Goal: Task Accomplishment & Management: Manage account settings

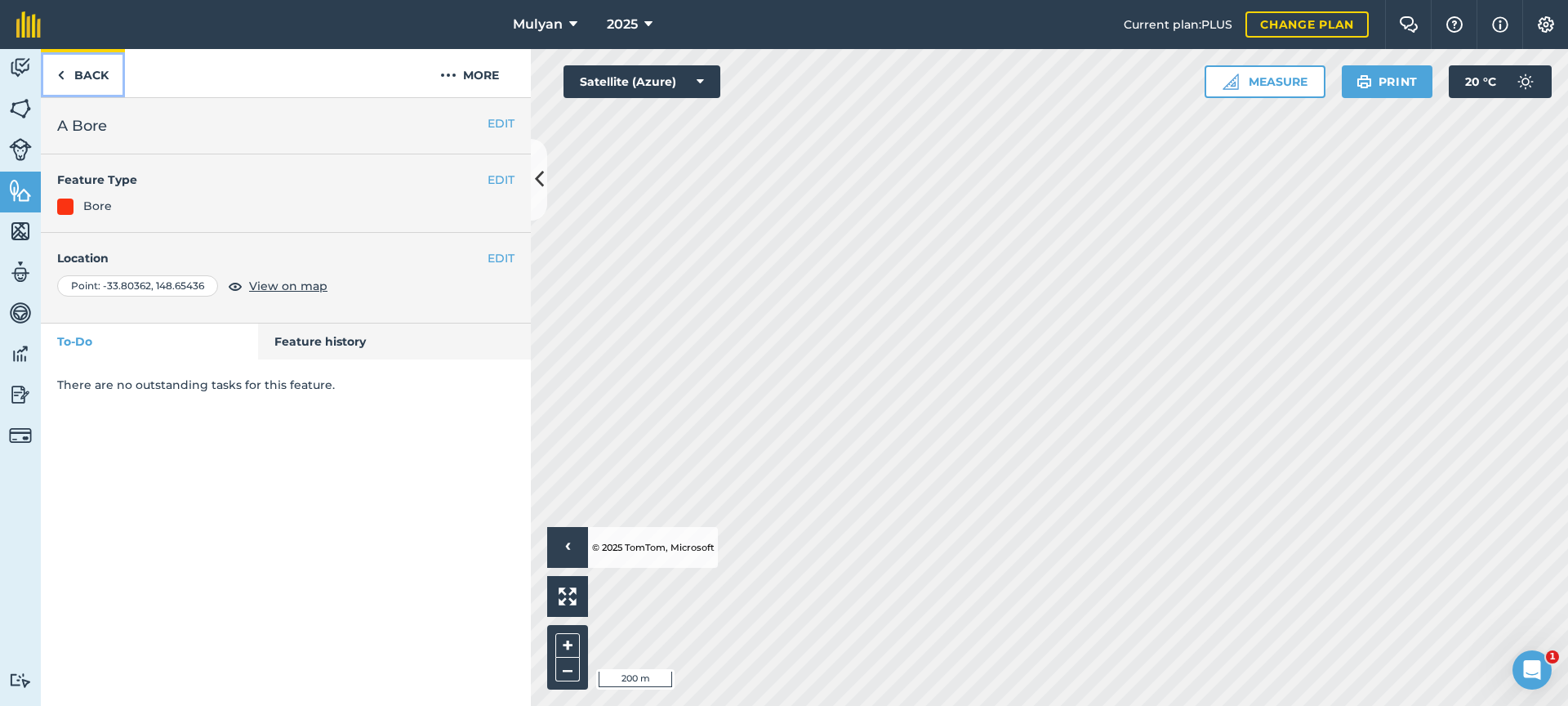
click at [91, 75] on link "Back" at bounding box center [83, 72] width 84 height 48
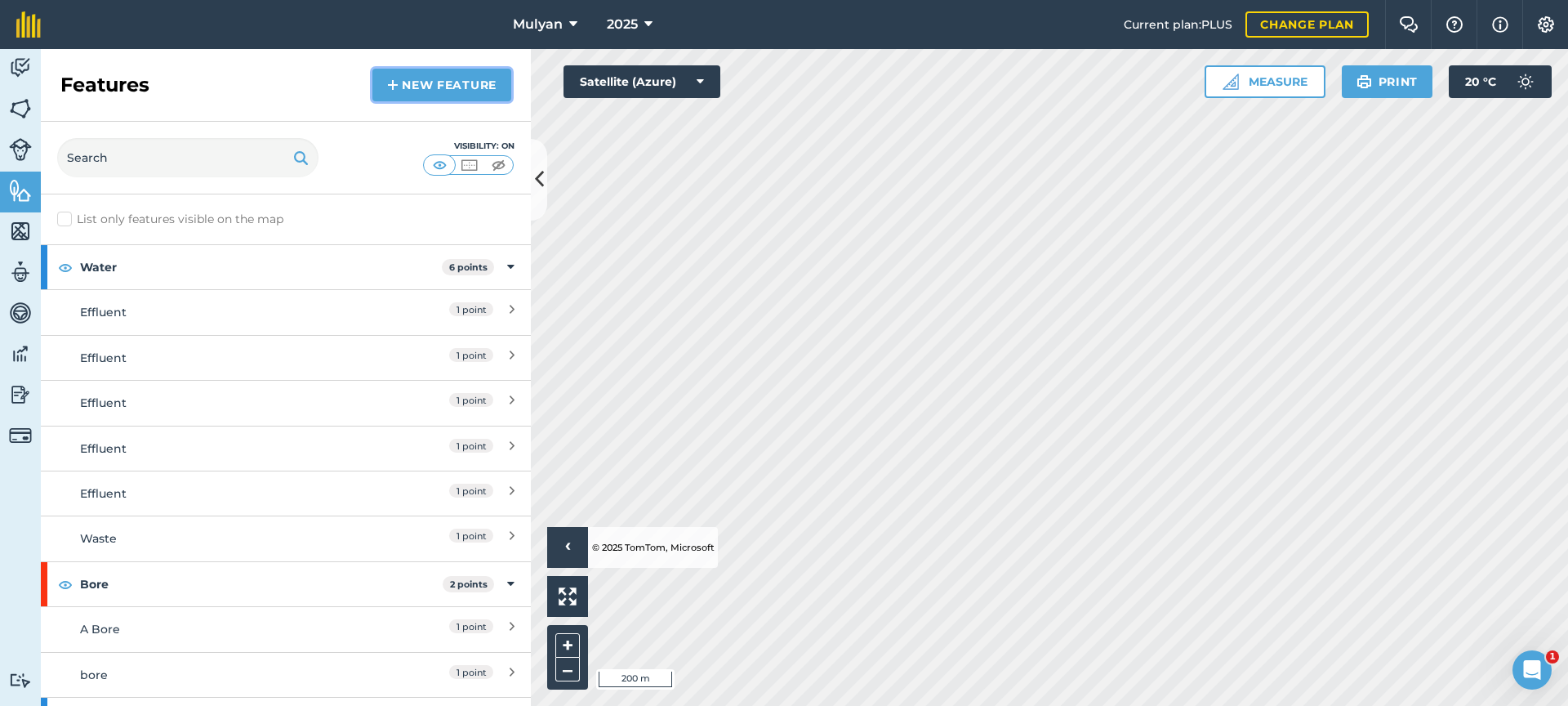
click at [437, 88] on link "New feature" at bounding box center [441, 85] width 139 height 33
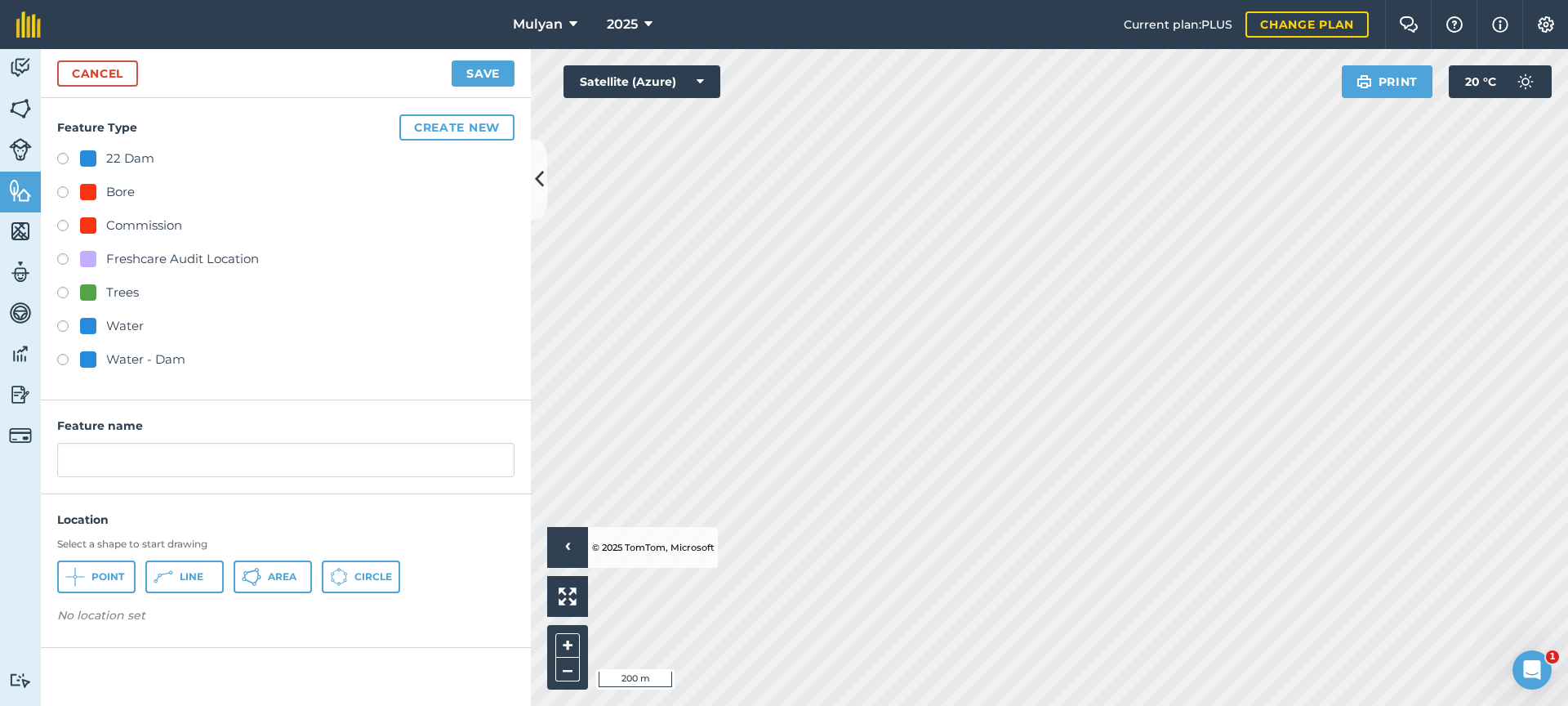
click at [65, 195] on label at bounding box center [68, 194] width 22 height 17
radio input "true"
click at [94, 578] on span "Point" at bounding box center [108, 576] width 33 height 13
drag, startPoint x: 157, startPoint y: 458, endPoint x: 42, endPoint y: 461, distance: 115.0
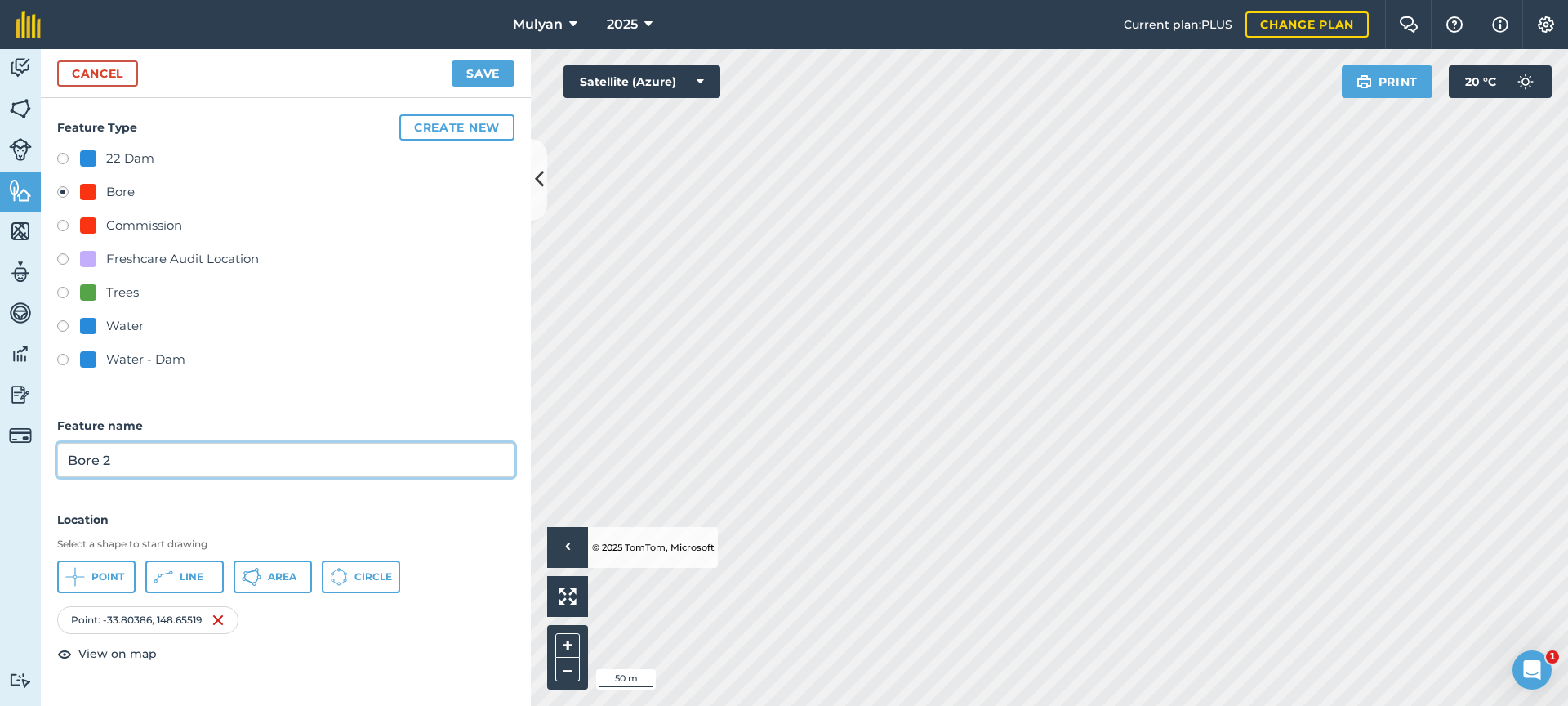
click at [42, 461] on div "Feature name Bore 2" at bounding box center [285, 447] width 490 height 93
type input "B Bore"
click at [475, 70] on button "Save" at bounding box center [483, 73] width 63 height 26
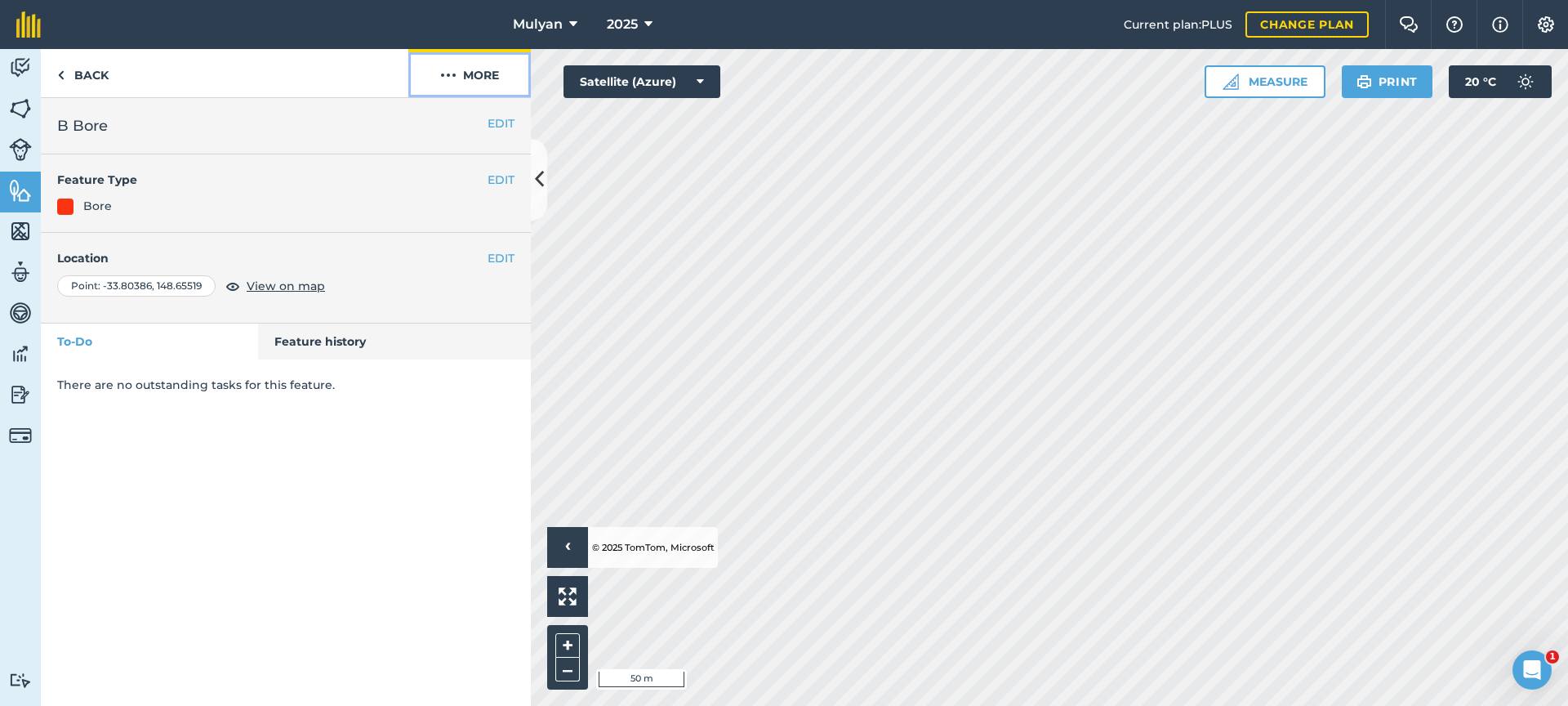
click at [481, 78] on button "More" at bounding box center [469, 72] width 123 height 48
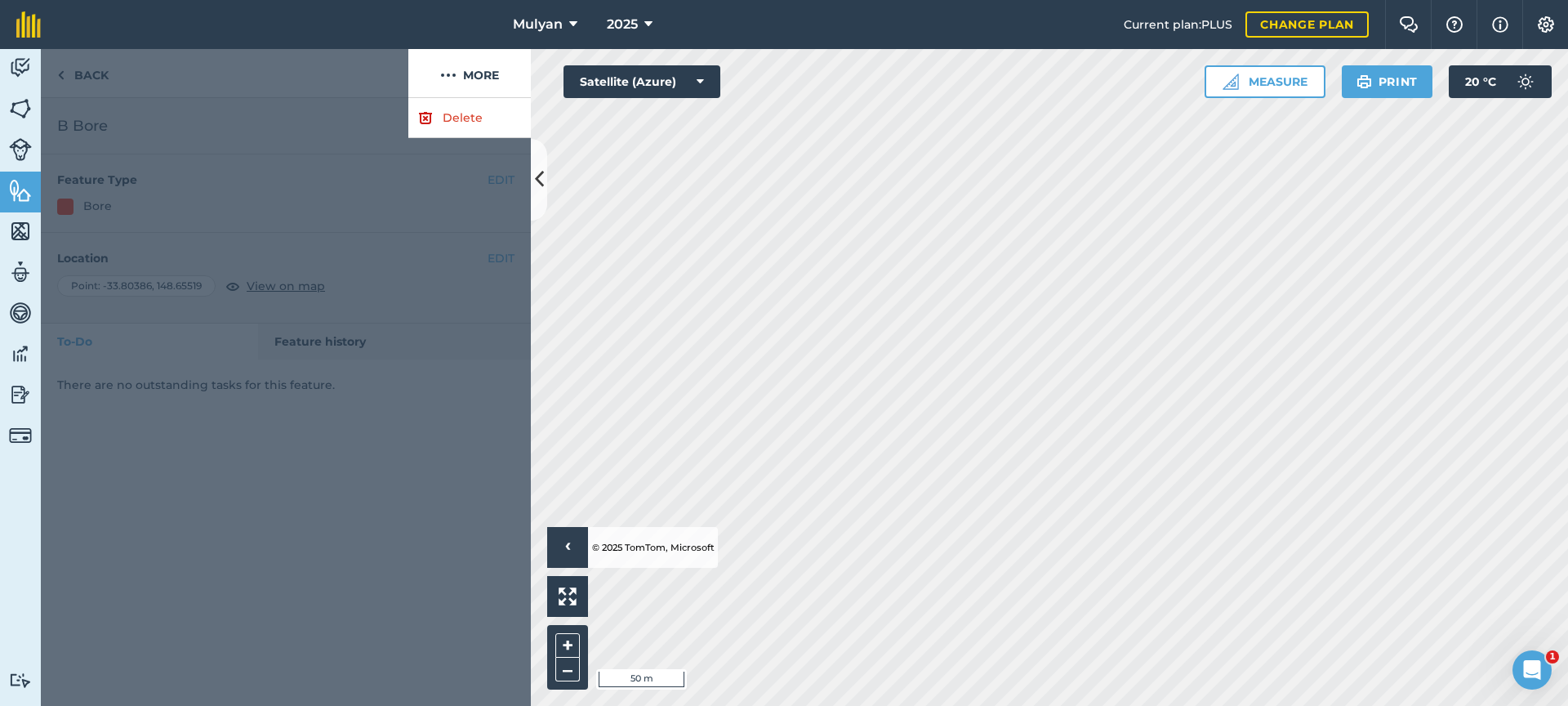
click at [314, 92] on div at bounding box center [224, 73] width 367 height 49
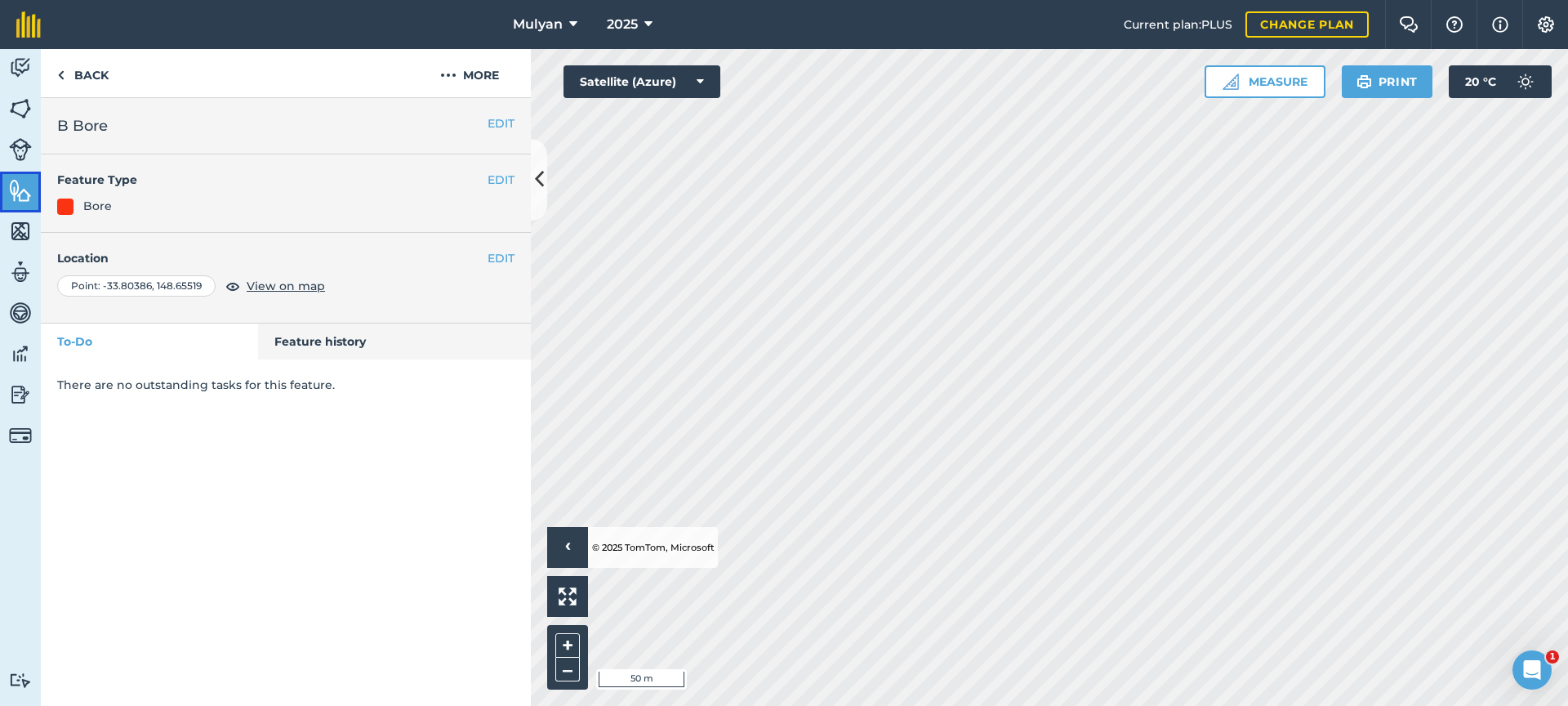
click at [19, 195] on img at bounding box center [19, 190] width 22 height 24
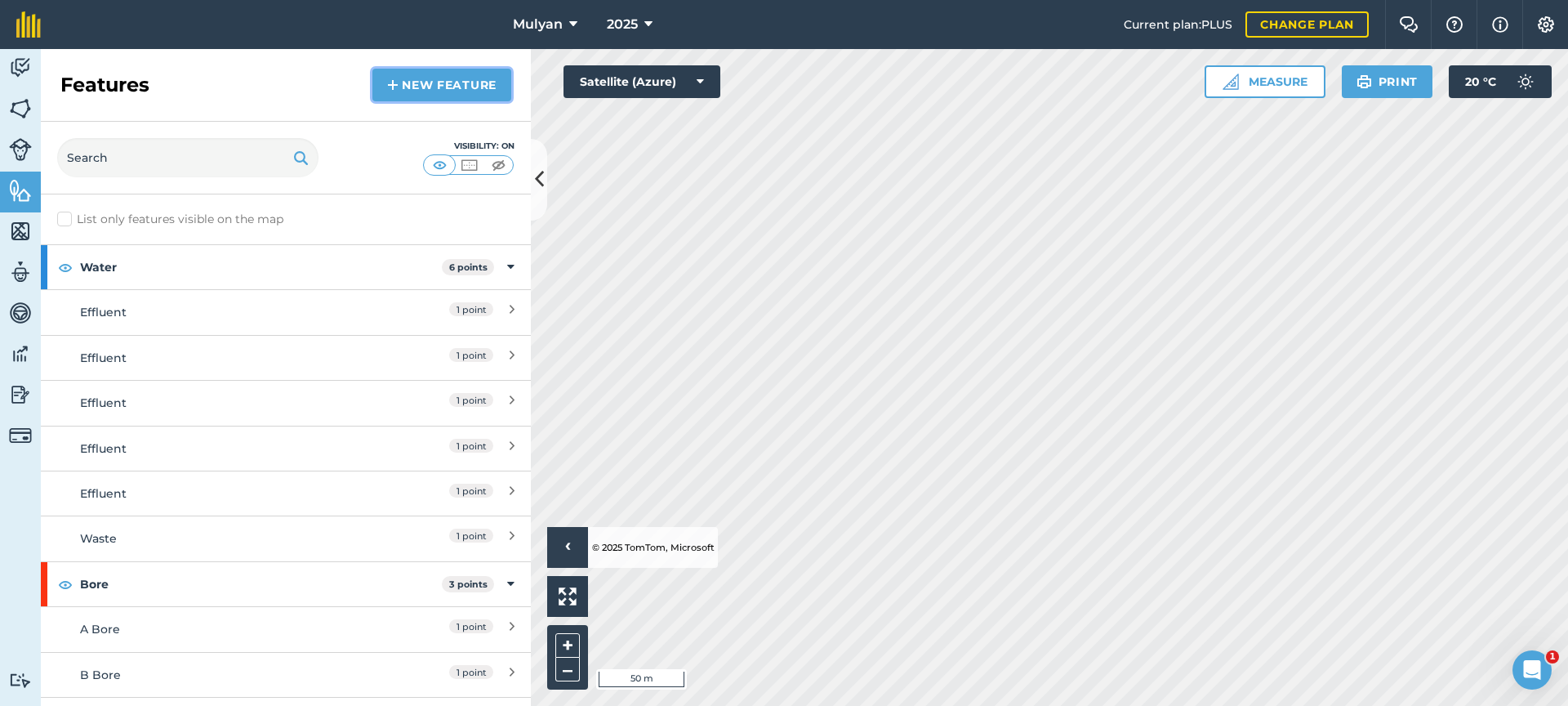
click at [446, 84] on link "New feature" at bounding box center [441, 85] width 139 height 33
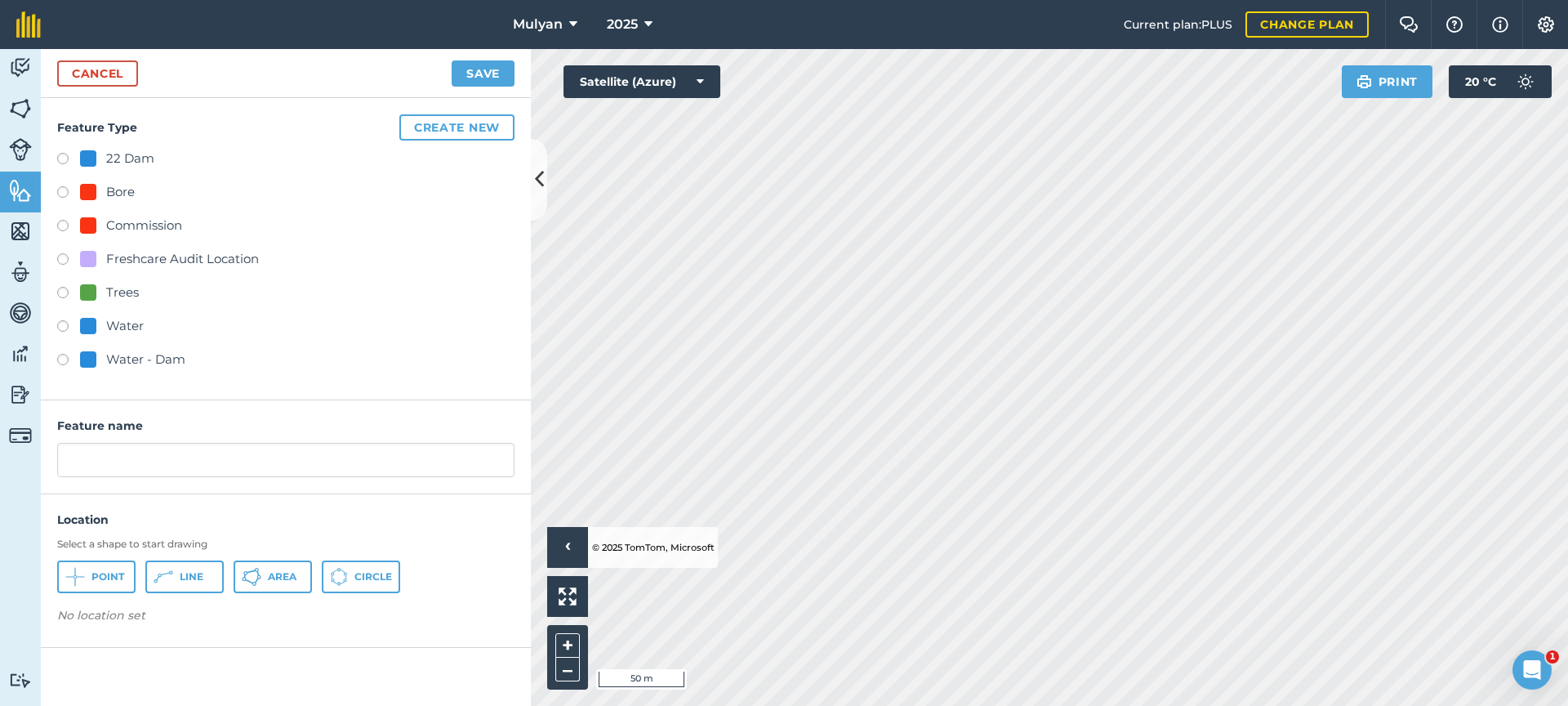
click at [63, 195] on label at bounding box center [68, 194] width 22 height 17
radio input "true"
drag, startPoint x: 125, startPoint y: 464, endPoint x: 30, endPoint y: 464, distance: 95.0
click at [30, 464] on div "Activity Fields Livestock Features Maps Team Vehicles Data Reporting Billing Tu…" at bounding box center [784, 377] width 1568 height 656
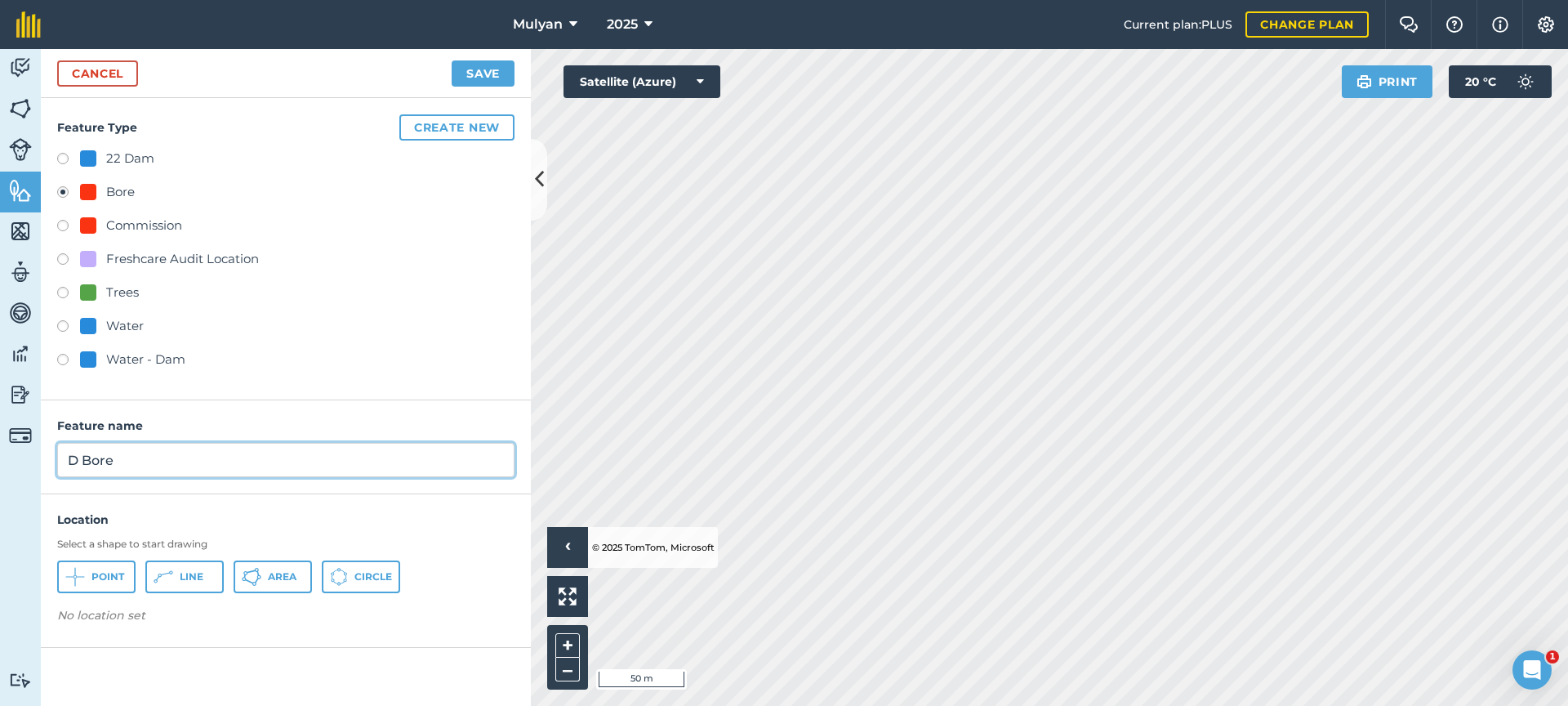
type input "D Bore"
click at [106, 572] on span "Point" at bounding box center [108, 576] width 33 height 13
click at [493, 75] on button "Save" at bounding box center [483, 73] width 63 height 26
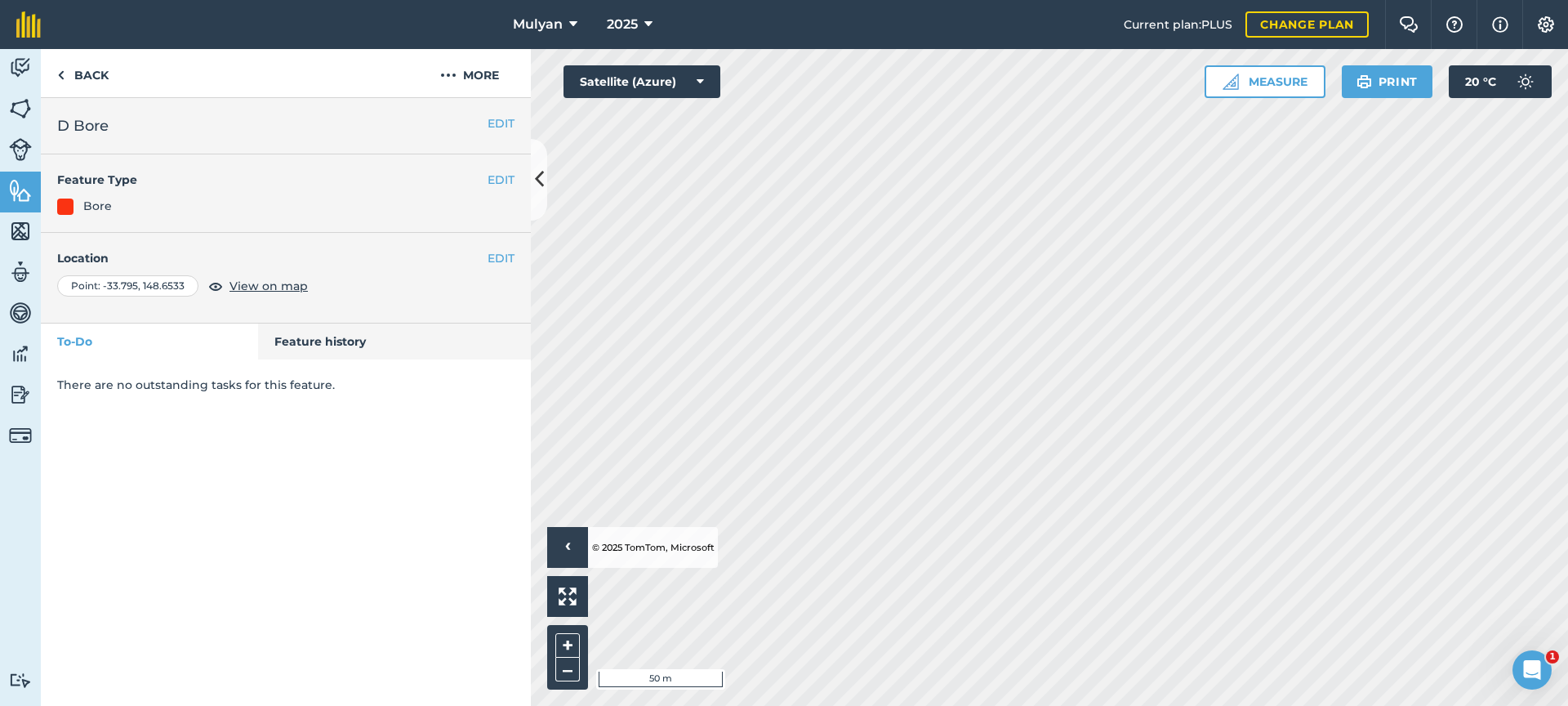
click at [289, 170] on h4 "Feature Type" at bounding box center [273, 179] width 430 height 18
click at [18, 190] on img at bounding box center [19, 190] width 22 height 24
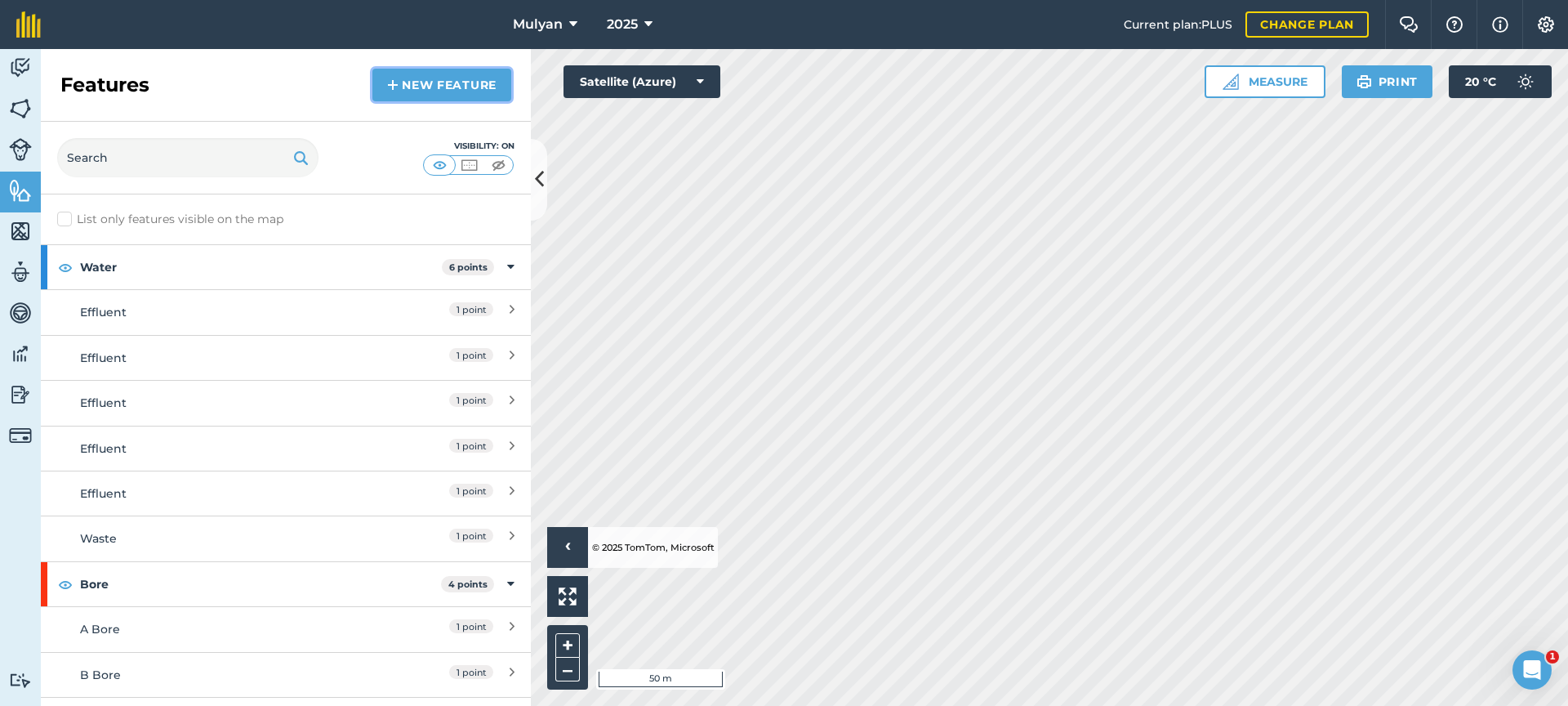
click at [472, 84] on link "New feature" at bounding box center [441, 85] width 139 height 33
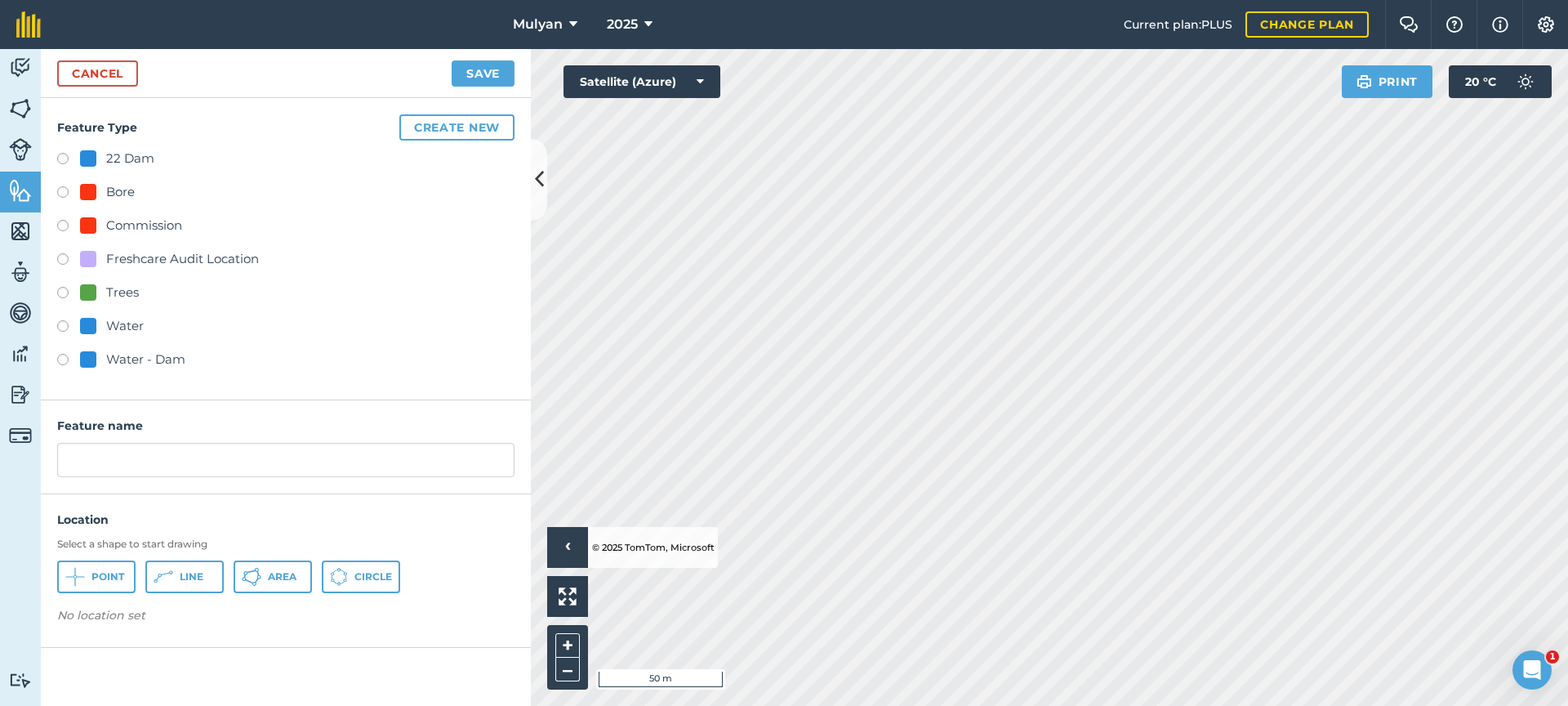
click at [121, 193] on div "Bore" at bounding box center [120, 192] width 28 height 19
radio input "true"
drag, startPoint x: 117, startPoint y: 464, endPoint x: 33, endPoint y: 460, distance: 84.1
click at [33, 460] on div "Activity Fields Livestock Features Maps Team Vehicles Data Reporting Billing Tu…" at bounding box center [784, 377] width 1568 height 656
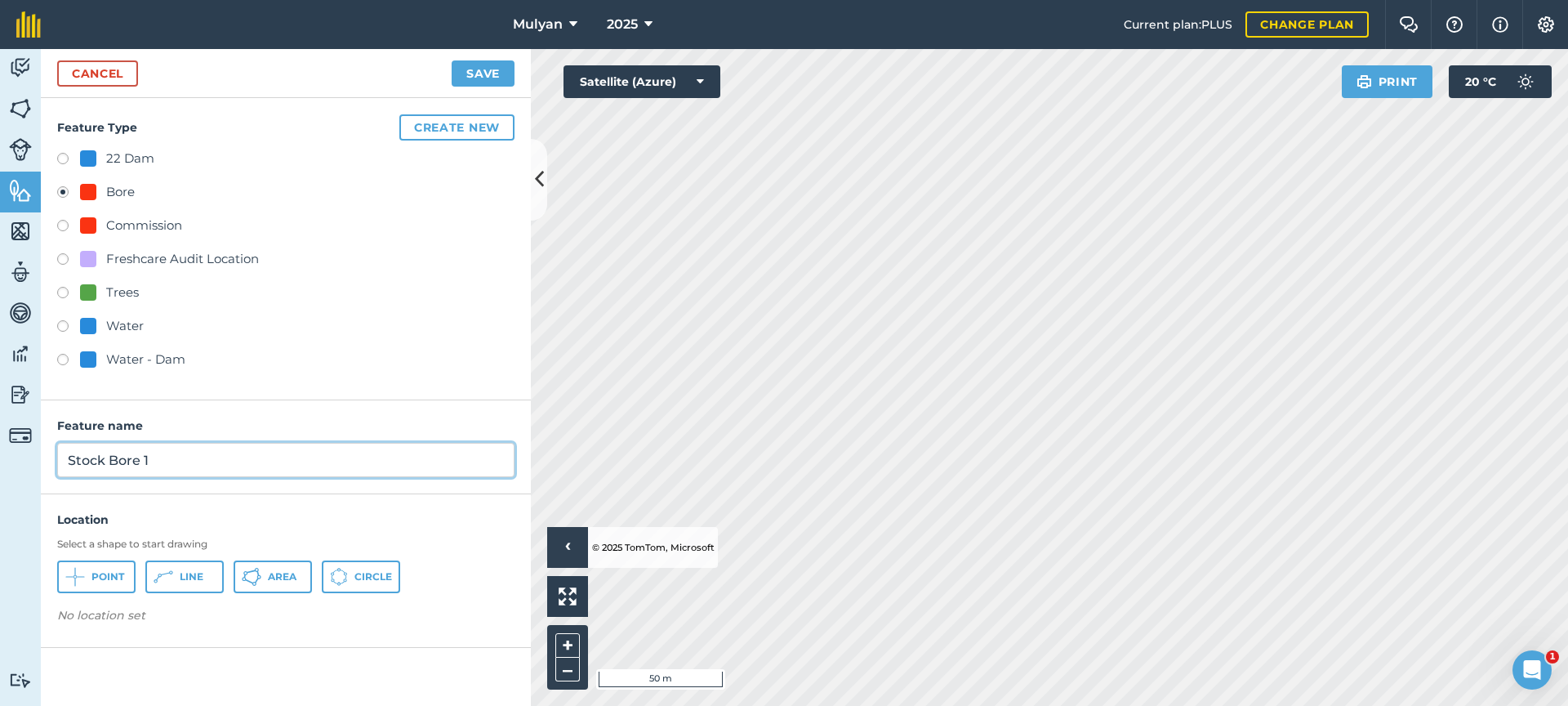
type input "Stock Bore 1"
drag, startPoint x: 118, startPoint y: 575, endPoint x: 139, endPoint y: 569, distance: 21.8
click at [118, 575] on span "Point" at bounding box center [108, 576] width 33 height 13
click at [471, 70] on button "Save" at bounding box center [483, 73] width 63 height 26
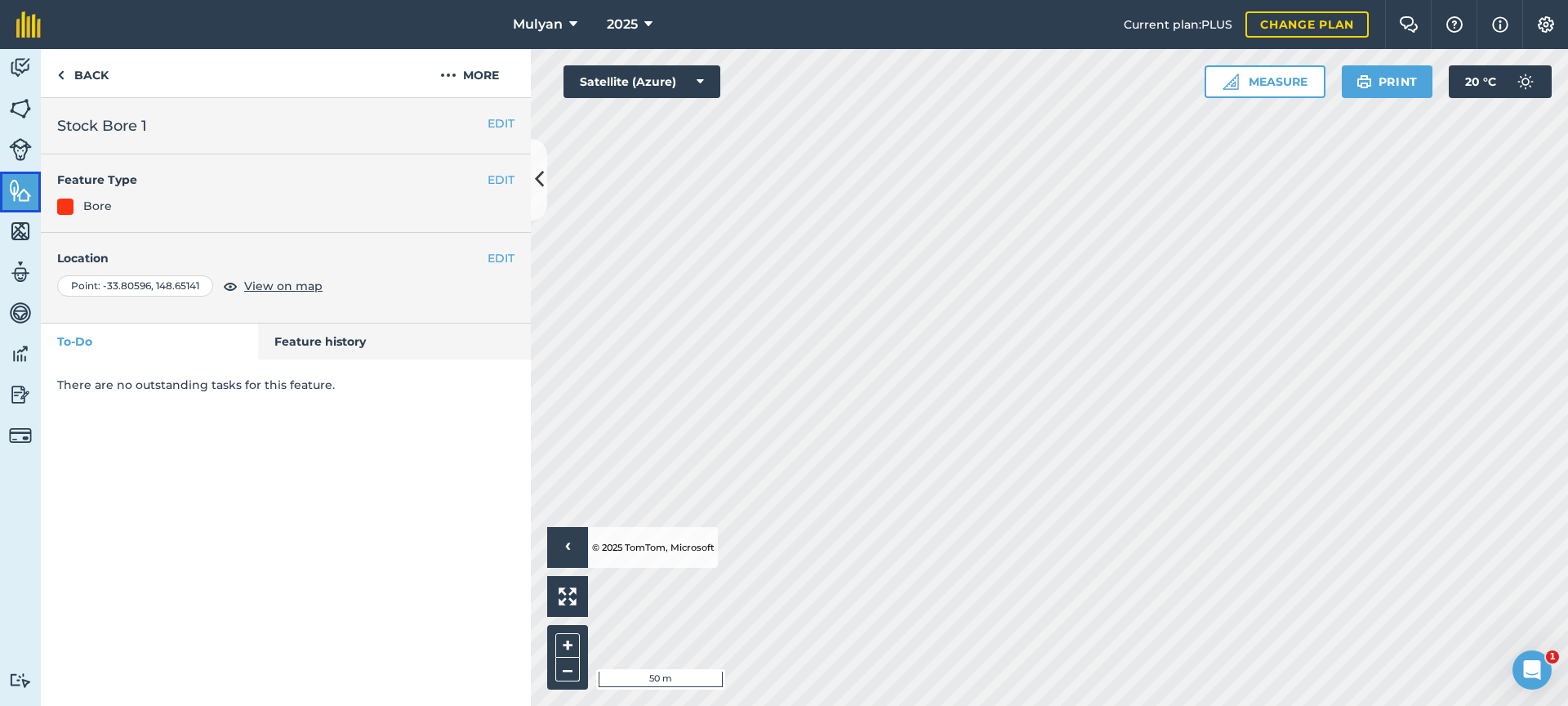
click at [18, 189] on img at bounding box center [19, 190] width 22 height 24
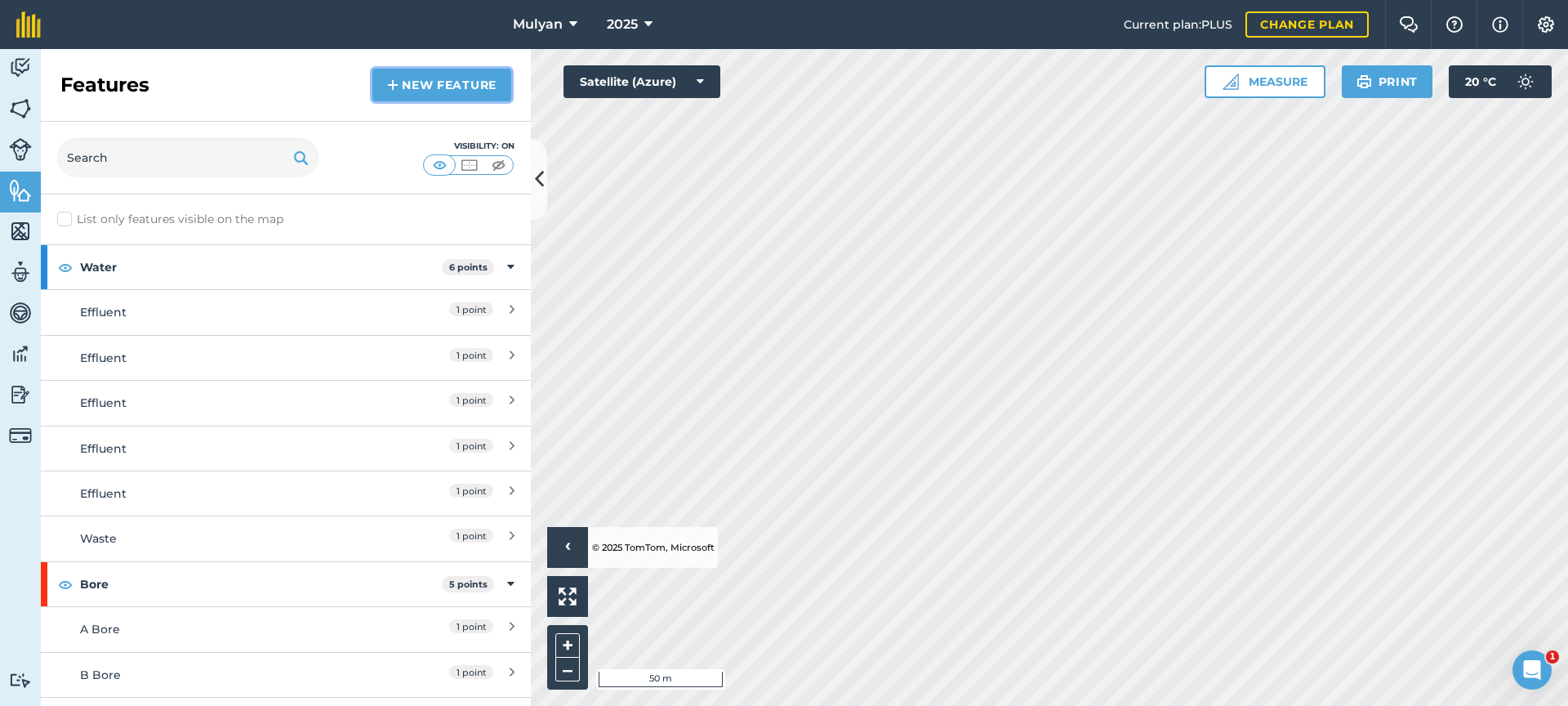
click at [453, 88] on link "New feature" at bounding box center [441, 85] width 139 height 33
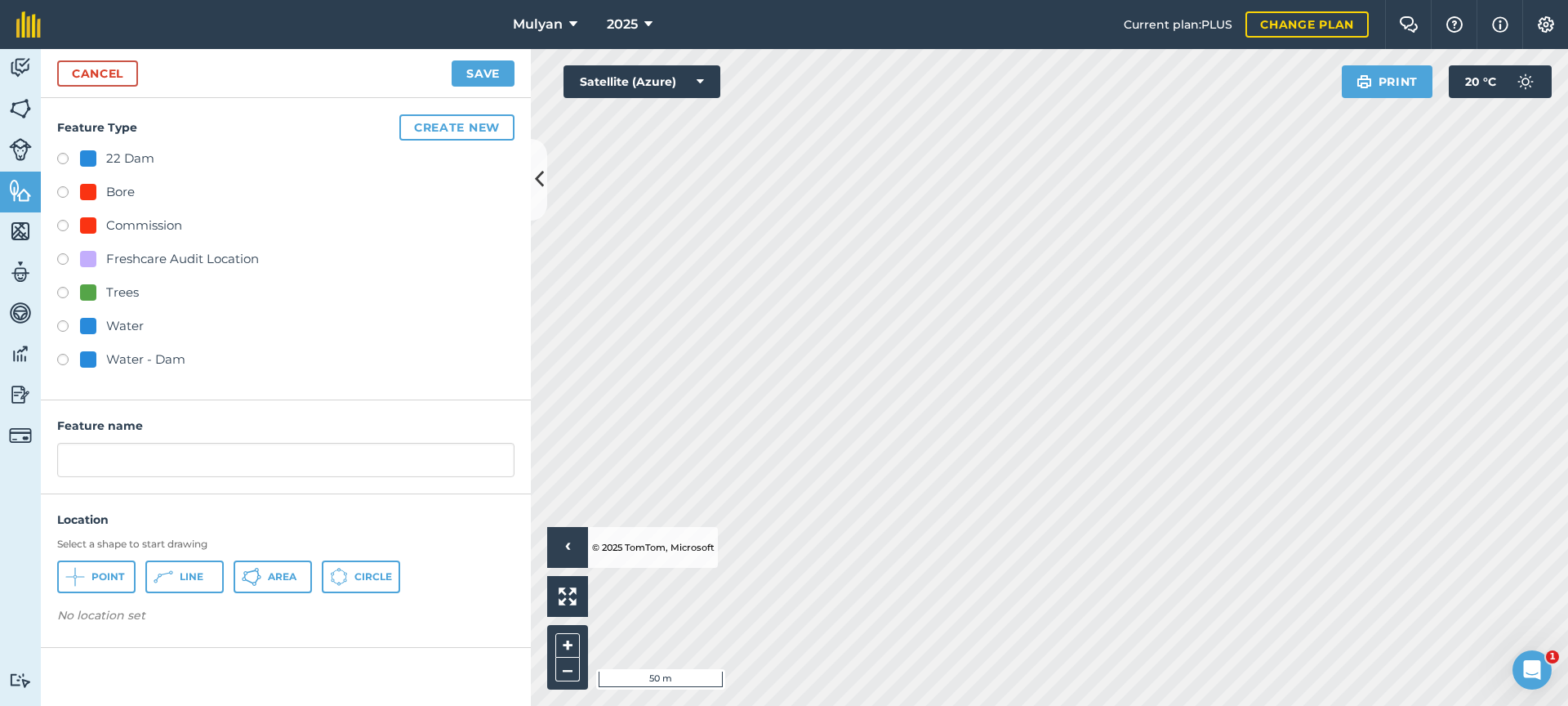
click at [59, 193] on label at bounding box center [68, 194] width 22 height 17
radio input "true"
click at [114, 457] on input "Bore 2" at bounding box center [286, 460] width 458 height 34
click at [66, 459] on input "Bore 2" at bounding box center [286, 460] width 458 height 34
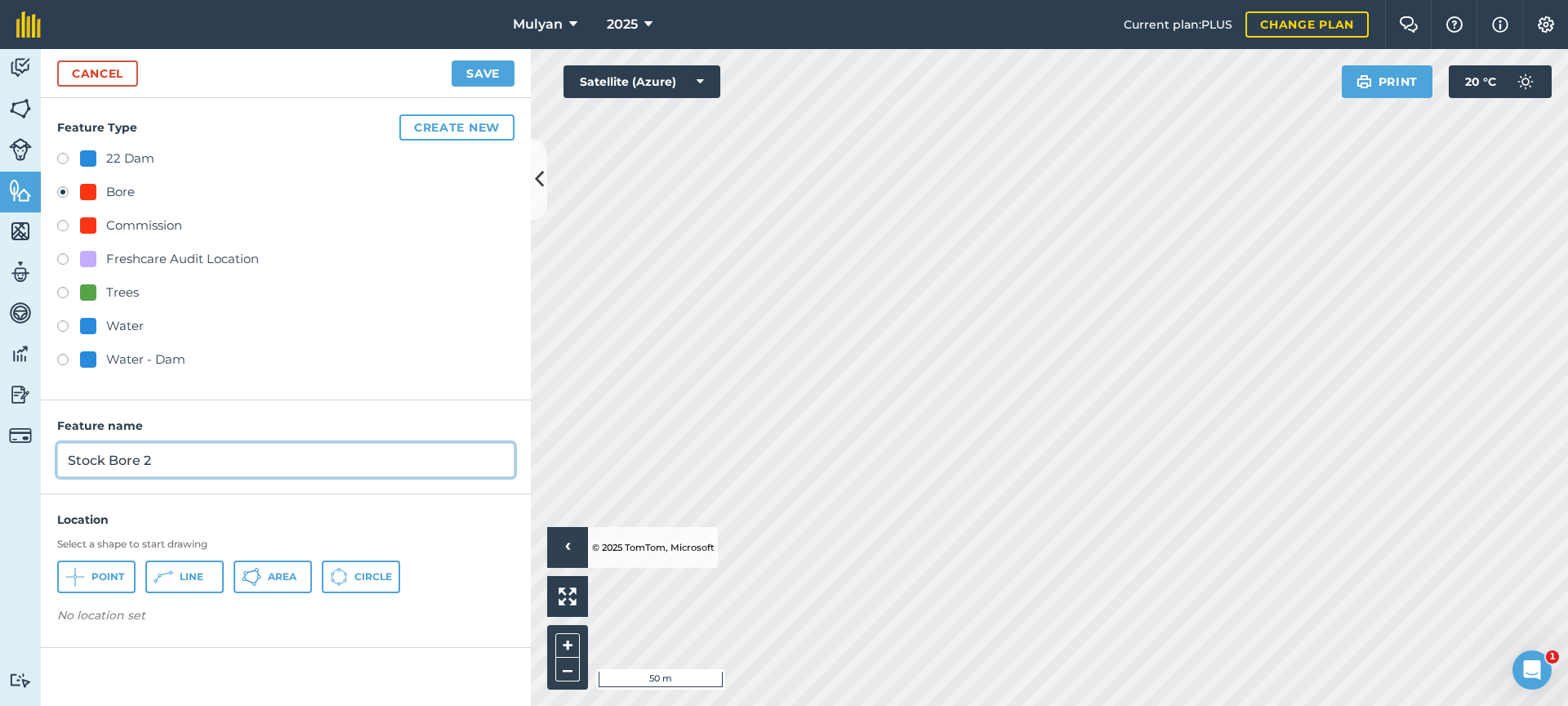
type input "Stock Bore 2"
click at [120, 578] on span "Point" at bounding box center [108, 576] width 33 height 13
click at [483, 76] on button "Save" at bounding box center [483, 73] width 63 height 26
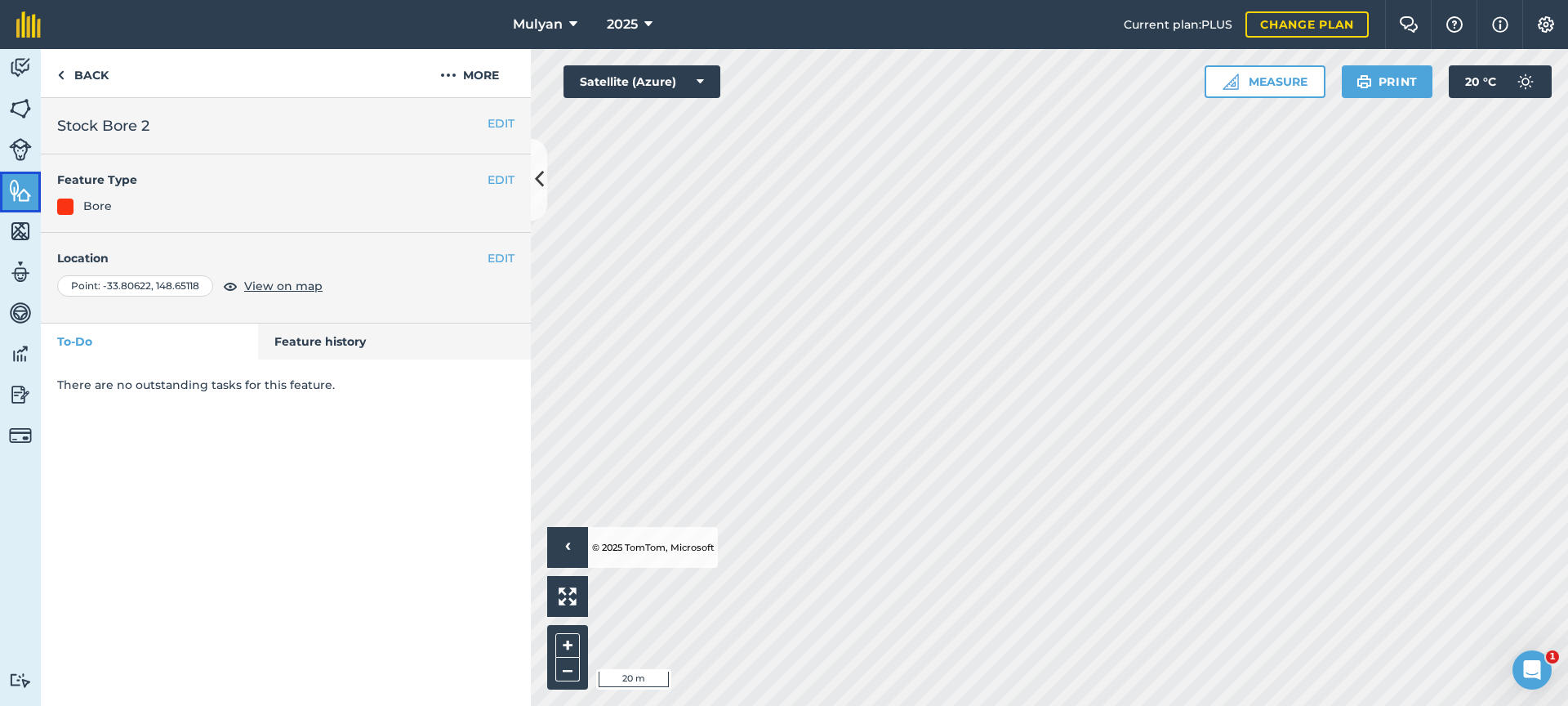
click at [19, 191] on img at bounding box center [19, 190] width 22 height 24
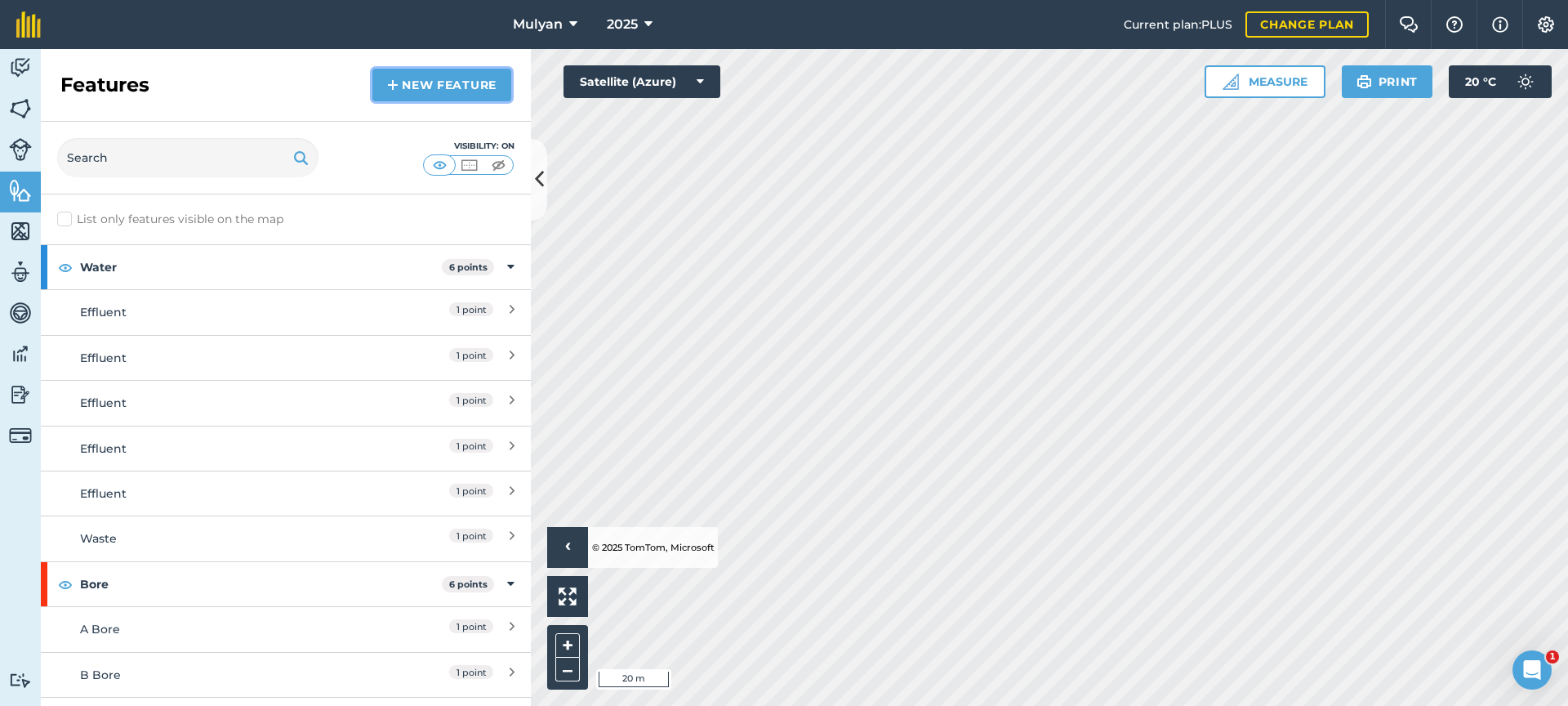
click at [473, 84] on link "New feature" at bounding box center [441, 85] width 139 height 33
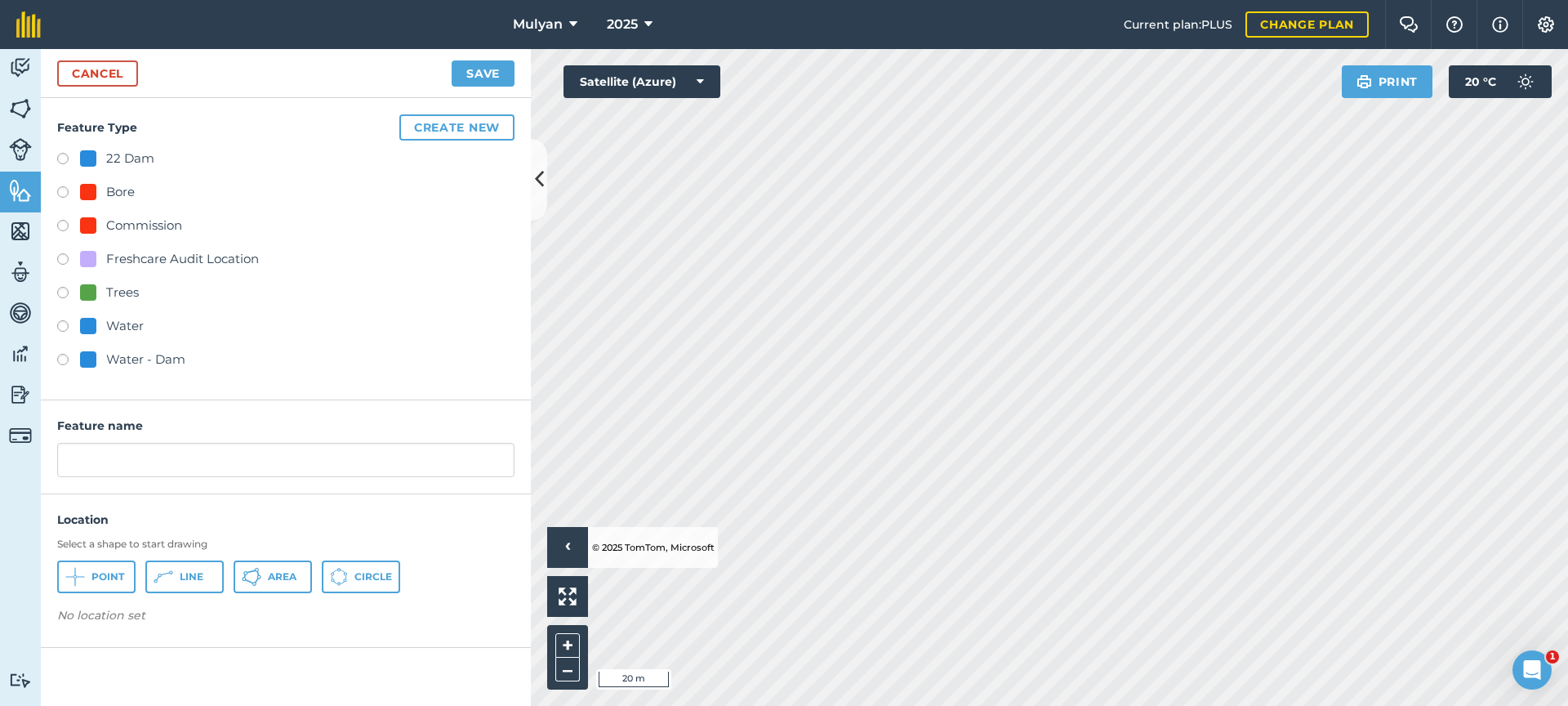
click at [73, 191] on label at bounding box center [68, 194] width 22 height 17
radio input "true"
drag, startPoint x: 112, startPoint y: 461, endPoint x: 48, endPoint y: 458, distance: 64.1
click at [48, 458] on div "Feature name Bore 2" at bounding box center [285, 447] width 490 height 93
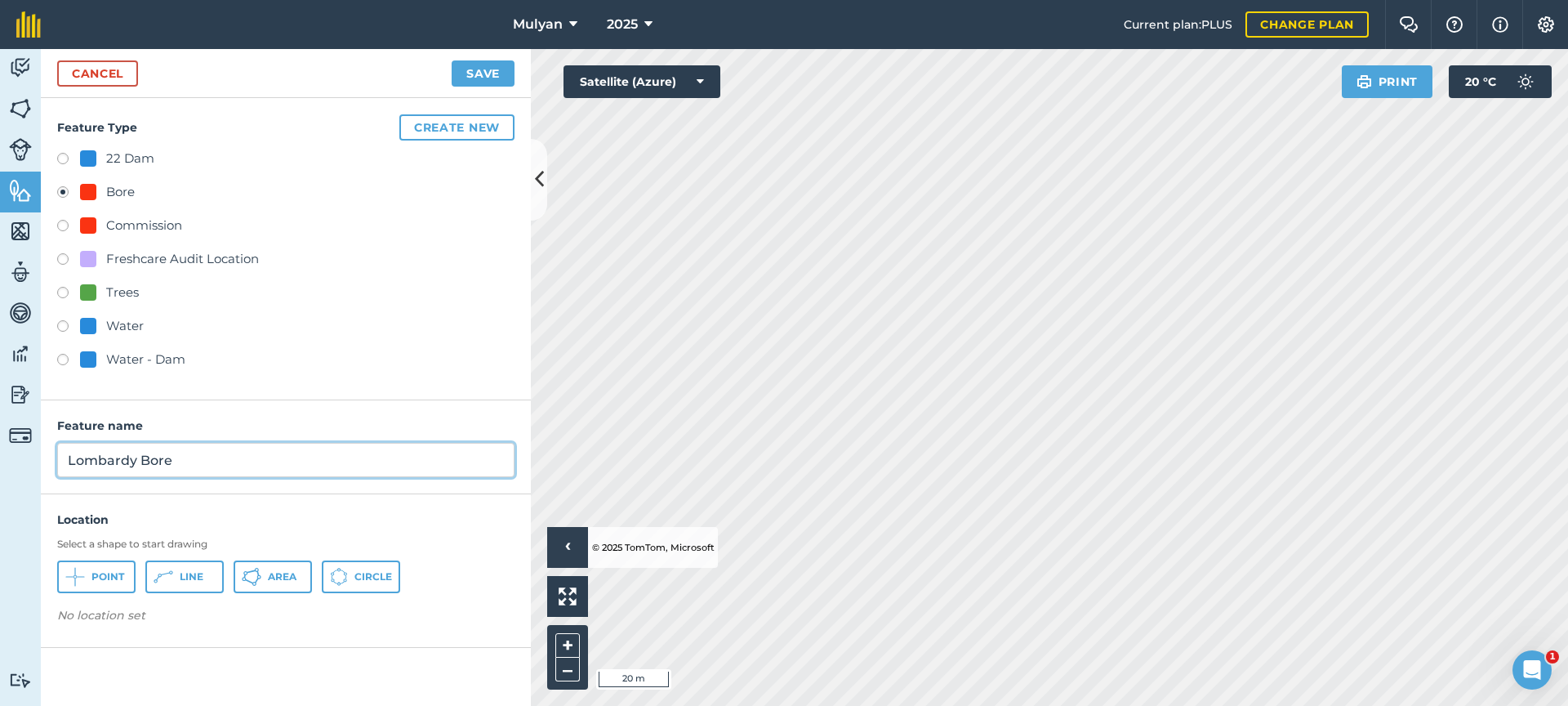
type input "Lombardy Bore"
click at [104, 581] on span "Point" at bounding box center [108, 576] width 33 height 13
click at [472, 73] on button "Save" at bounding box center [483, 73] width 63 height 26
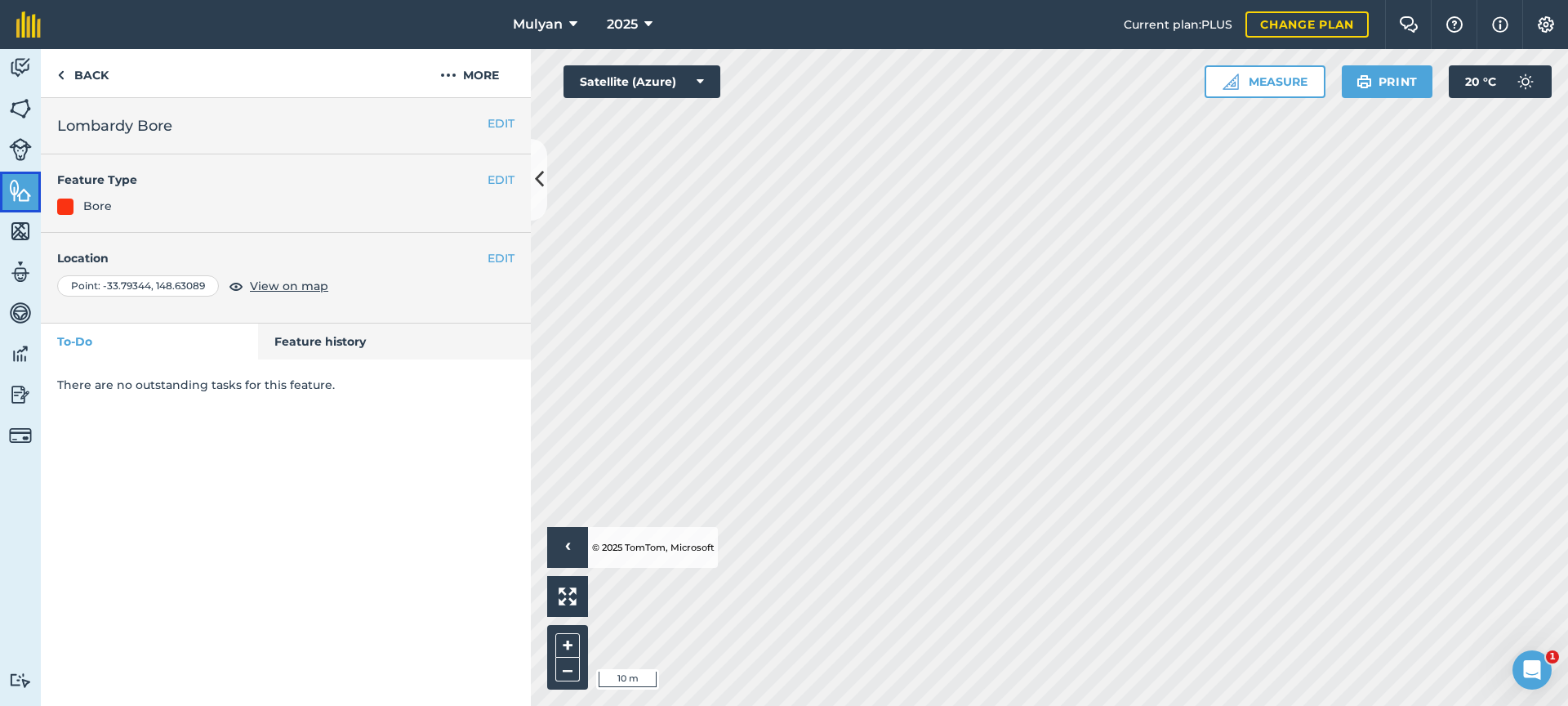
click at [13, 182] on img at bounding box center [19, 190] width 22 height 24
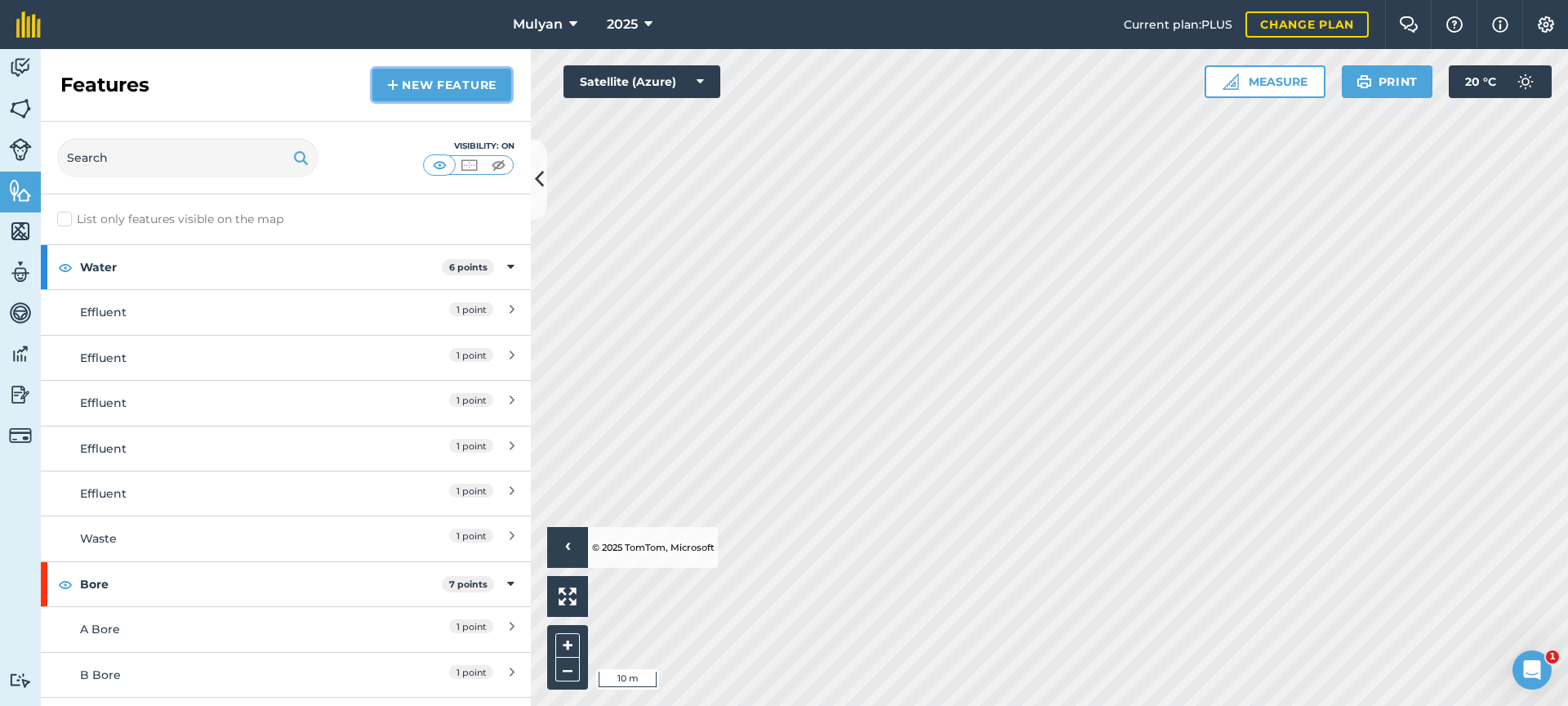
click at [439, 86] on link "New feature" at bounding box center [441, 85] width 139 height 33
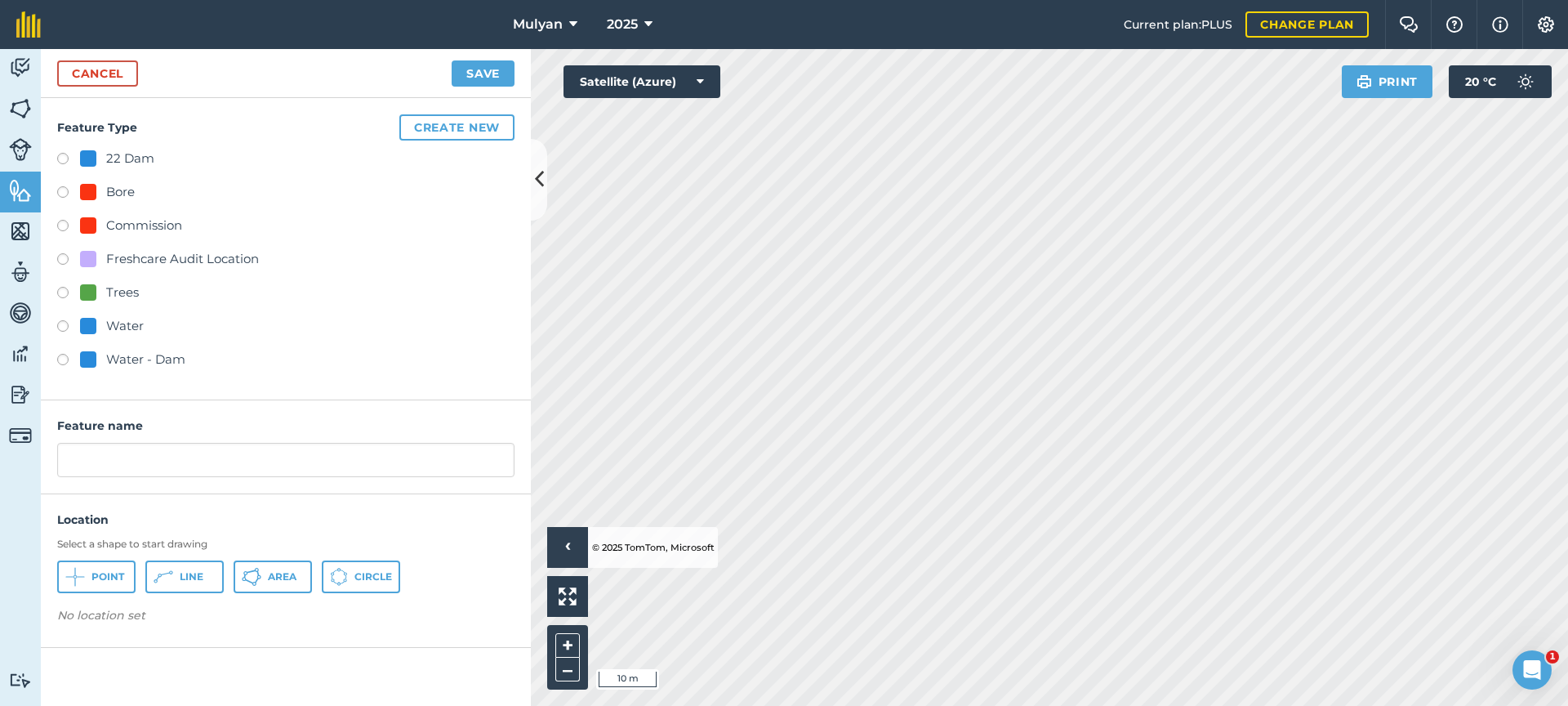
click at [66, 193] on label at bounding box center [68, 194] width 22 height 17
radio input "true"
drag, startPoint x: 119, startPoint y: 462, endPoint x: 43, endPoint y: 460, distance: 76.0
click at [43, 460] on div "Feature name Bore 2" at bounding box center [285, 447] width 490 height 93
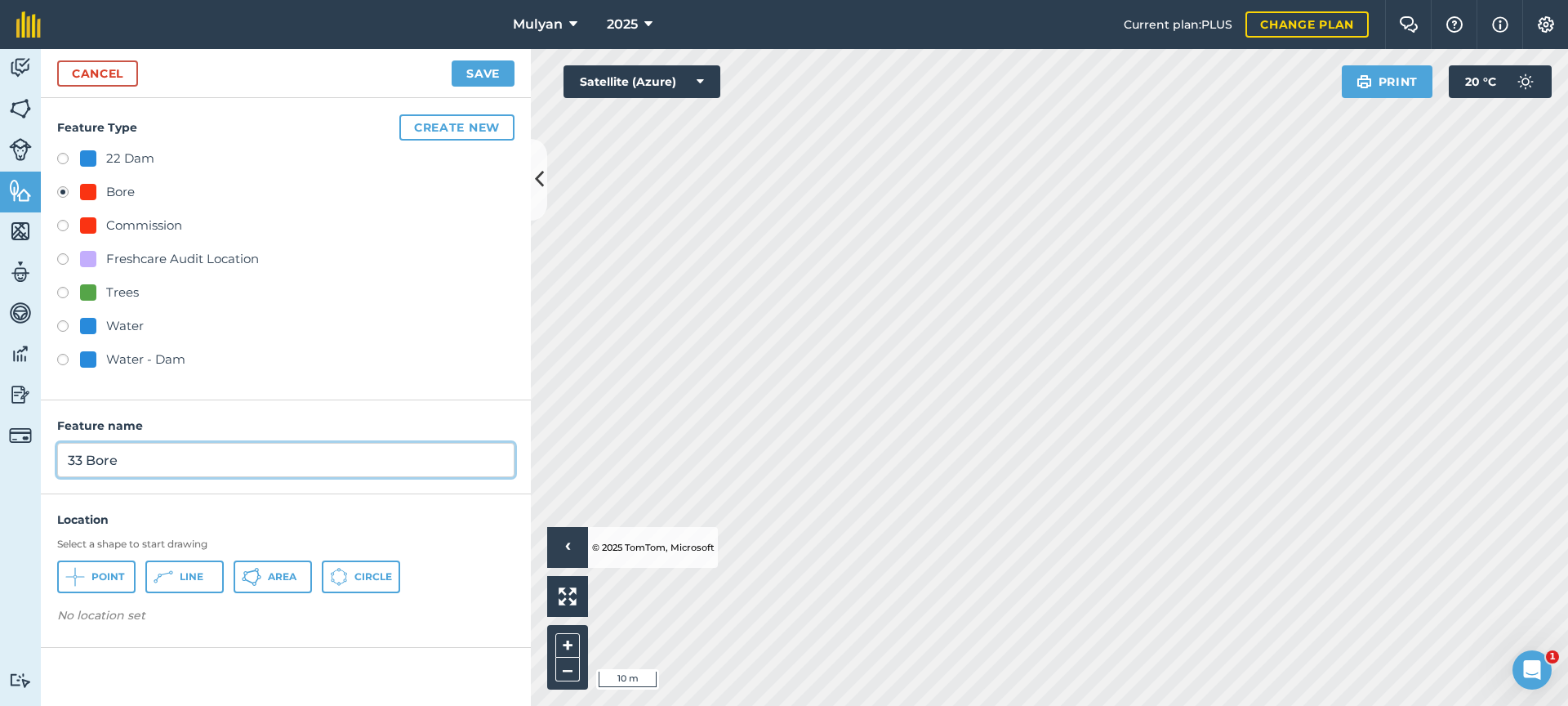
type input "33 Bore"
click at [114, 580] on span "Point" at bounding box center [108, 576] width 33 height 13
click at [494, 76] on button "Save" at bounding box center [483, 73] width 63 height 26
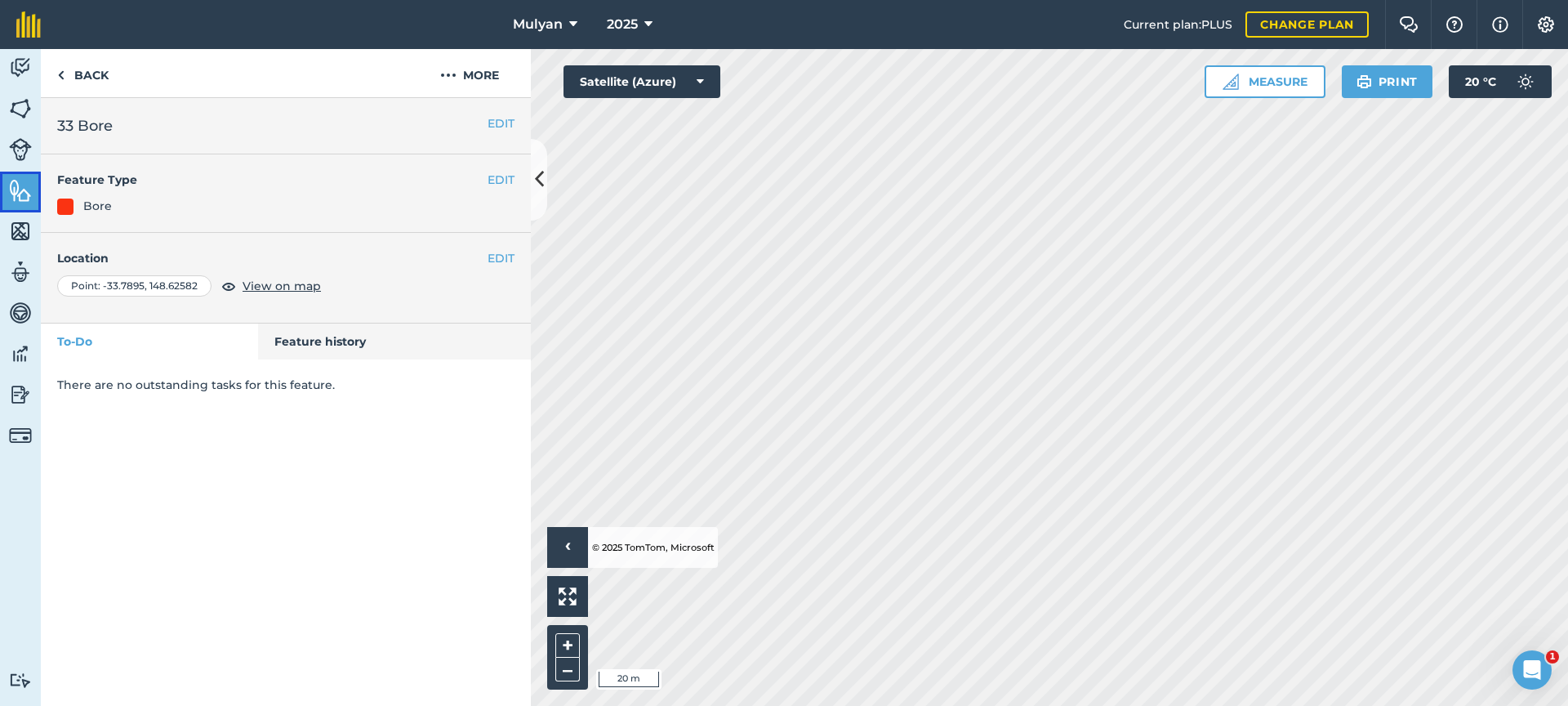
click at [14, 189] on img at bounding box center [19, 190] width 22 height 24
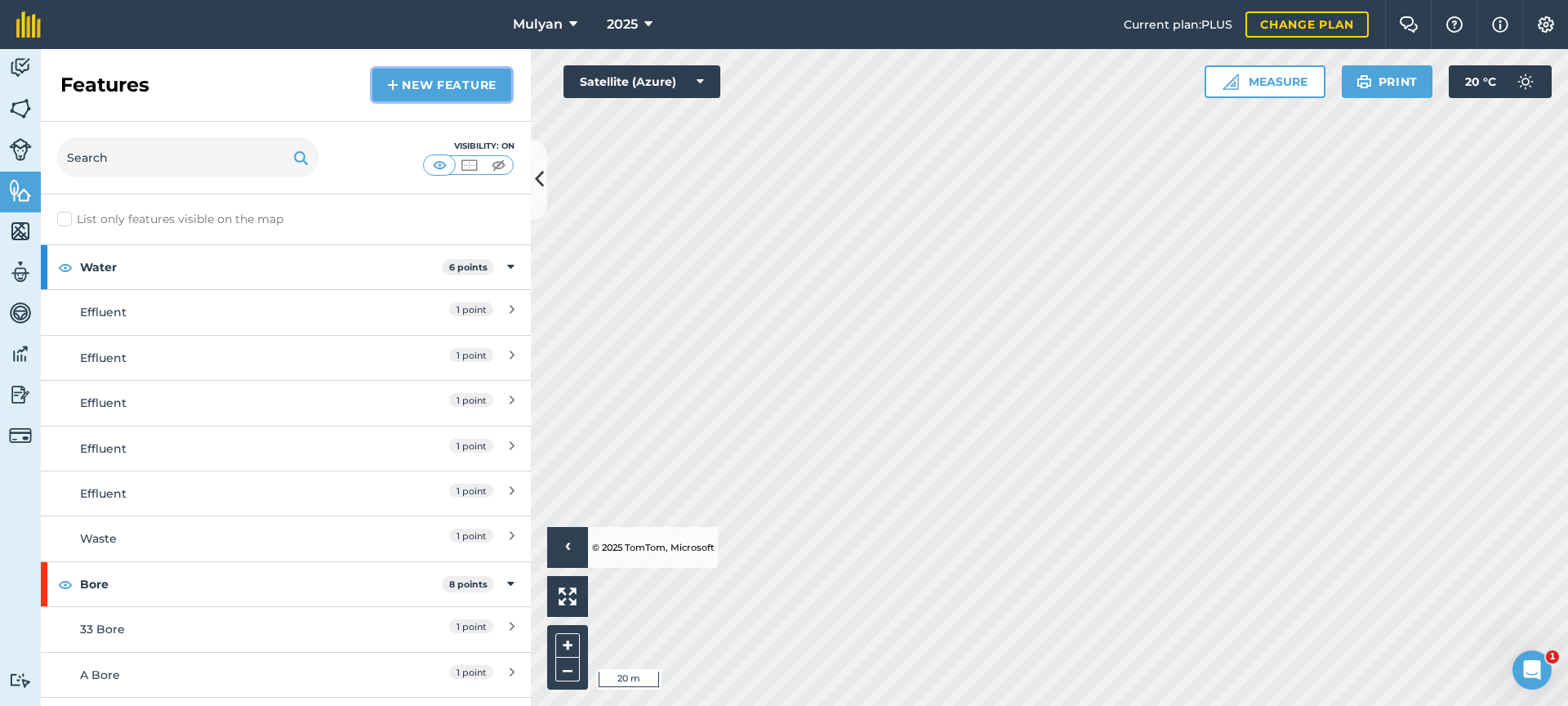
click at [425, 79] on link "New feature" at bounding box center [441, 85] width 139 height 33
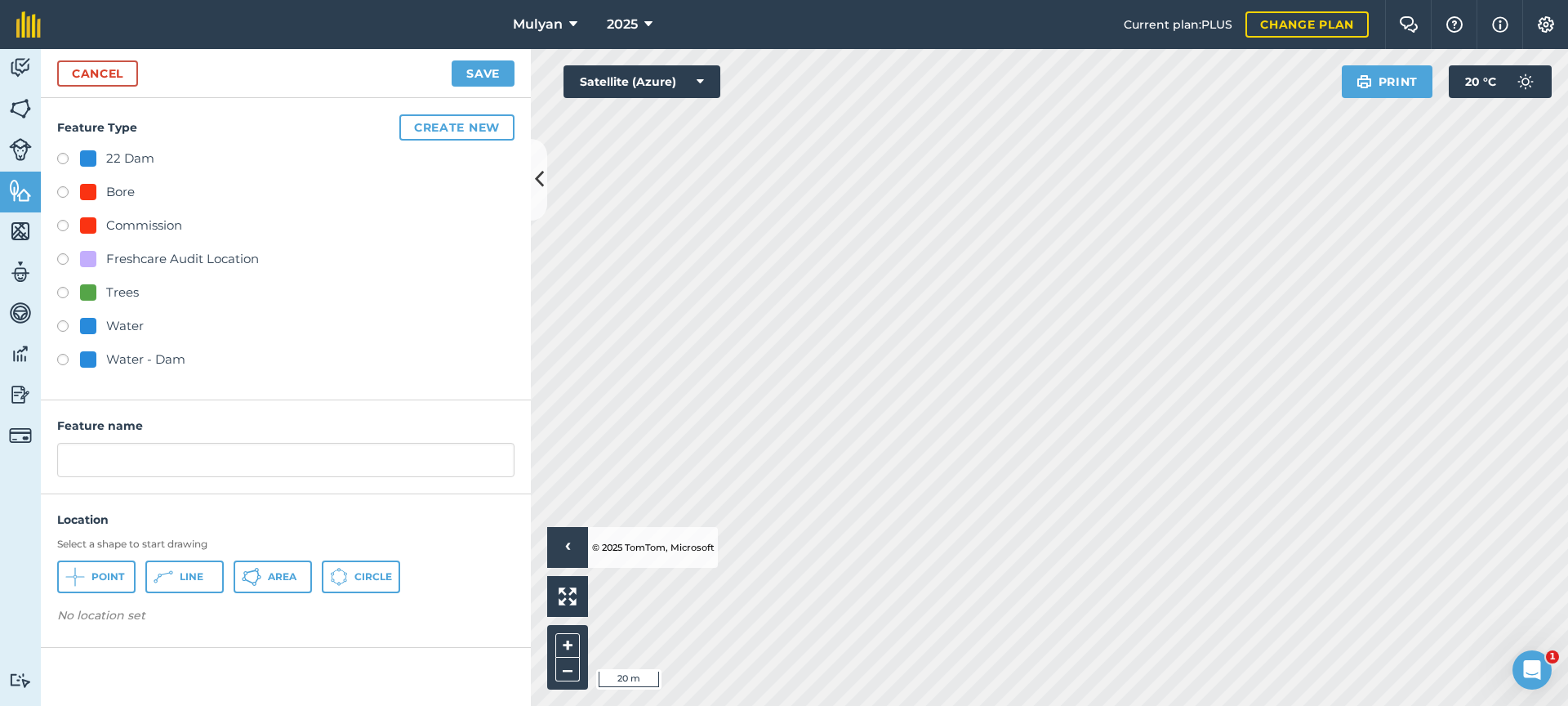
click at [61, 194] on label at bounding box center [68, 194] width 22 height 17
radio input "true"
drag, startPoint x: 114, startPoint y: 464, endPoint x: 26, endPoint y: 469, distance: 88.1
click at [26, 469] on div "Activity Fields Livestock Features Maps Team Vehicles Data Reporting Billing Tu…" at bounding box center [784, 377] width 1568 height 656
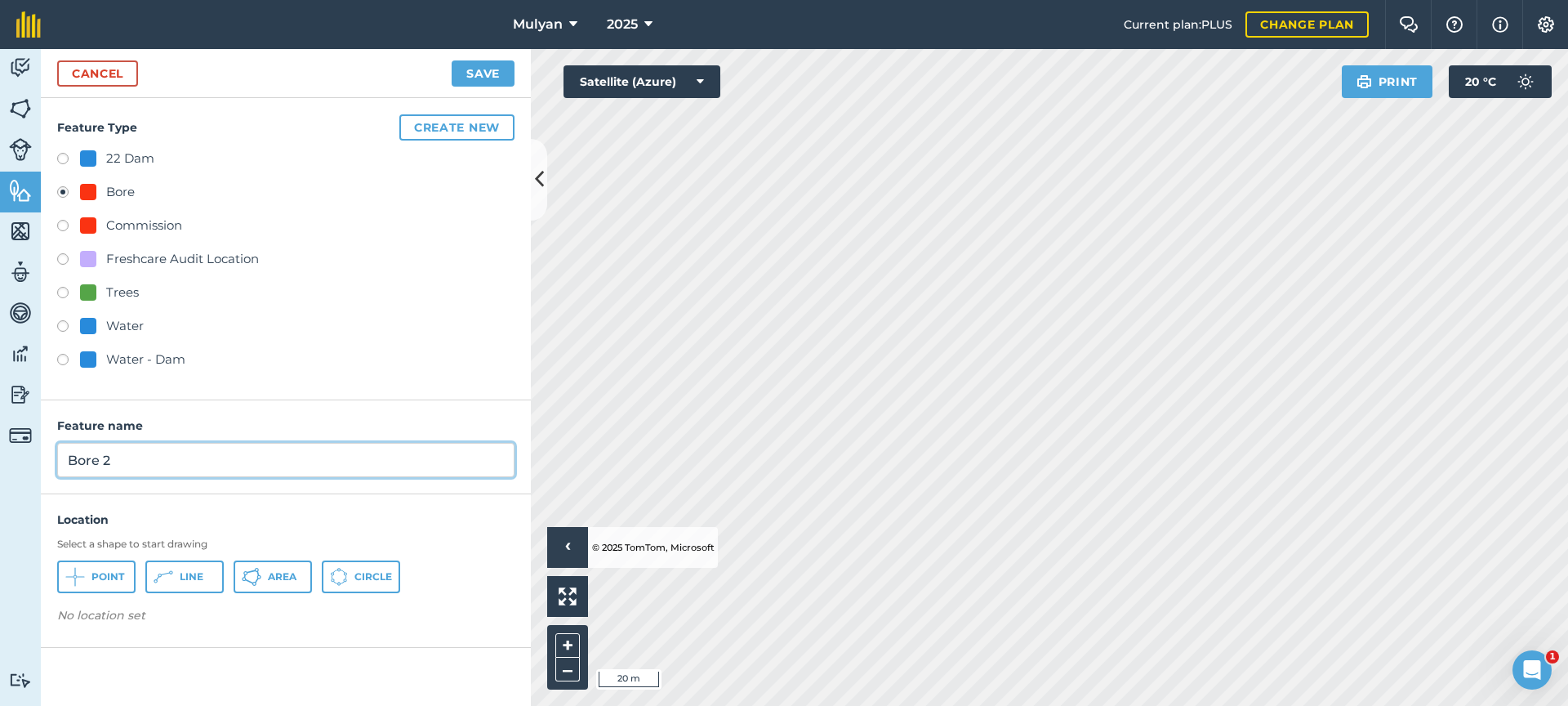
drag, startPoint x: 114, startPoint y: 463, endPoint x: 70, endPoint y: 464, distance: 44.0
click at [70, 464] on input "Bore 2" at bounding box center [286, 460] width 458 height 34
type input "[GEOGRAPHIC_DATA]"
click at [119, 582] on span "Point" at bounding box center [108, 576] width 33 height 13
click at [485, 68] on button "Save" at bounding box center [483, 73] width 63 height 26
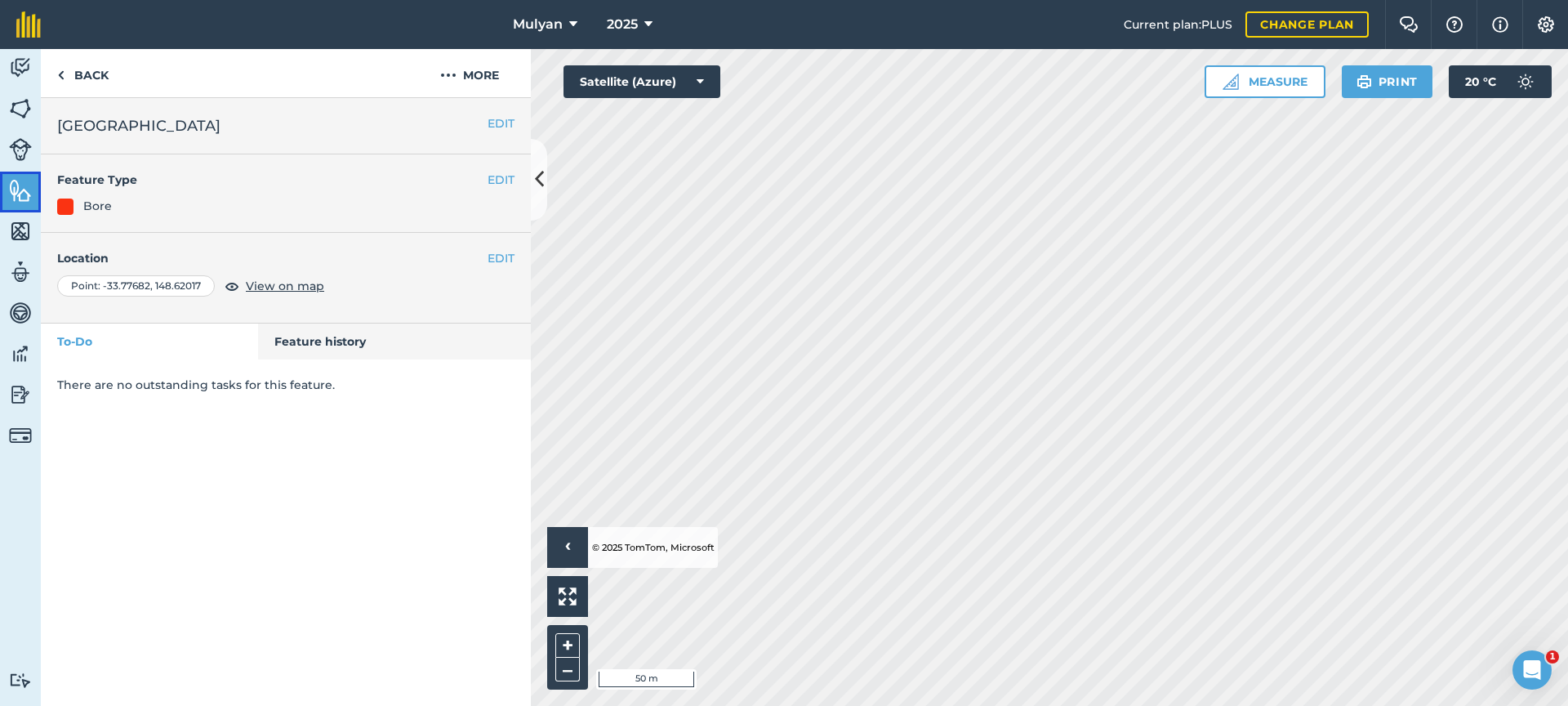
click at [18, 188] on img at bounding box center [19, 190] width 22 height 24
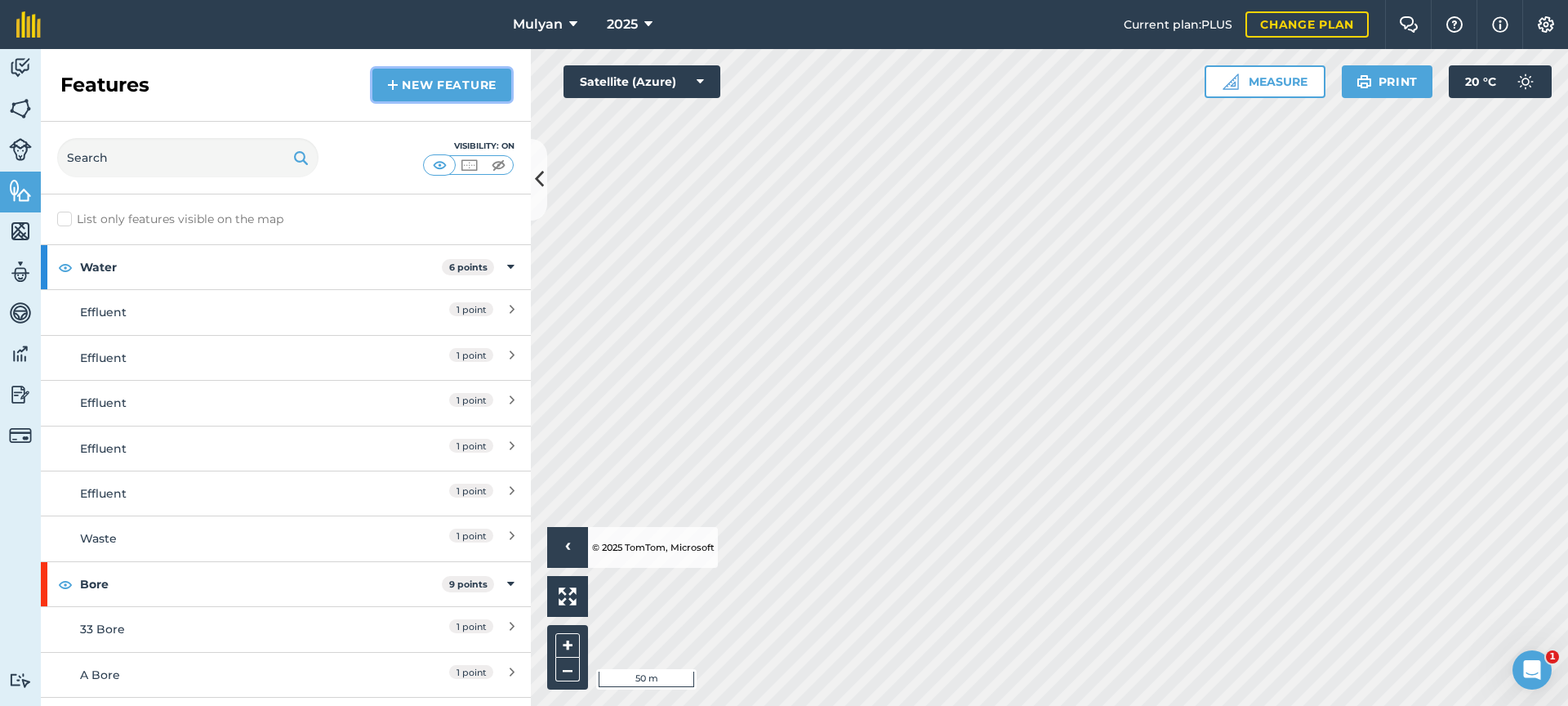
click at [448, 90] on link "New feature" at bounding box center [441, 85] width 139 height 33
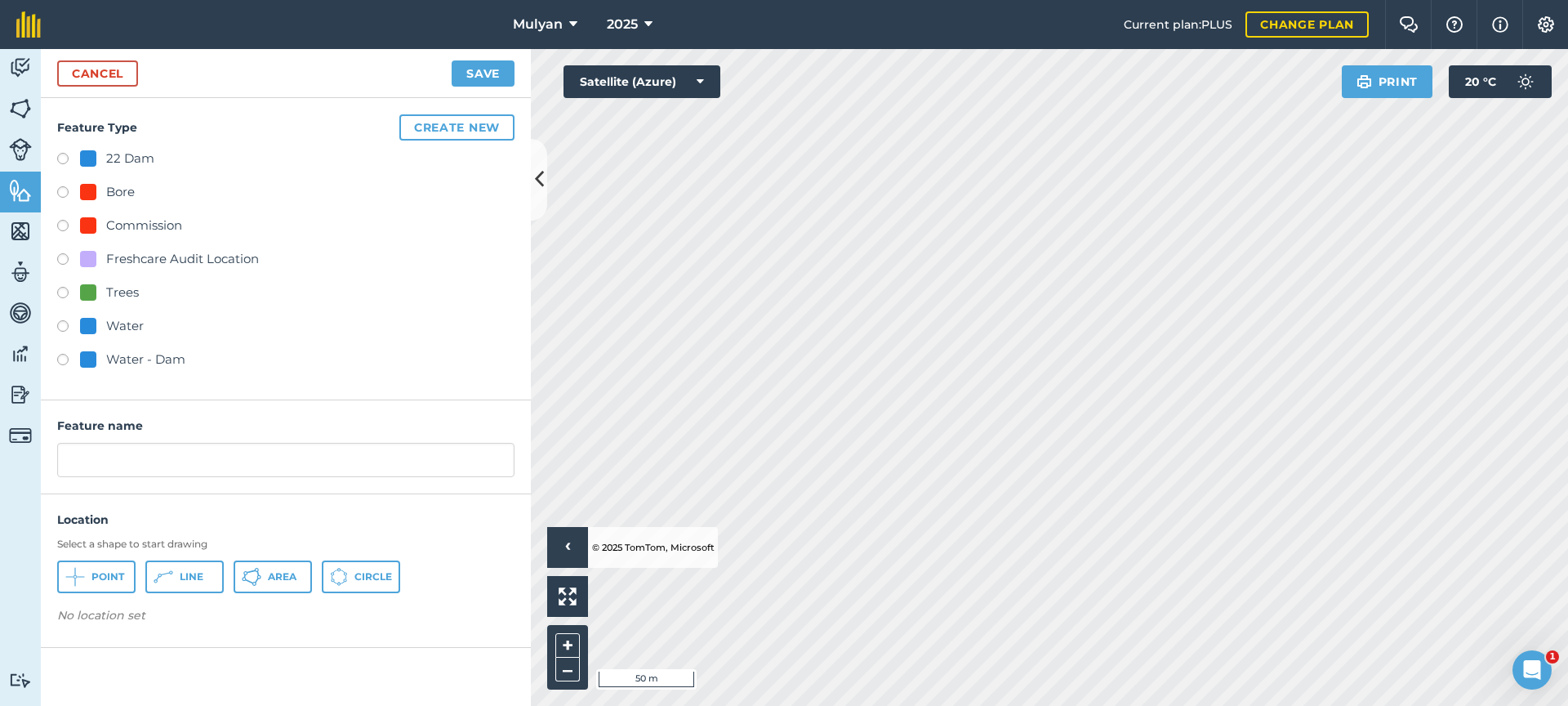
click at [71, 190] on label at bounding box center [68, 194] width 22 height 17
radio input "true"
drag, startPoint x: 124, startPoint y: 461, endPoint x: 48, endPoint y: 461, distance: 76.0
click at [48, 461] on div "Feature name Bore 2" at bounding box center [285, 447] width 490 height 93
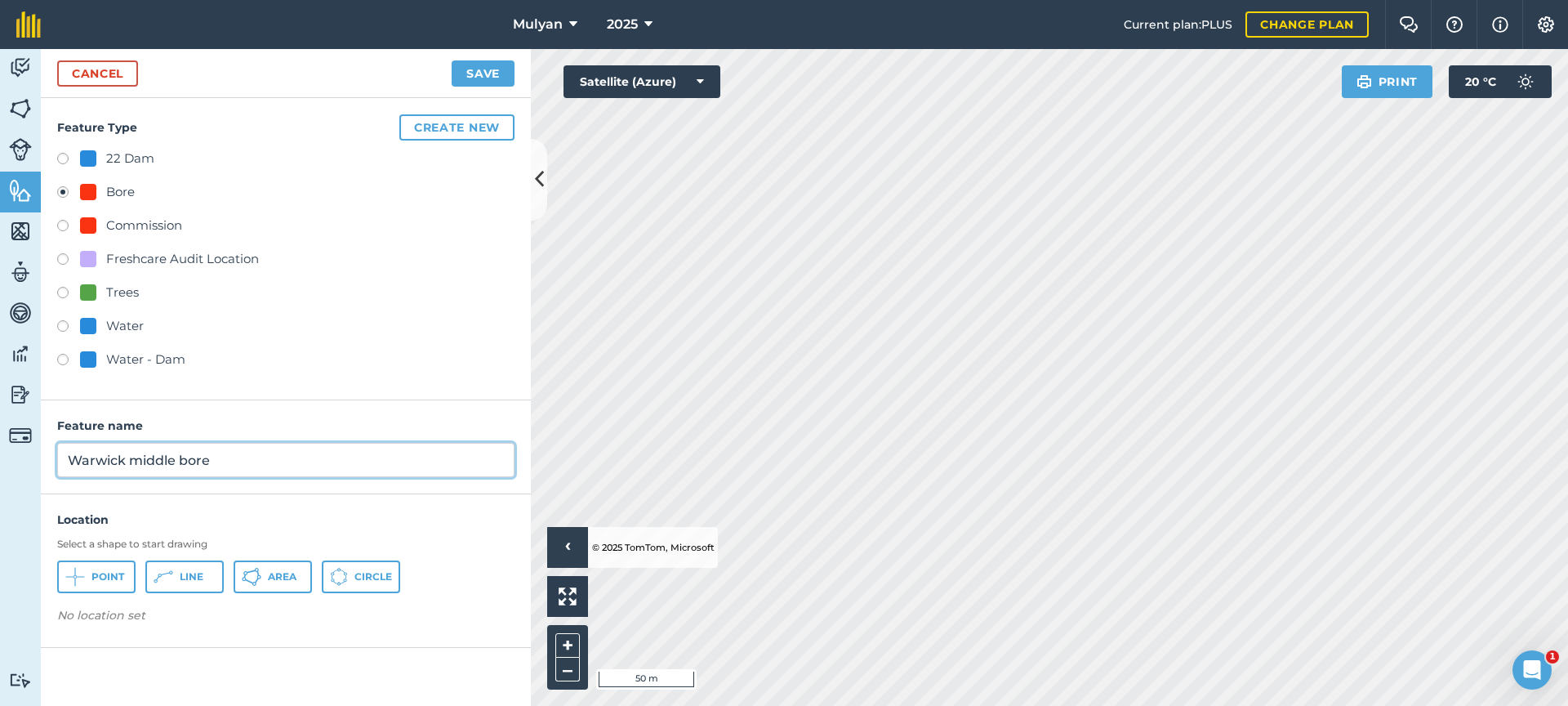
type input "Warwick middle bore"
click at [106, 583] on button "Point" at bounding box center [96, 576] width 79 height 33
click at [483, 70] on button "Save" at bounding box center [483, 73] width 63 height 26
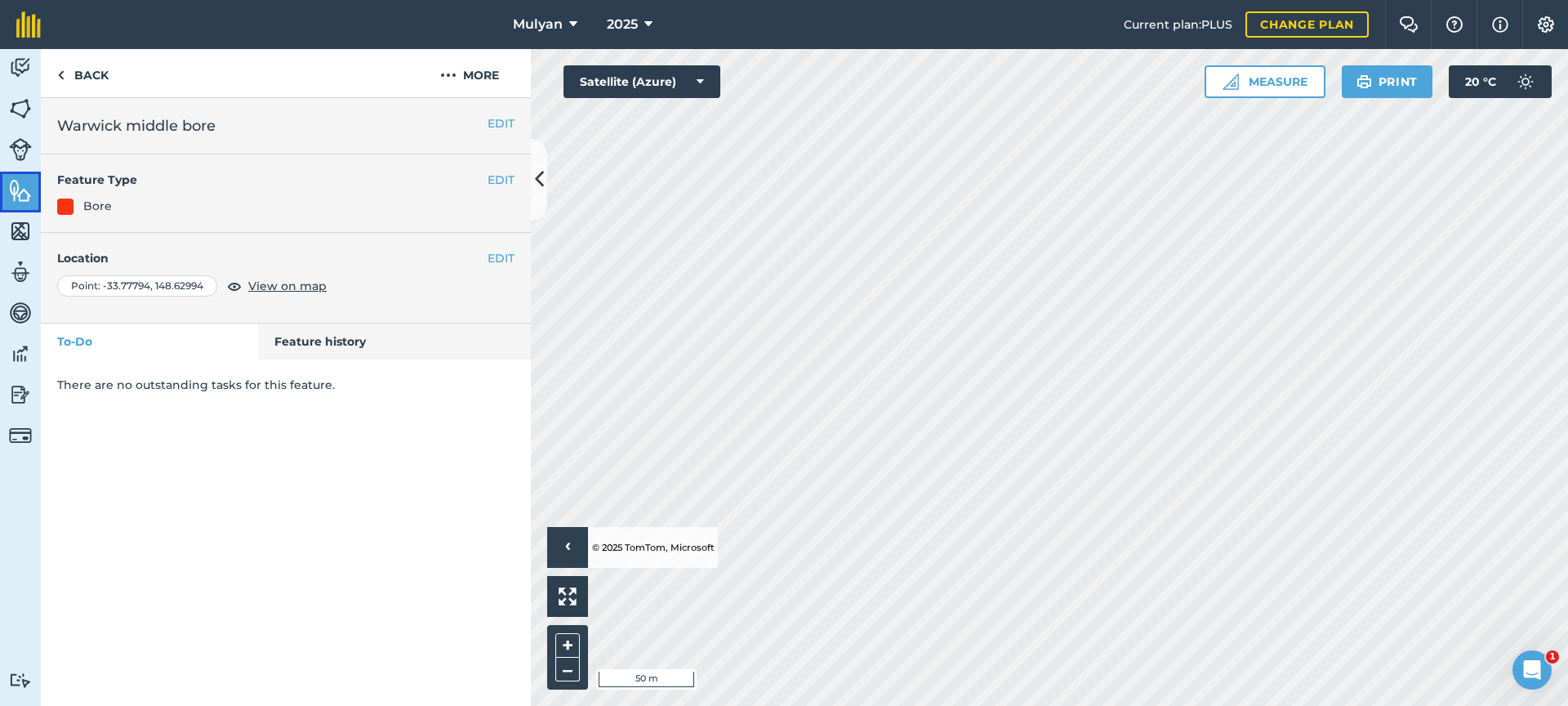
click at [15, 193] on img at bounding box center [19, 190] width 22 height 24
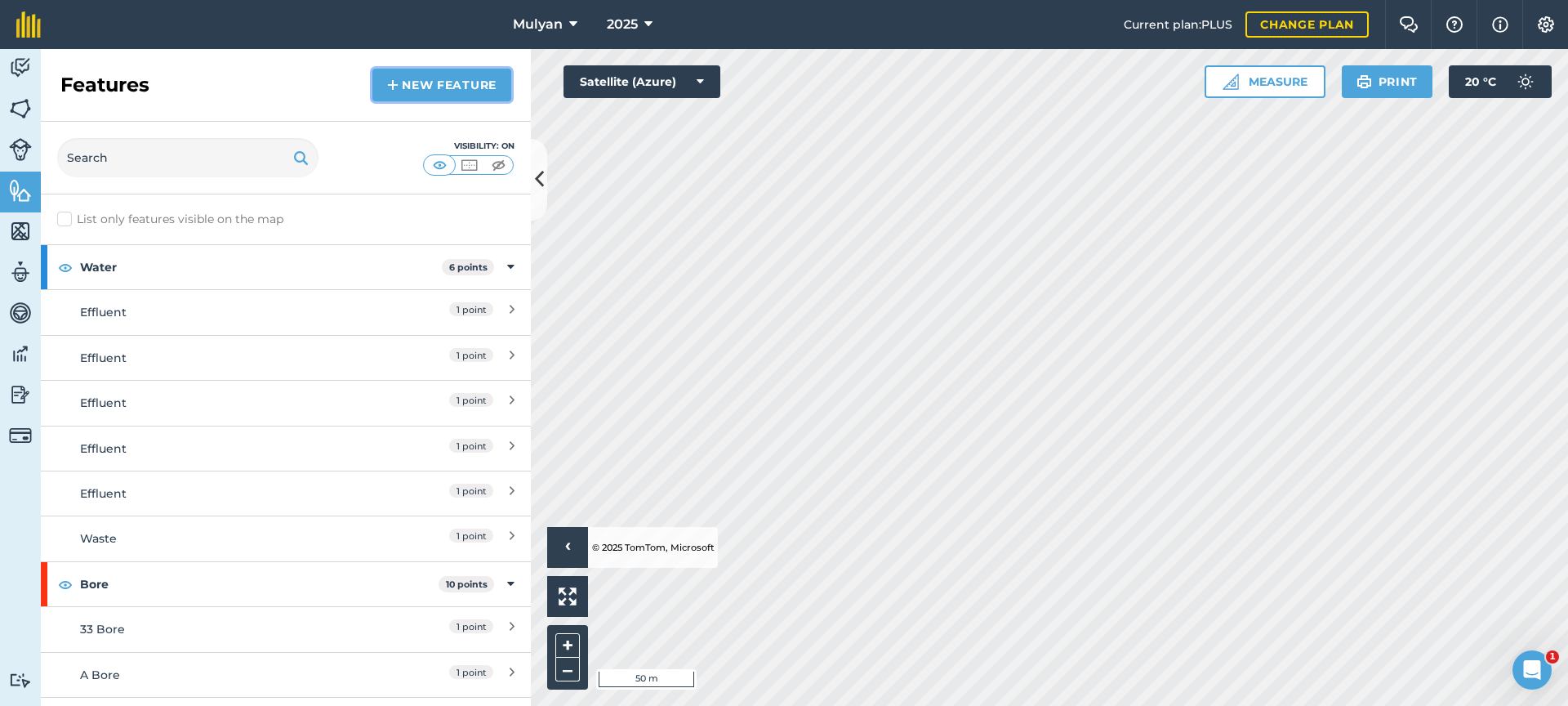
click at [434, 86] on link "New feature" at bounding box center [441, 85] width 139 height 33
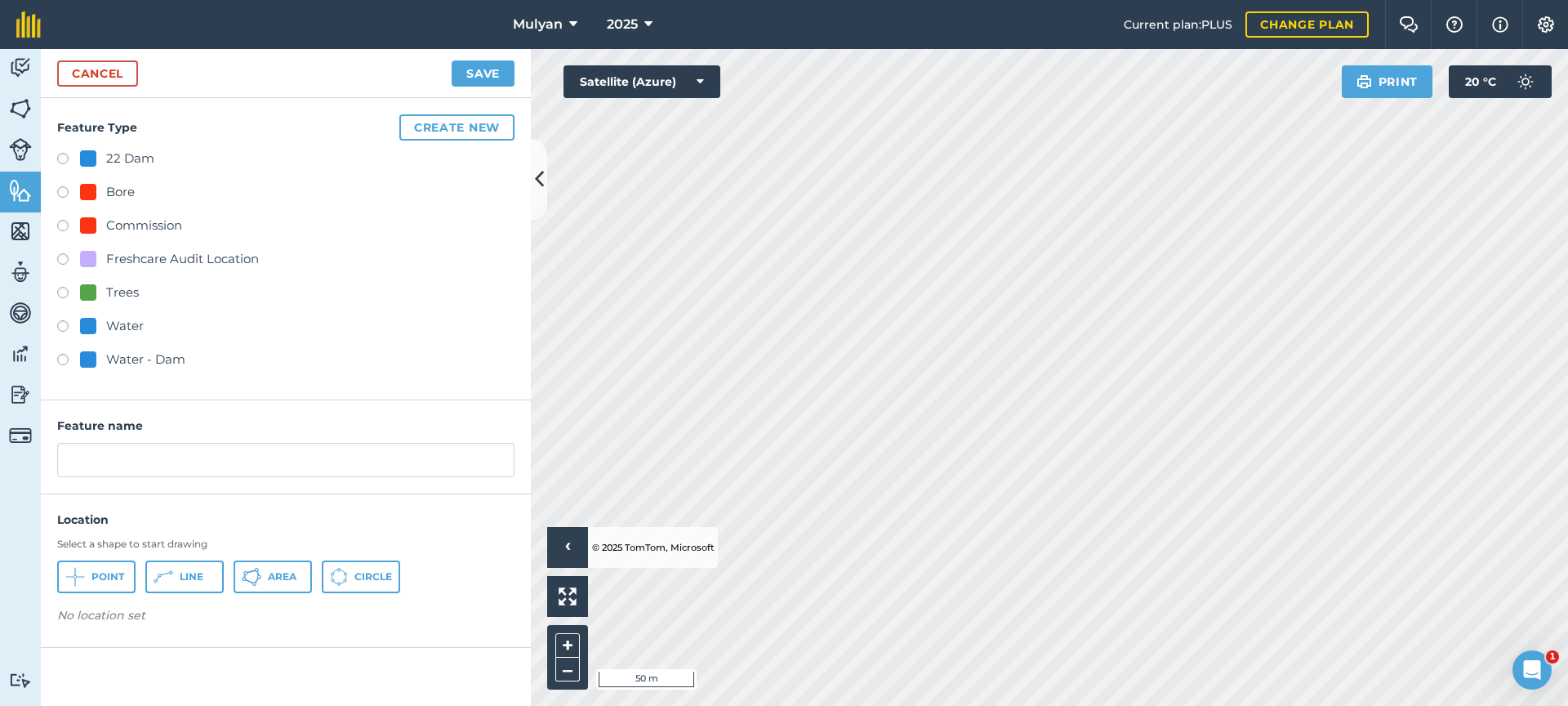
click at [61, 193] on label at bounding box center [68, 194] width 22 height 17
radio input "true"
drag, startPoint x: 119, startPoint y: 467, endPoint x: 33, endPoint y: 463, distance: 86.1
click at [33, 463] on div "Activity Fields Livestock Features Maps Team Vehicles Data Reporting Billing Tu…" at bounding box center [784, 377] width 1568 height 656
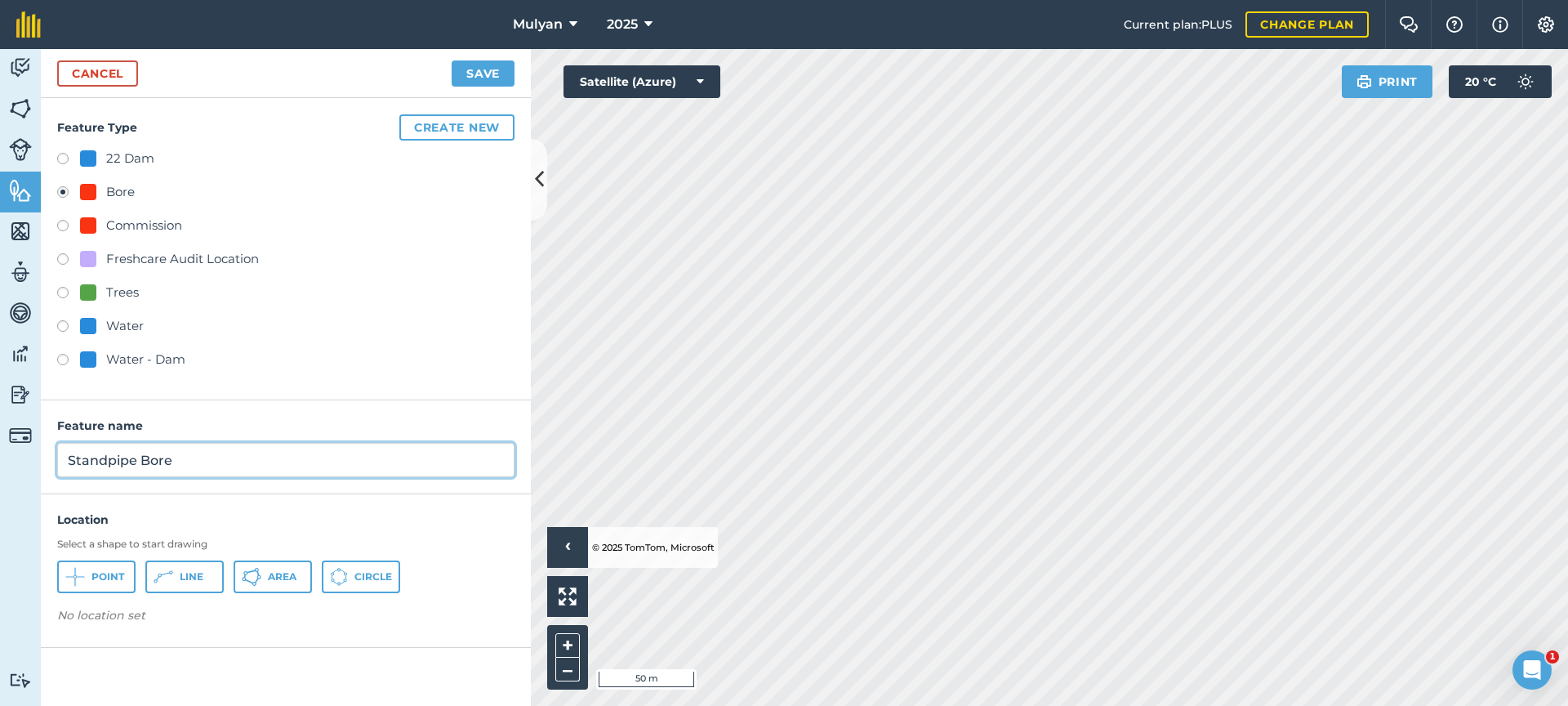
type input "Standpipe Bore"
click at [104, 583] on button "Point" at bounding box center [96, 576] width 79 height 33
click at [483, 71] on button "Save" at bounding box center [483, 73] width 63 height 26
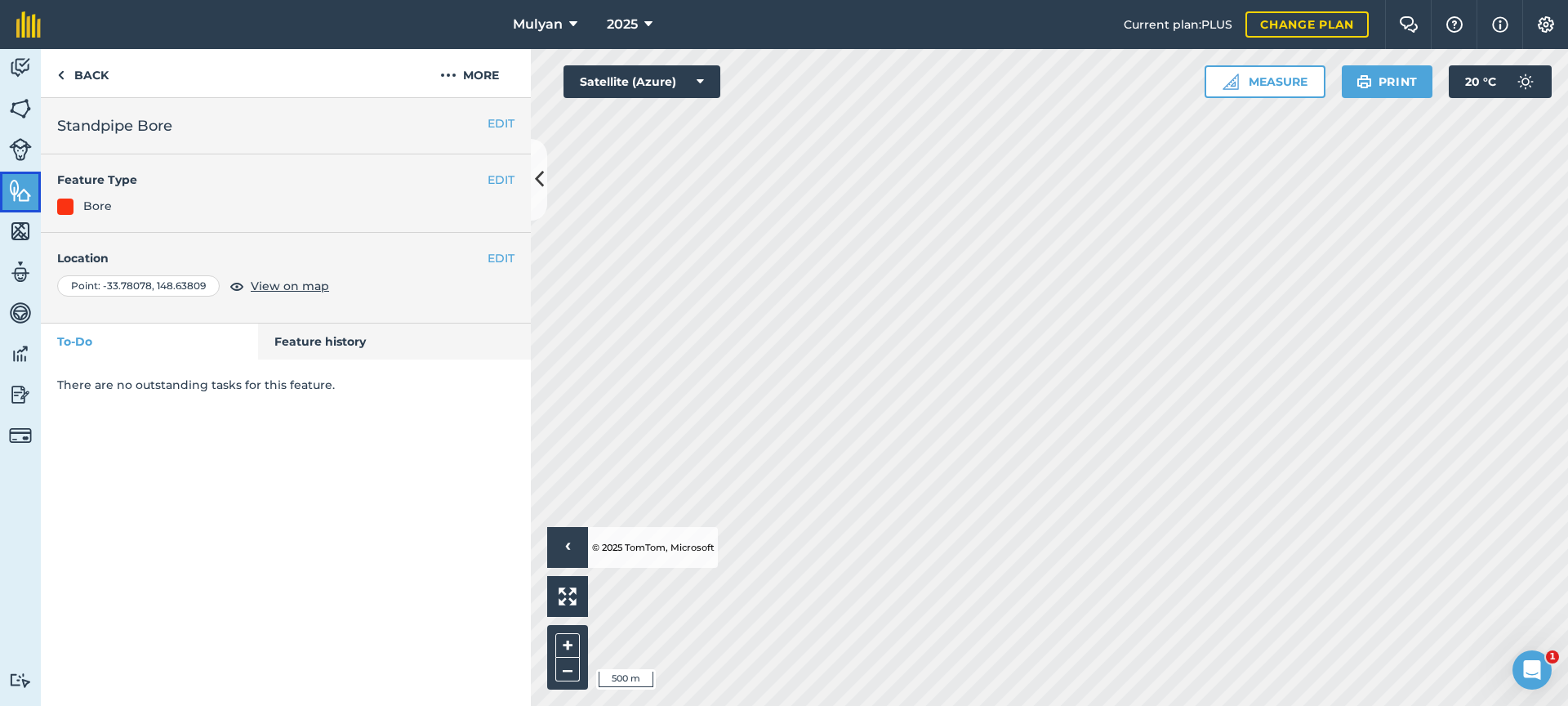
click at [20, 195] on img at bounding box center [19, 190] width 22 height 24
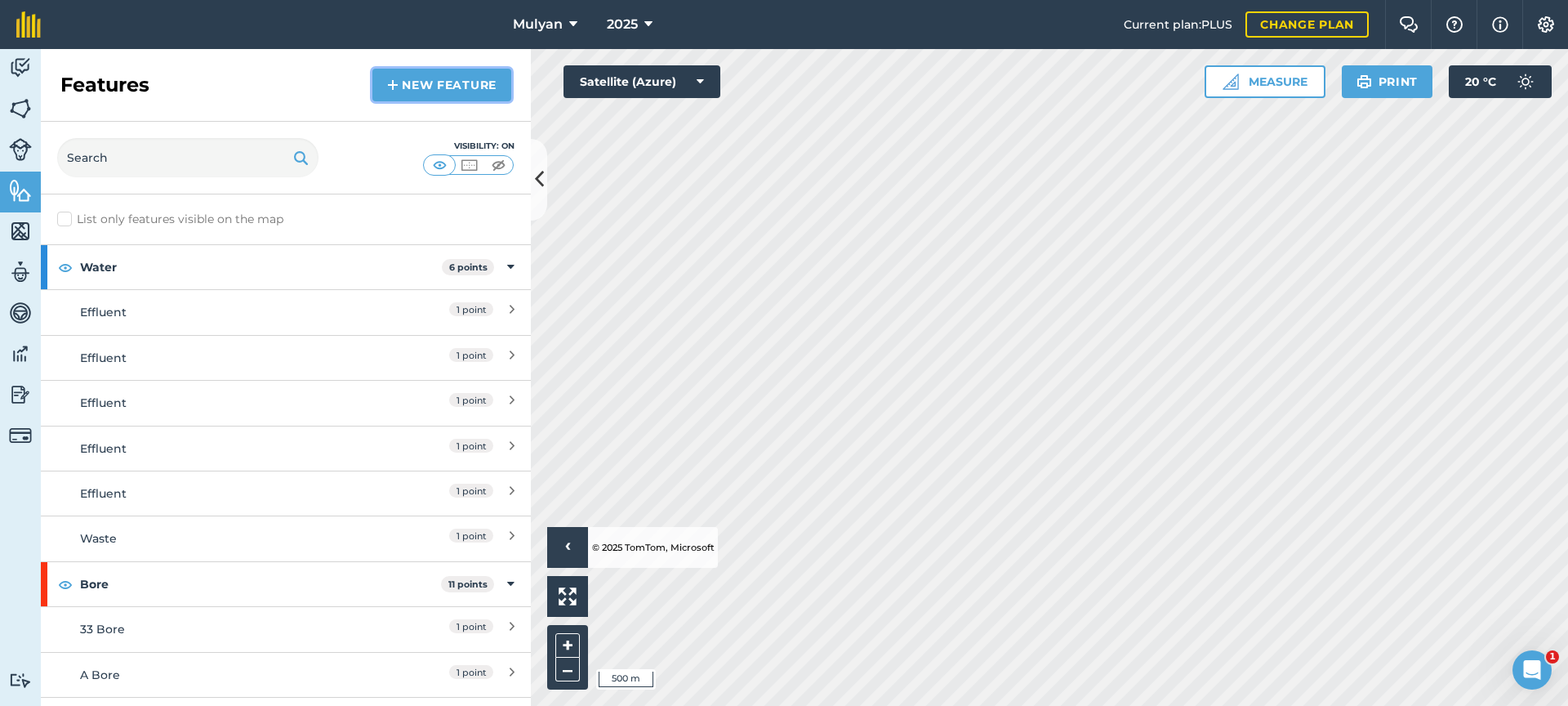
click at [453, 91] on link "New feature" at bounding box center [441, 85] width 139 height 33
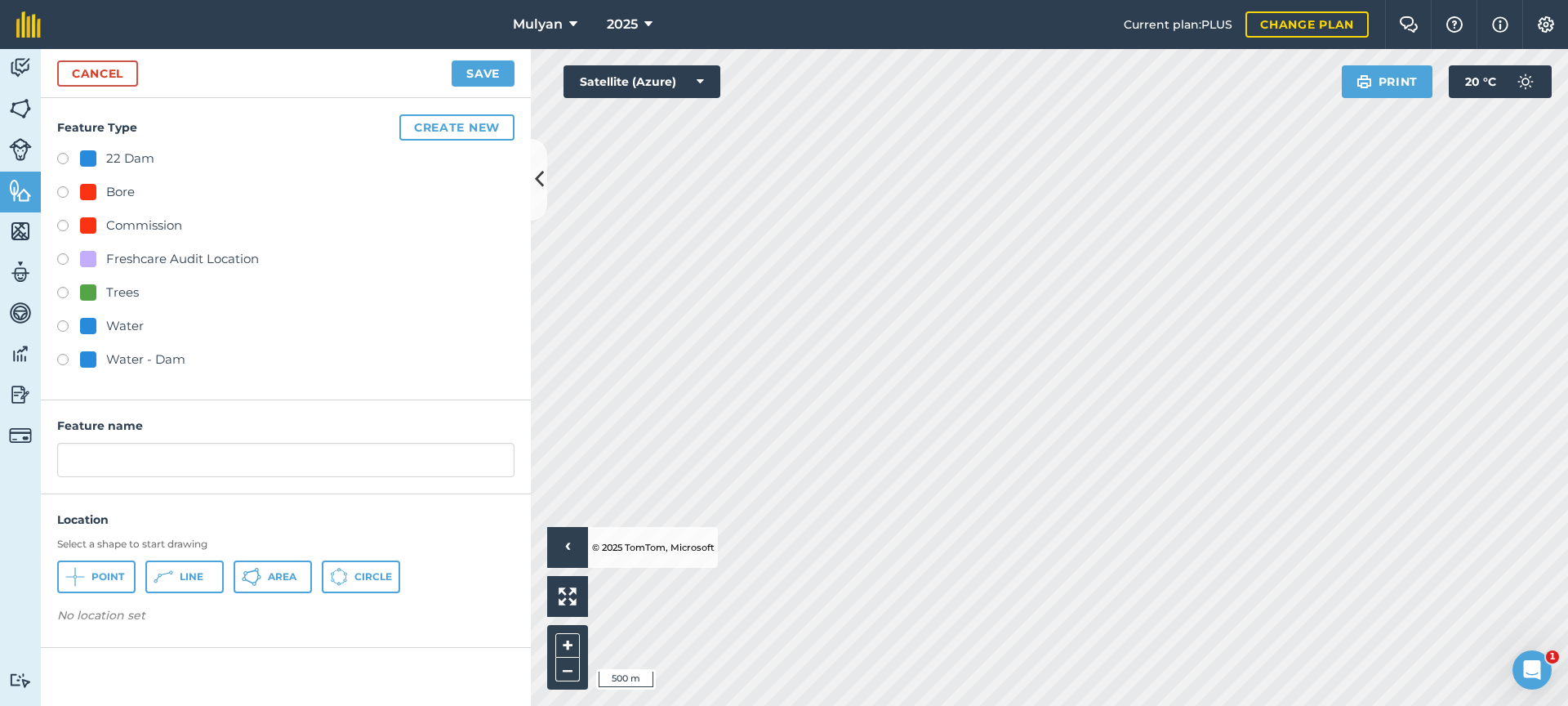
click at [63, 162] on label at bounding box center [68, 161] width 22 height 17
radio input "true"
drag, startPoint x: 127, startPoint y: 463, endPoint x: 60, endPoint y: 458, distance: 67.2
click at [60, 458] on input "22 Dam" at bounding box center [286, 460] width 458 height 34
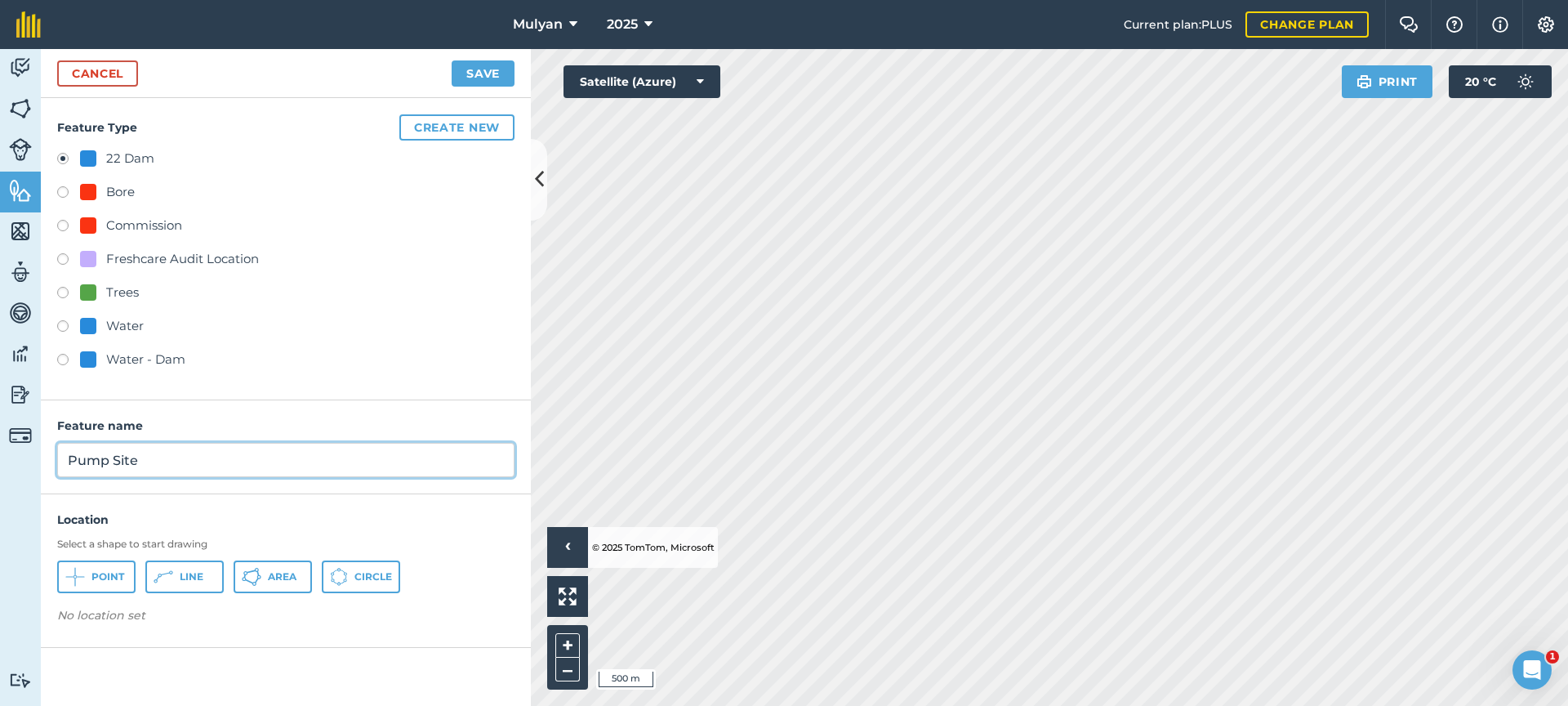
type input "Pump Site"
click at [465, 130] on button "Create new" at bounding box center [457, 127] width 115 height 26
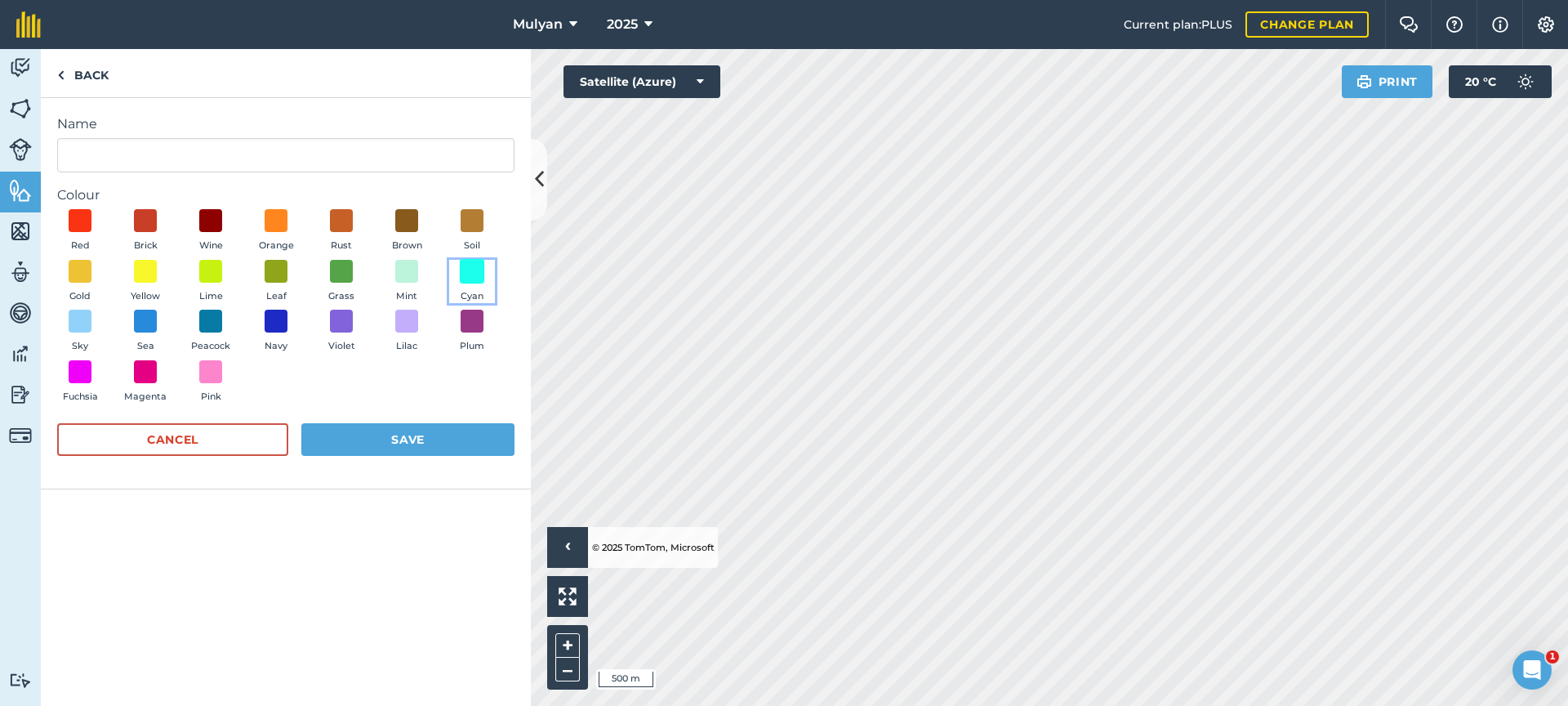
click at [467, 275] on span at bounding box center [472, 271] width 25 height 25
click at [426, 440] on button "Save" at bounding box center [407, 439] width 213 height 33
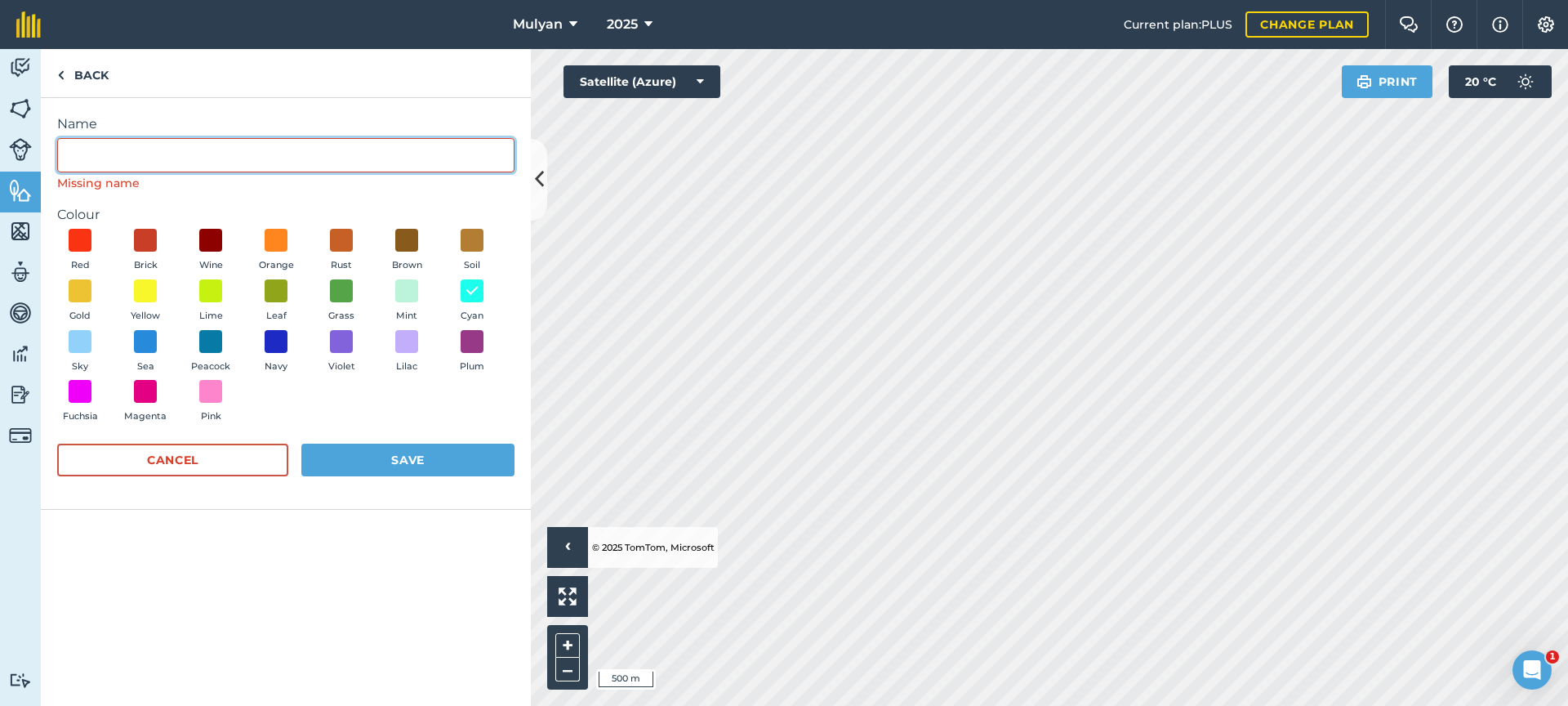
click at [175, 155] on input "Name" at bounding box center [286, 155] width 458 height 34
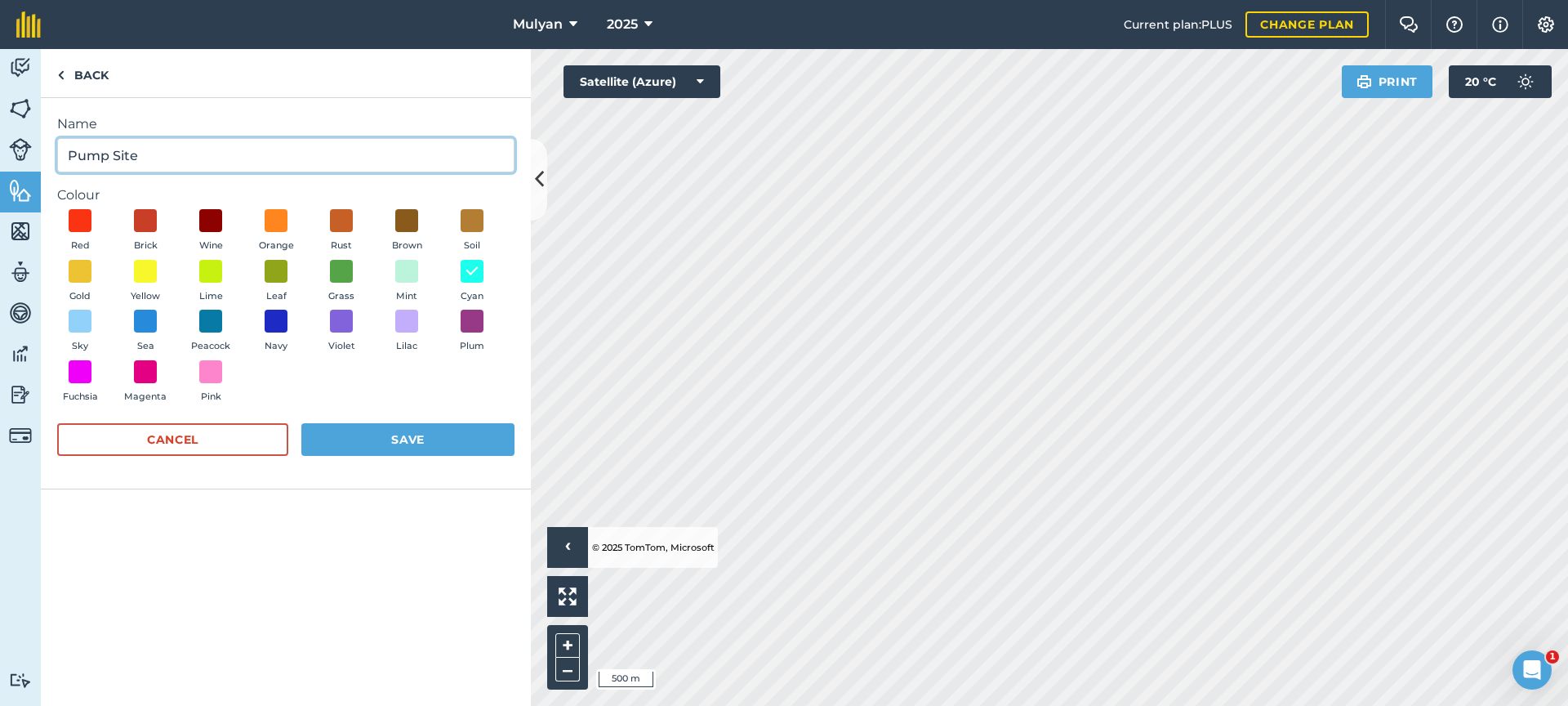
type input "Pump Site"
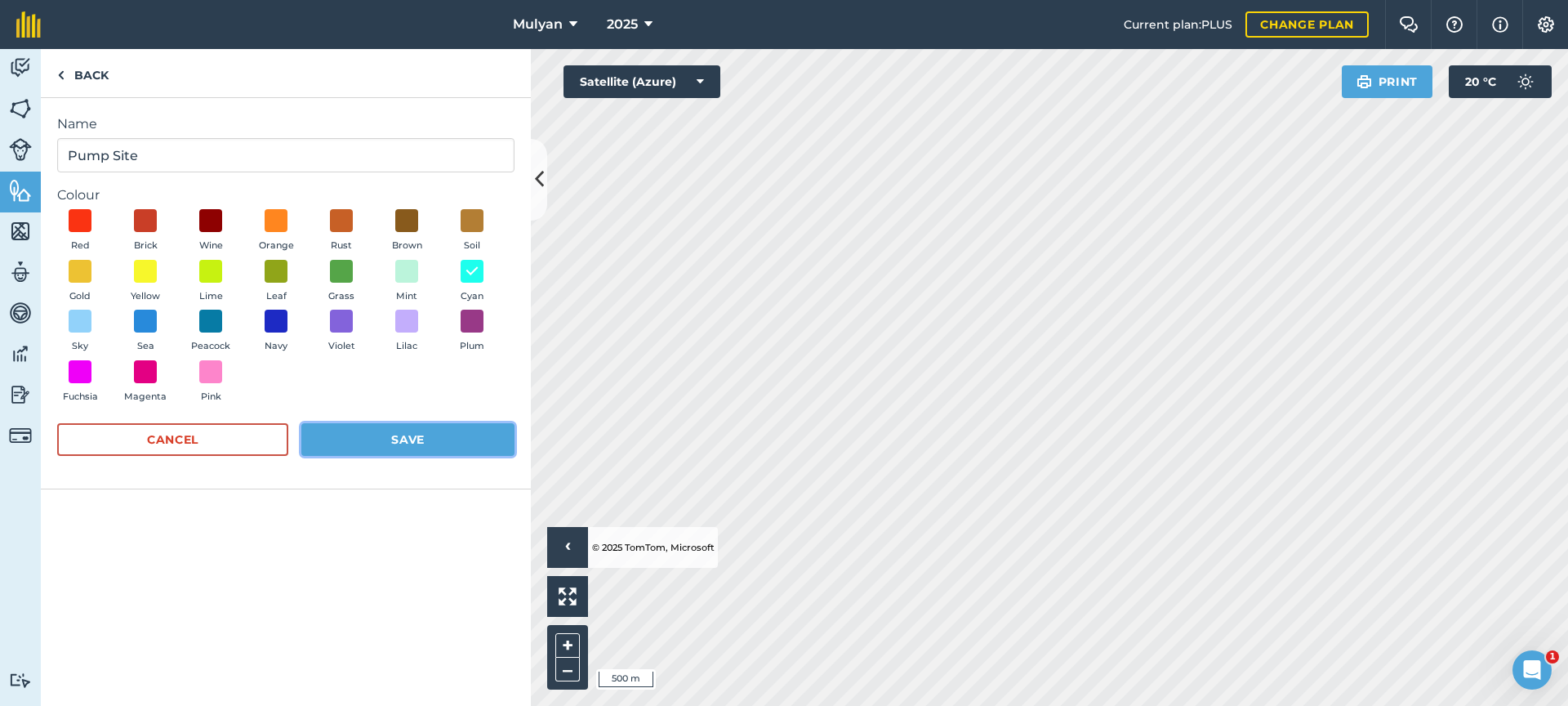
click at [413, 440] on button "Save" at bounding box center [407, 439] width 213 height 33
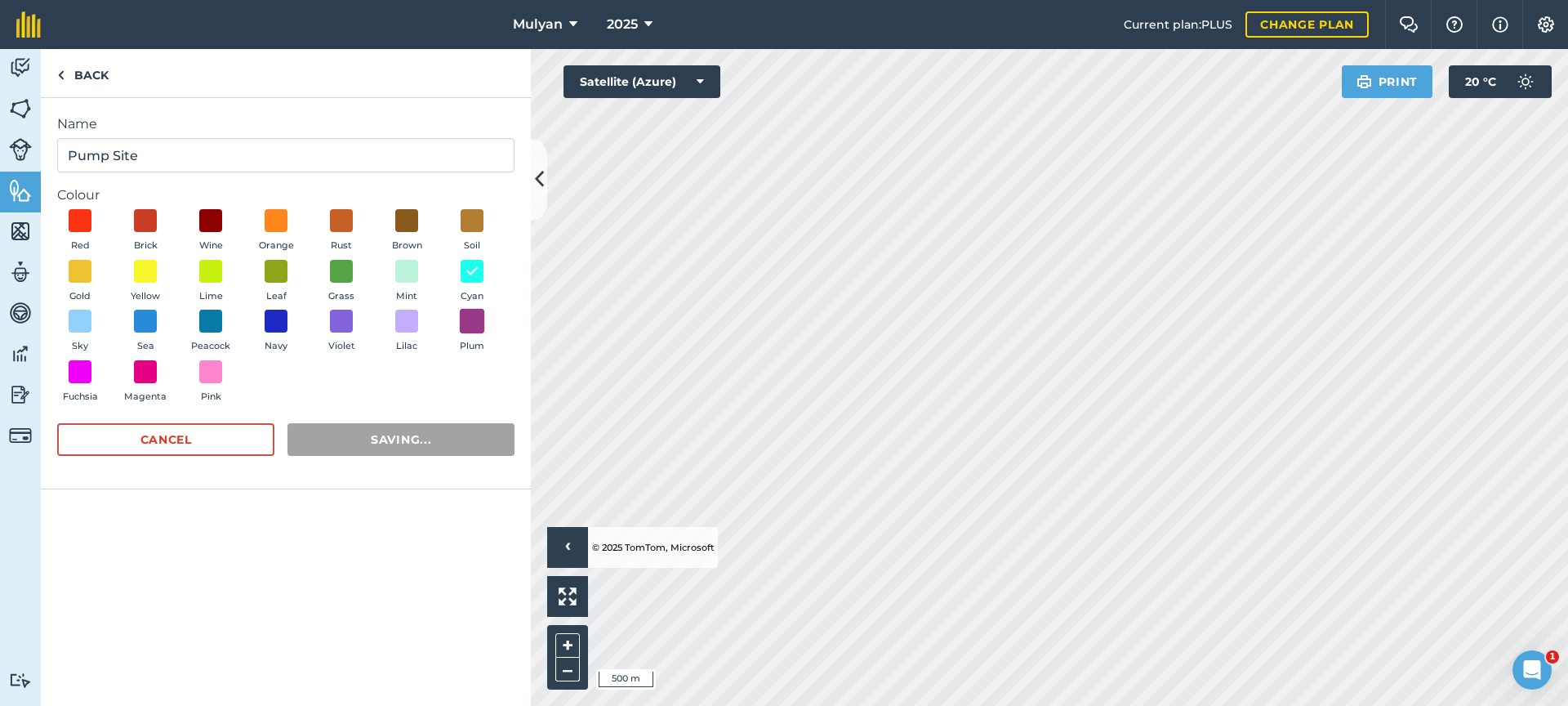
radio input "false"
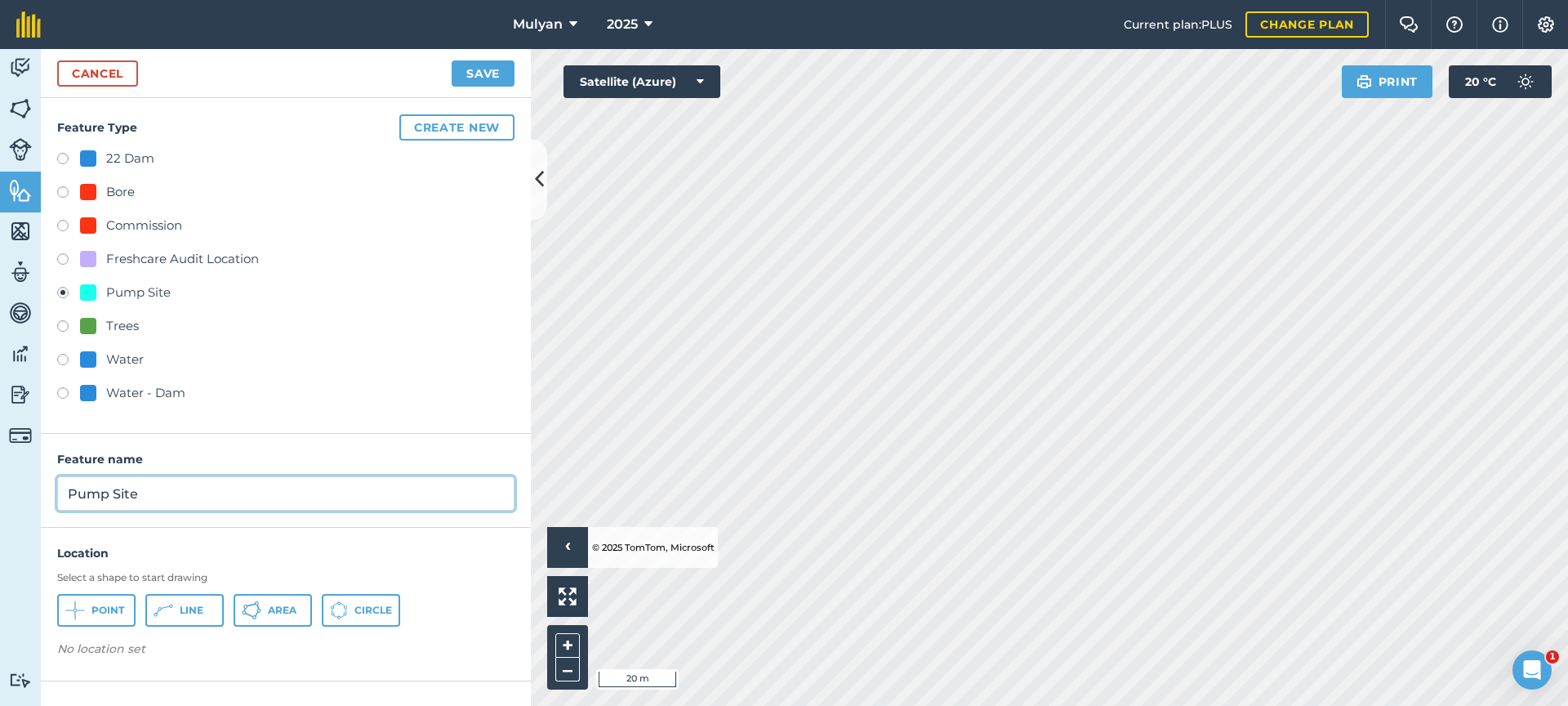
click at [66, 494] on input "Pump Site" at bounding box center [286, 493] width 458 height 34
type input "Warwick Pump Site"
click at [119, 613] on span "Point" at bounding box center [108, 610] width 33 height 13
click at [492, 67] on button "Save" at bounding box center [483, 73] width 63 height 26
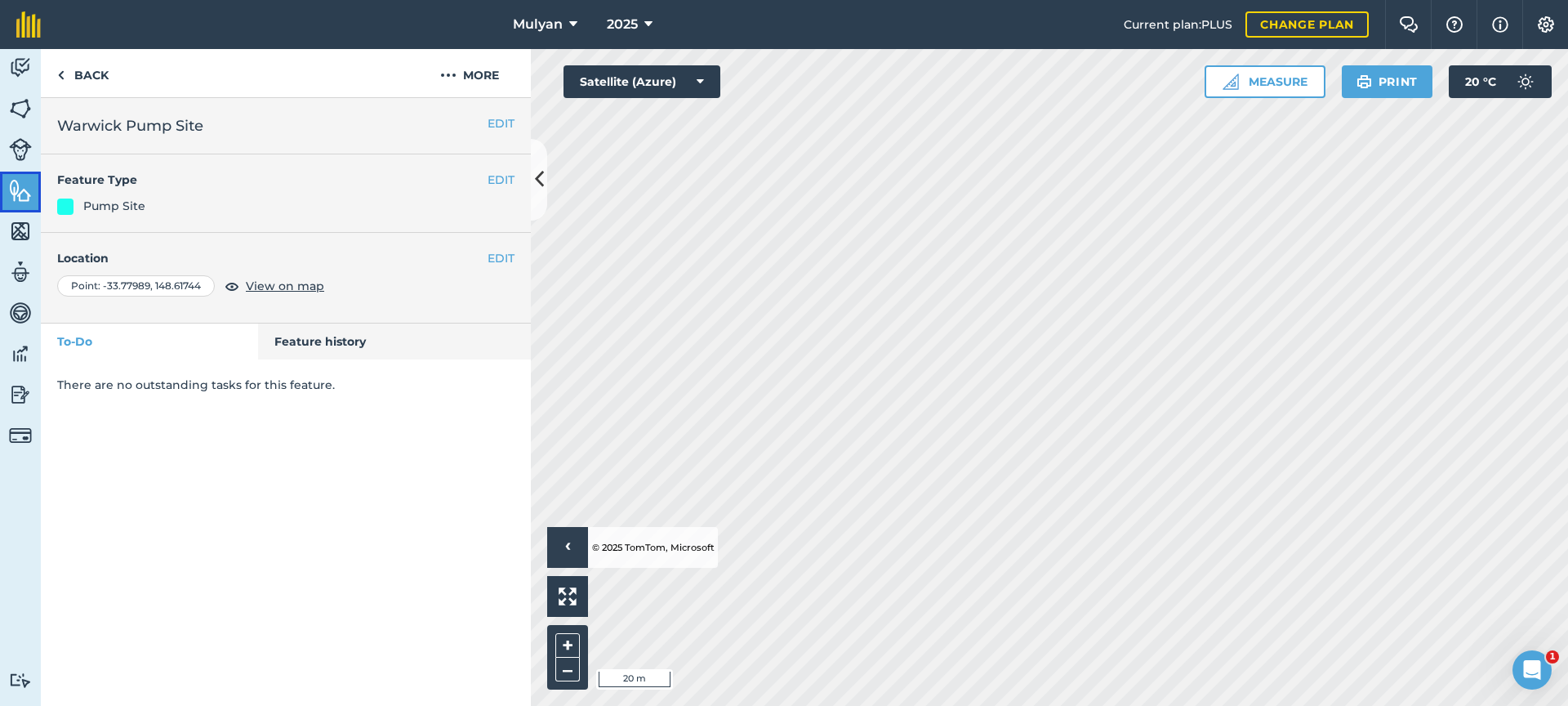
click at [26, 196] on img at bounding box center [19, 190] width 22 height 24
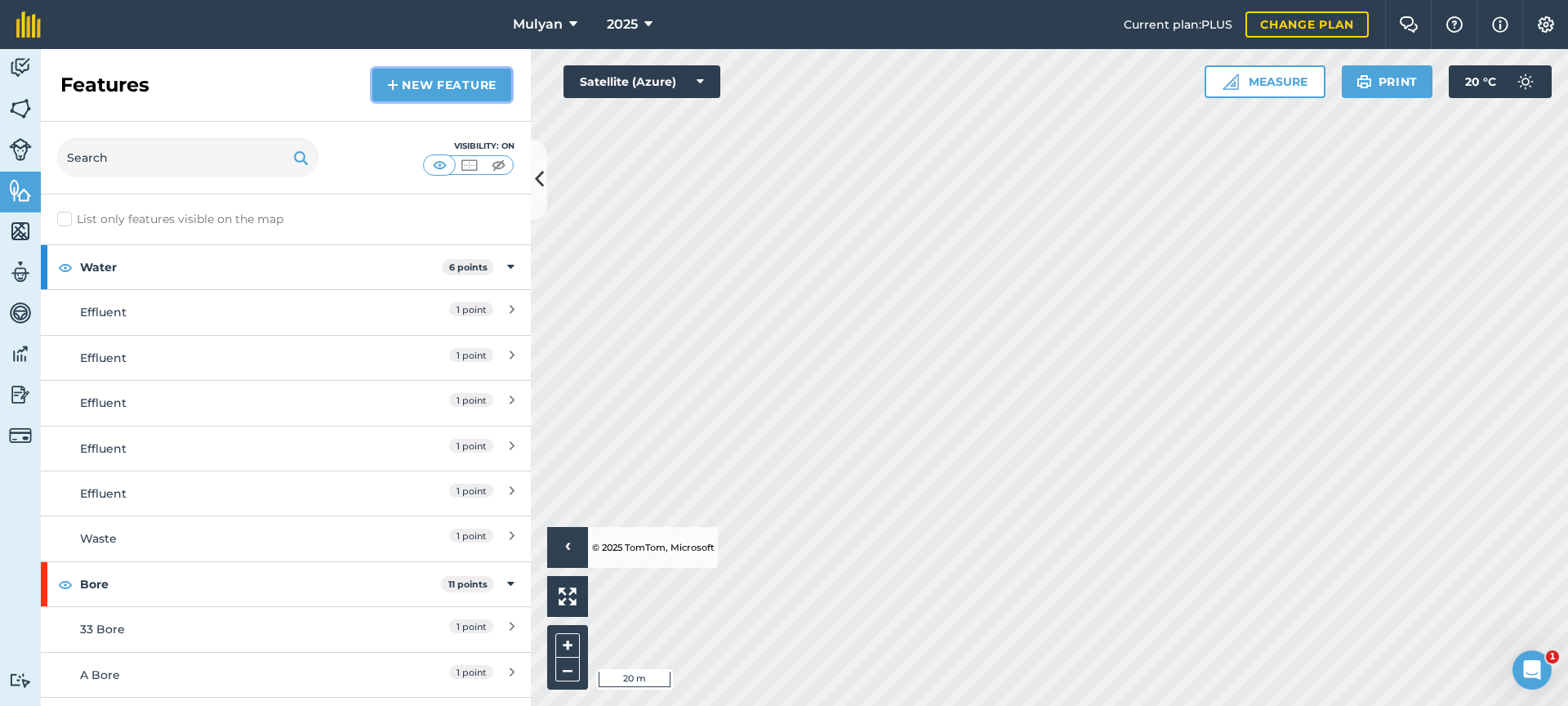
click at [459, 83] on link "New feature" at bounding box center [441, 85] width 139 height 33
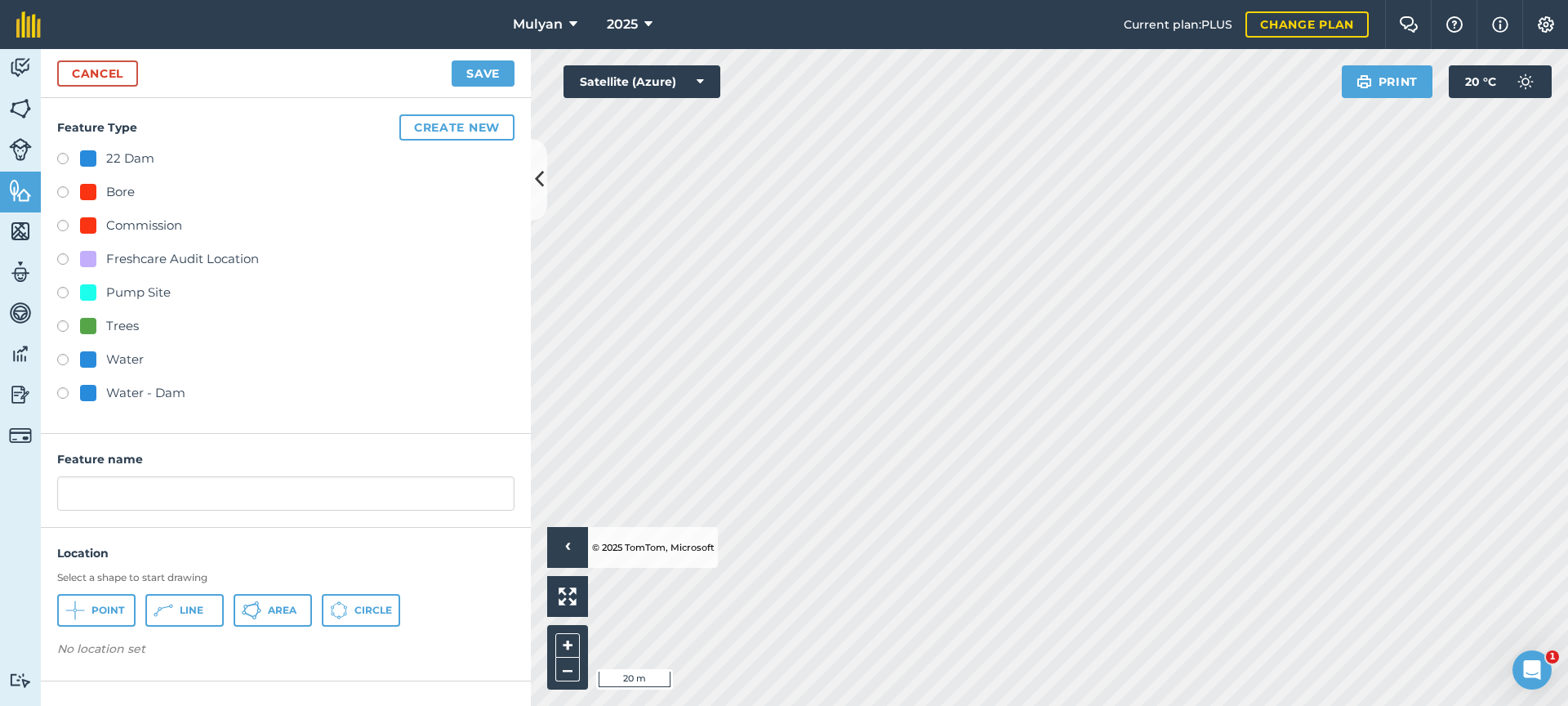
click at [64, 295] on label at bounding box center [68, 294] width 22 height 17
radio input "true"
click at [63, 495] on input "Pump Site" at bounding box center [286, 493] width 458 height 34
type input "Lombardy Pump Site"
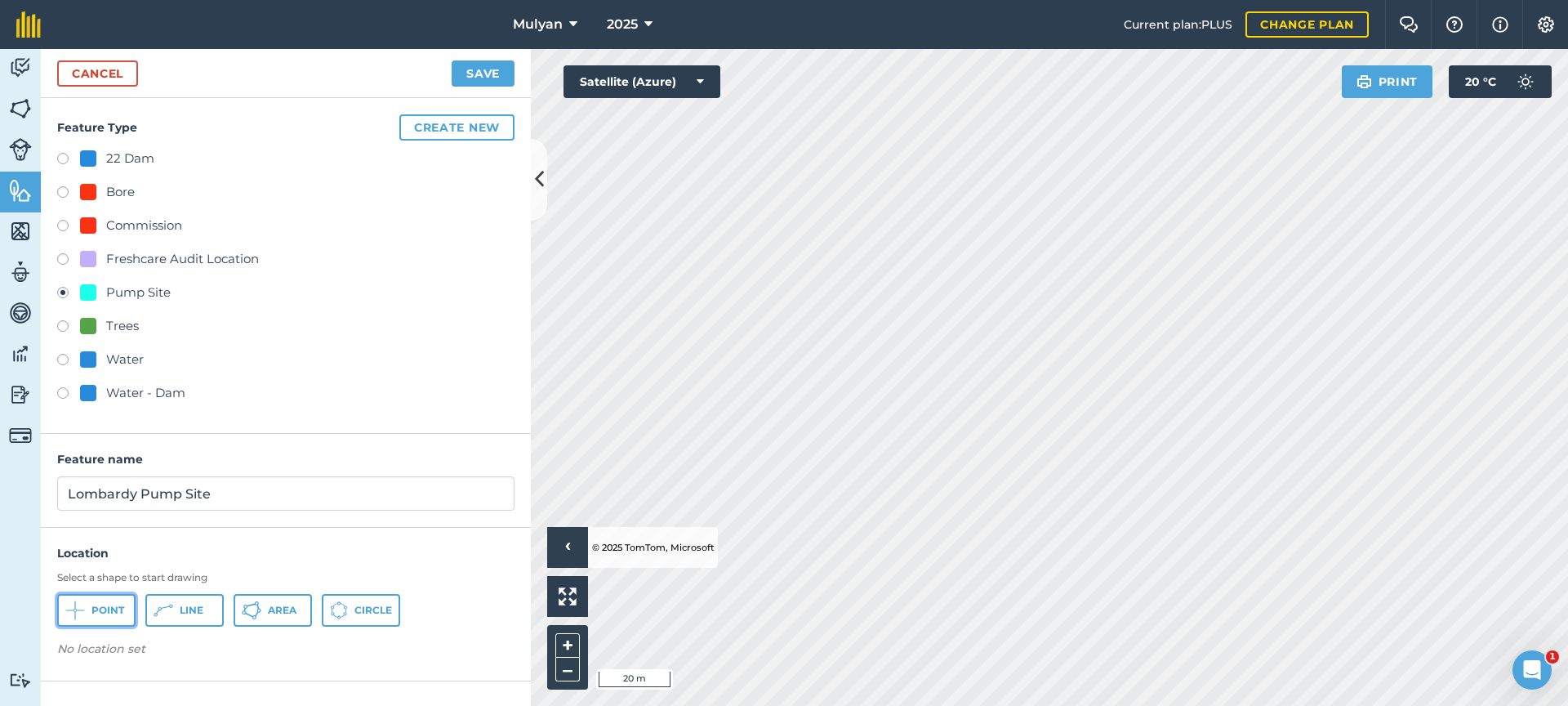
click at [99, 616] on button "Point" at bounding box center [96, 611] width 79 height 33
click at [488, 76] on button "Save" at bounding box center [483, 73] width 63 height 26
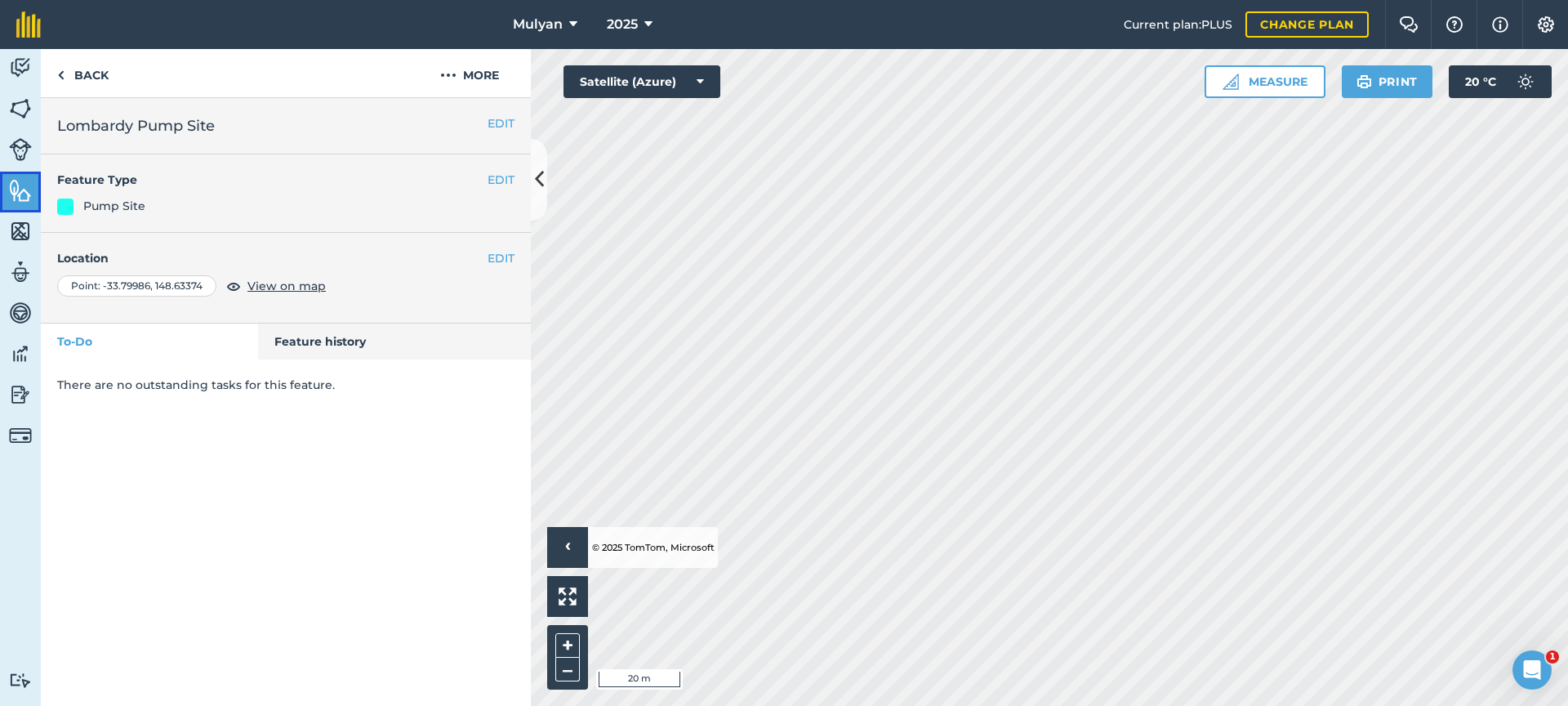
click at [16, 190] on img at bounding box center [19, 190] width 22 height 24
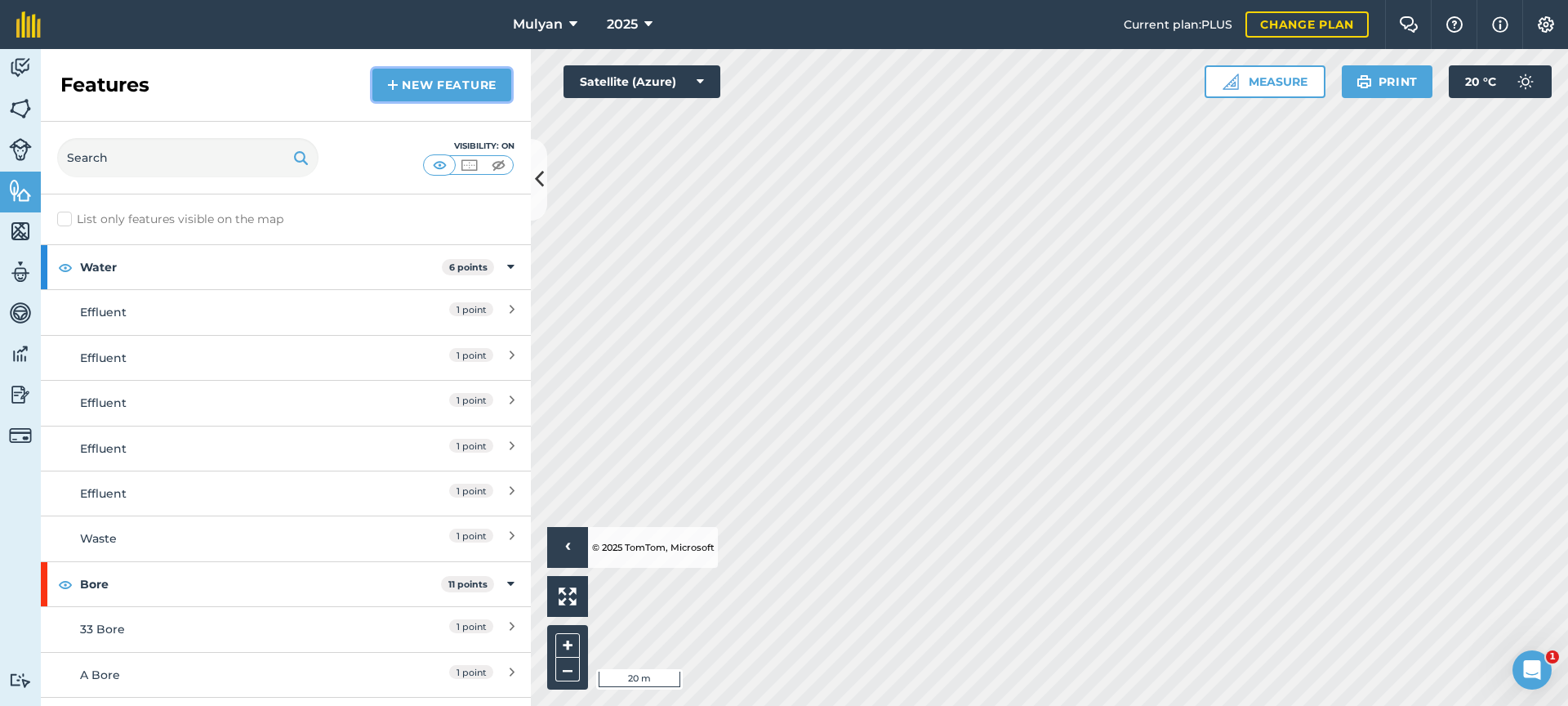
click at [443, 90] on link "New feature" at bounding box center [441, 85] width 139 height 33
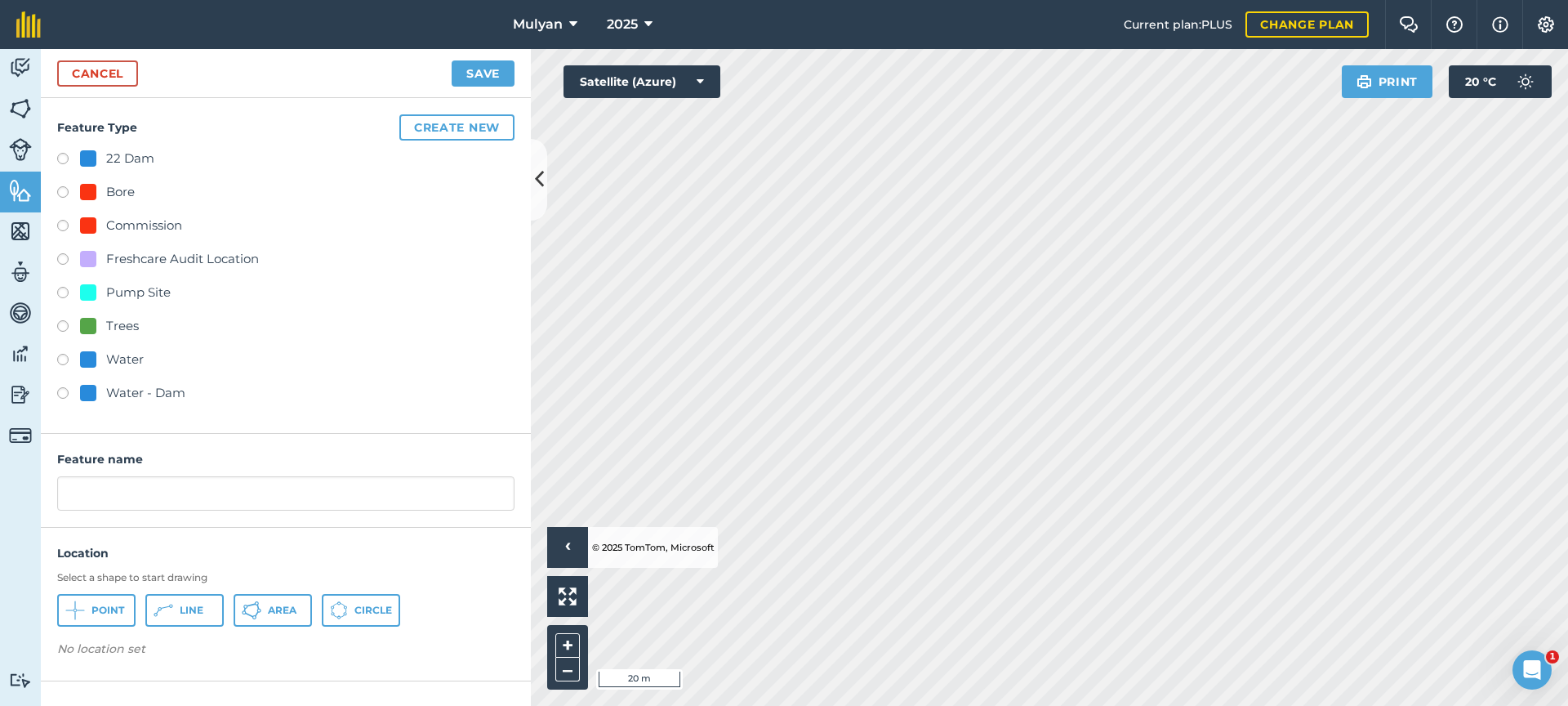
click at [62, 295] on label at bounding box center [68, 294] width 22 height 17
radio input "true"
click at [67, 495] on input "Pump Site" at bounding box center [286, 493] width 458 height 34
type input "No. 3 Pump Site"
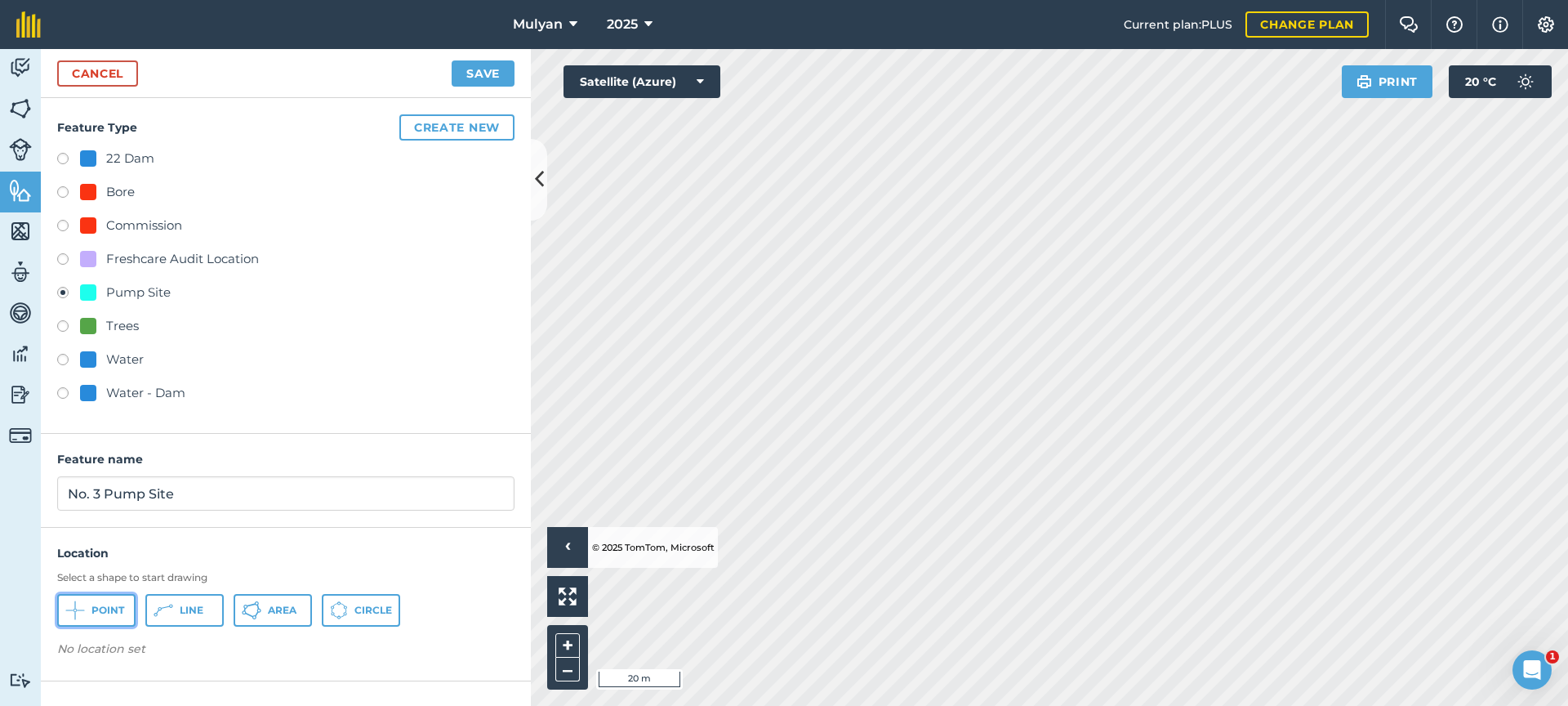
drag, startPoint x: 124, startPoint y: 606, endPoint x: 136, endPoint y: 606, distance: 12.0
click at [124, 606] on button "Point" at bounding box center [96, 611] width 79 height 33
click at [469, 74] on button "Save" at bounding box center [483, 73] width 63 height 26
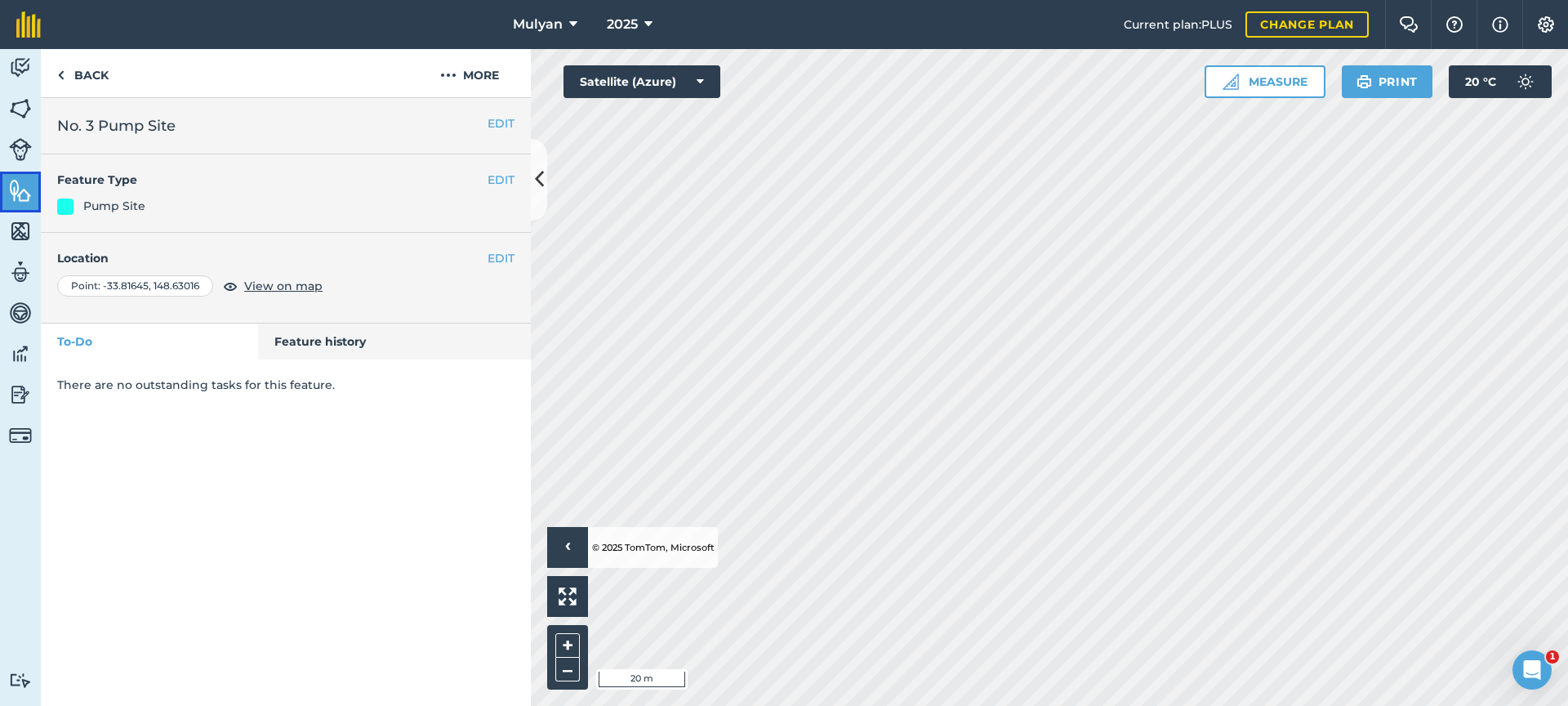
click at [11, 196] on img at bounding box center [19, 190] width 22 height 24
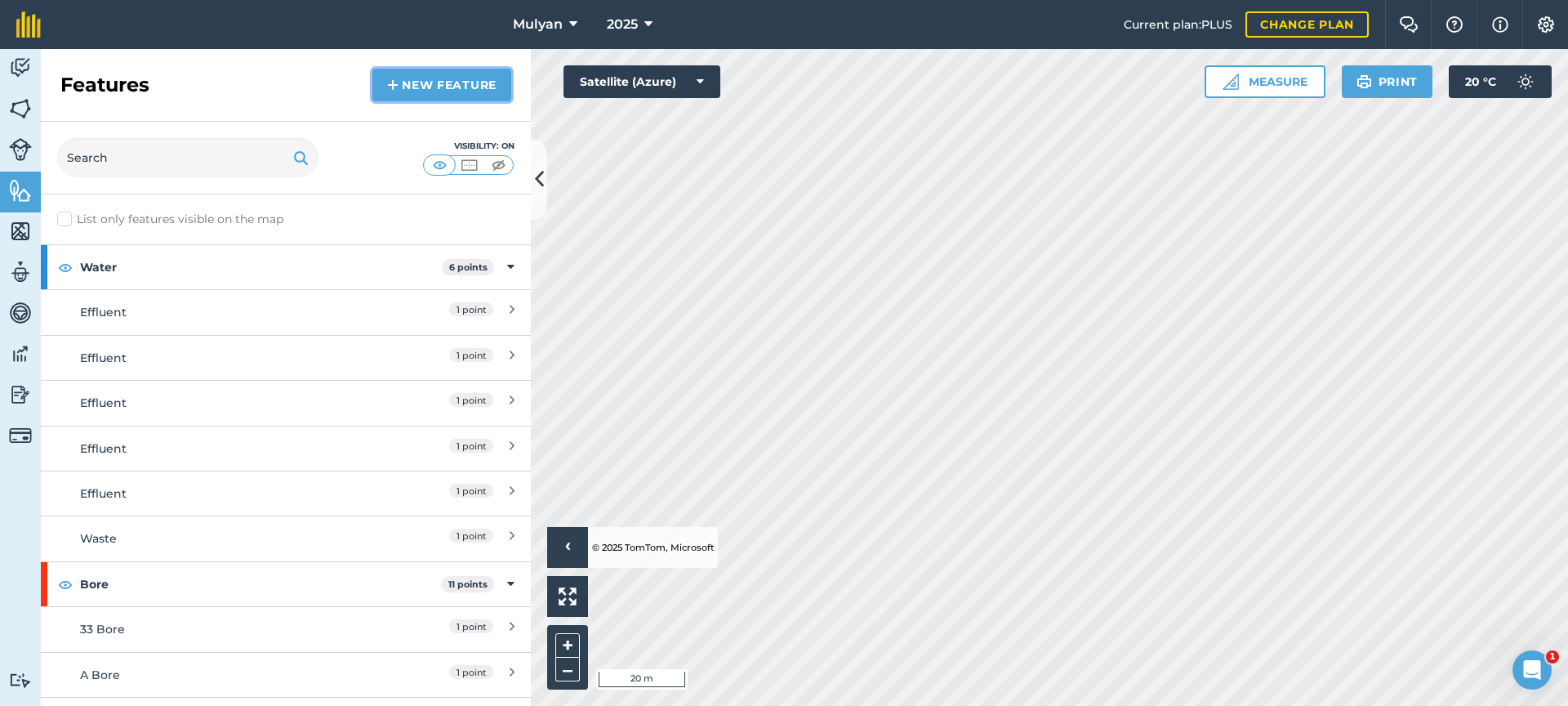
click at [419, 84] on link "New feature" at bounding box center [441, 85] width 139 height 33
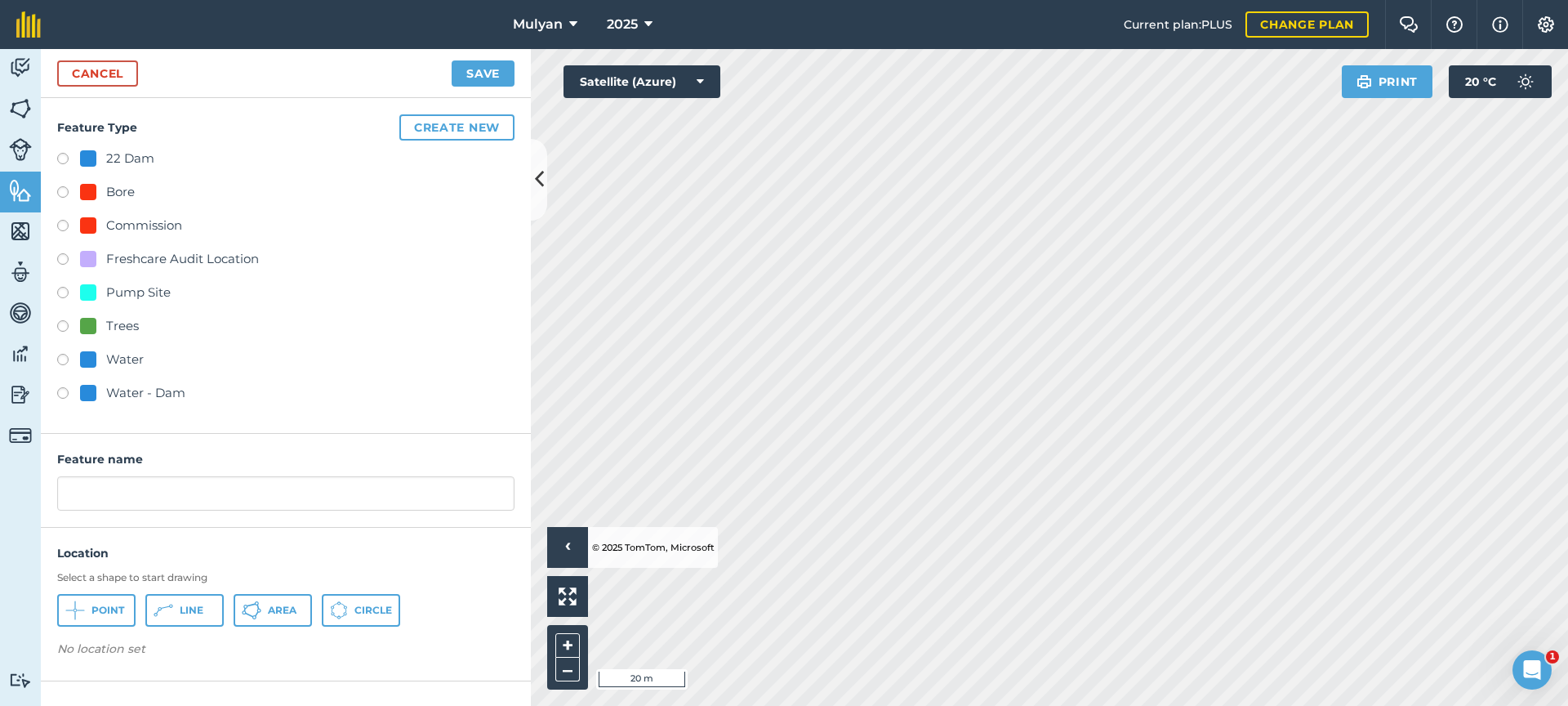
click at [62, 294] on label at bounding box center [68, 294] width 22 height 17
radio input "true"
click at [66, 491] on input "Pump Site" at bounding box center [286, 493] width 458 height 34
type input "No. 2 Pump Site"
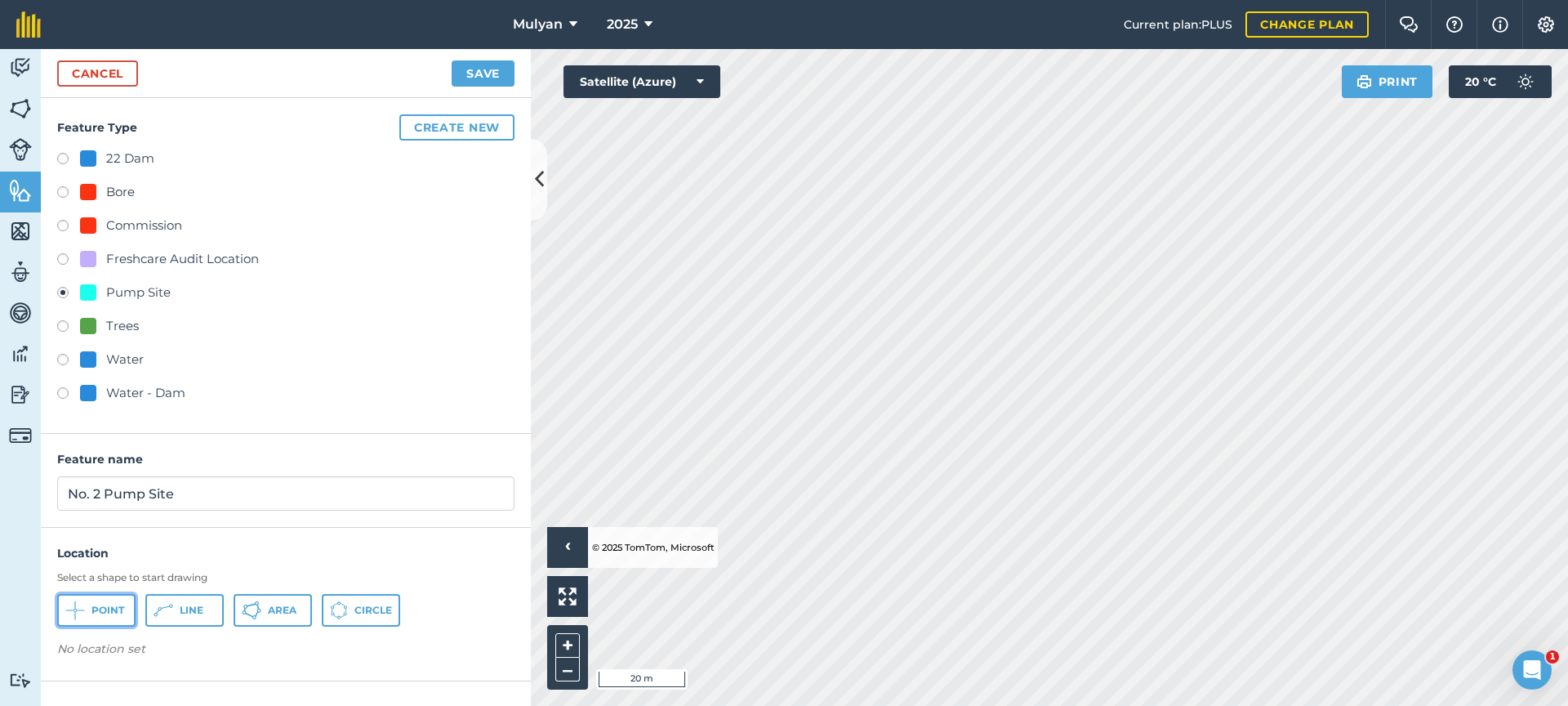
click at [111, 609] on span "Point" at bounding box center [108, 610] width 33 height 13
click at [479, 76] on button "Save" at bounding box center [483, 73] width 63 height 26
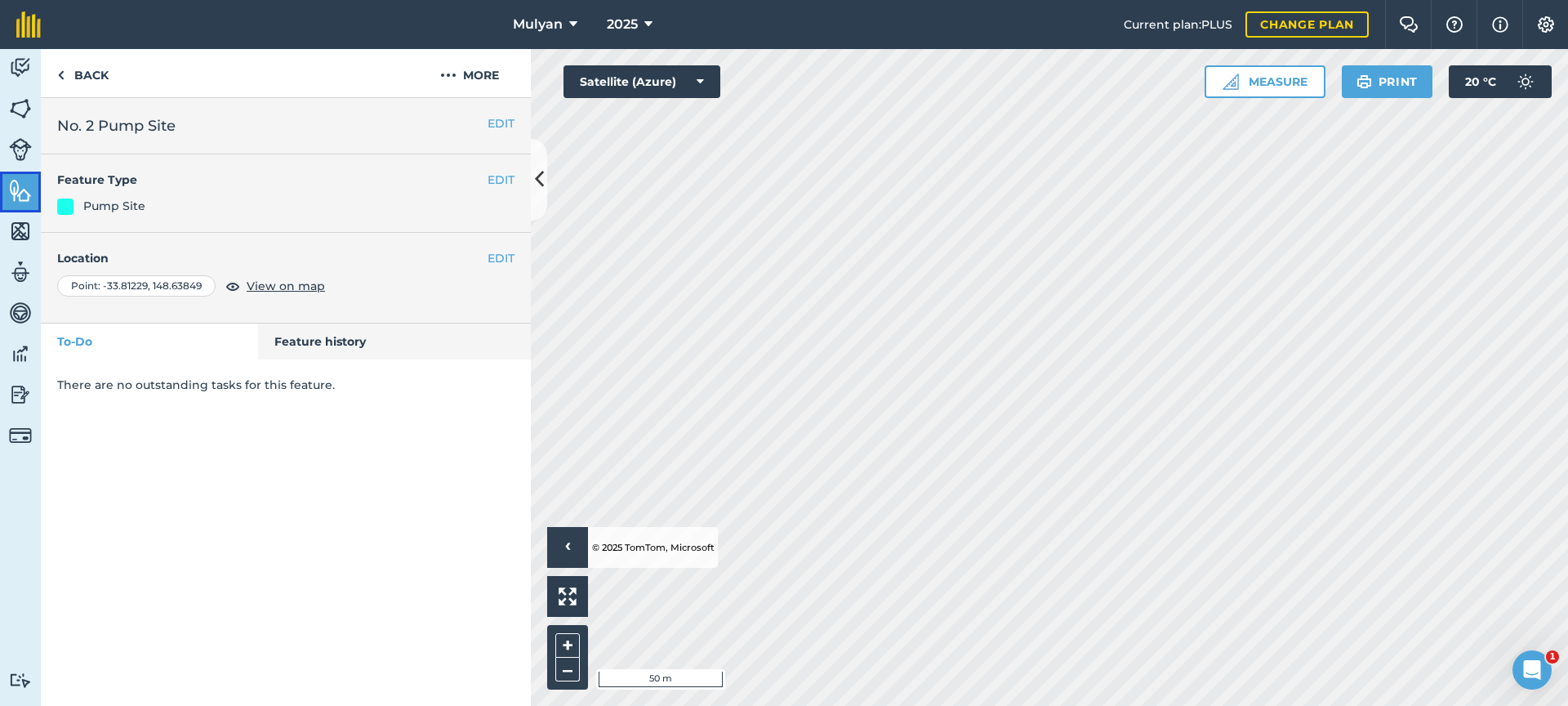
click at [17, 200] on img at bounding box center [19, 190] width 22 height 24
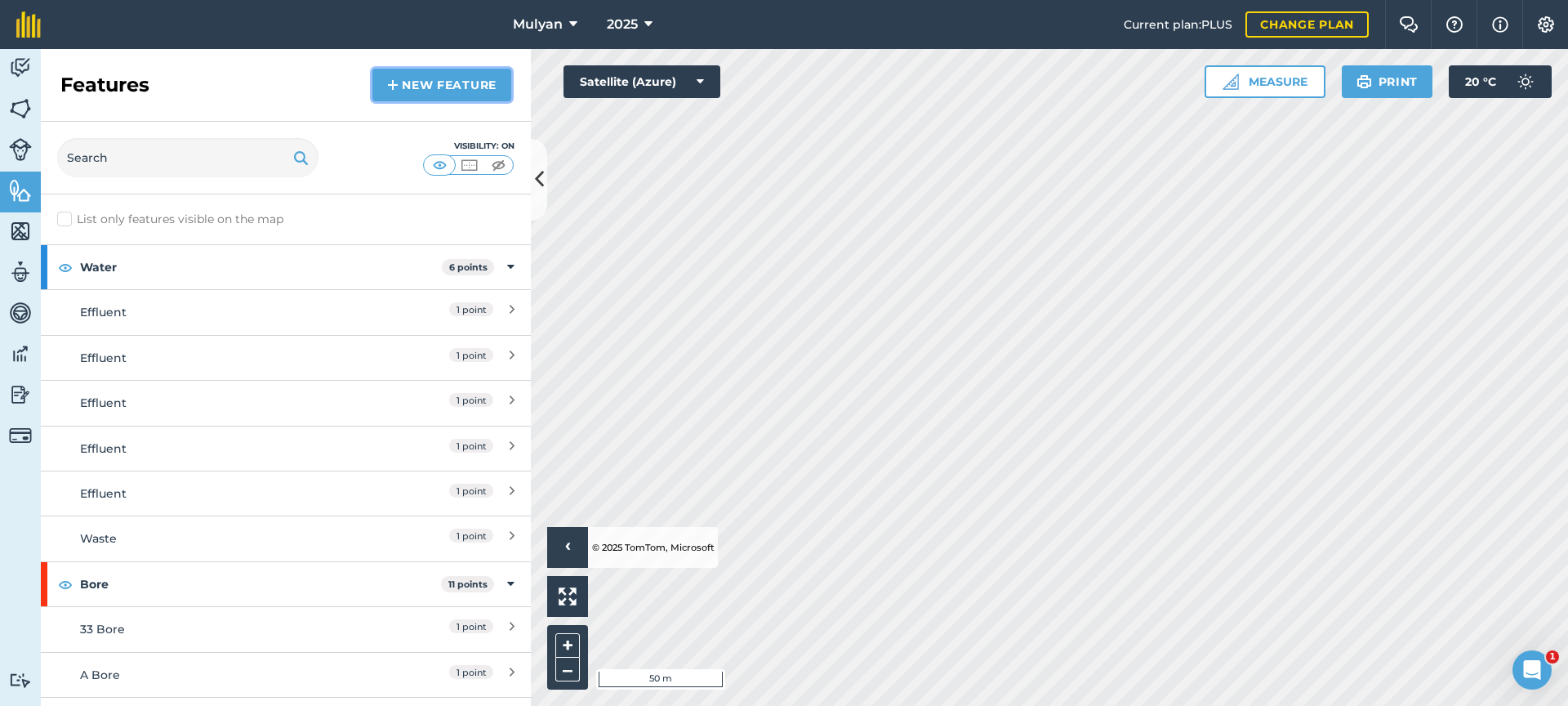
click at [418, 88] on link "New feature" at bounding box center [441, 85] width 139 height 33
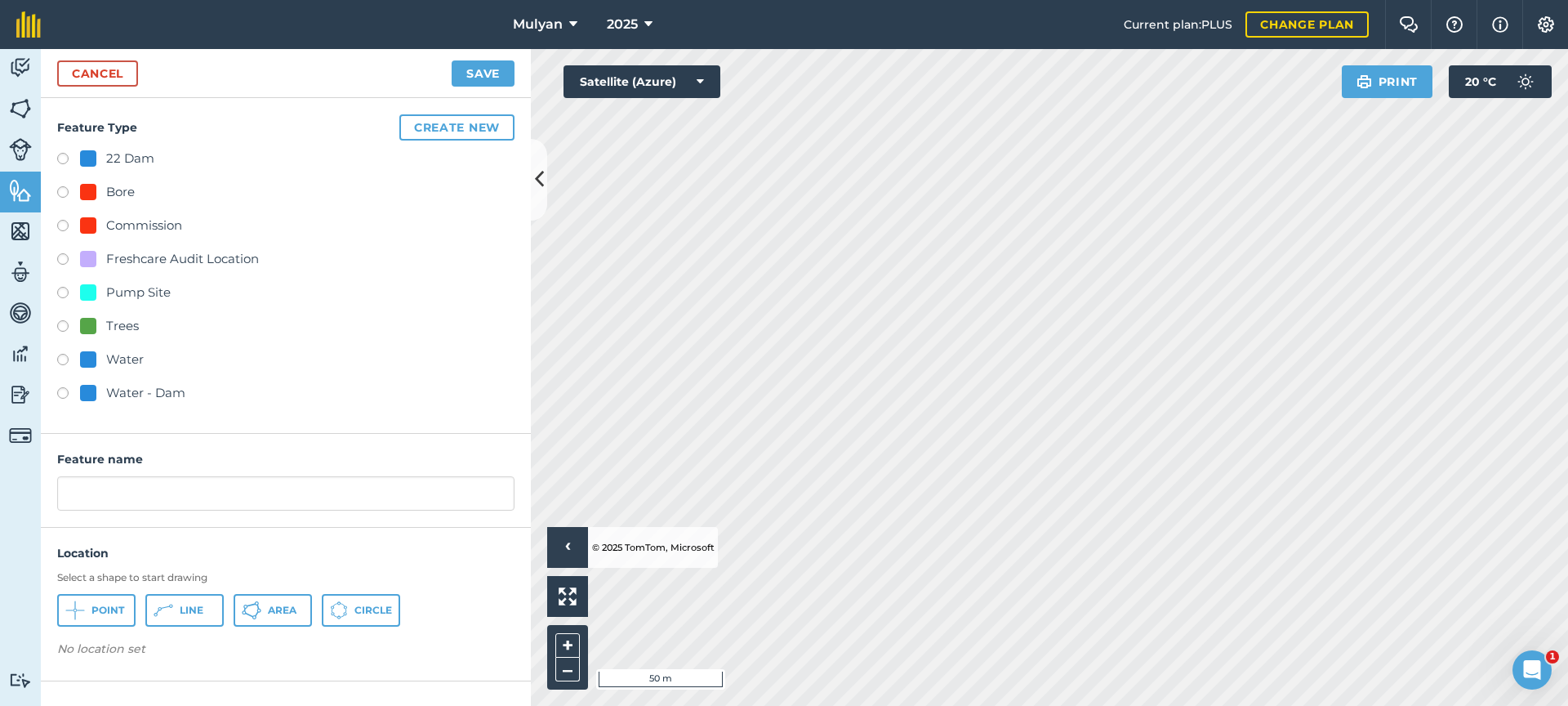
click at [59, 294] on label at bounding box center [68, 294] width 22 height 17
radio input "true"
click at [68, 496] on input "Pump Site" at bounding box center [286, 493] width 458 height 34
type input "No. 1 Pump Site"
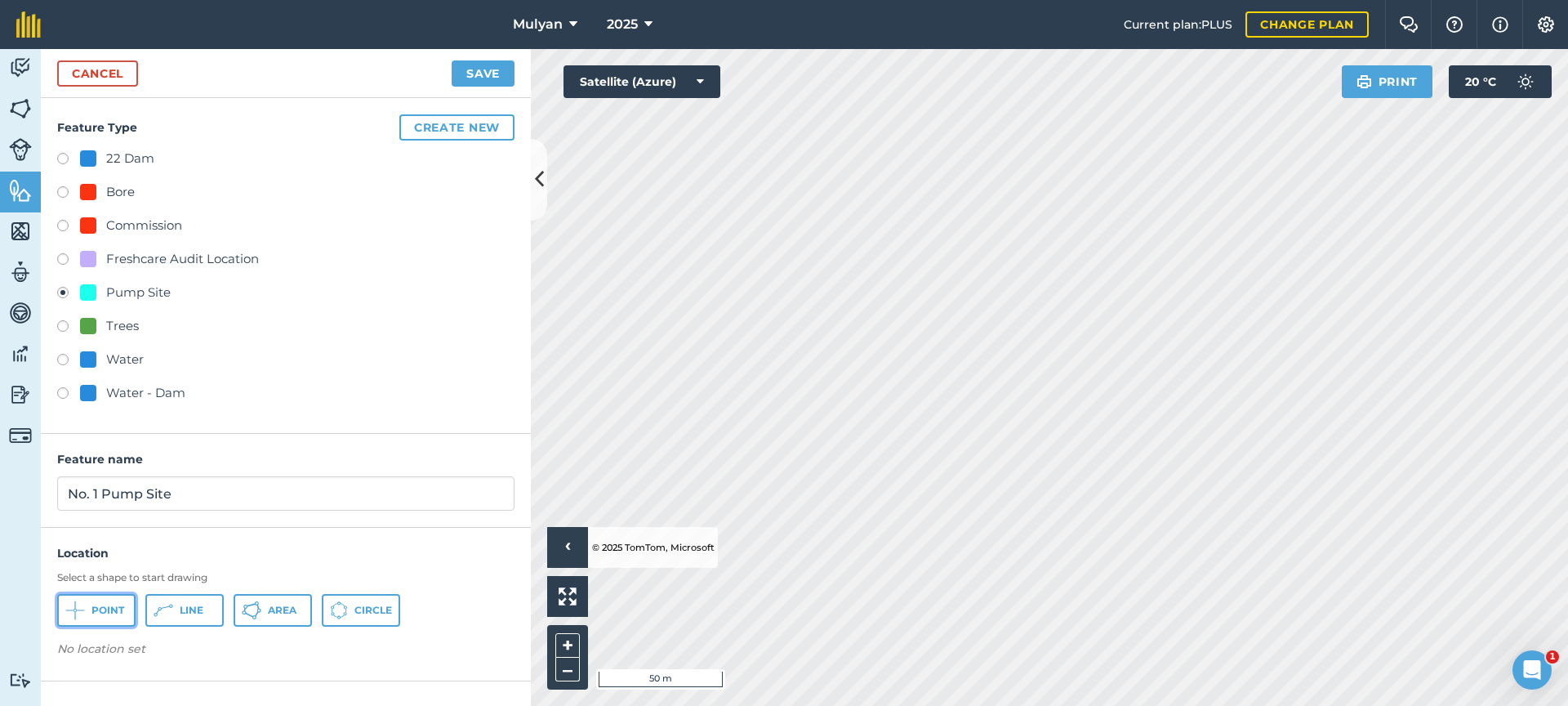
click at [84, 609] on icon at bounding box center [75, 610] width 19 height 19
click at [489, 72] on button "Save" at bounding box center [483, 73] width 63 height 26
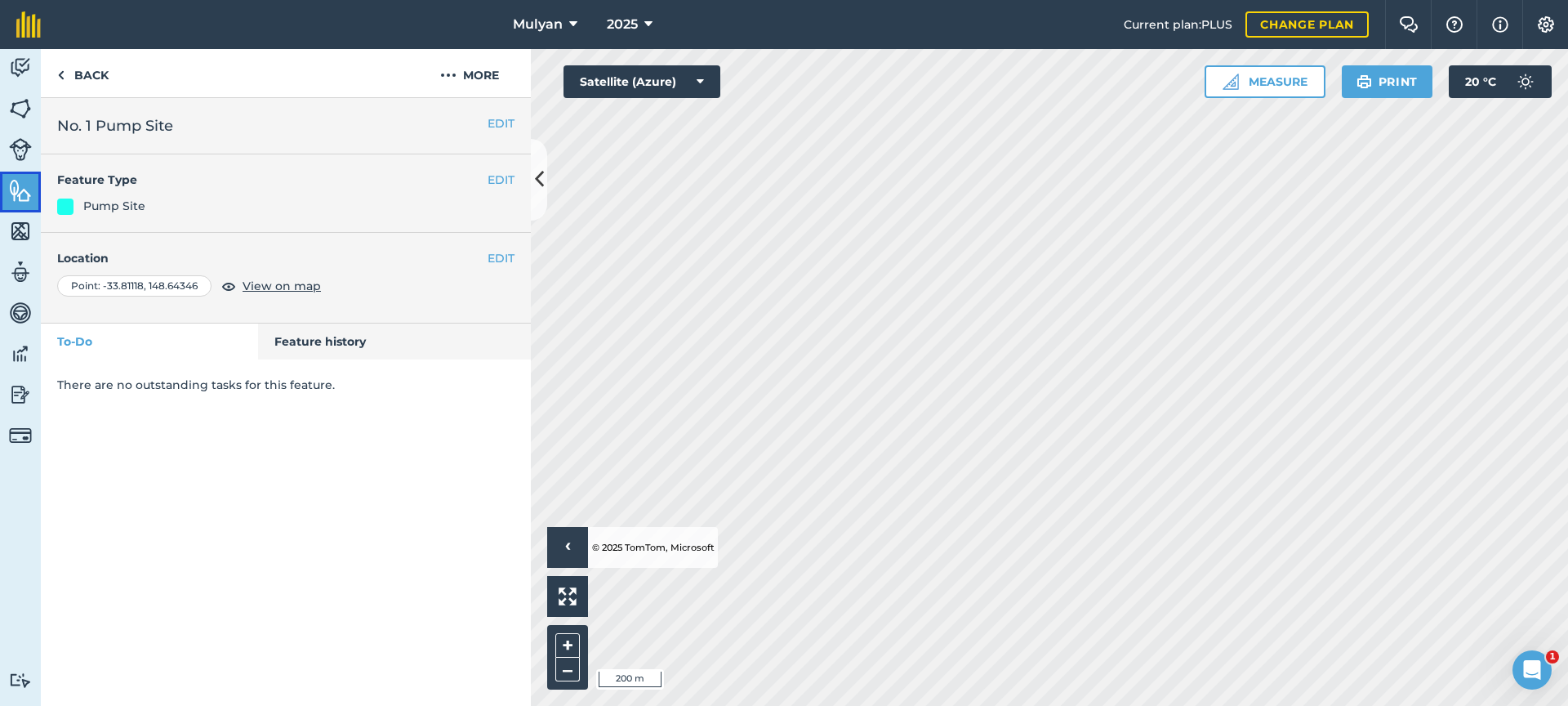
click at [23, 195] on img at bounding box center [19, 190] width 22 height 24
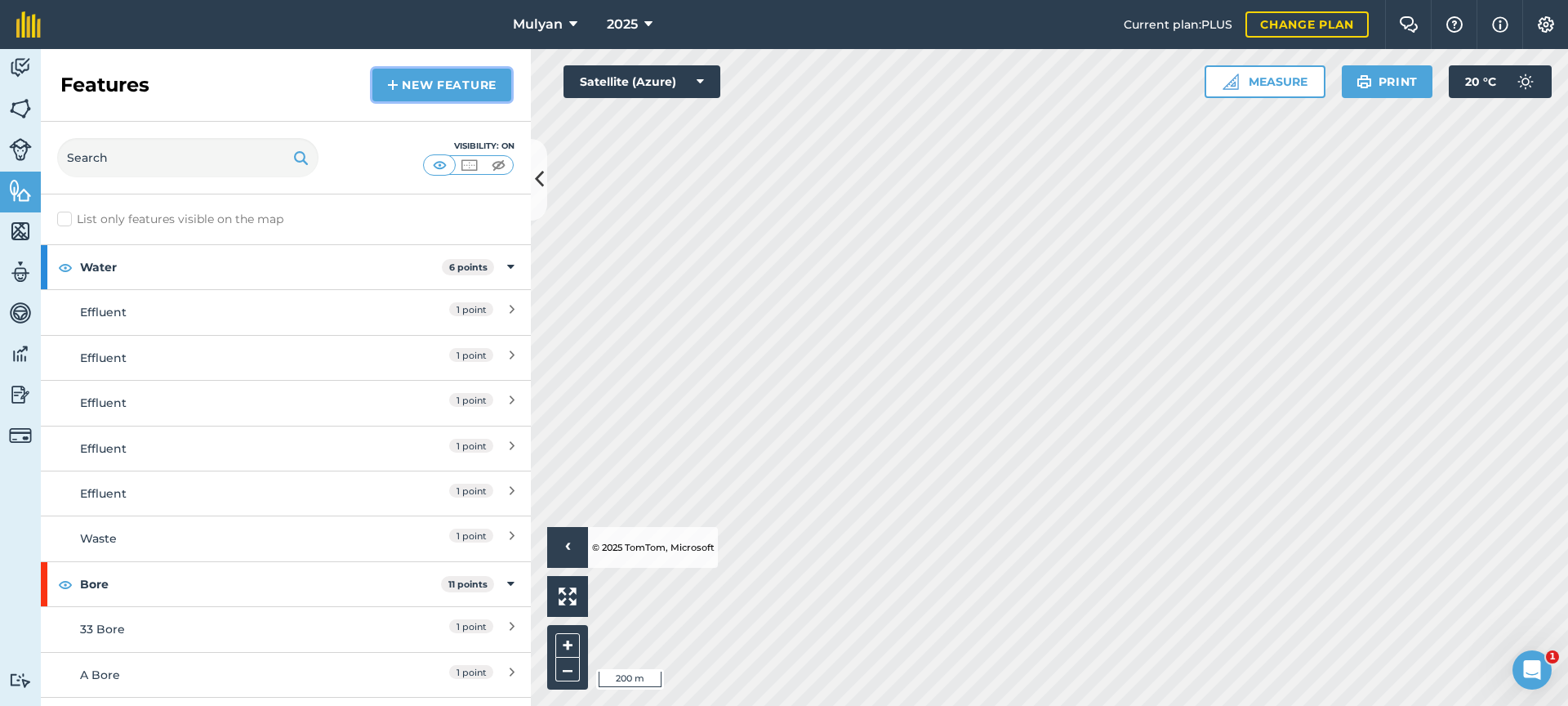
click at [488, 82] on link "New feature" at bounding box center [441, 85] width 139 height 33
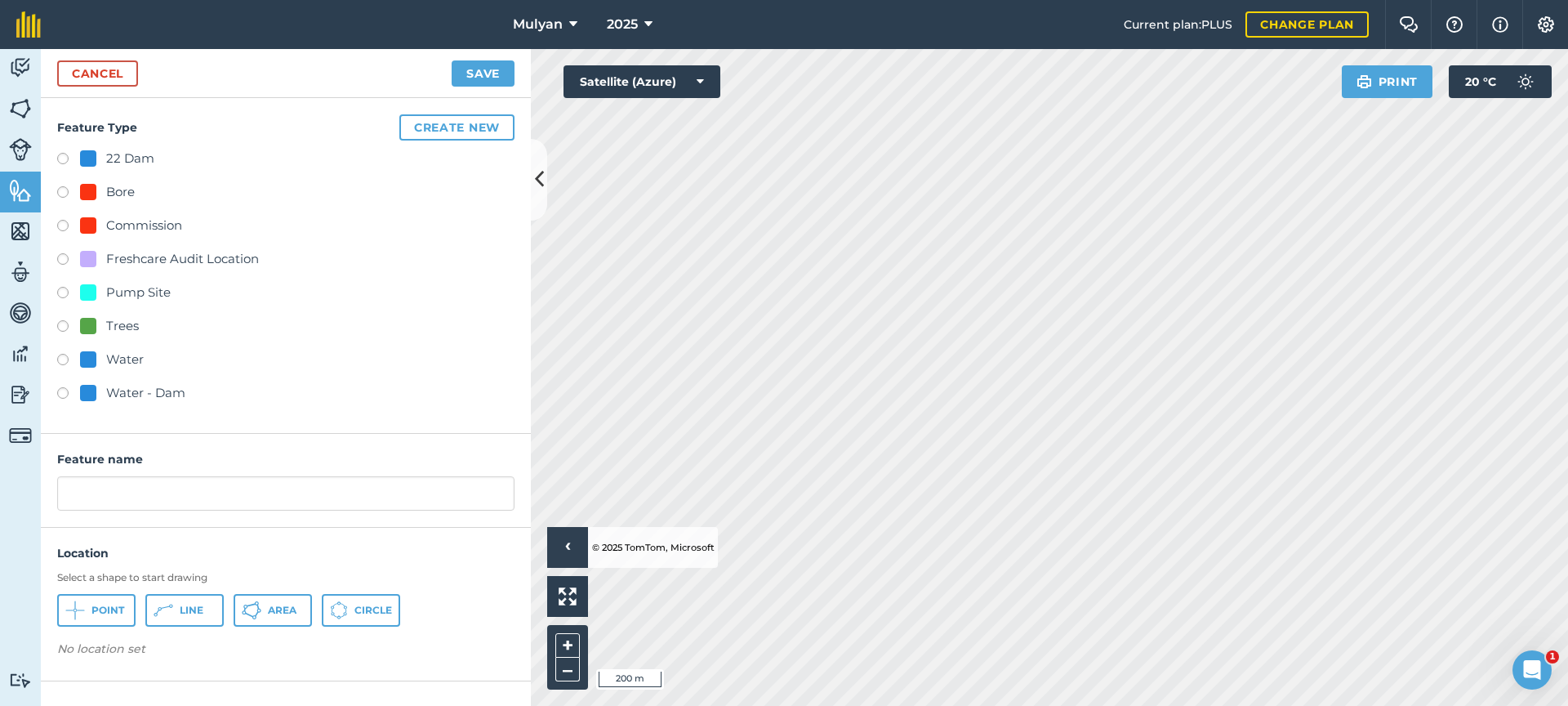
click at [63, 193] on label at bounding box center [68, 194] width 22 height 17
radio input "true"
click at [65, 495] on input "Bore 2" at bounding box center [286, 493] width 458 height 34
click at [199, 496] on input "Commission Bore 2" at bounding box center [286, 493] width 458 height 34
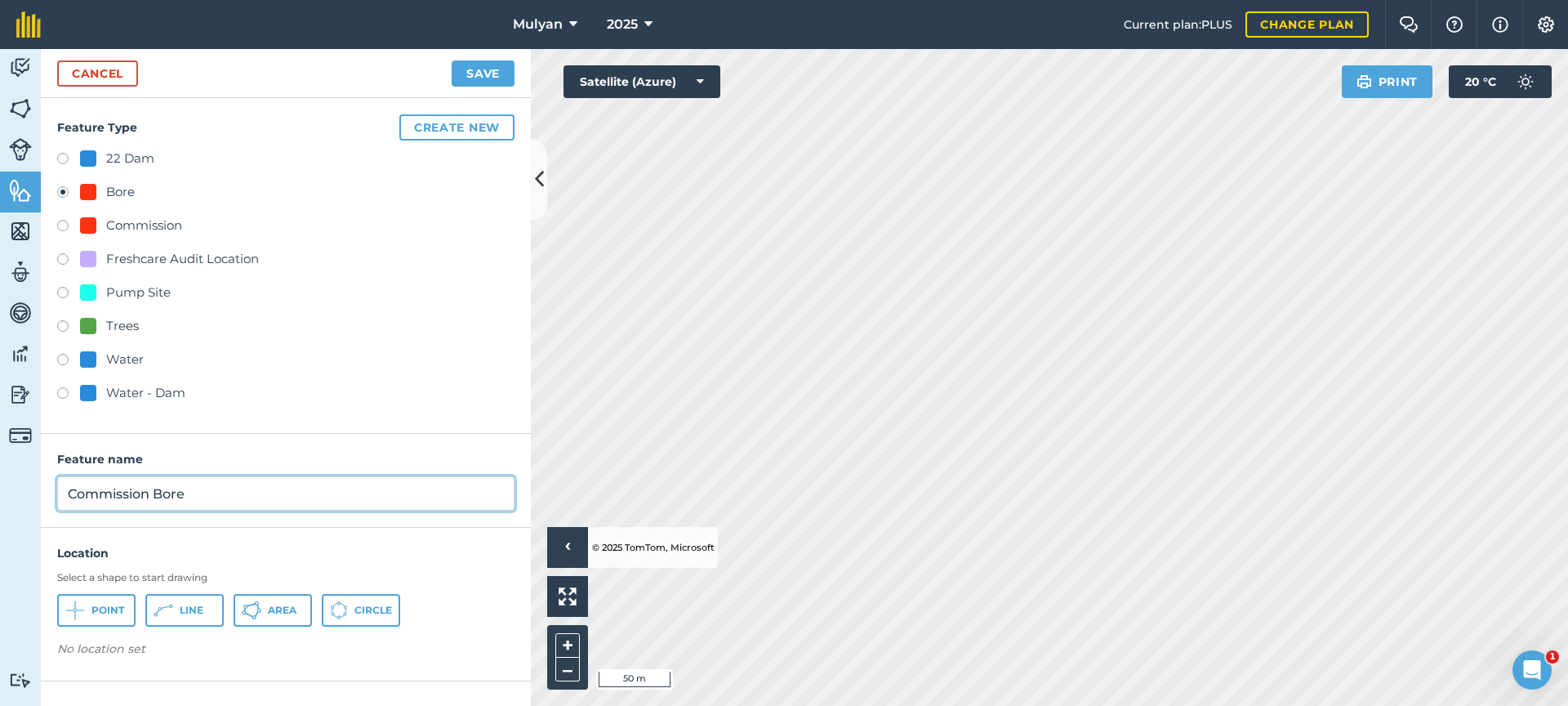
type input "Commission Bore"
click at [119, 606] on span "Point" at bounding box center [108, 610] width 33 height 13
click at [494, 69] on button "Save" at bounding box center [483, 73] width 63 height 26
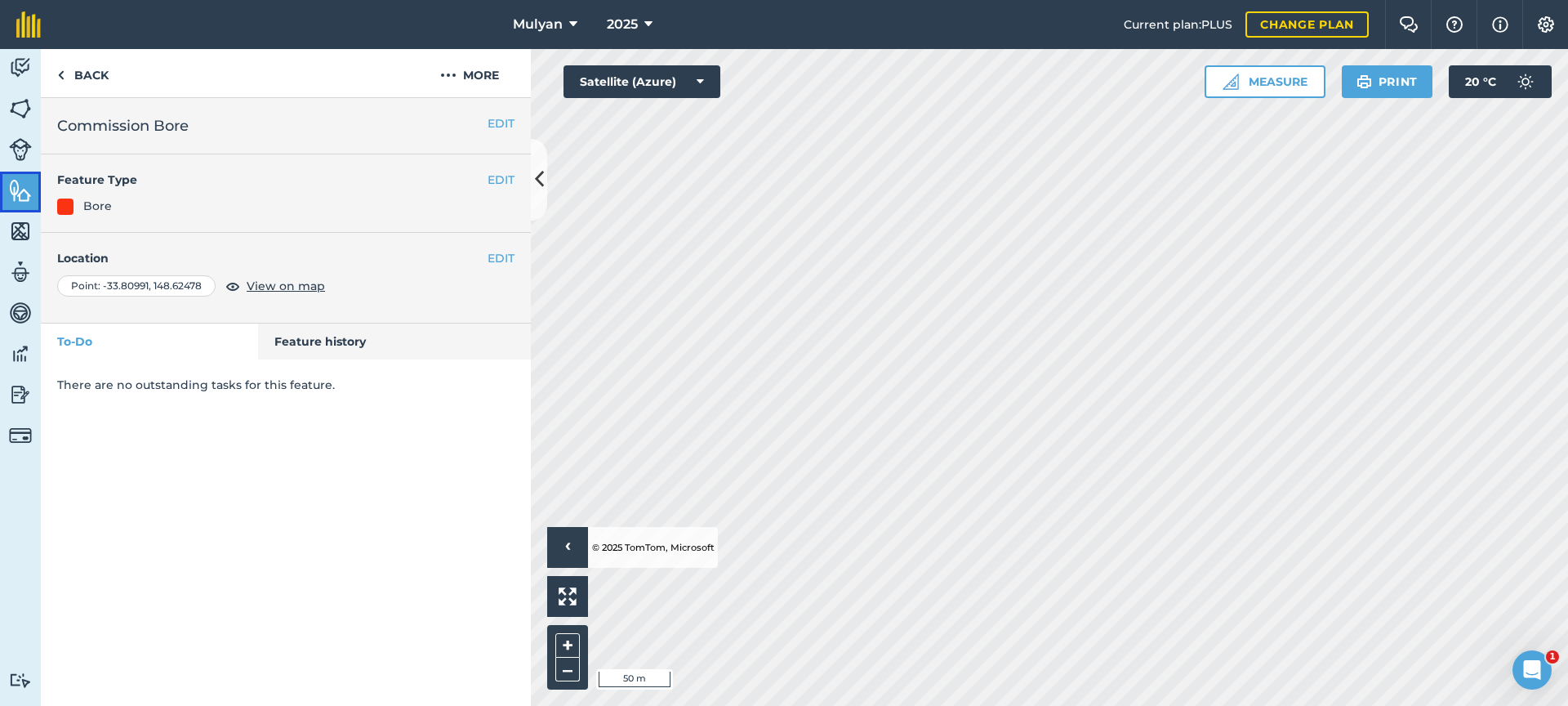
click at [20, 195] on img at bounding box center [19, 190] width 22 height 24
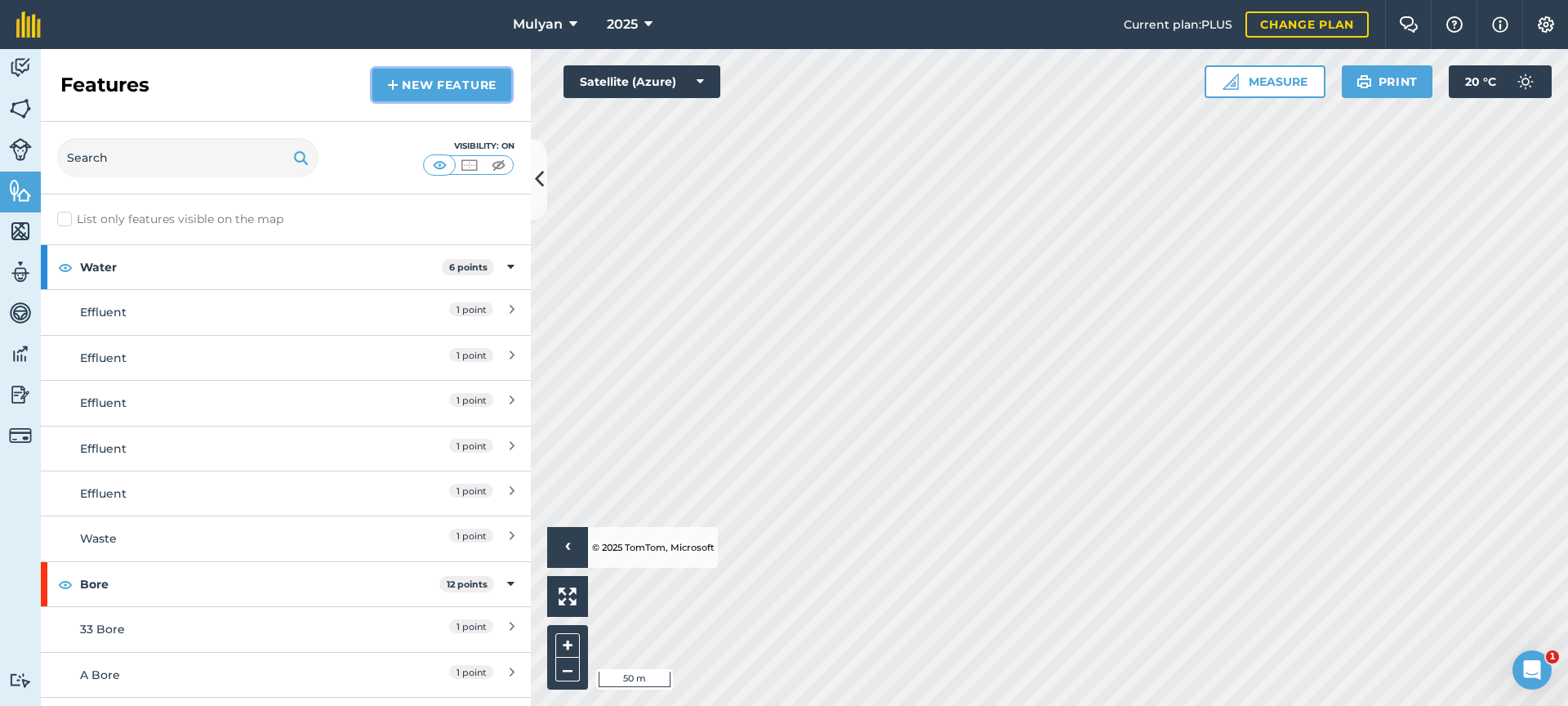
click at [415, 85] on link "New feature" at bounding box center [441, 85] width 139 height 33
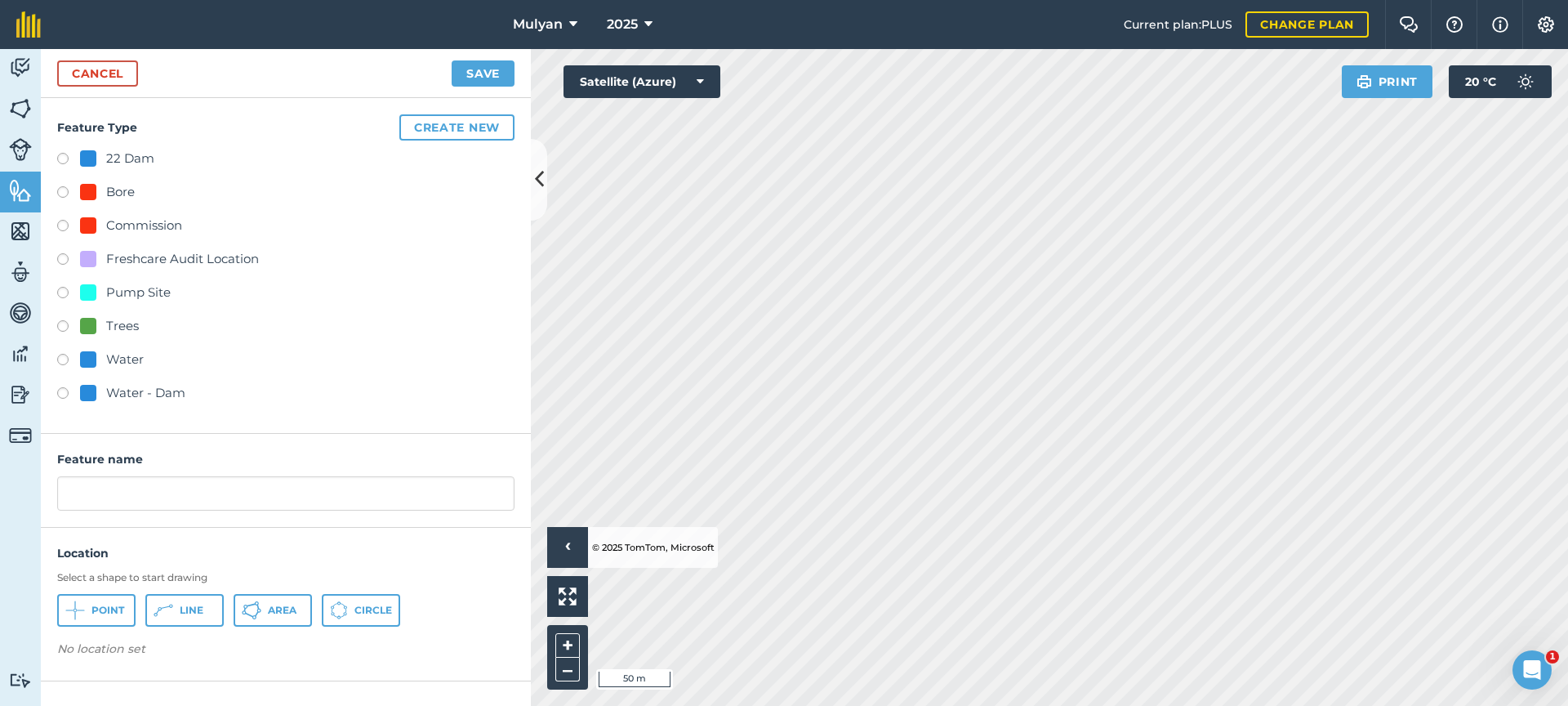
click at [63, 194] on label at bounding box center [68, 194] width 22 height 17
radio input "true"
drag, startPoint x: 113, startPoint y: 492, endPoint x: 49, endPoint y: 483, distance: 64.6
click at [50, 484] on div "Feature name Bore 2" at bounding box center [285, 480] width 490 height 93
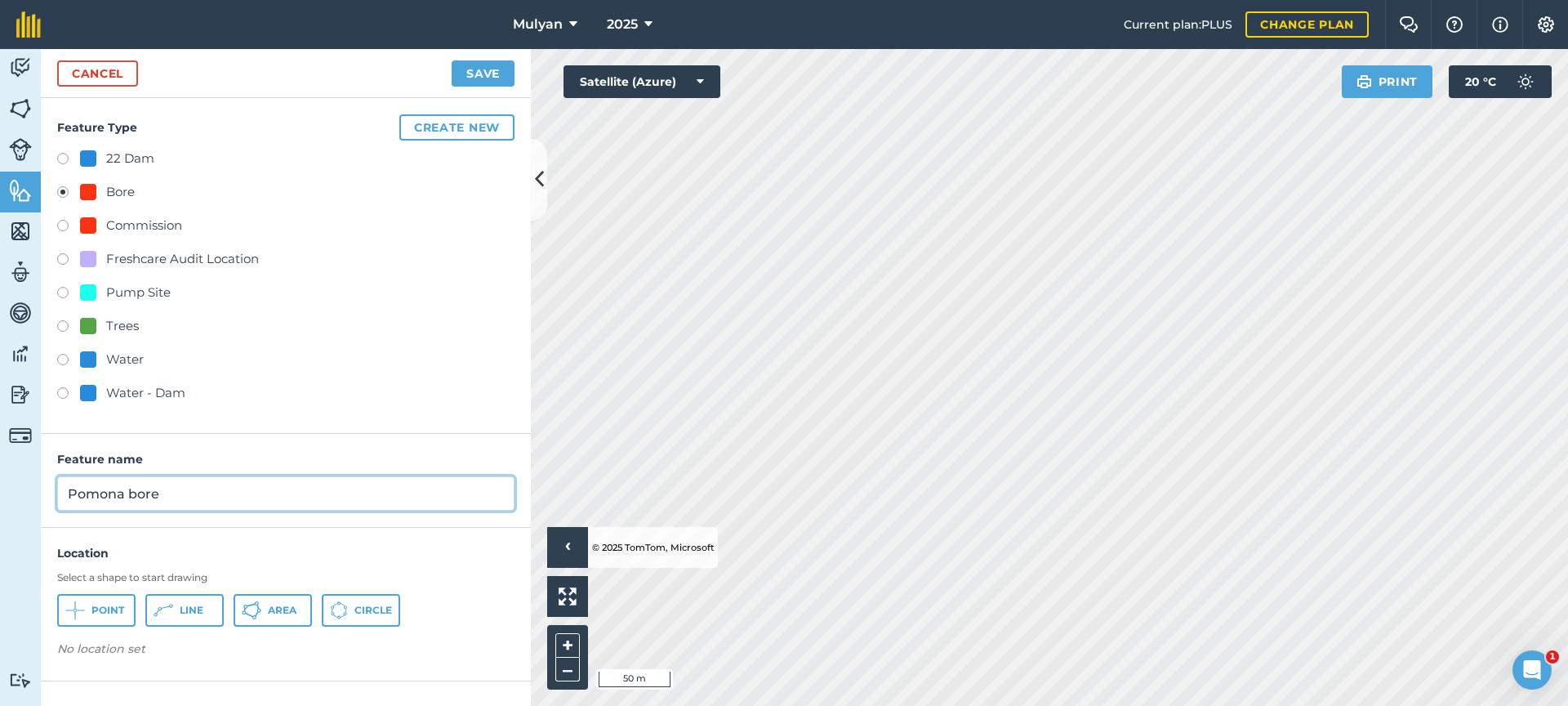
type input "Pomona bore"
click at [90, 611] on button "Point" at bounding box center [96, 611] width 79 height 33
click at [489, 70] on button "Save" at bounding box center [483, 73] width 63 height 26
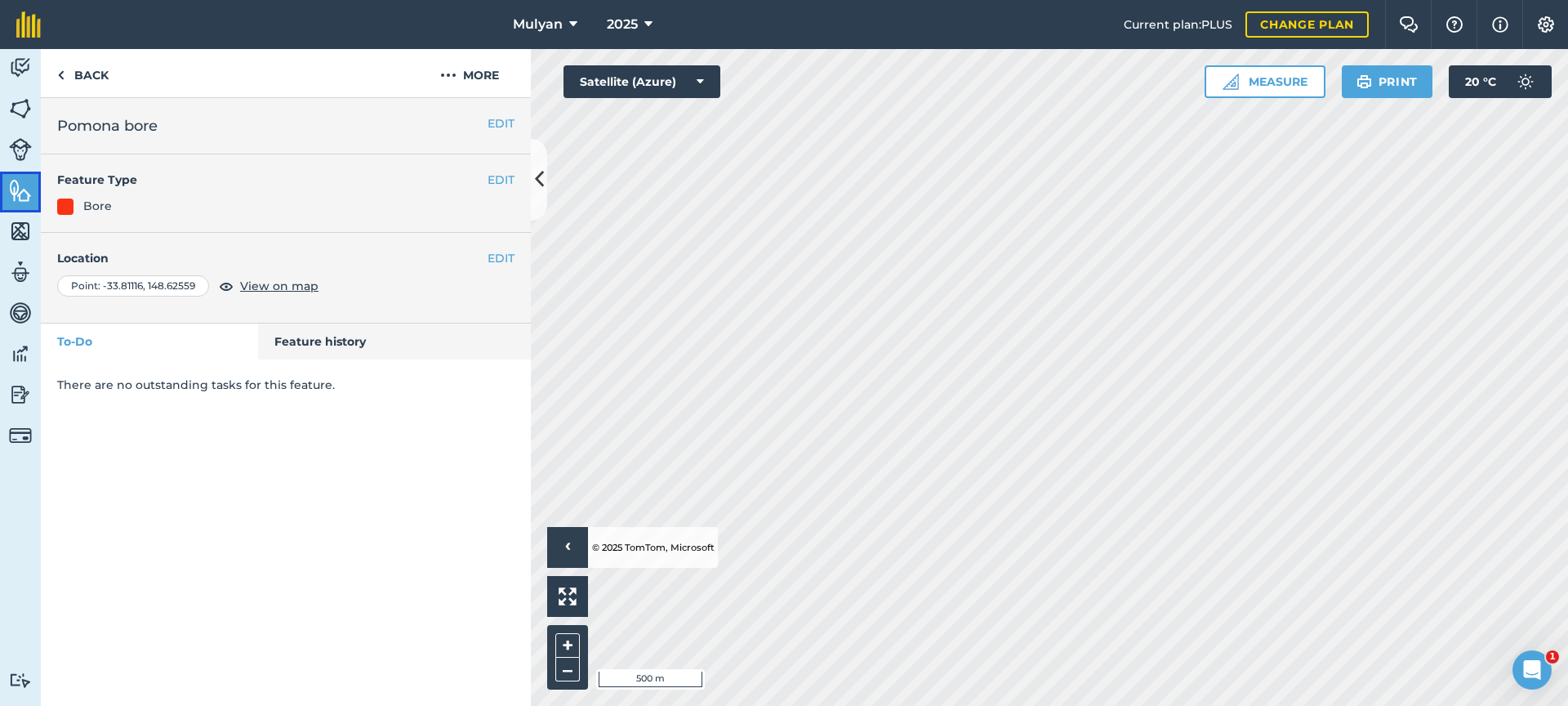
click at [22, 192] on img at bounding box center [19, 190] width 22 height 24
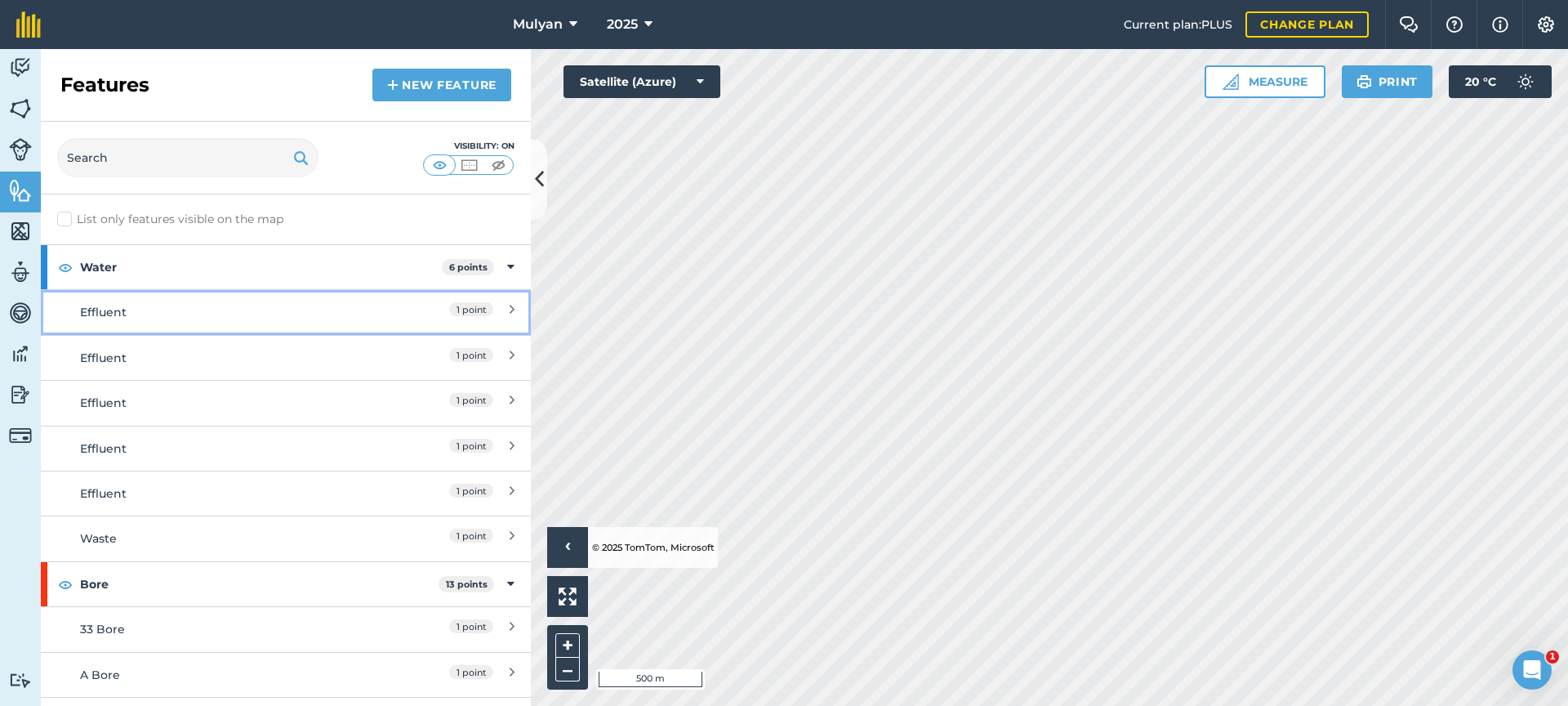
click at [509, 311] on icon at bounding box center [511, 312] width 5 height 18
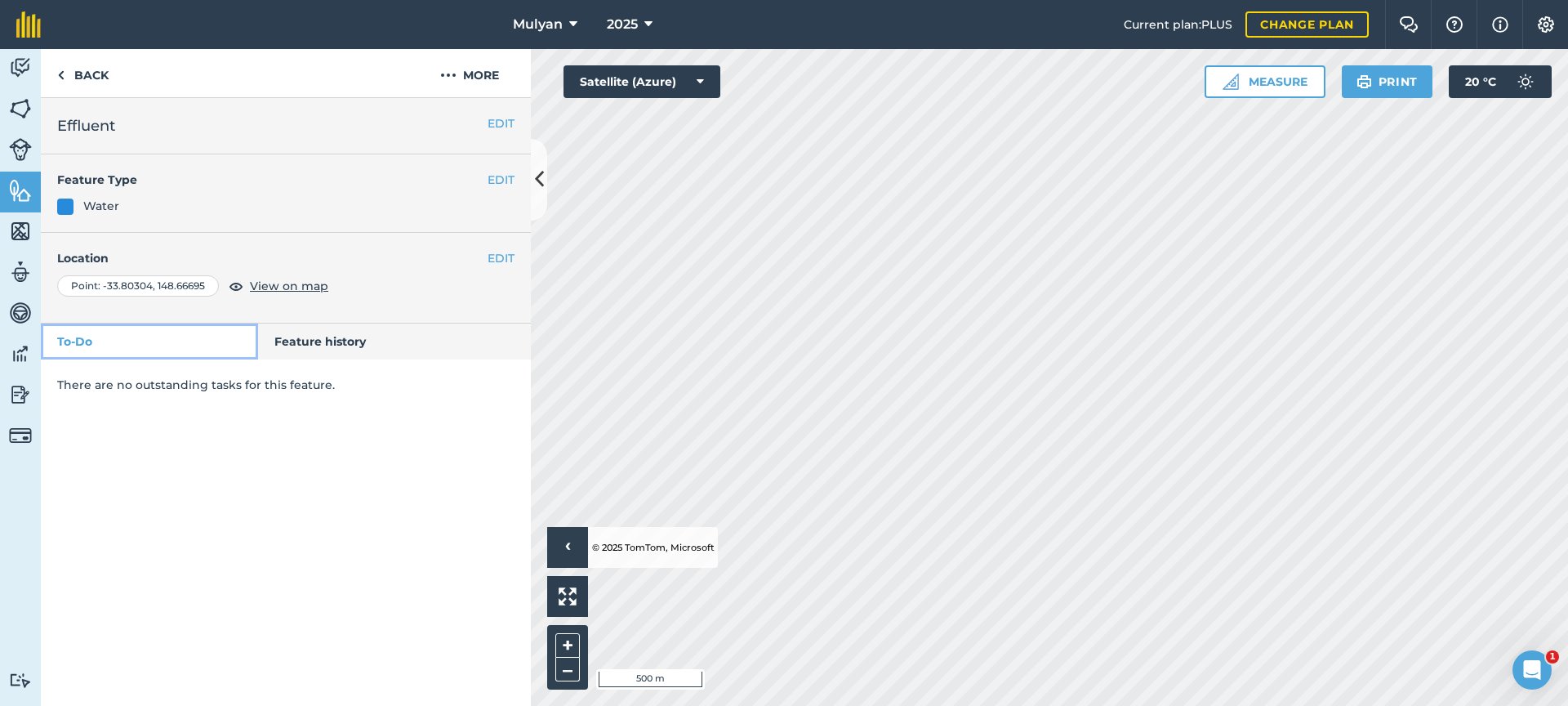
click at [160, 355] on link "To-Do" at bounding box center [149, 341] width 217 height 36
click at [365, 284] on div "Point : [GEOGRAPHIC_DATA] View on map" at bounding box center [286, 286] width 458 height 21
click at [83, 69] on link "Back" at bounding box center [83, 72] width 84 height 48
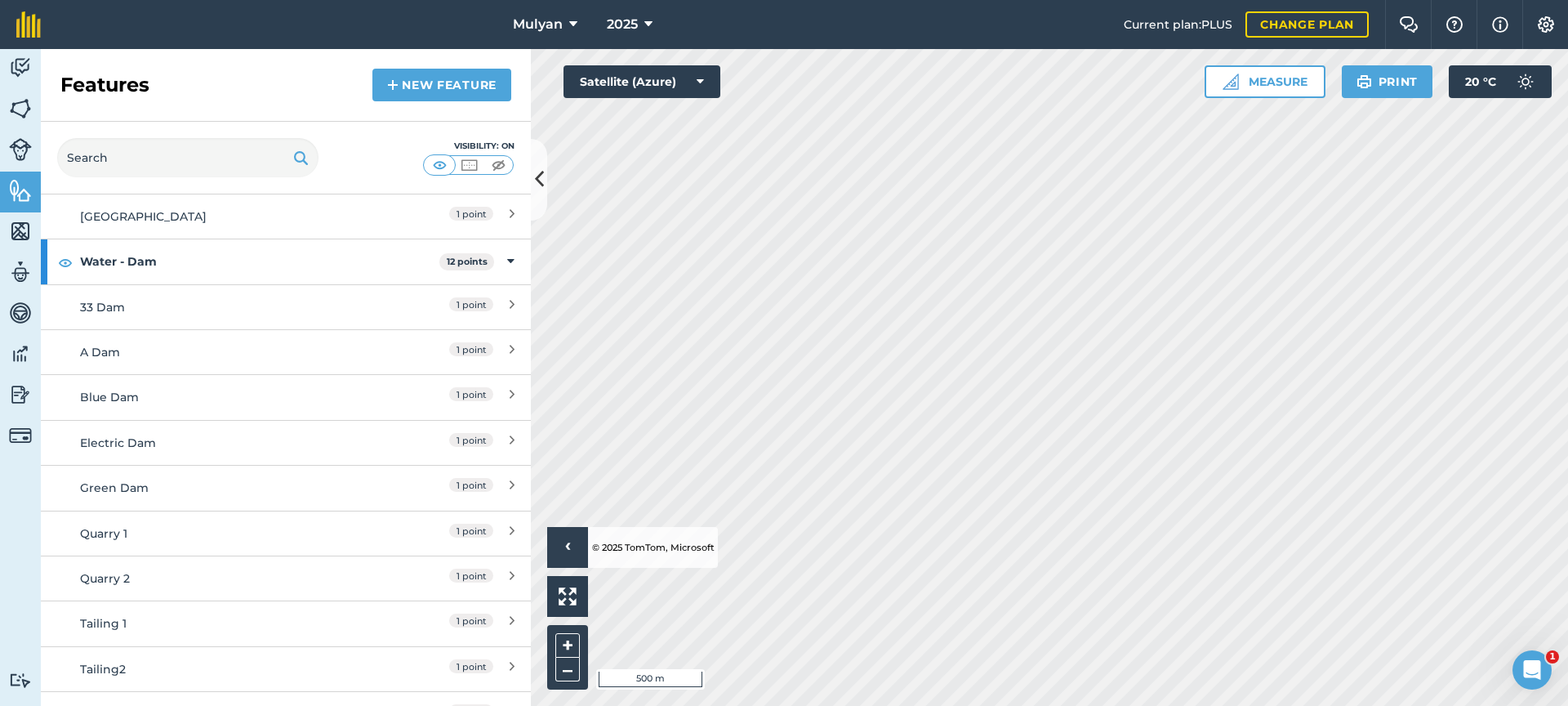
scroll to position [1019, 0]
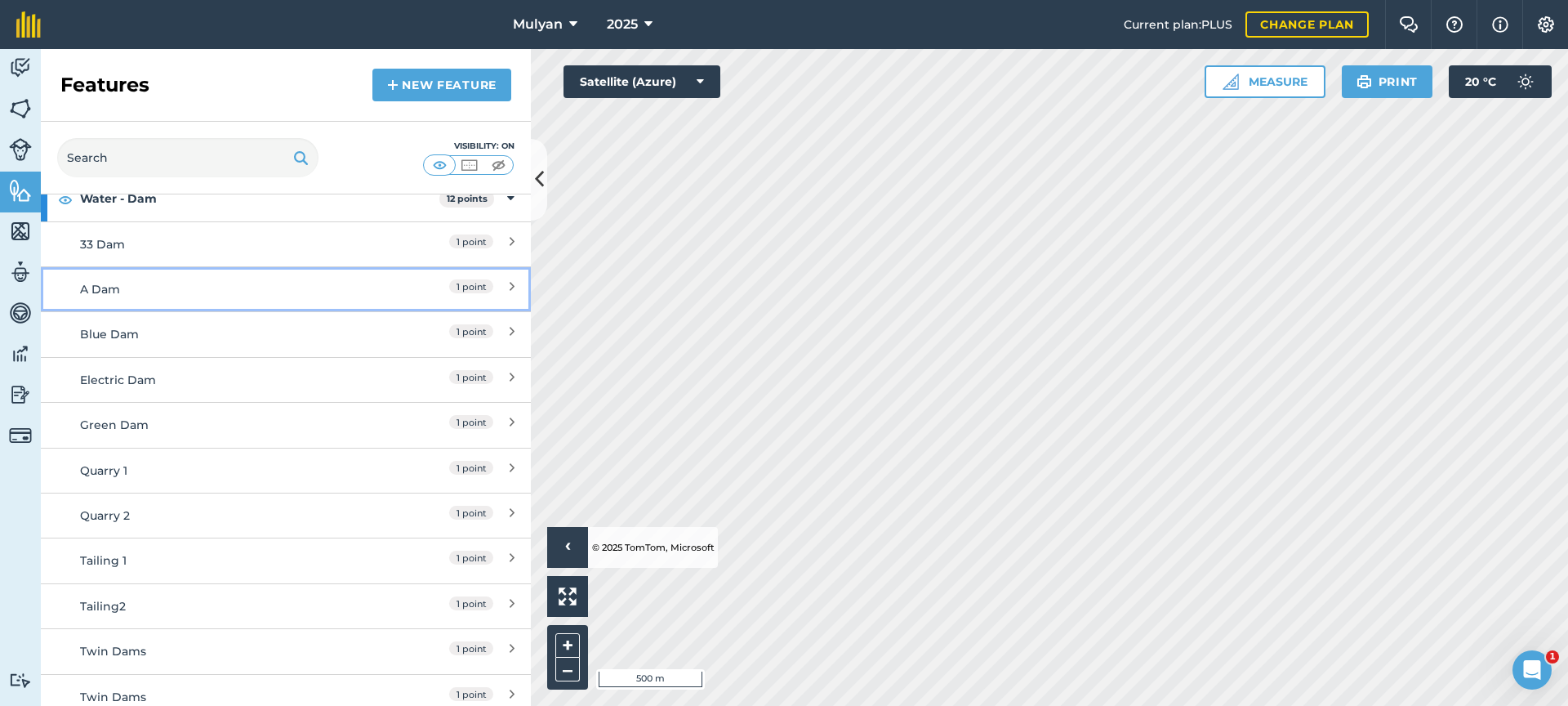
click at [509, 286] on icon at bounding box center [511, 289] width 5 height 18
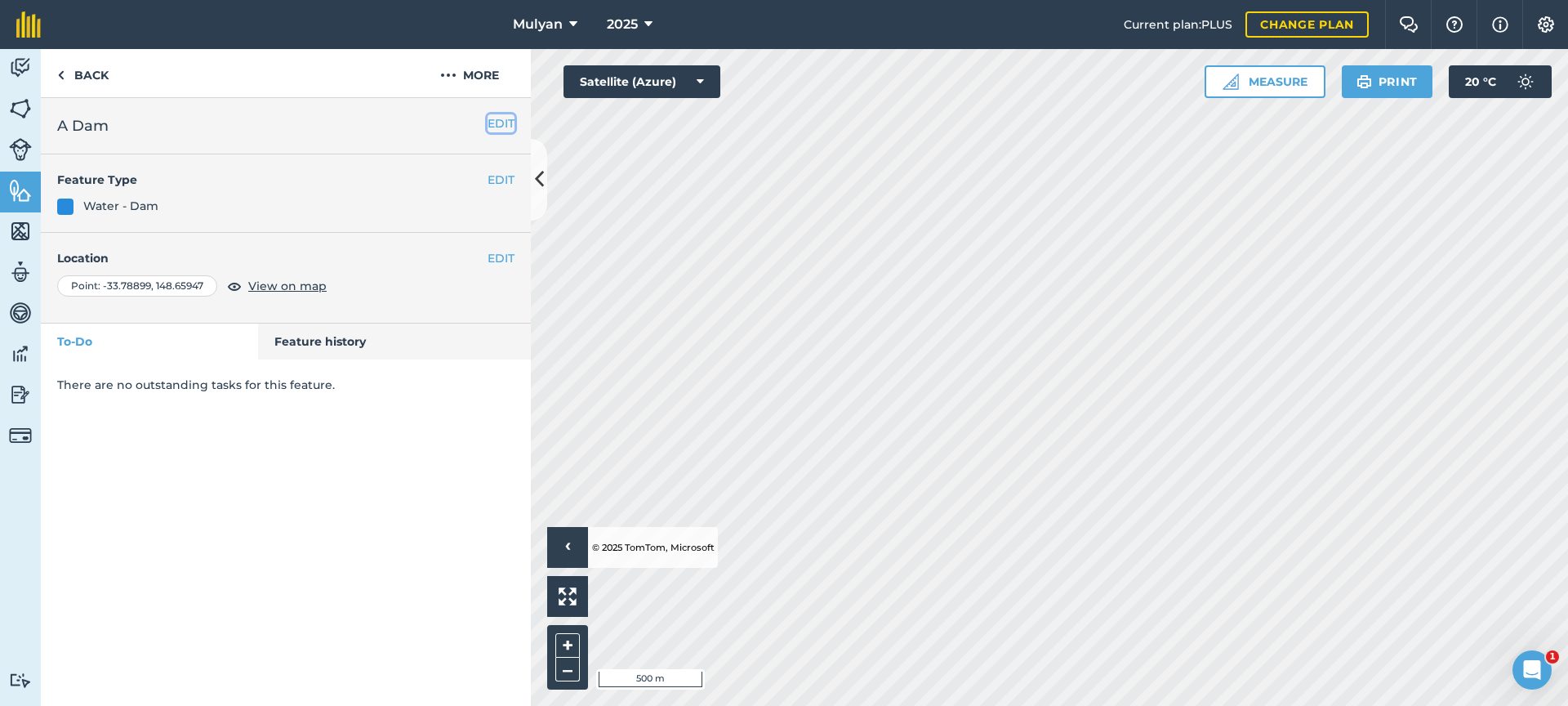
click at [505, 124] on button "EDIT" at bounding box center [502, 123] width 27 height 18
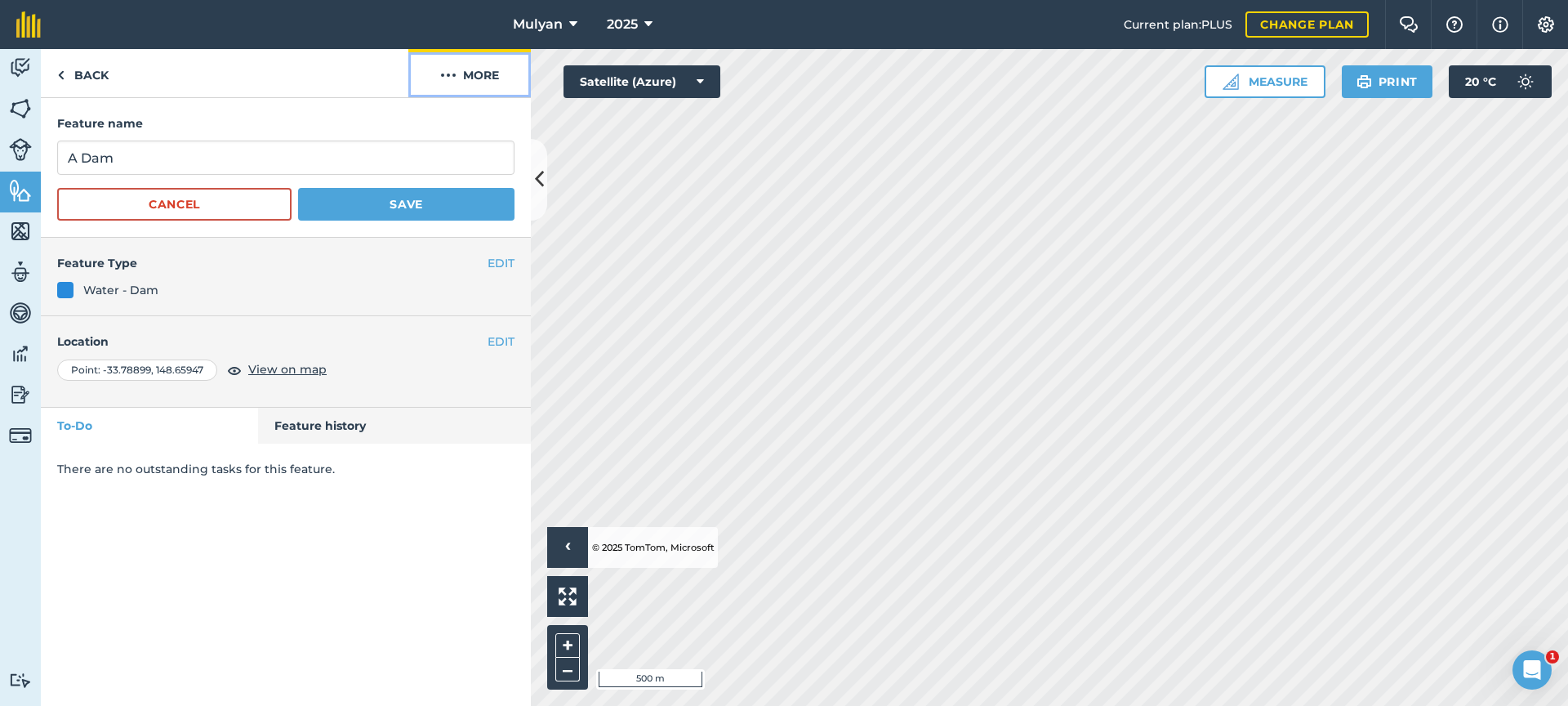
click at [473, 73] on button "More" at bounding box center [469, 72] width 123 height 48
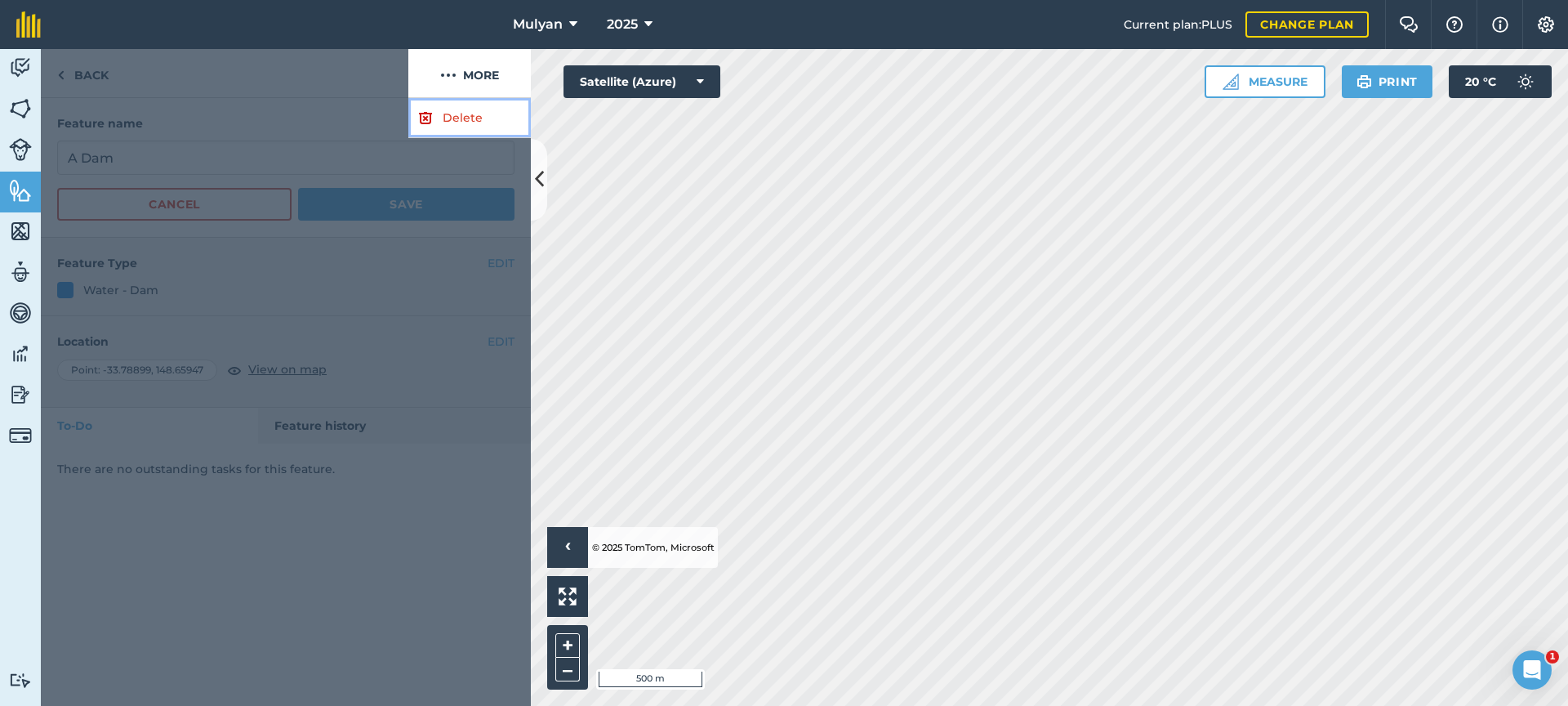
click at [476, 119] on link "Delete" at bounding box center [469, 118] width 123 height 40
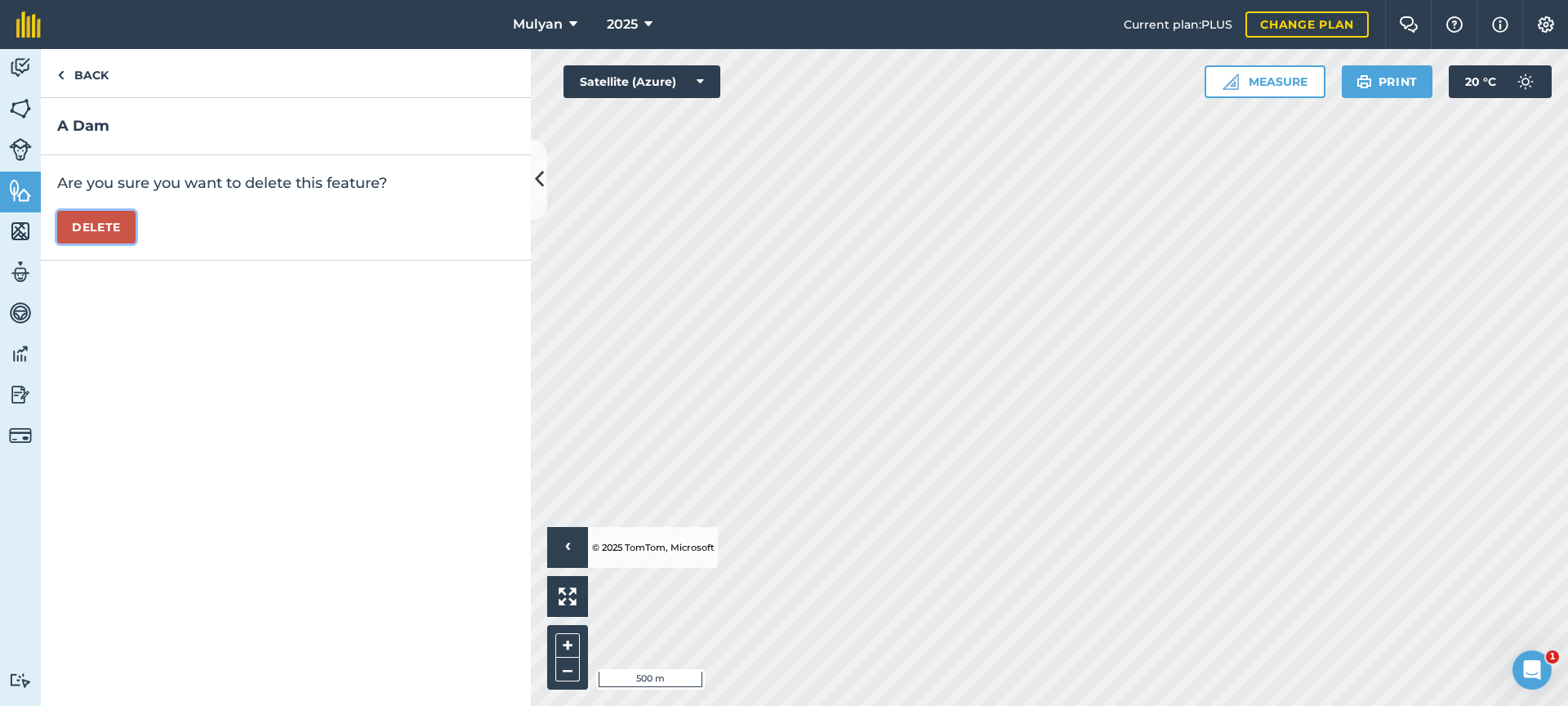
click at [79, 225] on button "Delete" at bounding box center [96, 227] width 79 height 33
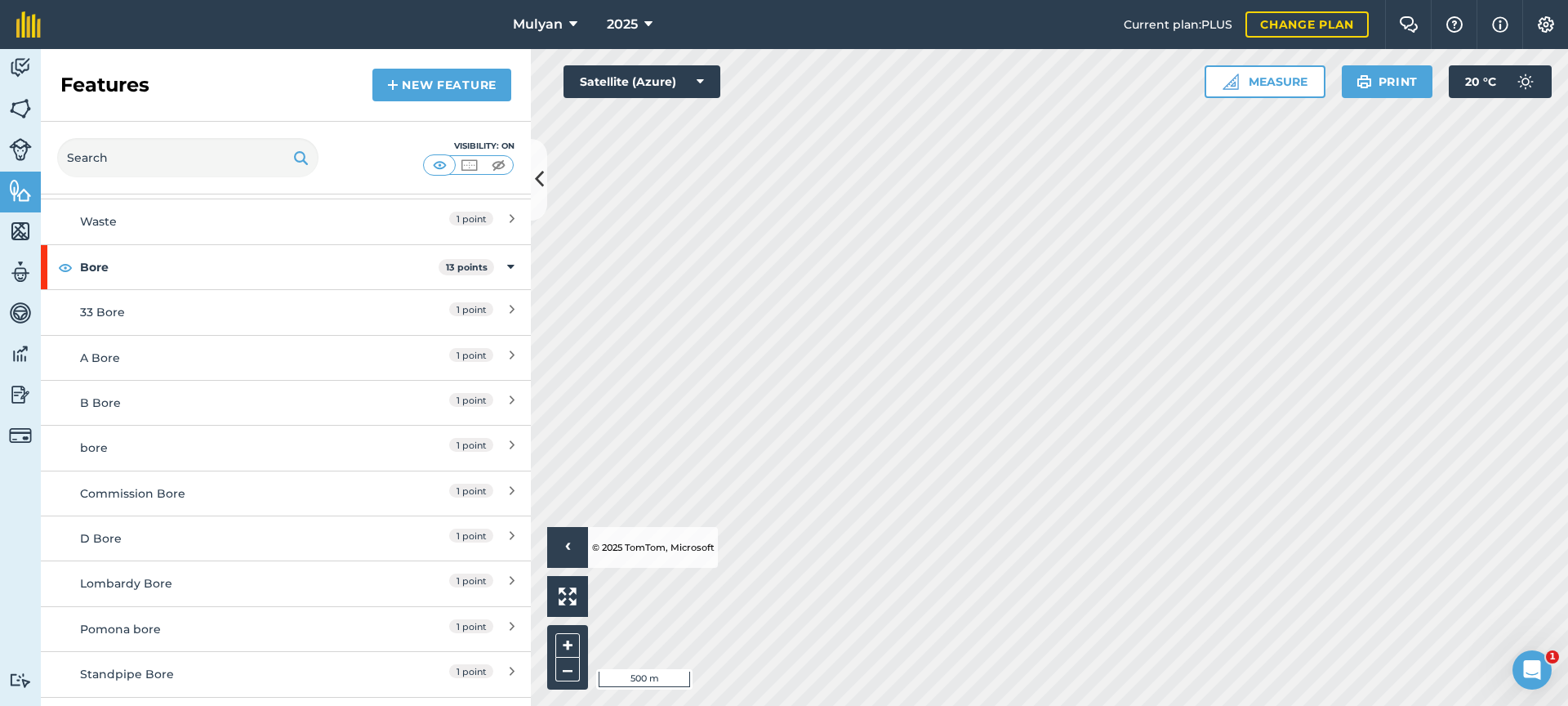
scroll to position [411, 0]
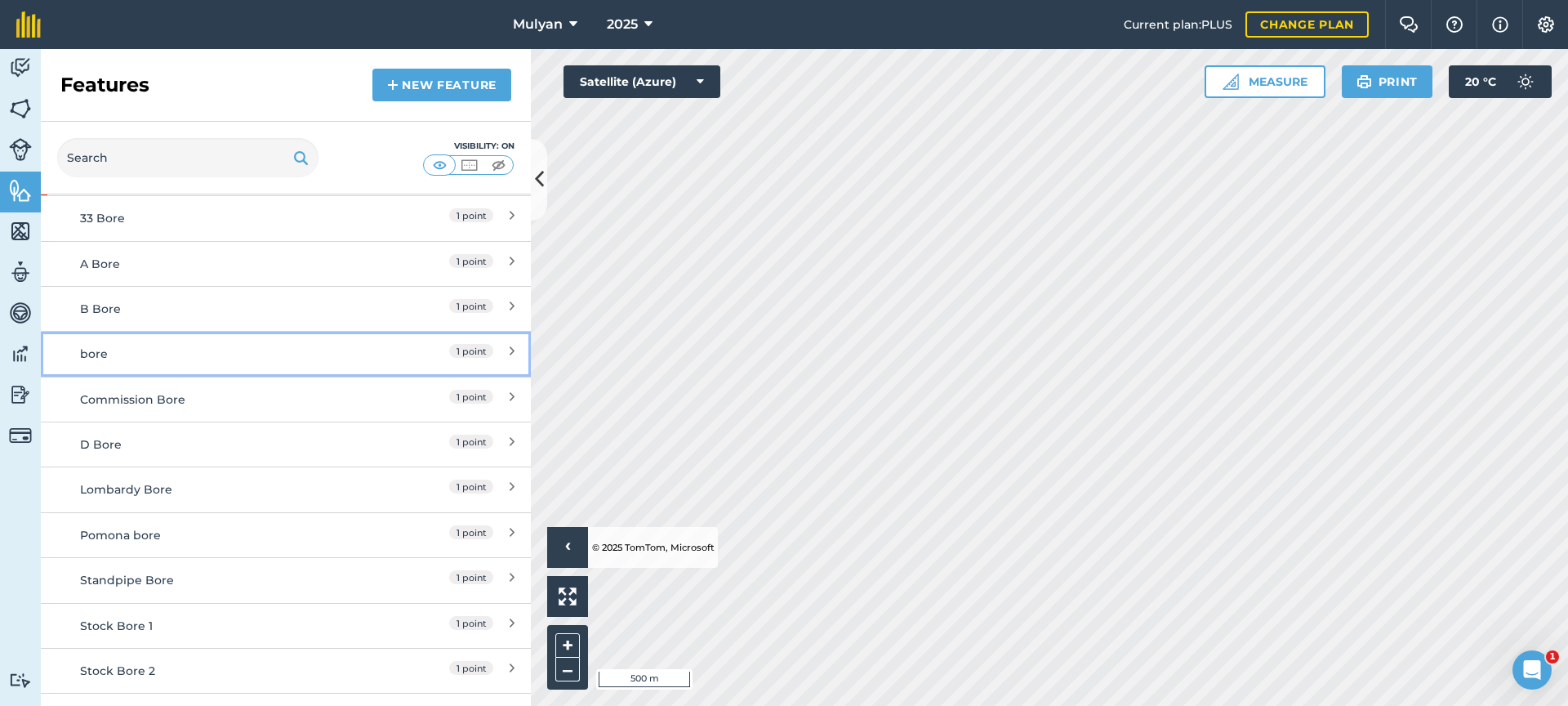
click at [250, 347] on div "bore" at bounding box center [225, 353] width 290 height 18
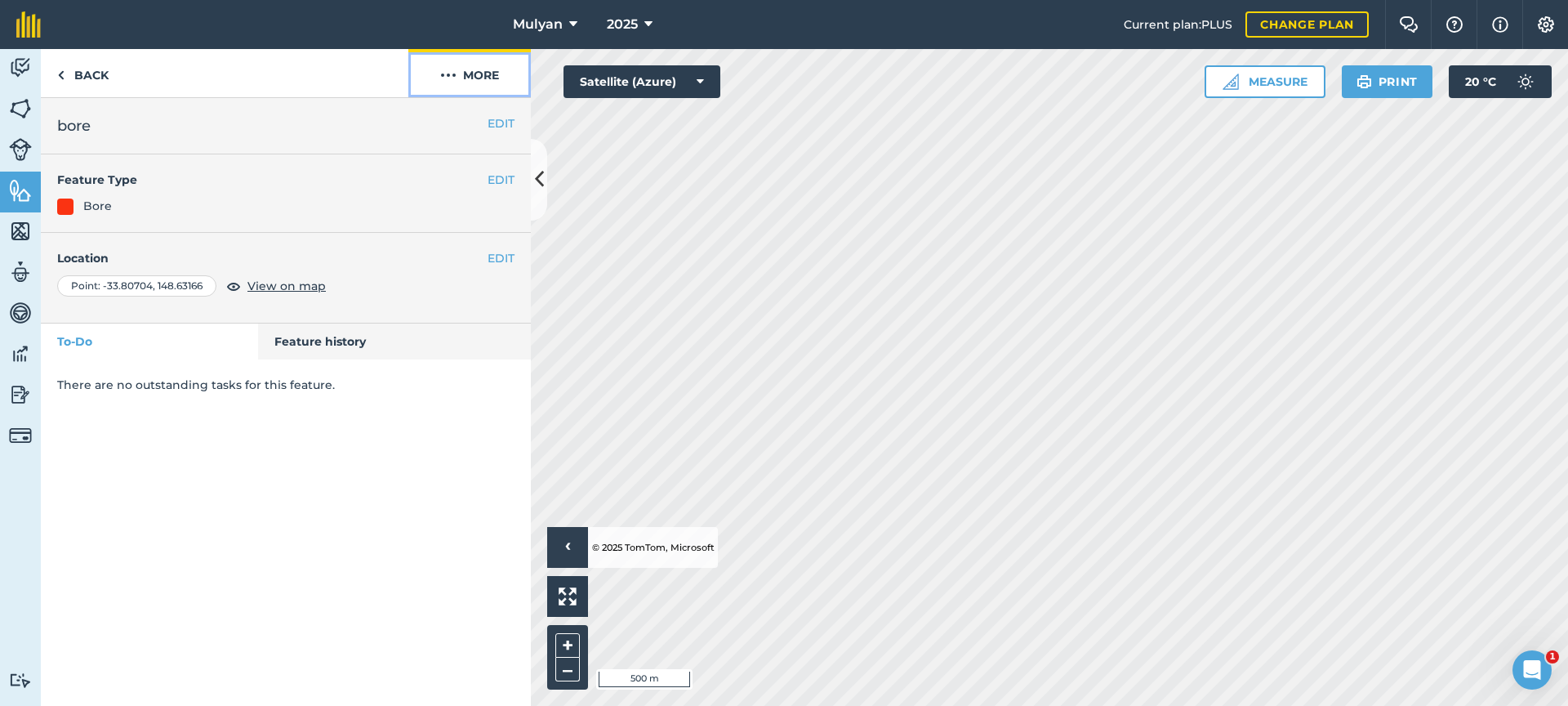
click at [487, 73] on button "More" at bounding box center [469, 72] width 123 height 48
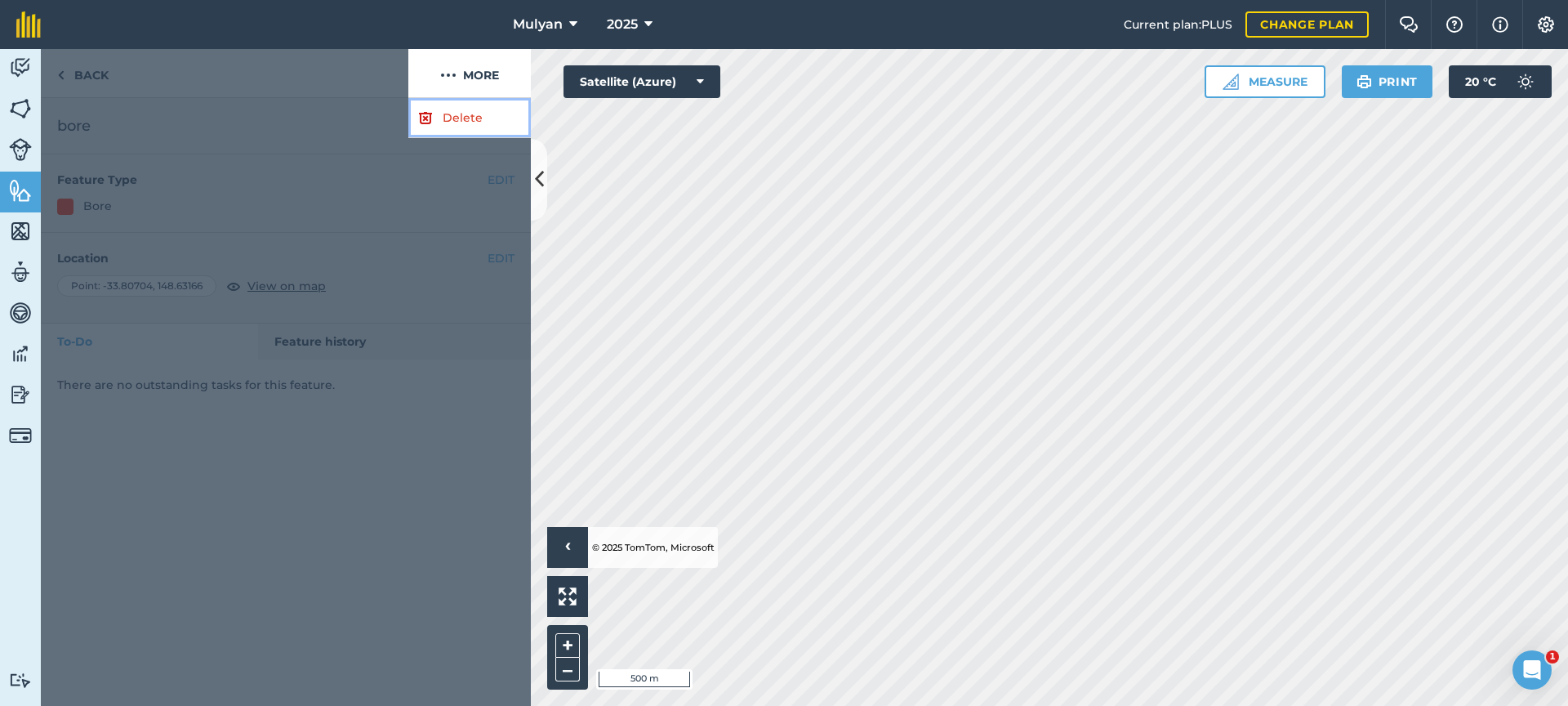
click at [444, 116] on link "Delete" at bounding box center [469, 118] width 123 height 40
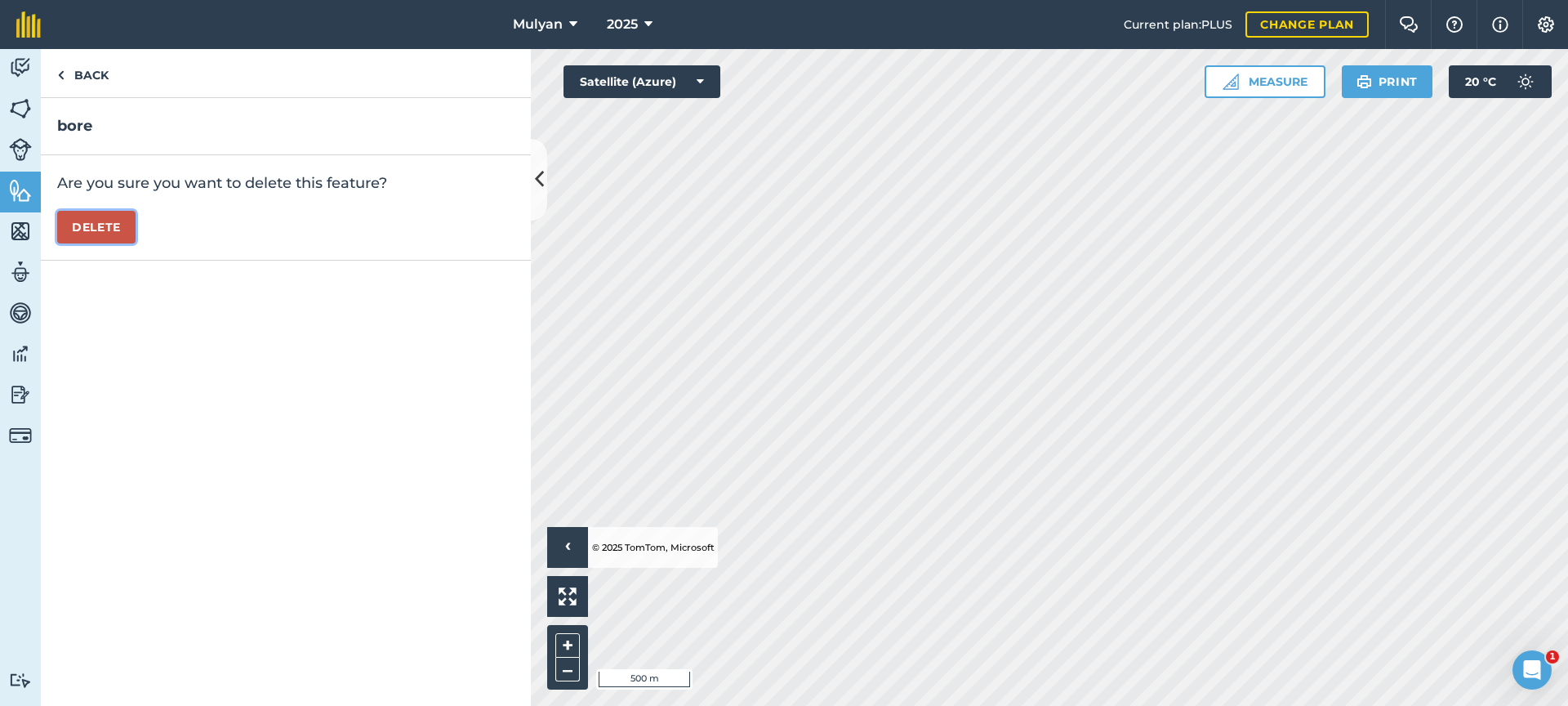
click at [108, 231] on button "Delete" at bounding box center [96, 227] width 79 height 33
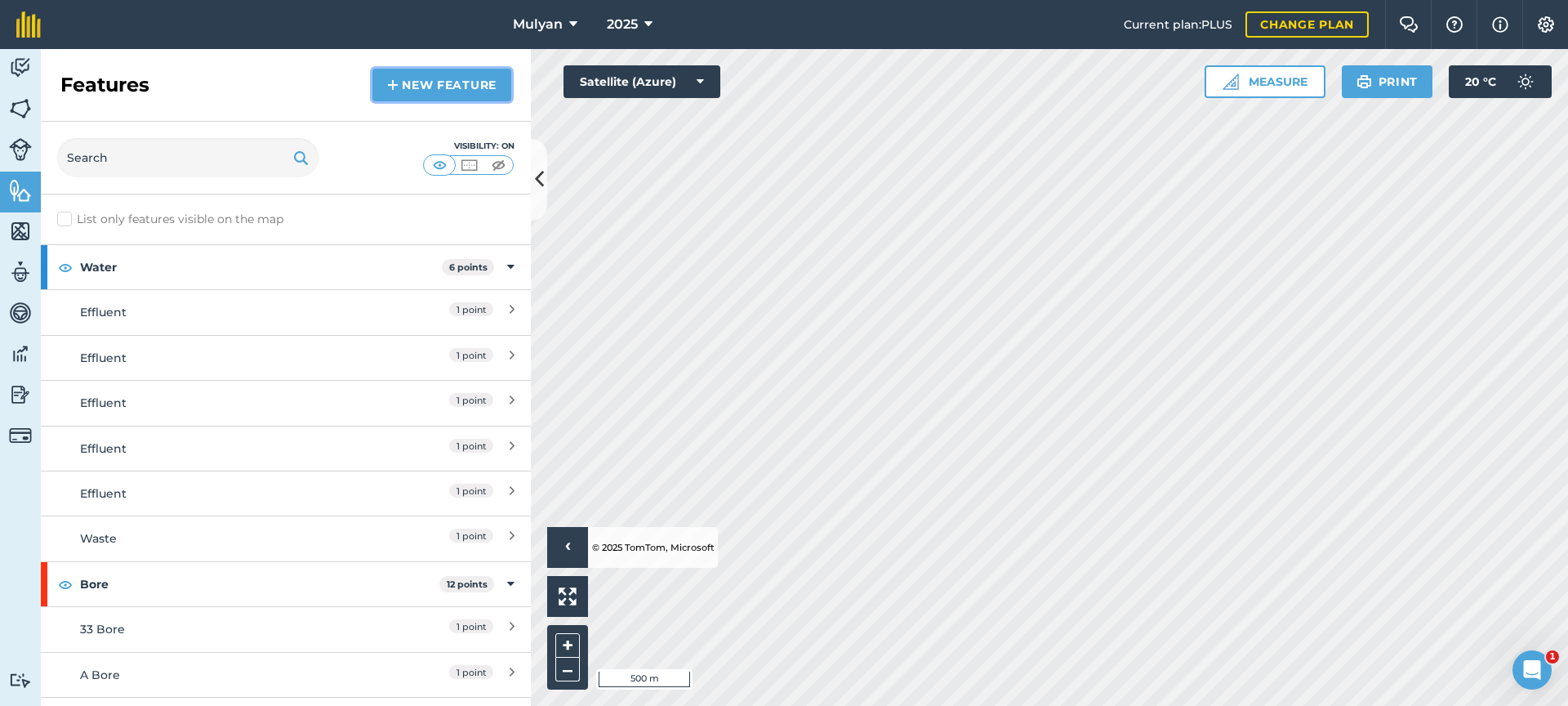
click at [464, 77] on link "New feature" at bounding box center [441, 85] width 139 height 33
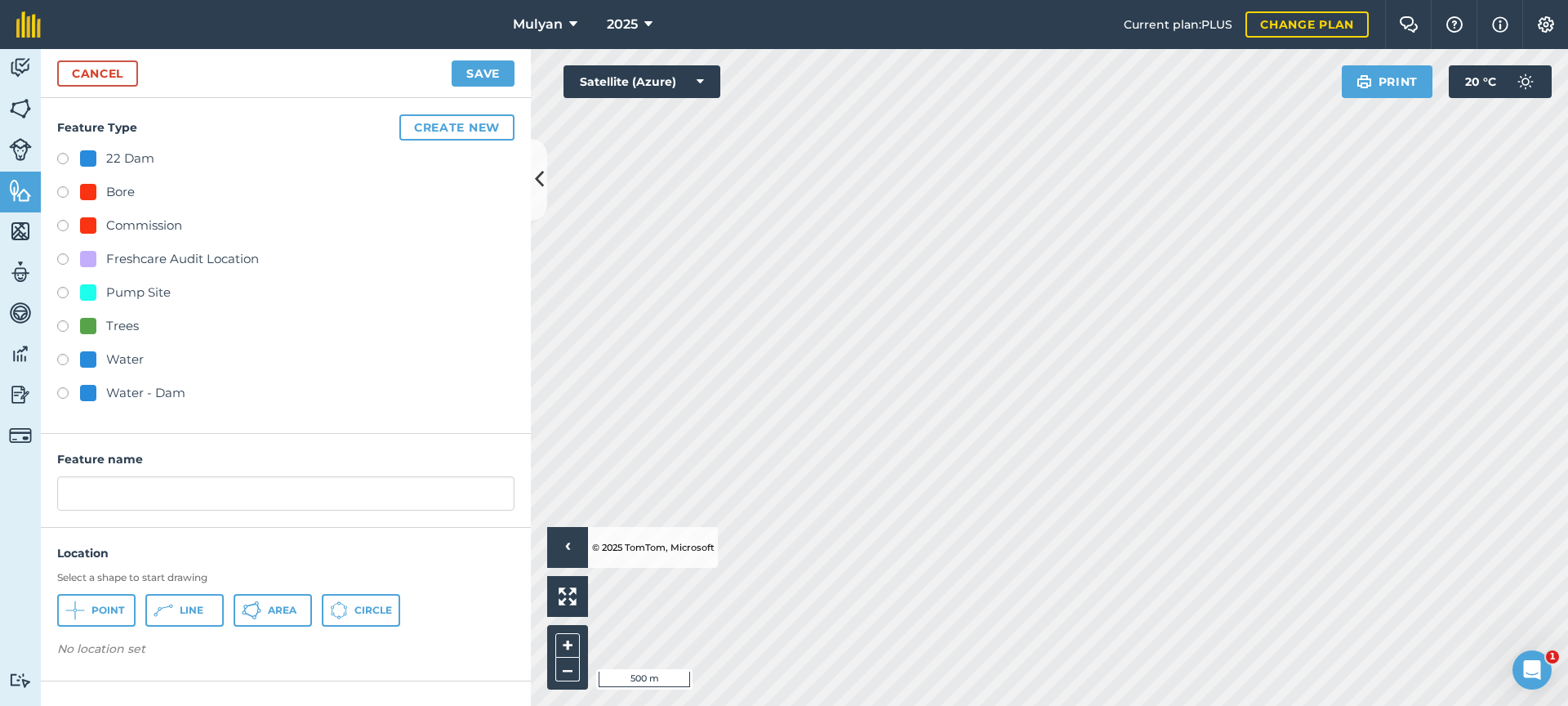
click at [67, 193] on label at bounding box center [68, 194] width 22 height 17
radio input "true"
click at [68, 496] on input "Bore" at bounding box center [286, 493] width 458 height 34
type input "Diesel Bore"
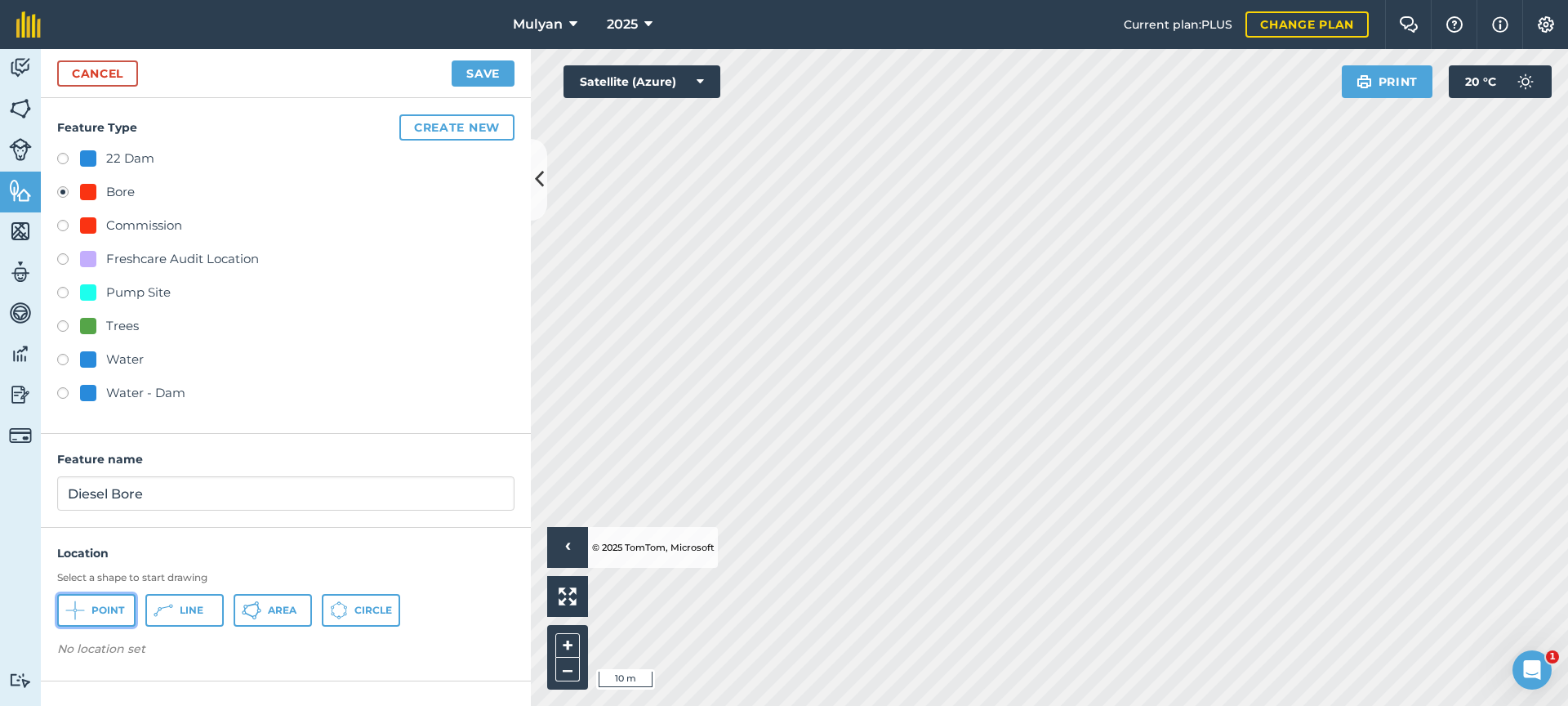
click at [114, 608] on span "Point" at bounding box center [108, 610] width 33 height 13
click at [478, 70] on button "Save" at bounding box center [483, 73] width 63 height 26
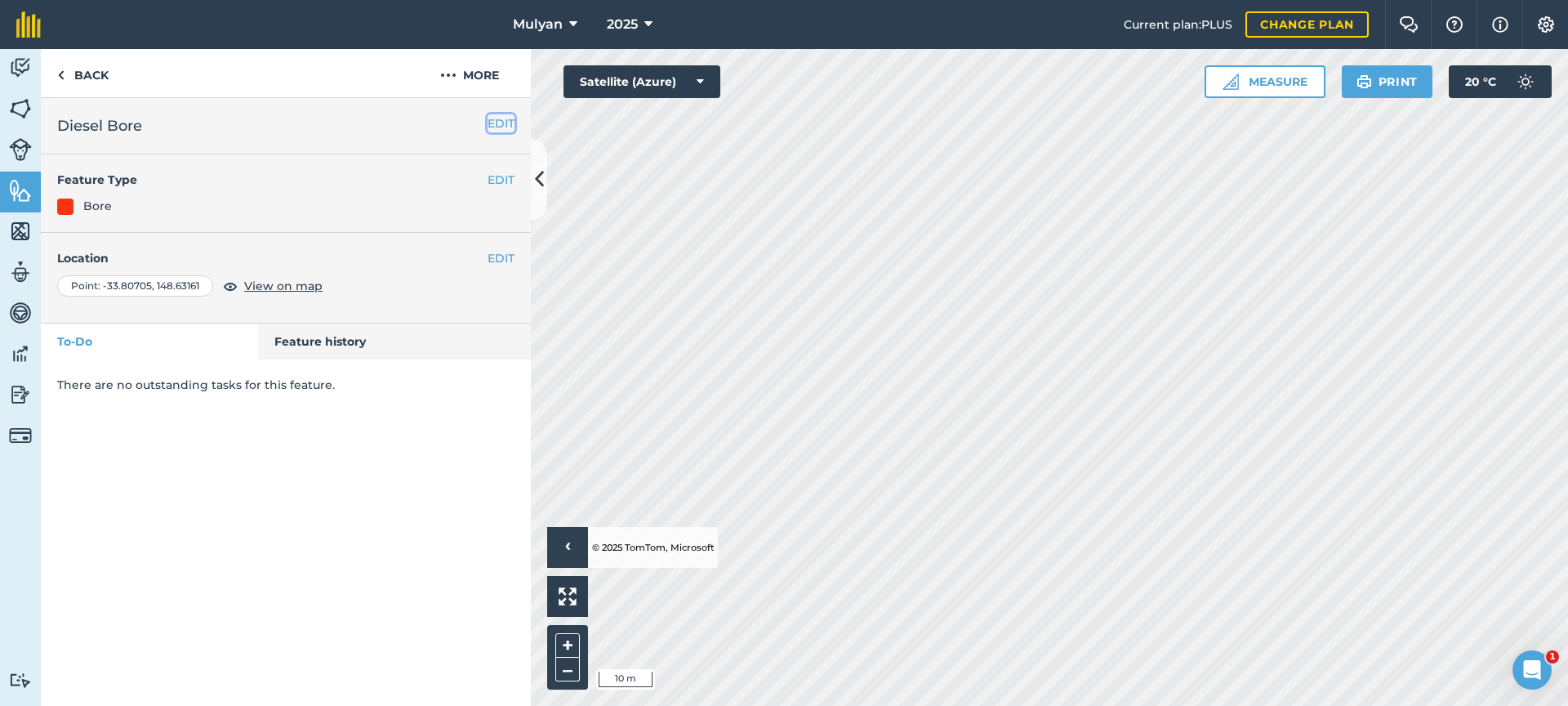
click at [494, 124] on button "EDIT" at bounding box center [502, 123] width 27 height 18
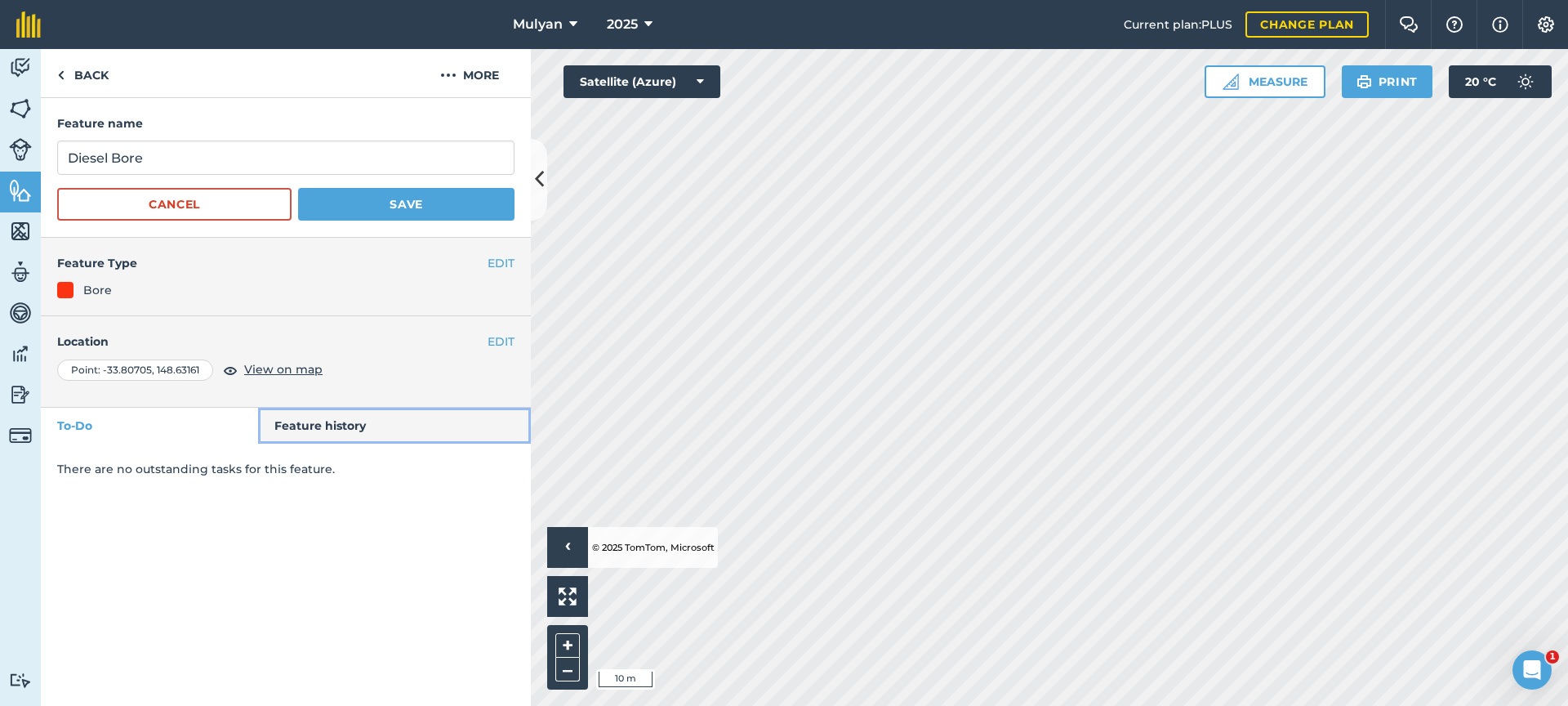
click at [321, 430] on link "Feature history" at bounding box center [394, 425] width 274 height 36
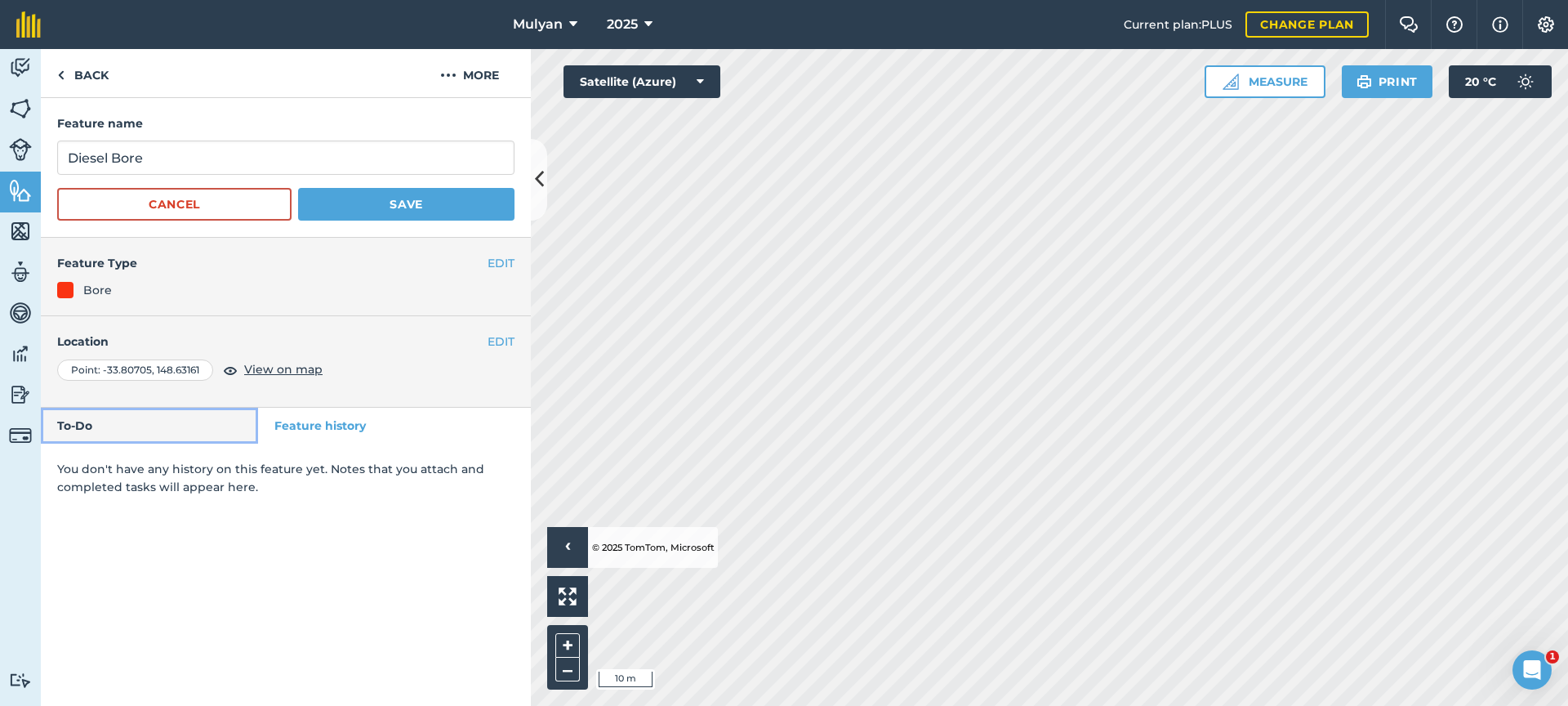
click at [141, 435] on link "To-Do" at bounding box center [149, 425] width 217 height 36
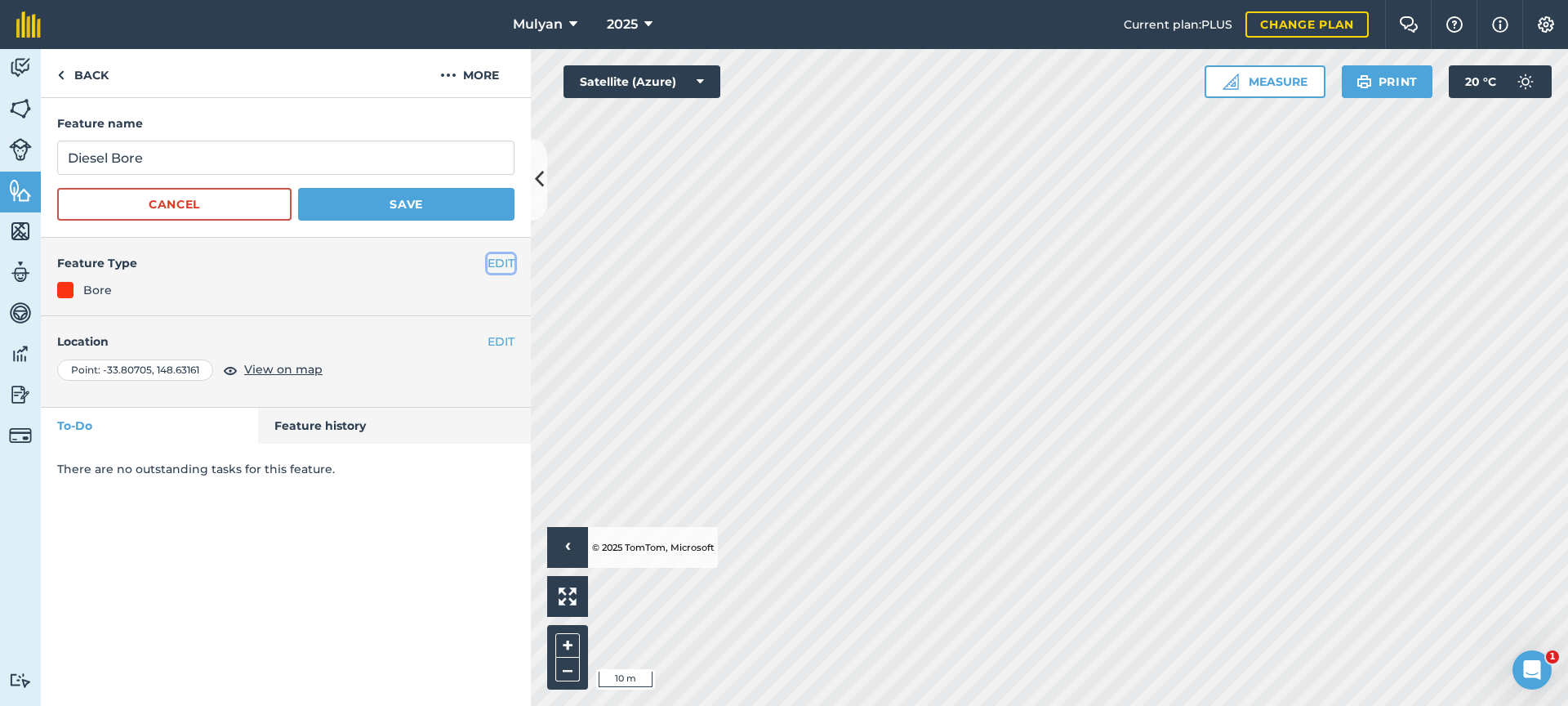
click at [503, 263] on button "EDIT" at bounding box center [502, 263] width 27 height 18
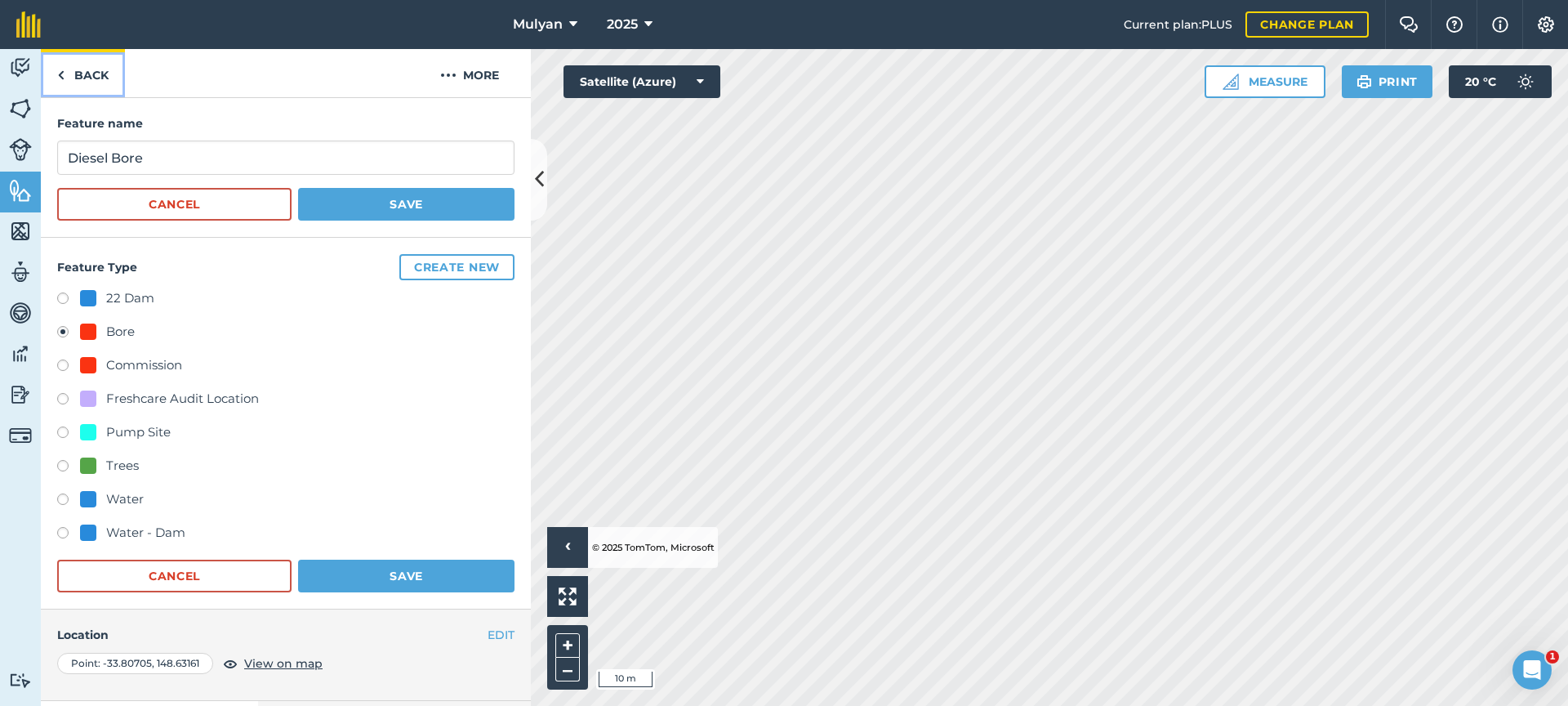
click at [93, 73] on link "Back" at bounding box center [83, 72] width 84 height 48
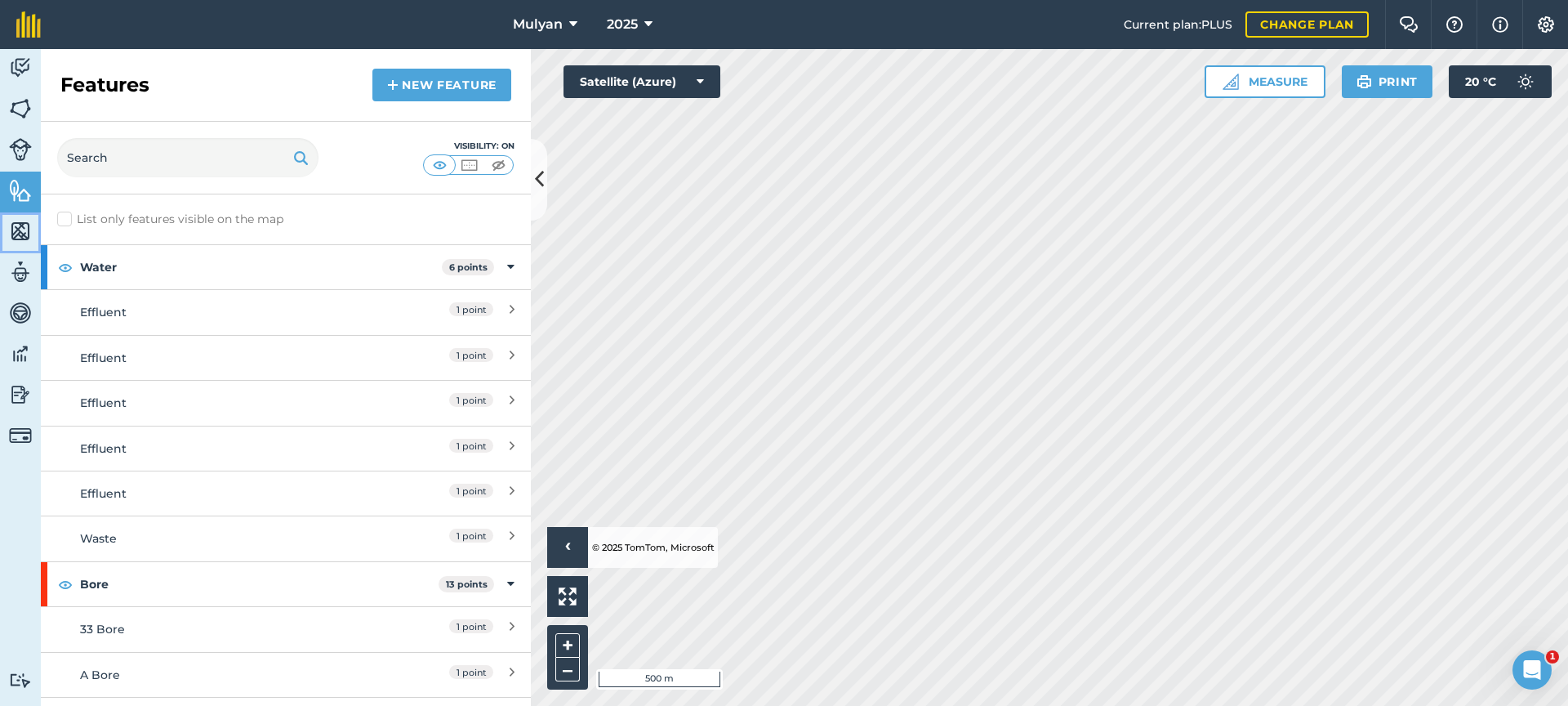
click at [21, 232] on img at bounding box center [19, 231] width 22 height 24
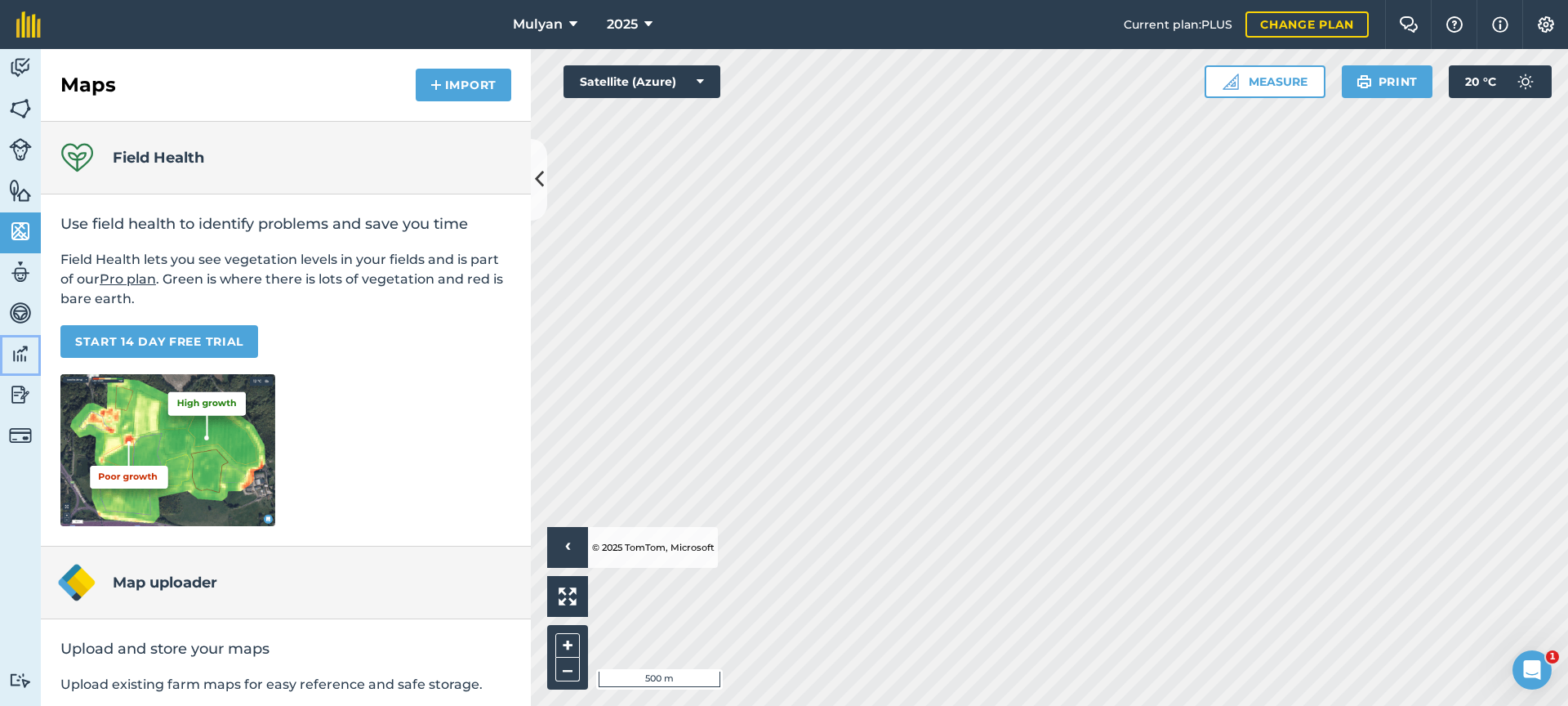
click at [21, 356] on img at bounding box center [19, 353] width 22 height 24
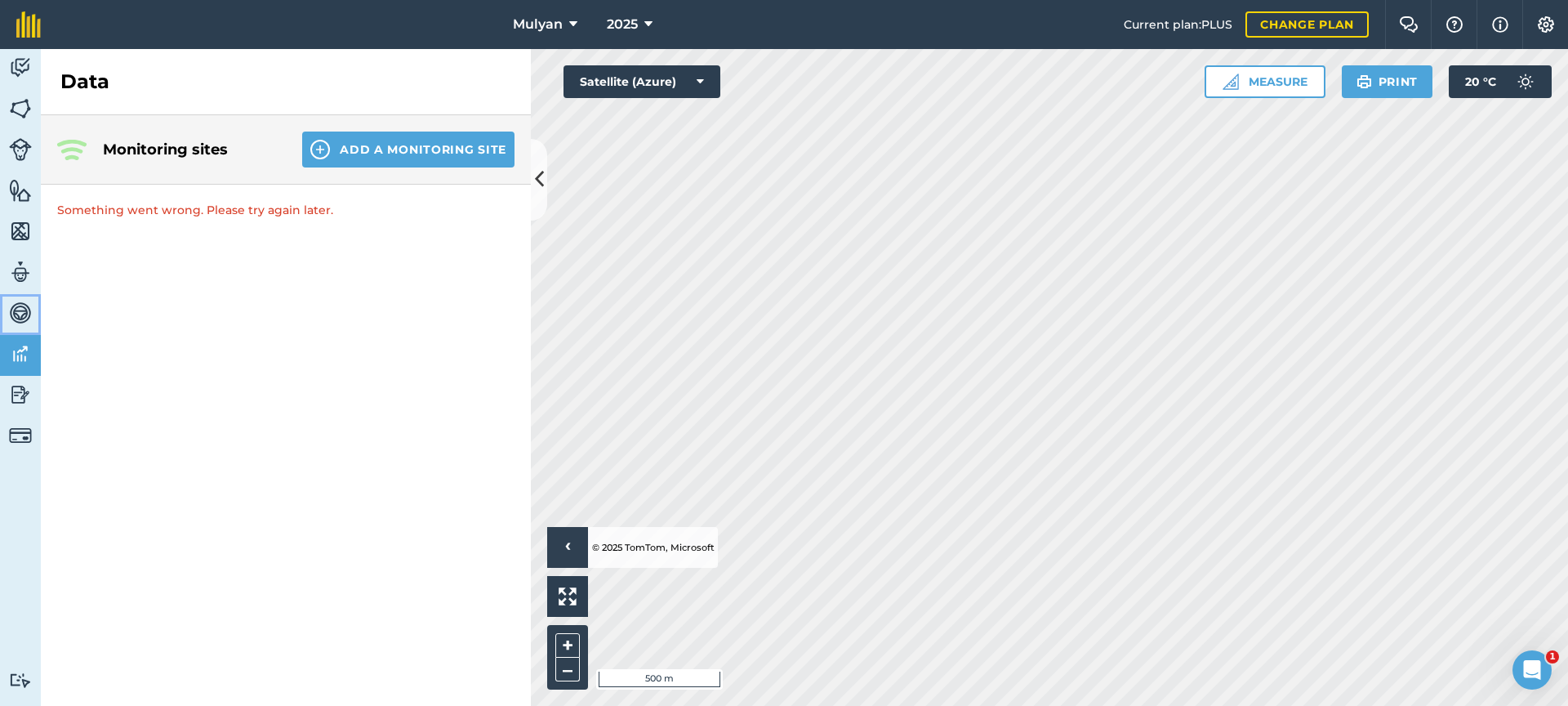
click at [22, 316] on img at bounding box center [19, 313] width 22 height 24
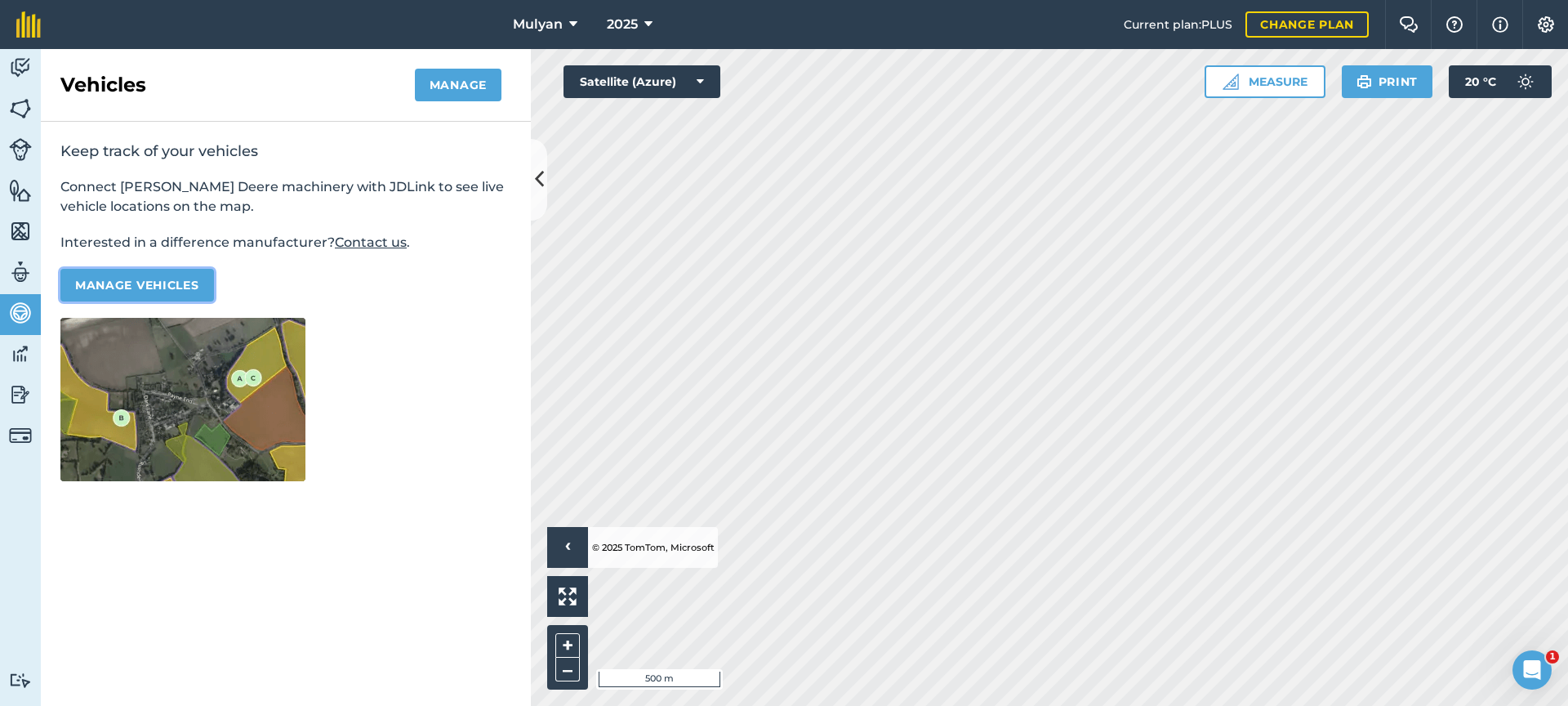
click at [149, 286] on button "Manage vehicles" at bounding box center [137, 285] width 154 height 33
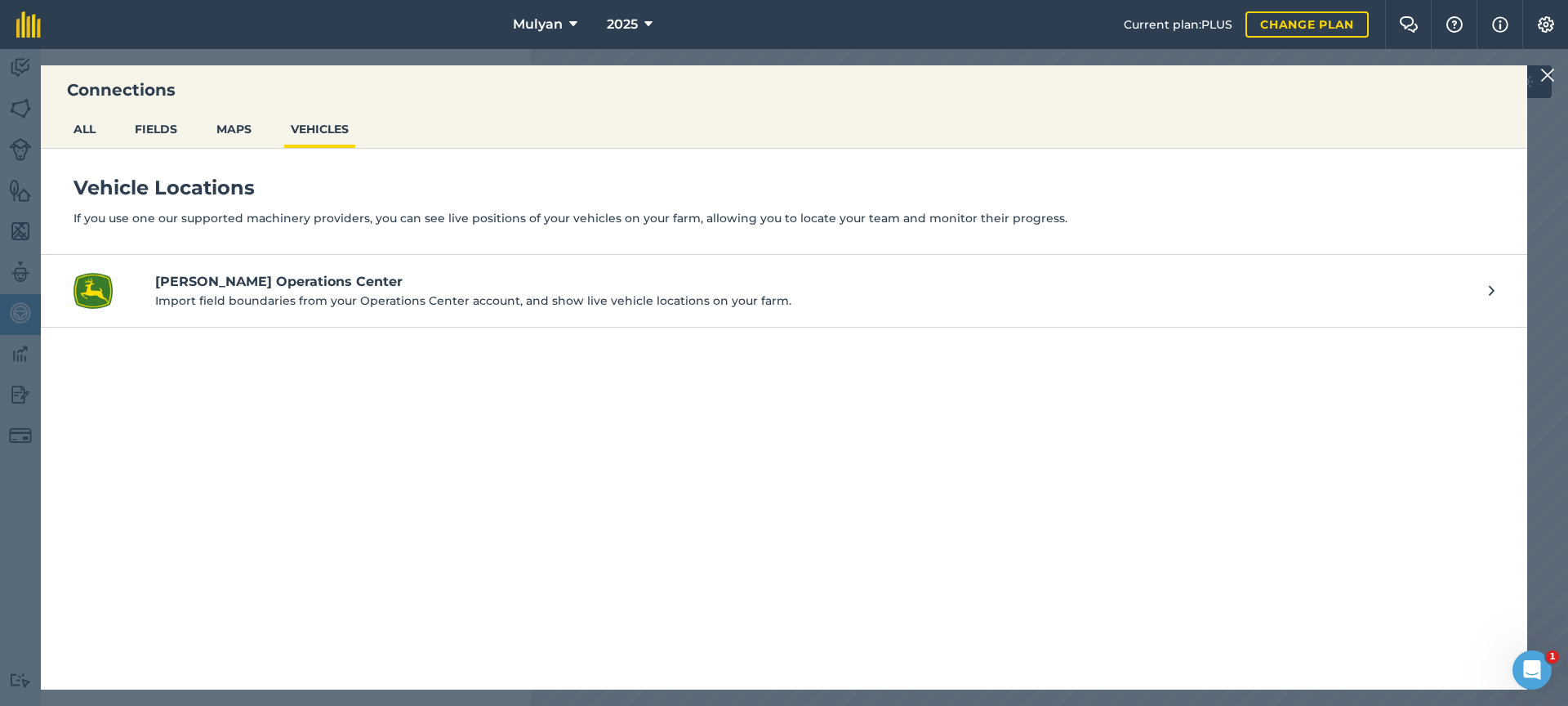
click at [1548, 77] on img at bounding box center [1548, 75] width 15 height 19
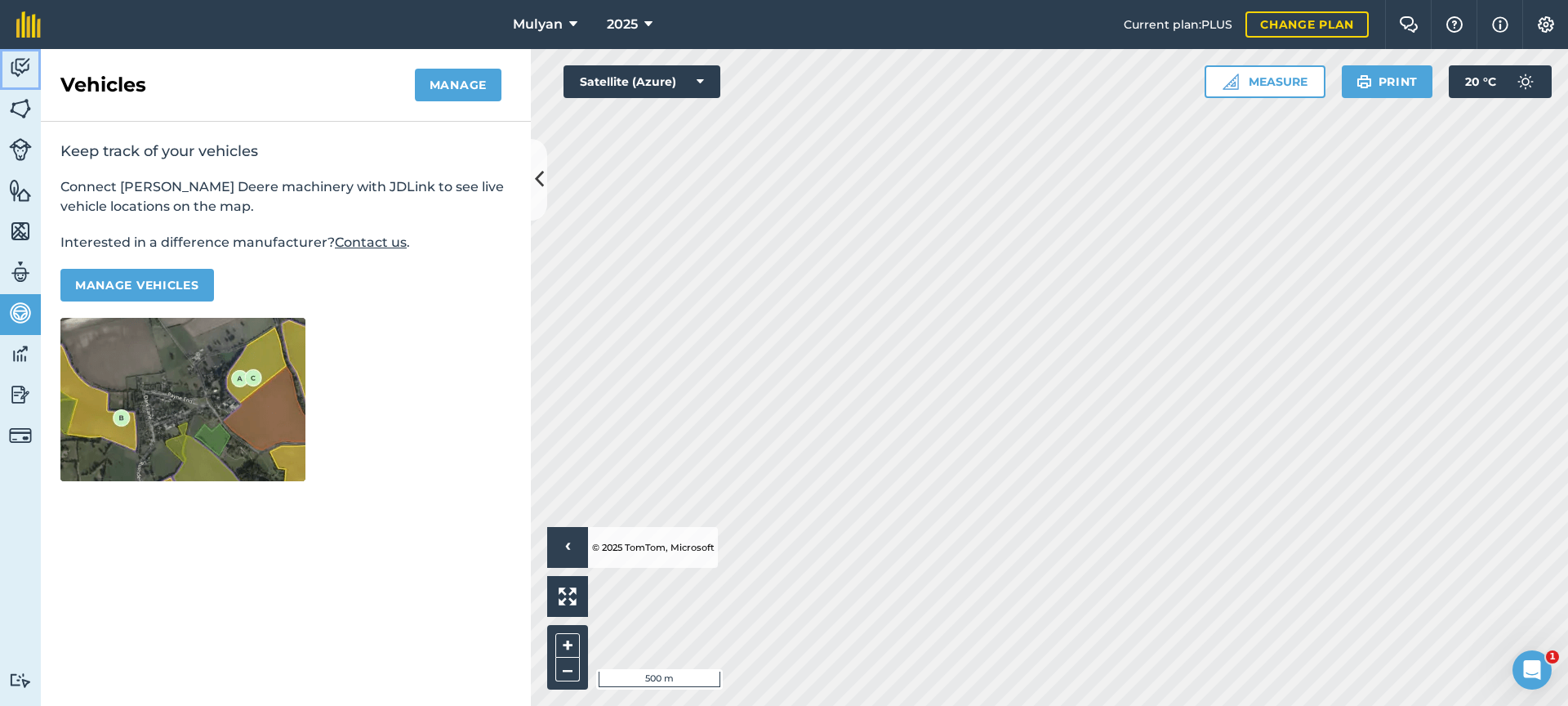
click at [23, 63] on img at bounding box center [19, 67] width 22 height 24
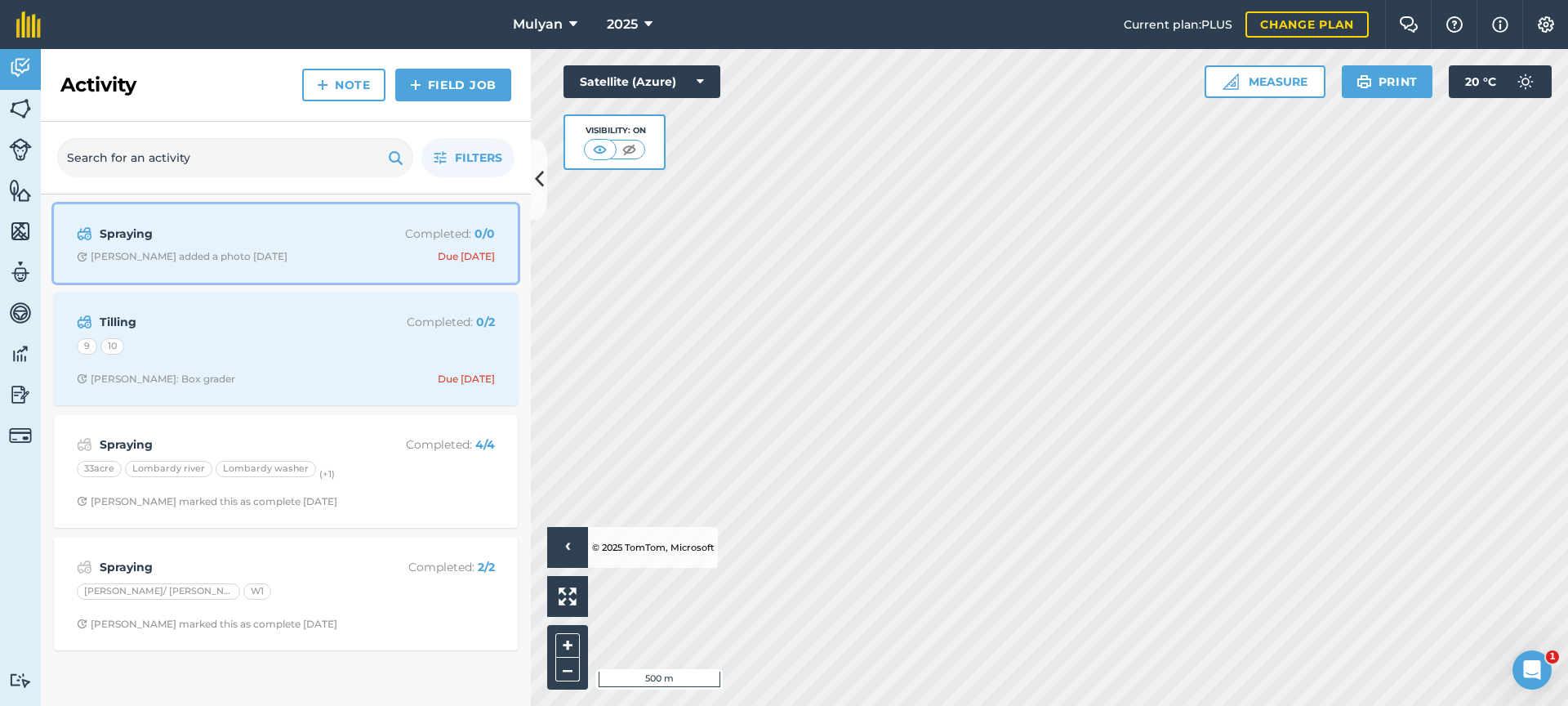
click at [291, 248] on div "Spraying Completed : 0 / 0 [PERSON_NAME] added a photo [DATE] Due [DATE]" at bounding box center [285, 243] width 444 height 58
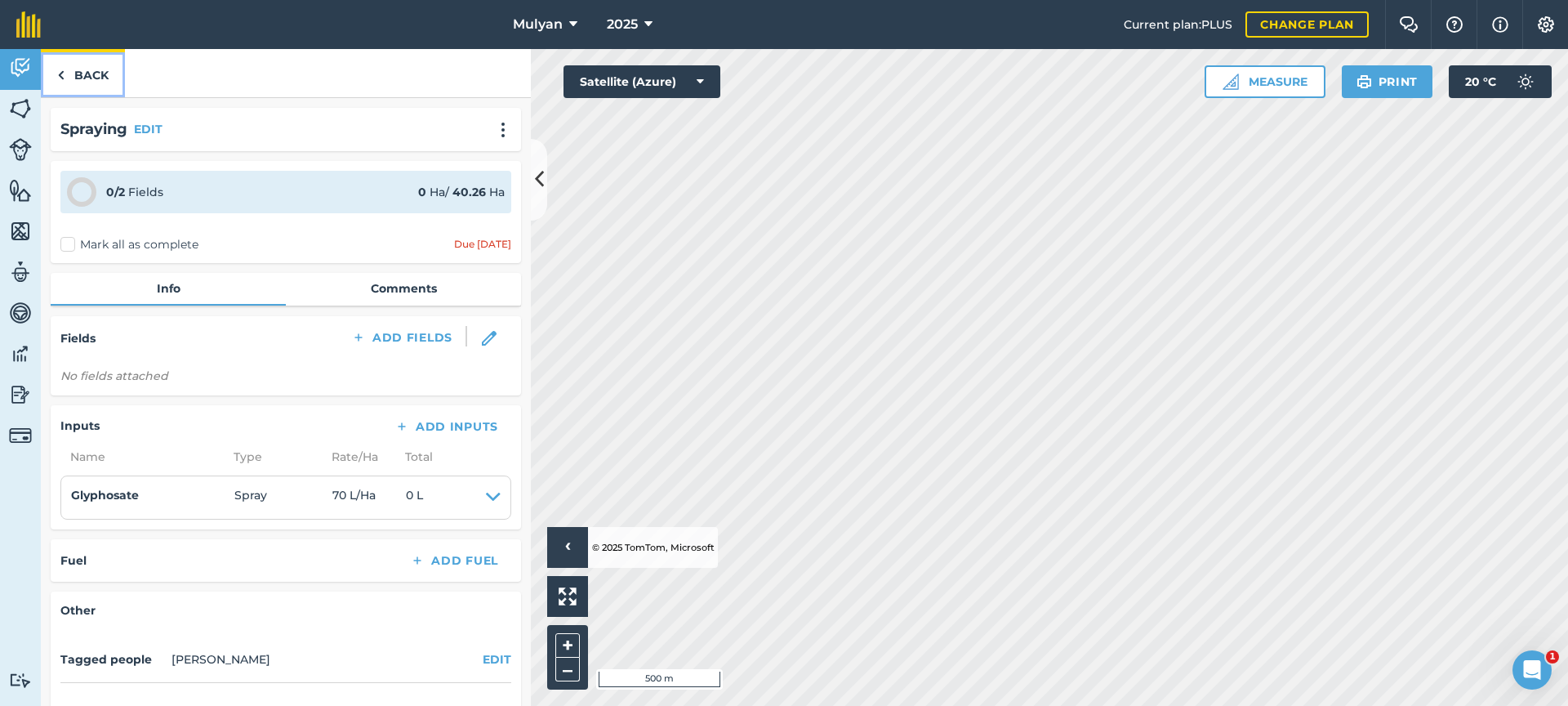
click at [83, 75] on link "Back" at bounding box center [83, 72] width 84 height 48
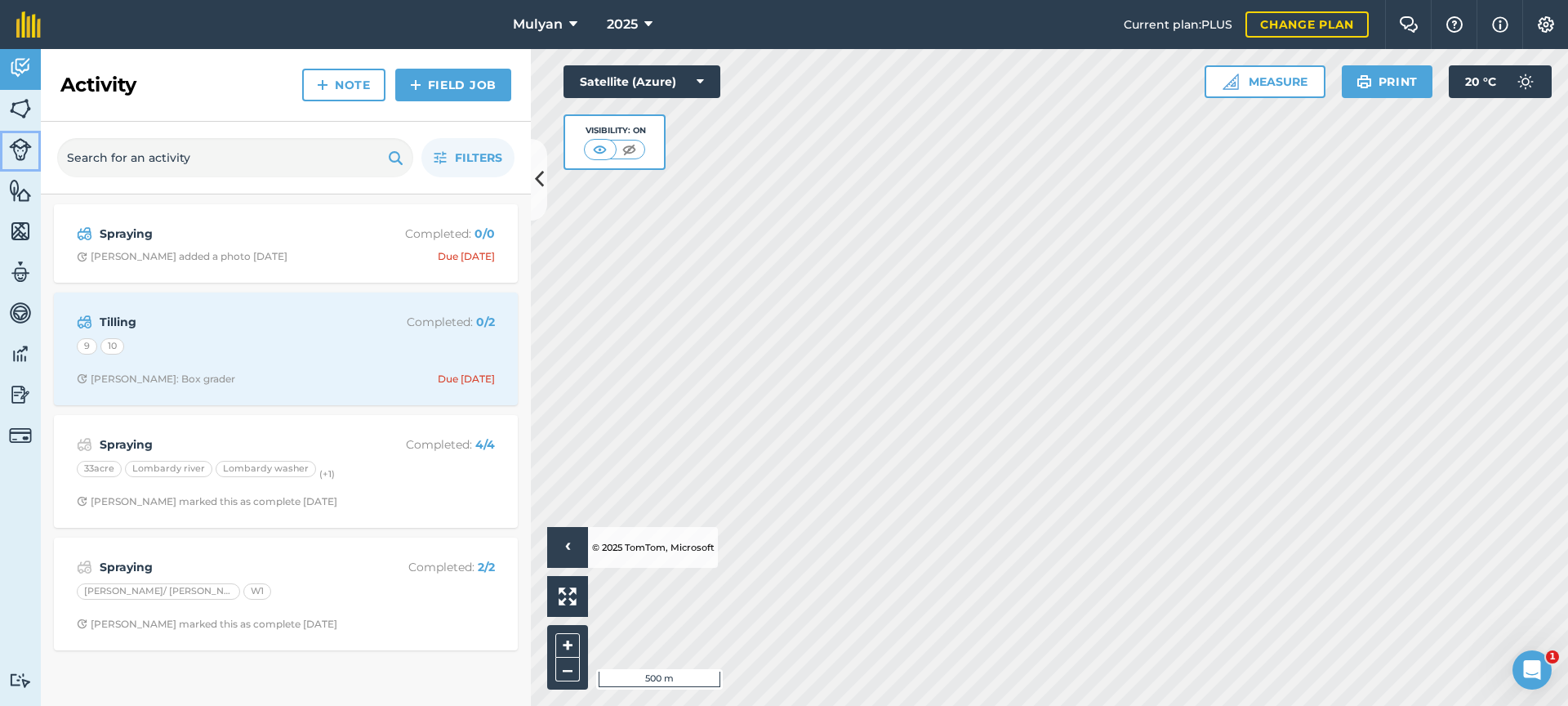
click at [20, 151] on img at bounding box center [19, 149] width 22 height 22
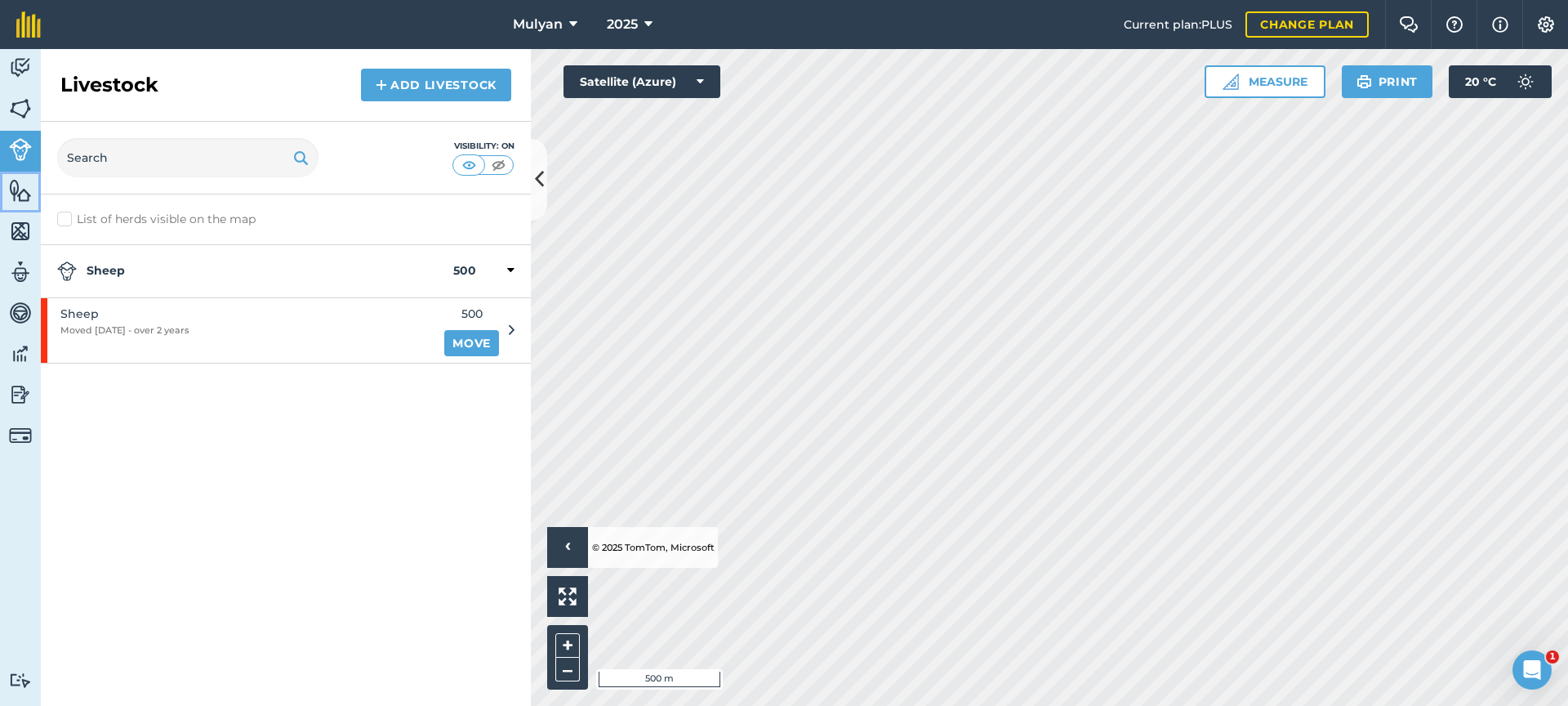
click at [23, 190] on img at bounding box center [19, 190] width 22 height 24
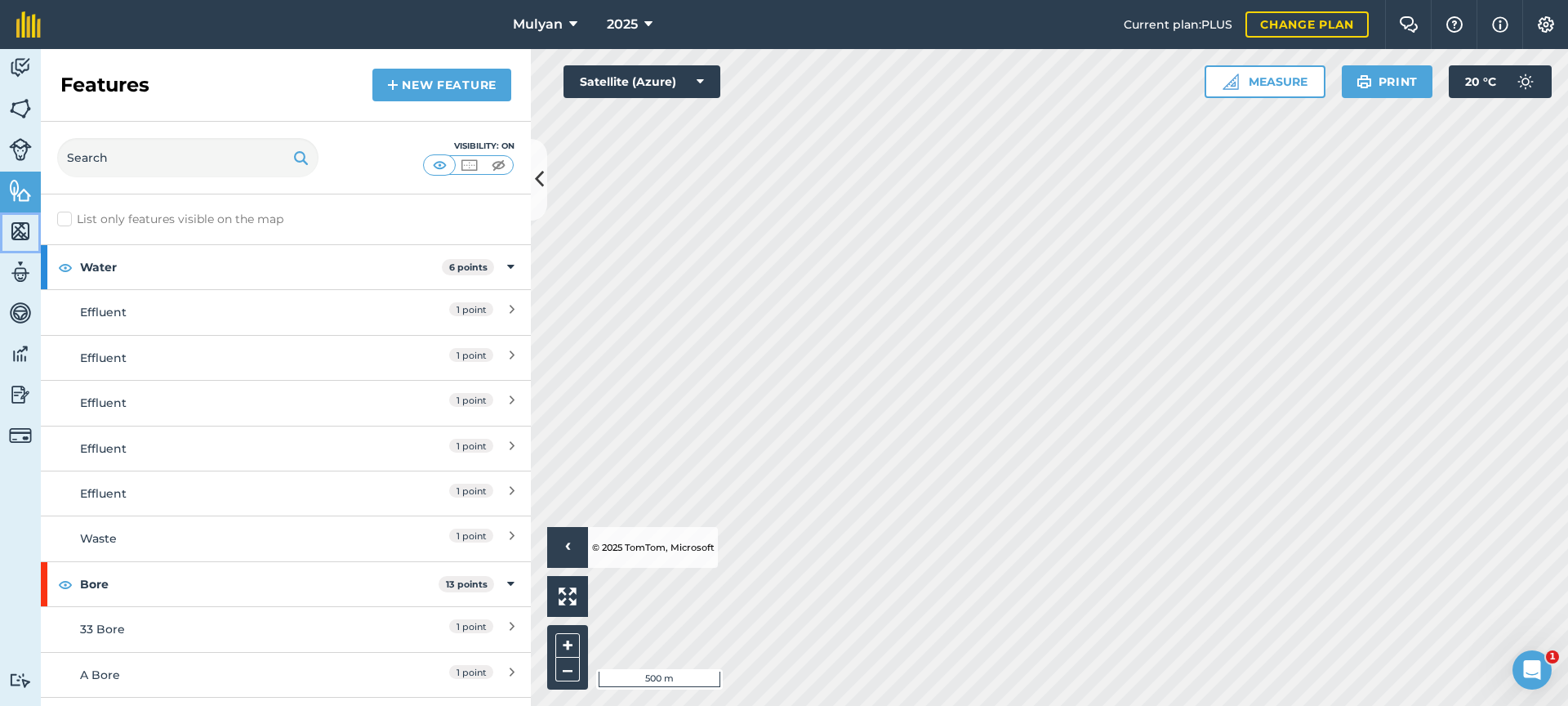
click at [21, 226] on img at bounding box center [19, 231] width 22 height 24
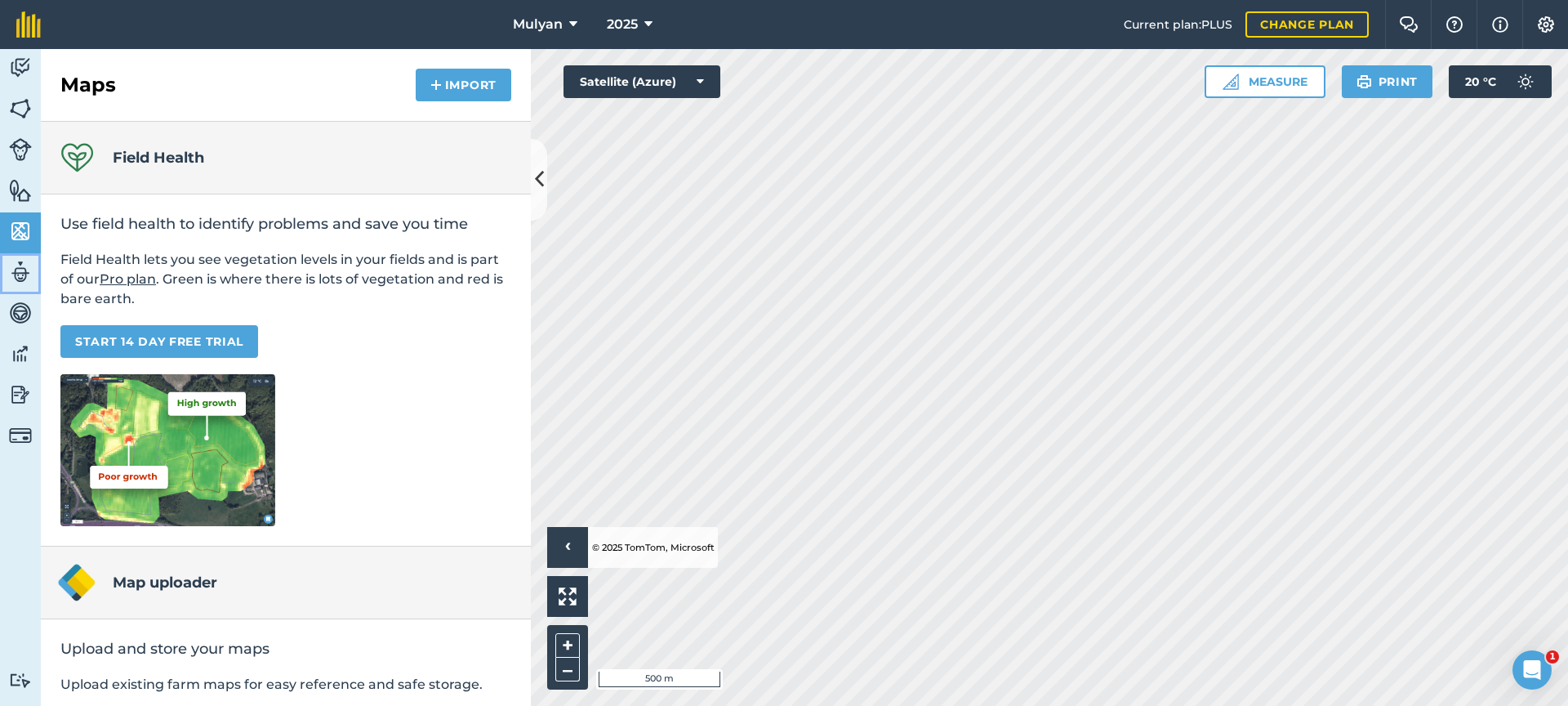
click at [24, 277] on img at bounding box center [19, 272] width 22 height 24
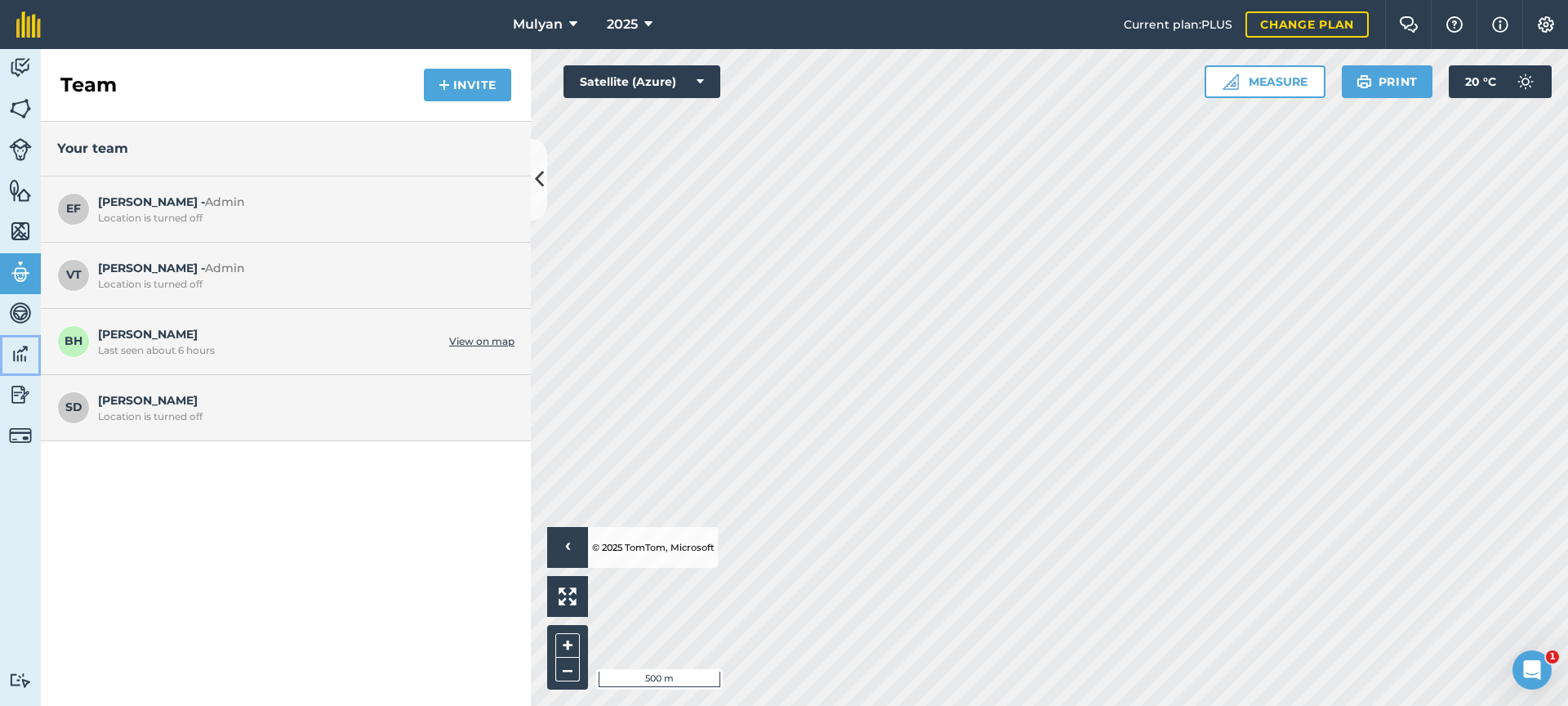
click at [19, 356] on img at bounding box center [19, 353] width 22 height 24
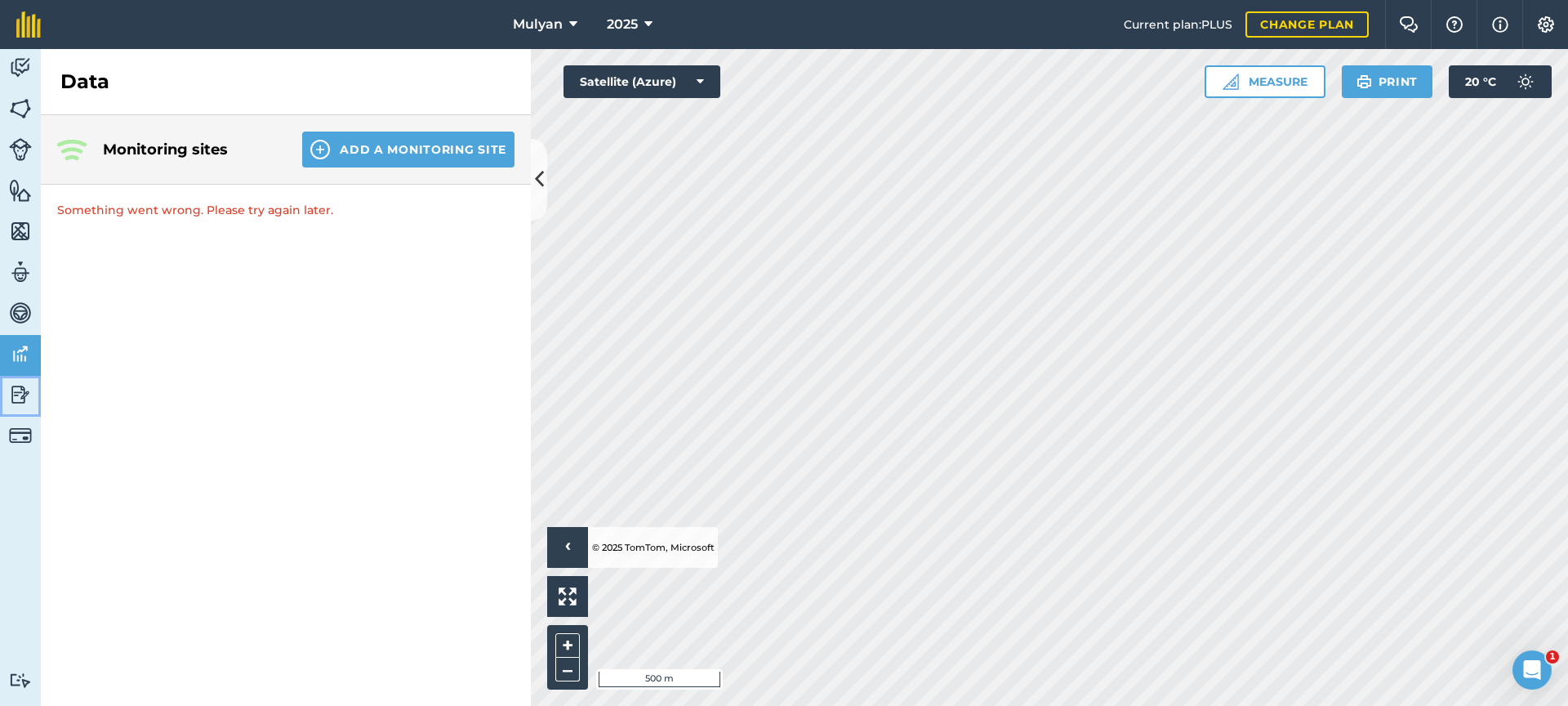
click at [15, 388] on img at bounding box center [19, 393] width 22 height 24
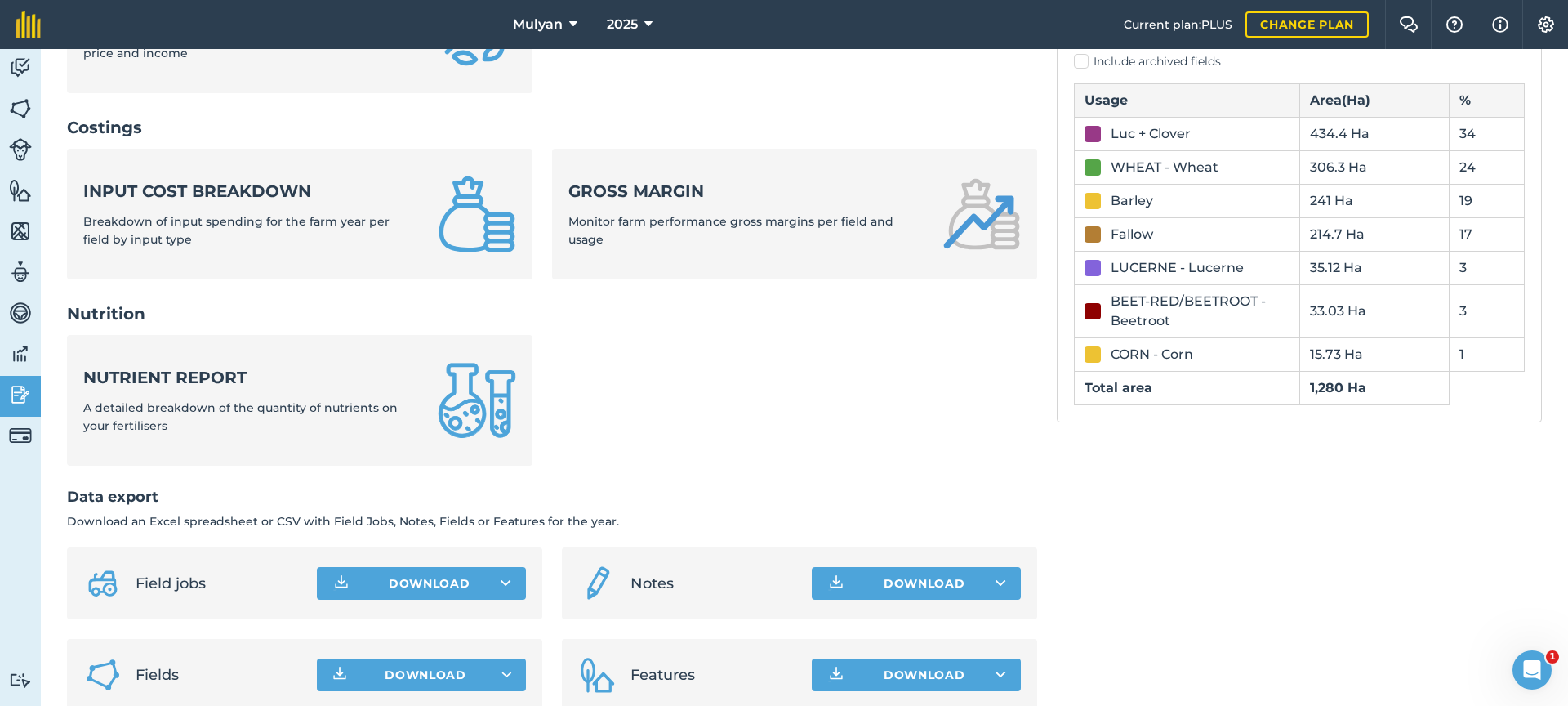
scroll to position [581, 0]
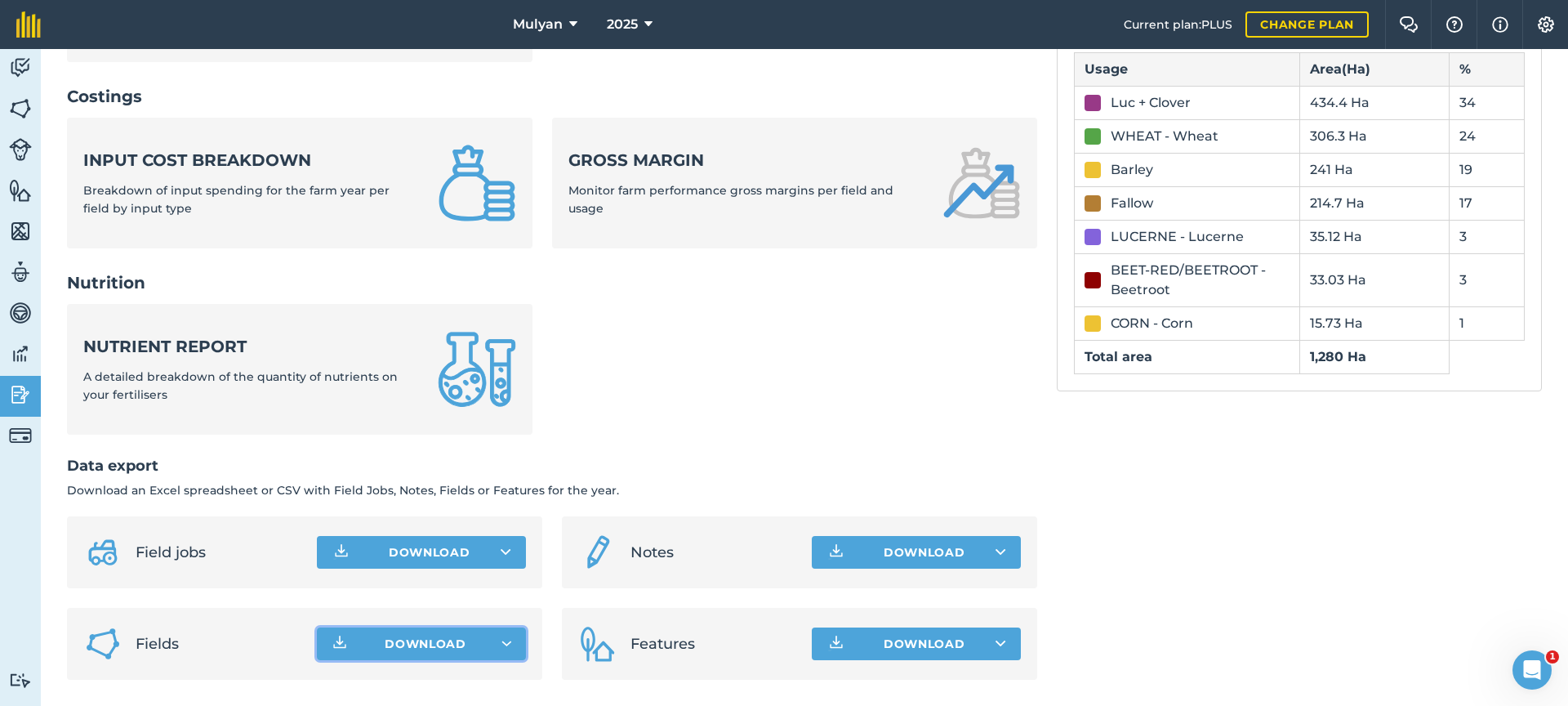
click at [508, 642] on button "Download" at bounding box center [421, 644] width 209 height 33
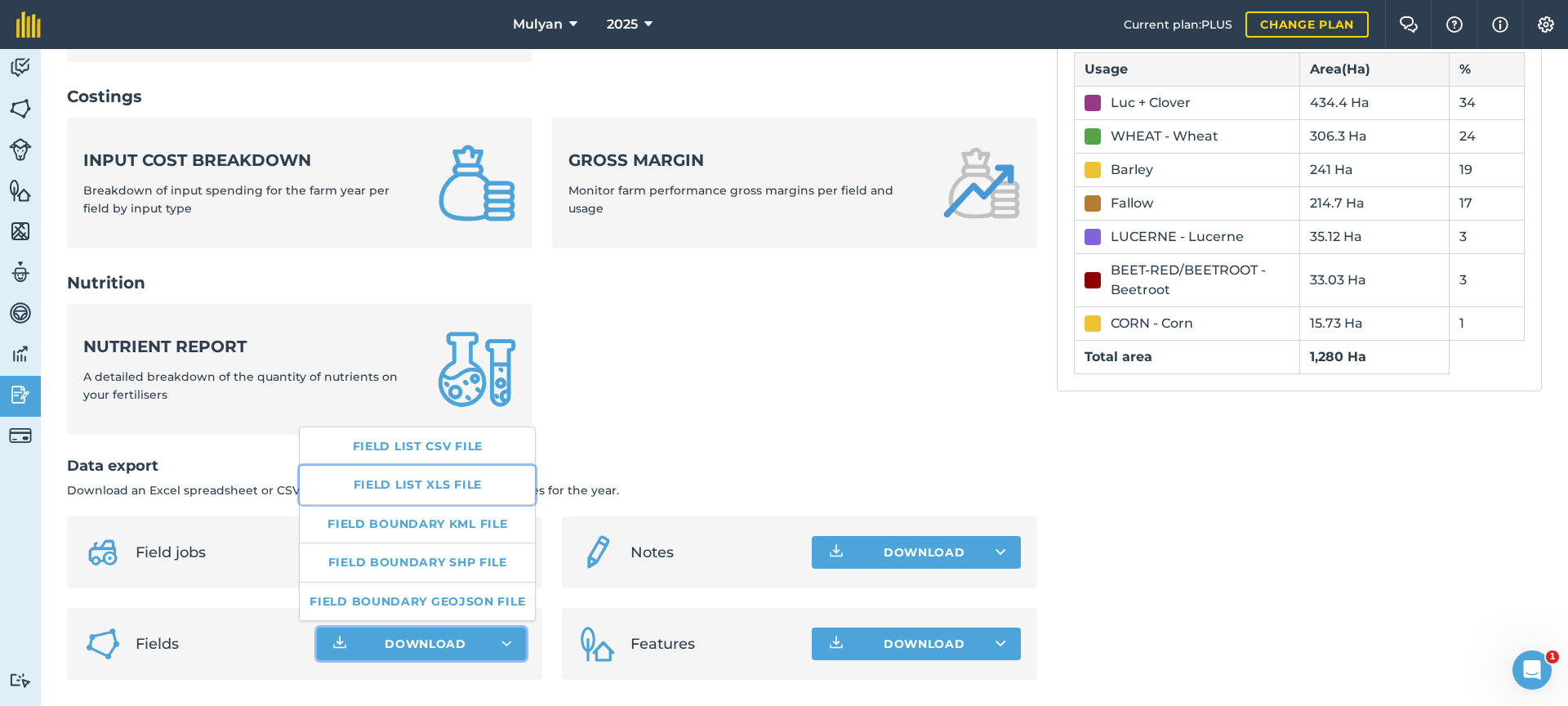
click at [453, 488] on link "Field list XLS file" at bounding box center [418, 484] width 236 height 38
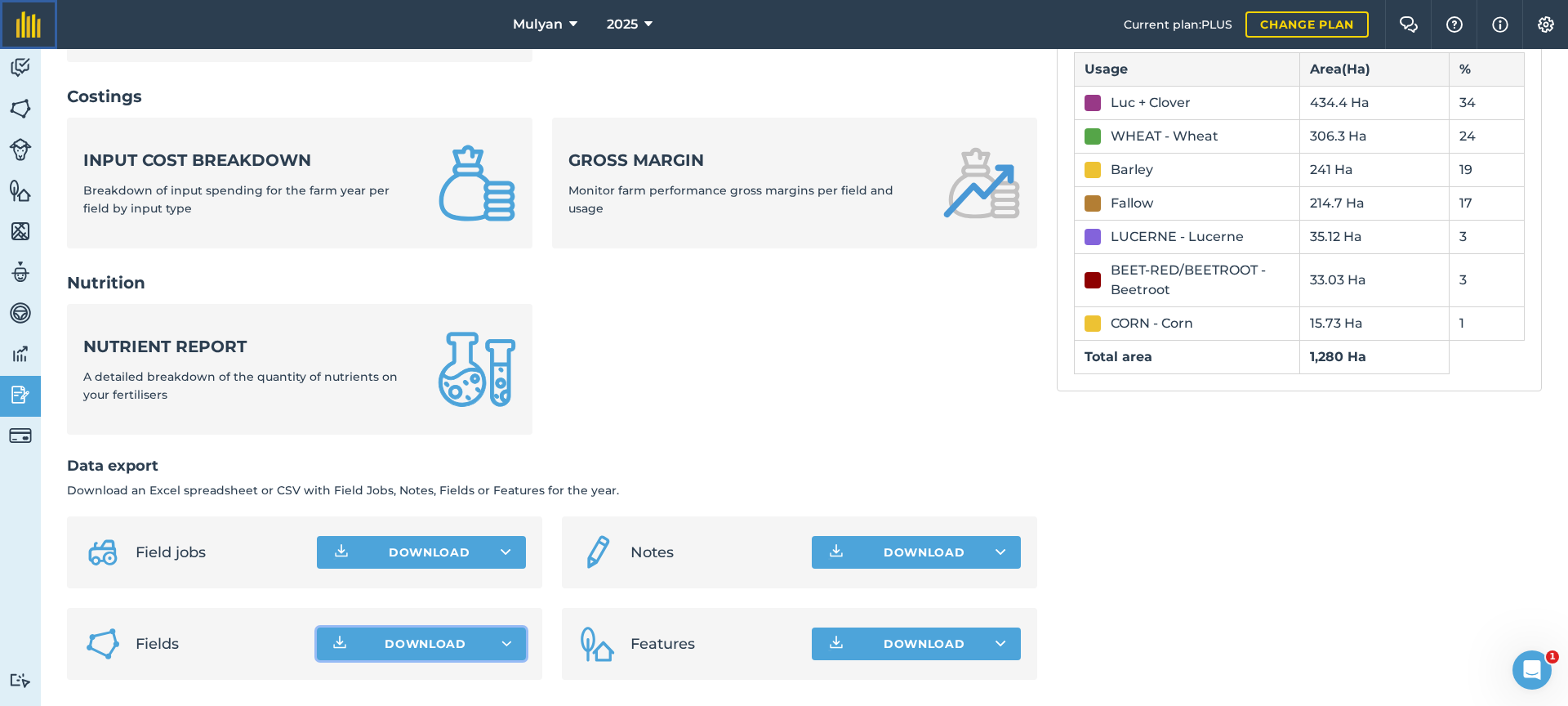
click at [22, 20] on img at bounding box center [28, 24] width 24 height 26
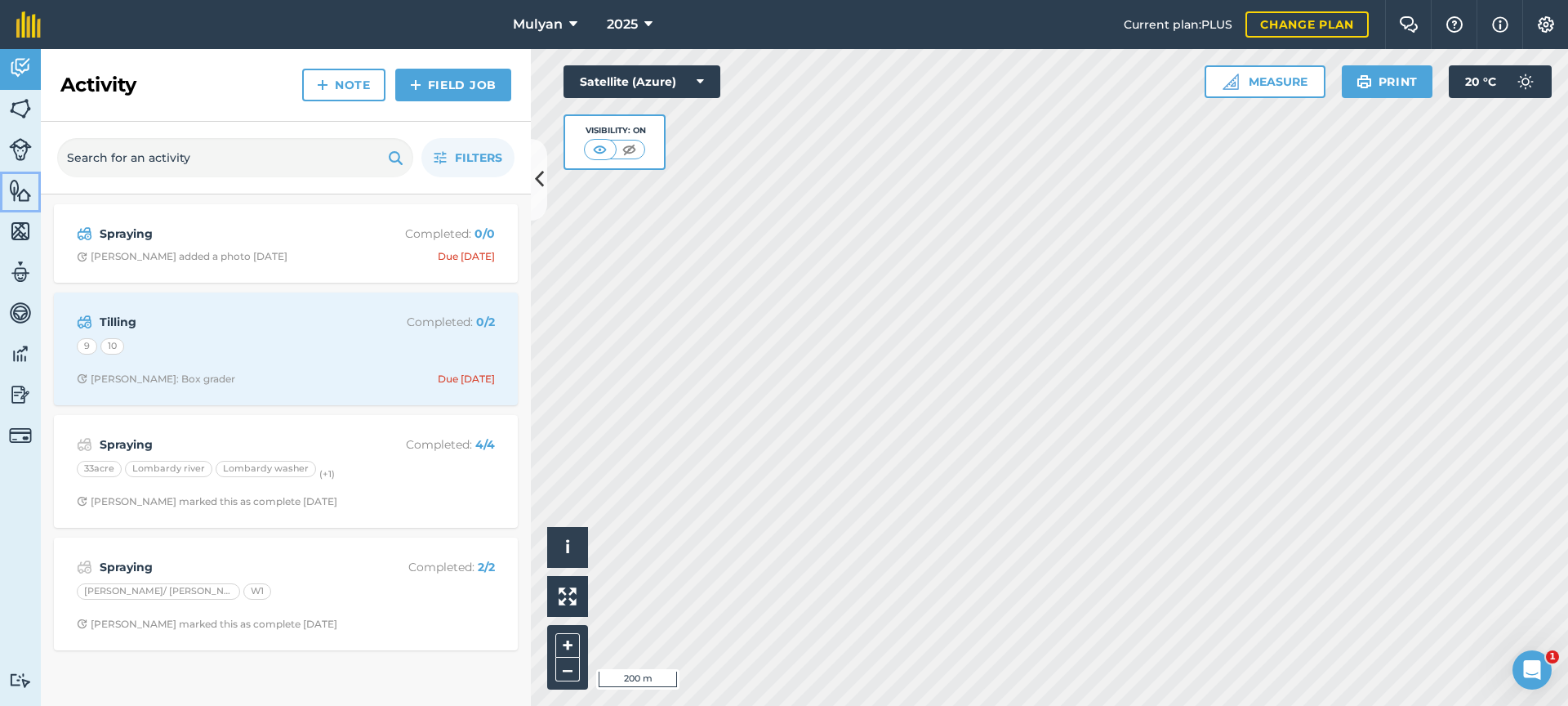
click at [19, 191] on img at bounding box center [19, 190] width 22 height 24
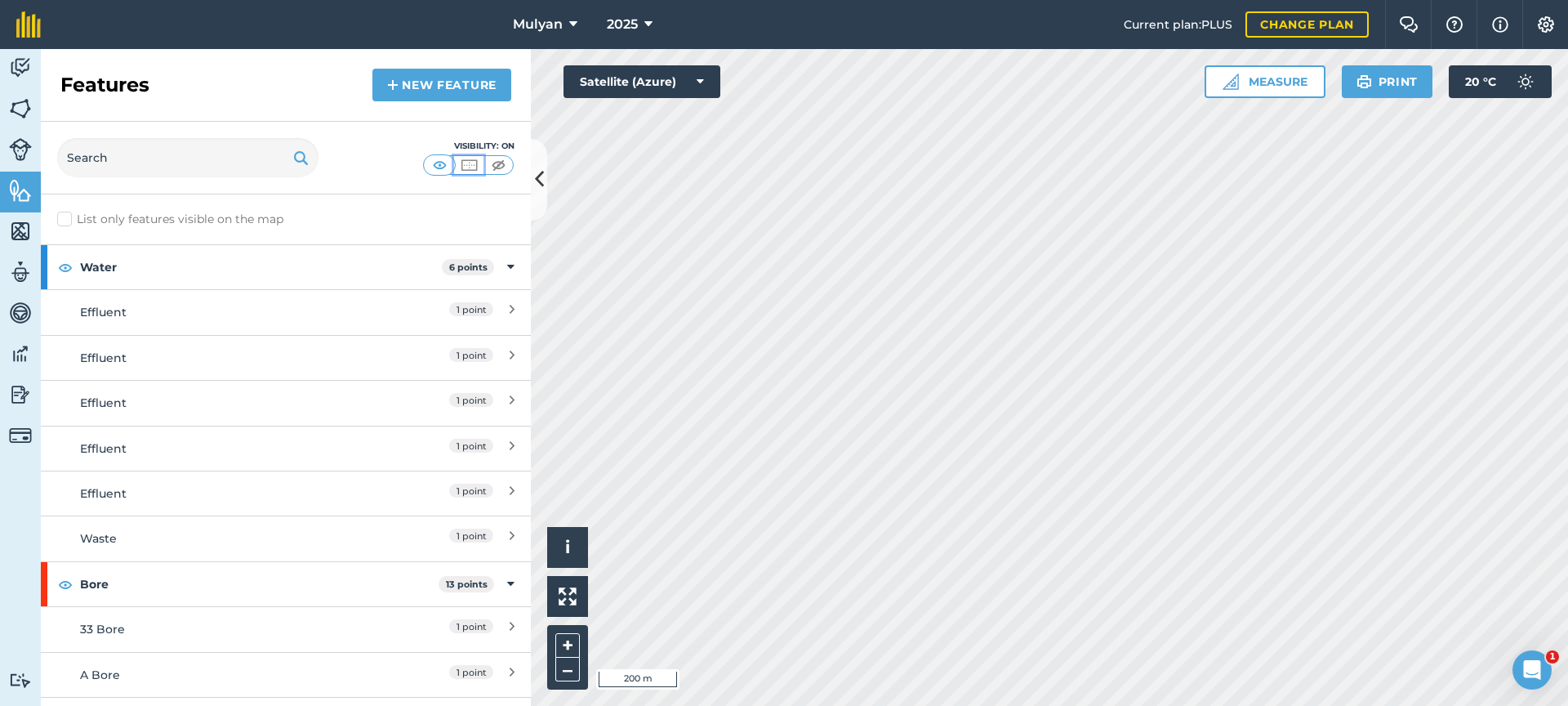
click at [468, 167] on img at bounding box center [468, 165] width 20 height 17
click at [473, 167] on img at bounding box center [468, 165] width 20 height 17
click at [443, 164] on img at bounding box center [439, 165] width 20 height 17
click at [467, 164] on img at bounding box center [468, 165] width 20 height 17
click at [496, 165] on img at bounding box center [499, 165] width 20 height 17
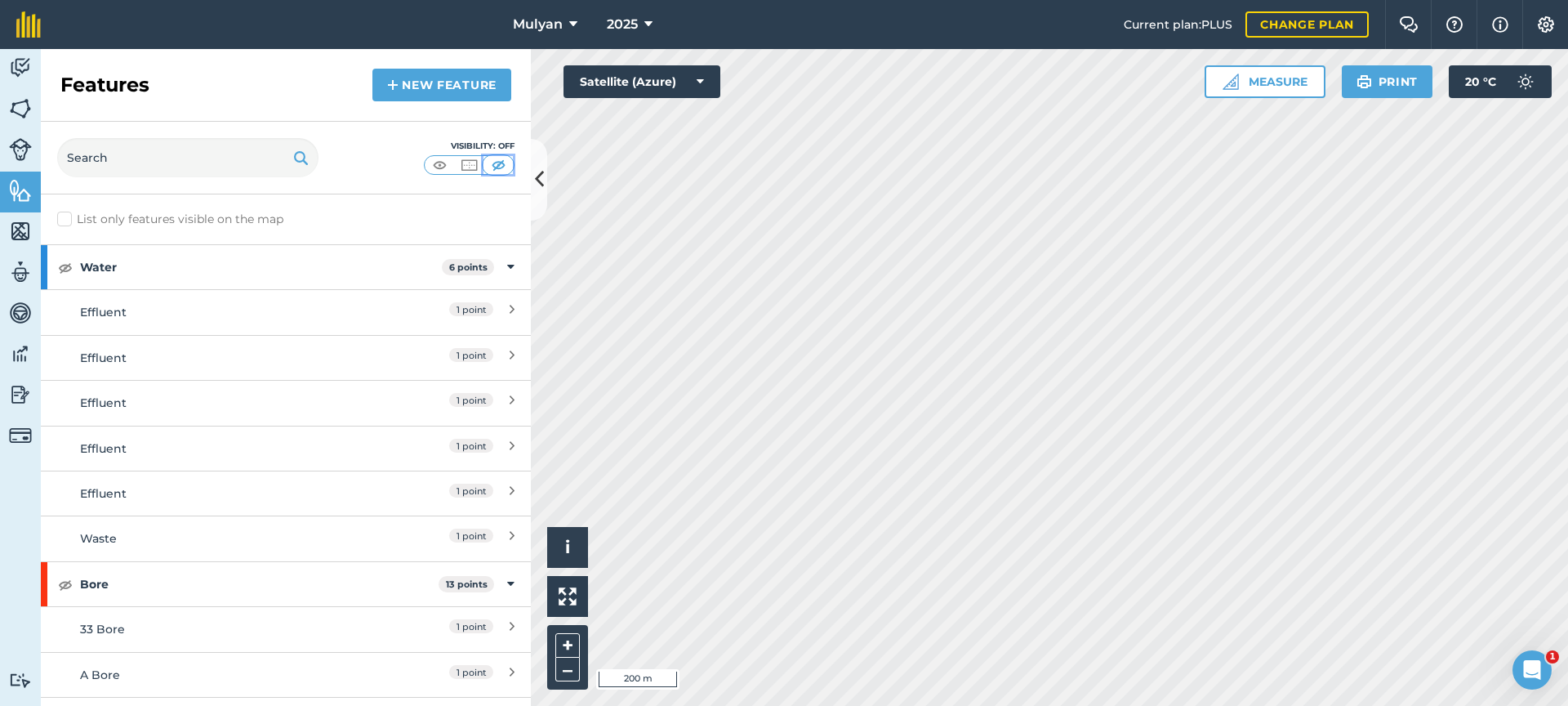
click at [496, 165] on img at bounding box center [499, 165] width 20 height 17
click at [471, 163] on img at bounding box center [468, 165] width 20 height 17
click at [438, 165] on img at bounding box center [439, 165] width 20 height 17
click at [700, 82] on icon at bounding box center [700, 81] width 8 height 17
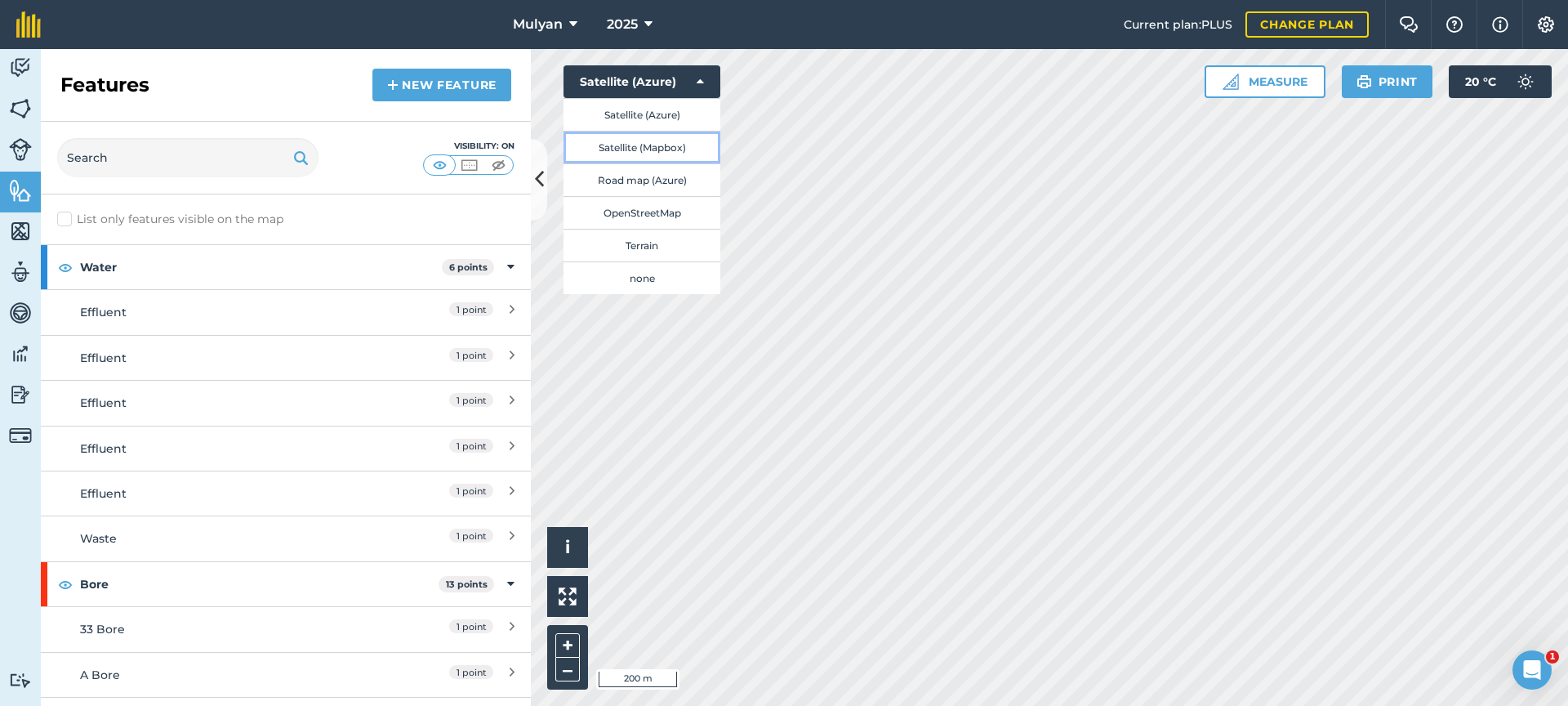
click at [677, 147] on button "Satellite (Mapbox)" at bounding box center [642, 147] width 157 height 33
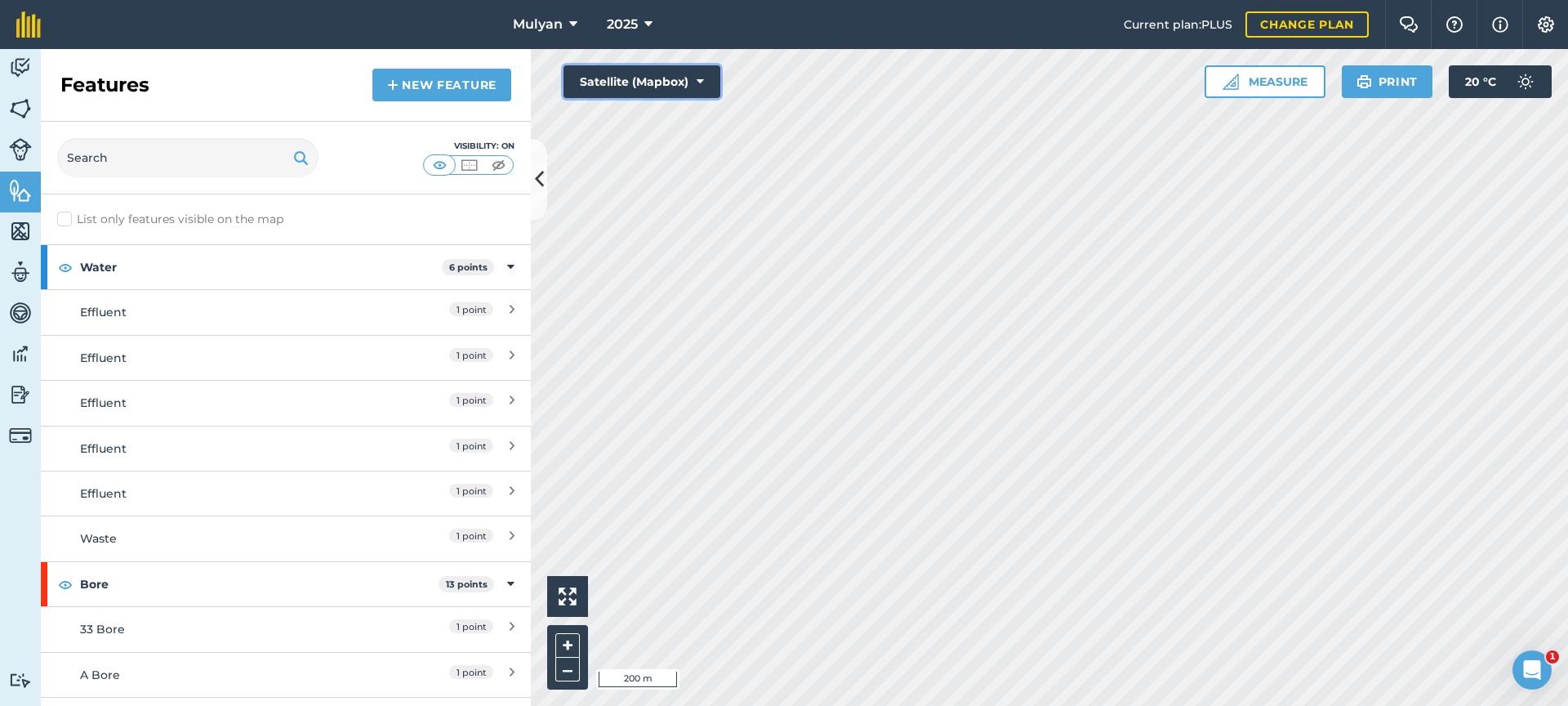
click at [703, 89] on icon at bounding box center [700, 81] width 8 height 17
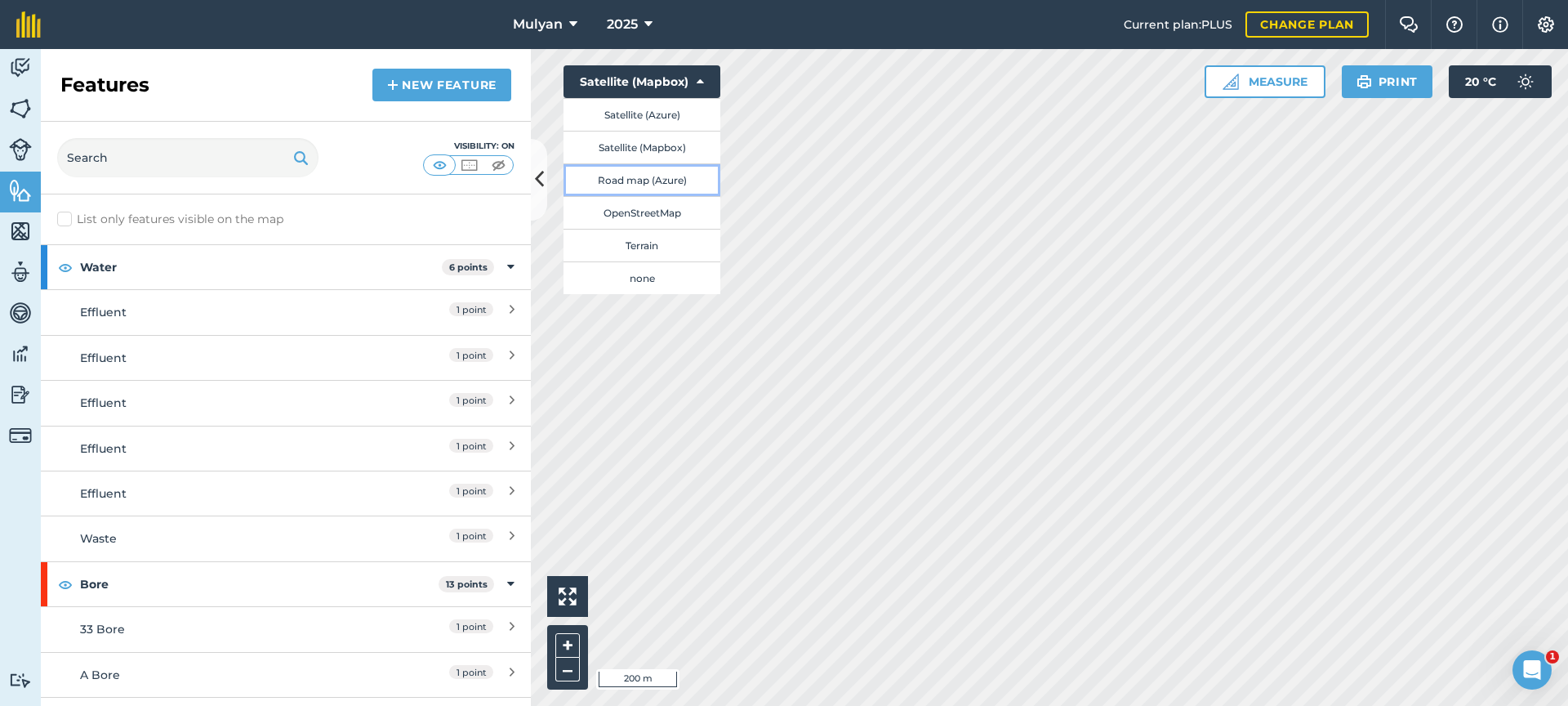
click at [666, 181] on button "Road map (Azure)" at bounding box center [642, 180] width 157 height 33
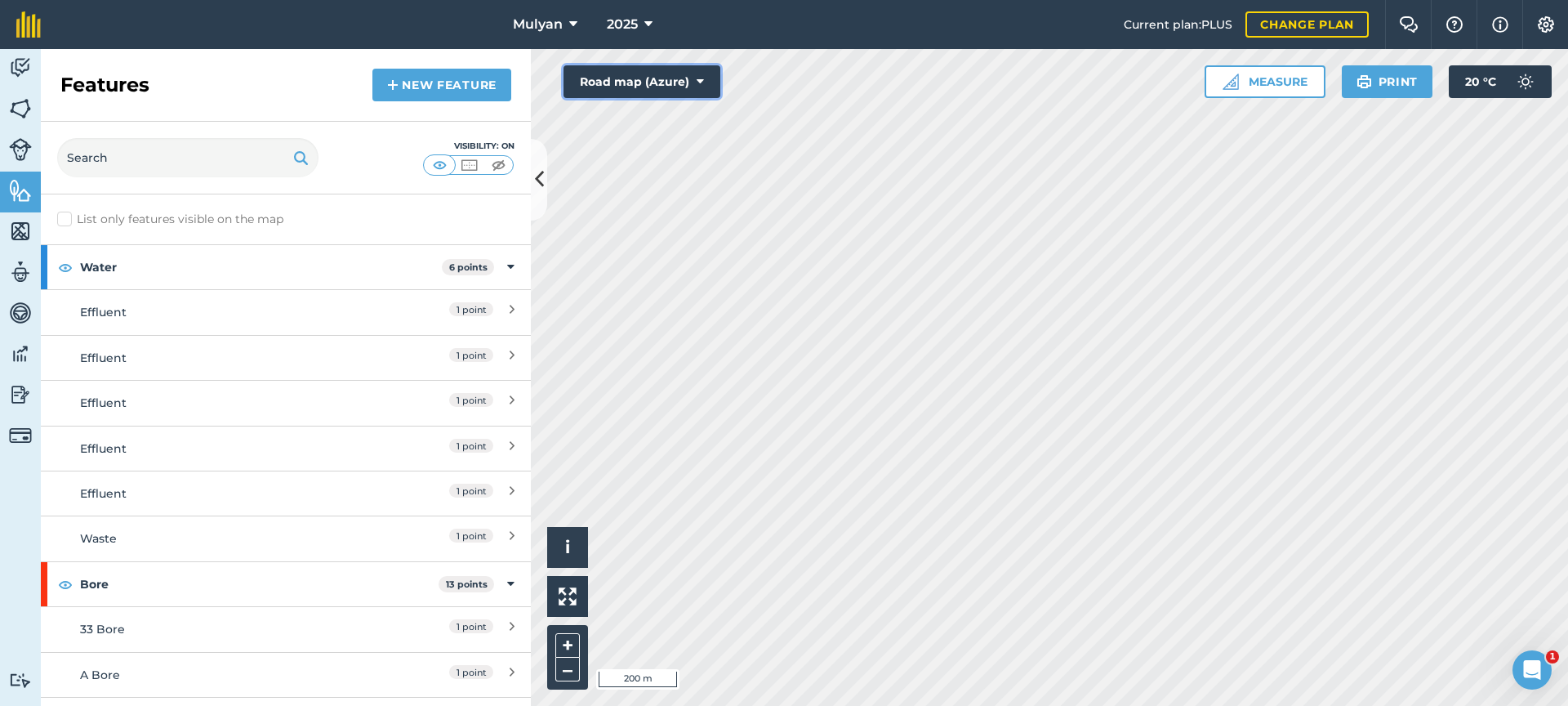
click at [701, 83] on icon at bounding box center [700, 81] width 8 height 17
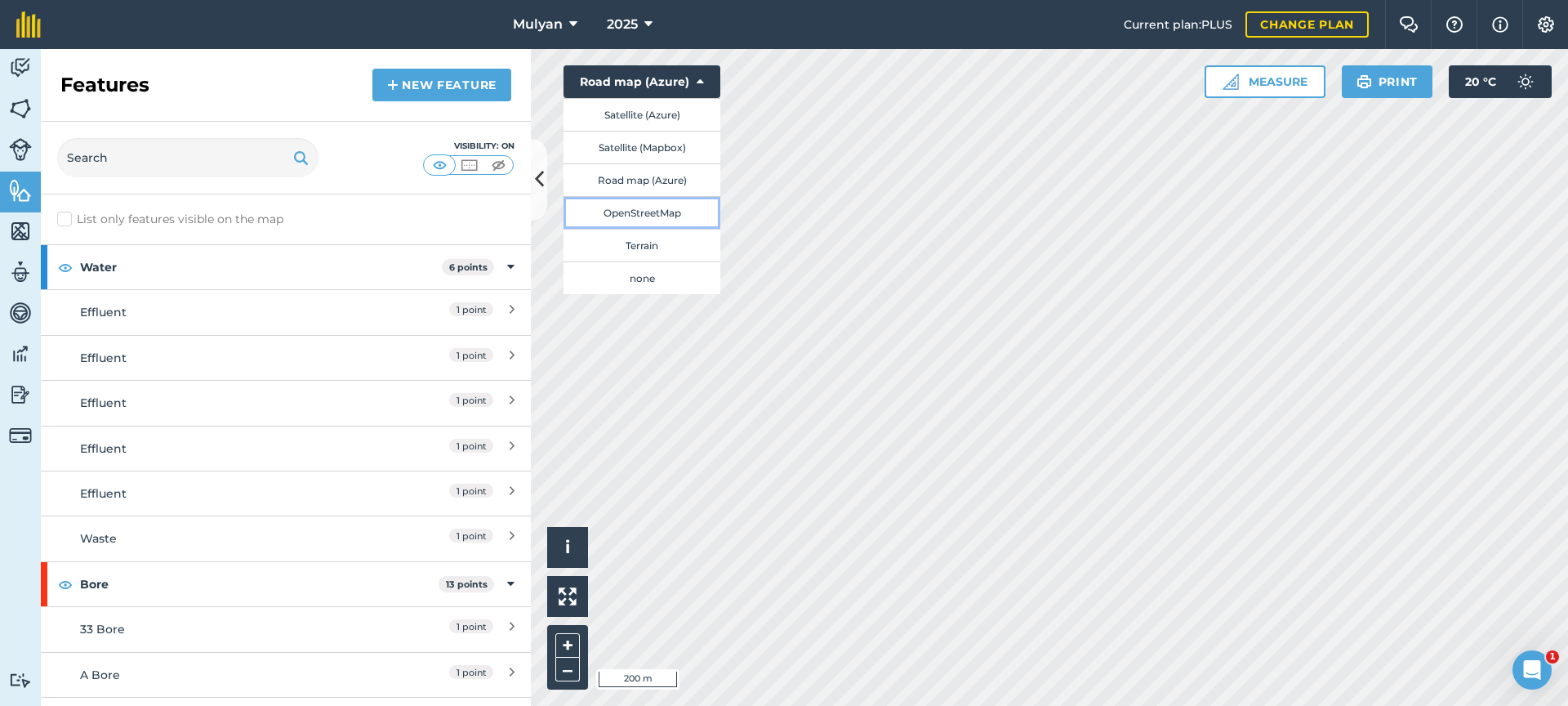
click at [662, 210] on button "OpenStreetMap" at bounding box center [642, 212] width 157 height 33
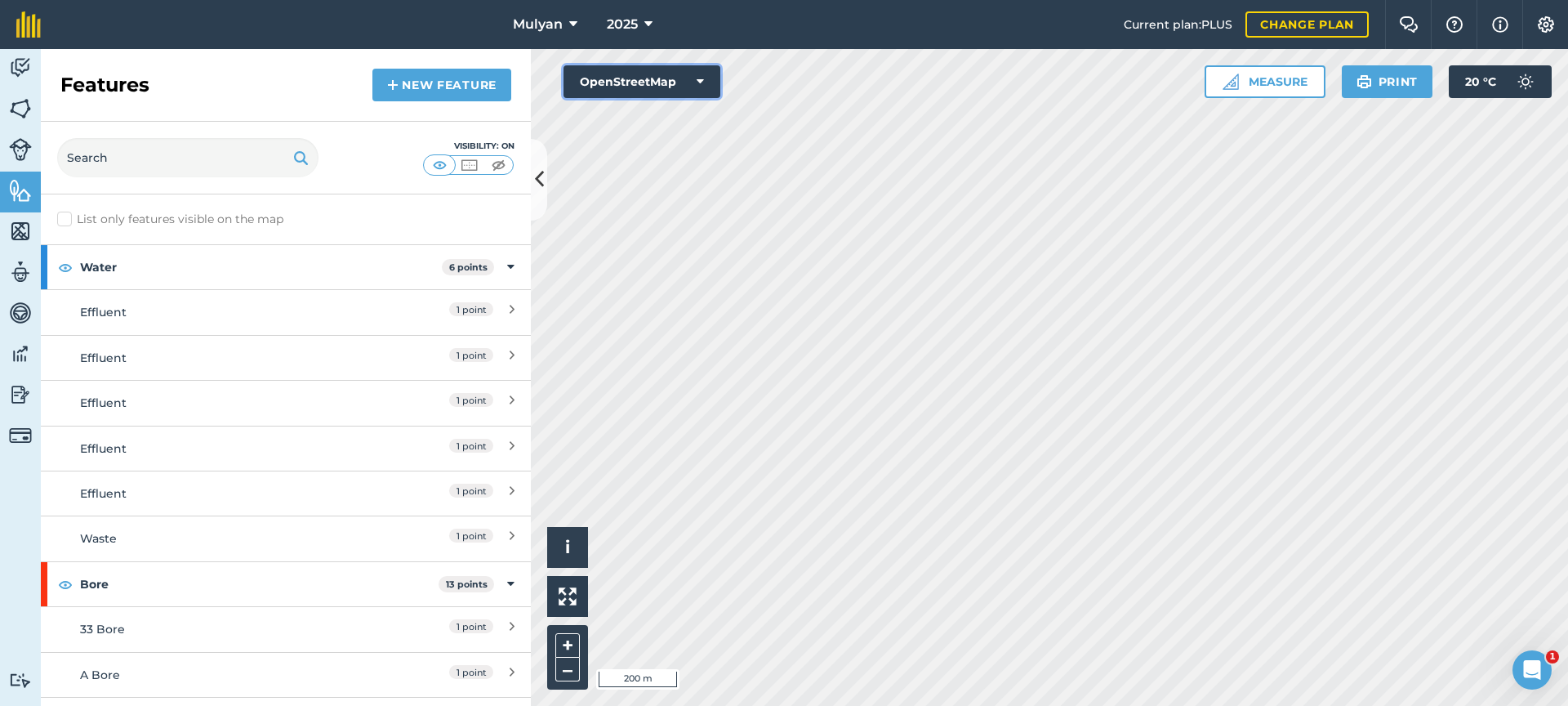
click at [705, 84] on button "OpenStreetMap" at bounding box center [642, 82] width 157 height 33
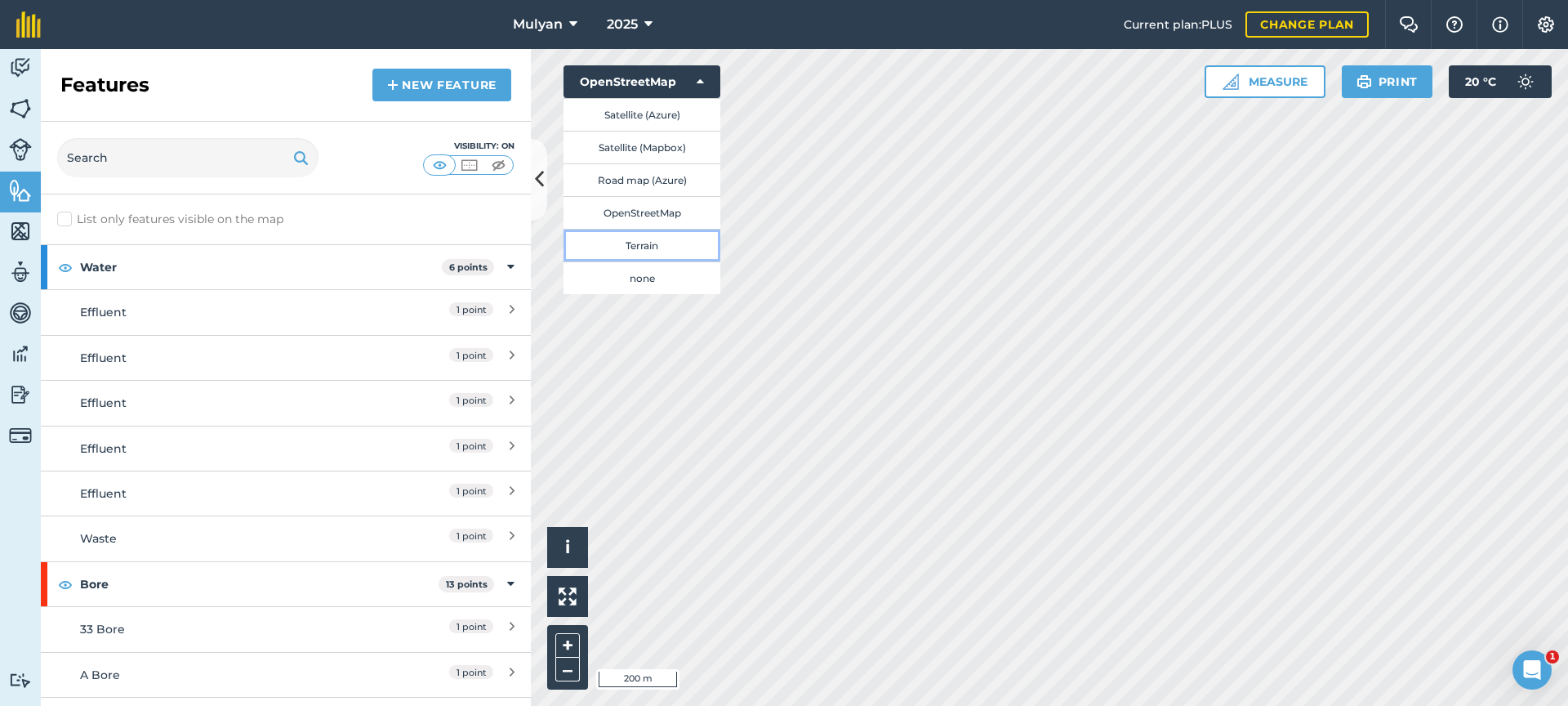
click at [661, 241] on button "Terrain" at bounding box center [642, 245] width 157 height 33
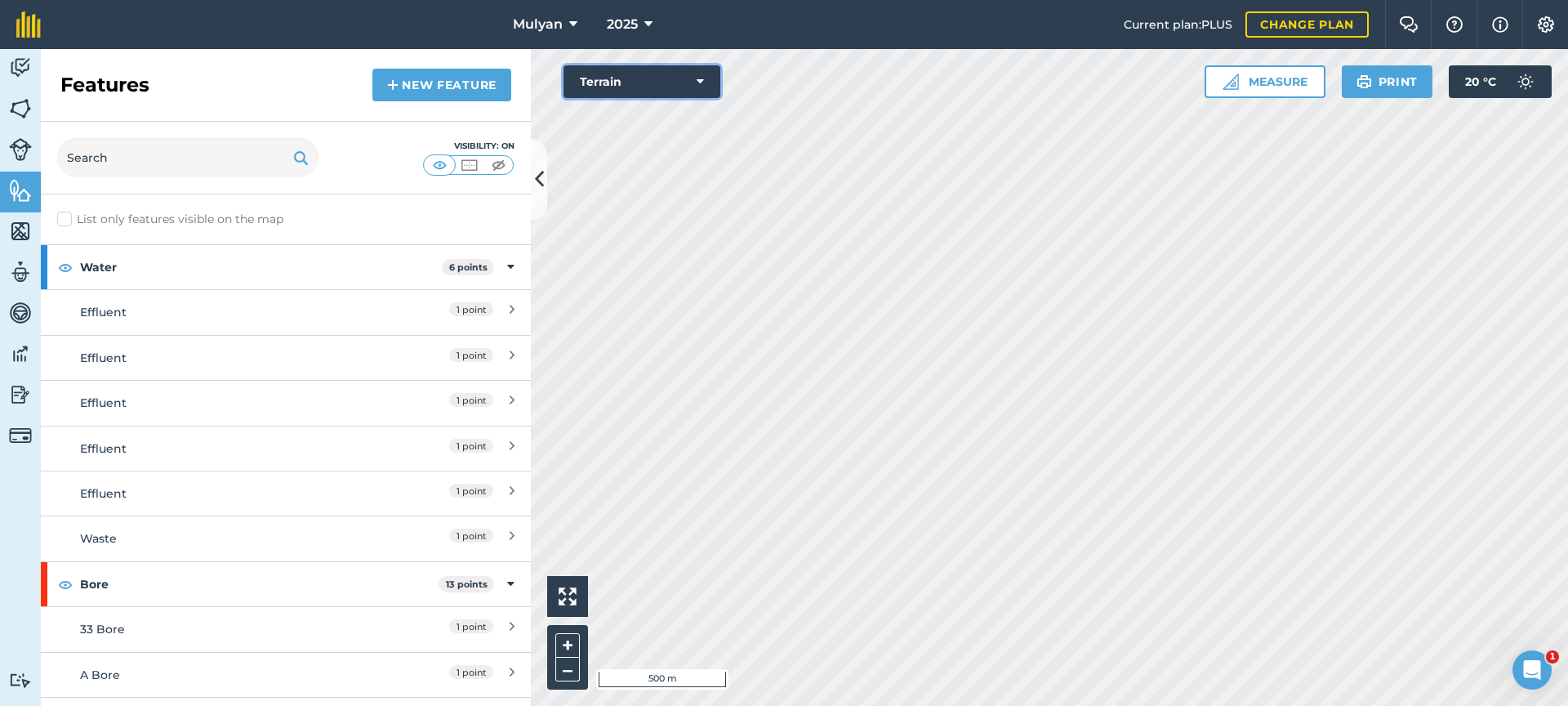
click at [705, 85] on button "Terrain" at bounding box center [642, 82] width 157 height 33
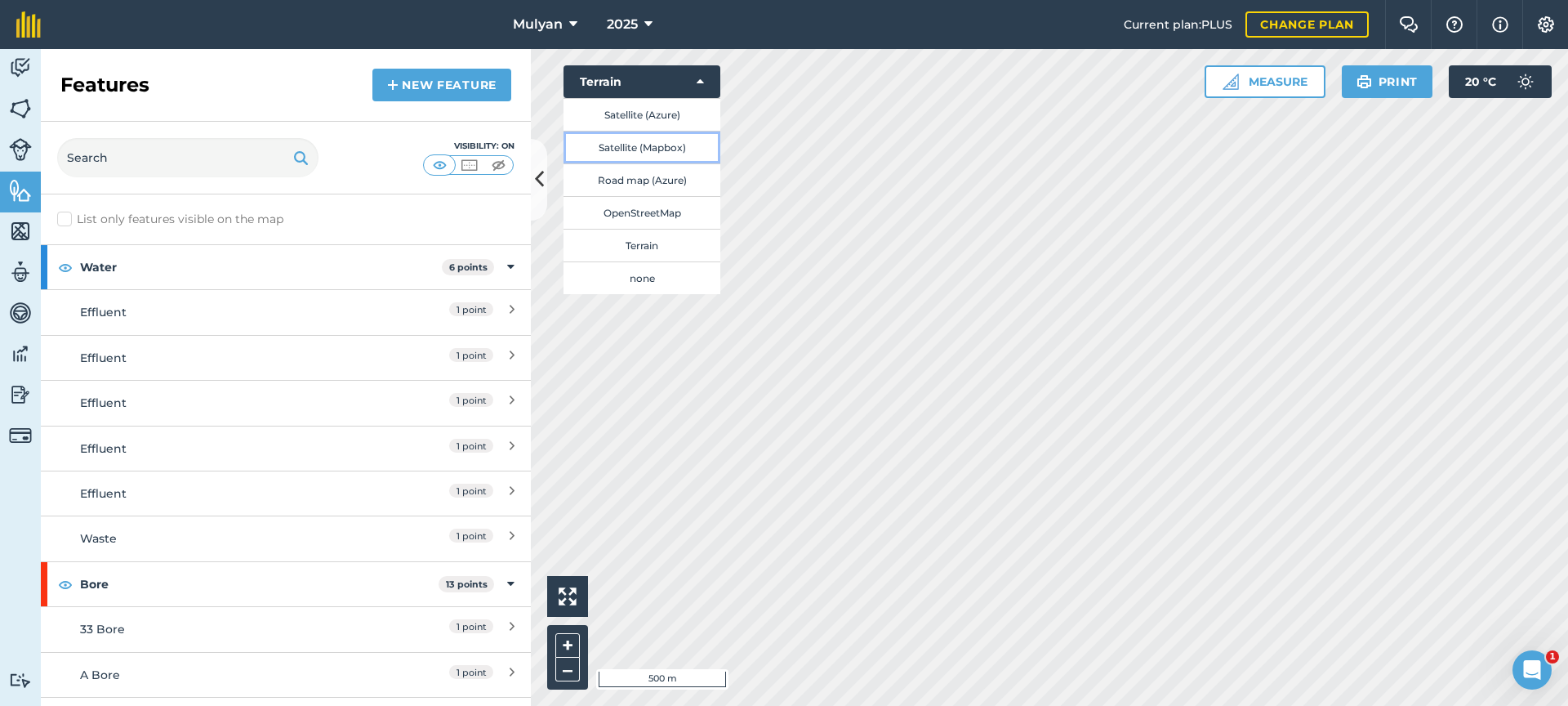
click at [682, 140] on button "Satellite (Mapbox)" at bounding box center [642, 147] width 157 height 33
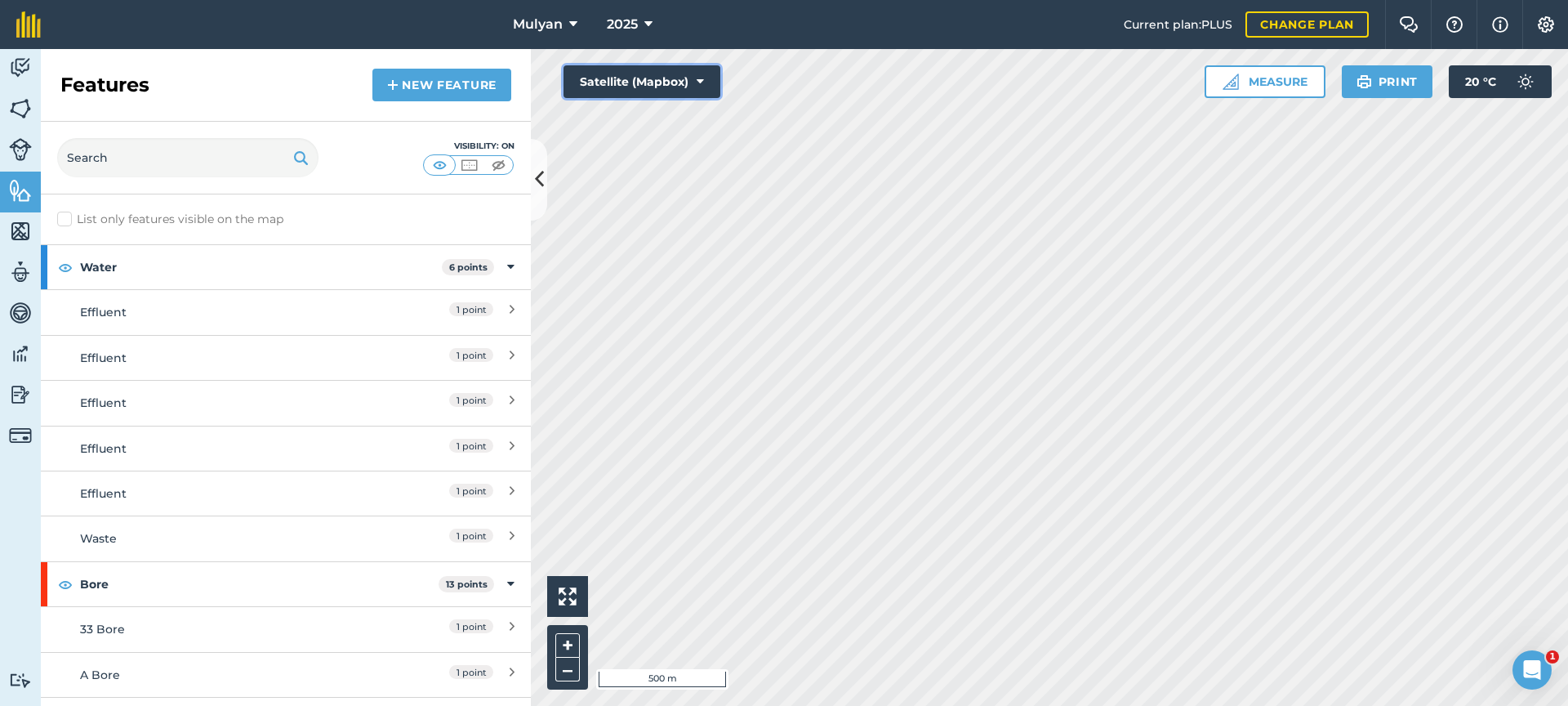
click at [691, 82] on button "Satellite (Mapbox)" at bounding box center [642, 82] width 157 height 33
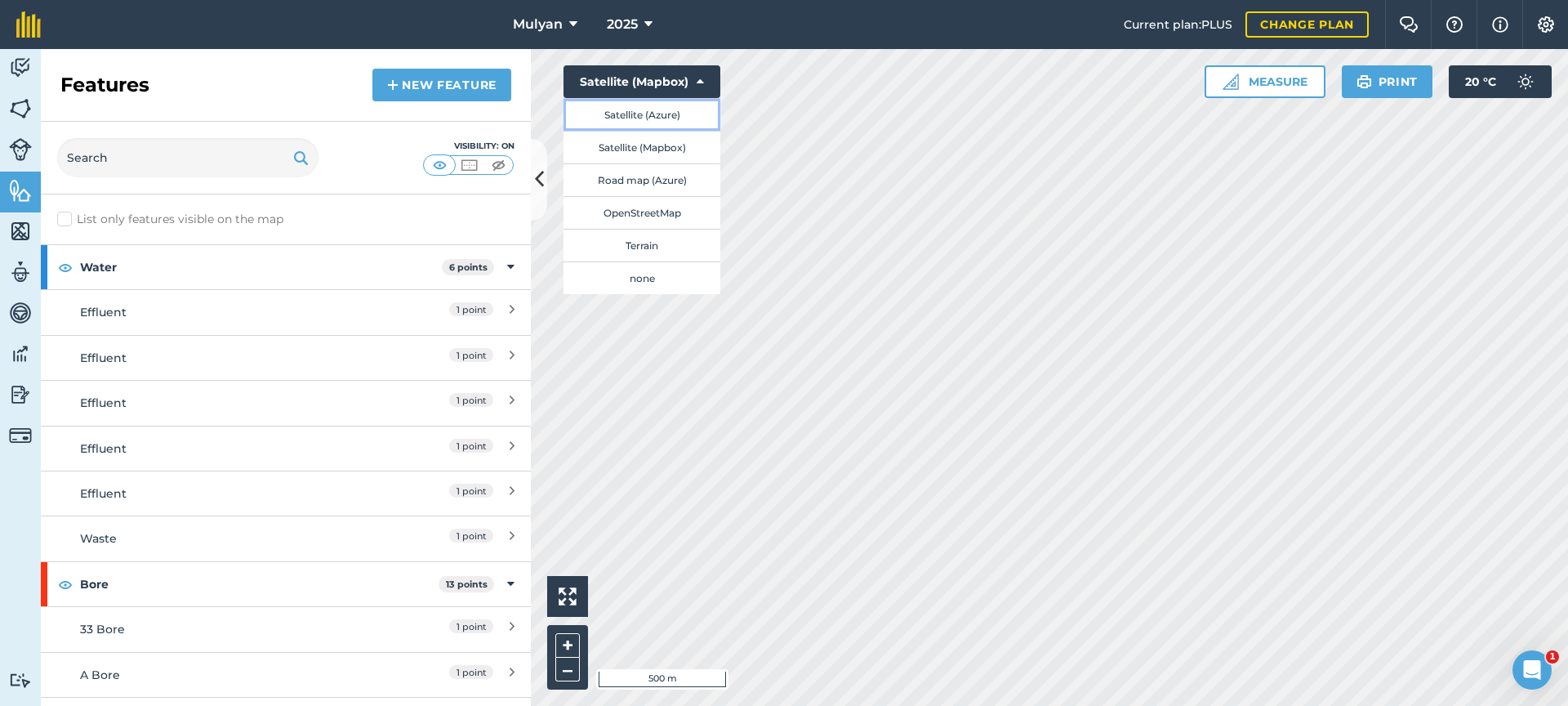
click at [662, 113] on button "Satellite (Azure)" at bounding box center [642, 115] width 157 height 33
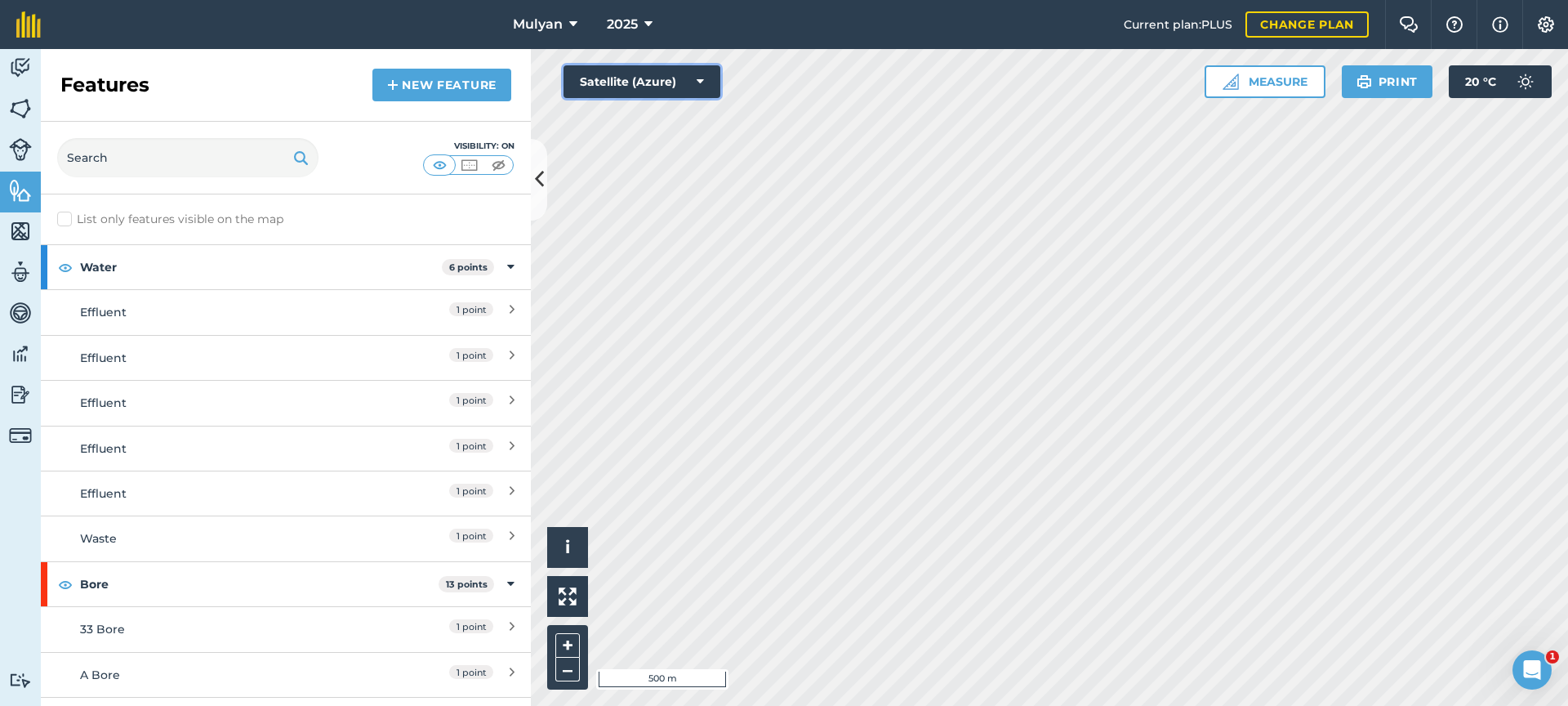
click at [701, 86] on icon at bounding box center [700, 81] width 8 height 17
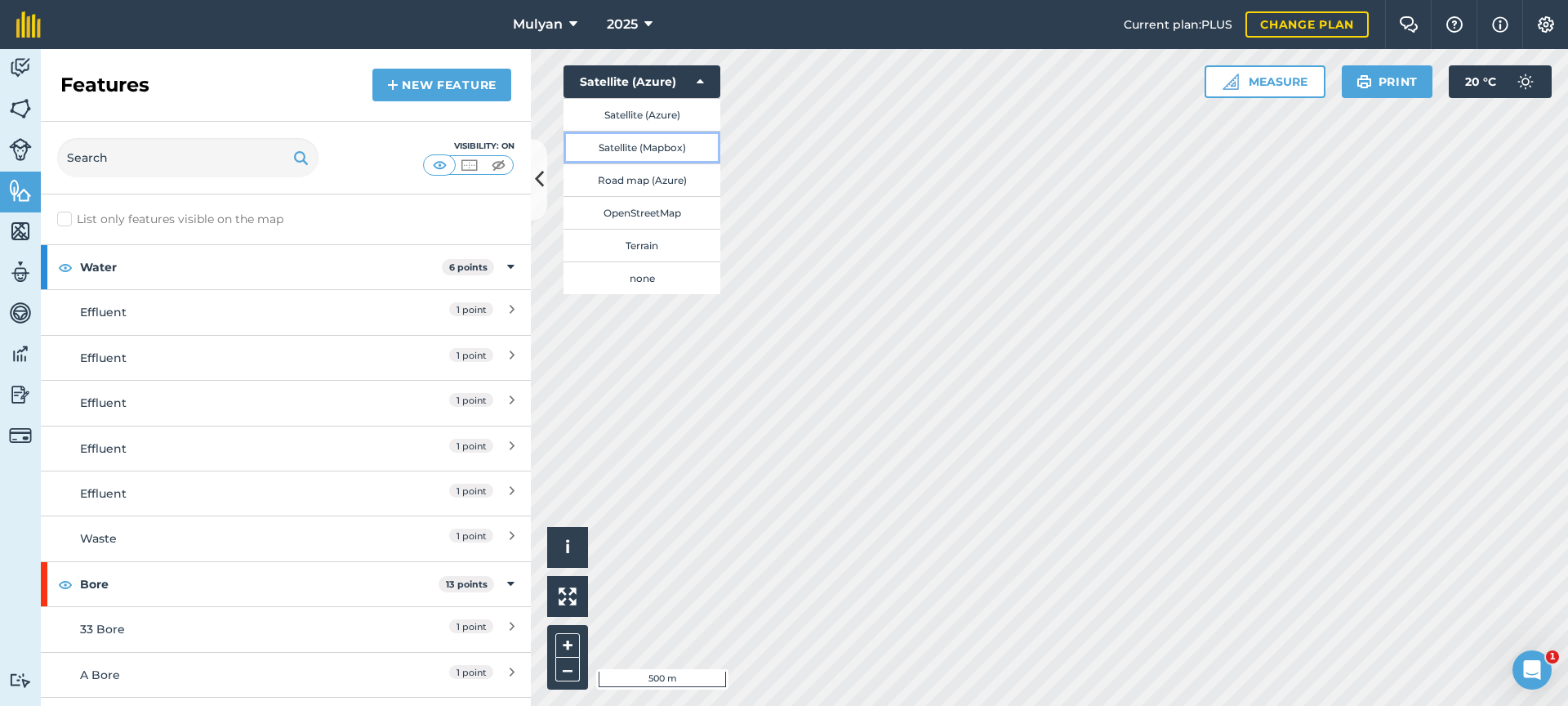
click at [672, 148] on button "Satellite (Mapbox)" at bounding box center [642, 147] width 157 height 33
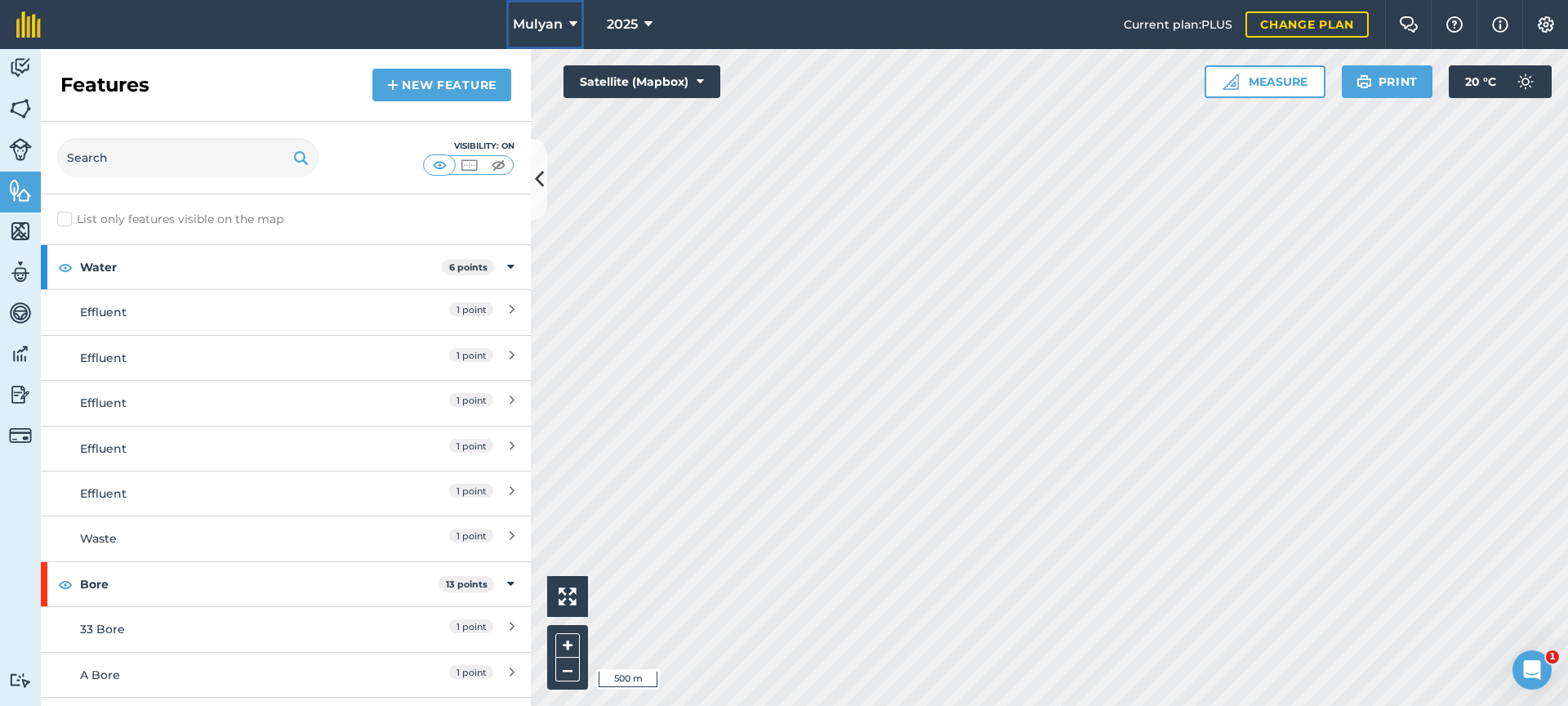
click at [574, 27] on icon at bounding box center [574, 24] width 8 height 19
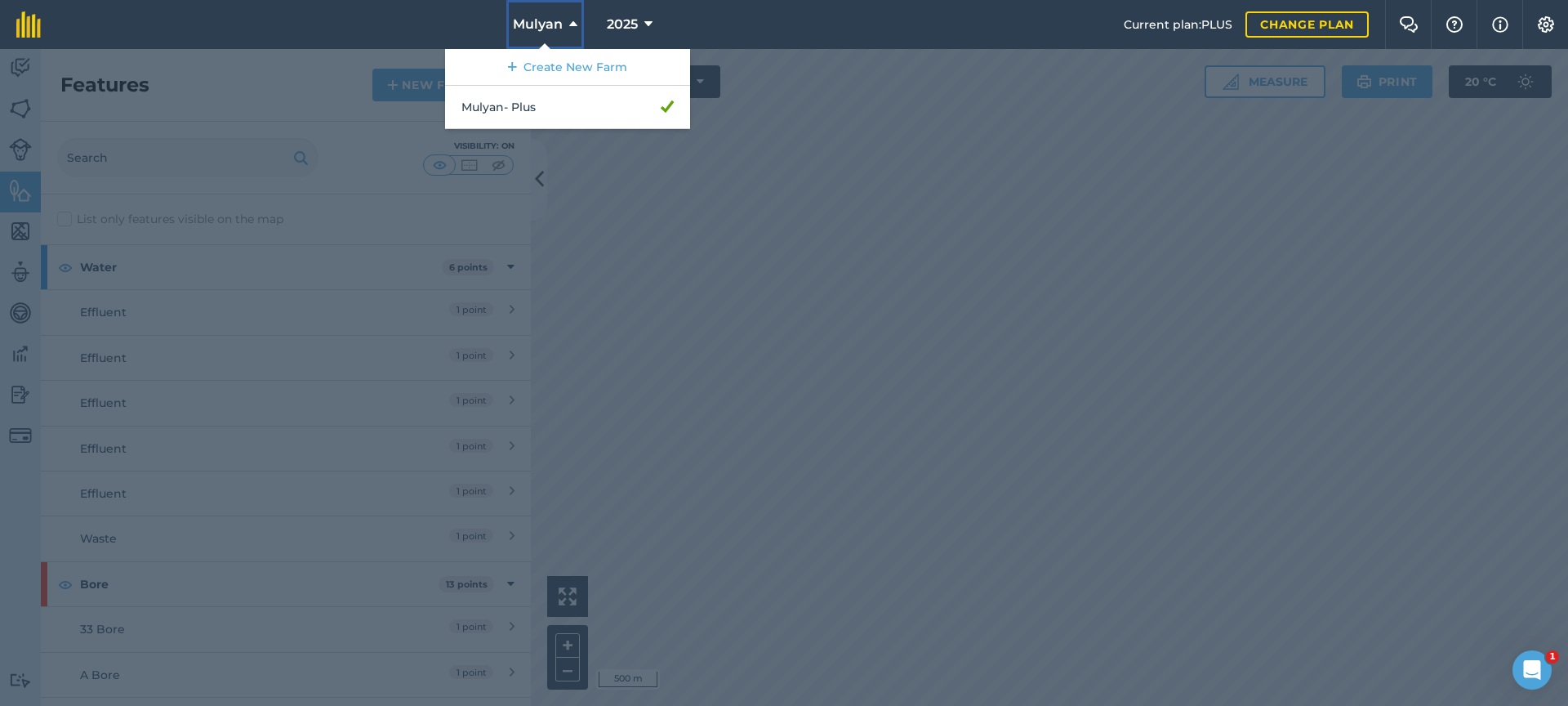
click at [574, 27] on icon at bounding box center [574, 24] width 8 height 19
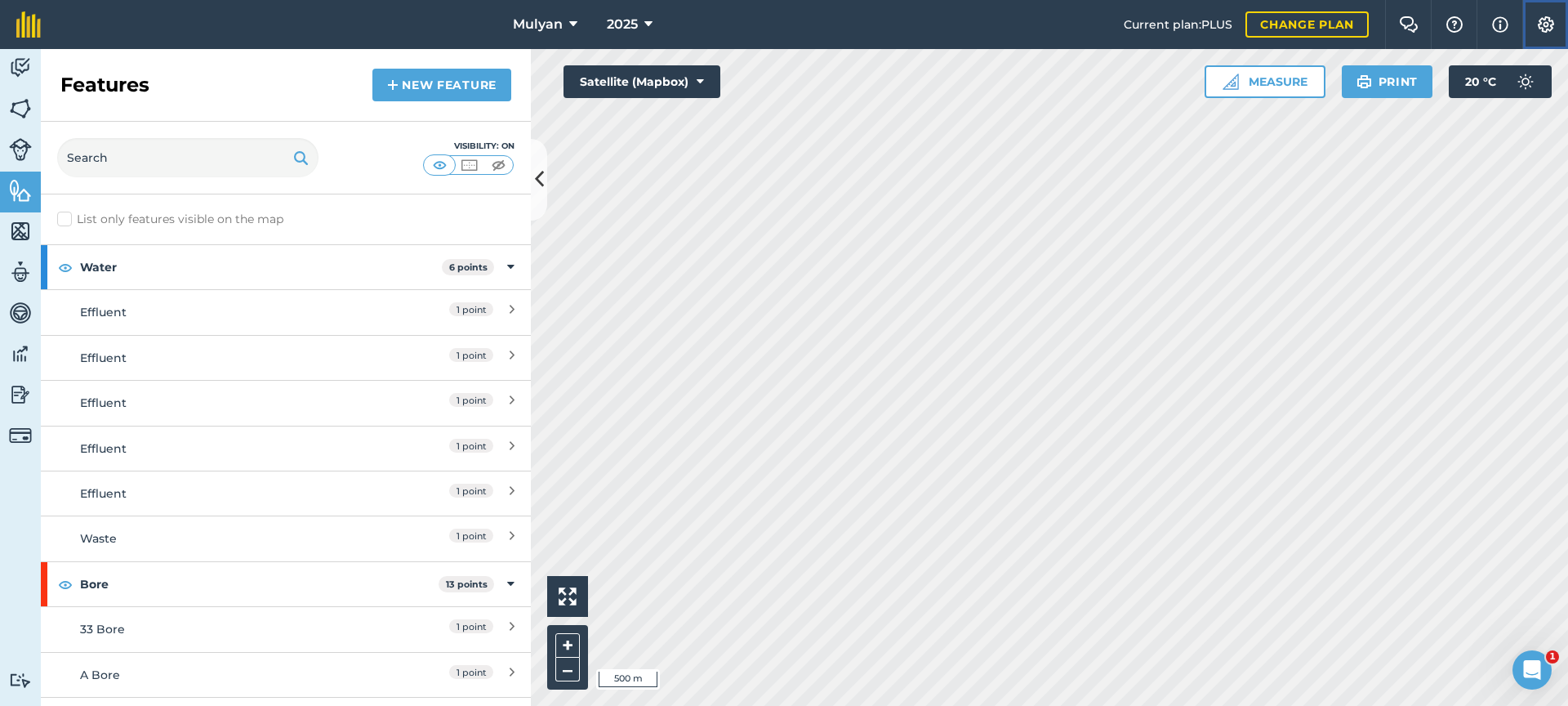
click at [1545, 22] on img at bounding box center [1547, 24] width 19 height 17
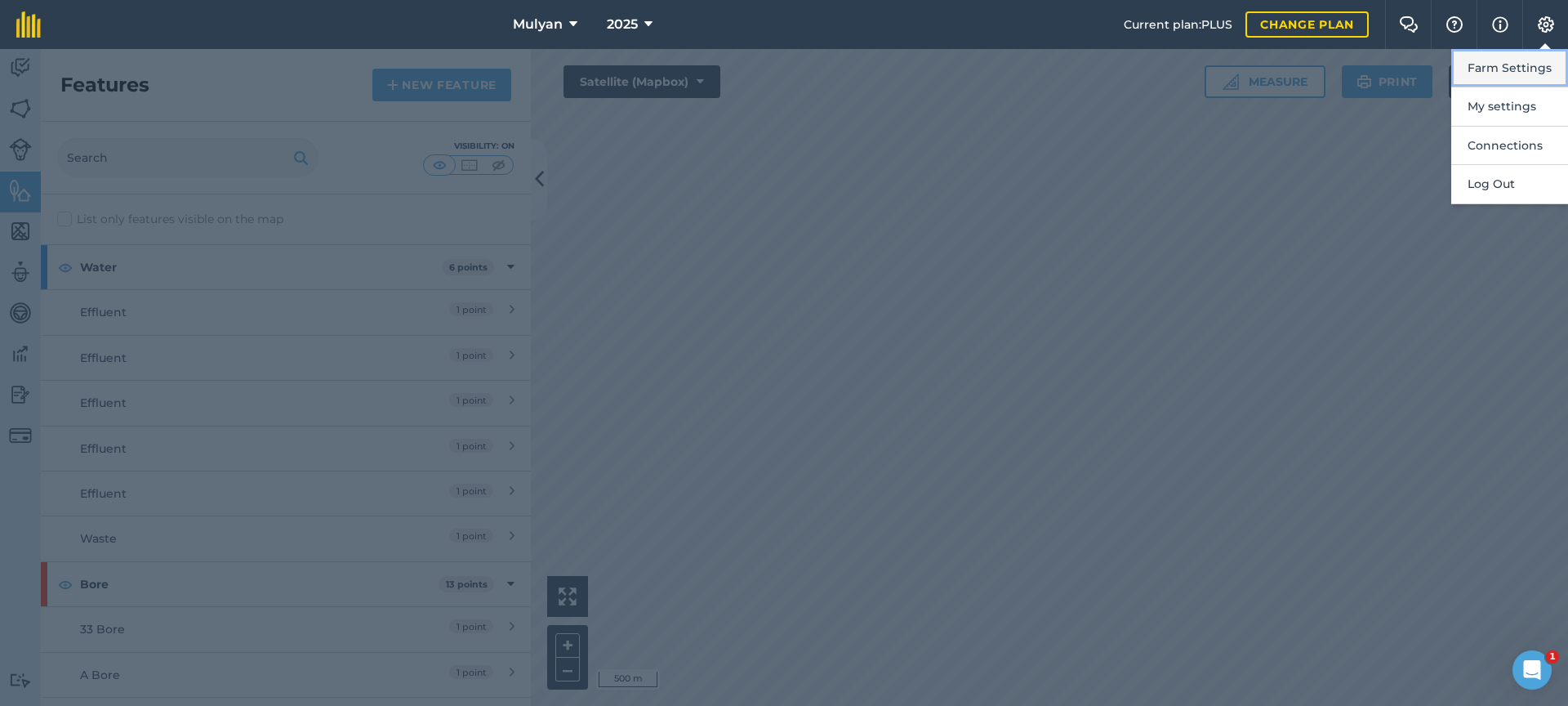
click at [1507, 69] on button "Farm Settings" at bounding box center [1510, 67] width 117 height 38
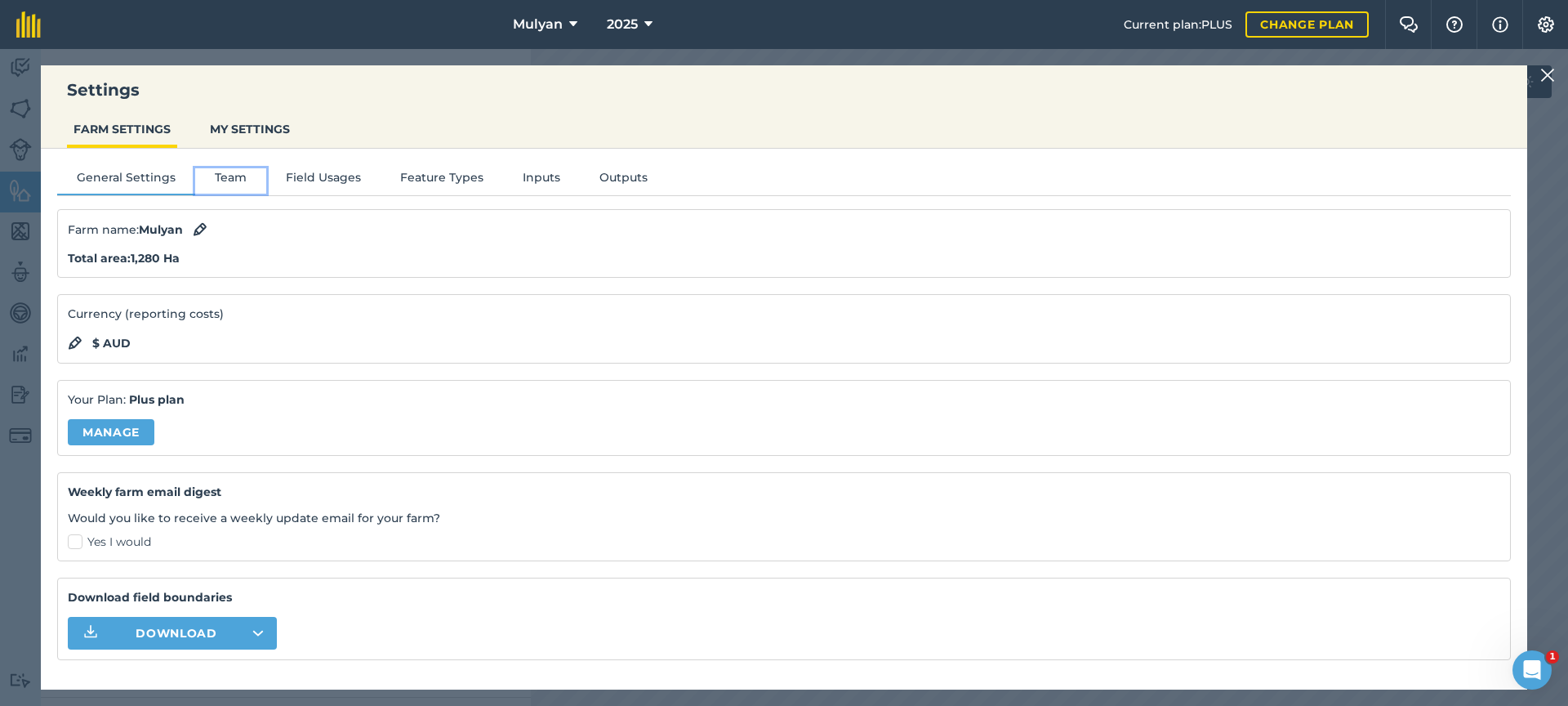
click at [223, 177] on button "Team" at bounding box center [230, 180] width 71 height 24
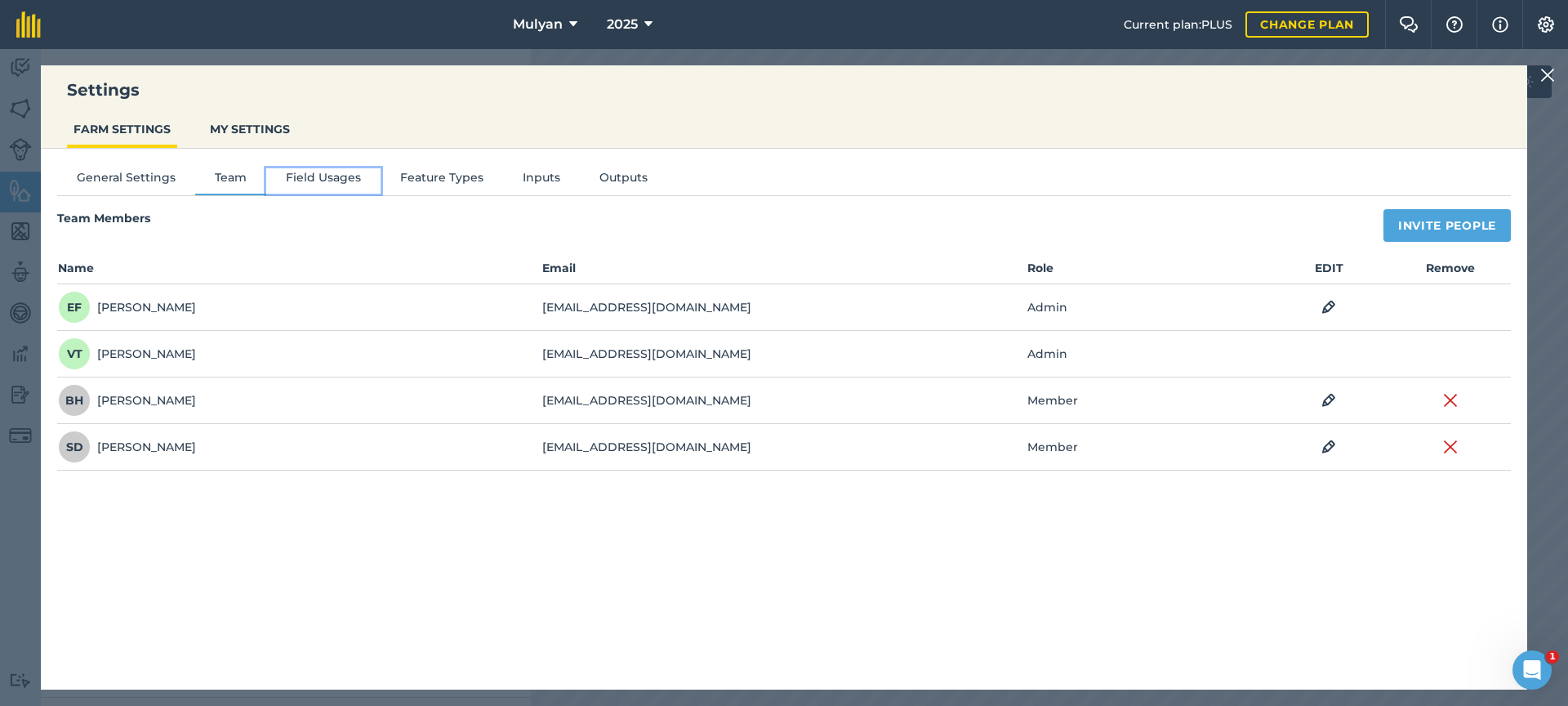
click at [323, 175] on button "Field Usages" at bounding box center [322, 180] width 114 height 24
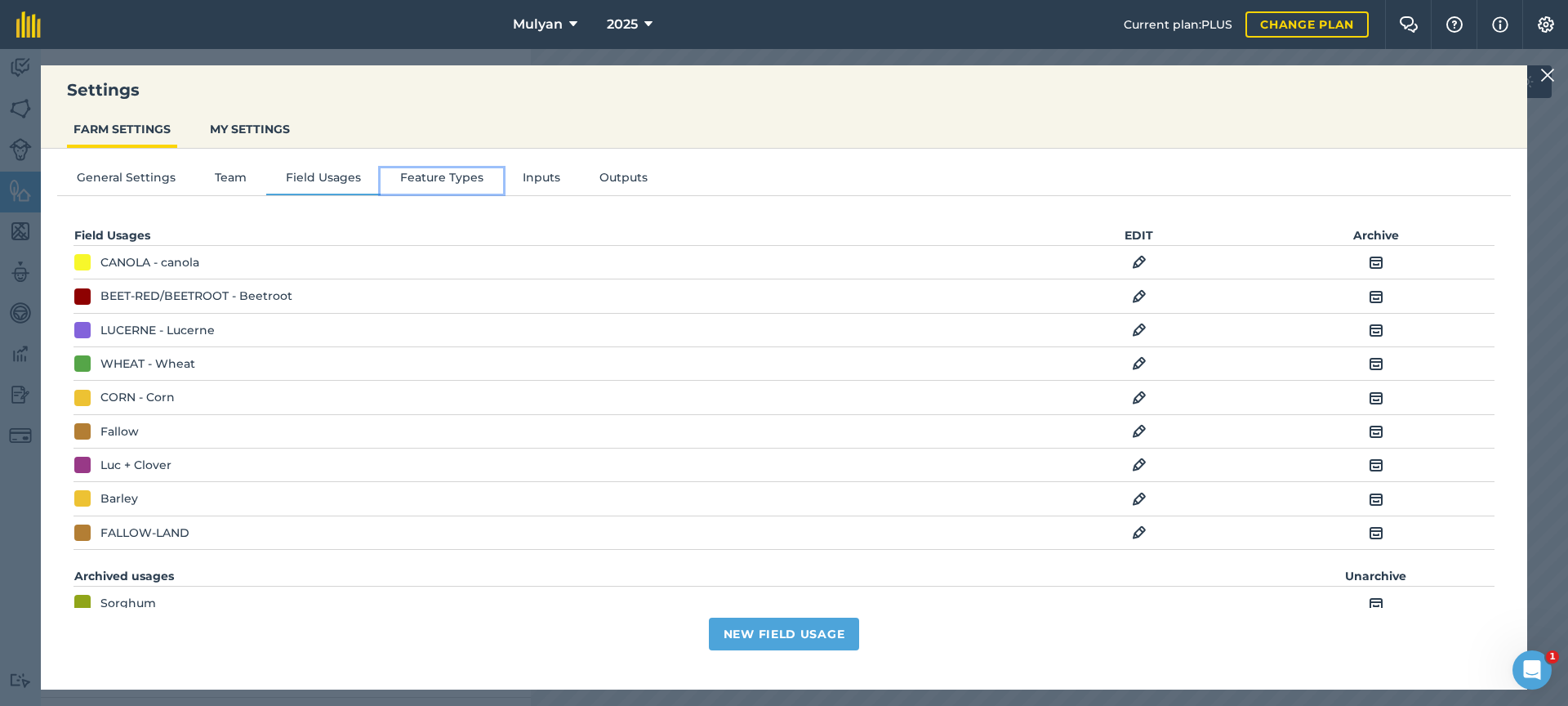
click at [429, 174] on button "Feature Types" at bounding box center [442, 180] width 123 height 24
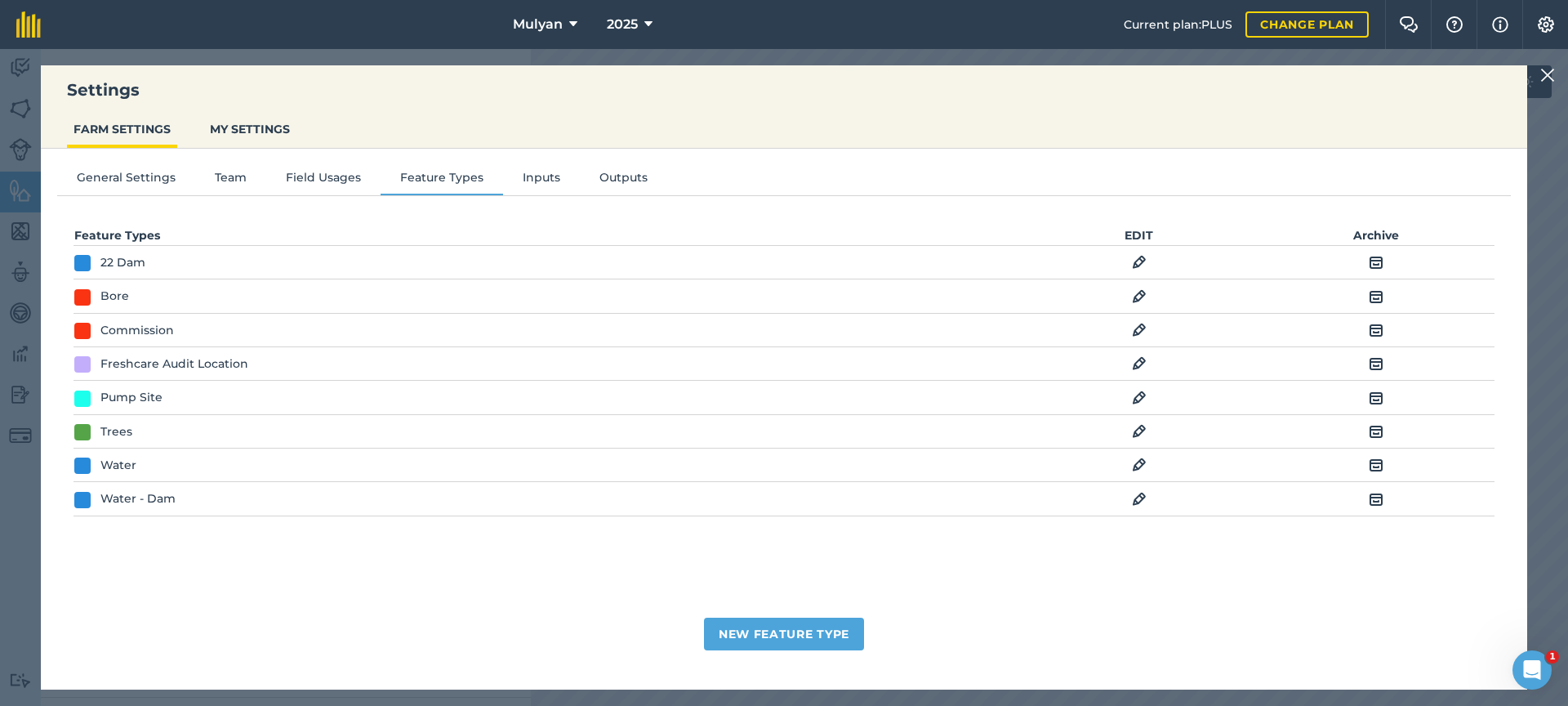
click at [1374, 261] on img at bounding box center [1376, 262] width 15 height 19
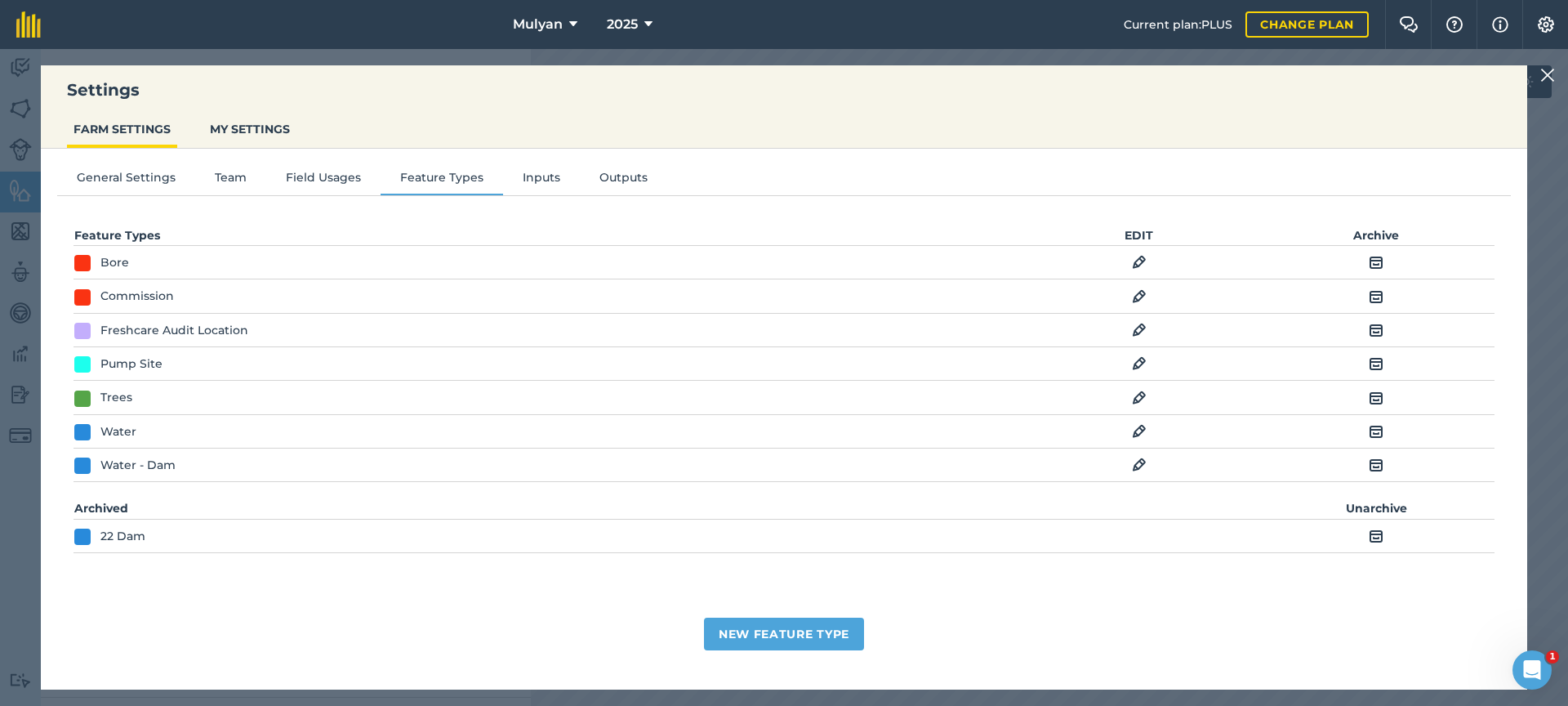
click at [1377, 296] on img at bounding box center [1376, 296] width 15 height 19
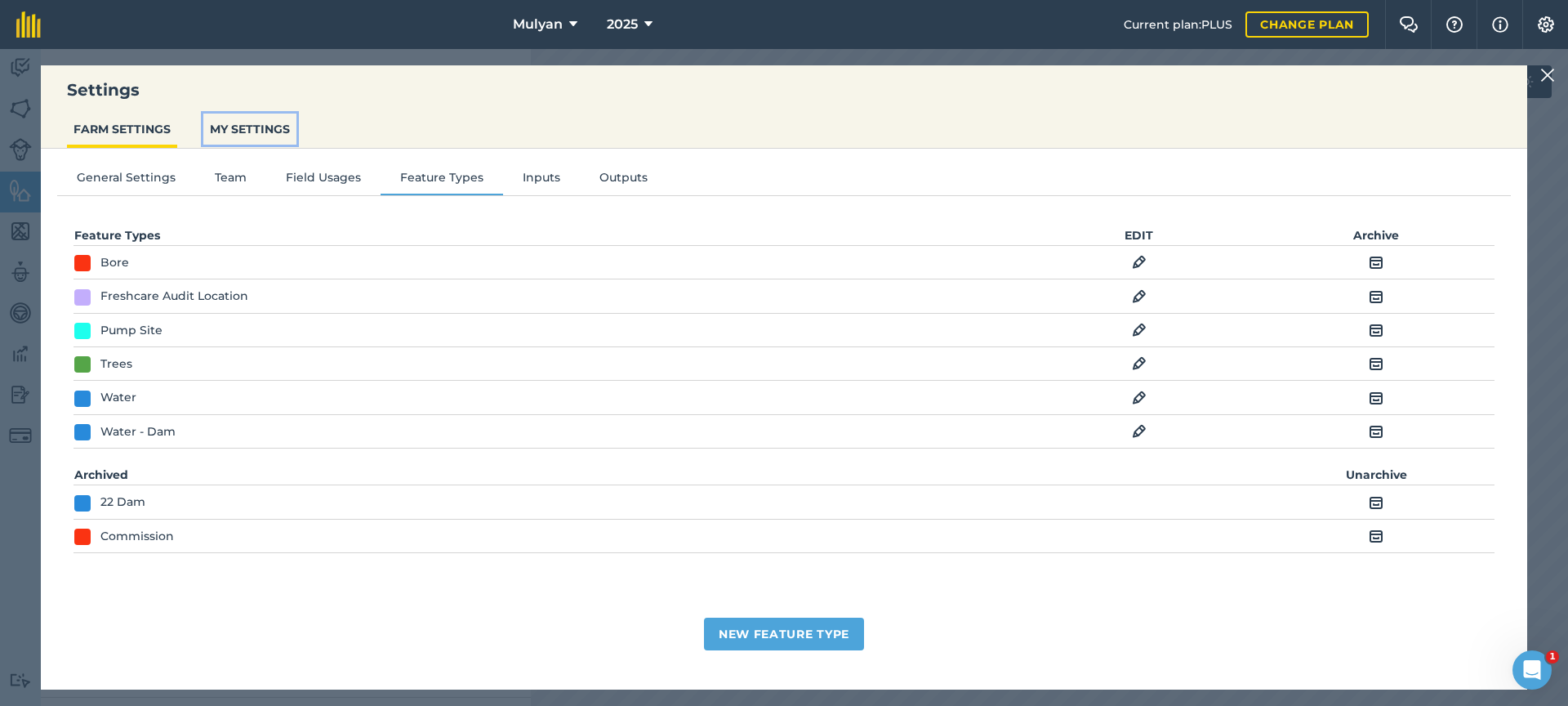
click at [256, 127] on button "MY SETTINGS" at bounding box center [250, 130] width 93 height 31
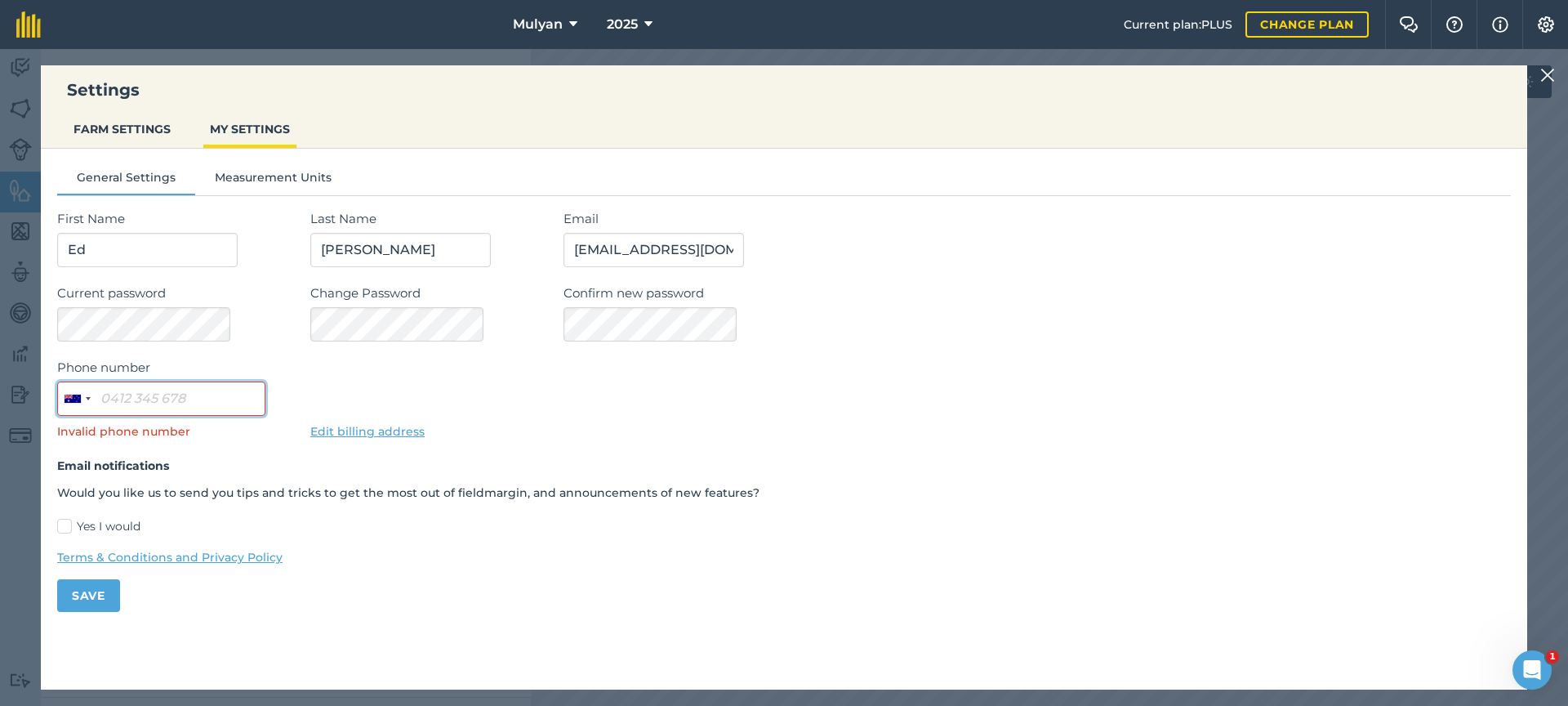
drag, startPoint x: 157, startPoint y: 397, endPoint x: 170, endPoint y: 393, distance: 13.6
click at [158, 397] on input "Phone number" at bounding box center [162, 398] width 208 height 34
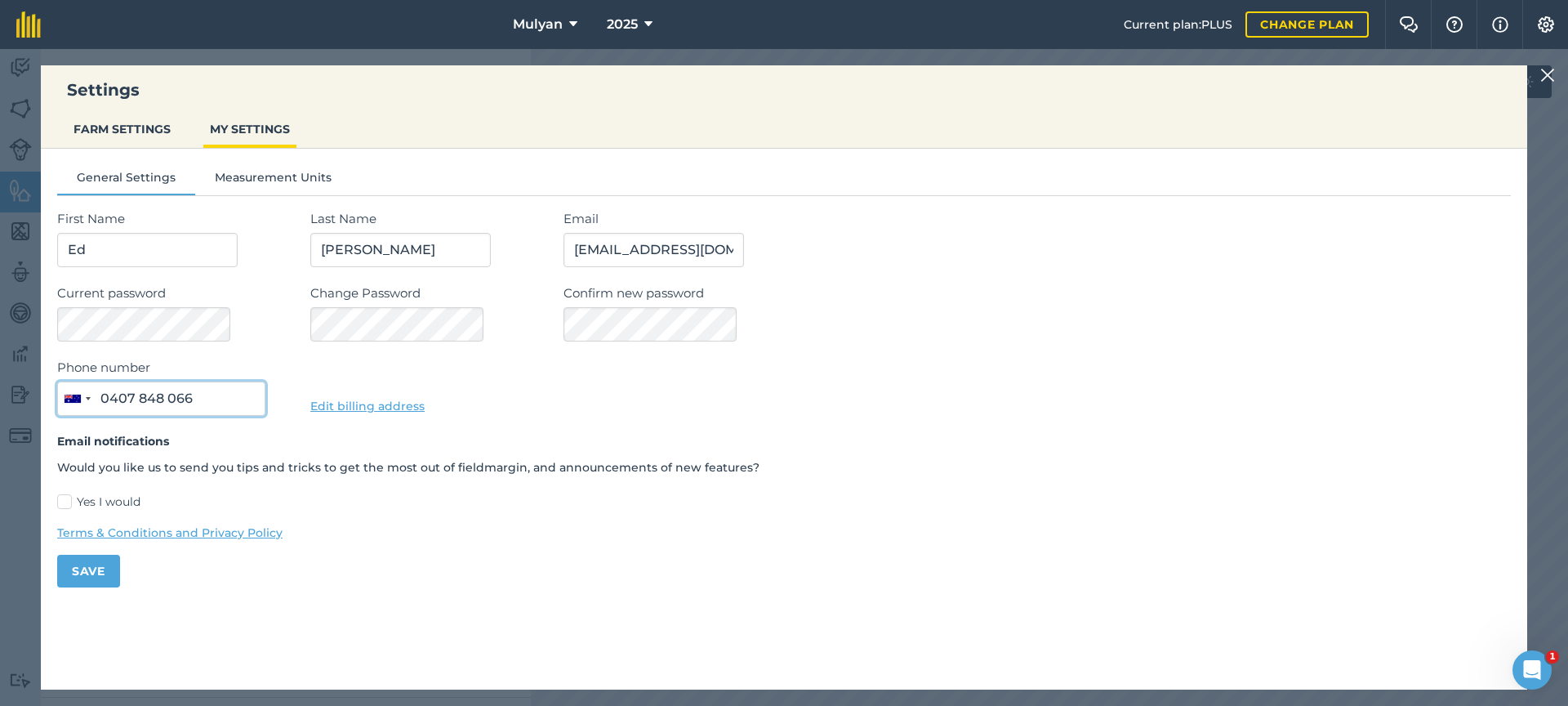
type input "0407 848 066"
click at [98, 575] on button "Save" at bounding box center [89, 571] width 63 height 33
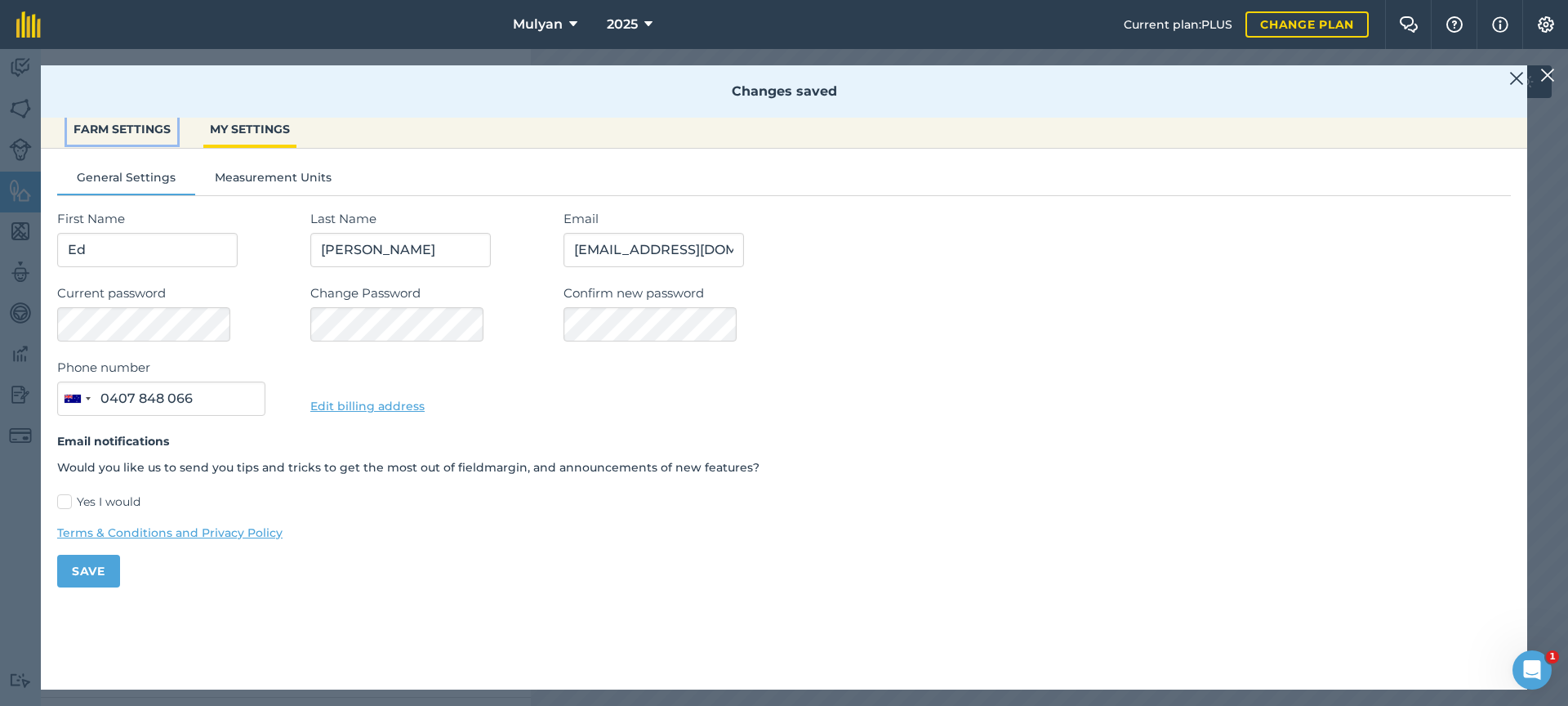
click at [136, 128] on button "FARM SETTINGS" at bounding box center [122, 130] width 110 height 31
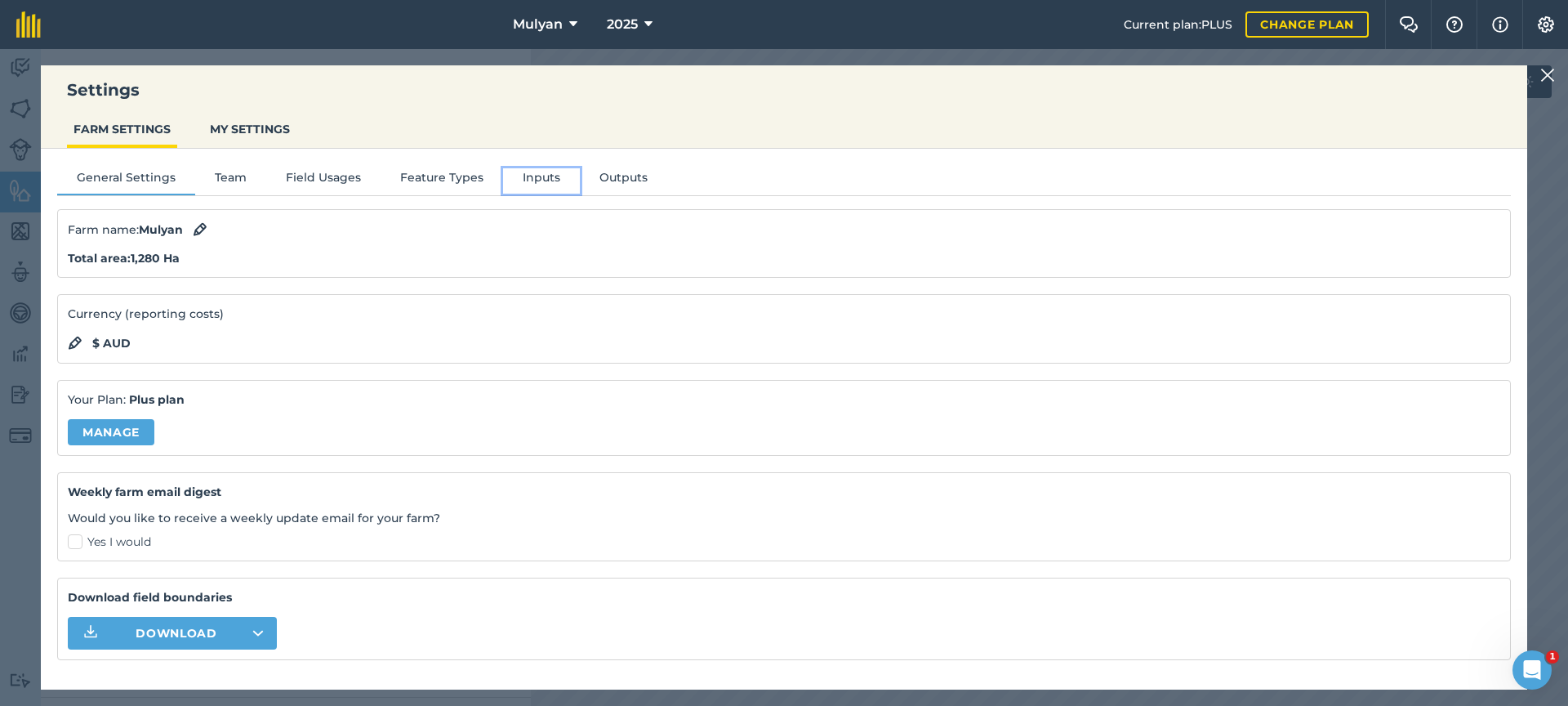
click at [529, 176] on button "Inputs" at bounding box center [541, 180] width 77 height 24
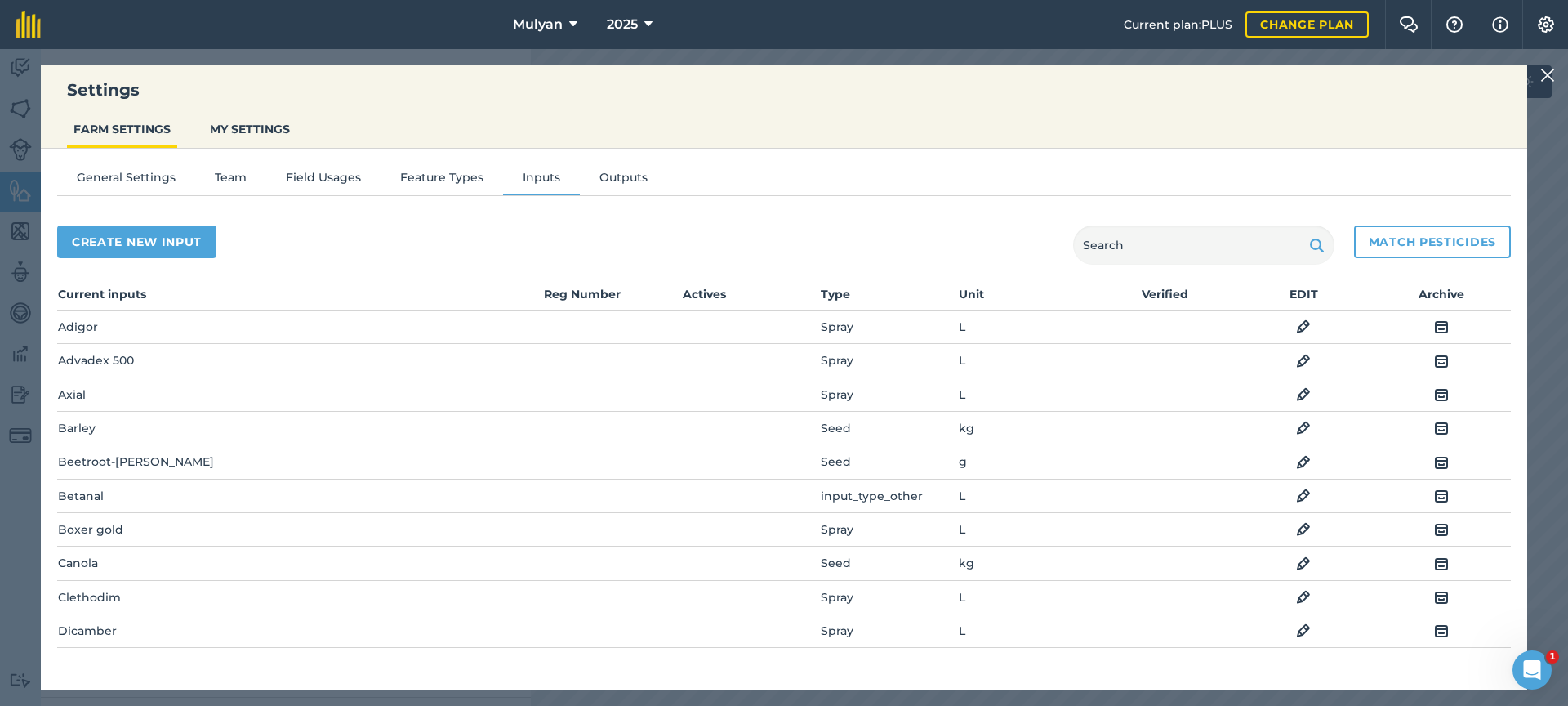
click at [1551, 76] on img at bounding box center [1548, 75] width 15 height 19
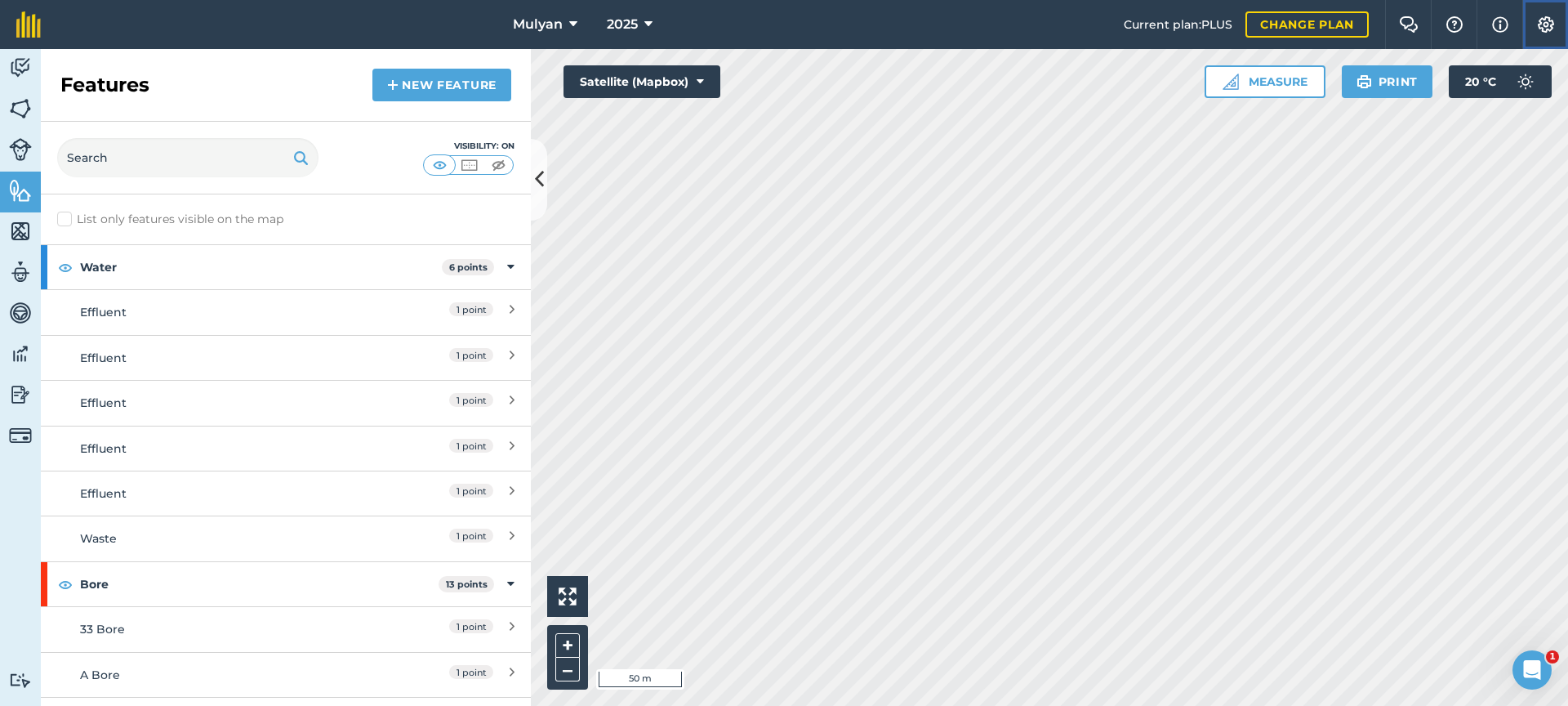
click at [1545, 20] on img at bounding box center [1547, 24] width 19 height 17
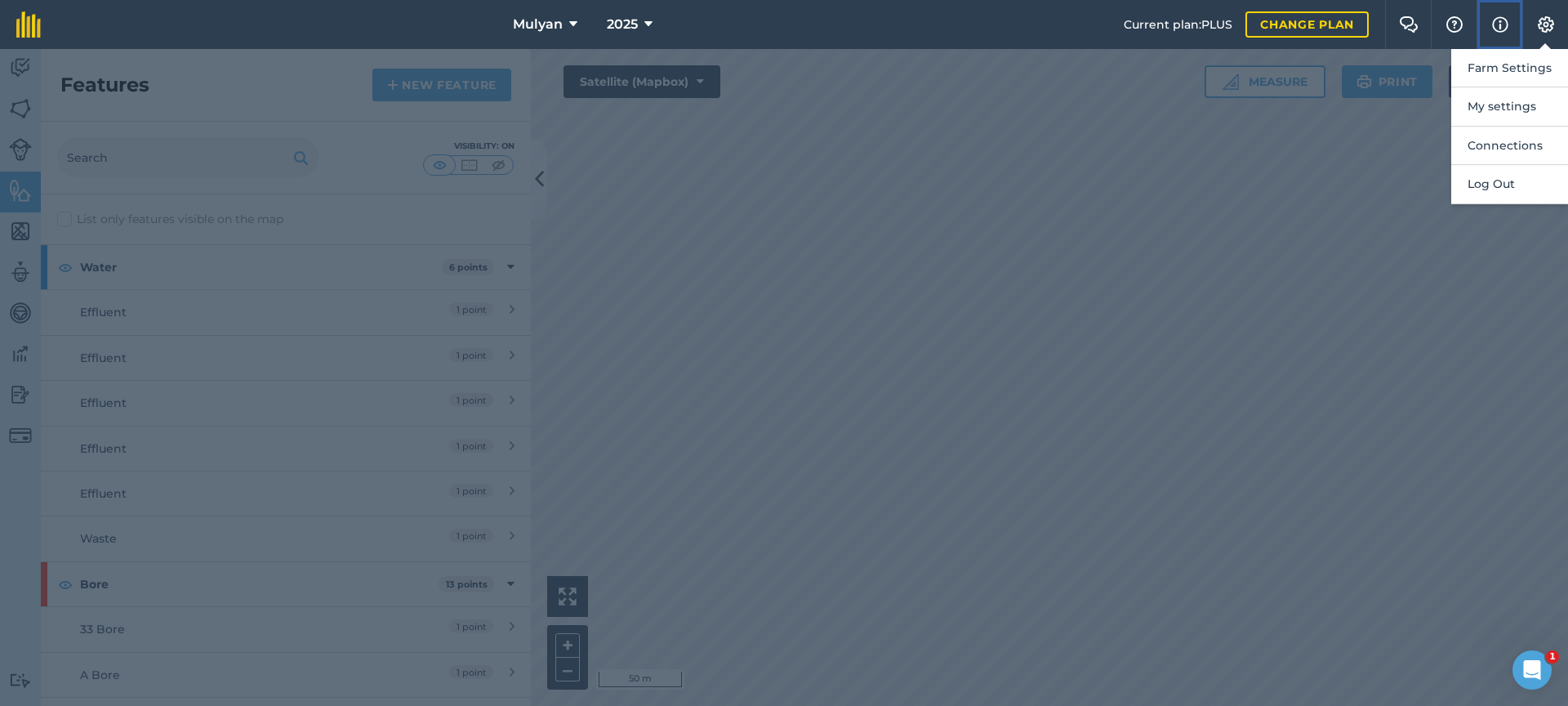
click at [1505, 24] on img at bounding box center [1500, 24] width 17 height 19
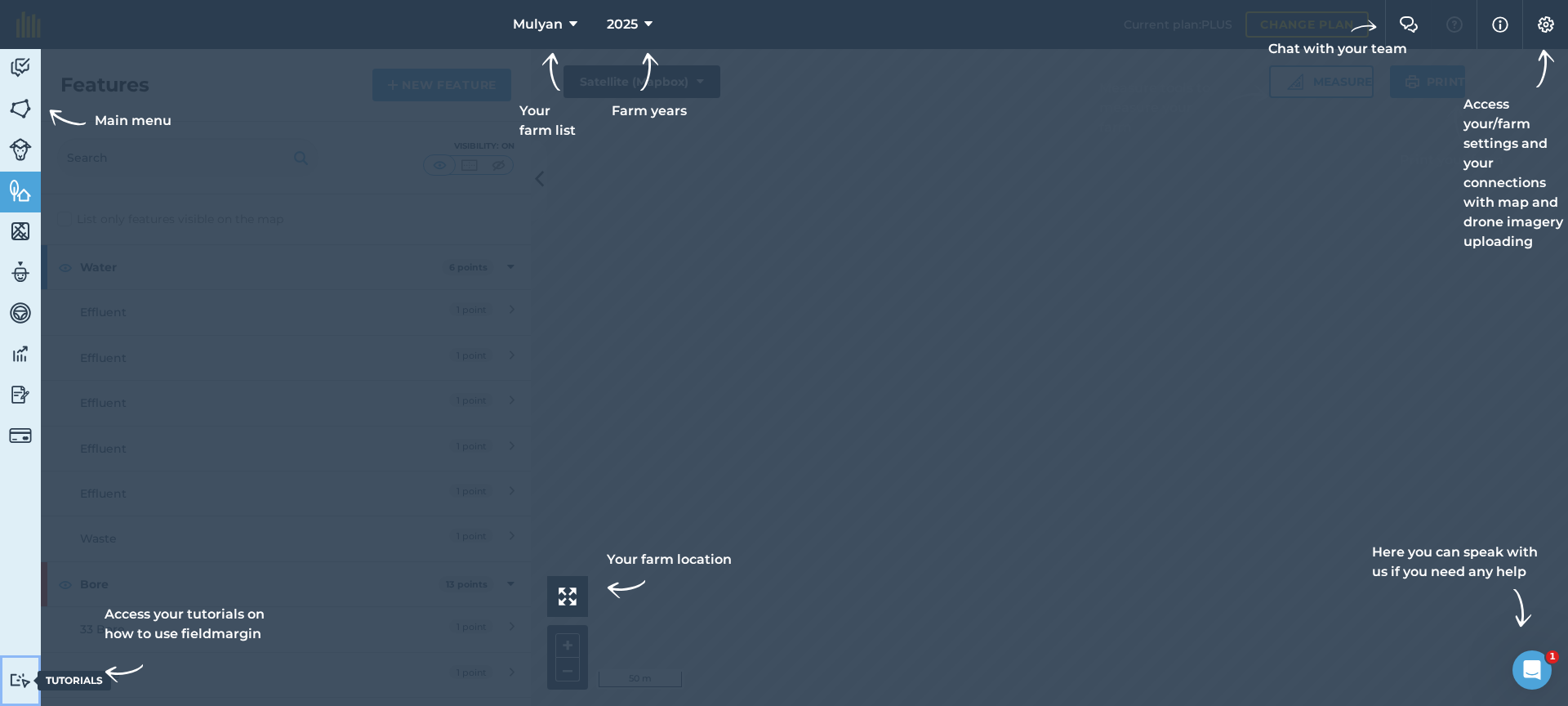
click at [58, 678] on div "Tutorials" at bounding box center [74, 681] width 73 height 19
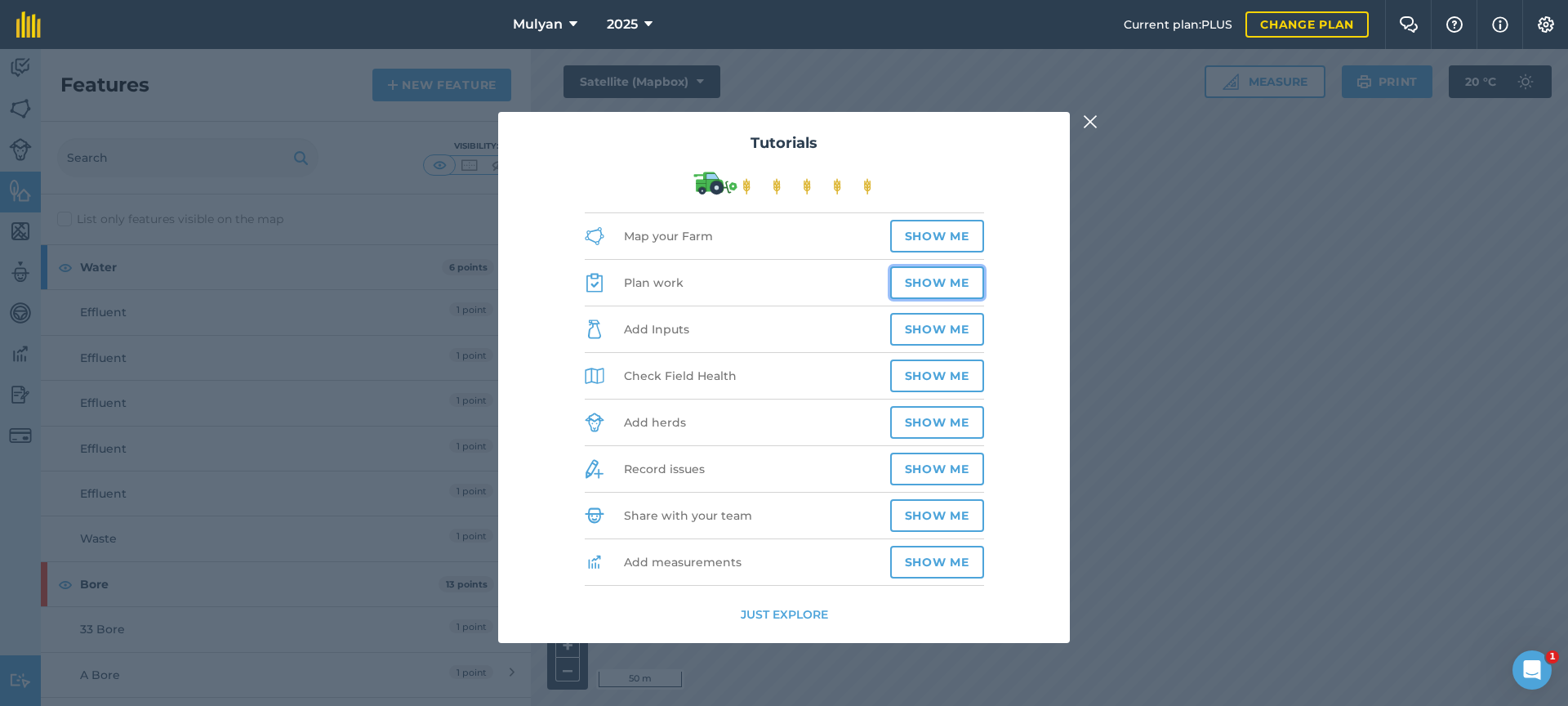
click at [962, 276] on button "Show me" at bounding box center [937, 282] width 93 height 33
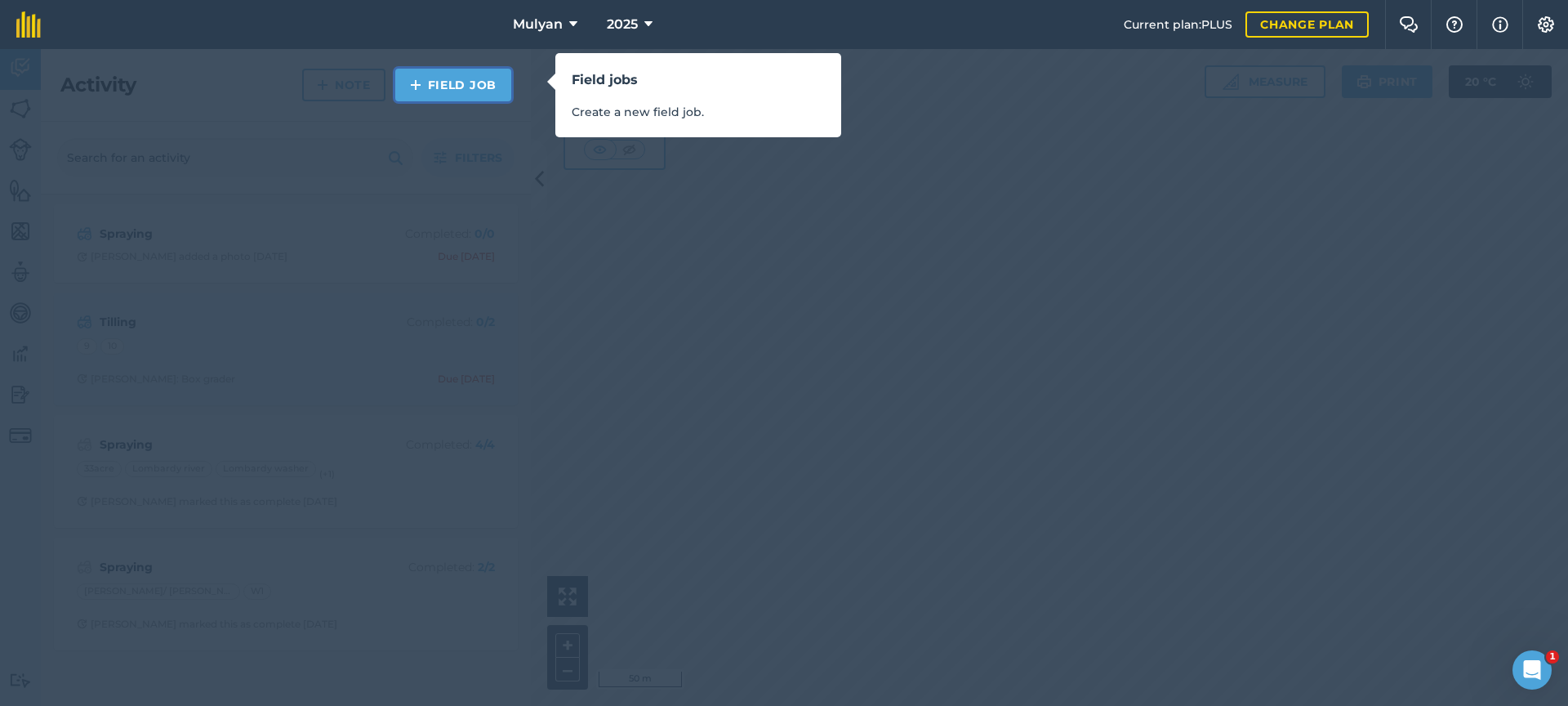
click at [466, 85] on link "Field Job" at bounding box center [453, 85] width 116 height 33
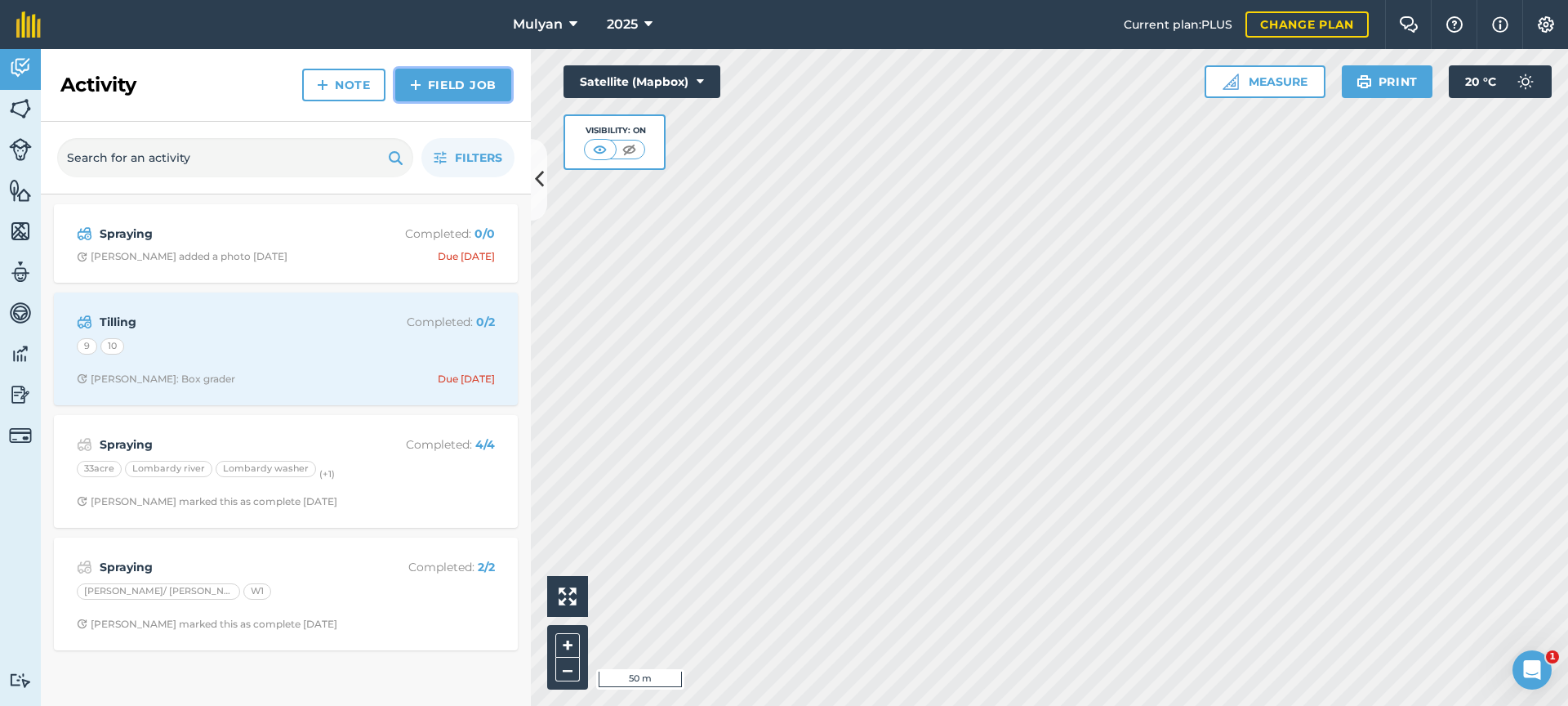
click at [458, 84] on link "Field Job" at bounding box center [453, 85] width 116 height 33
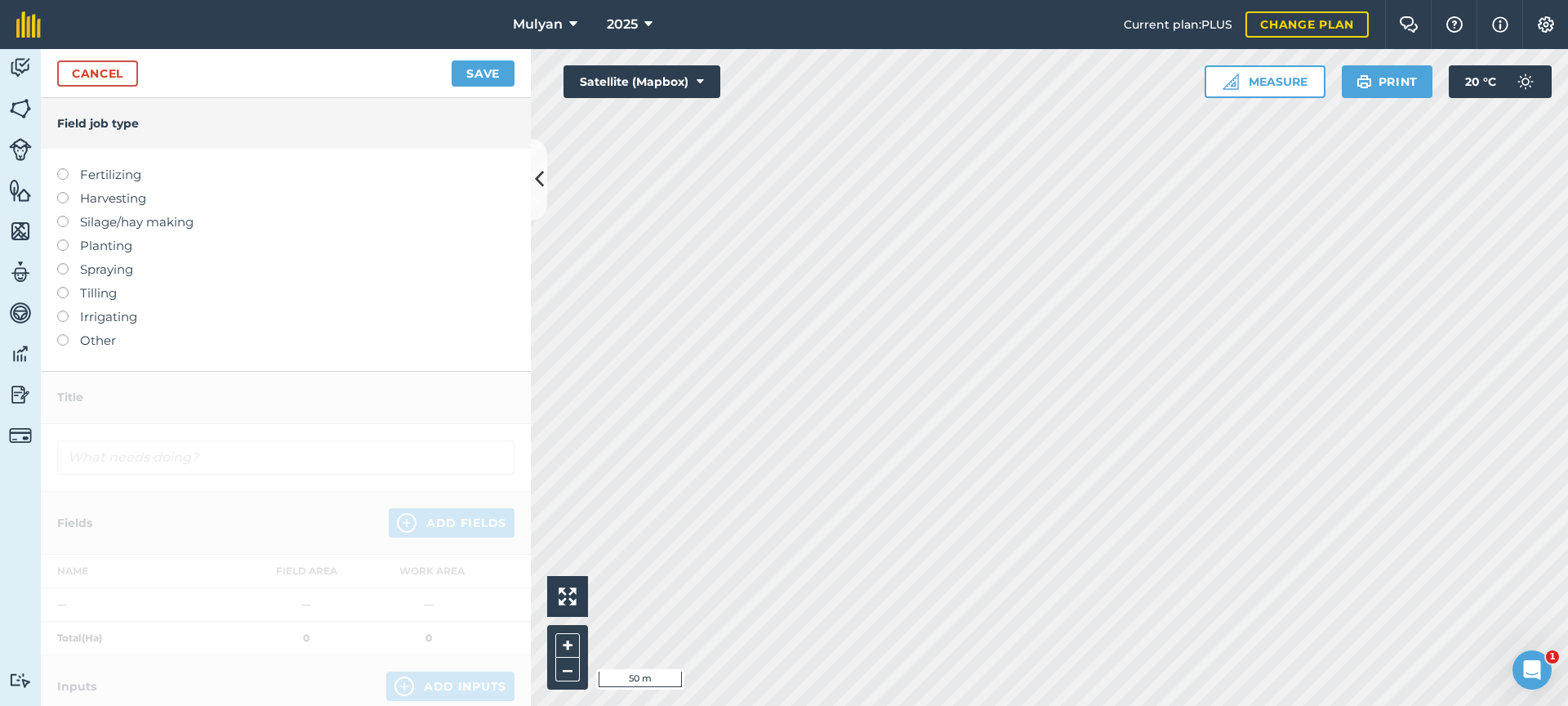
click at [63, 263] on label at bounding box center [68, 263] width 22 height 0
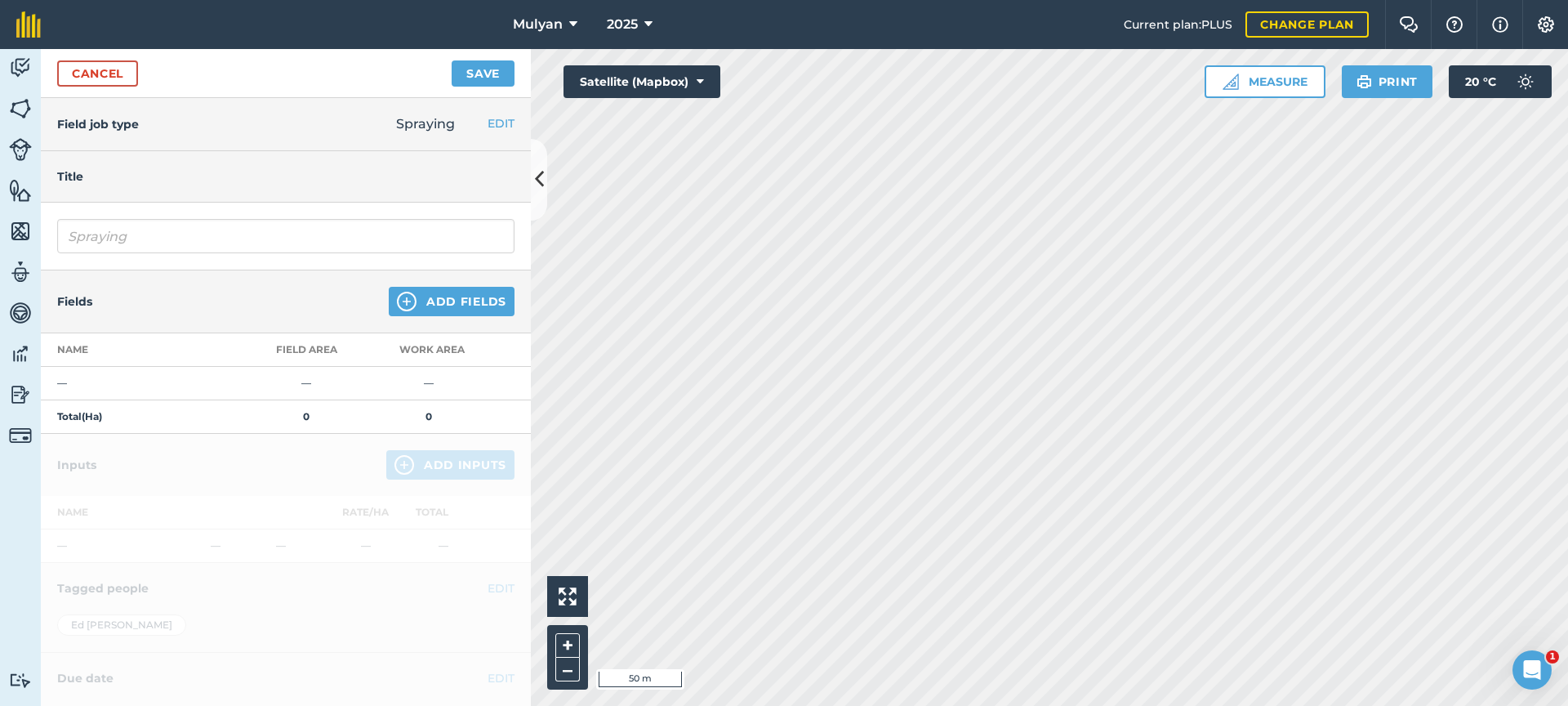
click at [128, 158] on div "Title" at bounding box center [285, 176] width 490 height 52
click at [127, 129] on h4 "Field job type" at bounding box center [98, 124] width 82 height 18
click at [114, 169] on h4 "Title" at bounding box center [286, 176] width 458 height 18
drag, startPoint x: 132, startPoint y: 241, endPoint x: 62, endPoint y: 241, distance: 70.0
click at [67, 241] on input "Spraying" at bounding box center [286, 236] width 458 height 34
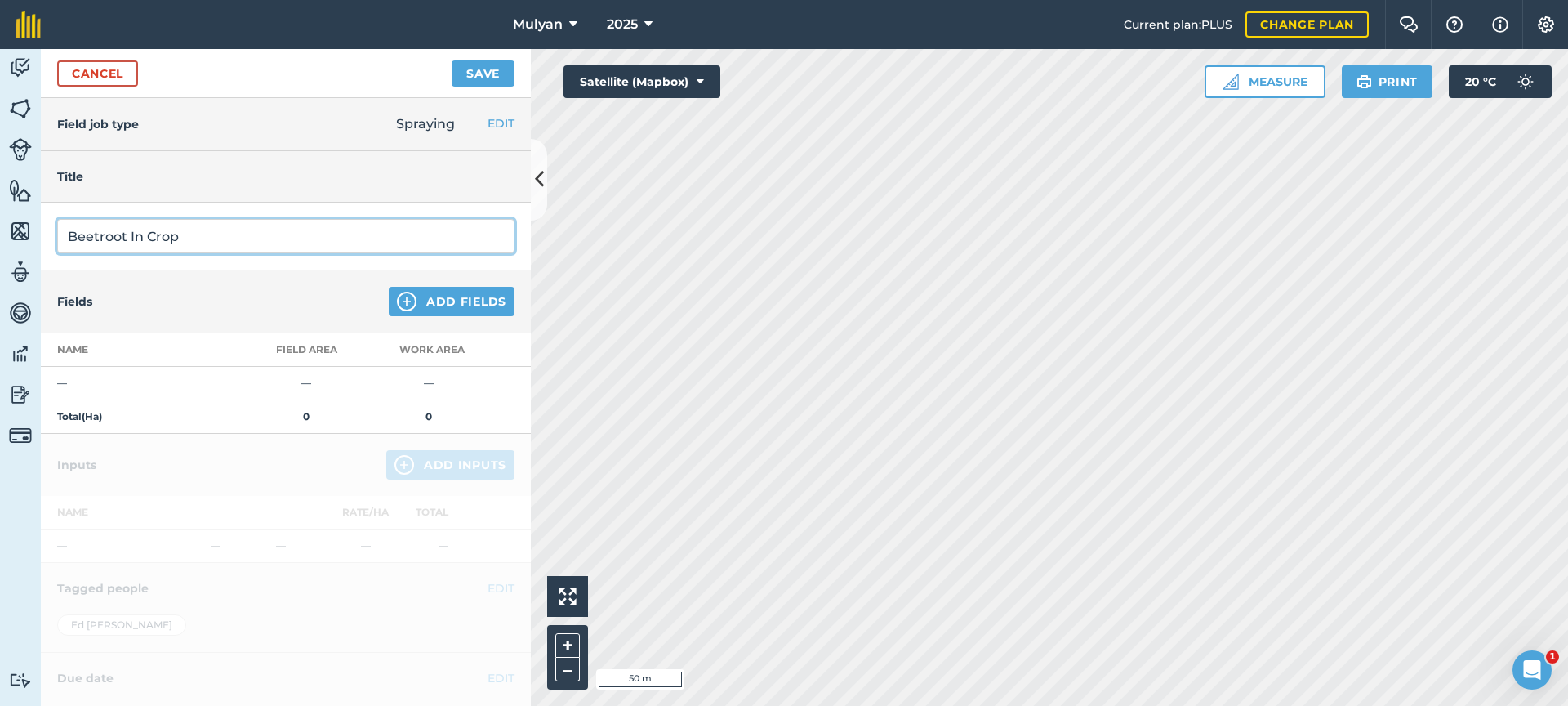
type input "Beetroot In Crop"
click at [109, 374] on td "—" at bounding box center [143, 384] width 205 height 33
click at [63, 382] on td "—" at bounding box center [143, 384] width 205 height 33
click at [90, 349] on th "Name" at bounding box center [143, 350] width 205 height 33
click at [59, 388] on td "—" at bounding box center [143, 384] width 205 height 33
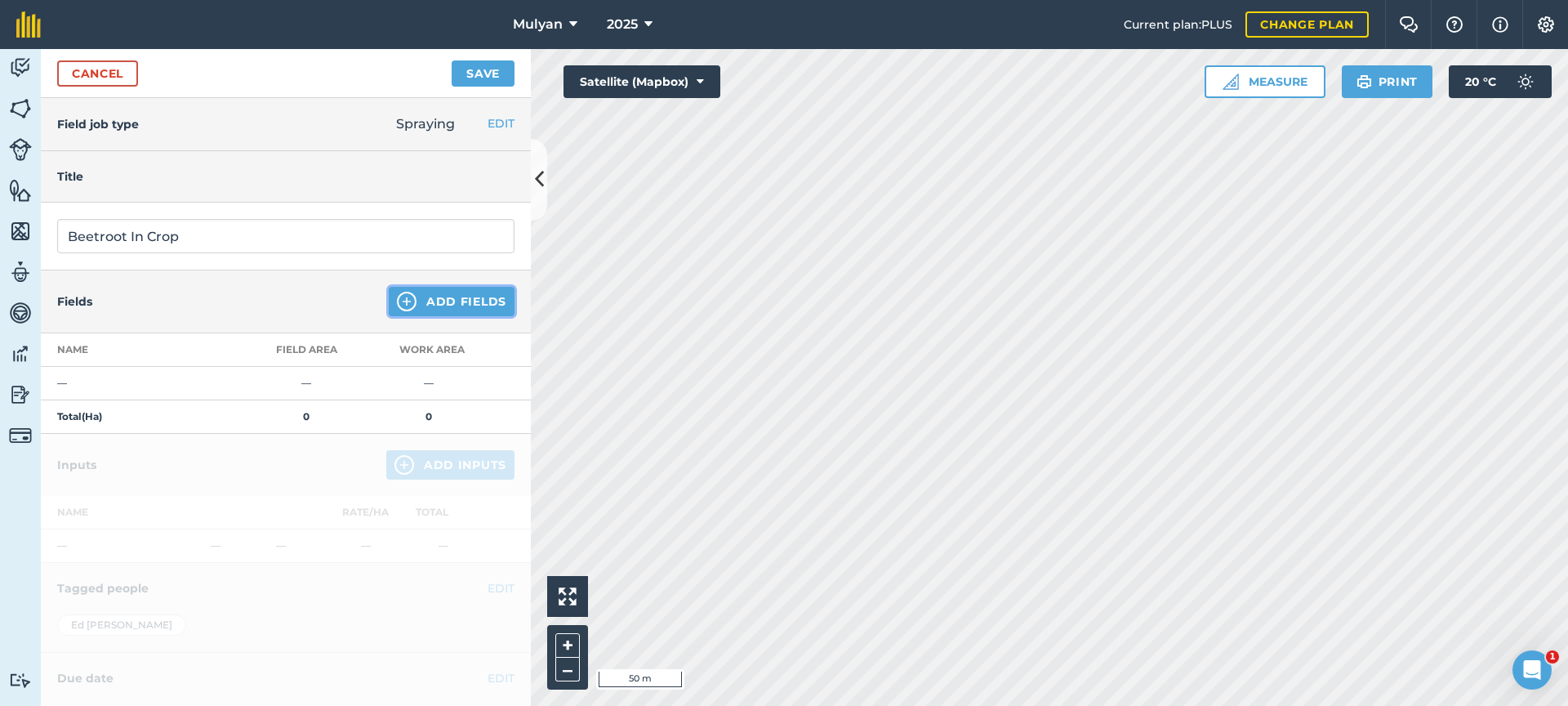
click at [410, 304] on button "Add Fields" at bounding box center [451, 301] width 126 height 29
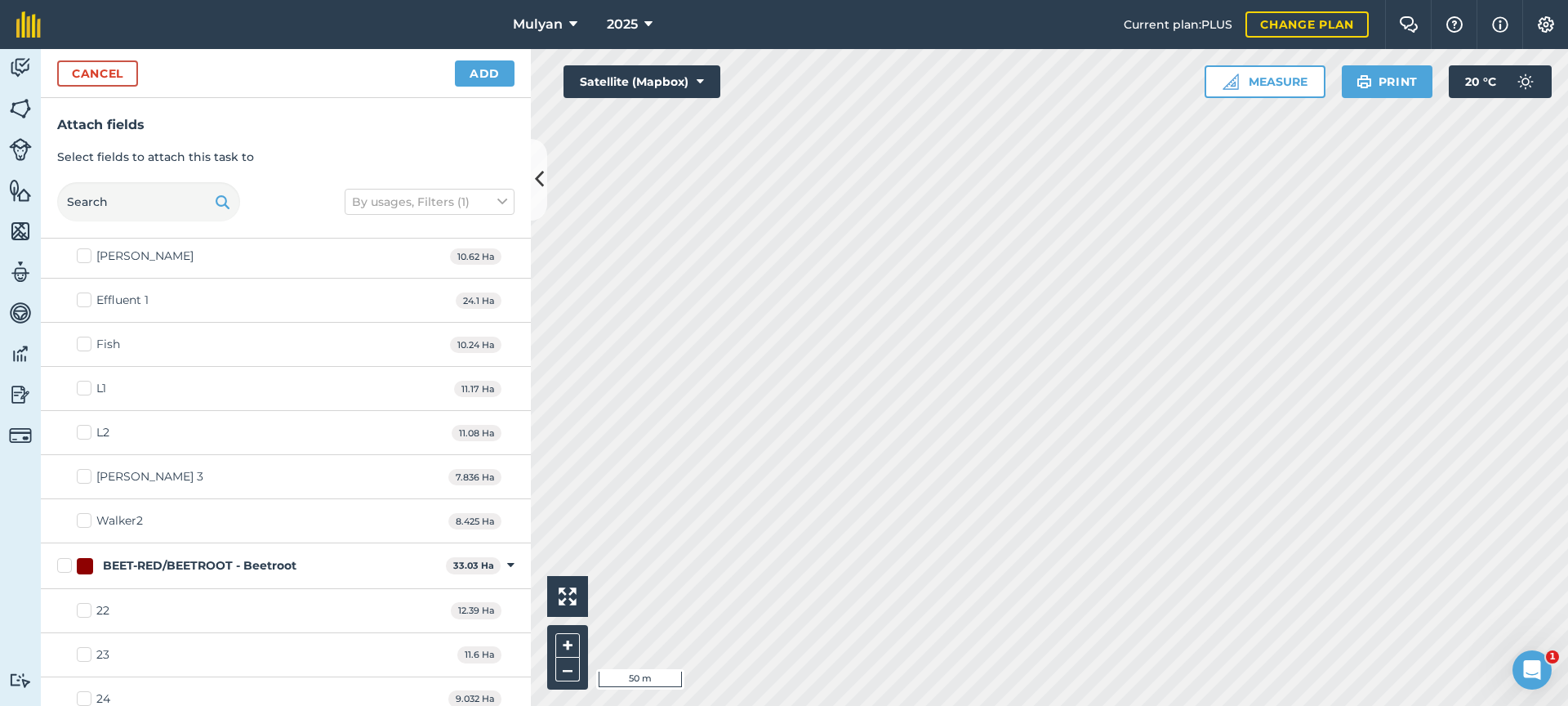
scroll to position [955, 0]
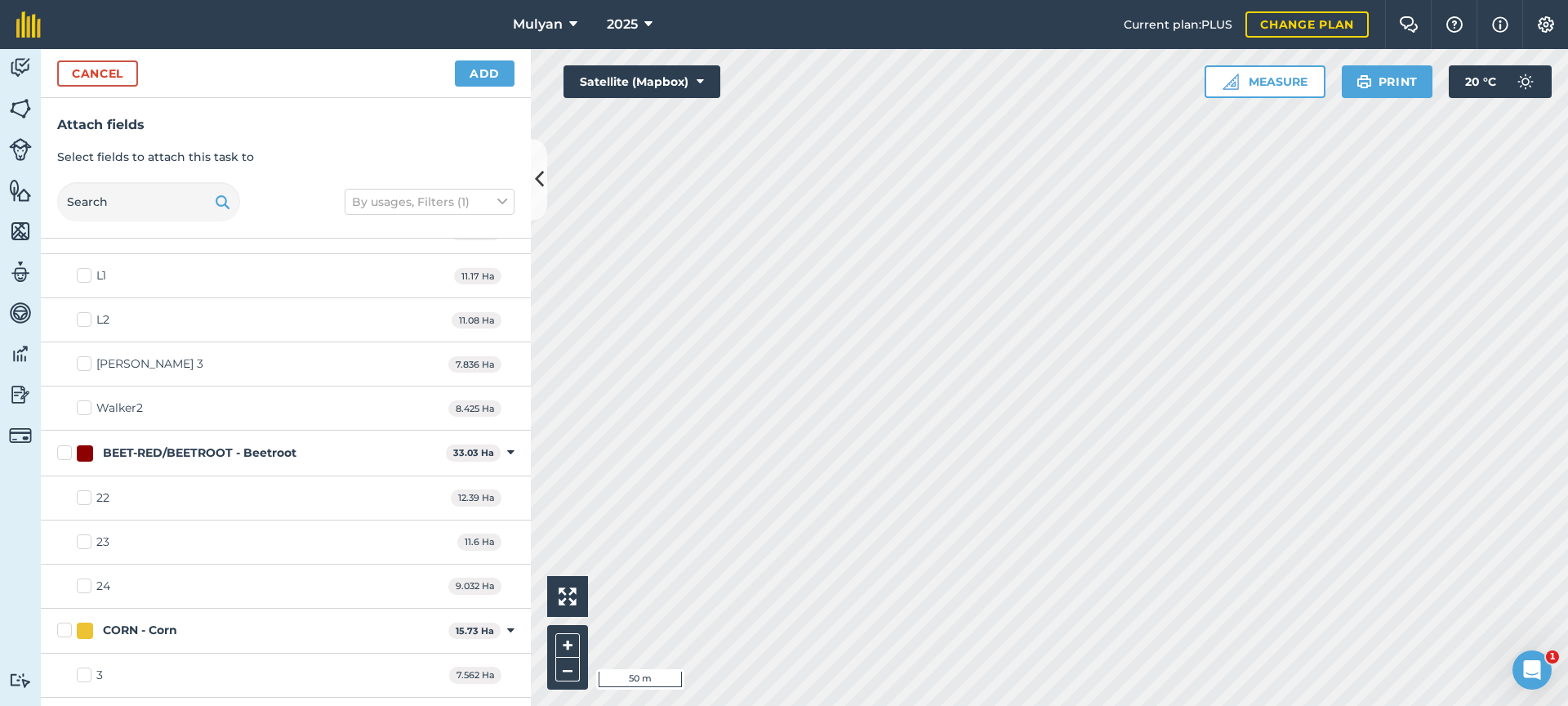
click at [89, 543] on label "23" at bounding box center [93, 542] width 33 height 18
click at [88, 543] on input "23" at bounding box center [82, 539] width 11 height 11
checkbox input "true"
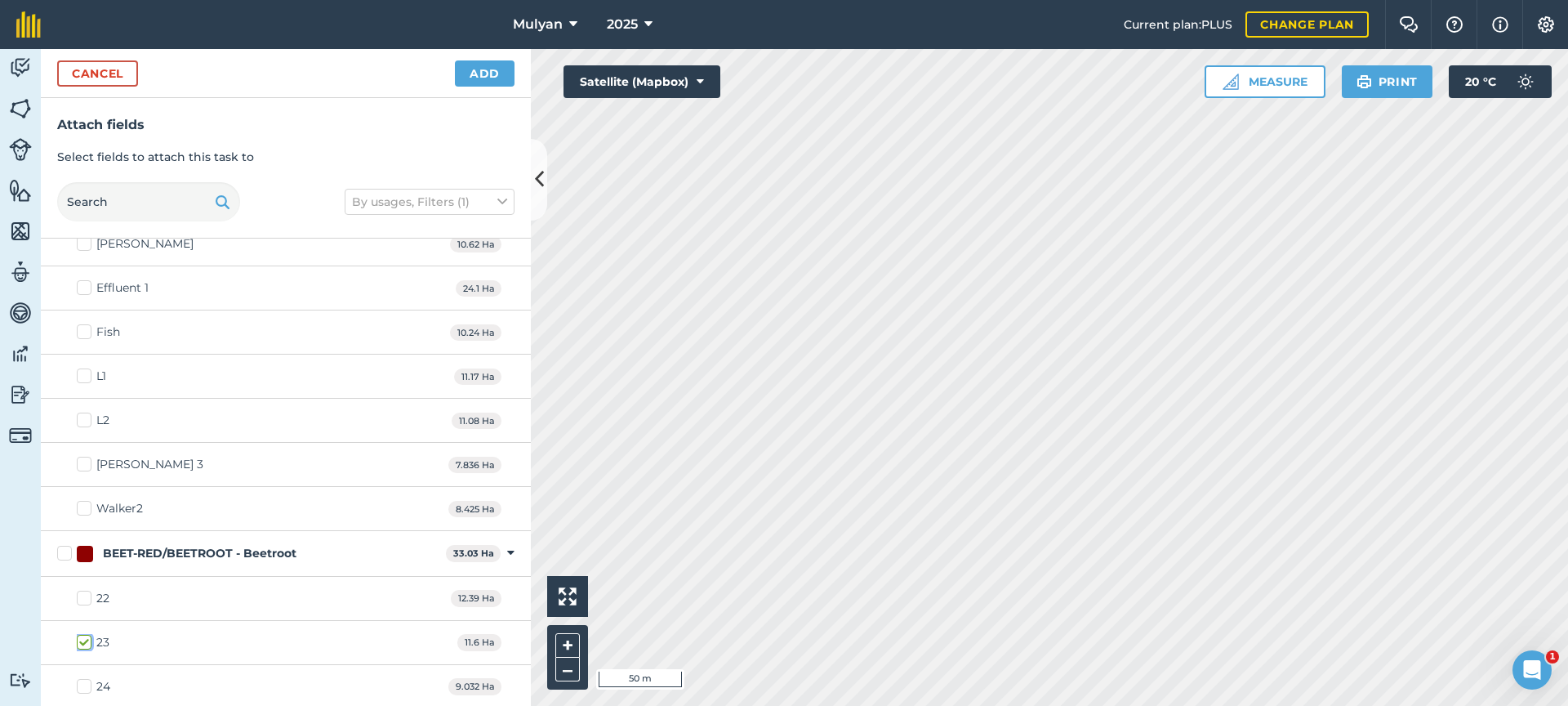
scroll to position [858, 0]
click at [494, 73] on button "Add" at bounding box center [484, 73] width 59 height 26
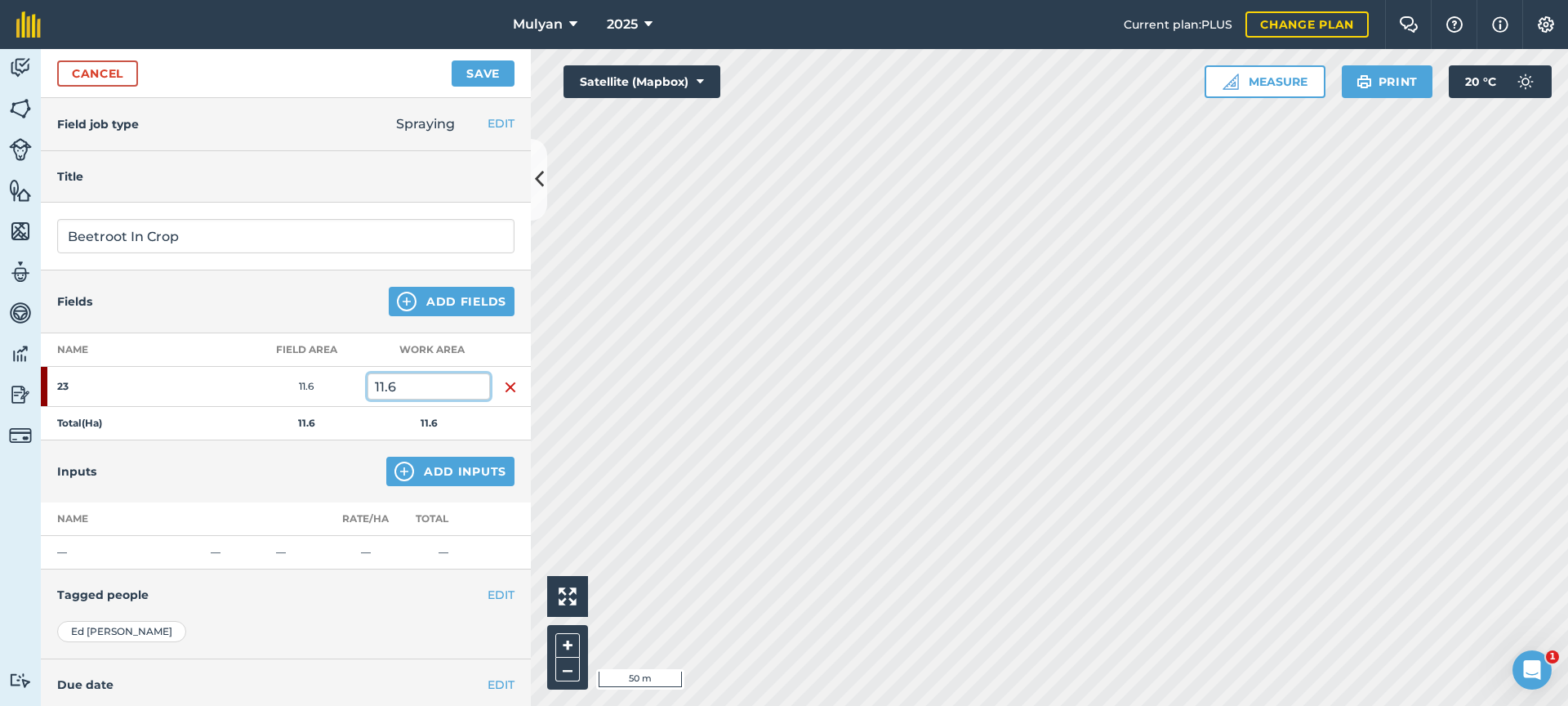
drag, startPoint x: 398, startPoint y: 385, endPoint x: 374, endPoint y: 382, distance: 24.2
click at [374, 382] on input "11.6" at bounding box center [429, 386] width 123 height 26
type input "5"
click at [256, 463] on div "Inputs Add Inputs" at bounding box center [285, 471] width 490 height 62
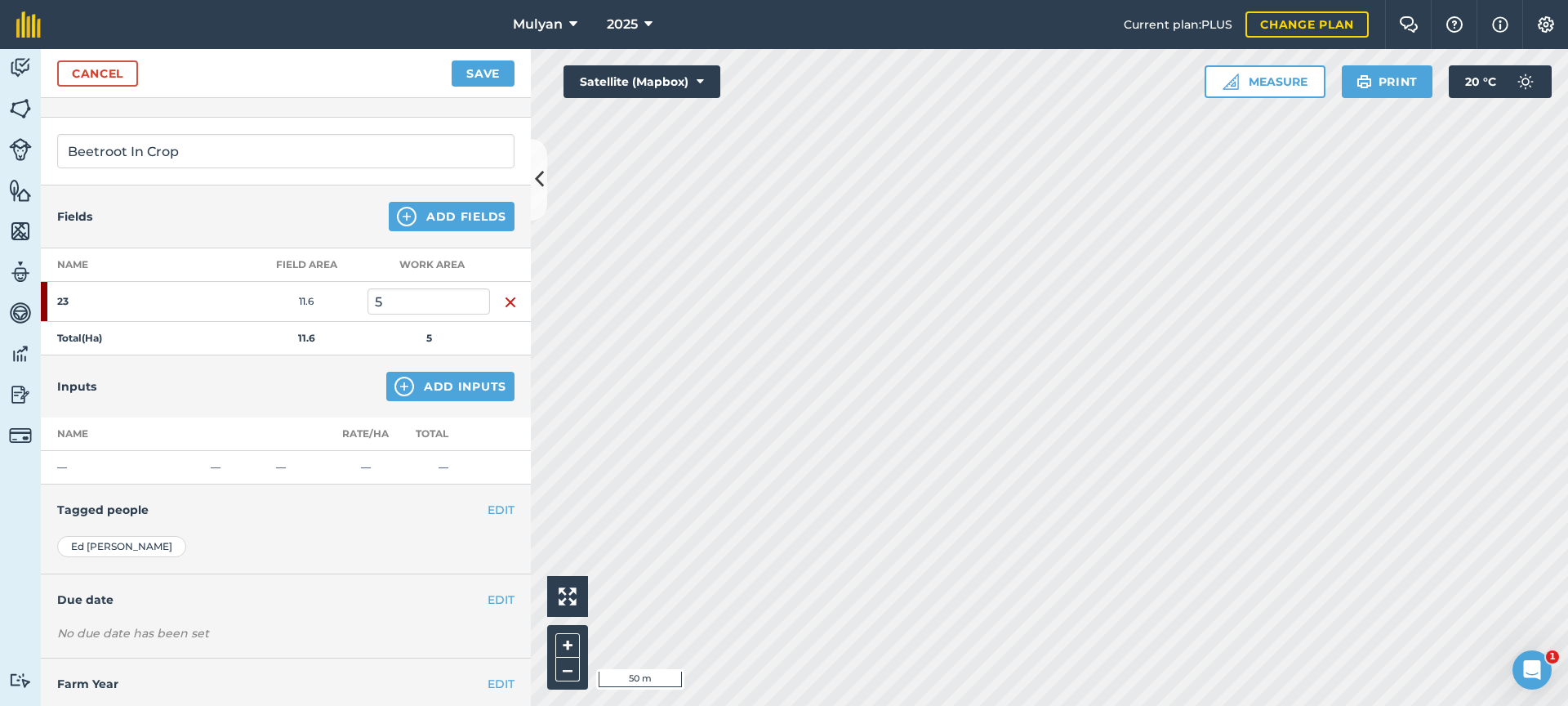
scroll to position [124, 0]
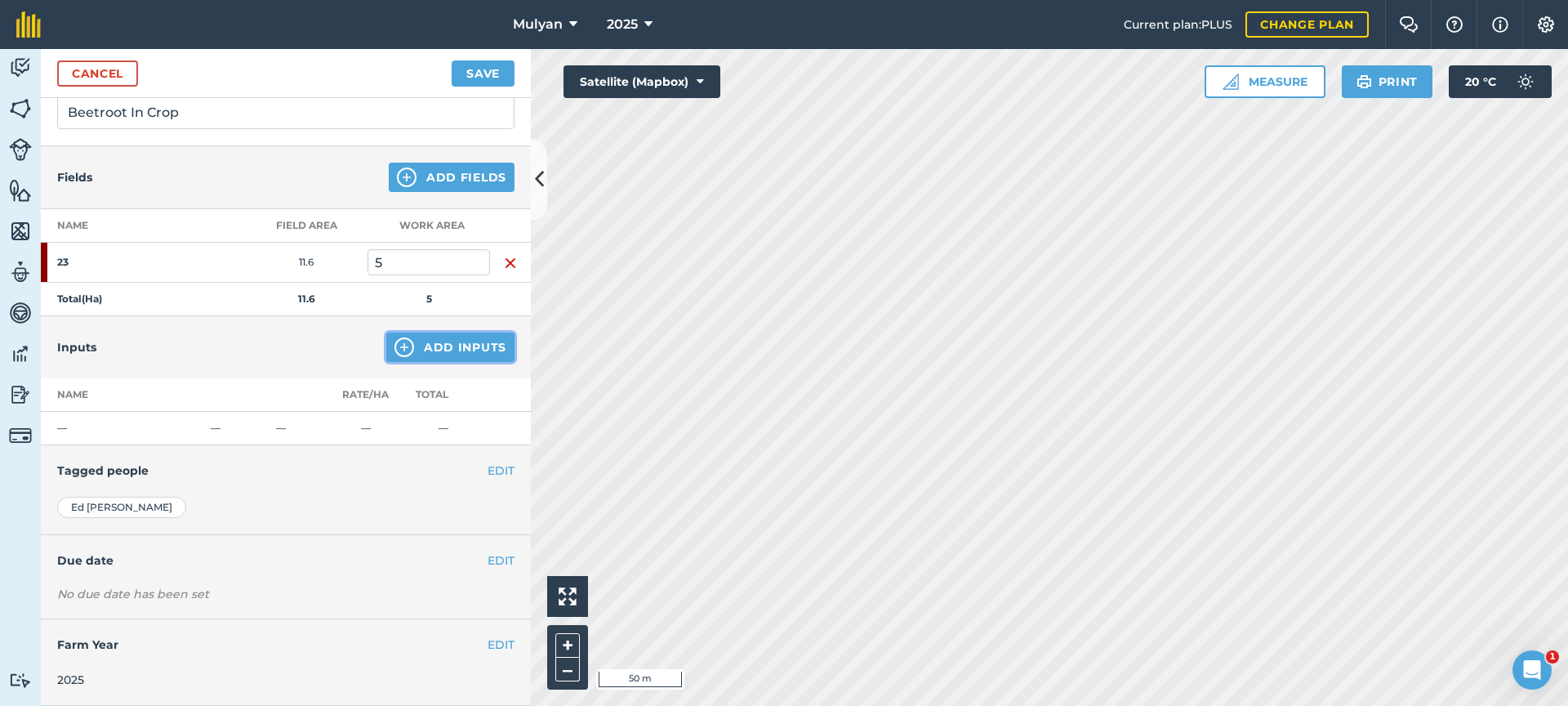
click at [468, 344] on button "Add Inputs" at bounding box center [451, 347] width 129 height 29
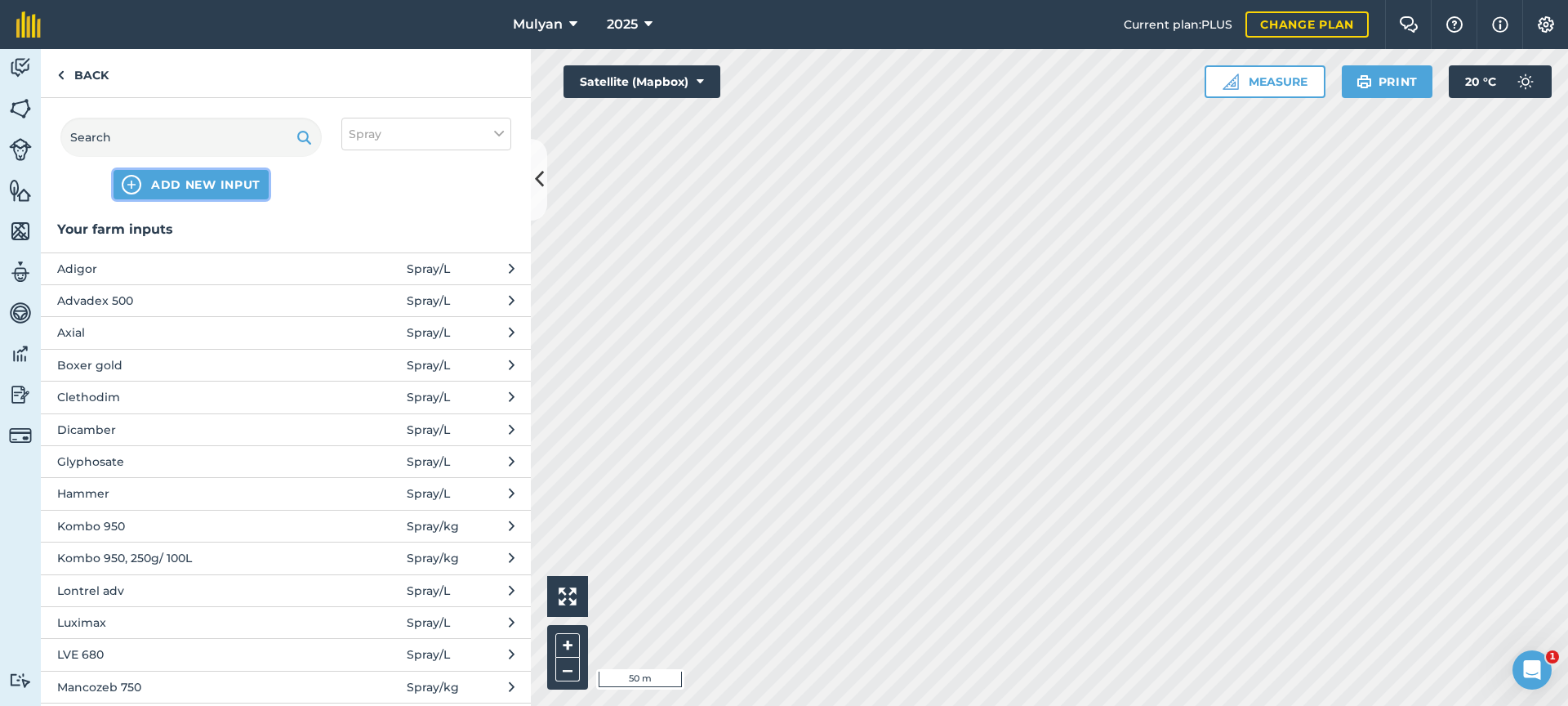
click at [182, 187] on span "ADD NEW INPUT" at bounding box center [205, 184] width 109 height 17
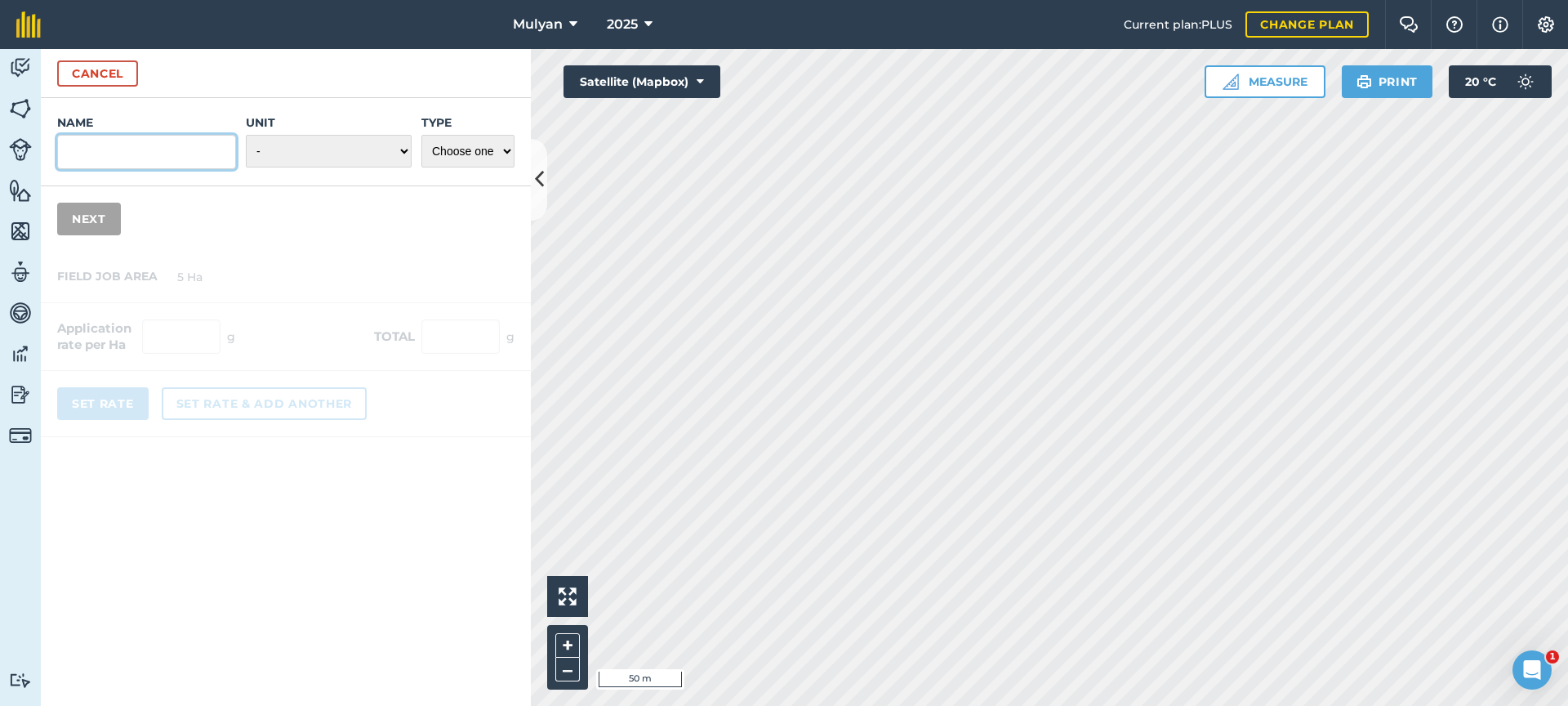
click at [160, 163] on input "Name" at bounding box center [147, 151] width 179 height 34
type input "Betanal"
click at [300, 149] on select "- Grams/g Kilograms/kg Metric tonnes/t Millilitres/ml Litres/L Ounces/oz Pounds…" at bounding box center [328, 151] width 166 height 33
select select "LITRES"
click at [506, 149] on select "Choose one Fertilizer Seed Spray Fuel Other" at bounding box center [468, 151] width 93 height 33
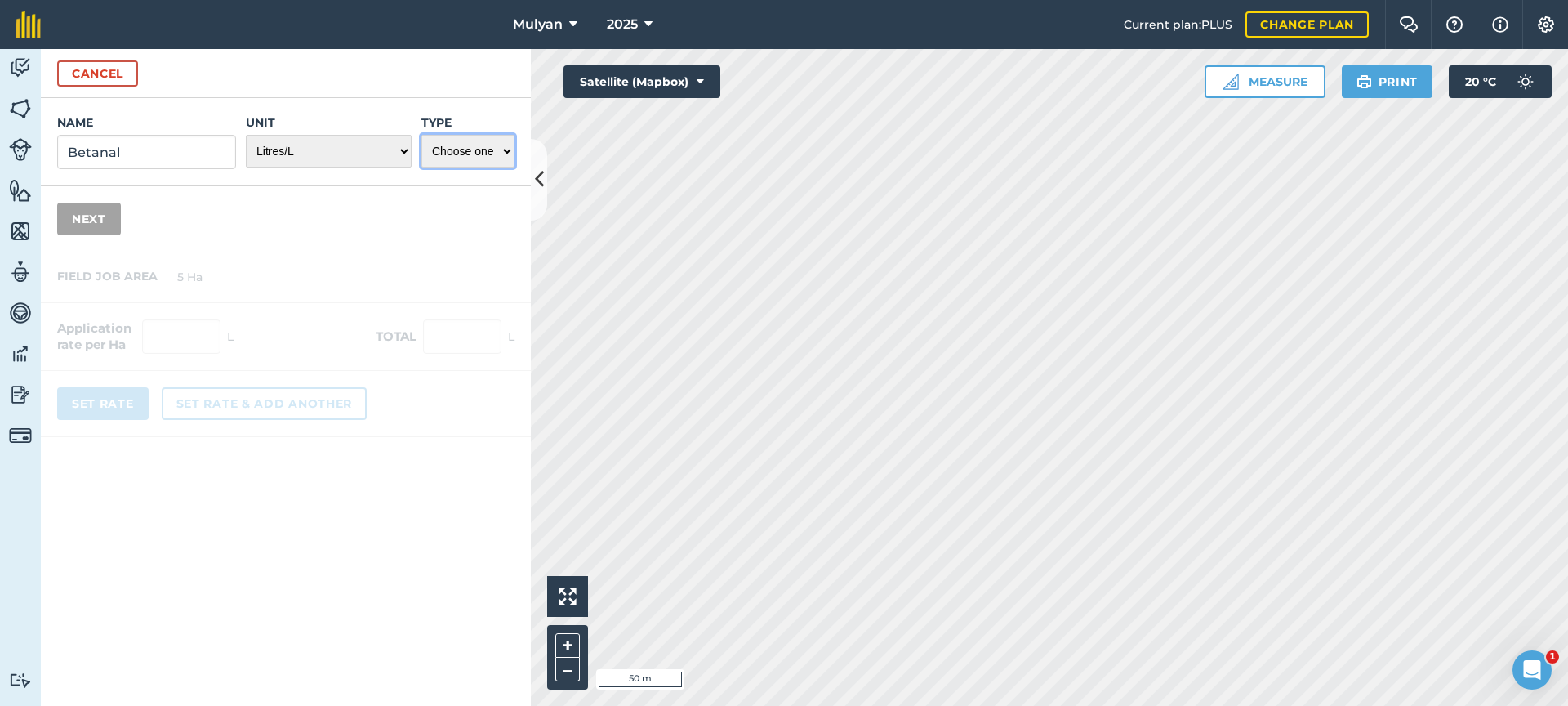
select select "SPRAY"
click at [84, 220] on button "Next" at bounding box center [89, 219] width 63 height 33
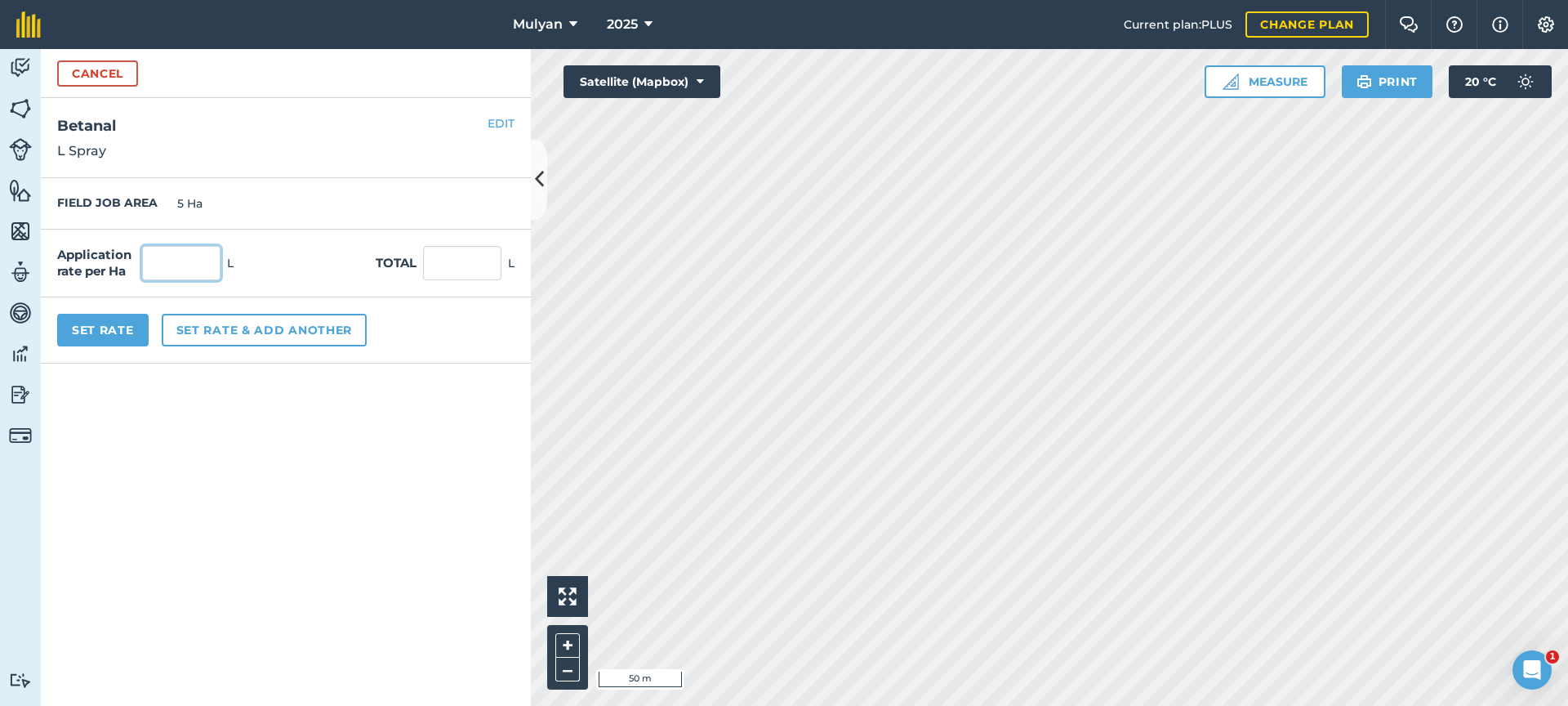
click at [162, 265] on input "text" at bounding box center [181, 262] width 79 height 34
type input "4"
type input "20"
click at [241, 332] on button "Set rate & add another" at bounding box center [264, 330] width 205 height 33
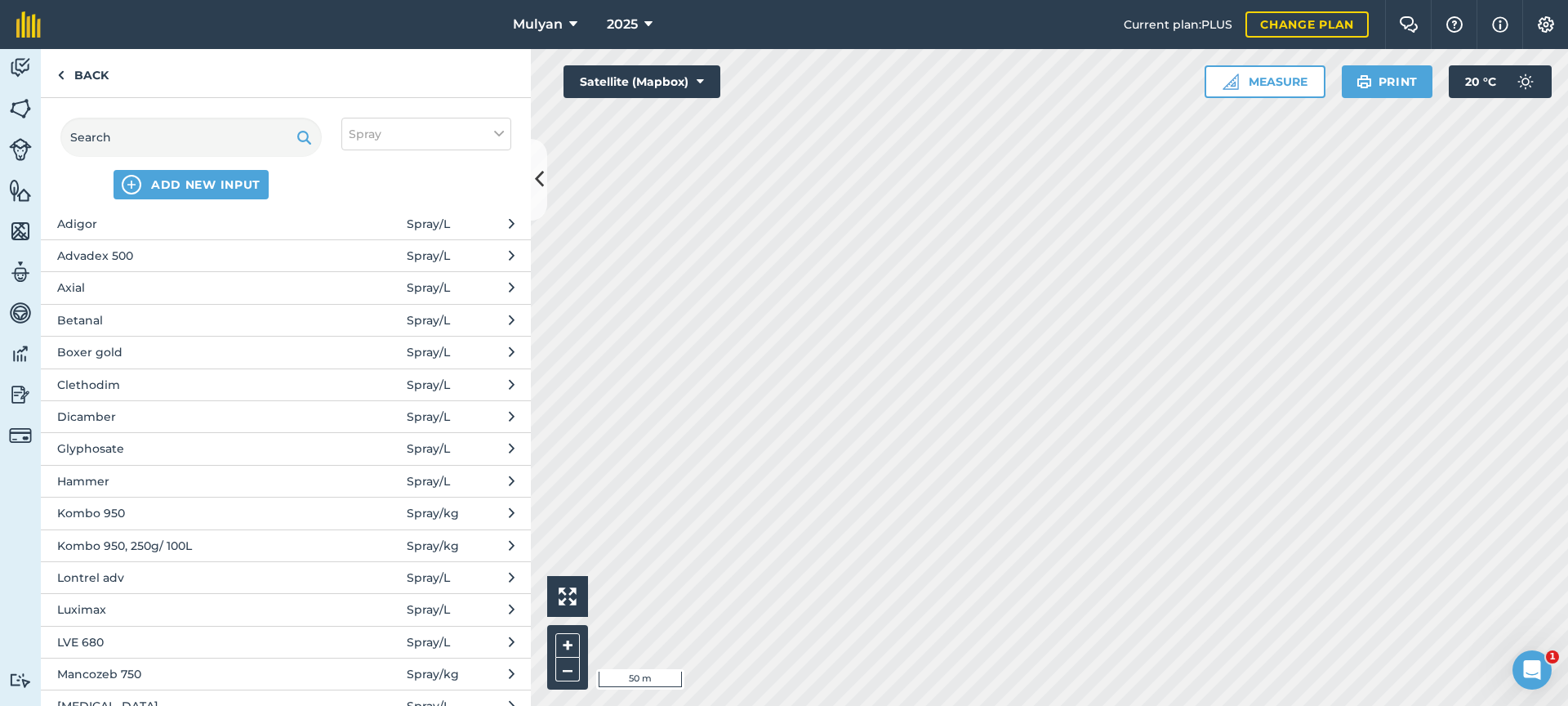
scroll to position [0, 0]
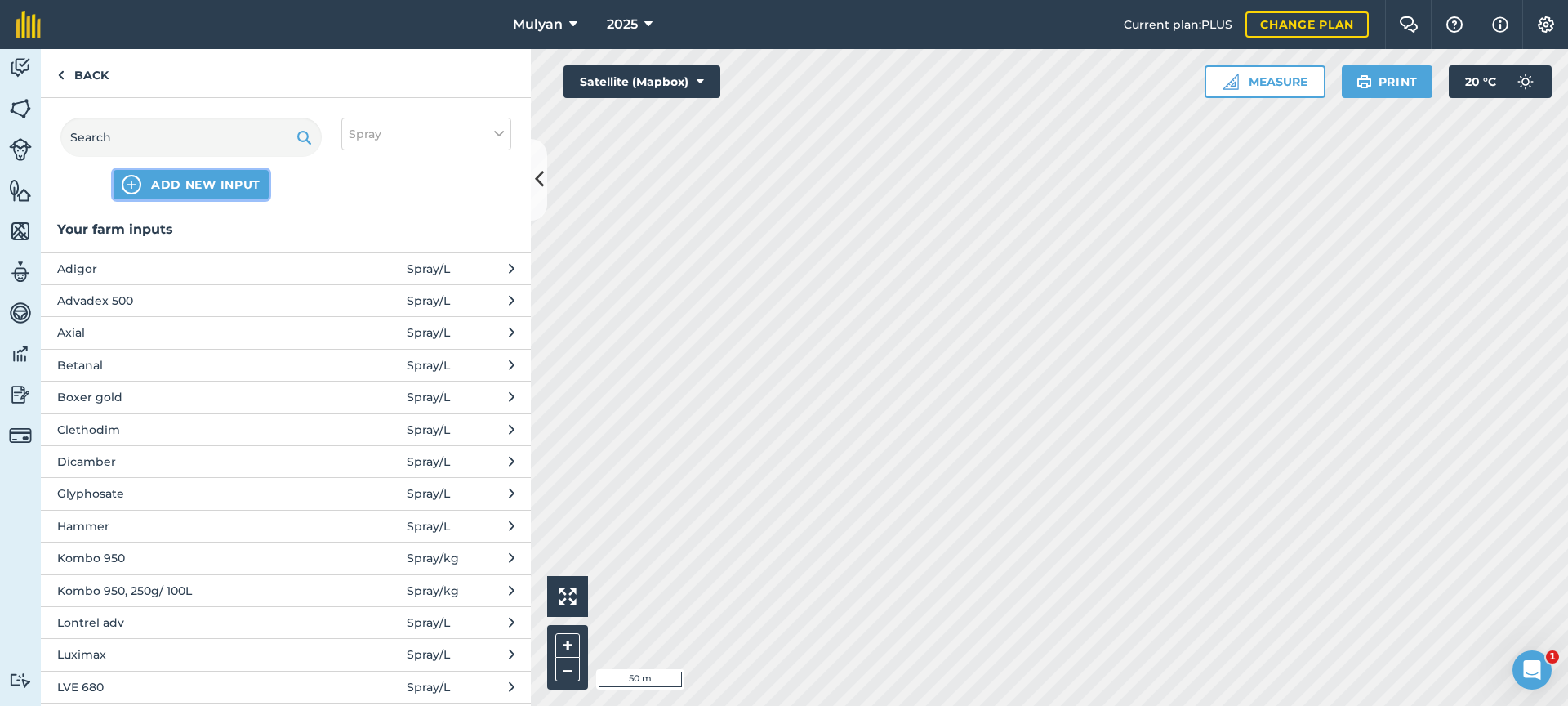
click at [178, 183] on span "ADD NEW INPUT" at bounding box center [205, 184] width 109 height 17
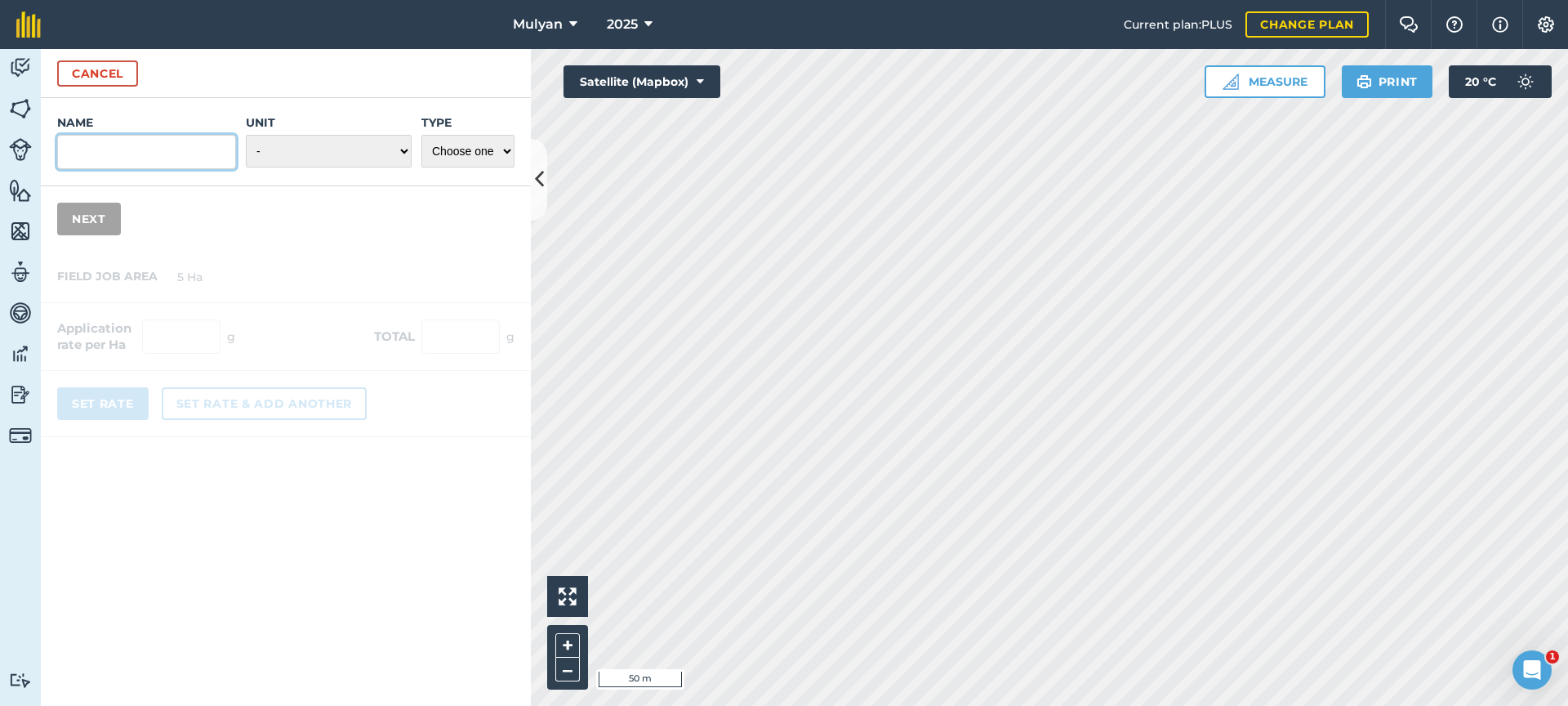
click at [164, 155] on input "Name" at bounding box center [147, 151] width 179 height 34
type input "Tramat"
click at [295, 149] on select "- Grams/g Kilograms/kg Metric tonnes/t Millilitres/ml Litres/L Ounces/oz Pounds…" at bounding box center [328, 151] width 166 height 33
select select "LITRES"
click at [499, 149] on select "Choose one Fertilizer Seed Spray Fuel Other" at bounding box center [468, 151] width 93 height 33
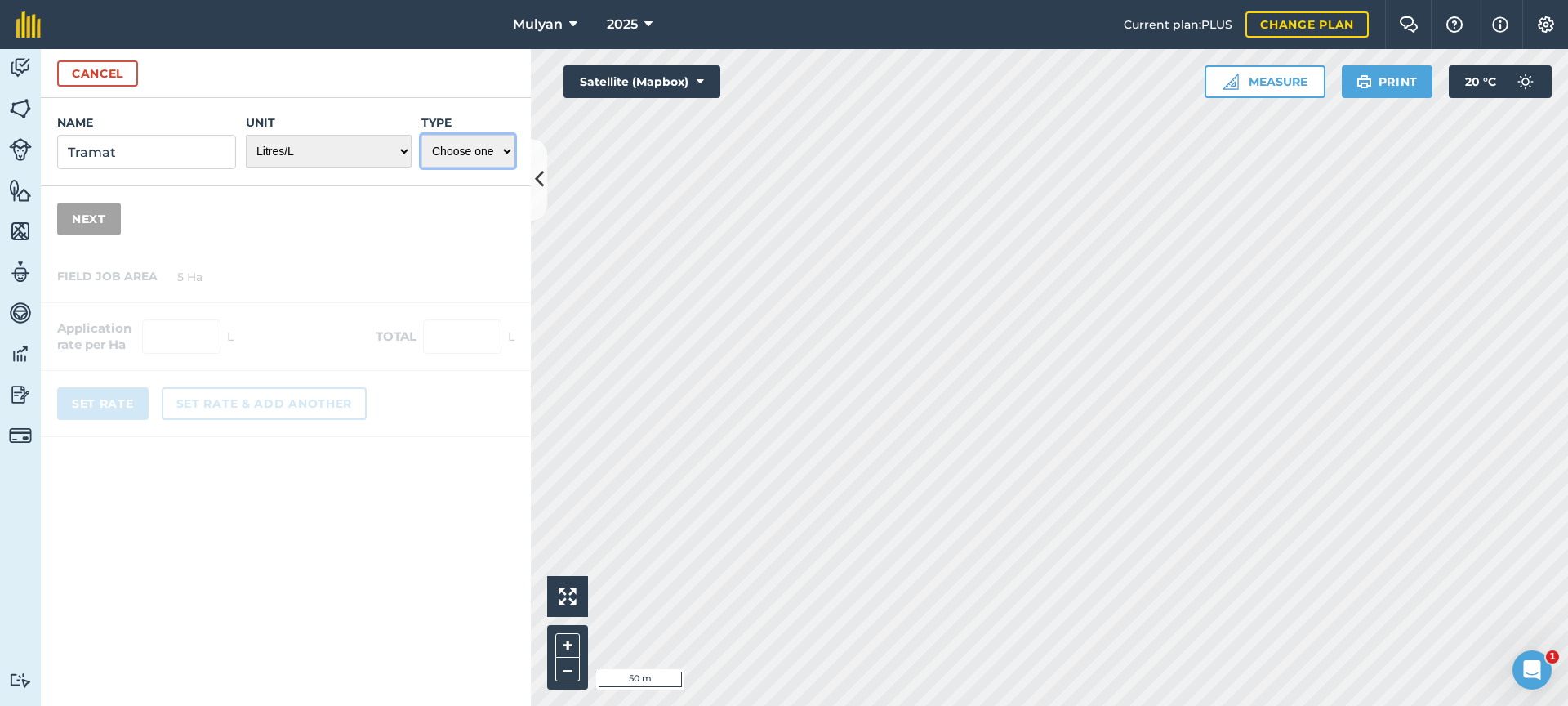
select select "SPRAY"
click at [92, 216] on button "Next" at bounding box center [89, 219] width 63 height 33
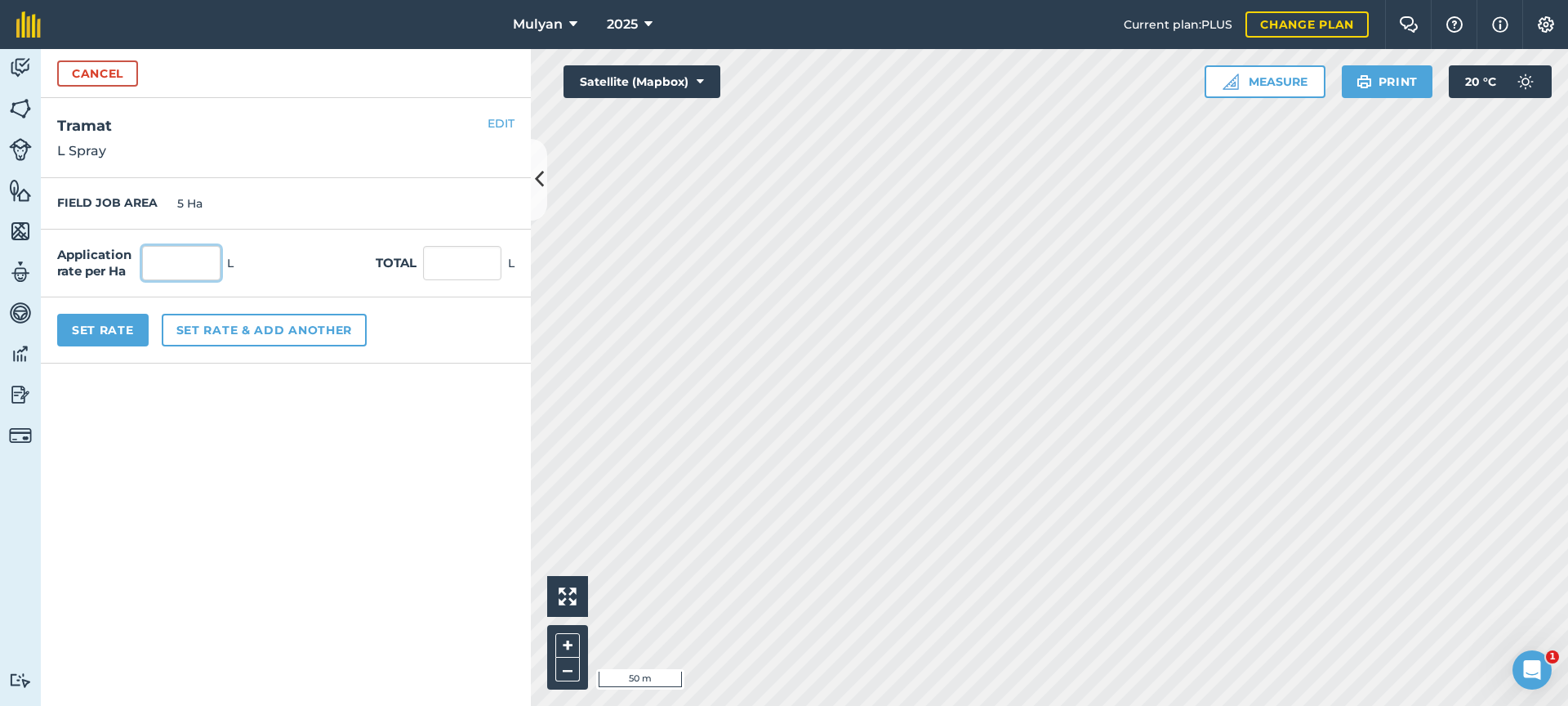
click at [160, 261] on input "text" at bounding box center [181, 262] width 79 height 34
type input "2"
type input "10"
click at [244, 333] on button "Set rate & add another" at bounding box center [264, 330] width 205 height 33
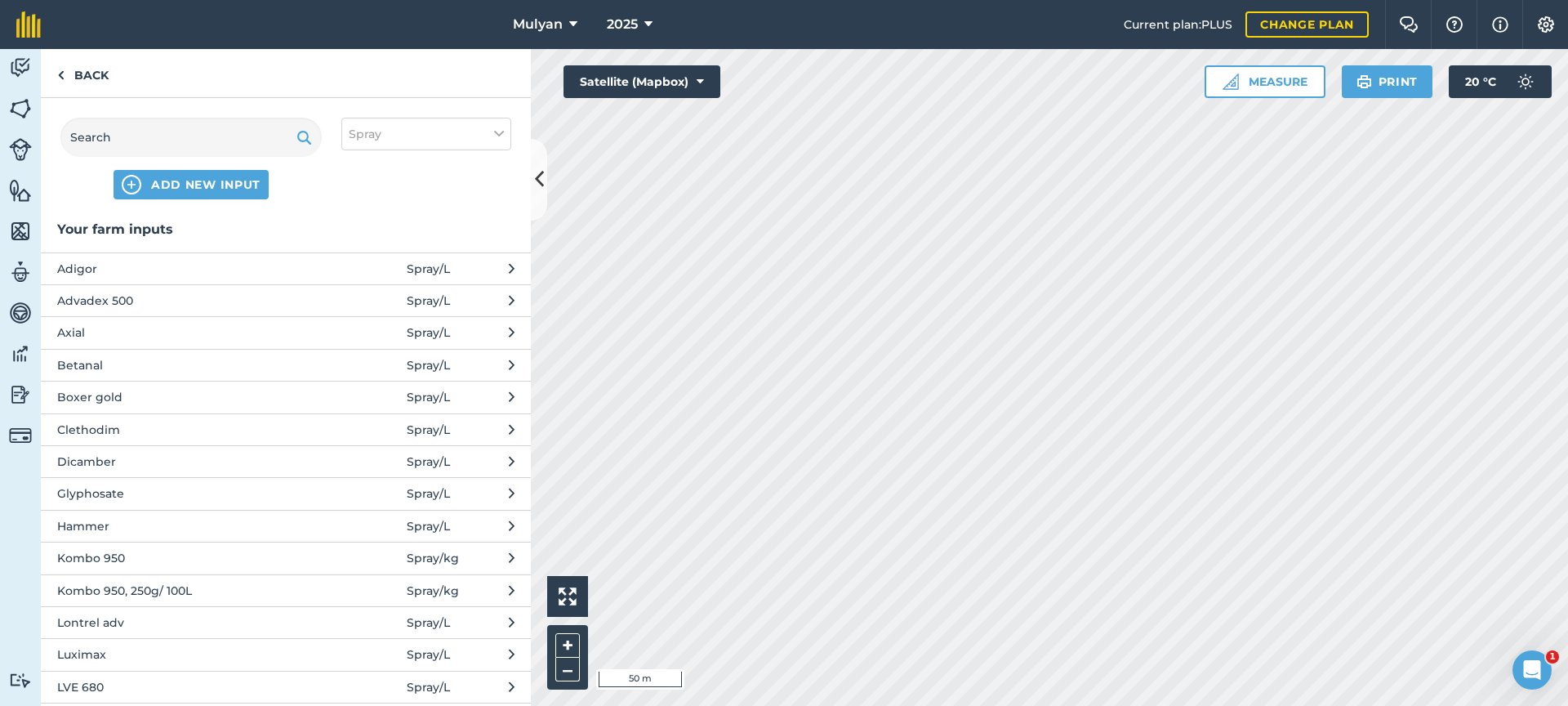
click at [117, 429] on span "Clethodim" at bounding box center [191, 429] width 267 height 18
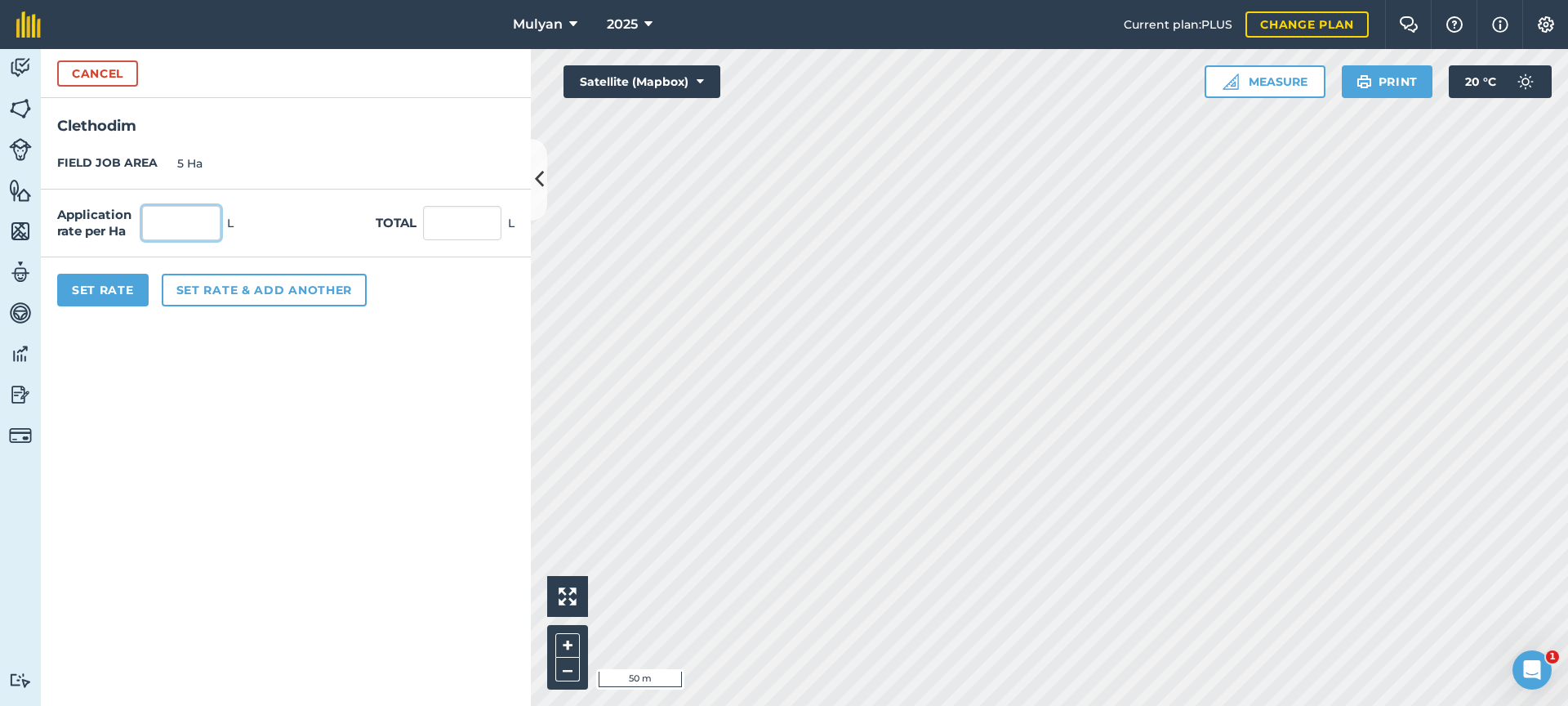
click at [190, 223] on input "text" at bounding box center [181, 222] width 79 height 34
type input "500"
type input "2,500"
click at [342, 225] on div "Application rate per Ha 500 L Total 2,500 L" at bounding box center [285, 224] width 490 height 68
drag, startPoint x: 180, startPoint y: 222, endPoint x: 144, endPoint y: 222, distance: 36.0
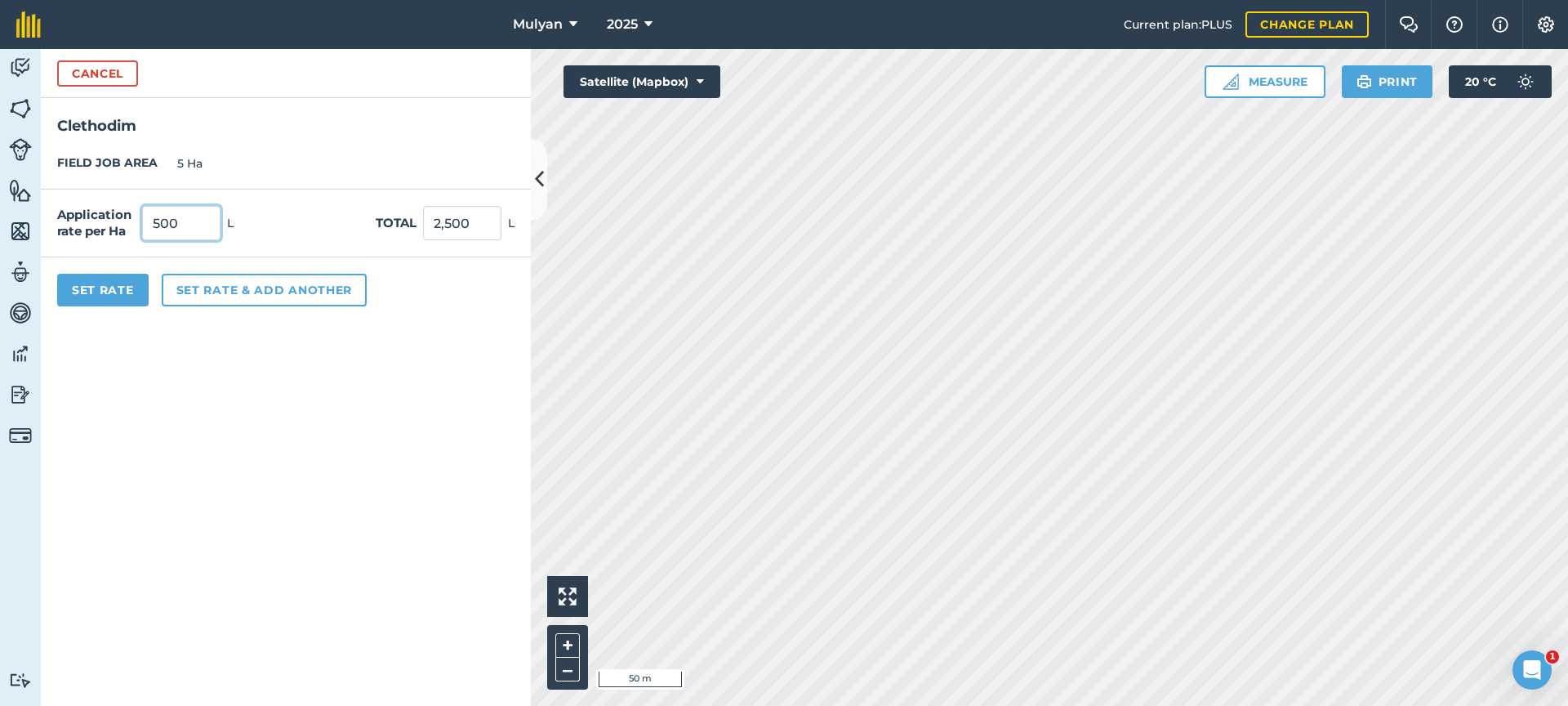
click at [144, 222] on input "500" at bounding box center [181, 222] width 79 height 34
type input "0.5"
click button "Cancel" at bounding box center [97, 73] width 81 height 26
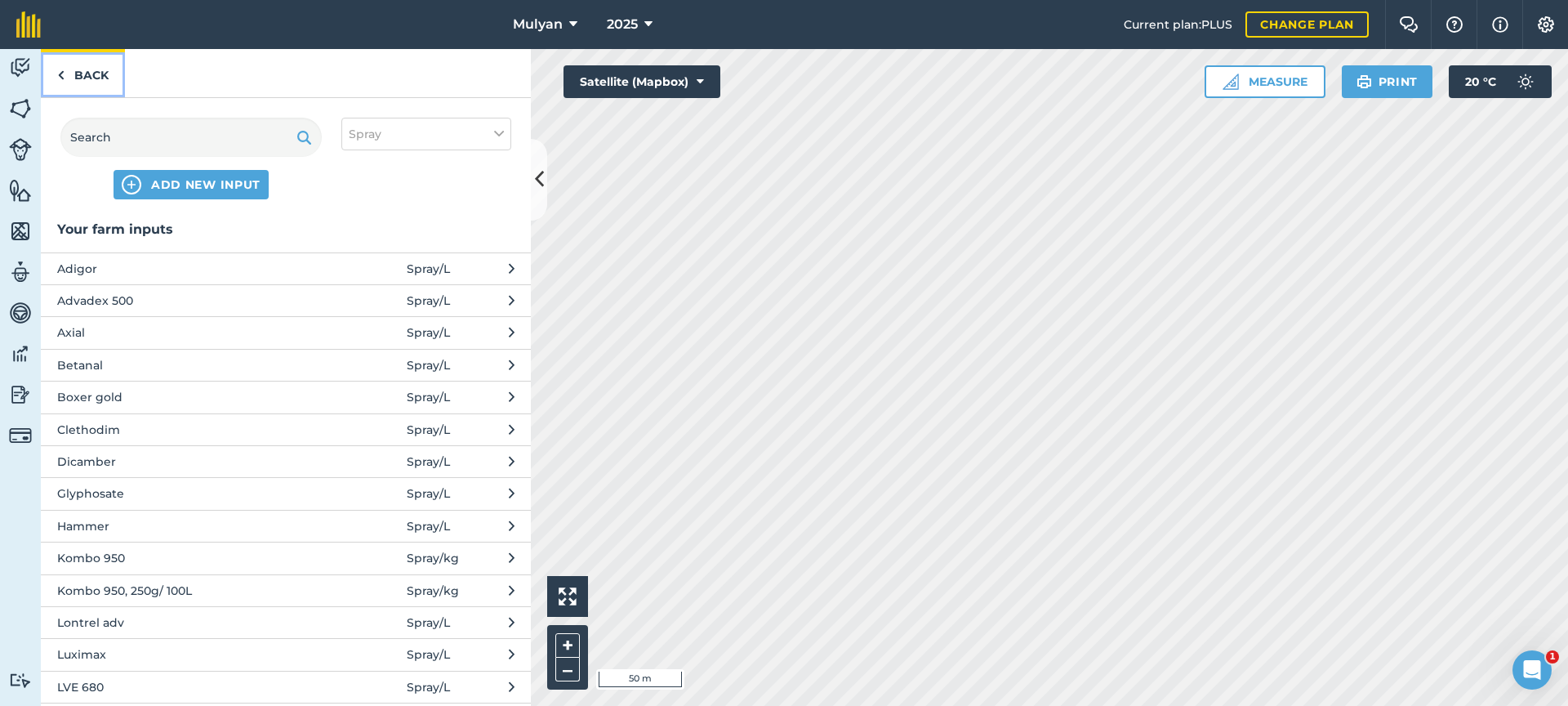
click at [80, 79] on link "Back" at bounding box center [83, 72] width 84 height 48
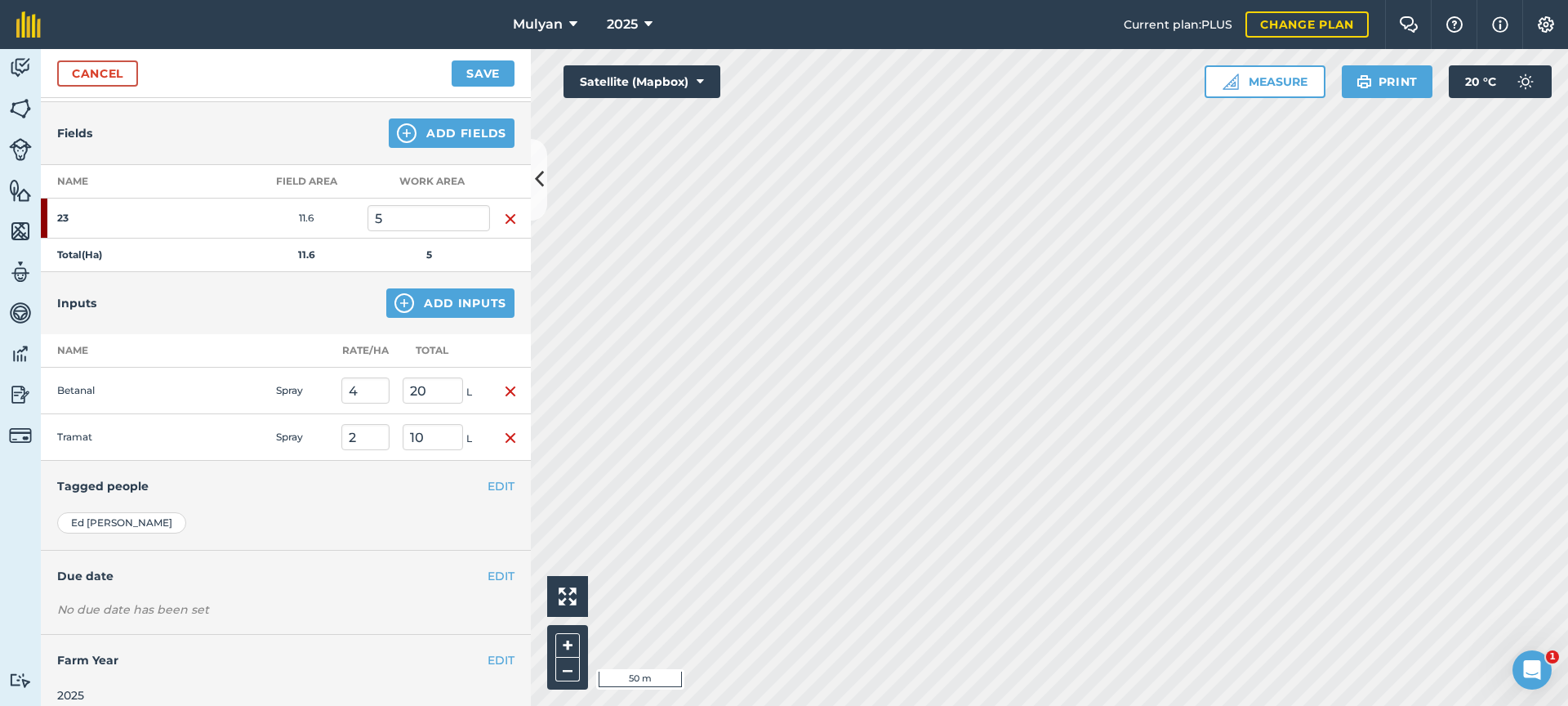
scroll to position [184, 0]
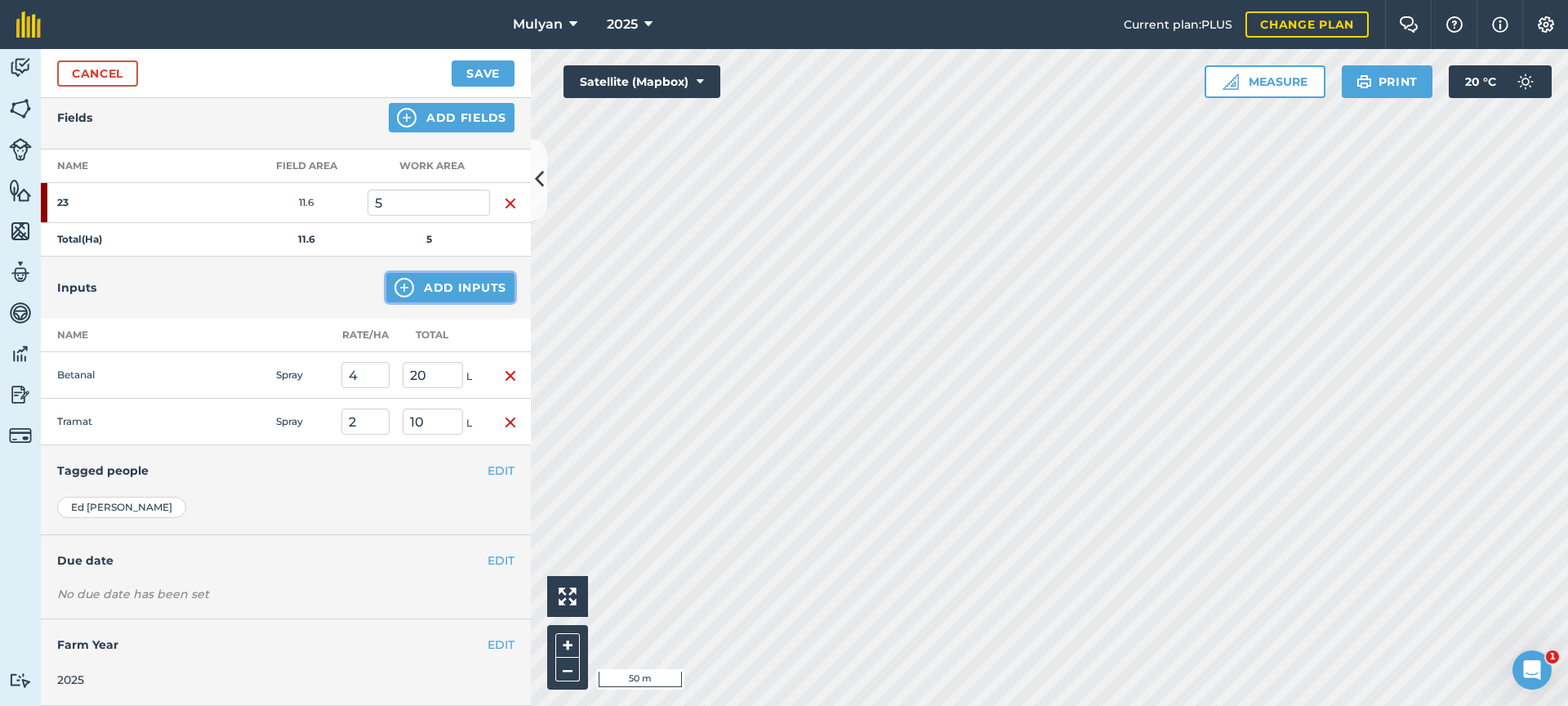
click at [447, 280] on button "Add Inputs" at bounding box center [451, 287] width 129 height 29
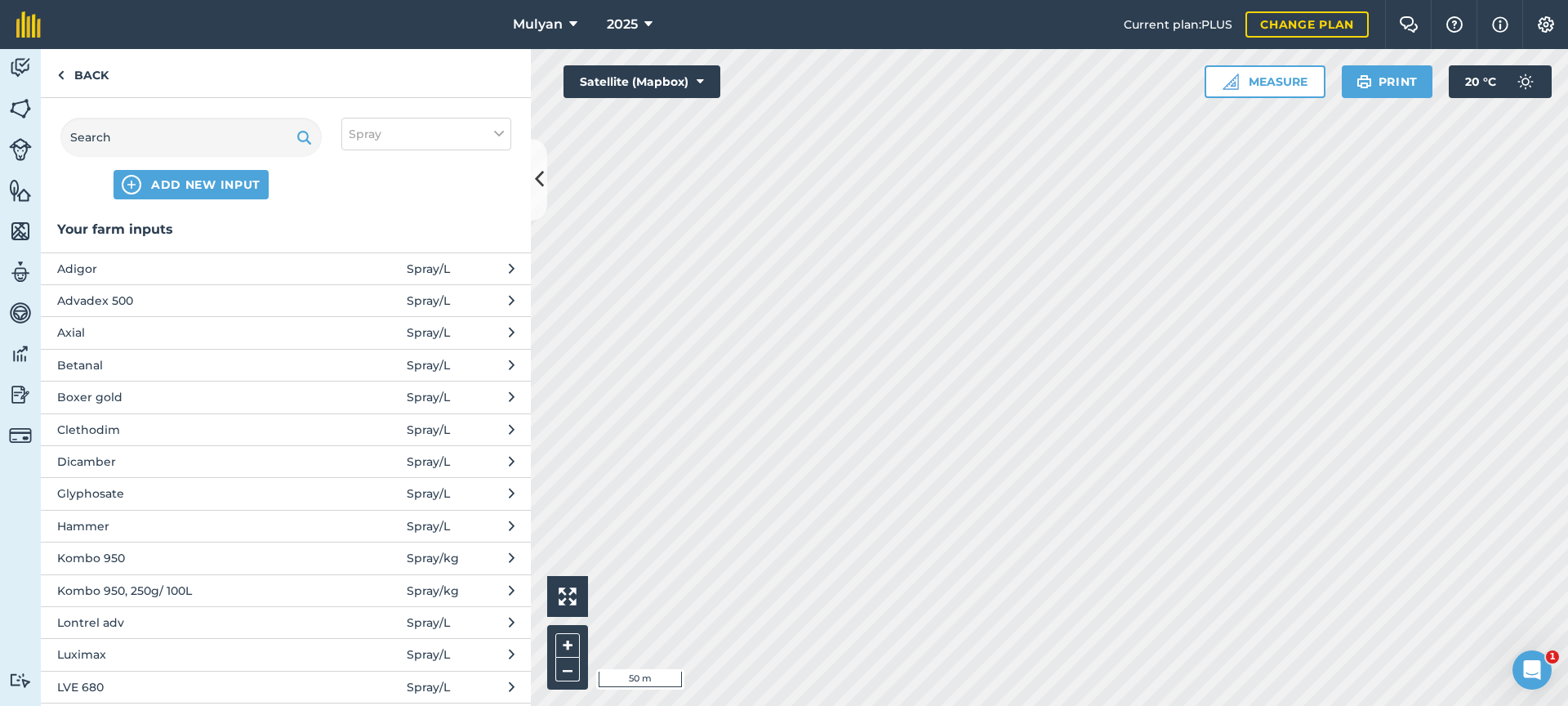
click at [104, 432] on span "Clethodim" at bounding box center [191, 429] width 267 height 18
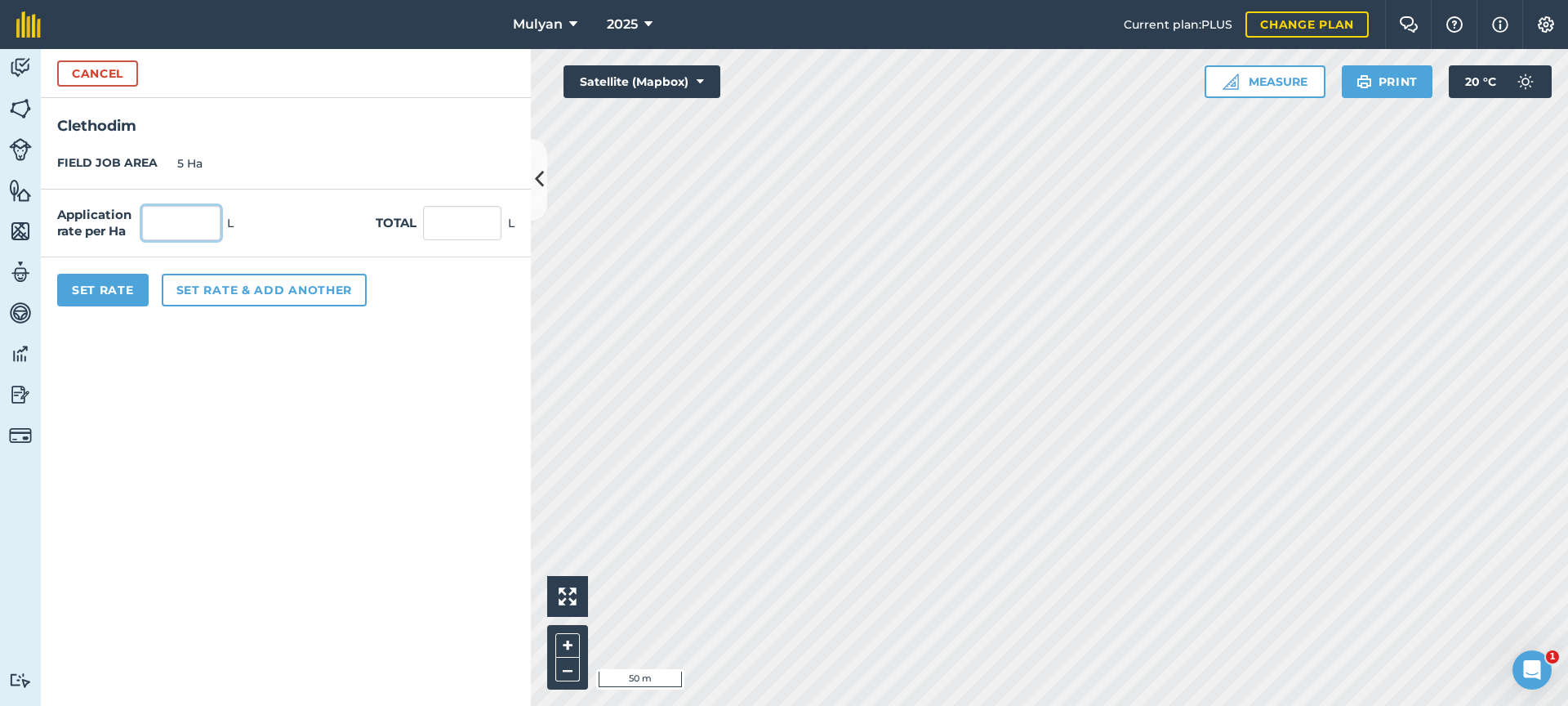
click at [182, 225] on input "text" at bounding box center [181, 222] width 79 height 34
type input "0.5"
type input "2.5"
click at [229, 291] on button "Set rate & add another" at bounding box center [264, 290] width 205 height 33
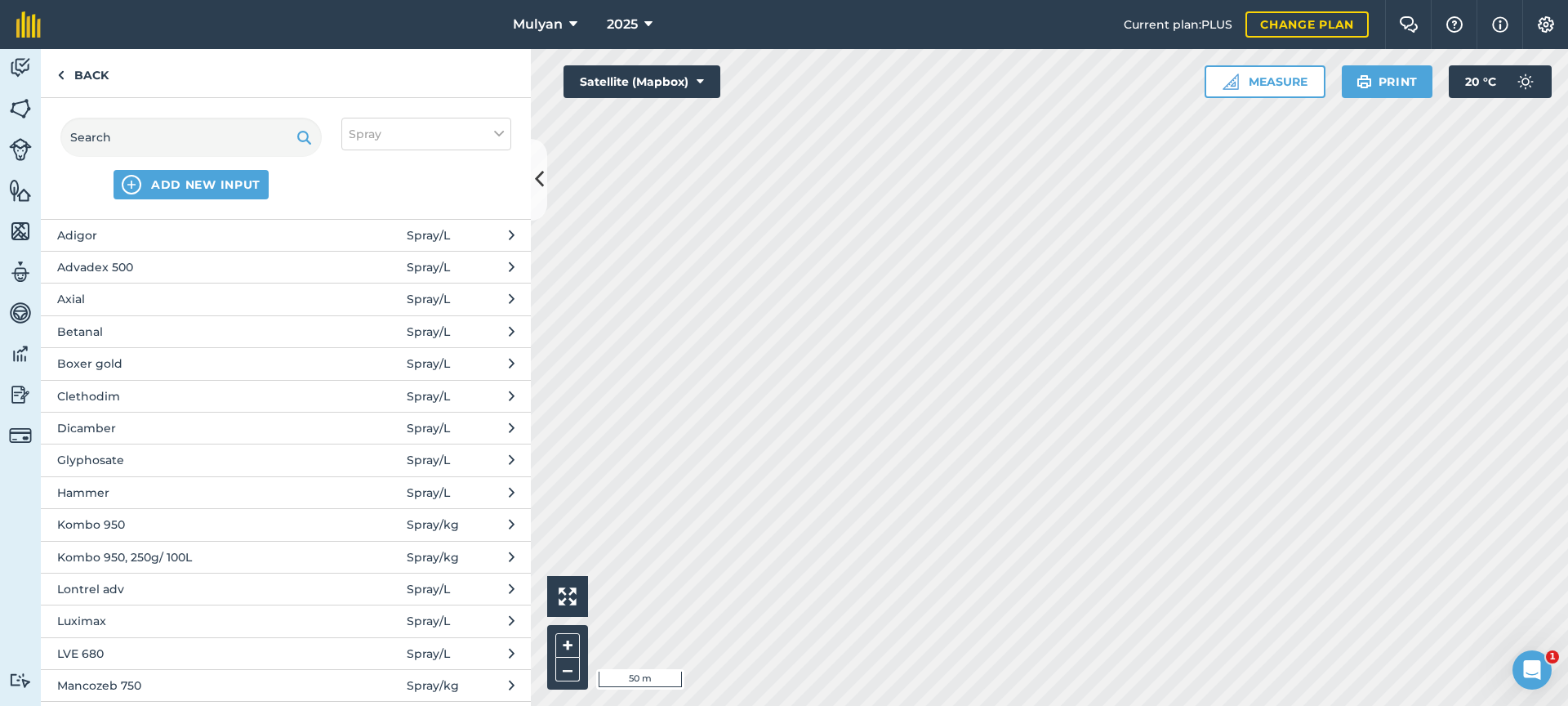
scroll to position [0, 0]
click at [132, 621] on span "Lontrel adv" at bounding box center [191, 622] width 267 height 18
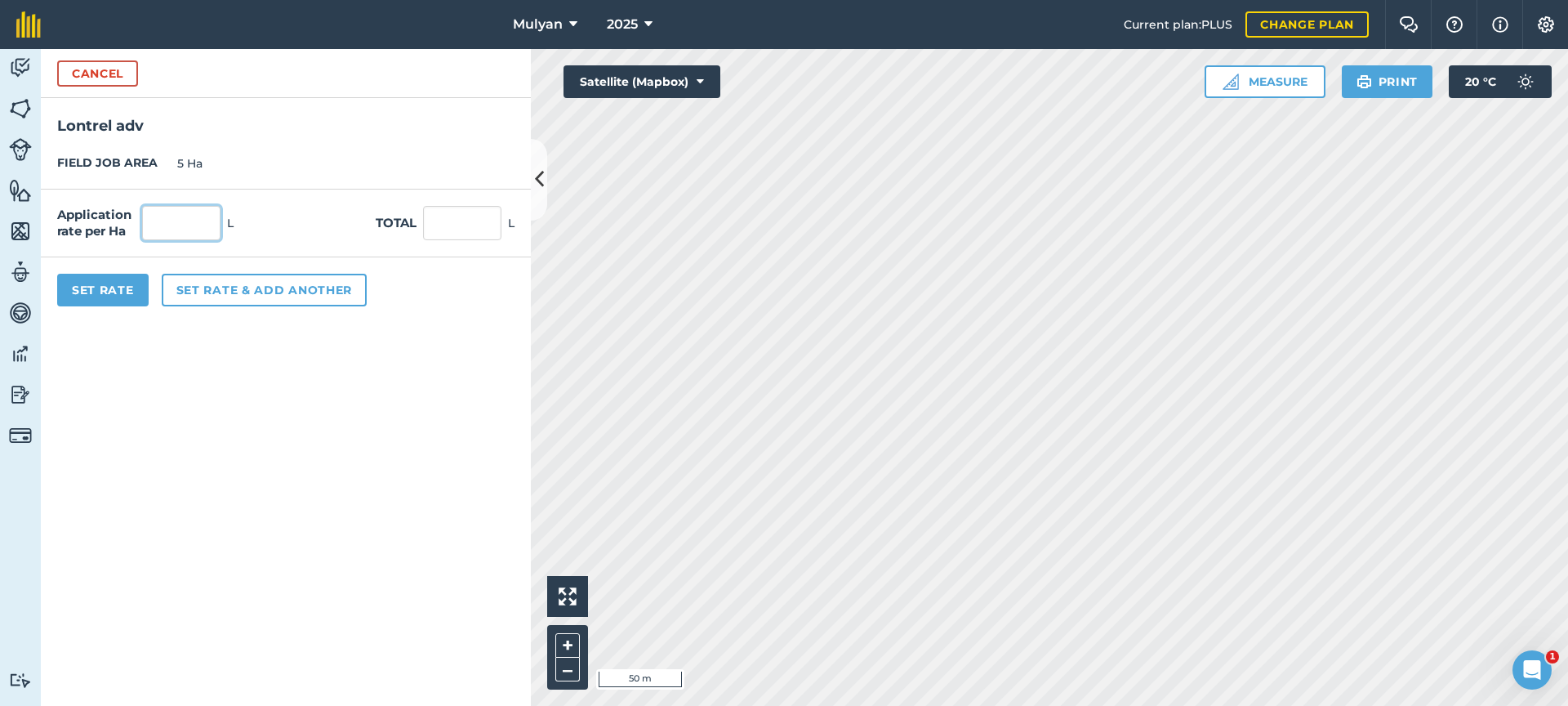
click at [169, 223] on input "text" at bounding box center [181, 222] width 79 height 34
type input "0.1"
type input "0.5"
click at [214, 294] on button "Set rate & add another" at bounding box center [264, 290] width 205 height 33
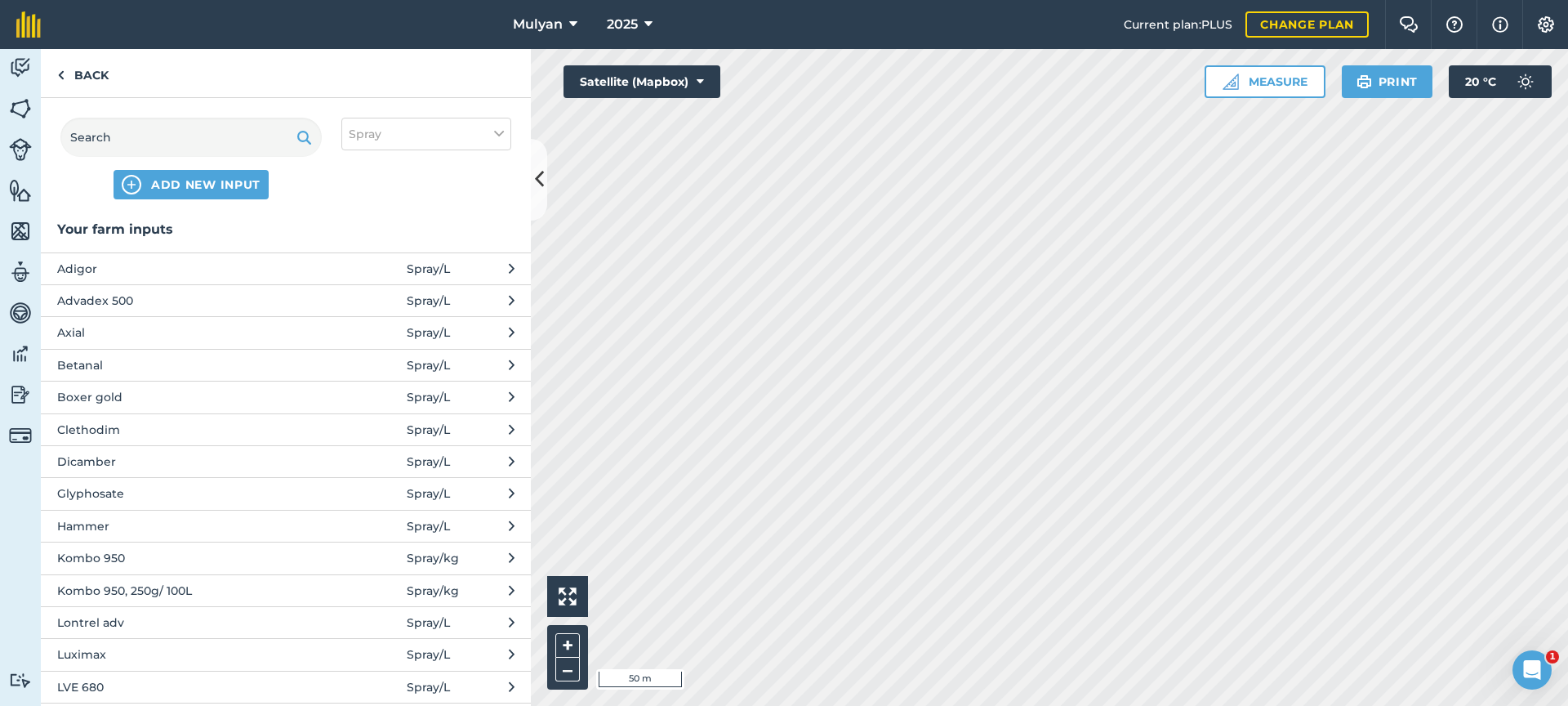
click at [136, 267] on span "Adigor" at bounding box center [191, 269] width 267 height 18
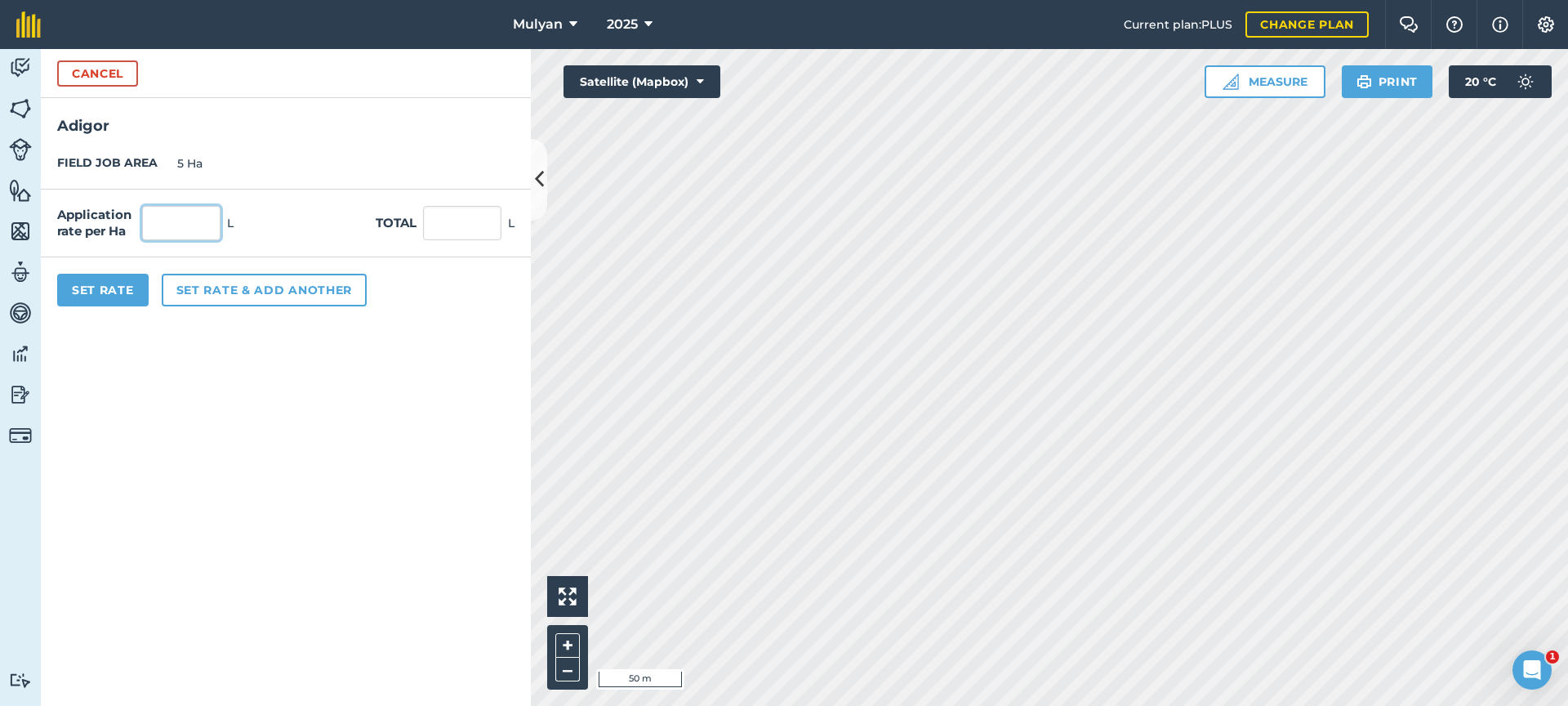
click at [174, 227] on input "text" at bounding box center [181, 222] width 79 height 34
click at [104, 72] on button "Cancel" at bounding box center [97, 73] width 81 height 26
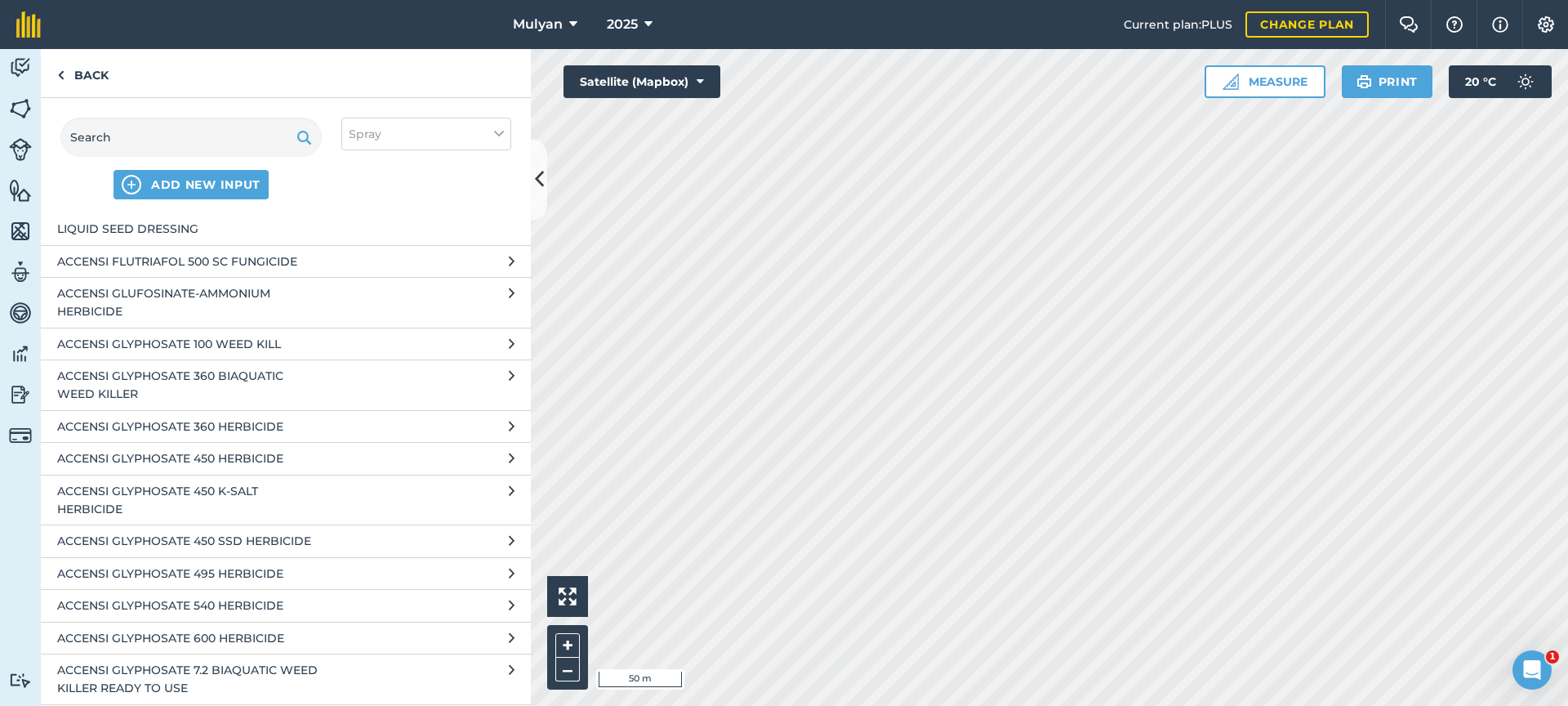
scroll to position [11684, 0]
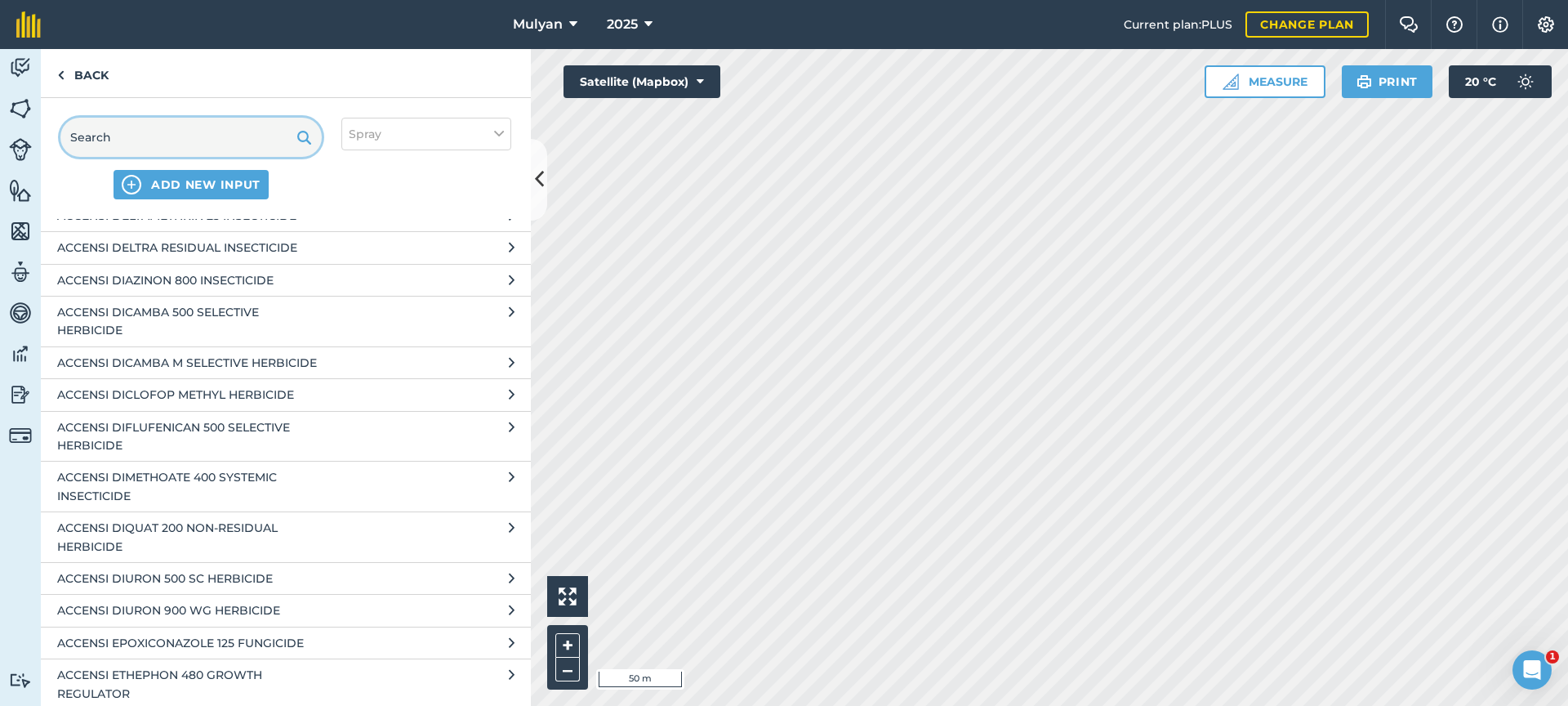
click at [155, 137] on input "text" at bounding box center [191, 137] width 261 height 39
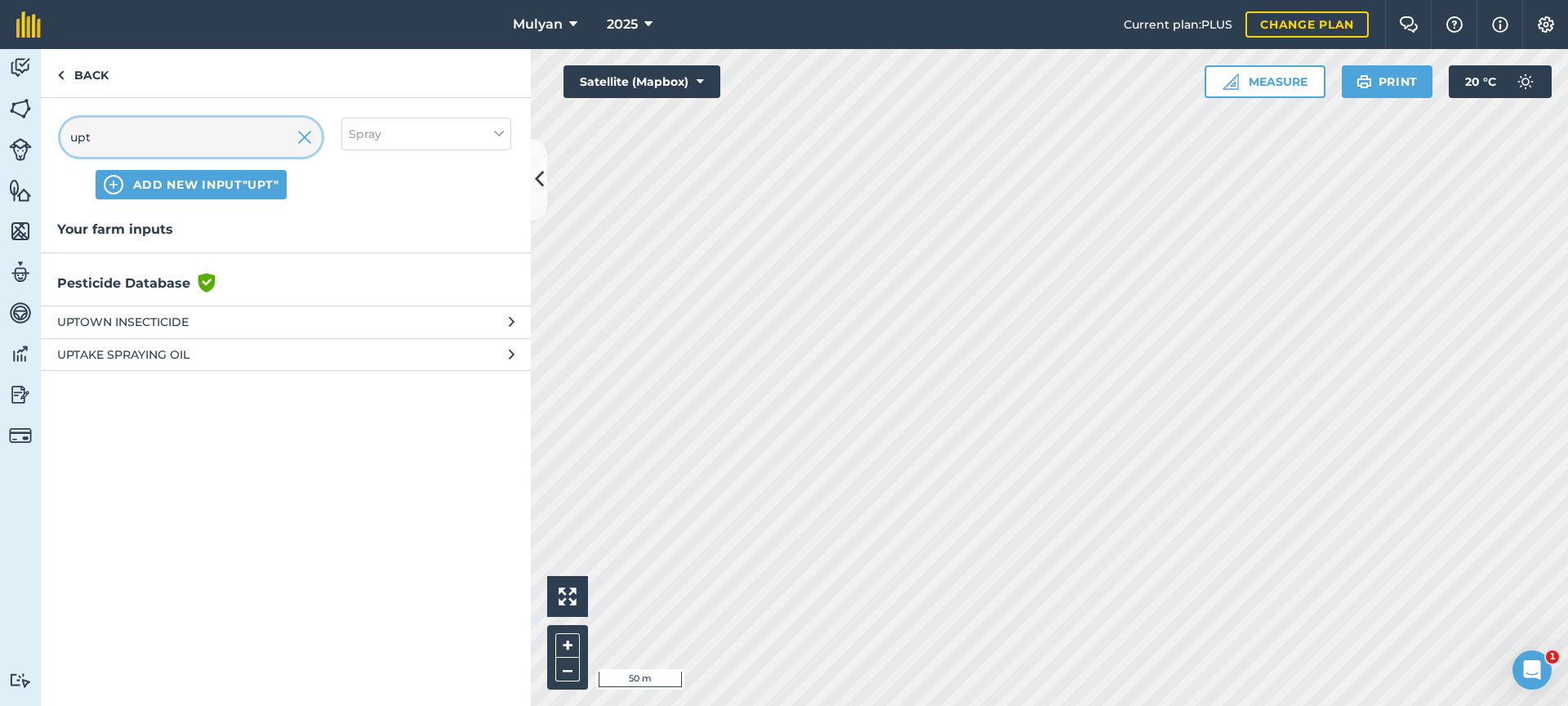
type input "upt"
click at [165, 355] on span "UPTAKE SPRAYING OIL" at bounding box center [191, 354] width 267 height 18
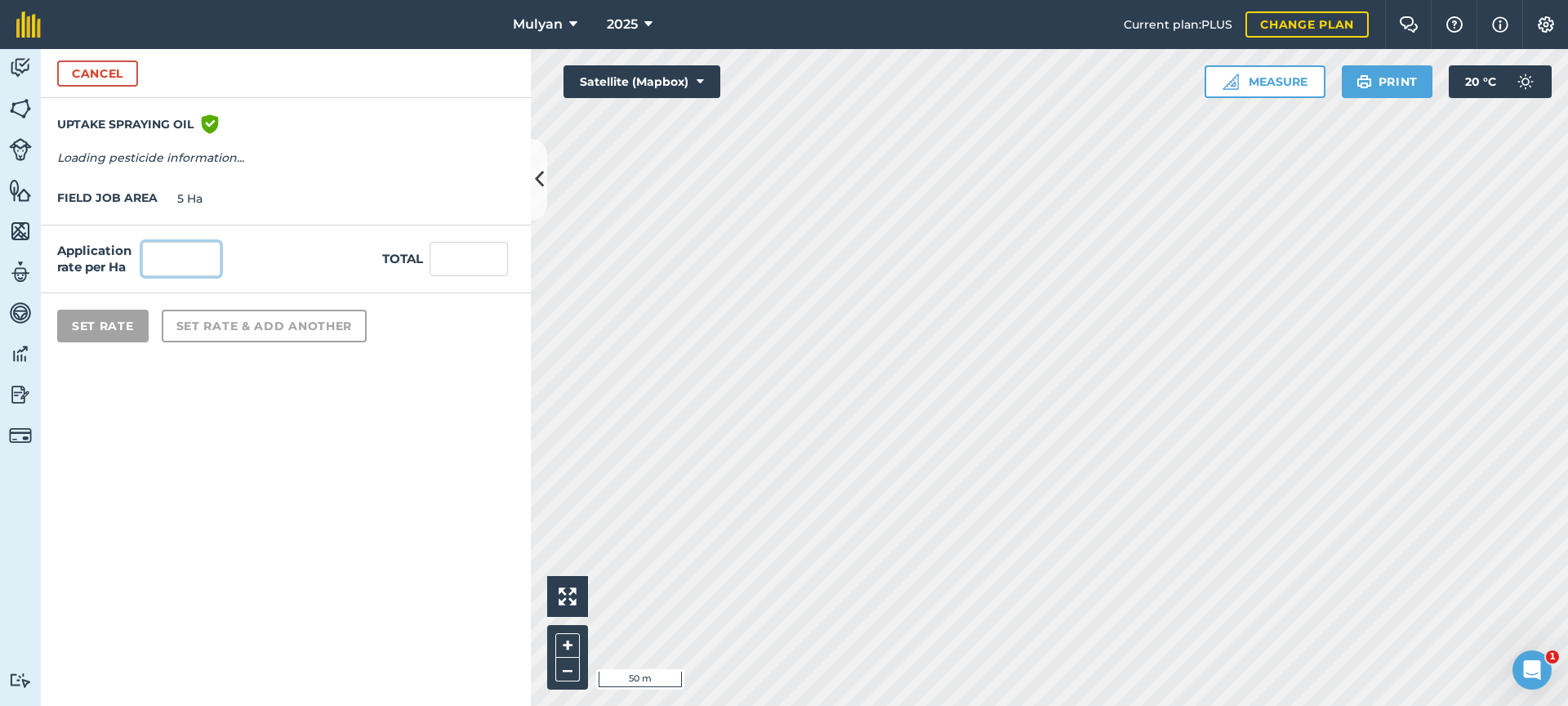
click at [181, 261] on input "text" at bounding box center [181, 258] width 79 height 34
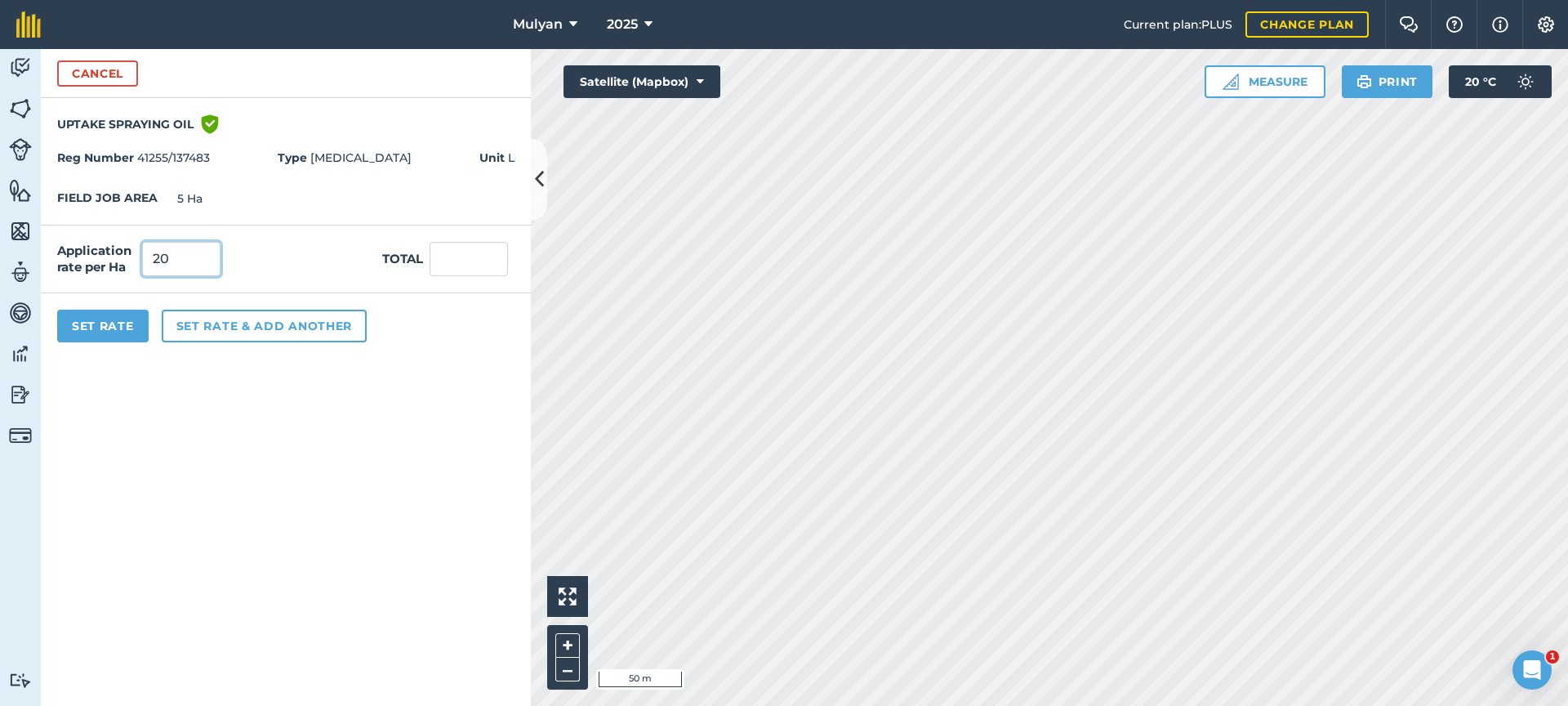
type input "2"
type input "5"
type input "25"
click at [109, 331] on button "Set Rate" at bounding box center [103, 326] width 92 height 33
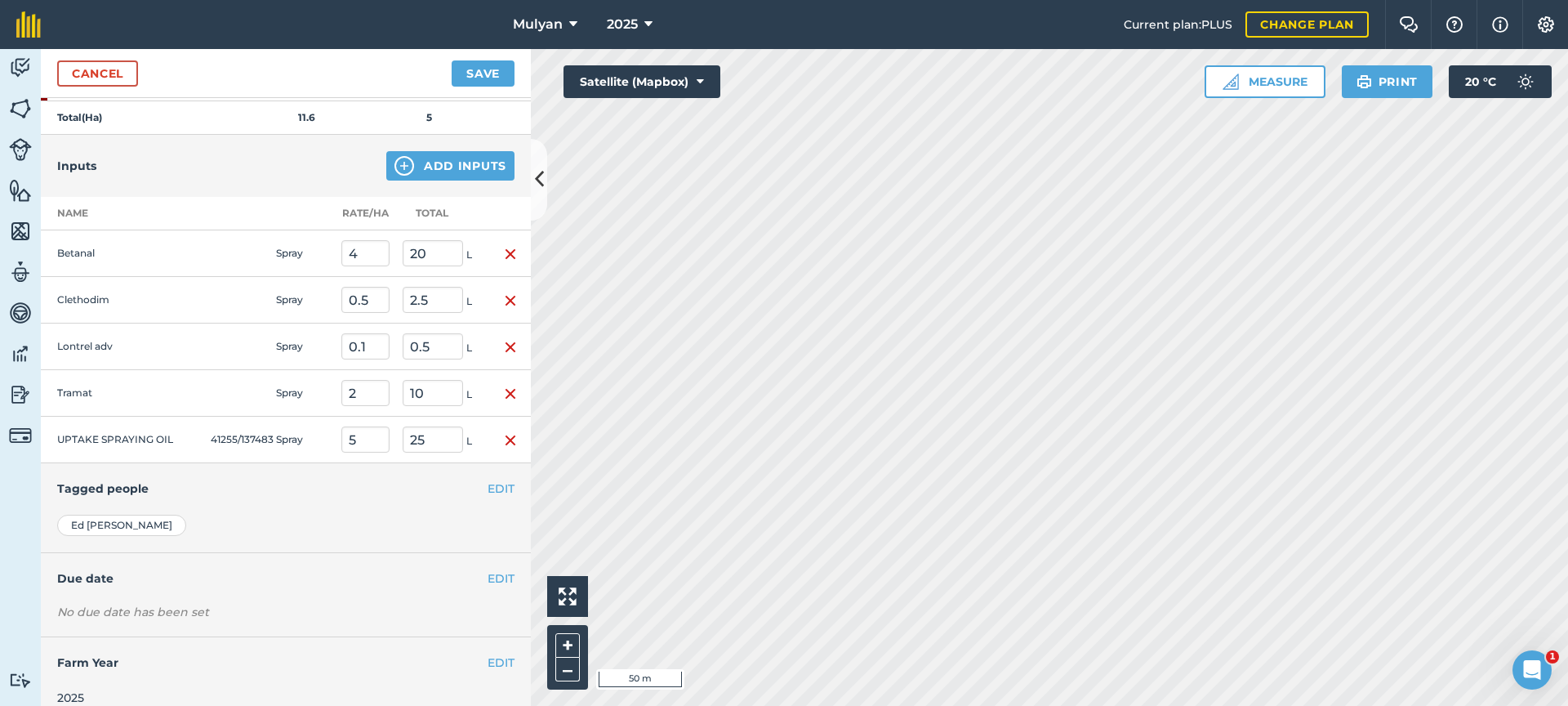
scroll to position [323, 0]
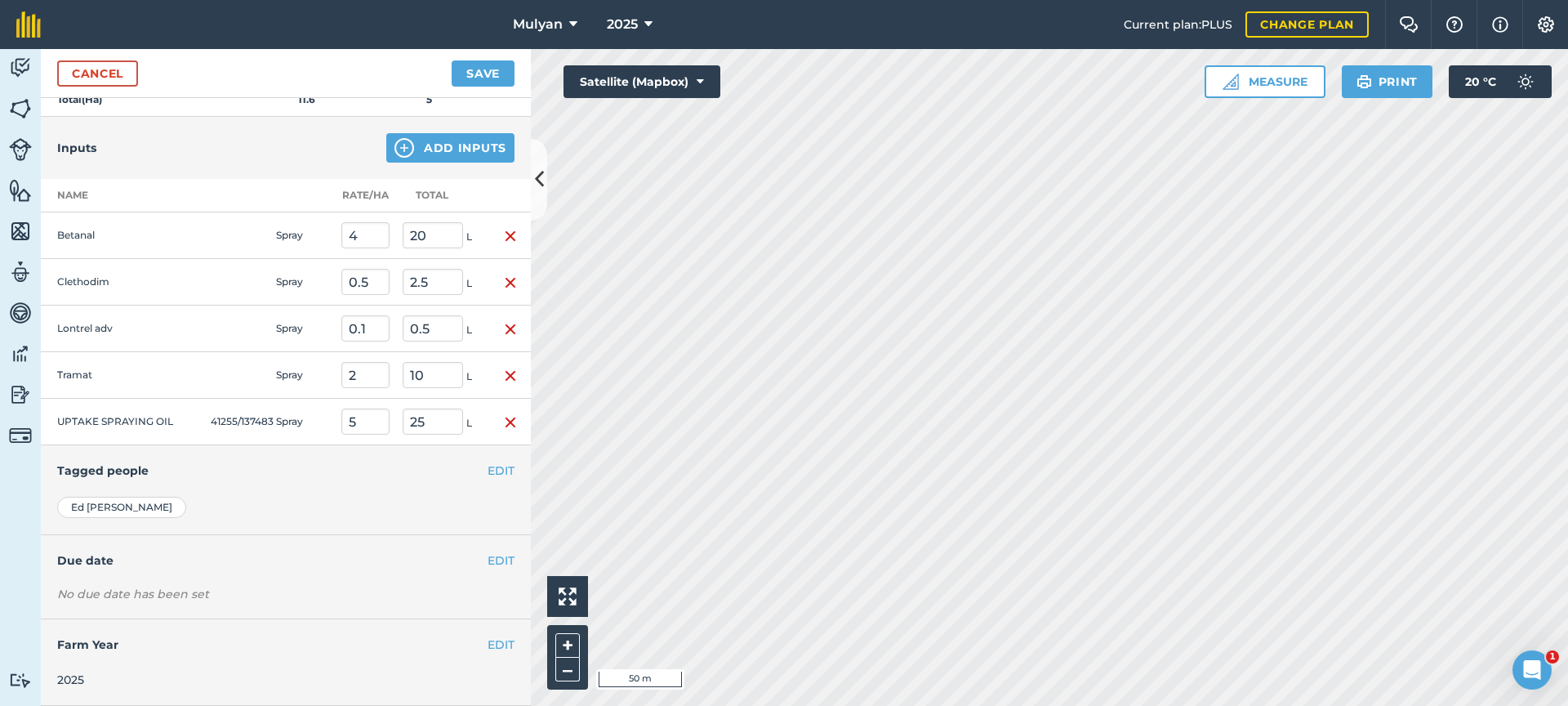
click at [171, 595] on div "No due date has been set" at bounding box center [286, 593] width 458 height 17
click at [498, 559] on button "EDIT" at bounding box center [502, 560] width 27 height 18
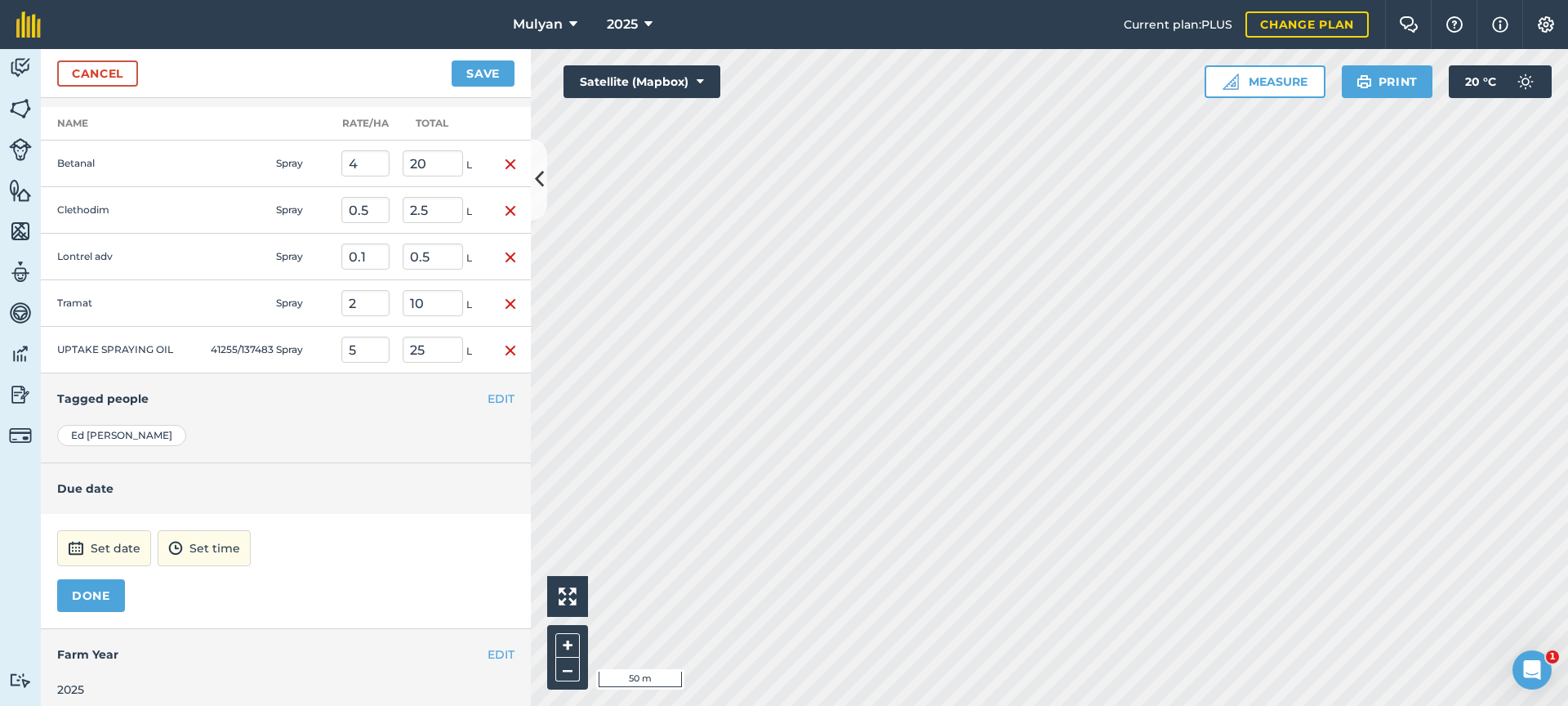
scroll to position [405, 0]
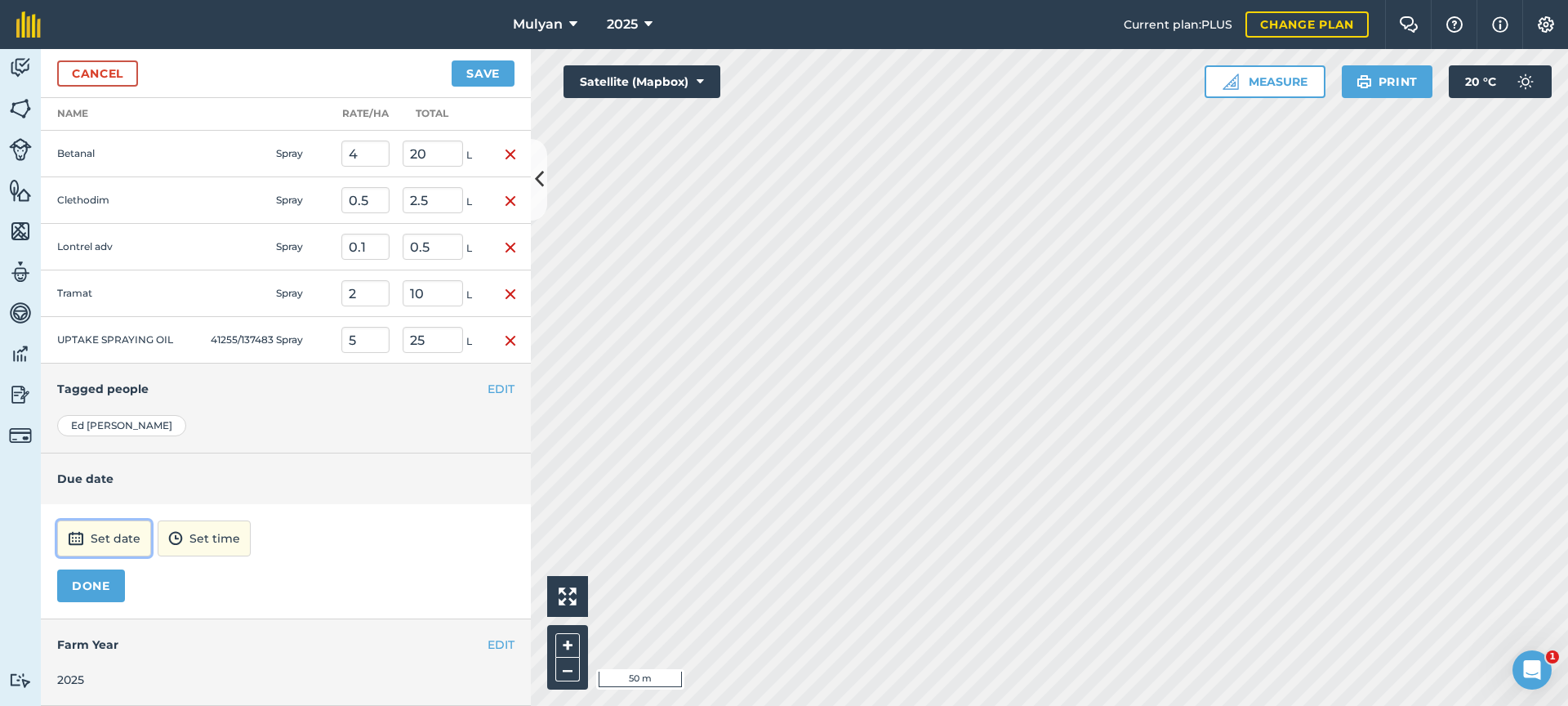
click at [124, 534] on button "Set date" at bounding box center [104, 538] width 93 height 36
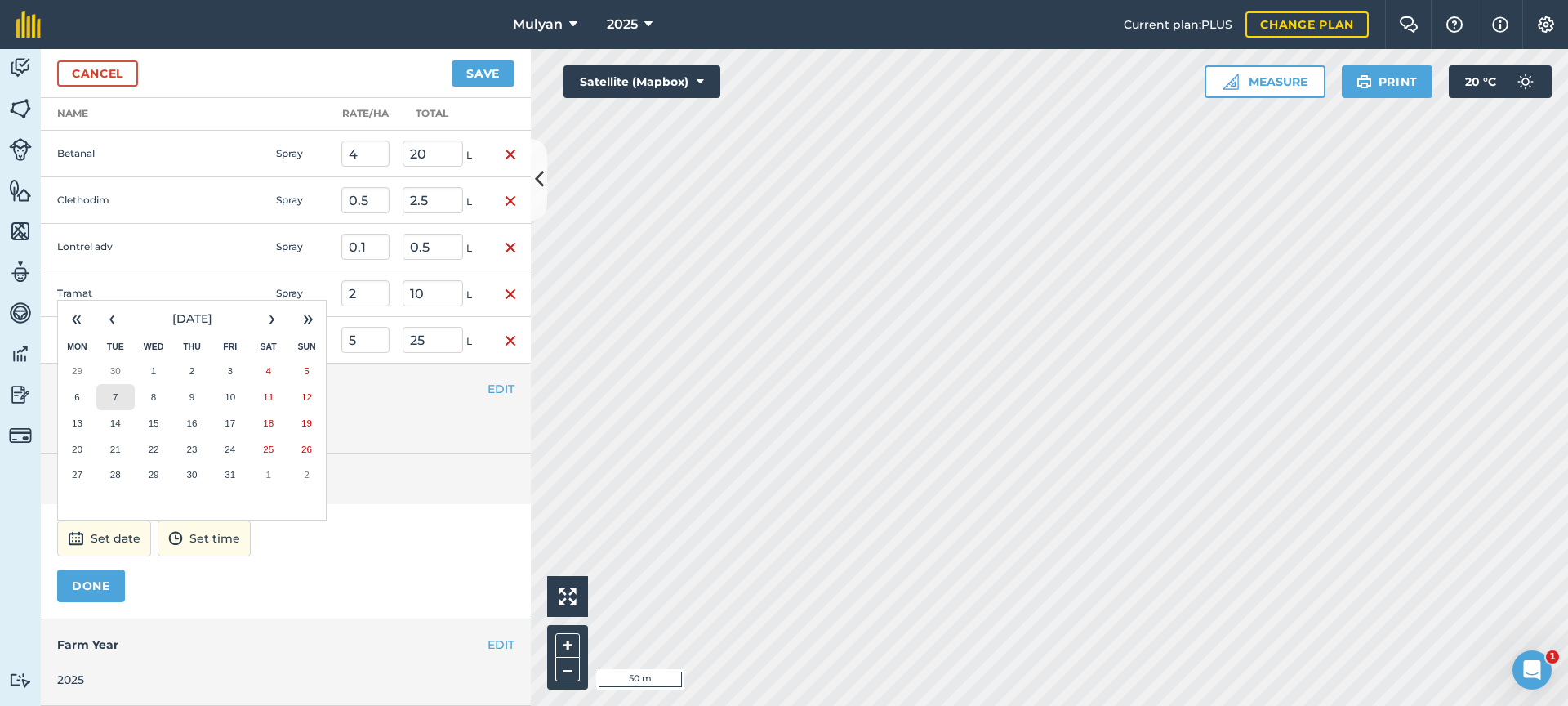
click at [119, 395] on button "7" at bounding box center [115, 396] width 38 height 26
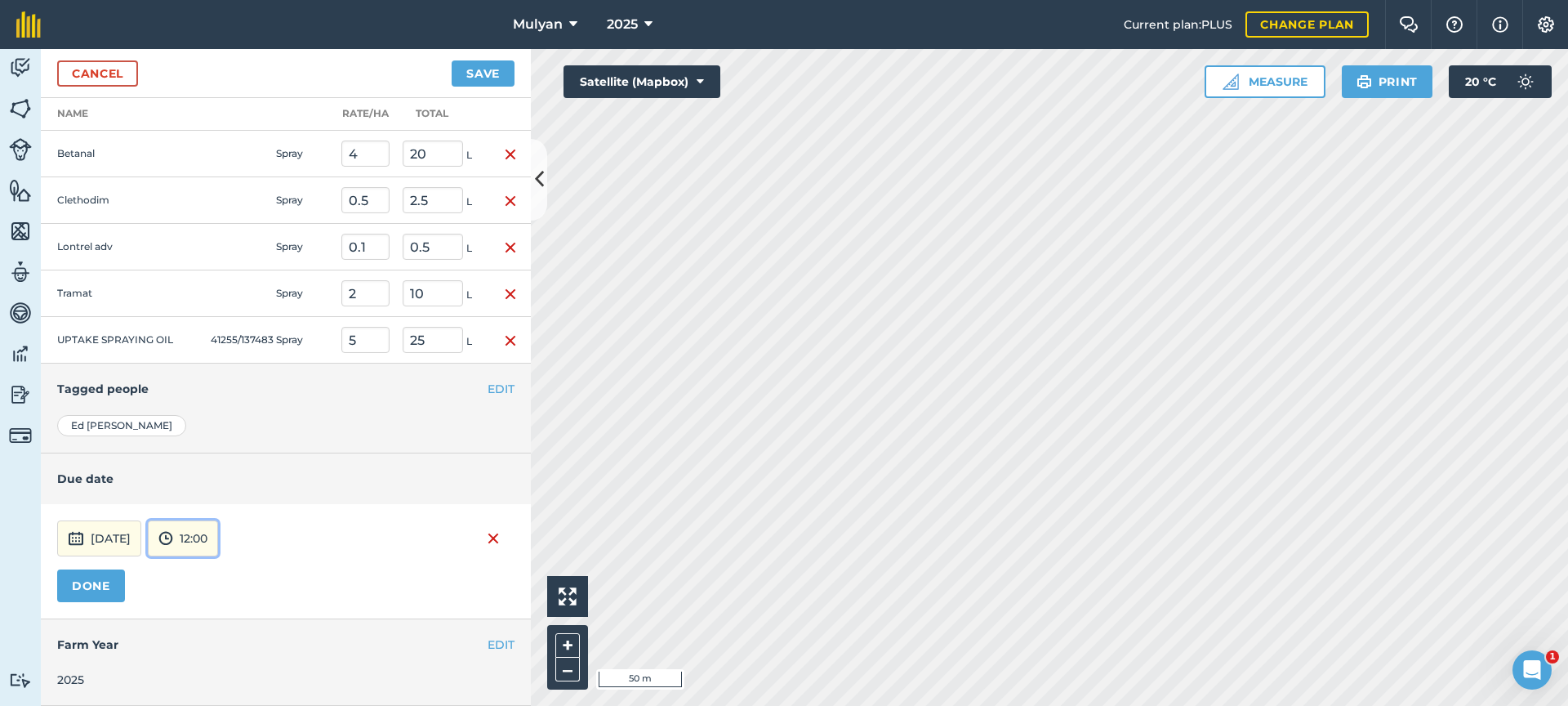
click at [218, 541] on button "12:00" at bounding box center [183, 538] width 70 height 36
click at [218, 464] on button "08:00" at bounding box center [187, 464] width 77 height 26
click at [93, 586] on button "DONE" at bounding box center [92, 586] width 68 height 33
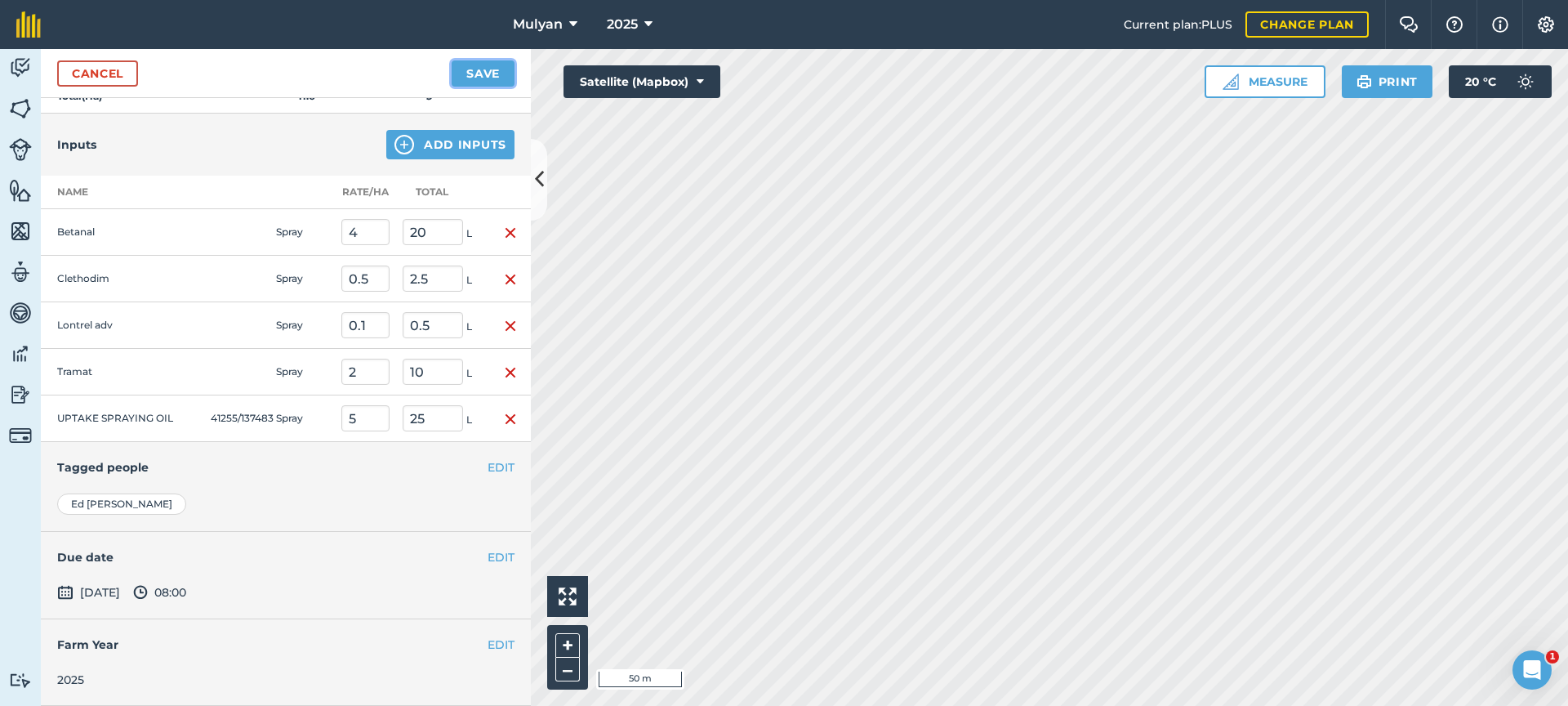
click at [499, 73] on button "Save" at bounding box center [483, 73] width 63 height 26
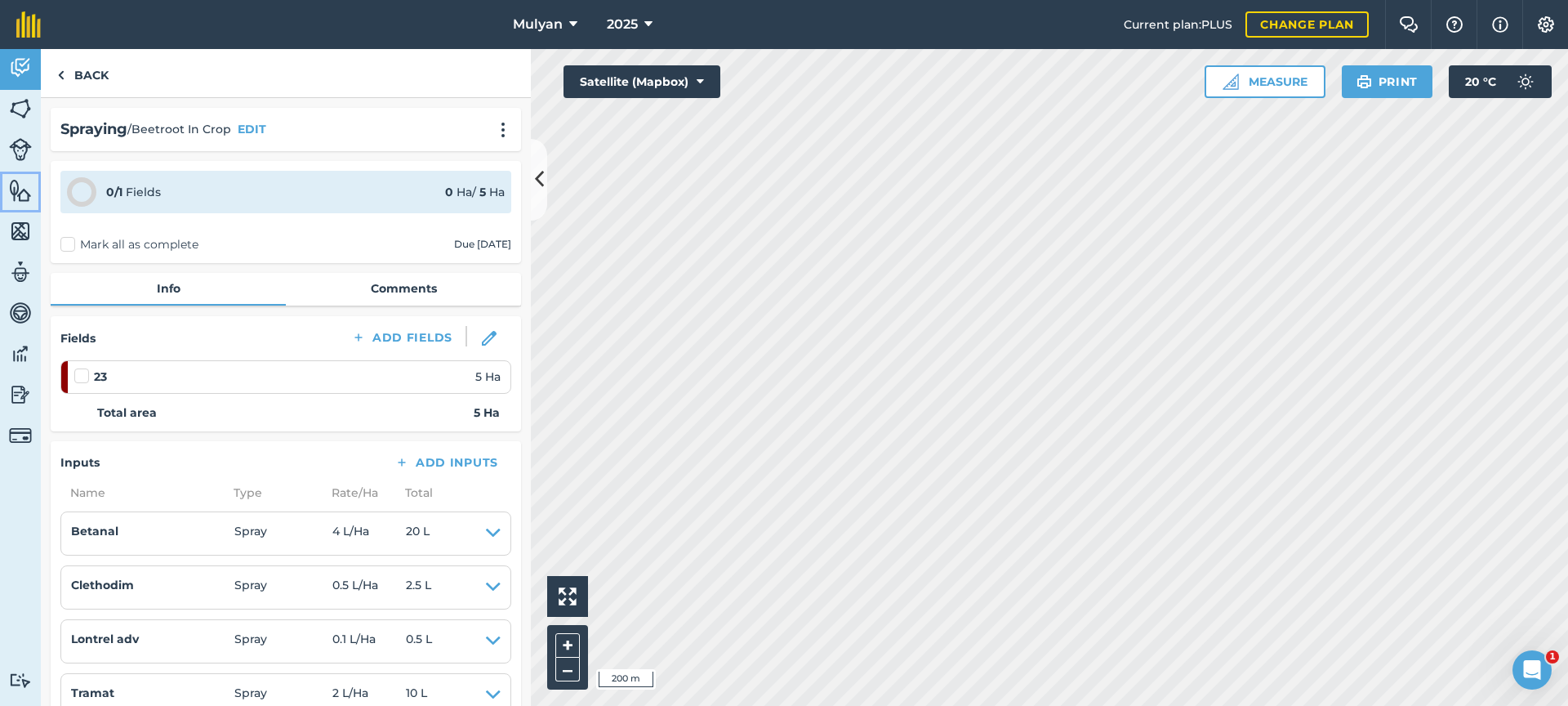
click at [22, 190] on img at bounding box center [19, 190] width 22 height 24
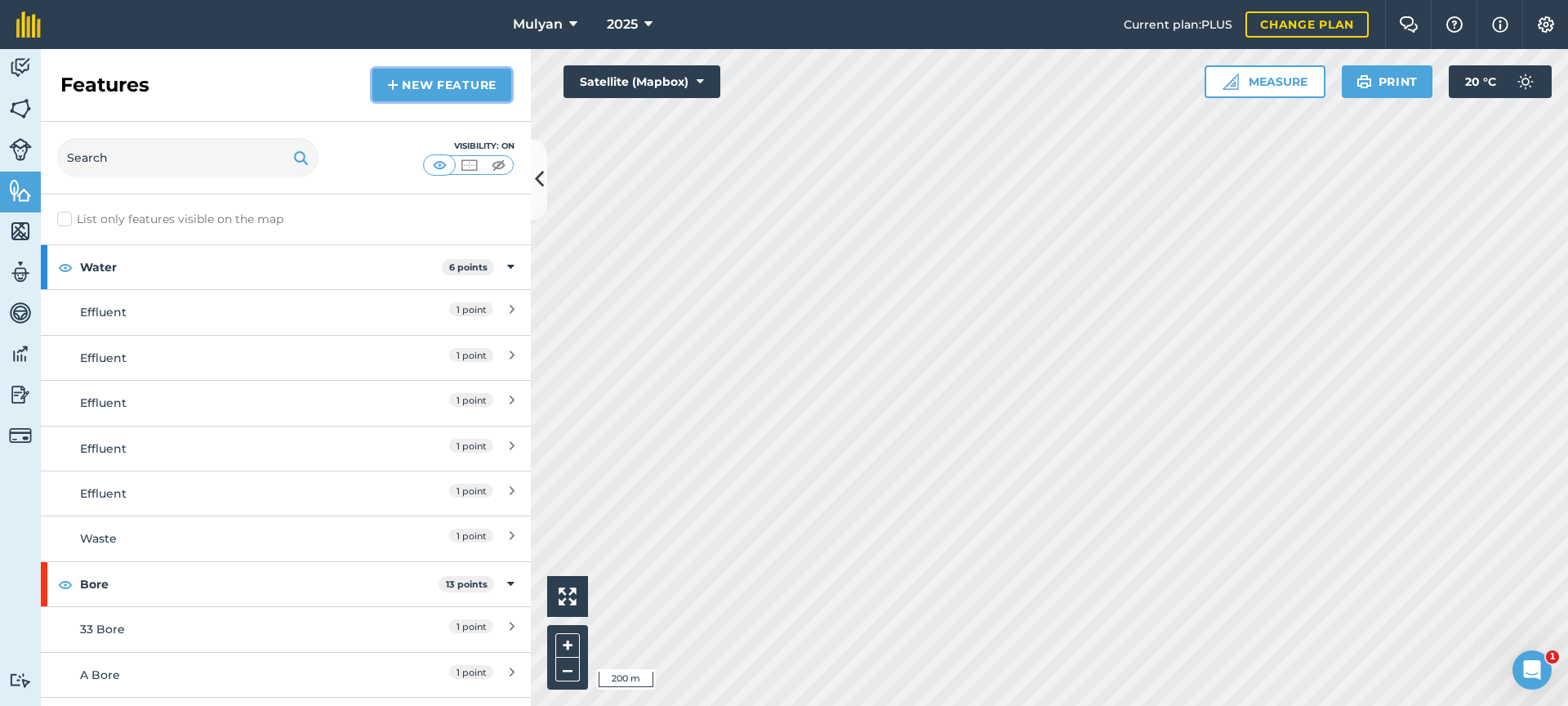
click at [451, 81] on link "New feature" at bounding box center [441, 85] width 139 height 33
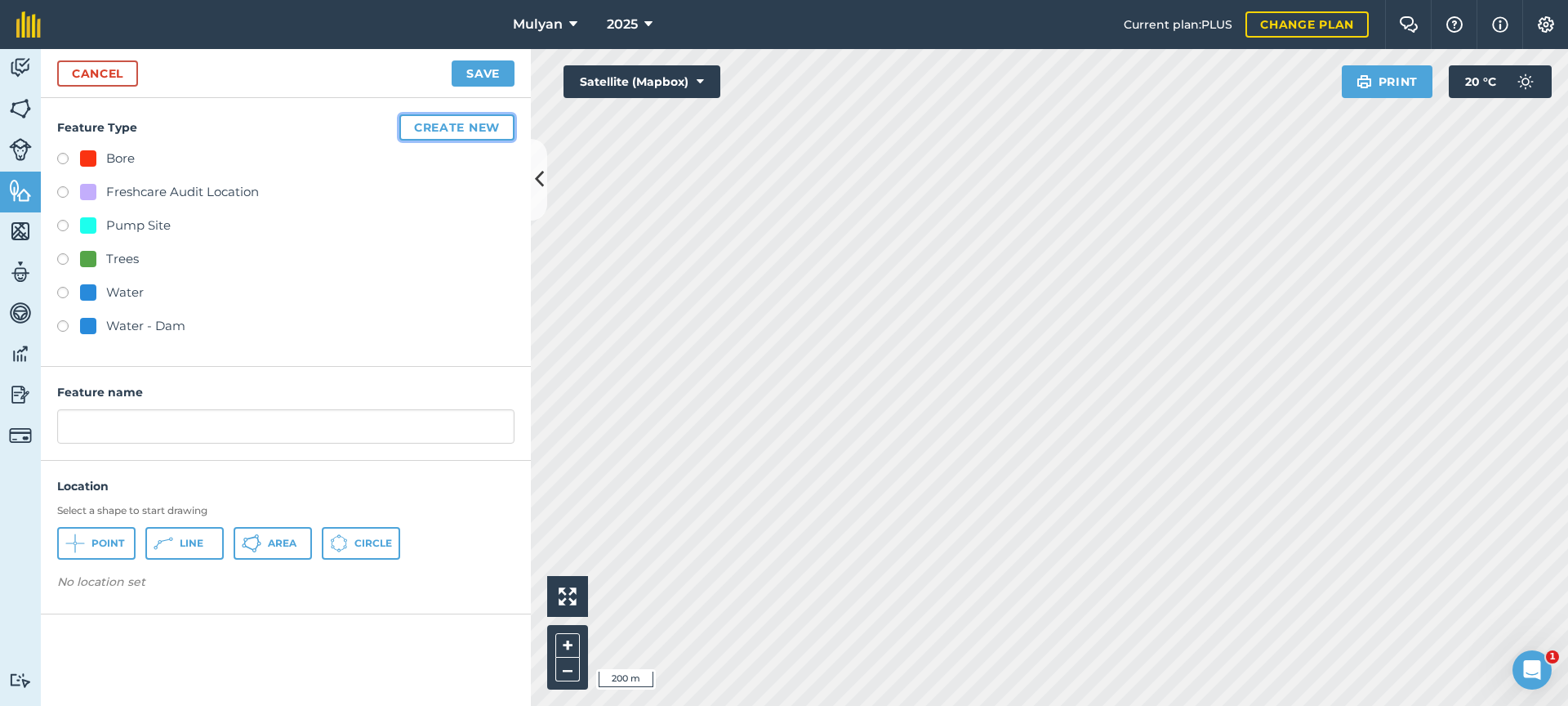
click at [466, 130] on button "Create new" at bounding box center [457, 127] width 115 height 26
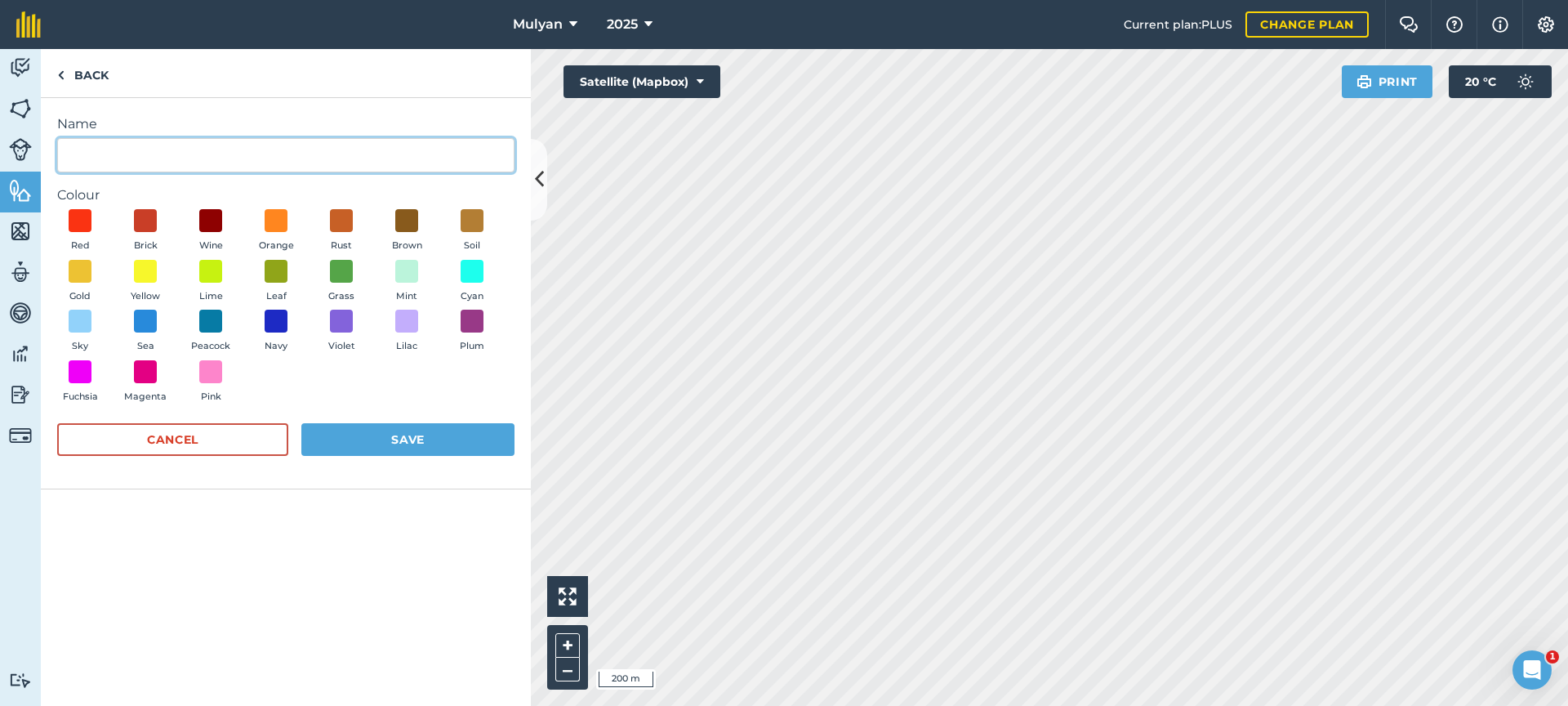
click at [155, 144] on input "Name" at bounding box center [286, 155] width 458 height 34
type input "Workshop"
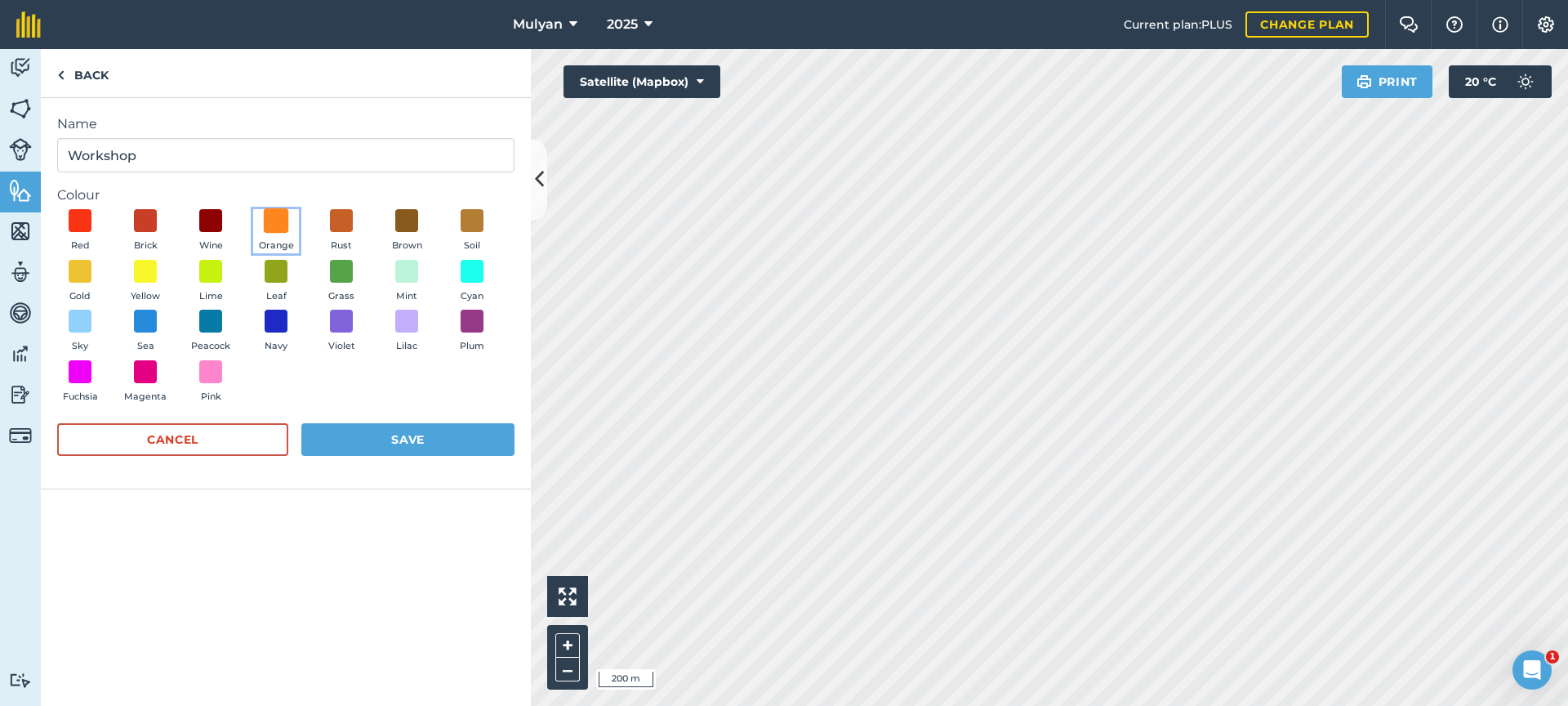
click at [279, 223] on span at bounding box center [277, 221] width 25 height 25
click at [363, 438] on button "Save" at bounding box center [407, 439] width 213 height 33
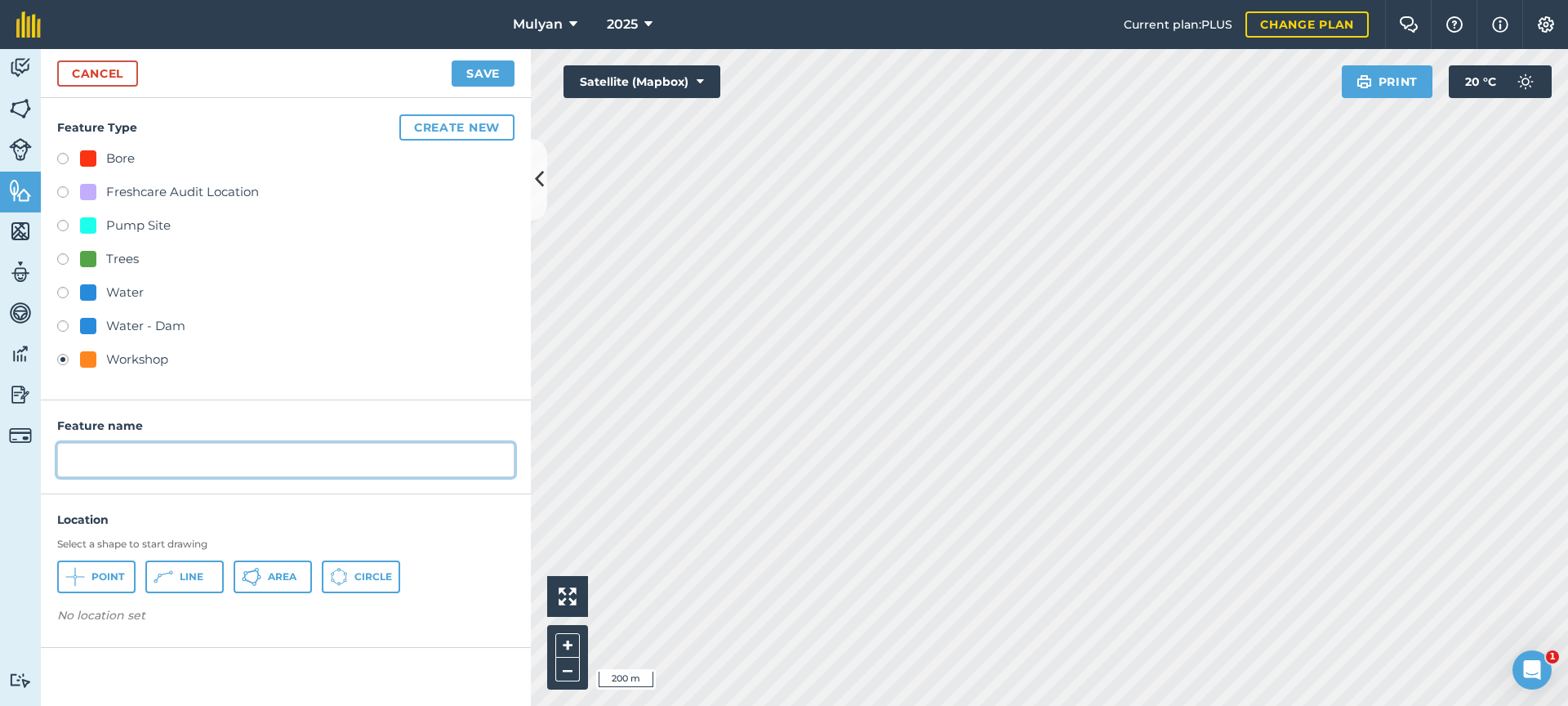
click at [257, 458] on input "text" at bounding box center [286, 460] width 458 height 34
type input "Mulyan Workshop"
click at [98, 579] on span "Point" at bounding box center [108, 576] width 33 height 13
click at [473, 63] on button "Save" at bounding box center [483, 73] width 63 height 26
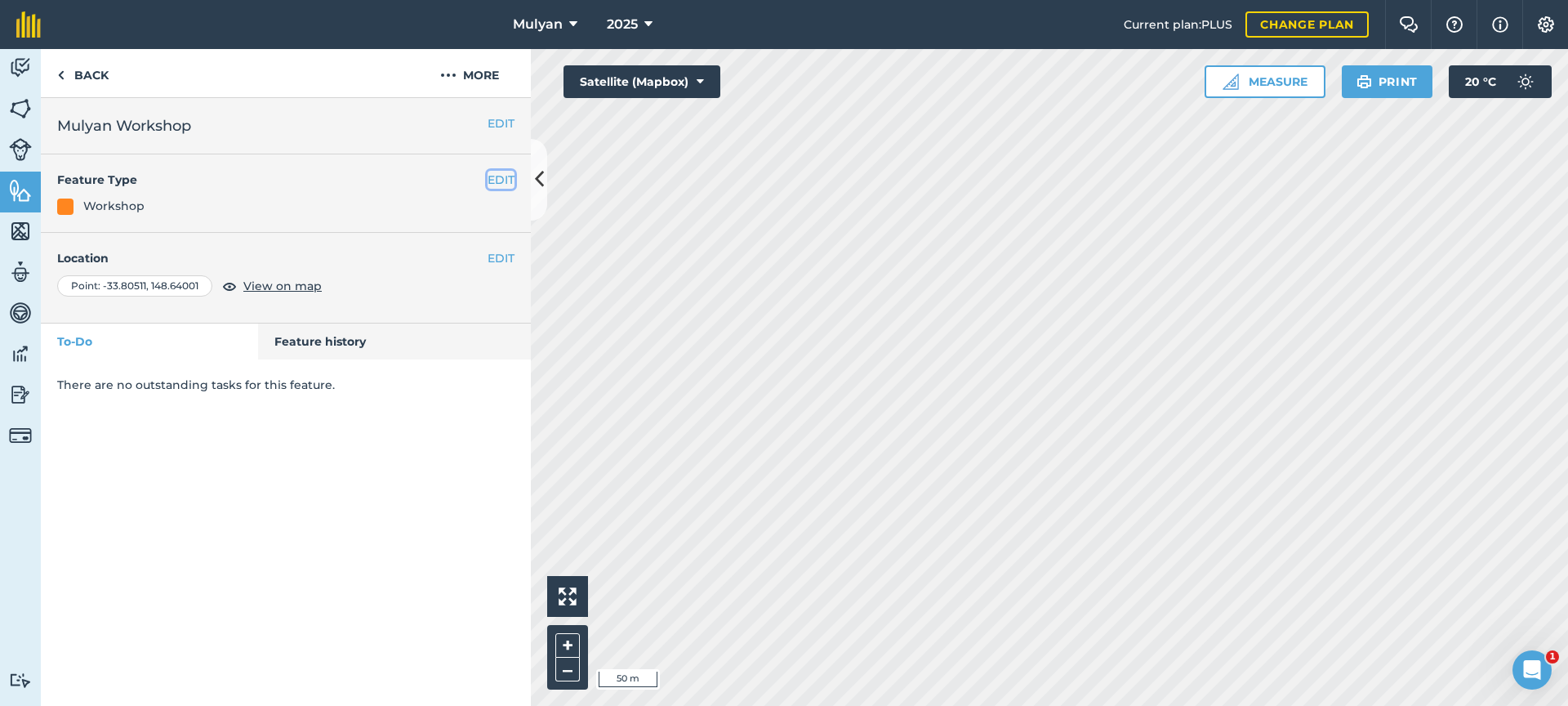
click at [501, 180] on button "EDIT" at bounding box center [502, 179] width 27 height 18
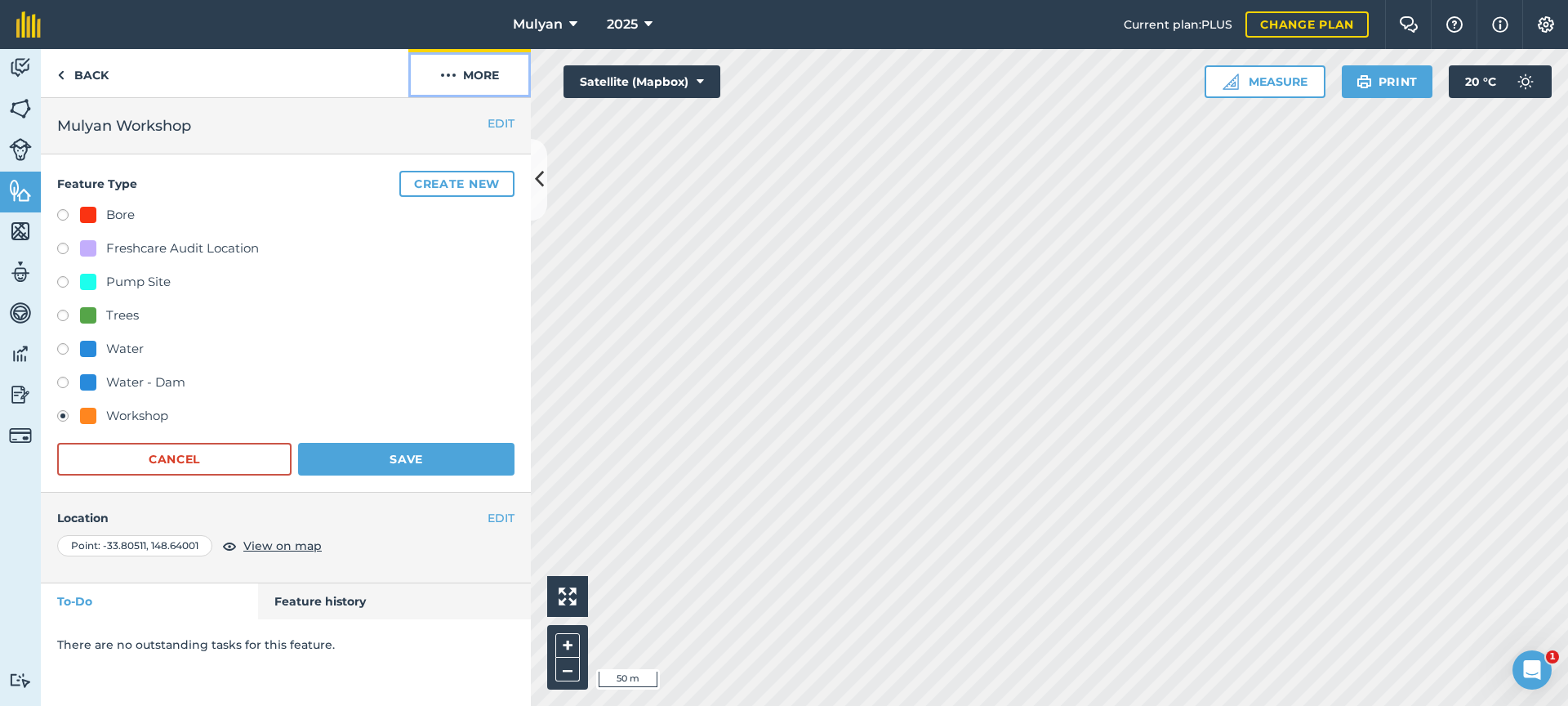
click at [485, 71] on button "More" at bounding box center [469, 72] width 123 height 48
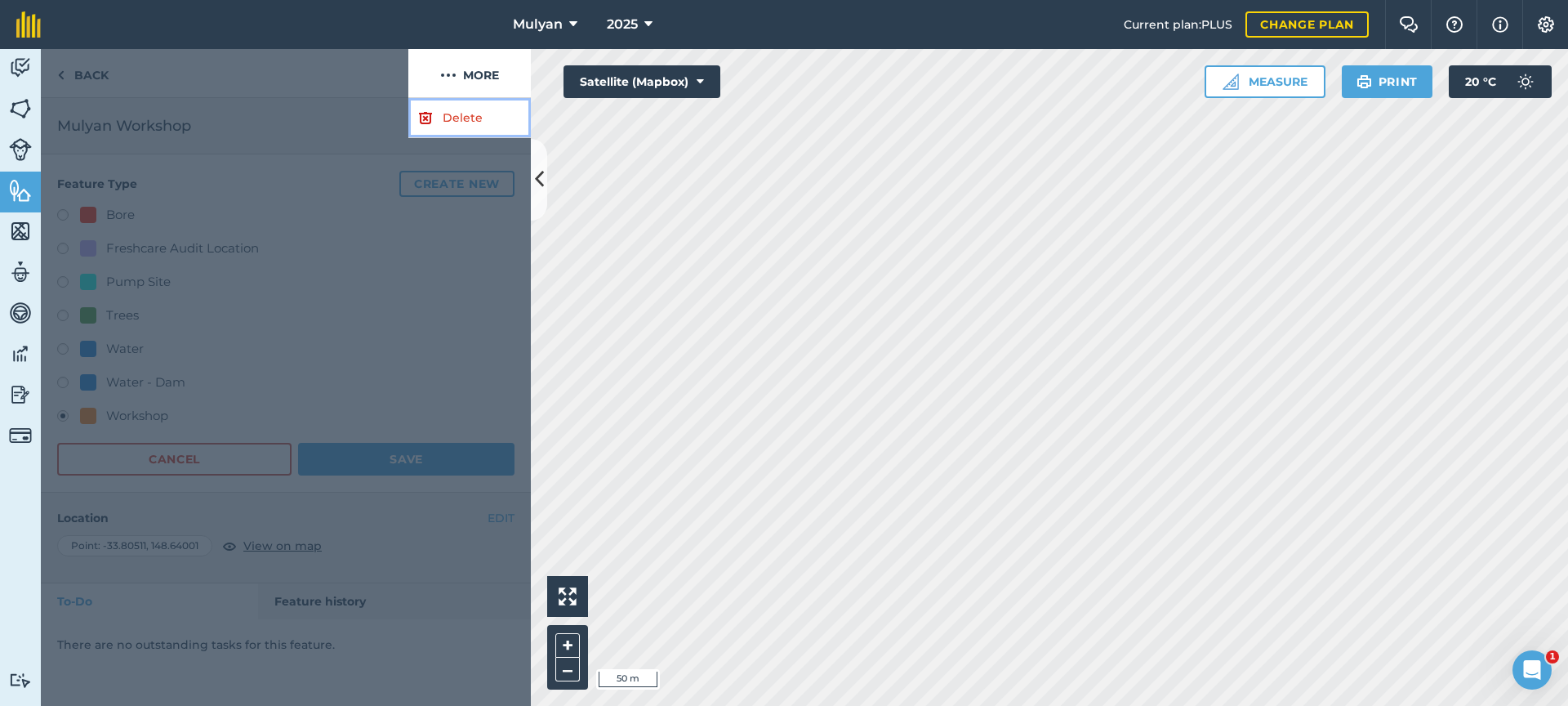
click at [458, 119] on link "Delete" at bounding box center [469, 118] width 123 height 40
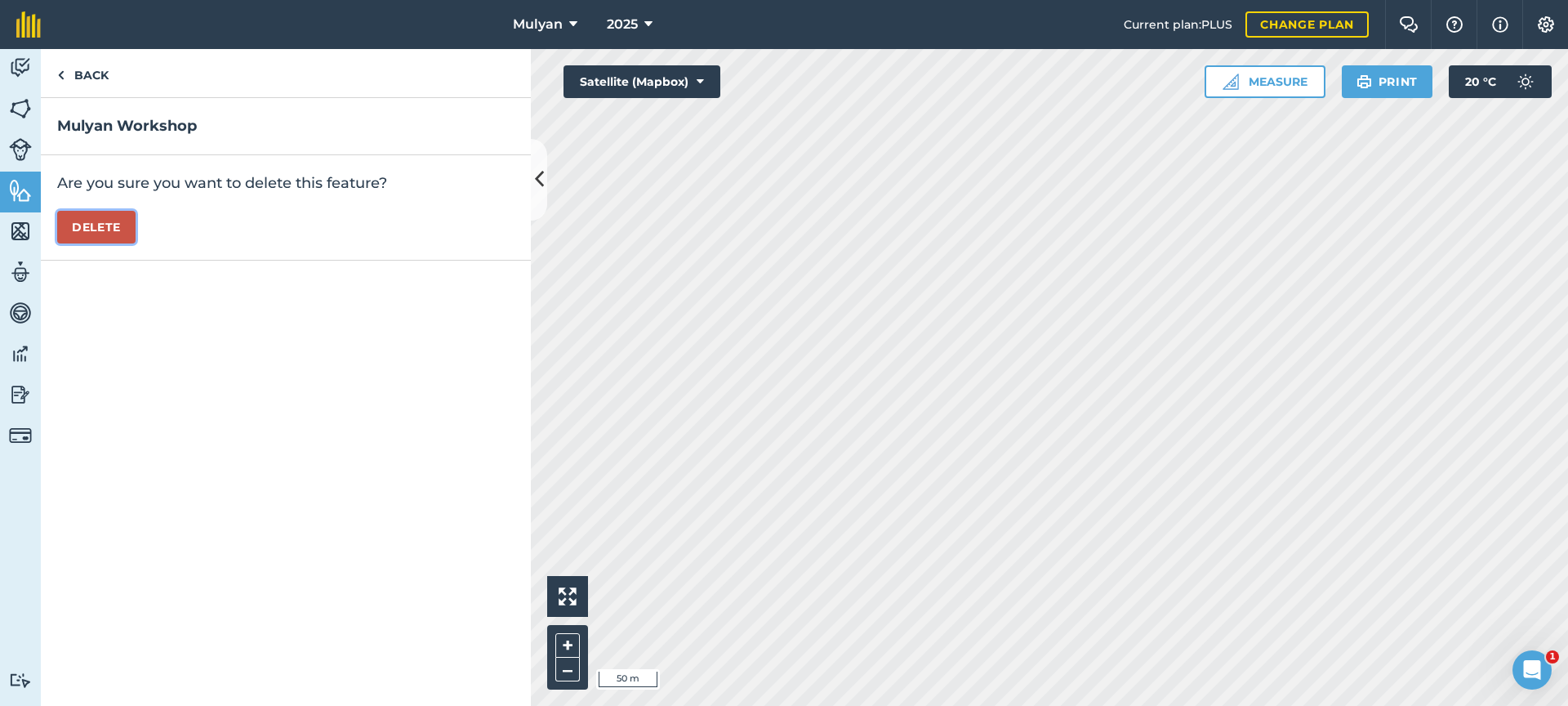
click at [91, 231] on button "Delete" at bounding box center [96, 227] width 79 height 33
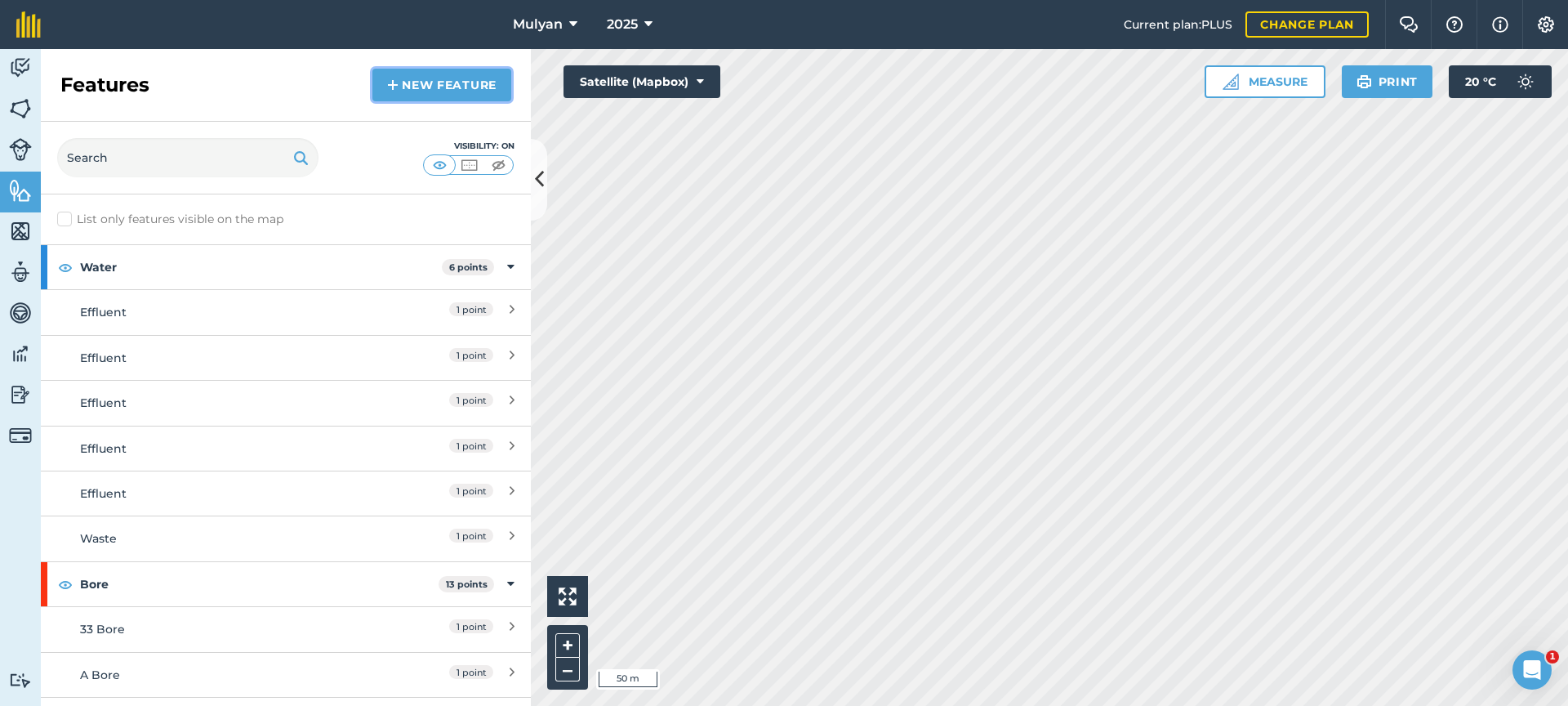
click at [406, 83] on link "New feature" at bounding box center [441, 85] width 139 height 33
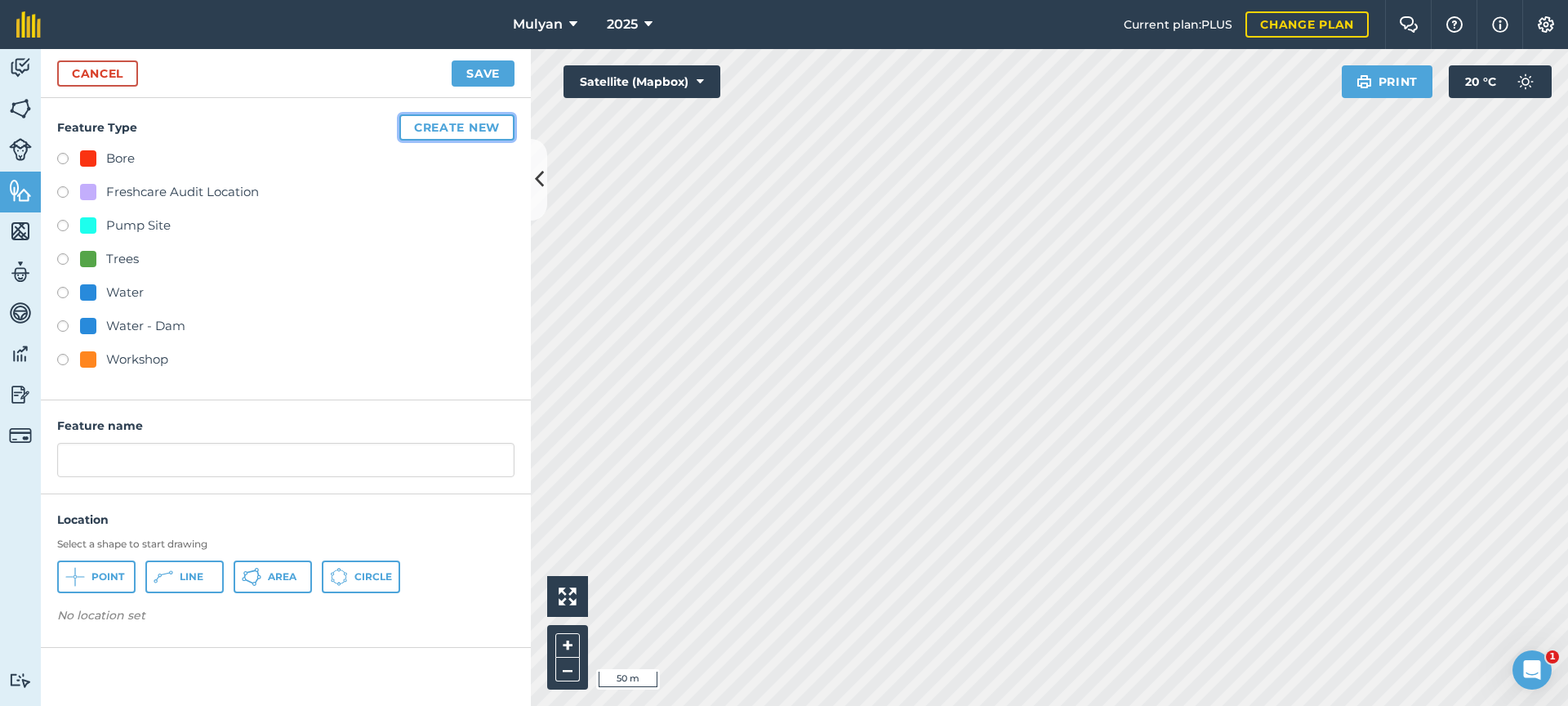
click at [470, 128] on button "Create new" at bounding box center [457, 127] width 115 height 26
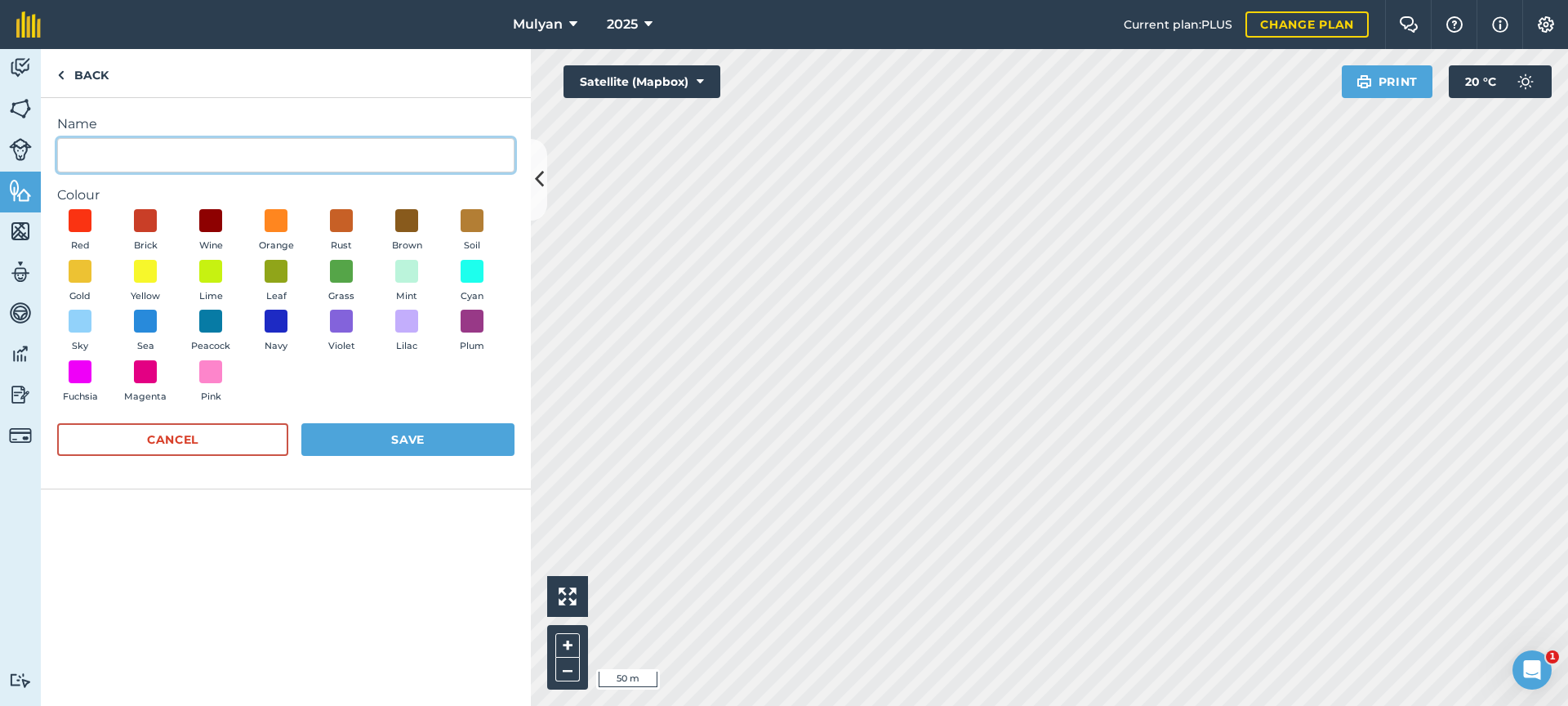
click at [167, 149] on input "Name" at bounding box center [286, 155] width 458 height 34
type input "Shed"
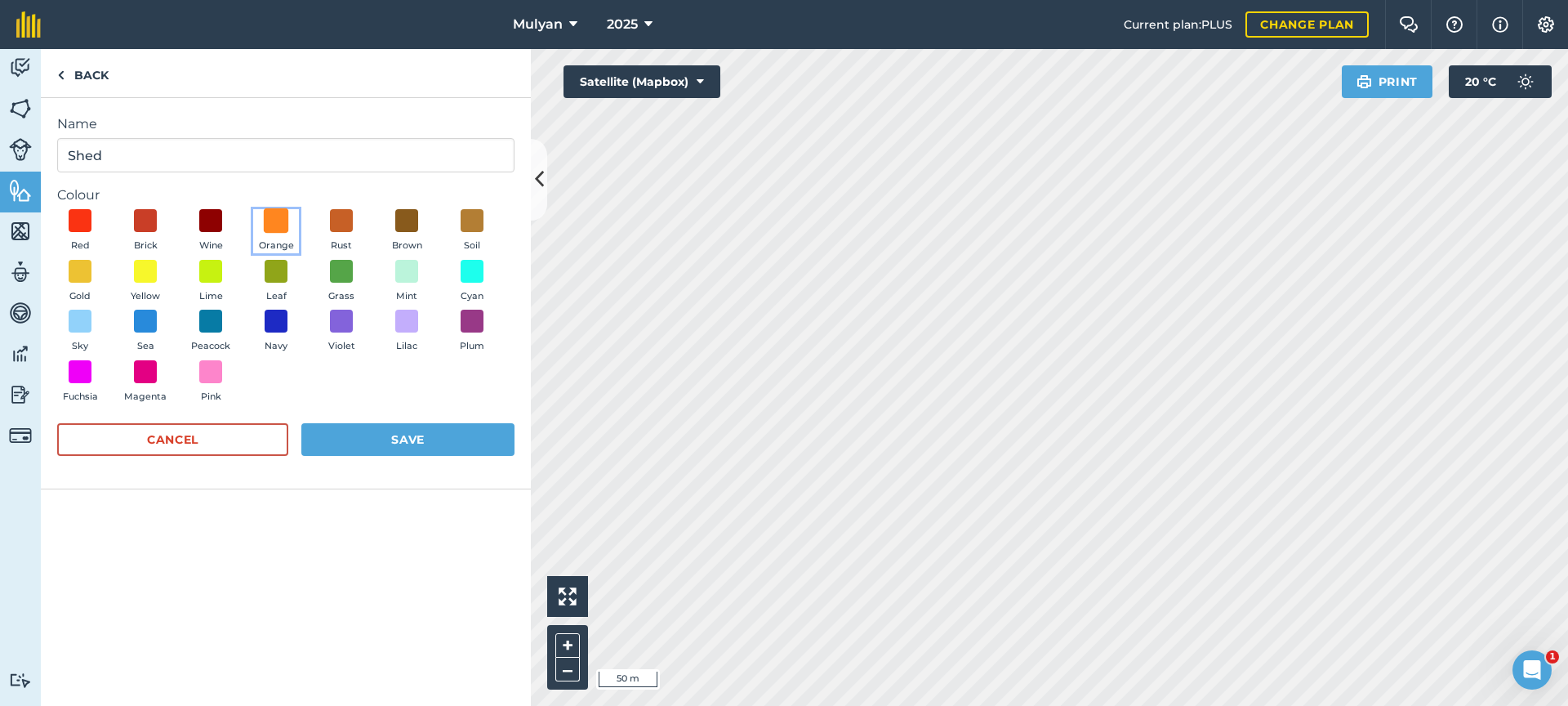
click at [276, 216] on span at bounding box center [277, 221] width 25 height 25
click at [433, 435] on button "Save" at bounding box center [407, 439] width 213 height 33
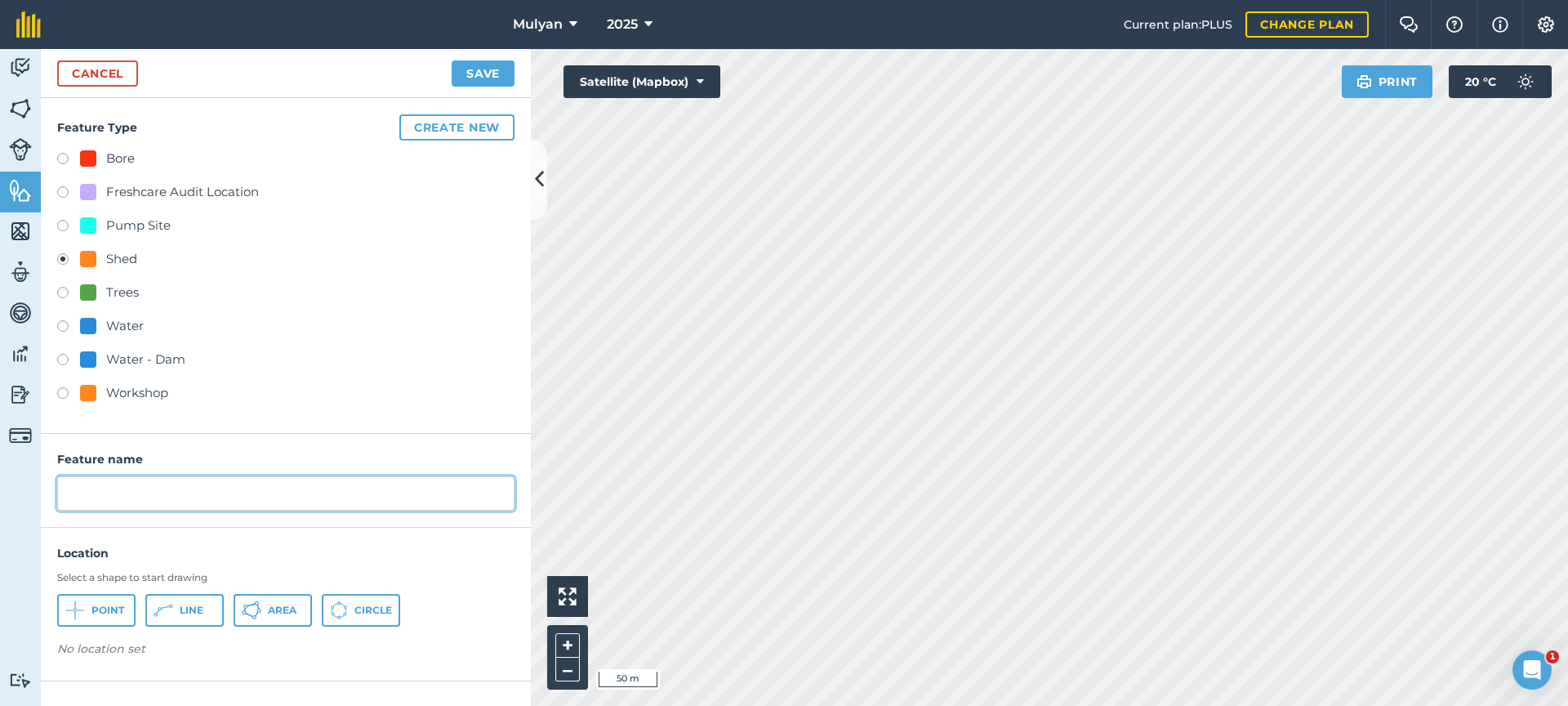
click at [145, 487] on input "text" at bounding box center [286, 493] width 458 height 34
type input "Wool Shed"
click at [93, 612] on span "Point" at bounding box center [108, 610] width 33 height 13
click at [486, 70] on button "Save" at bounding box center [483, 73] width 63 height 26
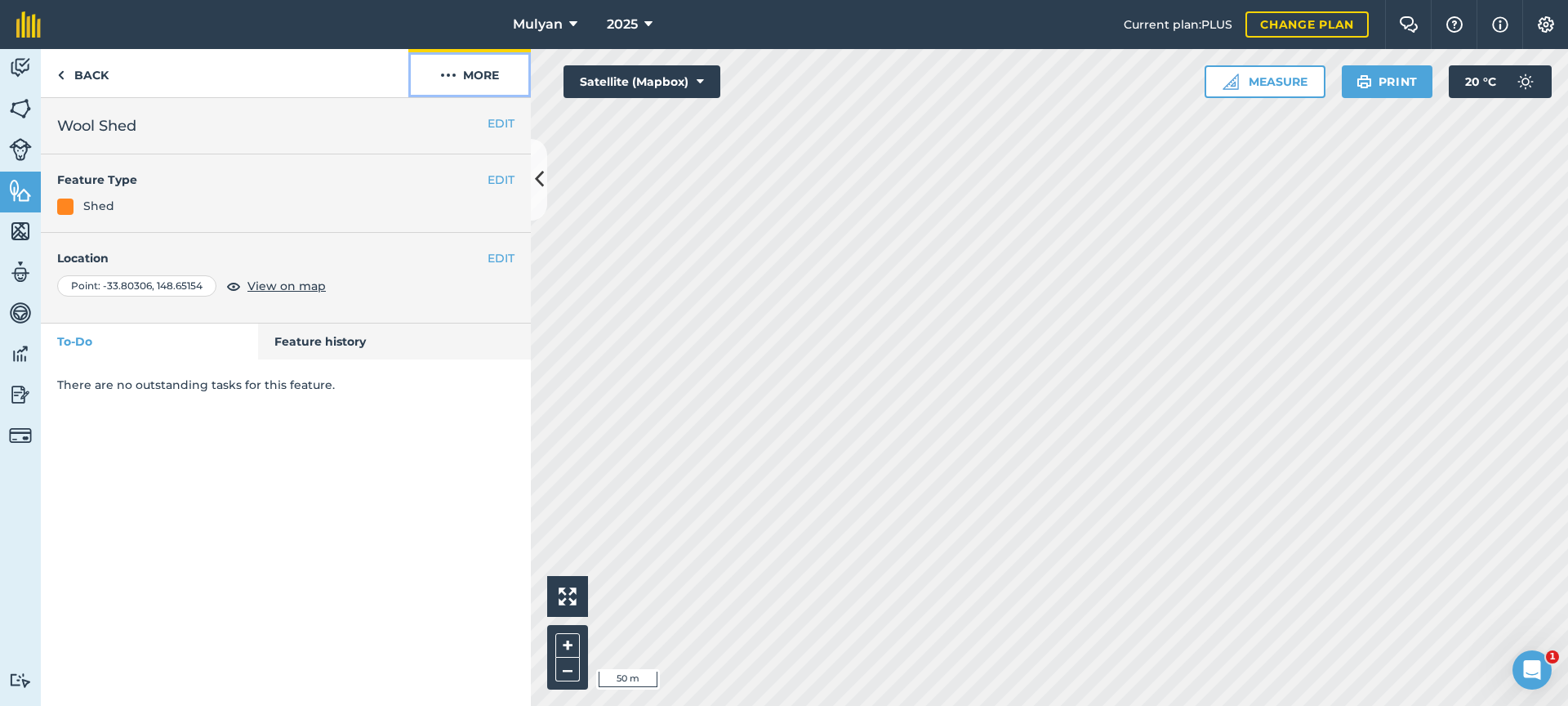
click at [479, 74] on button "More" at bounding box center [469, 72] width 123 height 48
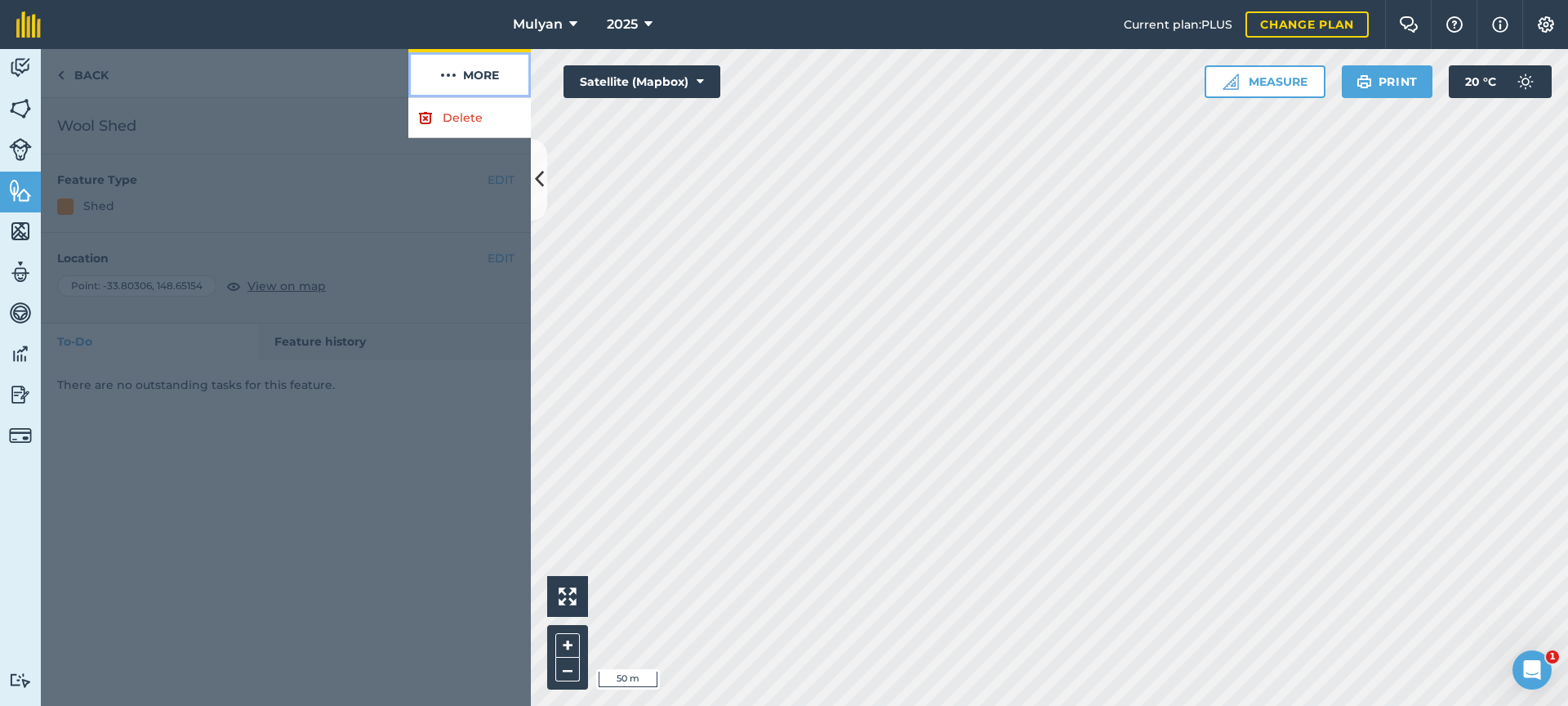
click at [494, 73] on button "More" at bounding box center [469, 72] width 123 height 48
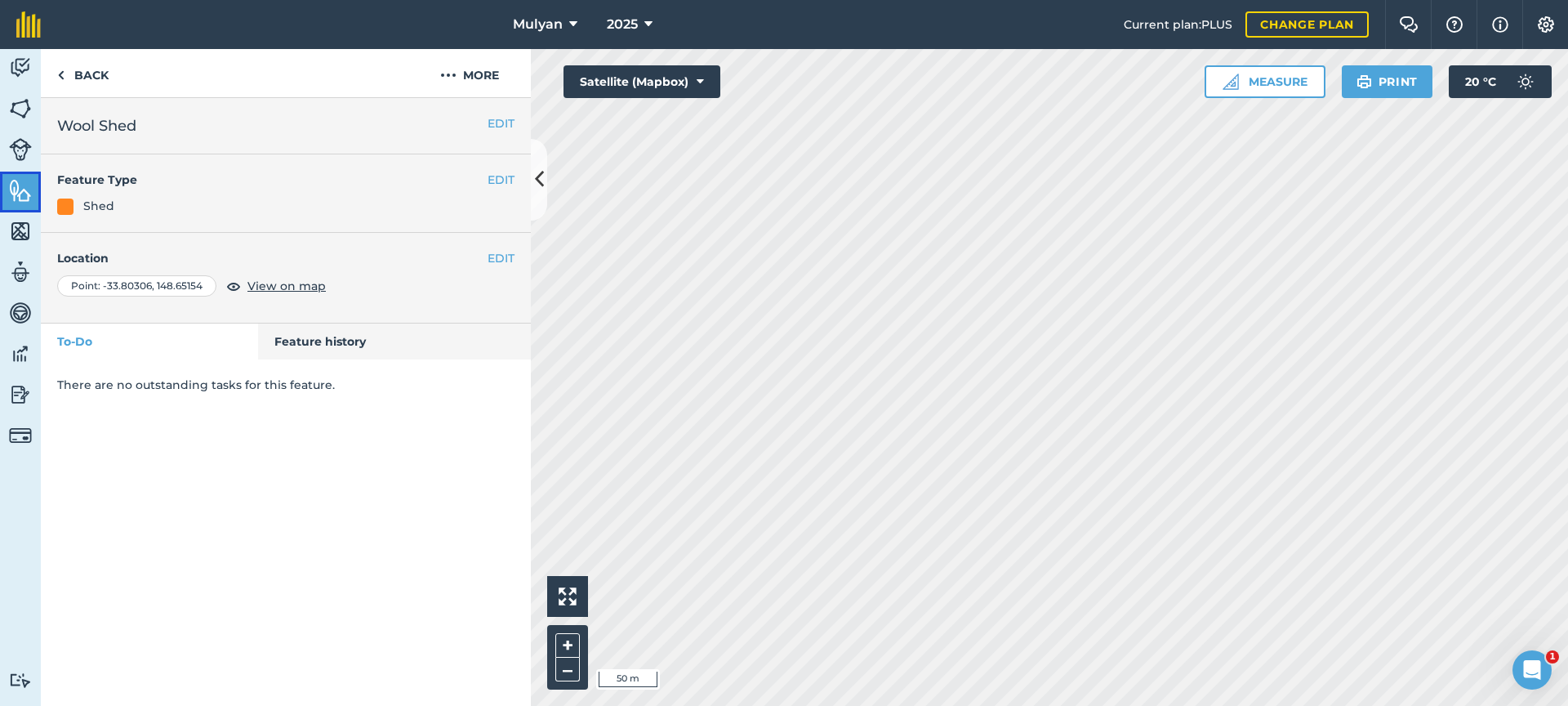
click at [19, 197] on img at bounding box center [19, 190] width 22 height 24
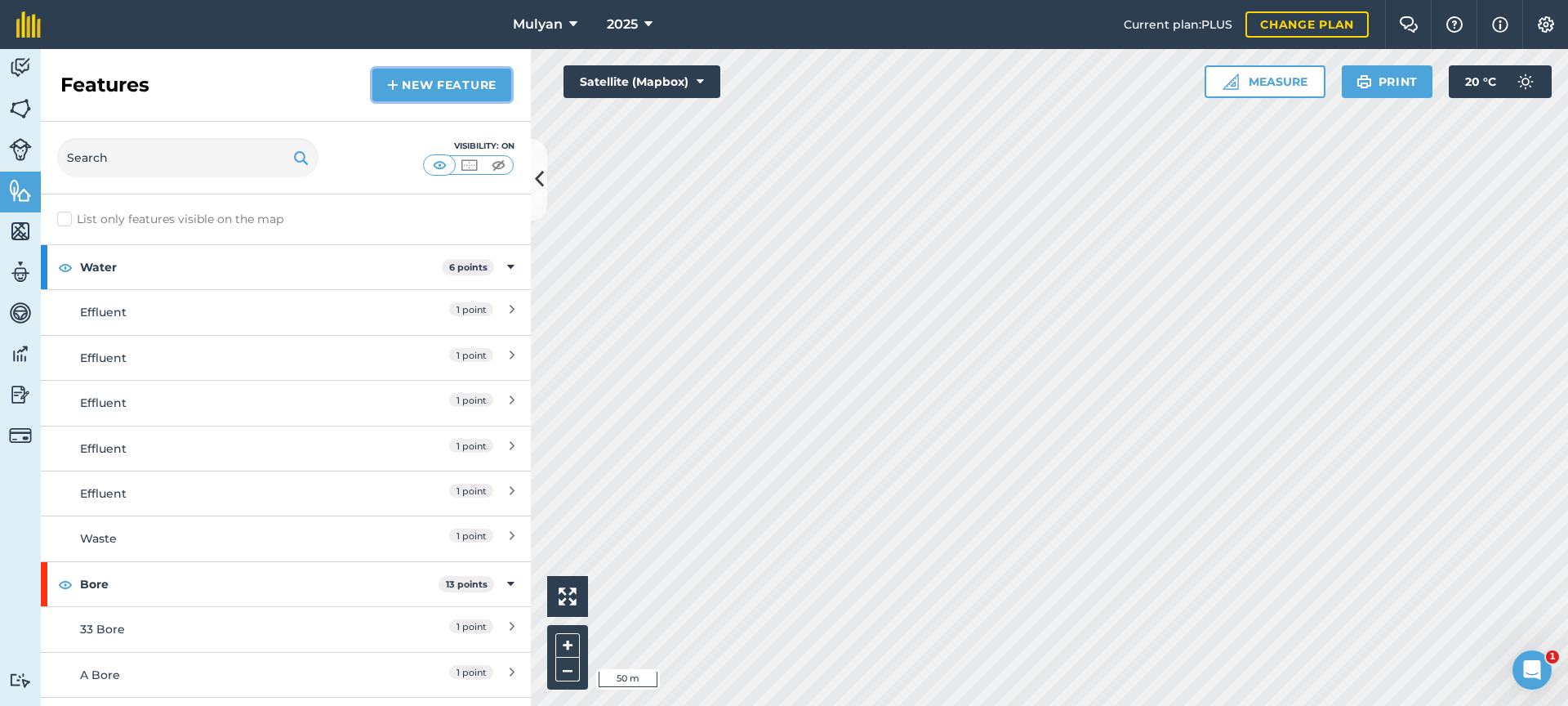
click at [478, 82] on link "New feature" at bounding box center [441, 85] width 139 height 33
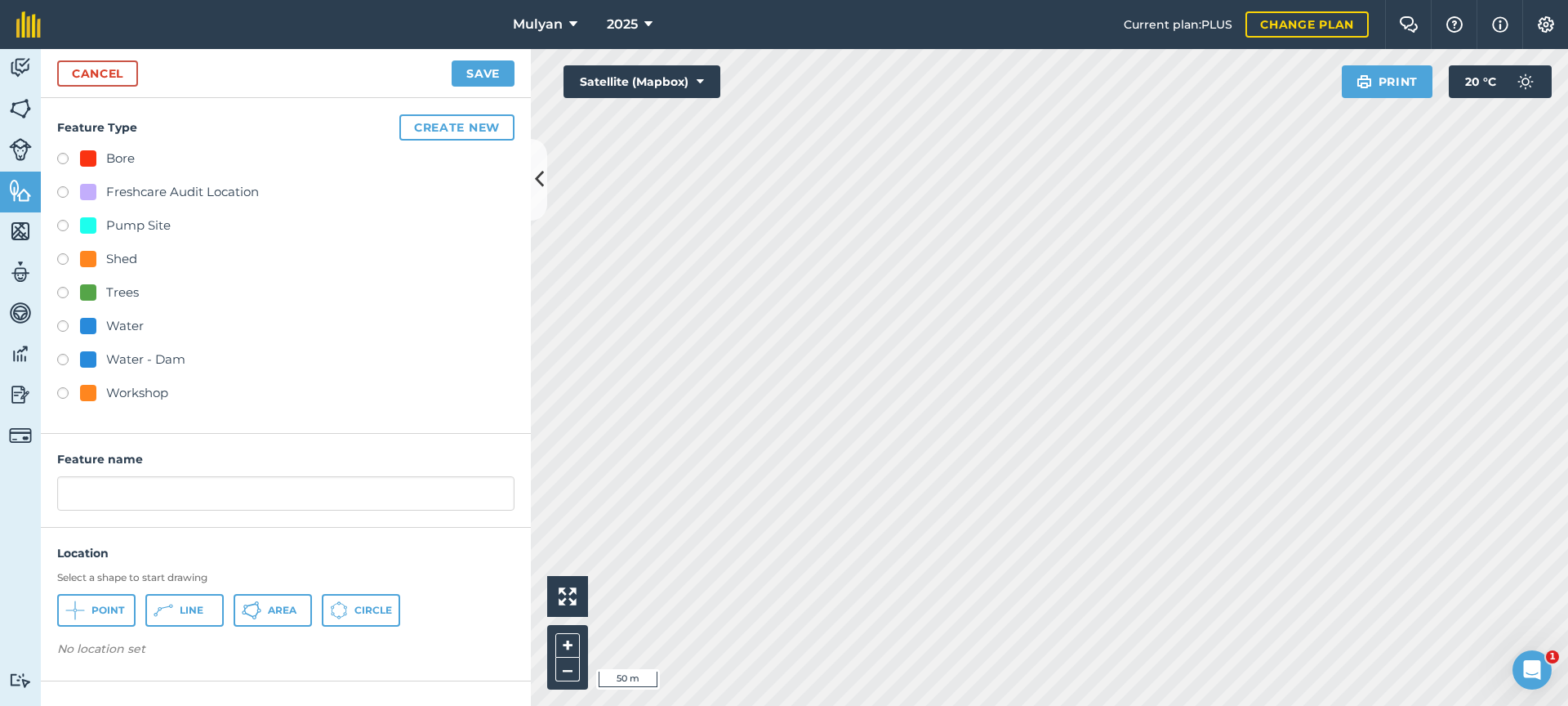
click at [68, 260] on label at bounding box center [68, 261] width 22 height 17
radio input "true"
drag, startPoint x: 127, startPoint y: 490, endPoint x: 52, endPoint y: 491, distance: 75.0
click at [52, 491] on div "Feature name Shed" at bounding box center [285, 480] width 490 height 93
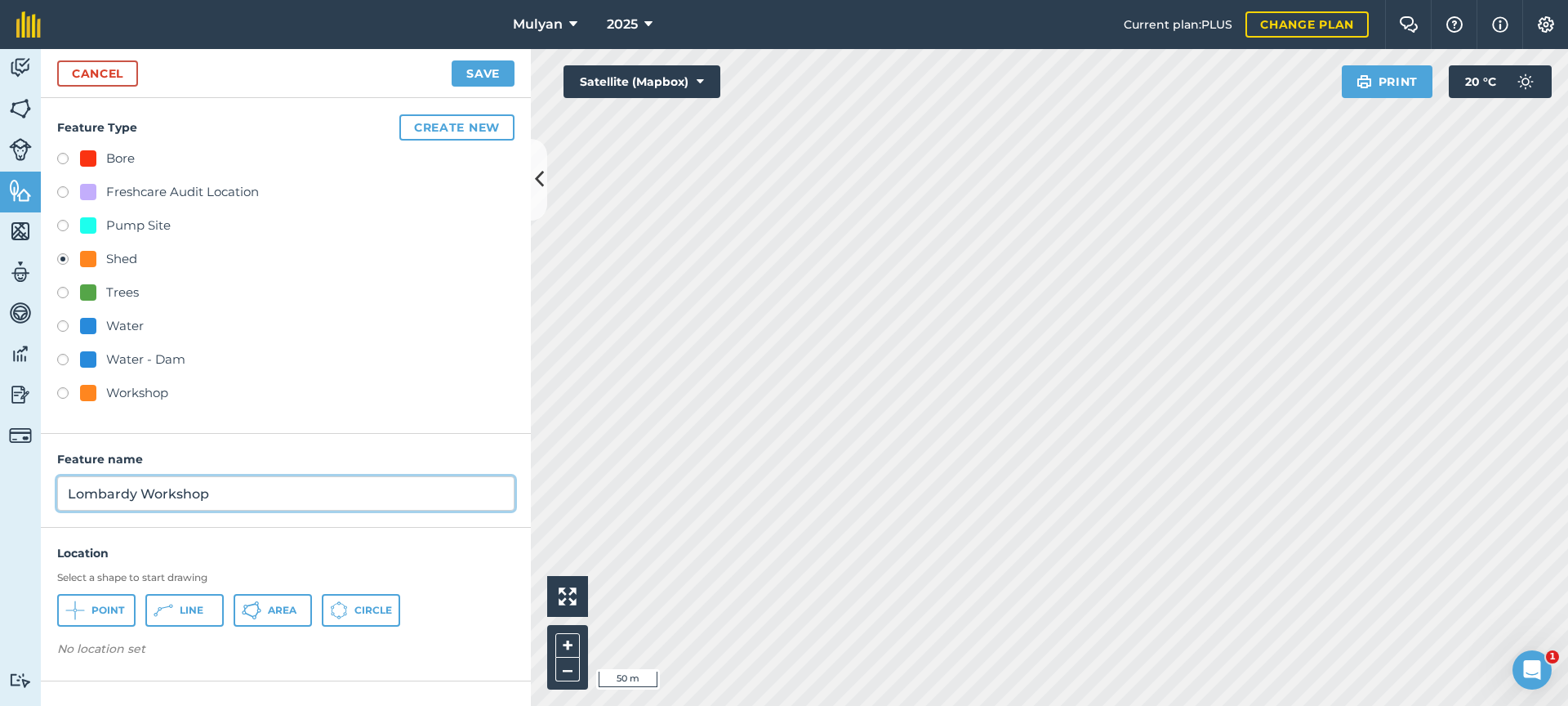
type input "Lombardy Workshop"
click at [88, 613] on button "Point" at bounding box center [96, 611] width 79 height 33
click at [493, 73] on button "Save" at bounding box center [483, 73] width 63 height 26
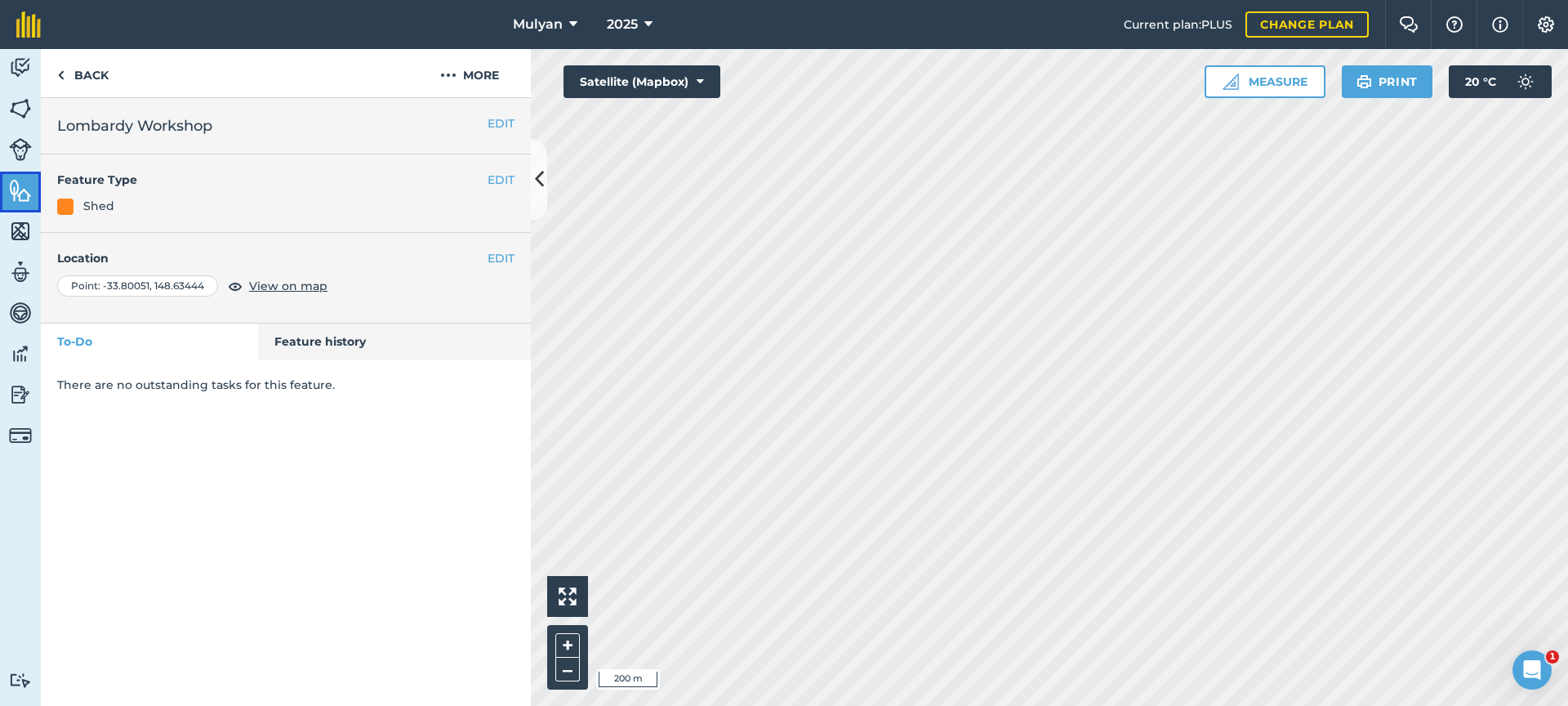
click at [17, 185] on img at bounding box center [19, 190] width 22 height 24
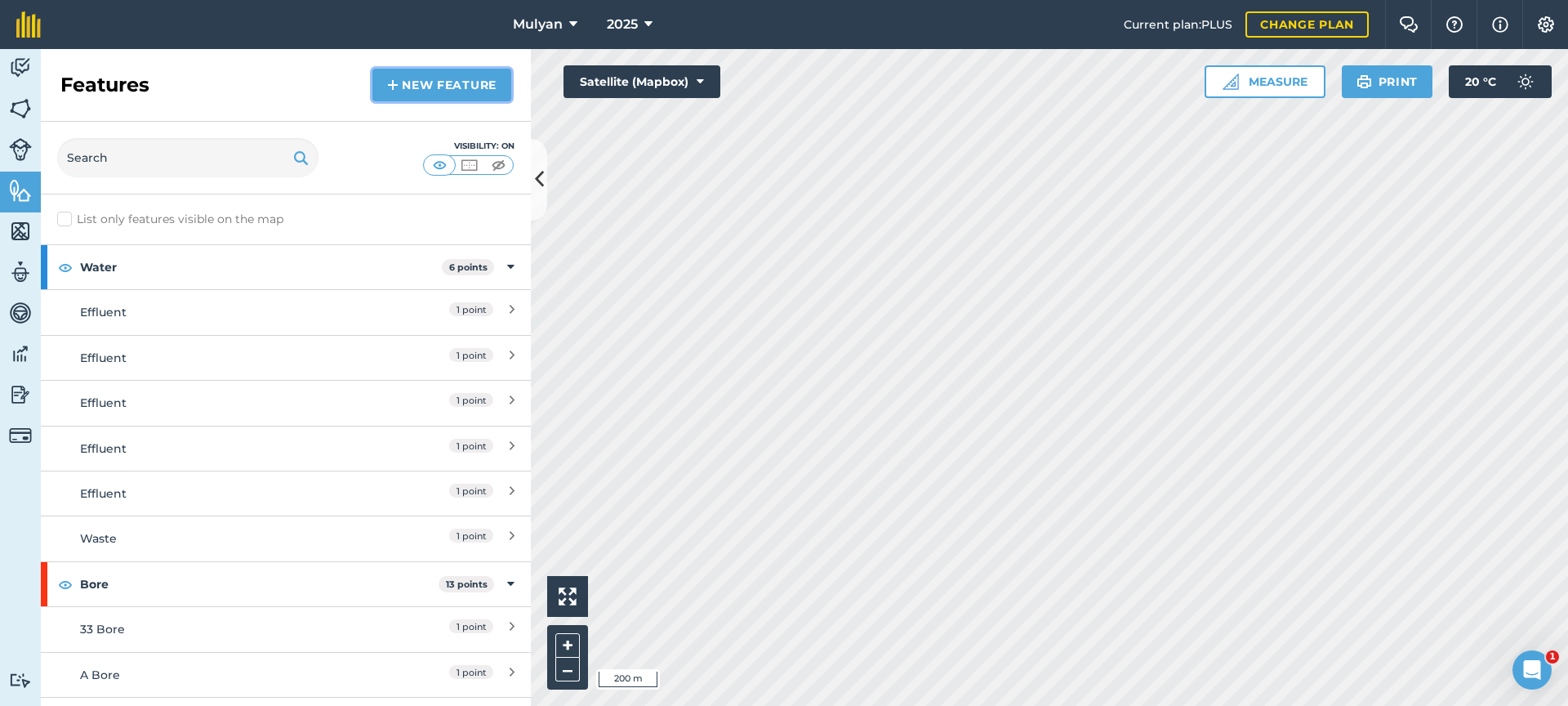
click at [453, 84] on link "New feature" at bounding box center [441, 85] width 139 height 33
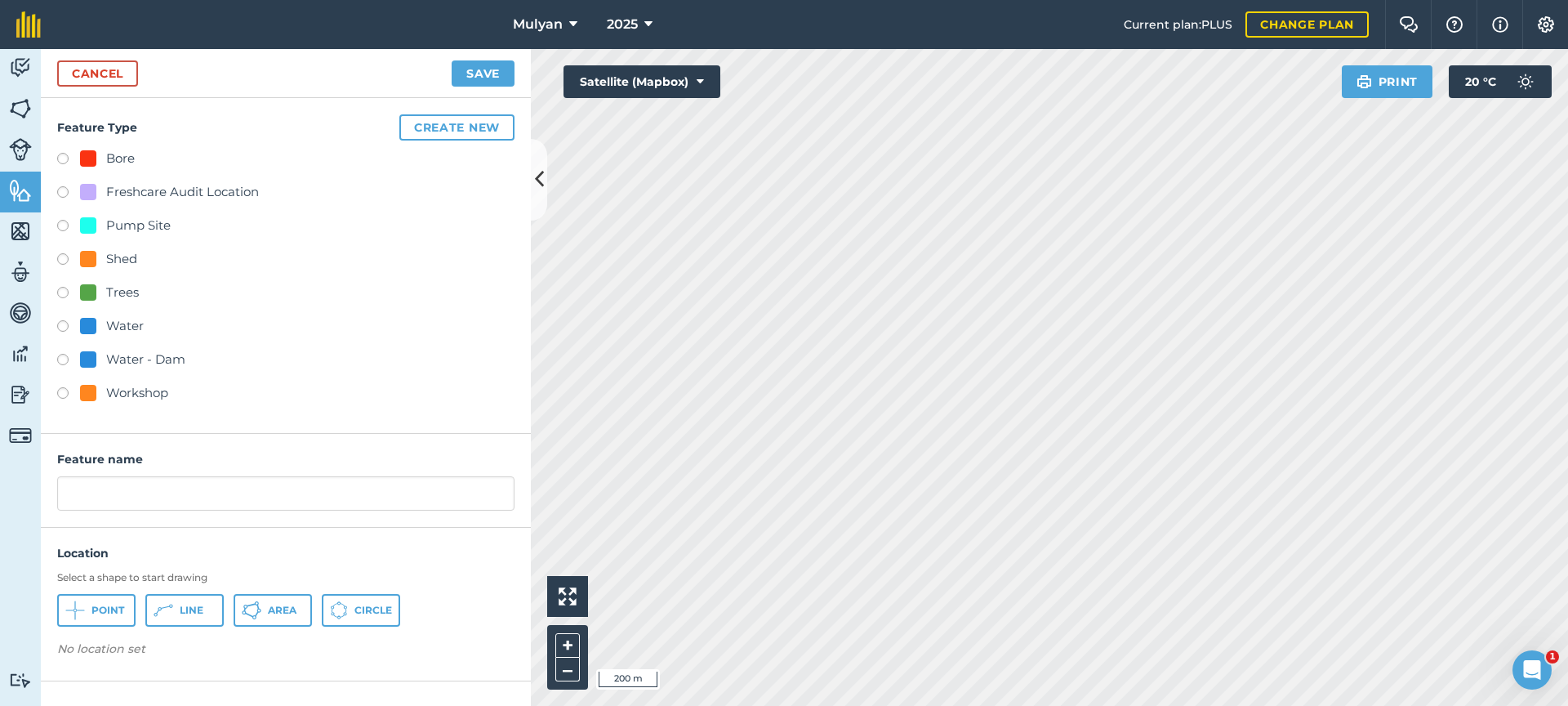
click at [59, 259] on label at bounding box center [68, 261] width 22 height 17
radio input "true"
drag, startPoint x: 104, startPoint y: 494, endPoint x: 33, endPoint y: 490, distance: 71.1
click at [33, 490] on div "Activity Fields Livestock Features Maps Team Vehicles Data Reporting Billing Tu…" at bounding box center [784, 377] width 1568 height 656
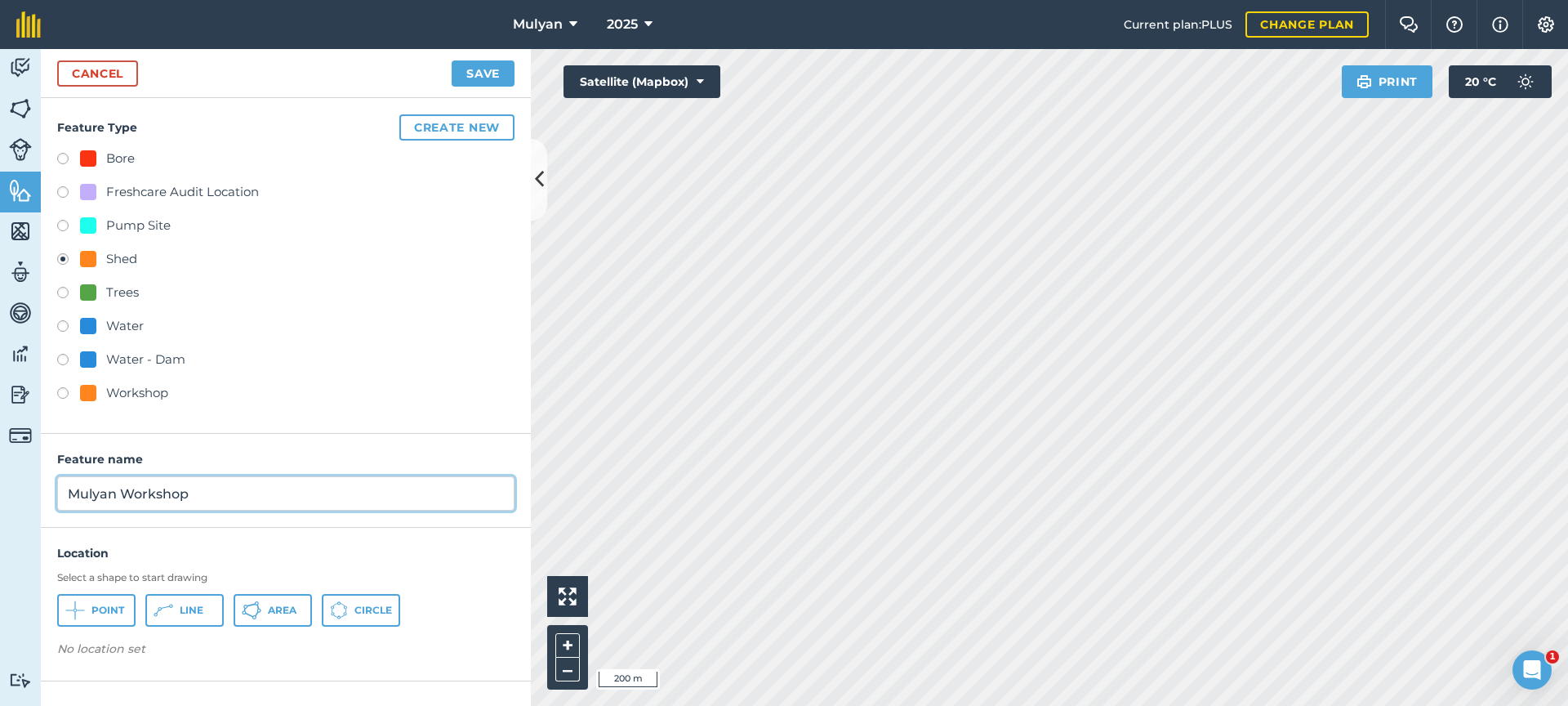
type input "Mulyan Workshop"
click at [92, 614] on span "Point" at bounding box center [108, 610] width 33 height 13
click at [483, 73] on button "Save" at bounding box center [483, 73] width 63 height 26
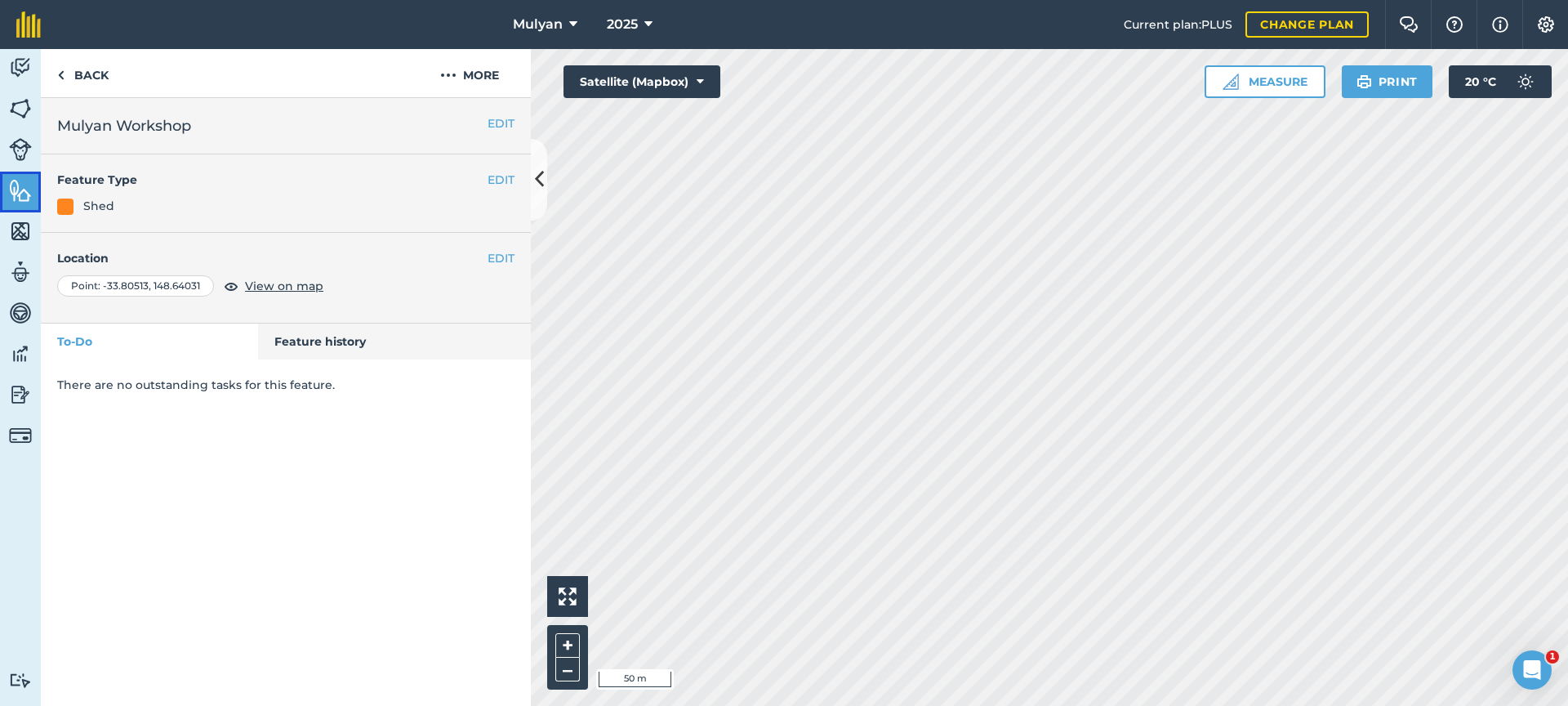
click at [15, 191] on img at bounding box center [19, 190] width 22 height 24
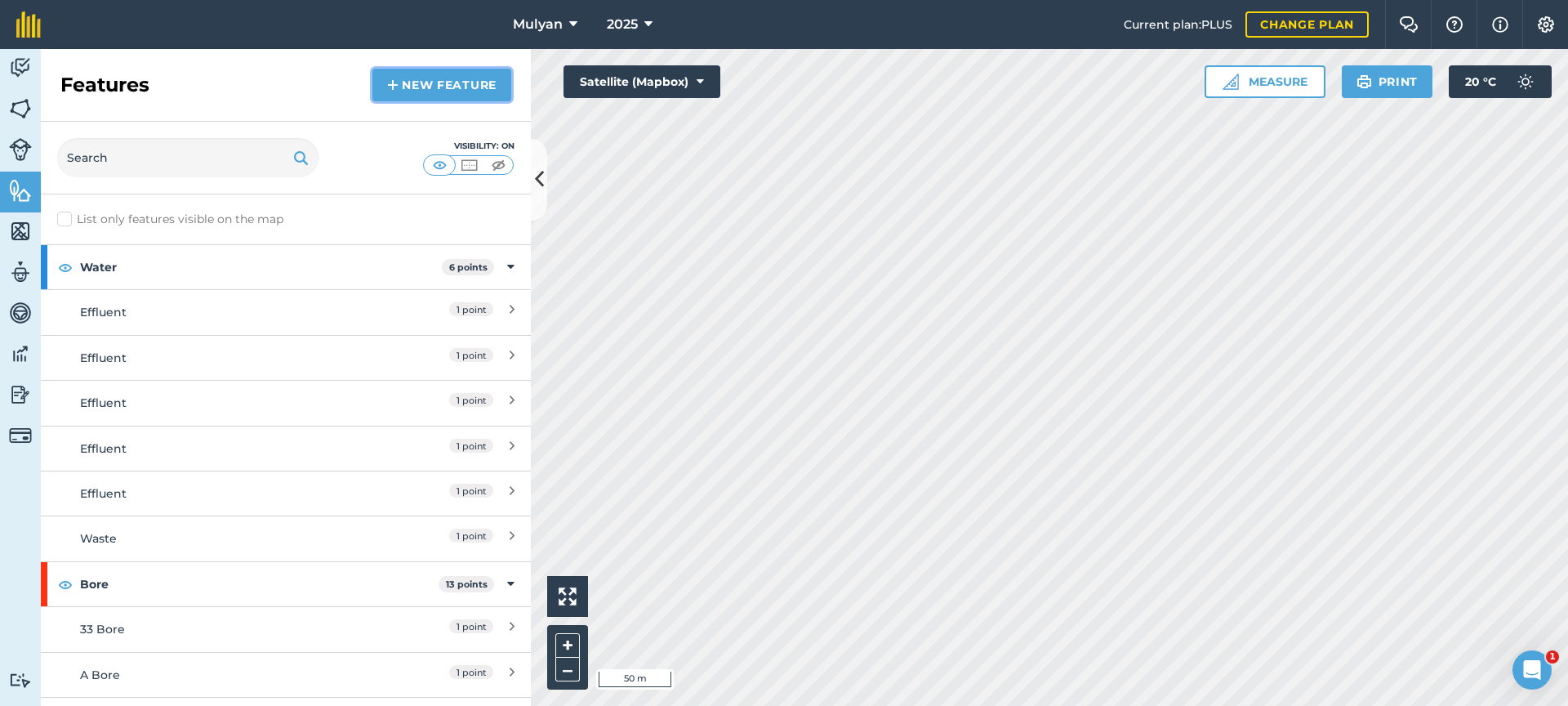
click at [429, 79] on link "New feature" at bounding box center [441, 85] width 139 height 33
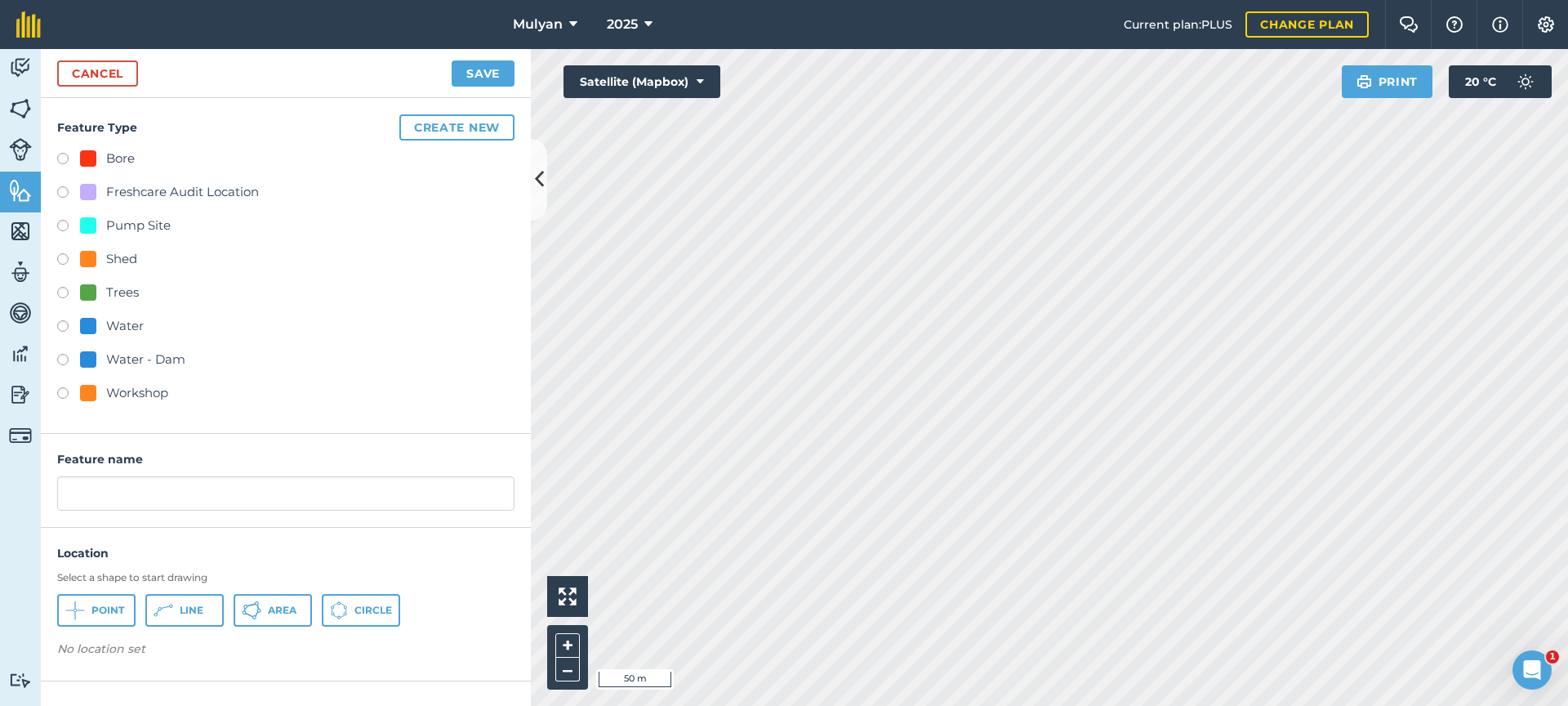
click at [61, 259] on label at bounding box center [68, 261] width 22 height 17
radio input "true"
click at [97, 608] on span "Point" at bounding box center [108, 610] width 33 height 13
click at [280, 494] on input "Shed" at bounding box center [286, 493] width 458 height 34
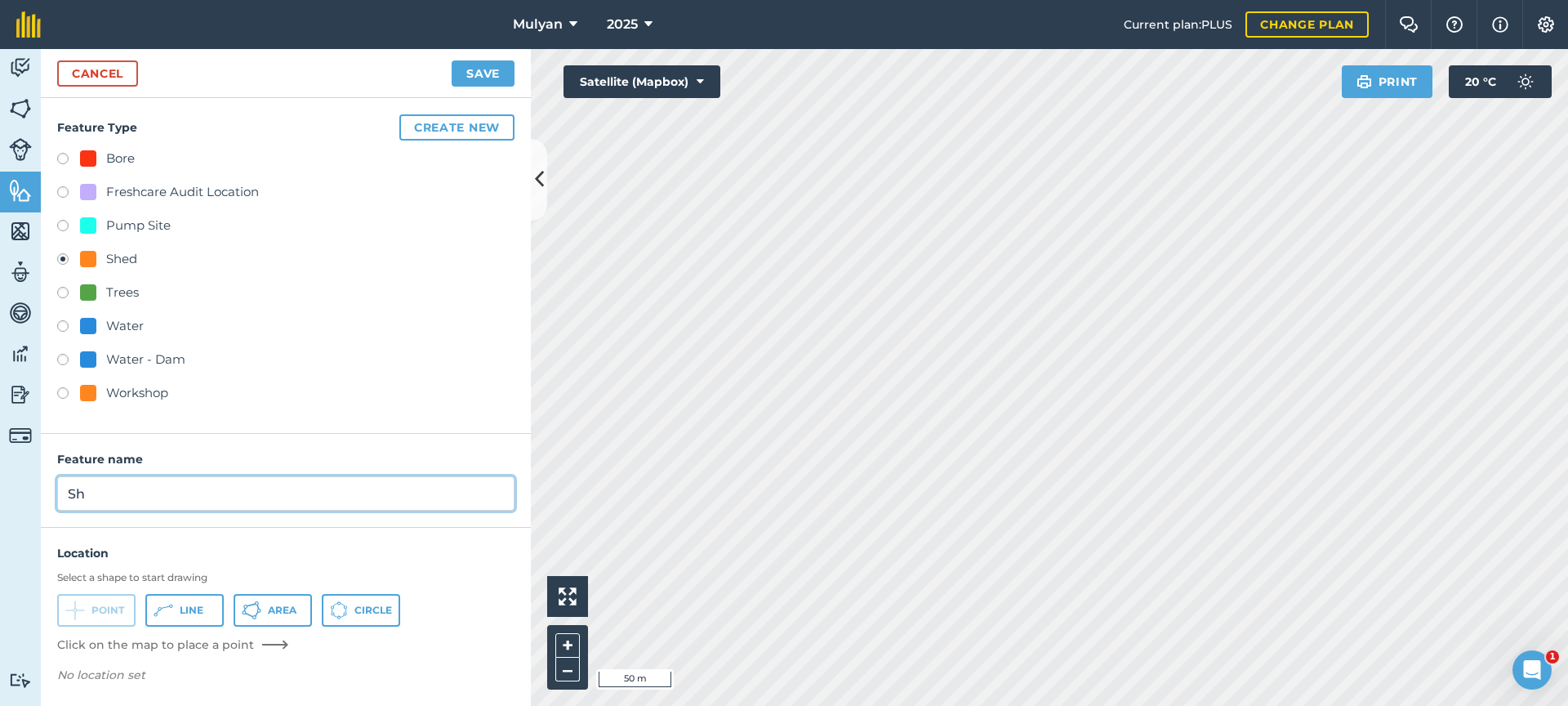
type input "S"
click at [137, 494] on input "Packshed ? Factory" at bounding box center [286, 493] width 458 height 34
type input "Packshed / Factory"
click at [492, 72] on button "Save" at bounding box center [483, 73] width 63 height 26
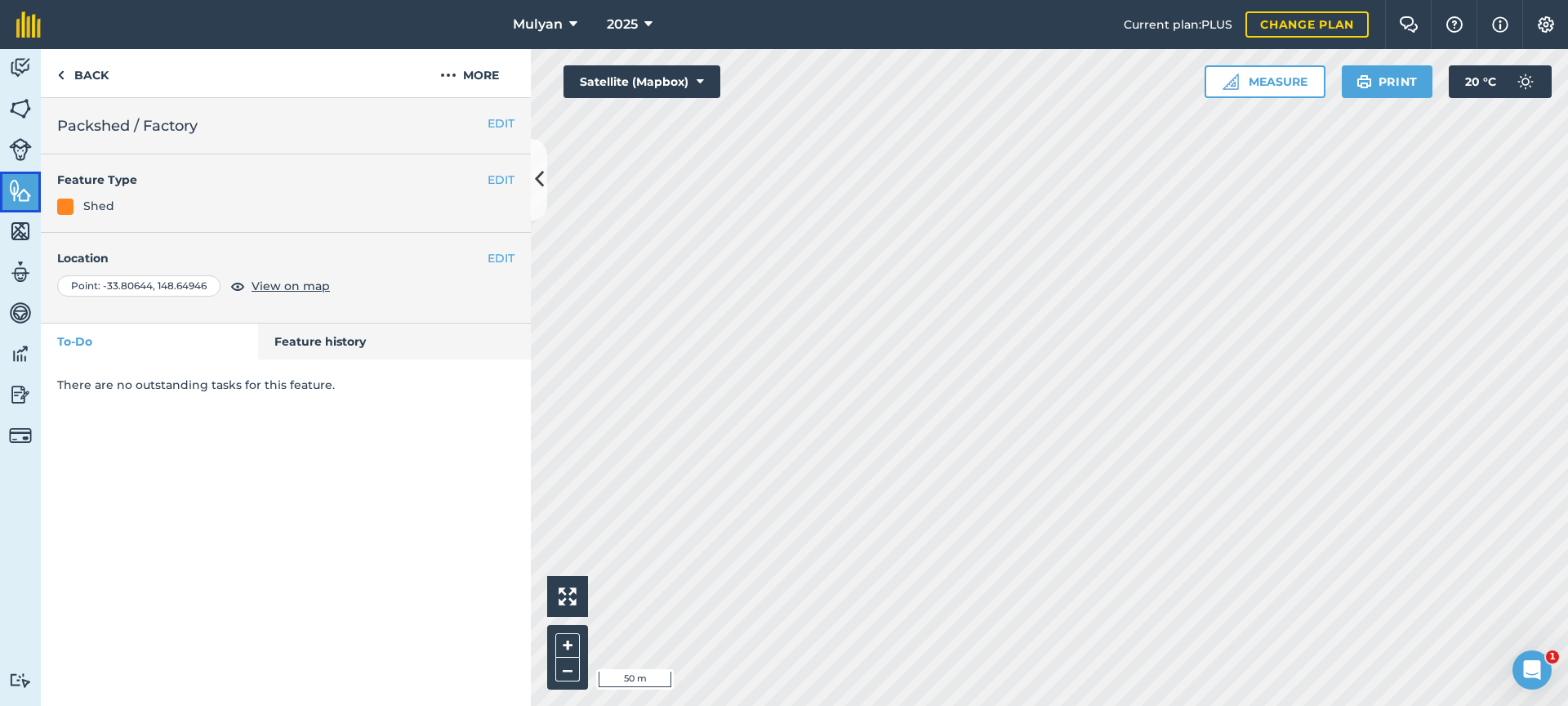
click at [26, 202] on link "Features" at bounding box center [20, 192] width 41 height 41
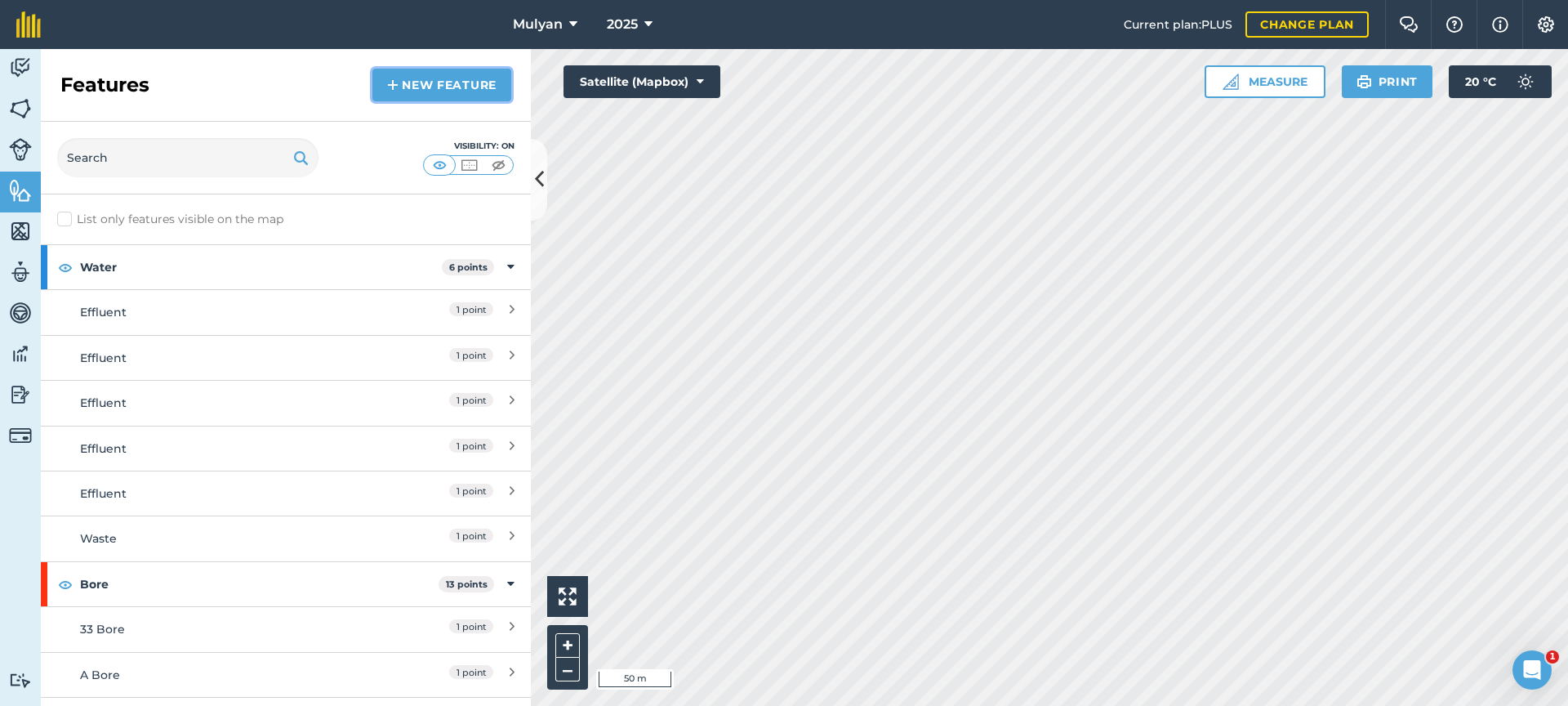
click at [487, 84] on link "New feature" at bounding box center [441, 85] width 139 height 33
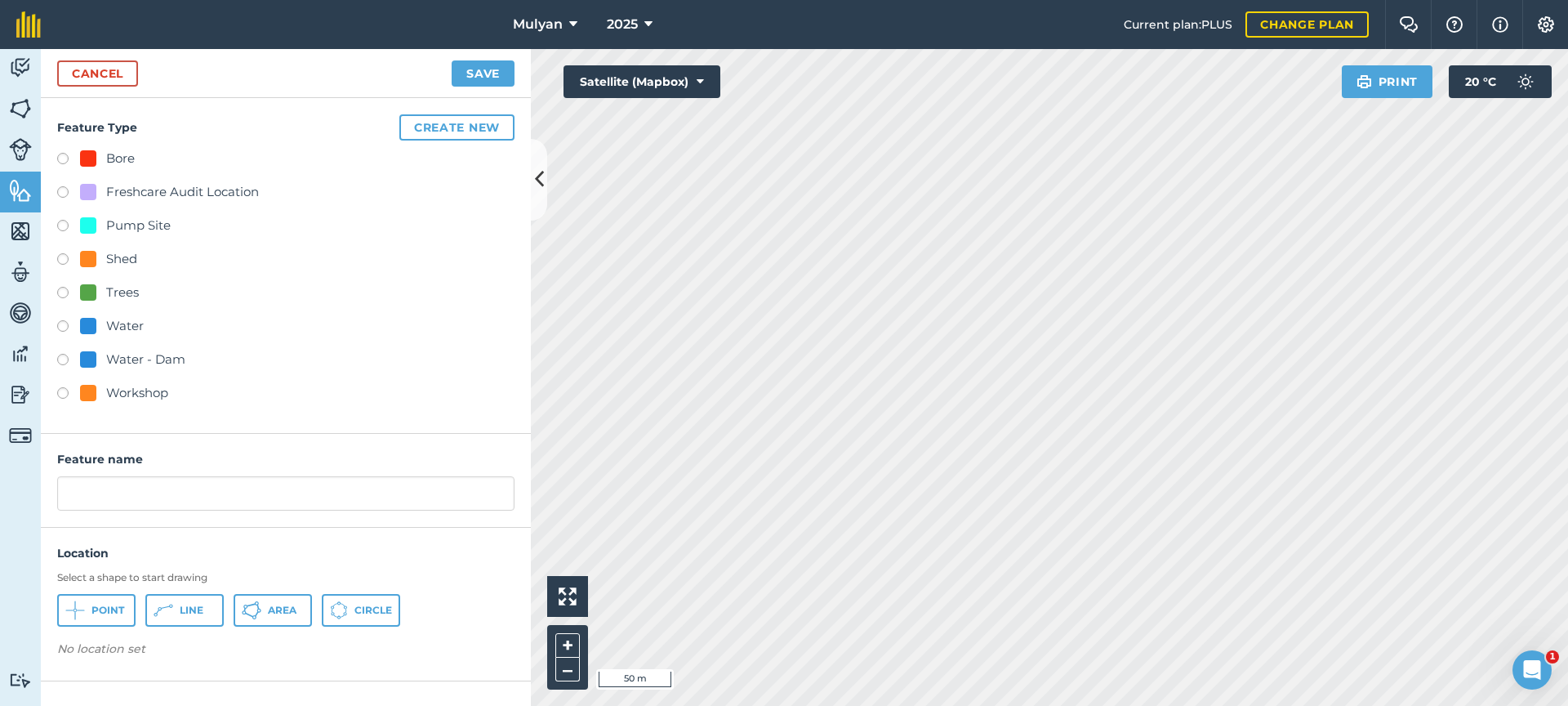
click at [94, 259] on div at bounding box center [88, 258] width 17 height 17
radio input "true"
click at [67, 493] on input "Shed" at bounding box center [286, 493] width 458 height 34
type input "Hay Shed"
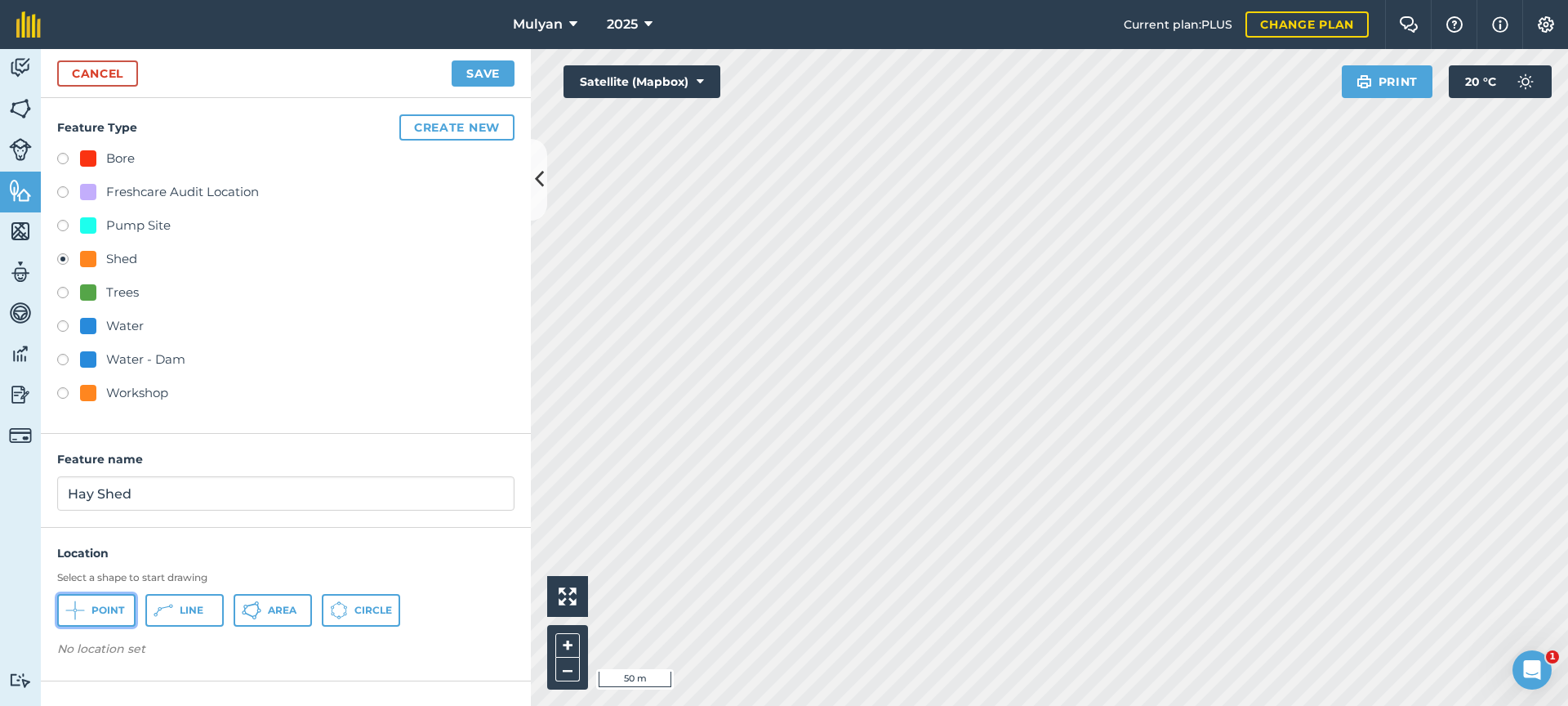
click at [112, 612] on span "Point" at bounding box center [108, 610] width 33 height 13
click at [489, 73] on button "Save" at bounding box center [483, 73] width 63 height 26
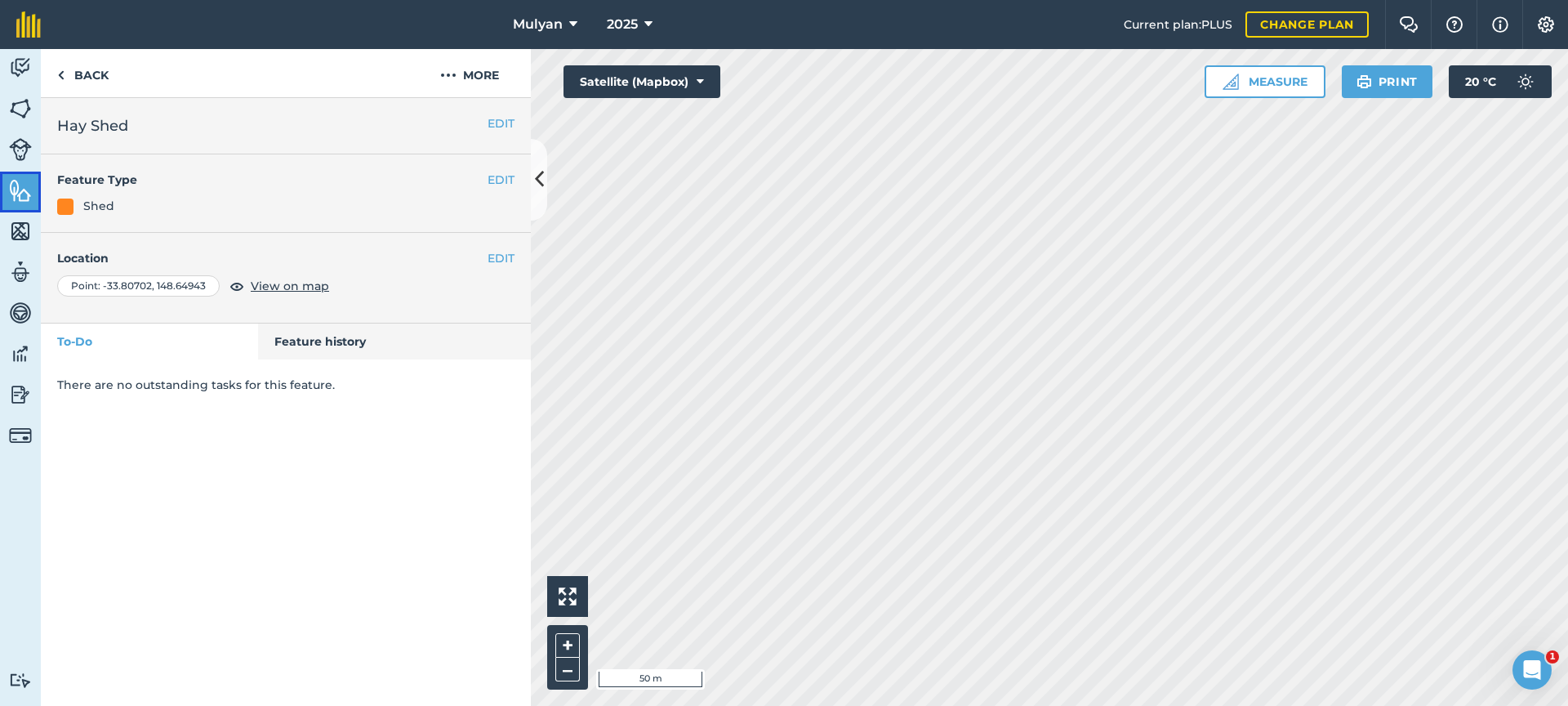
click at [19, 193] on img at bounding box center [19, 190] width 22 height 24
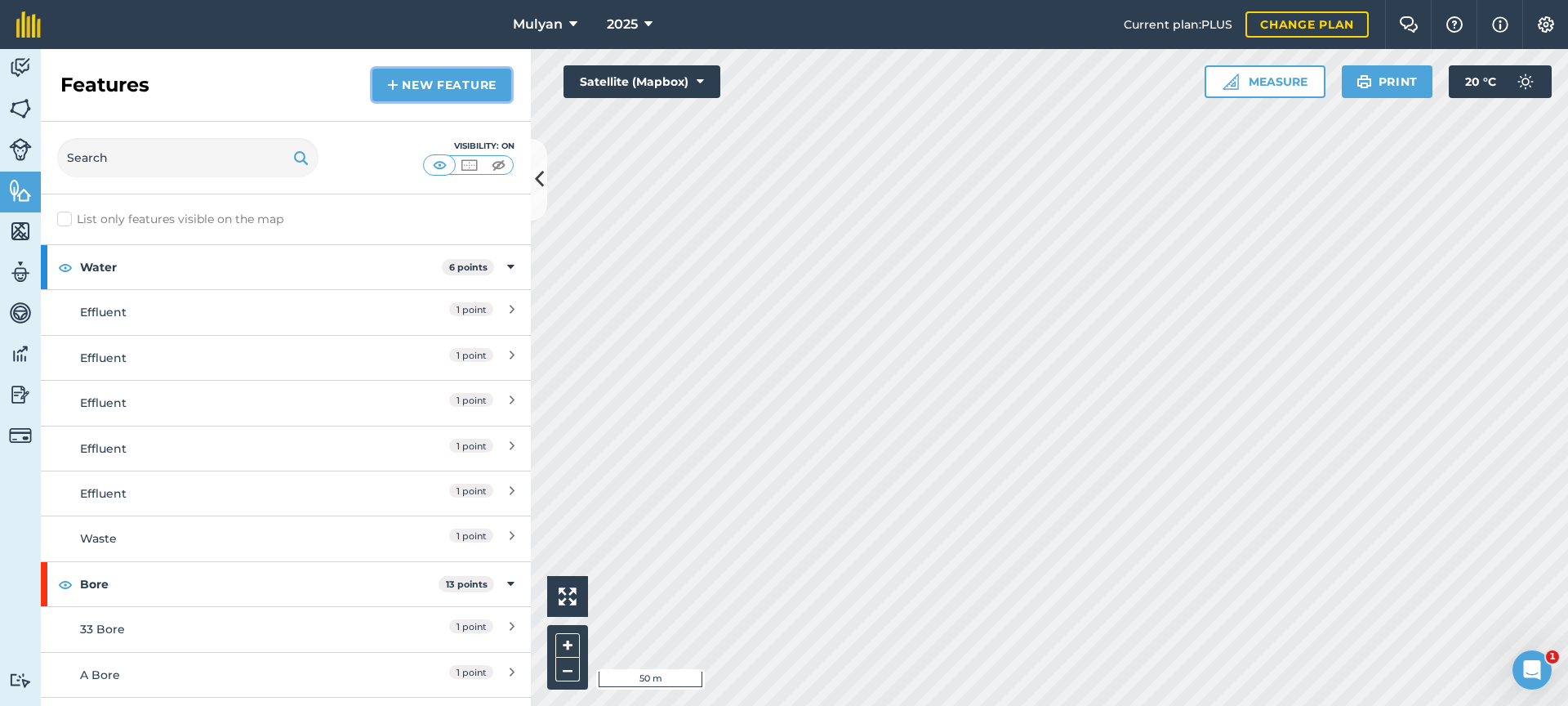
click at [425, 85] on link "New feature" at bounding box center [441, 85] width 139 height 33
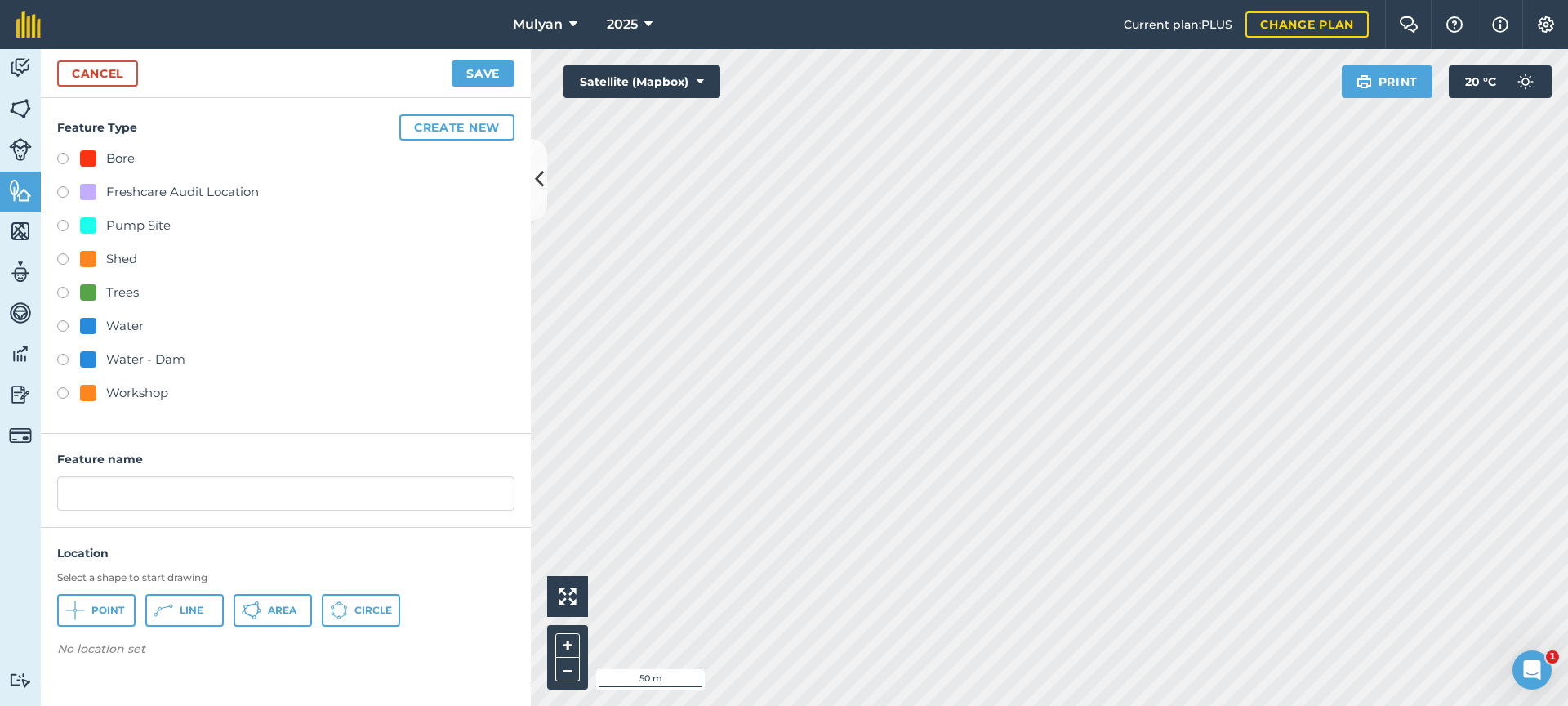
click at [68, 257] on label at bounding box center [68, 261] width 22 height 17
radio input "true"
click at [67, 496] on input "Shed" at bounding box center [286, 493] width 458 height 34
type input "Vineyard Shed"
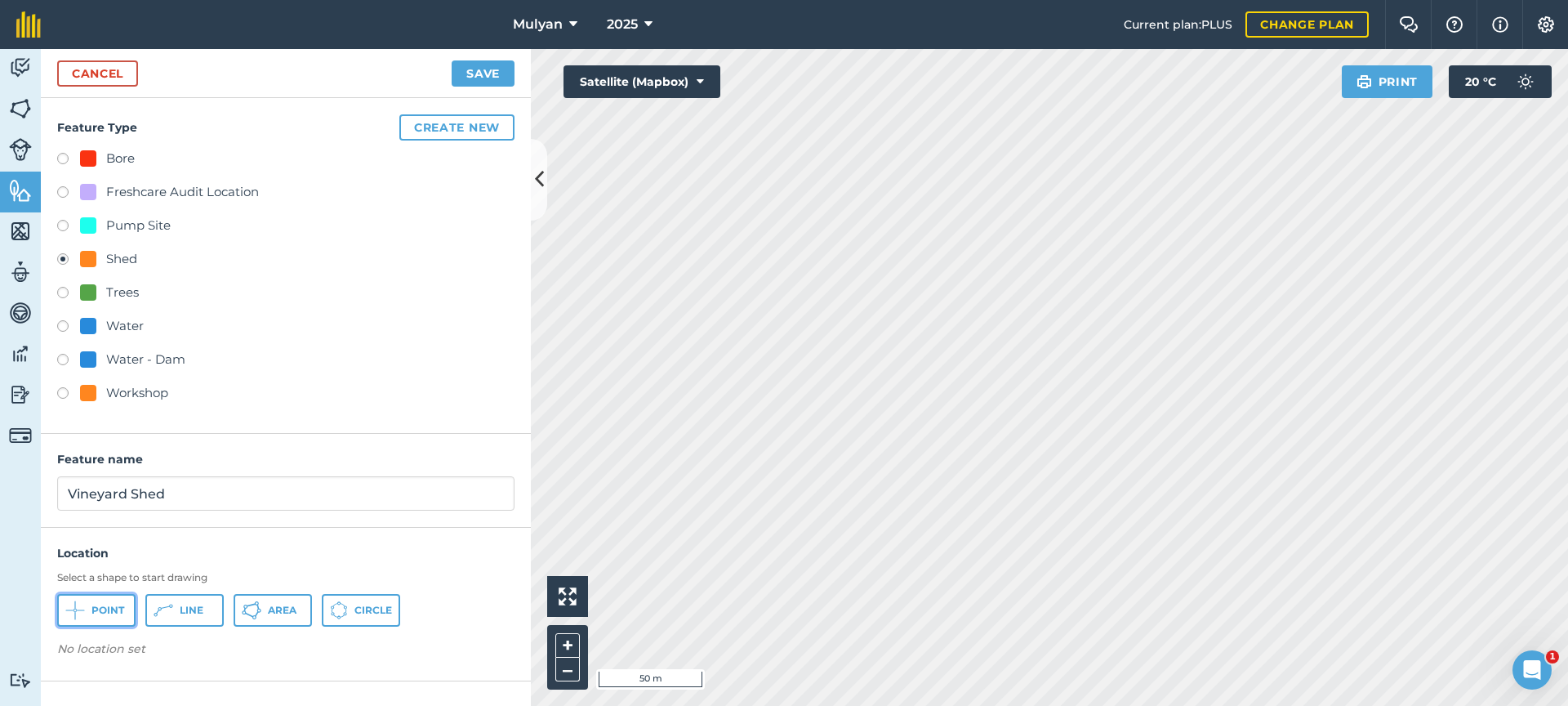
click at [74, 614] on icon at bounding box center [75, 610] width 19 height 19
click at [486, 73] on button "Save" at bounding box center [483, 73] width 63 height 26
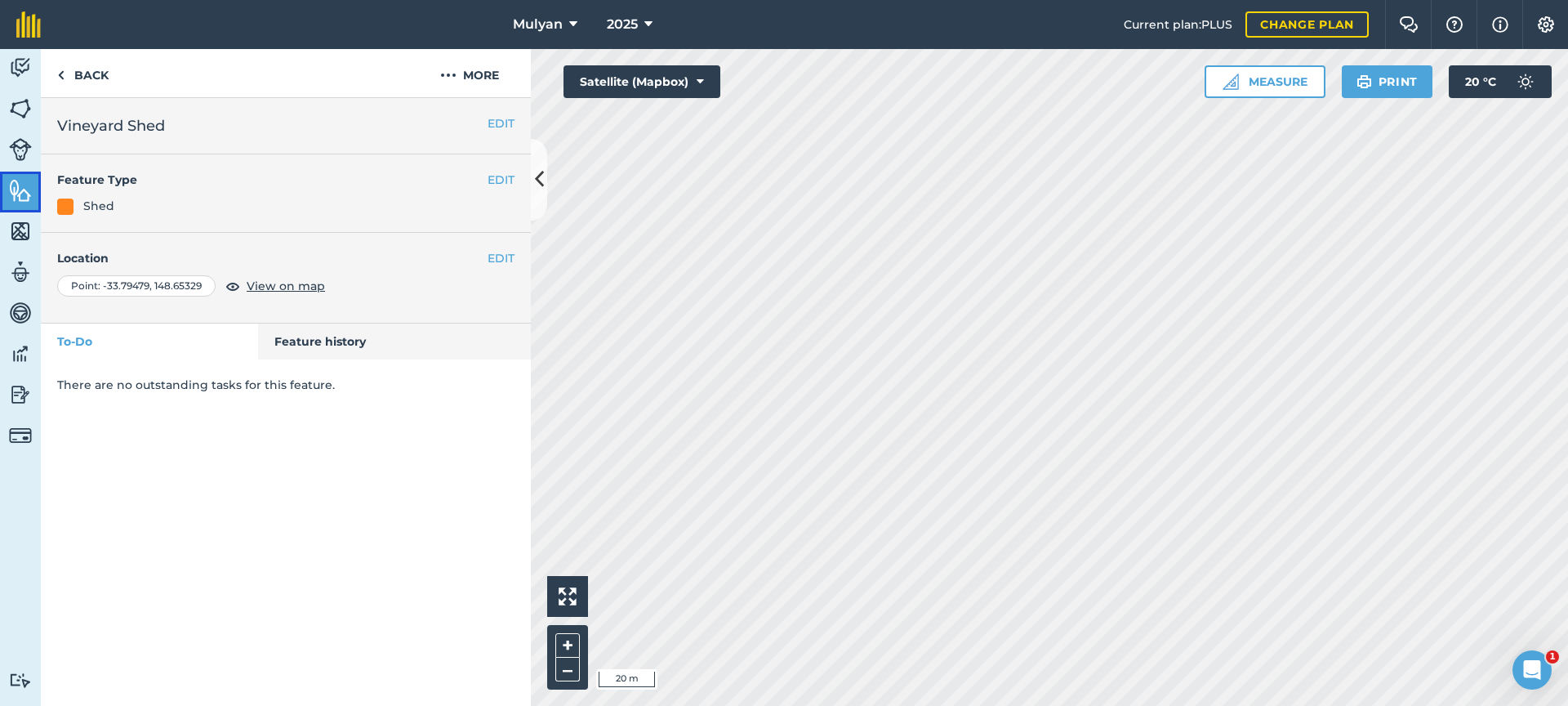
click at [18, 184] on img at bounding box center [19, 190] width 22 height 24
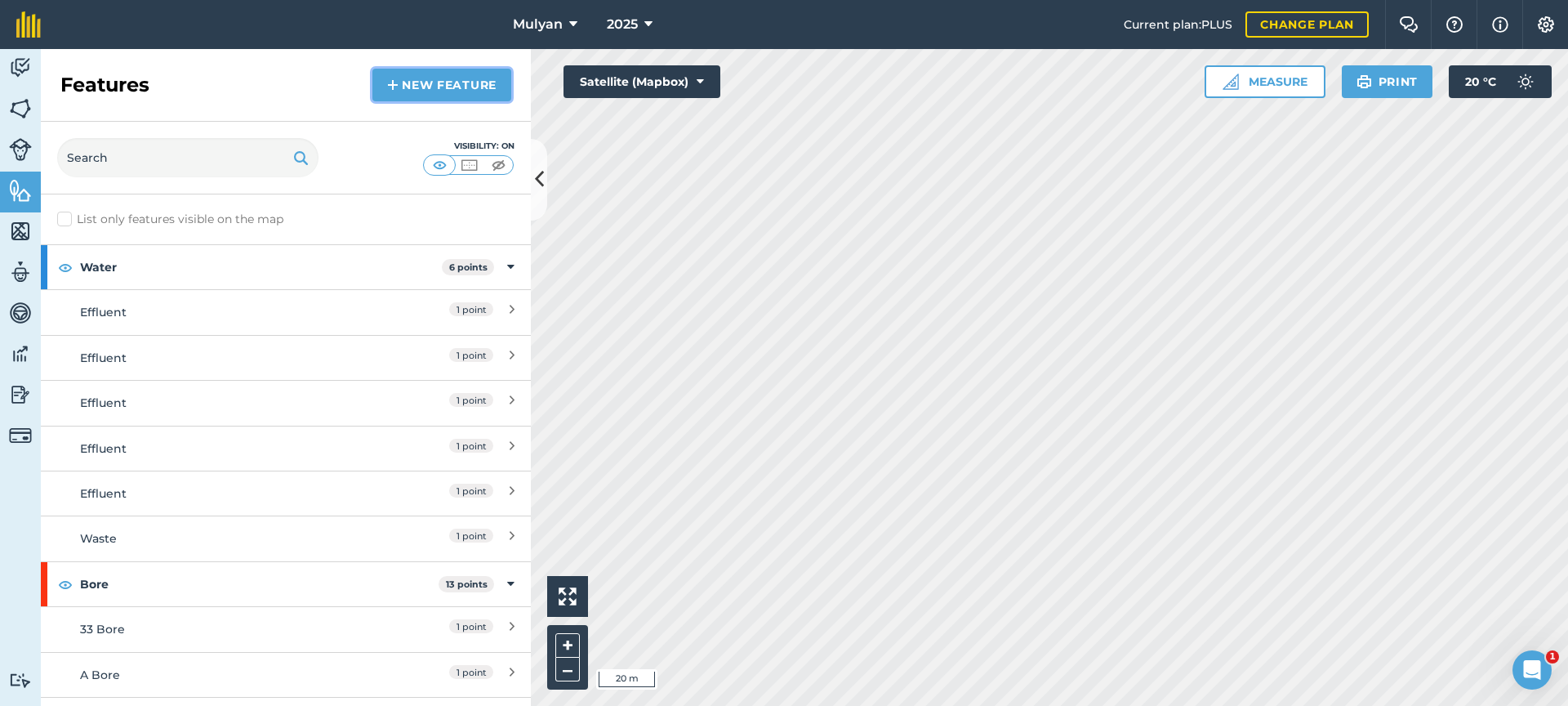
click at [471, 82] on link "New feature" at bounding box center [441, 85] width 139 height 33
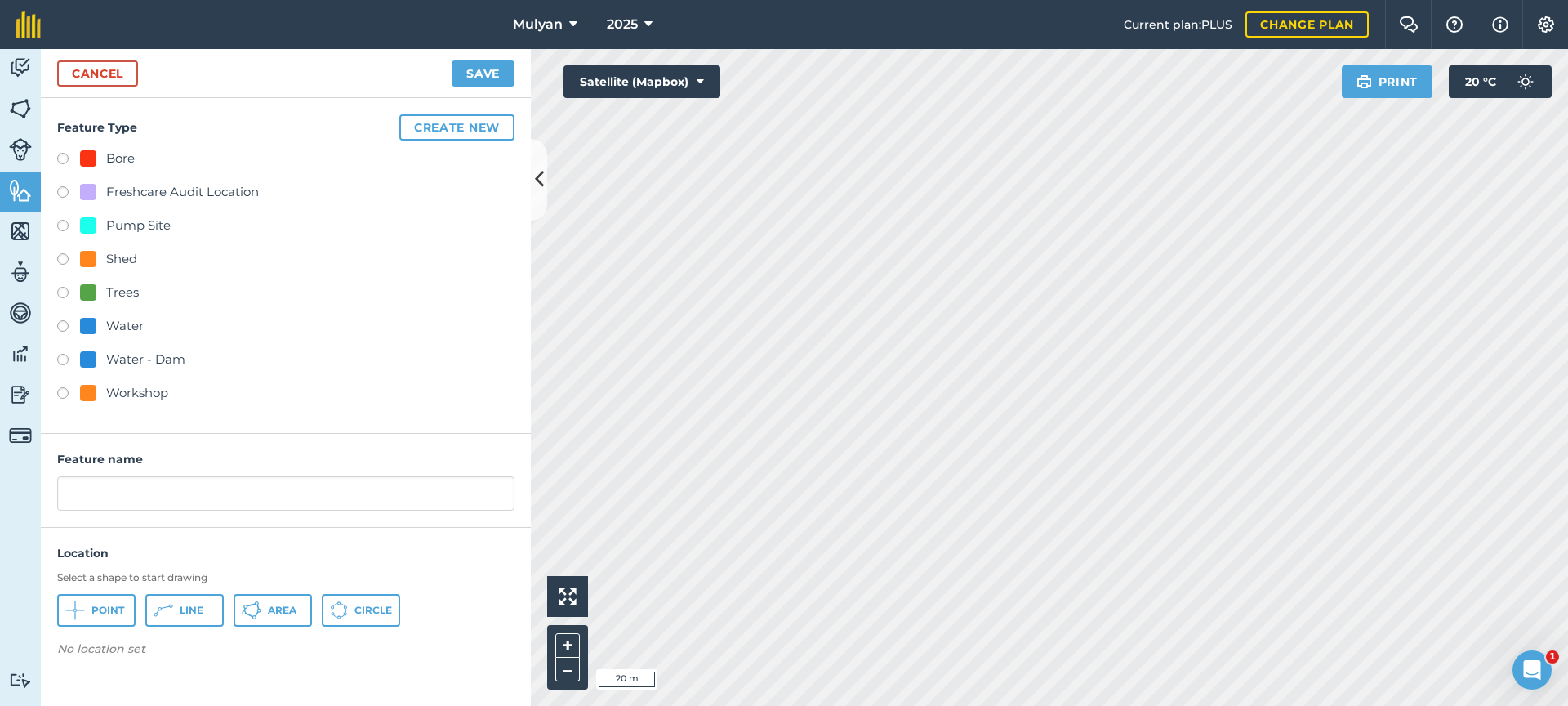
click at [59, 258] on label at bounding box center [68, 261] width 22 height 17
radio input "true"
click at [68, 494] on input "Shed" at bounding box center [286, 493] width 458 height 34
type input "Warwick Shed"
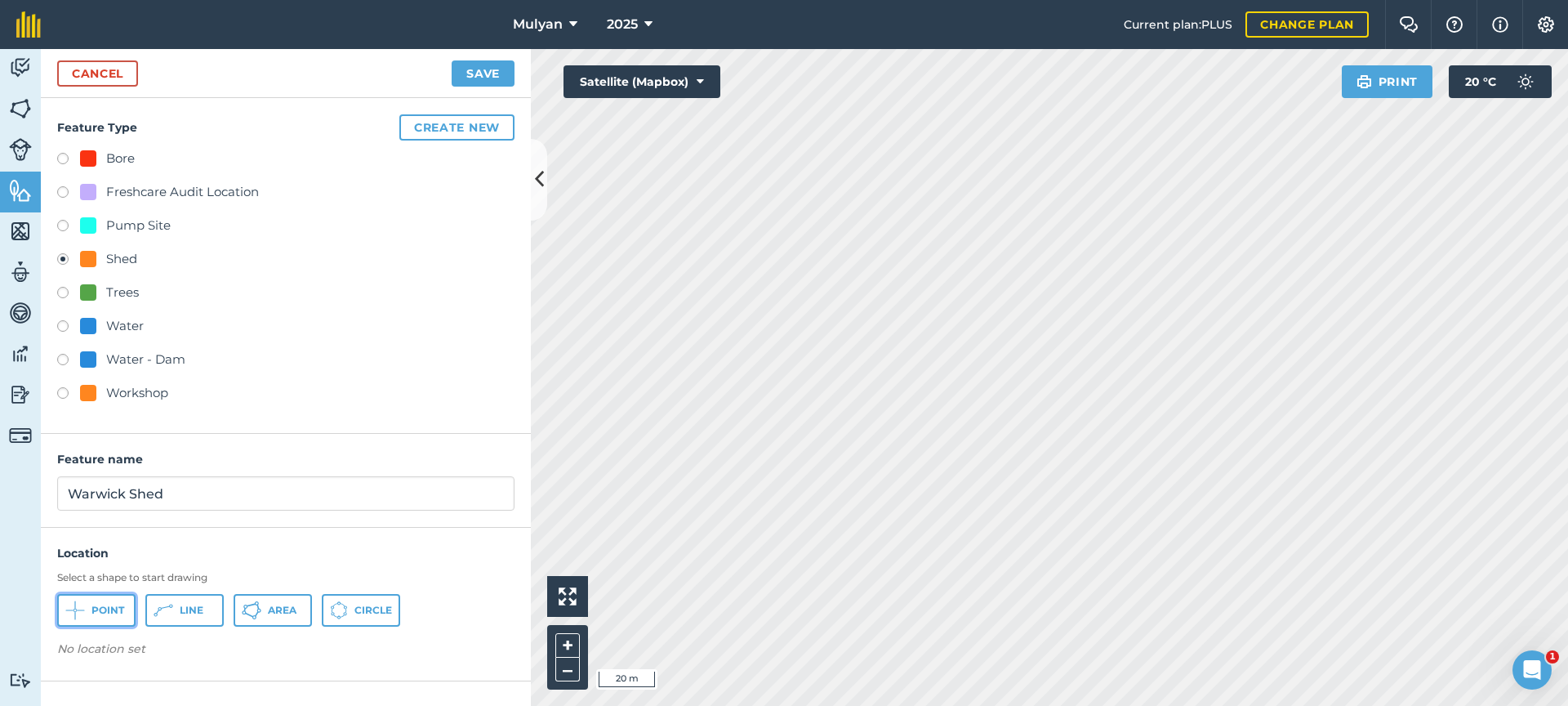
click at [98, 610] on span "Point" at bounding box center [108, 610] width 33 height 13
click at [493, 73] on button "Save" at bounding box center [483, 73] width 63 height 26
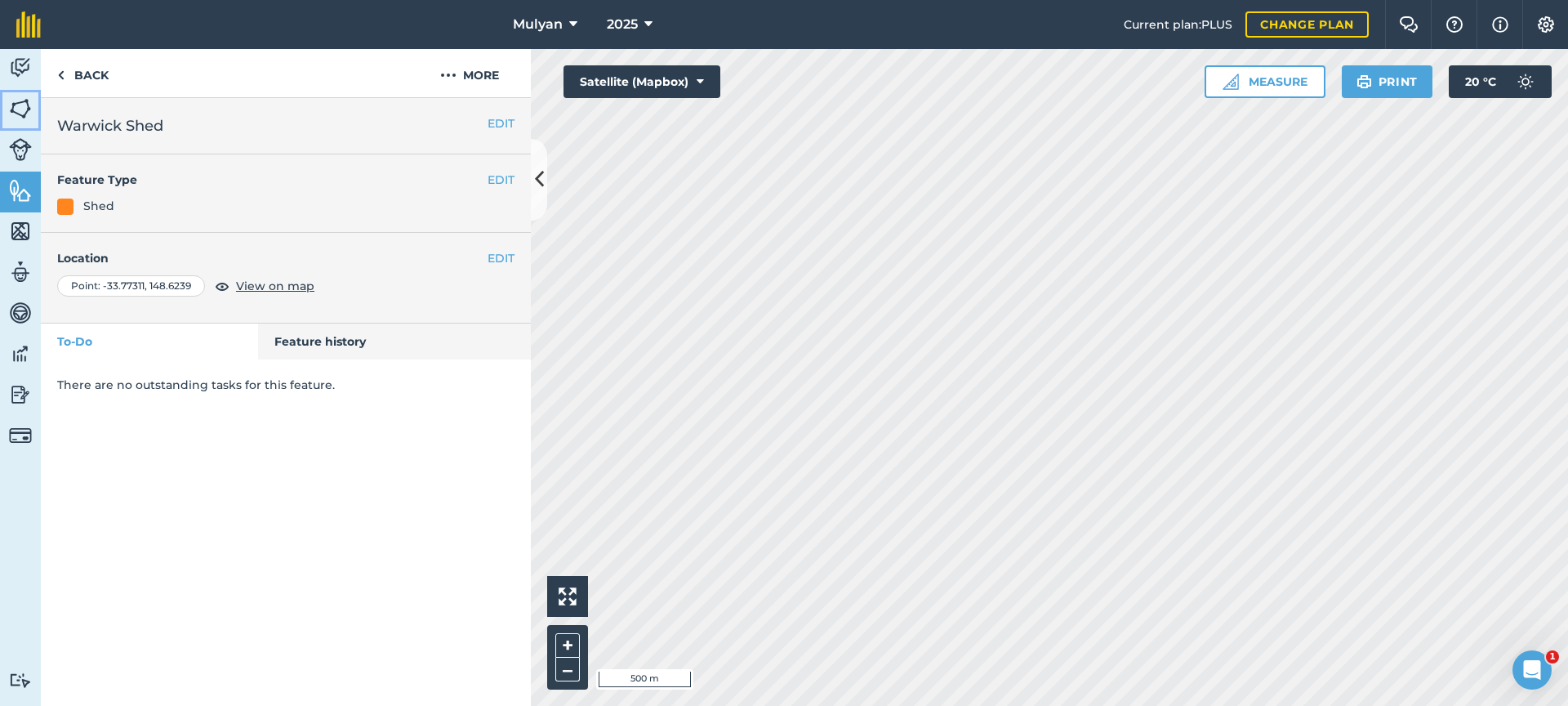
click at [20, 108] on img at bounding box center [19, 108] width 22 height 24
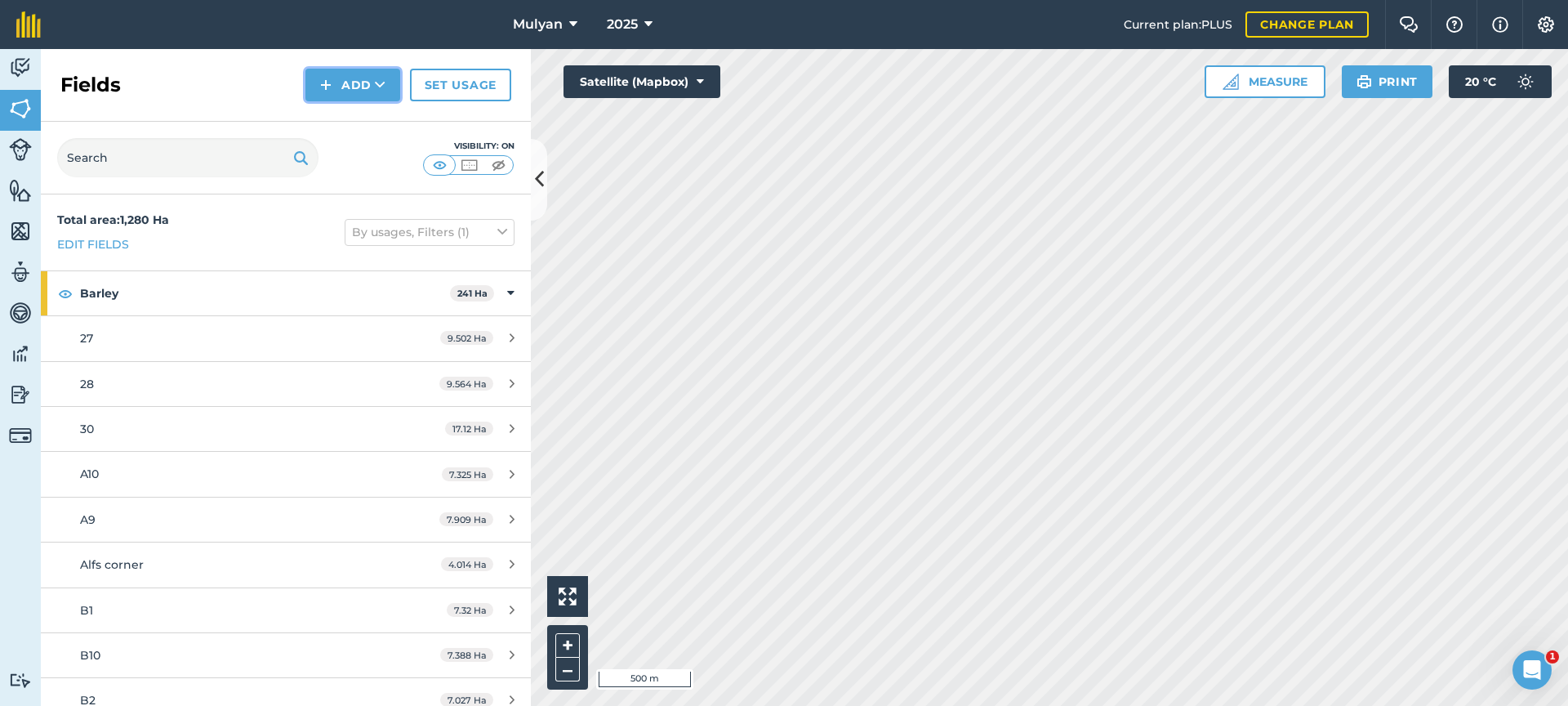
click at [373, 79] on button "Add" at bounding box center [353, 85] width 94 height 33
click at [357, 118] on link "Draw" at bounding box center [353, 122] width 90 height 36
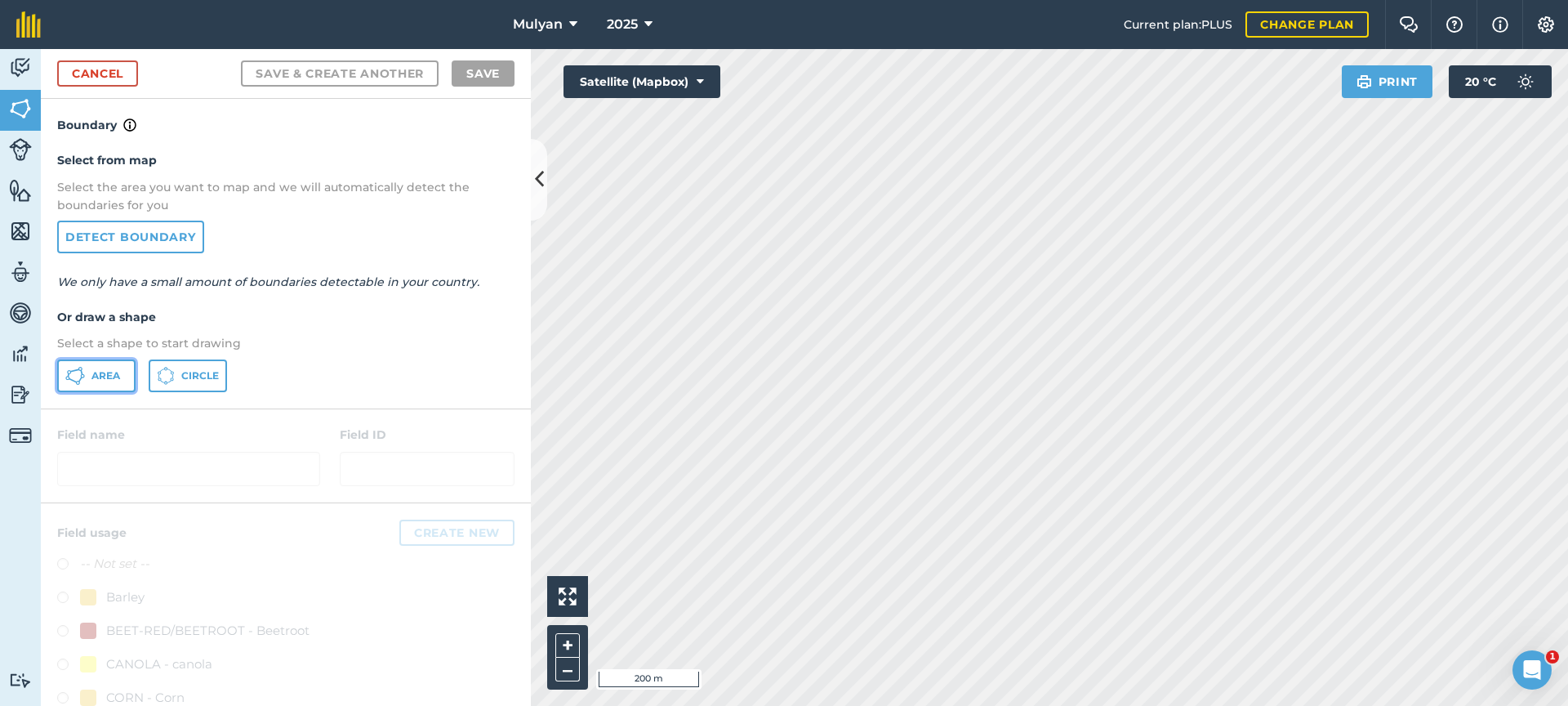
click at [75, 377] on icon at bounding box center [75, 376] width 19 height 19
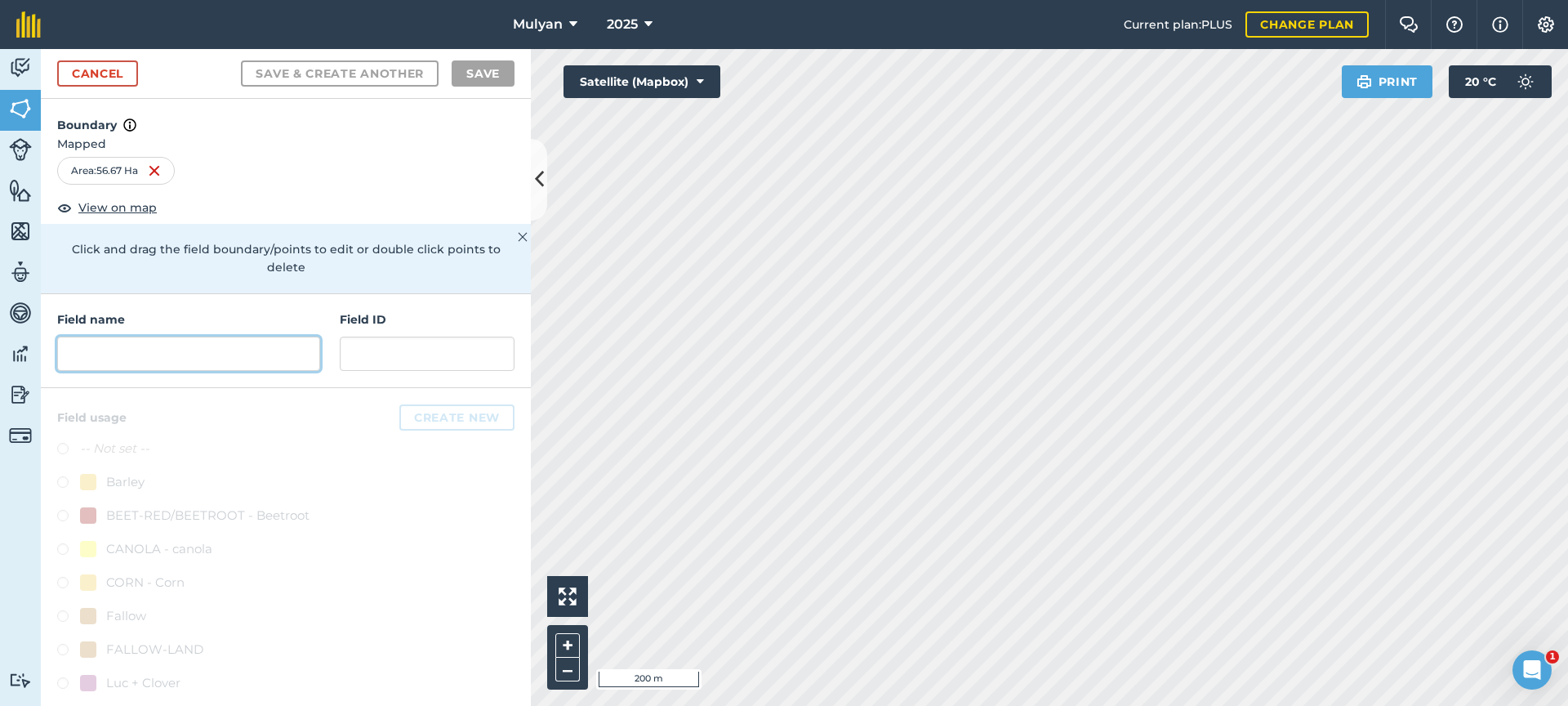
click at [198, 352] on input "text" at bounding box center [189, 353] width 263 height 34
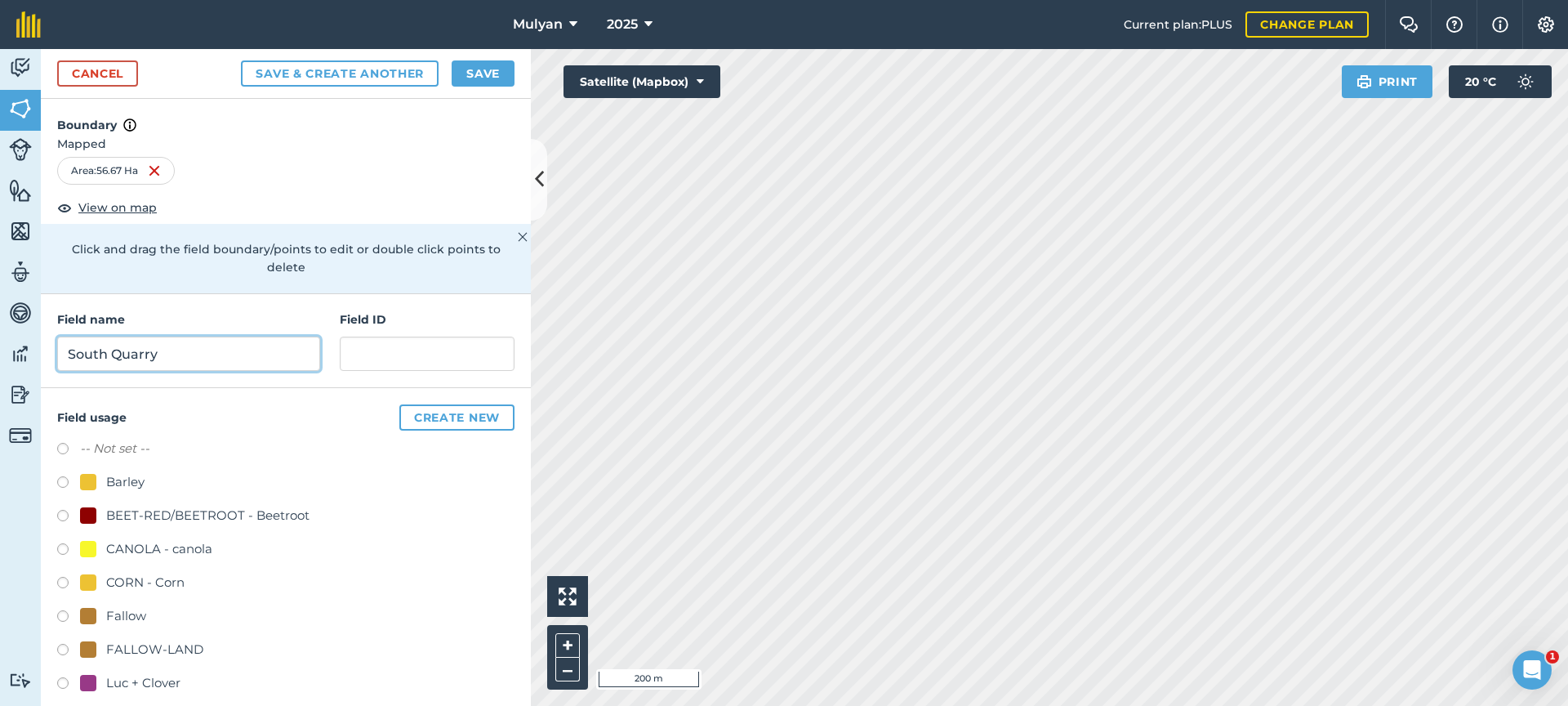
type input "South Quarry"
click at [394, 353] on input "text" at bounding box center [427, 353] width 174 height 34
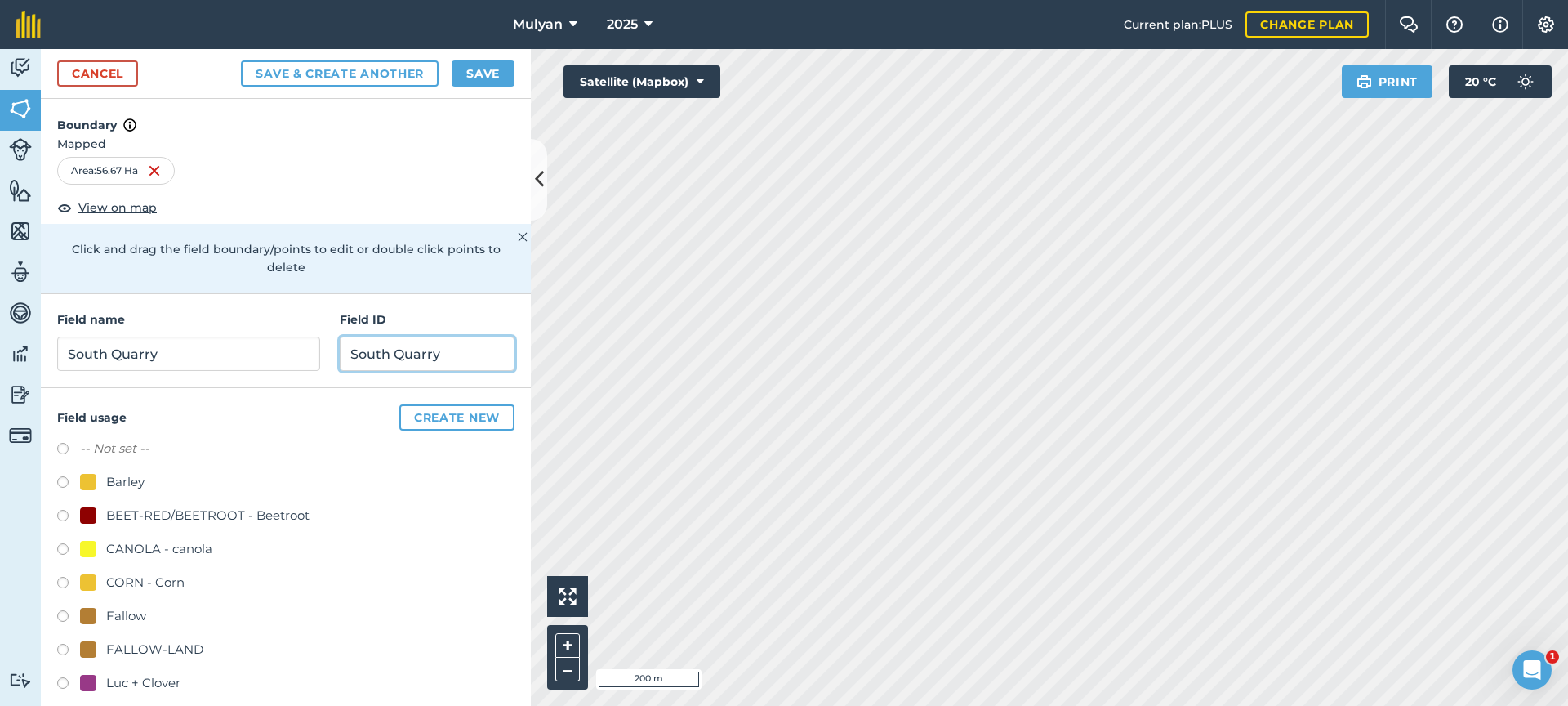
scroll to position [85, 0]
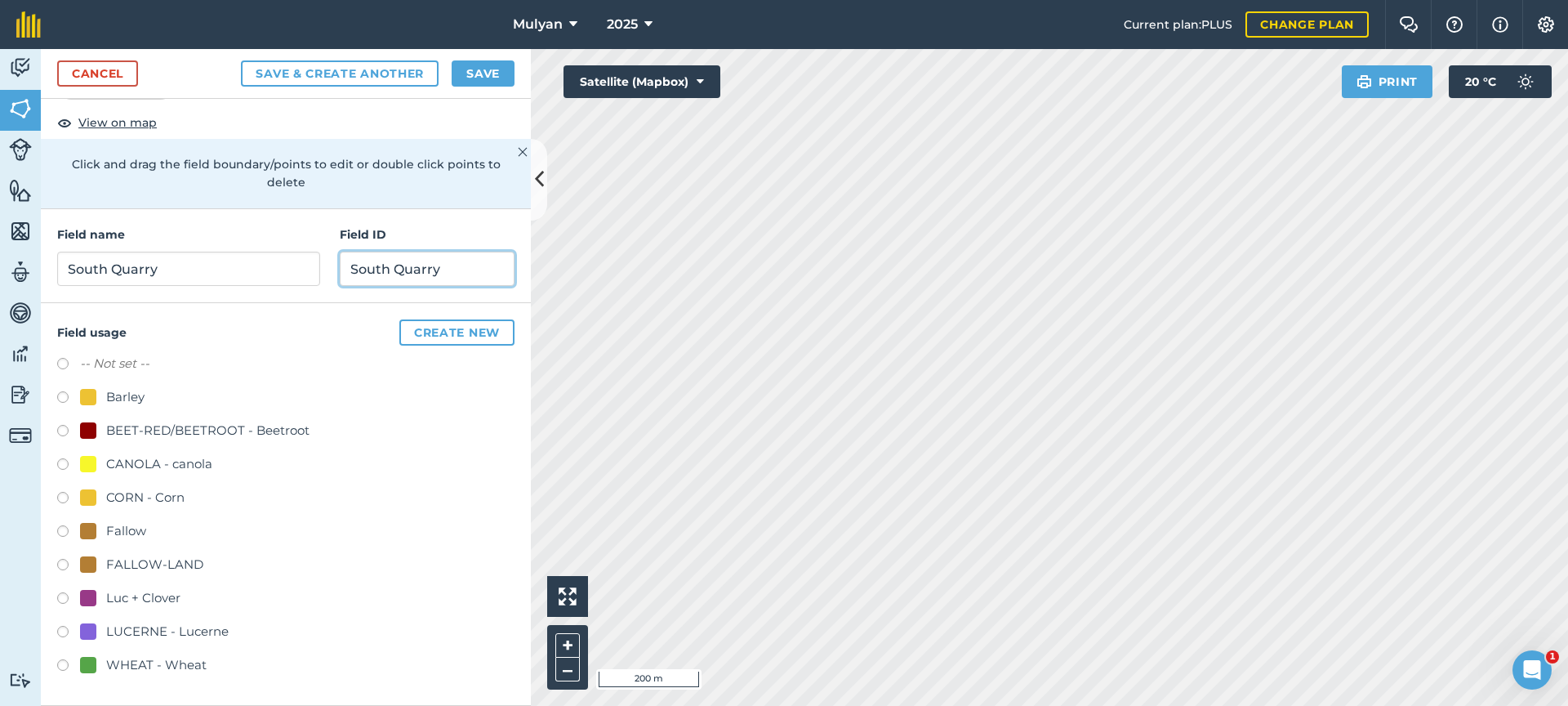
type input "South Quarry"
click at [438, 326] on button "Create new" at bounding box center [457, 332] width 115 height 26
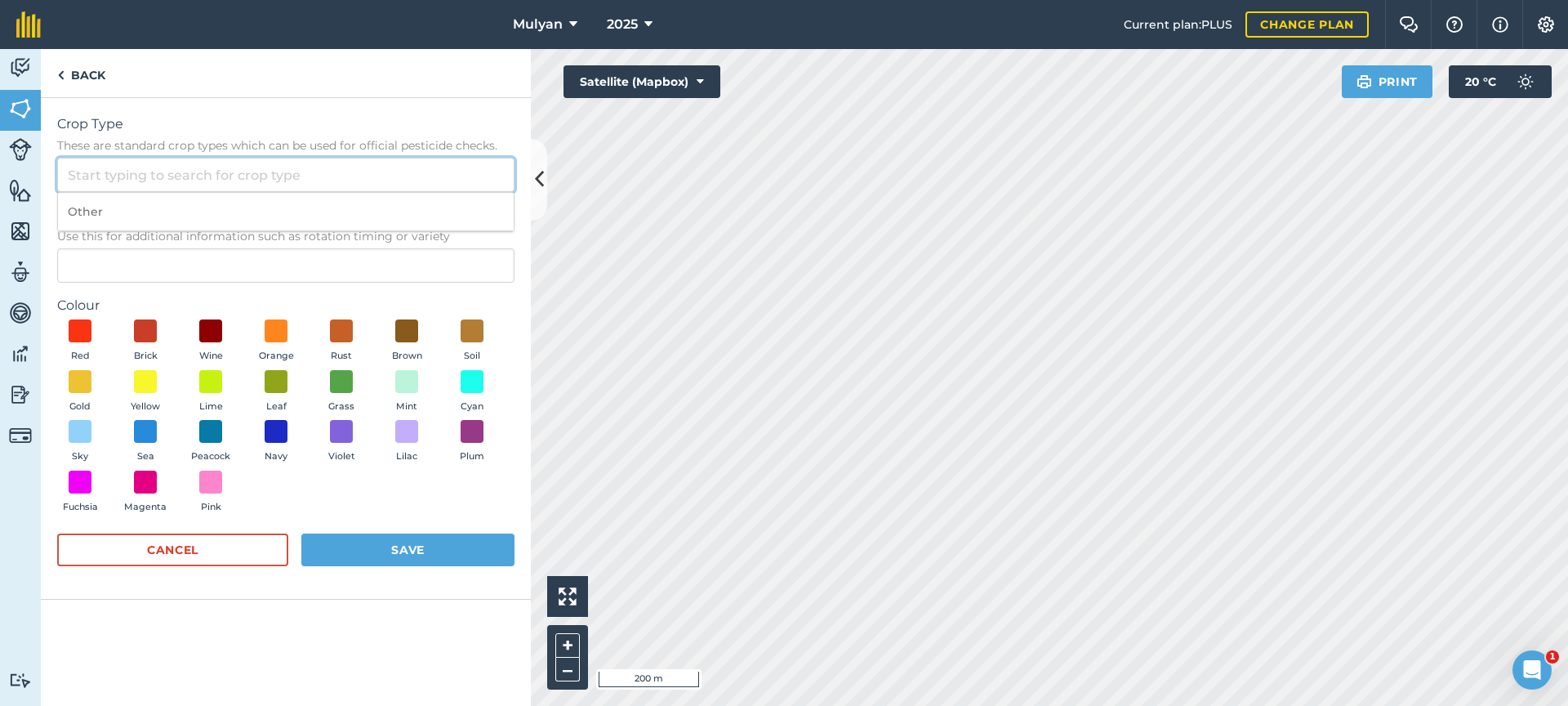
click at [135, 178] on input "Crop Type These are standard crop types which can be used for official pesticid…" at bounding box center [286, 174] width 458 height 34
click at [421, 120] on span "Crop Type" at bounding box center [286, 124] width 458 height 19
click at [421, 158] on input "Crop Type These are standard crop types which can be used for official pesticid…" at bounding box center [286, 174] width 458 height 34
click at [48, 196] on div "Crop Type These are standard crop types which can be used for official pesticid…" at bounding box center [285, 349] width 490 height 502
click at [106, 263] on input "Description Optional Use this for additional information such as rotation timin…" at bounding box center [286, 265] width 458 height 34
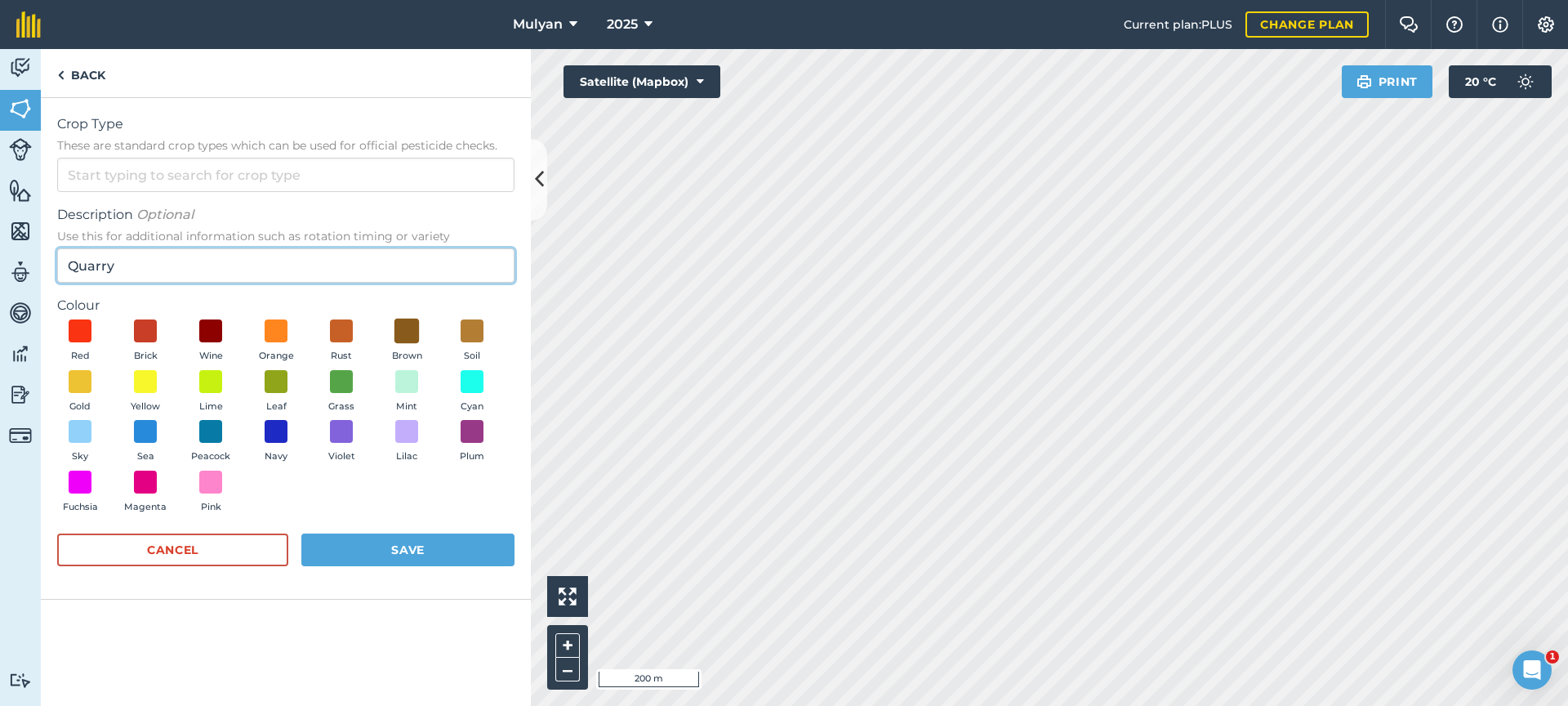
type input "Quarry"
click at [404, 328] on span at bounding box center [407, 331] width 25 height 25
click at [439, 548] on button "Save" at bounding box center [407, 550] width 213 height 33
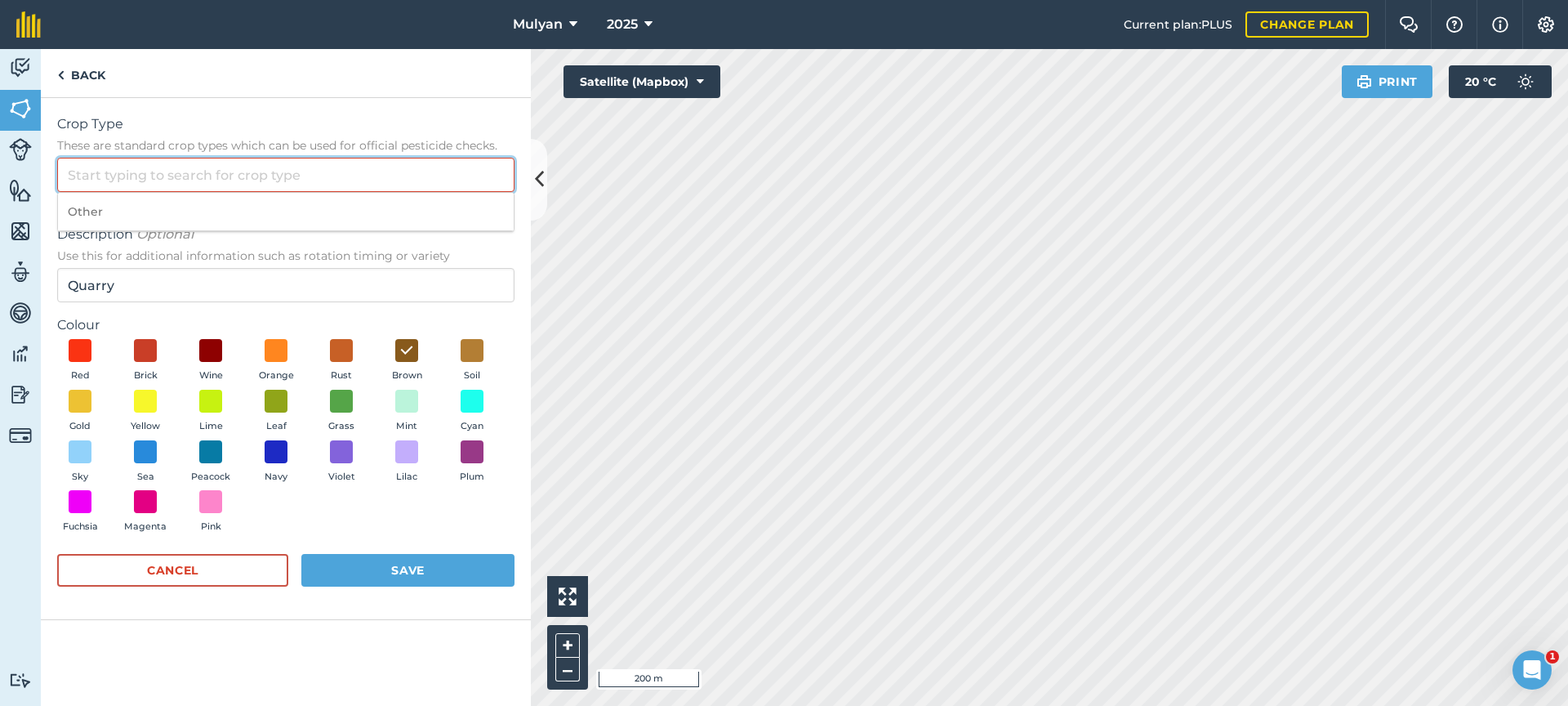
click at [241, 175] on input "Crop Type These are standard crop types which can be used for official pesticid…" at bounding box center [286, 174] width 458 height 34
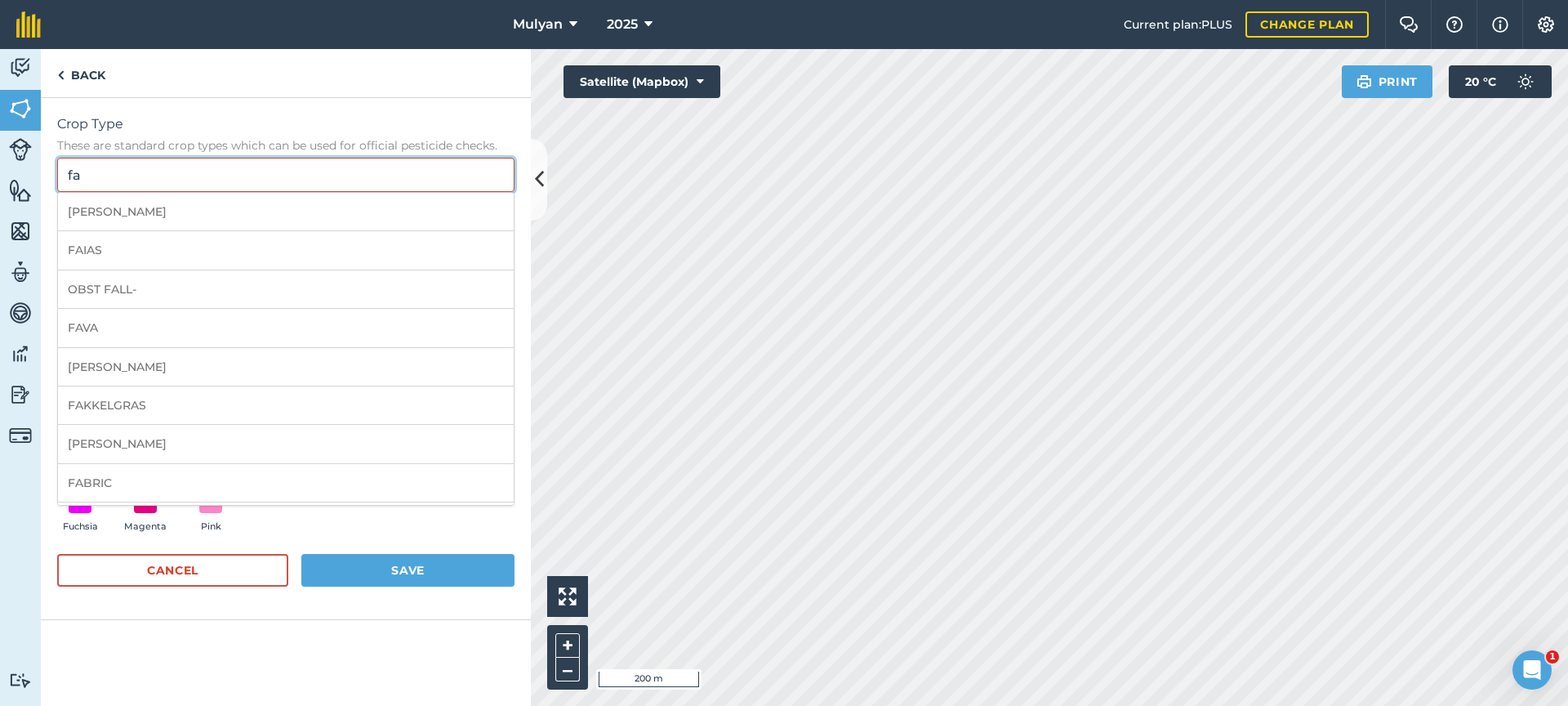
type input "f"
type input "q"
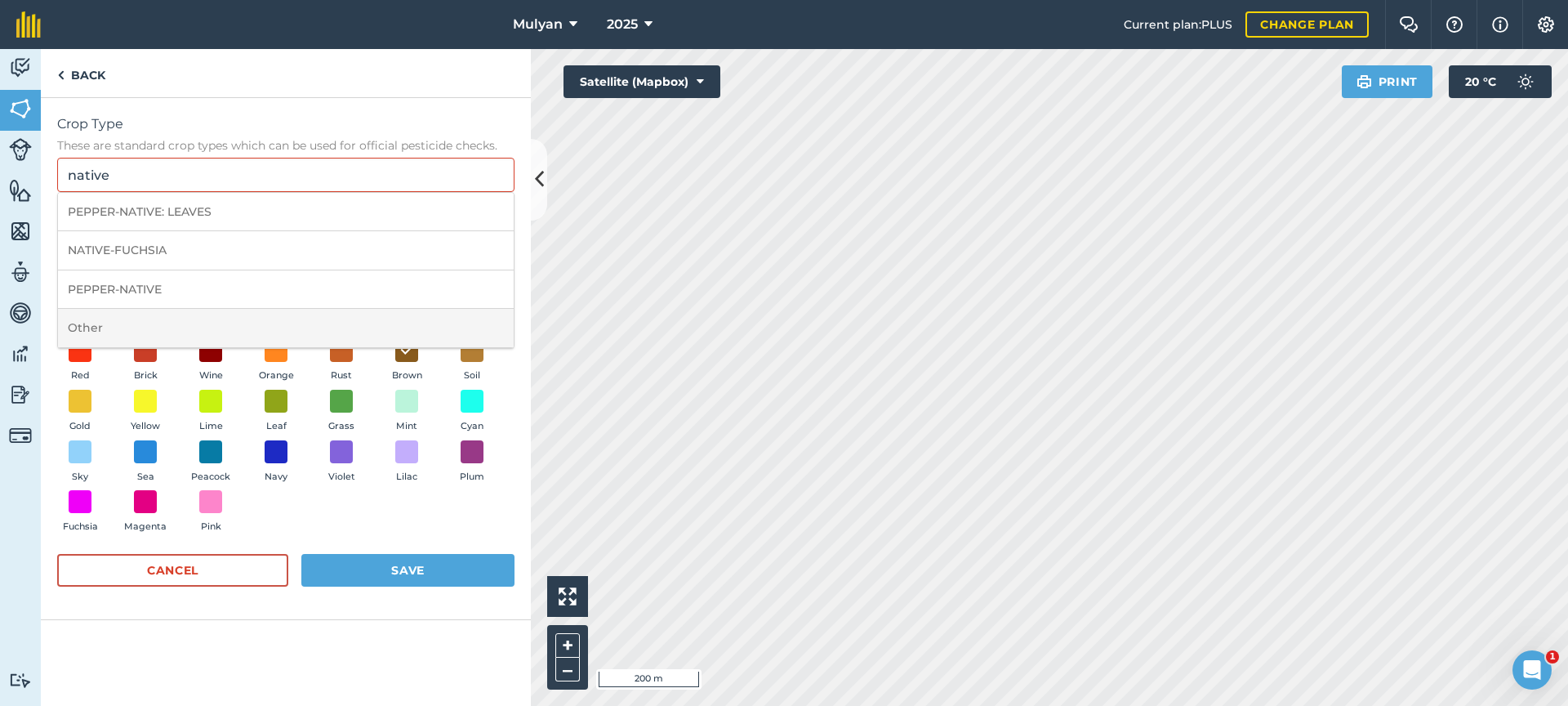
click at [111, 330] on li "Other" at bounding box center [286, 327] width 456 height 38
type input "Other"
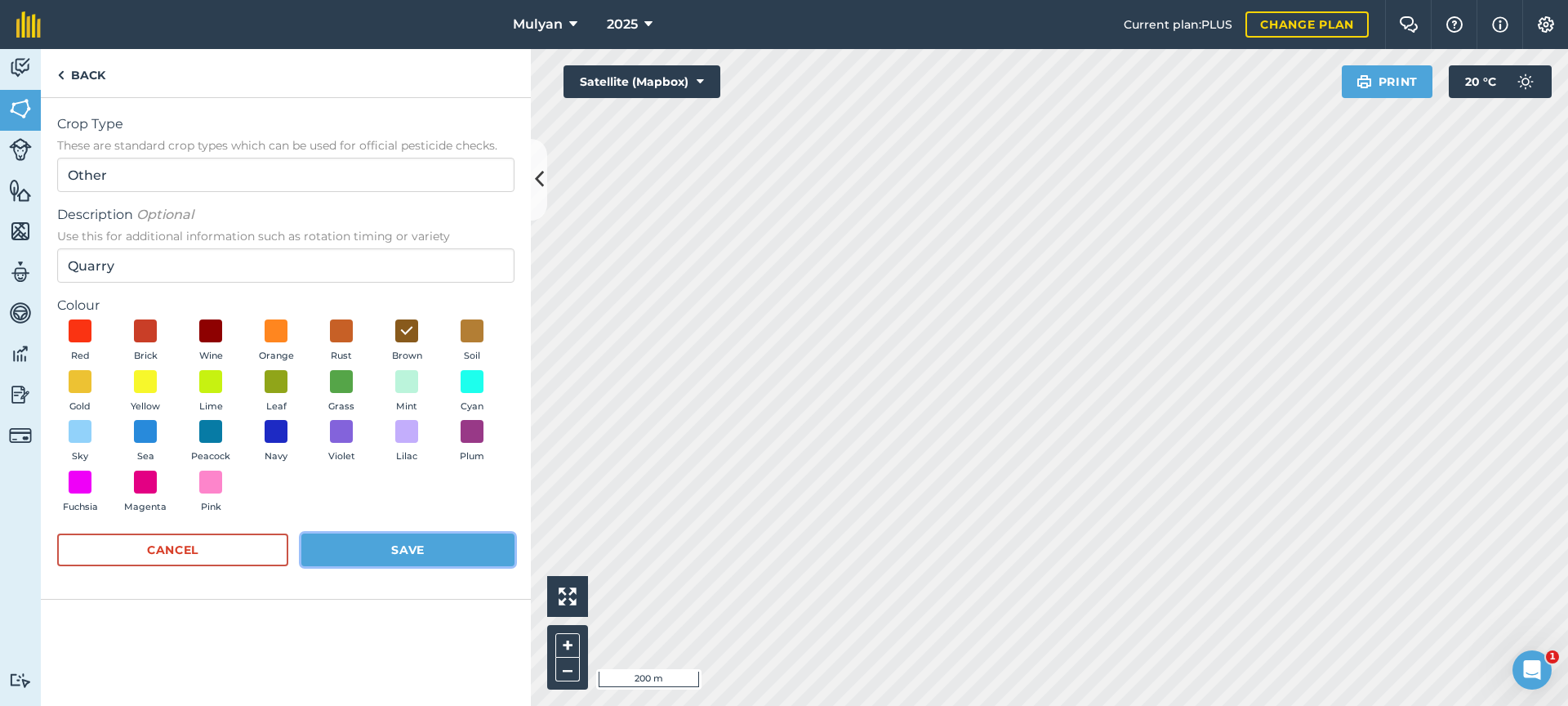
click at [457, 549] on button "Save" at bounding box center [407, 550] width 213 height 33
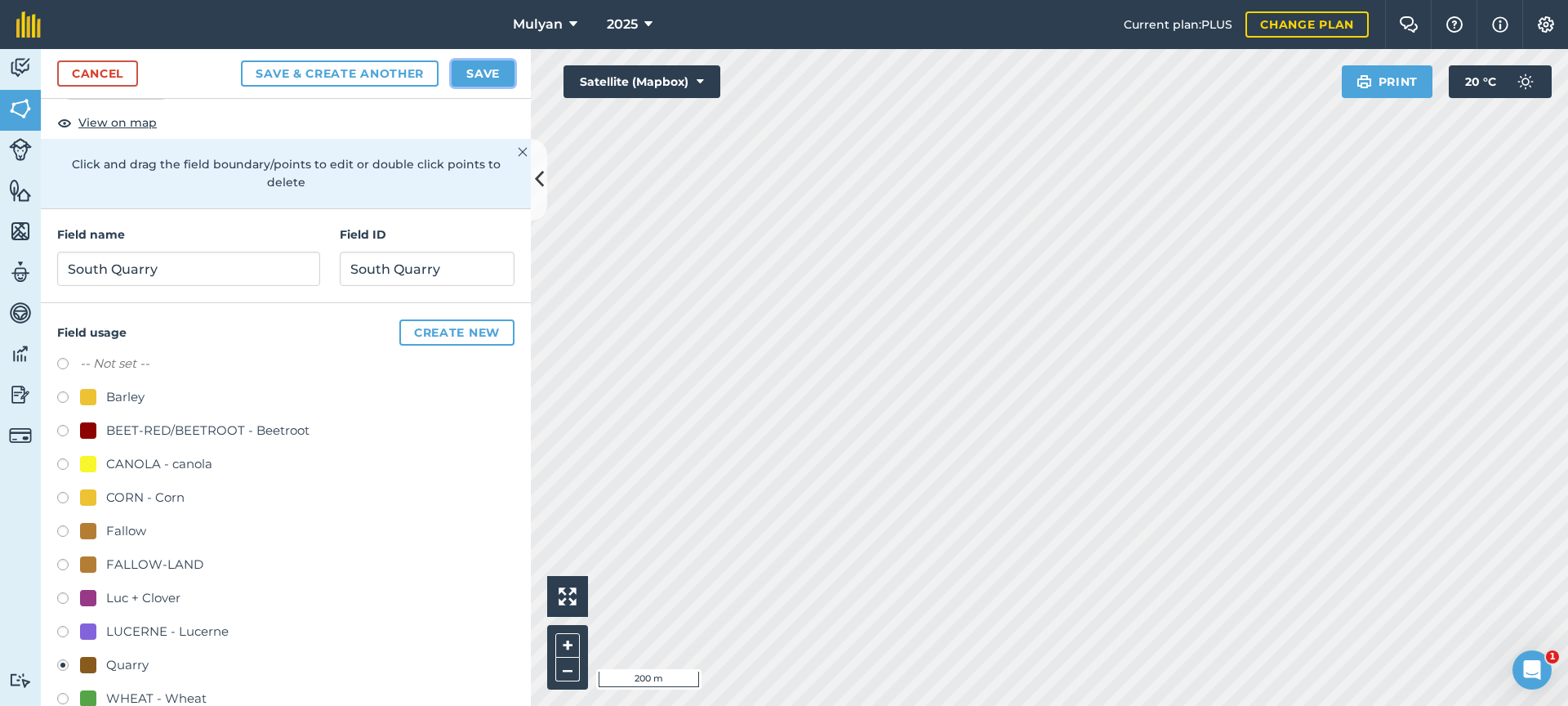
click at [488, 73] on button "Save" at bounding box center [483, 73] width 63 height 26
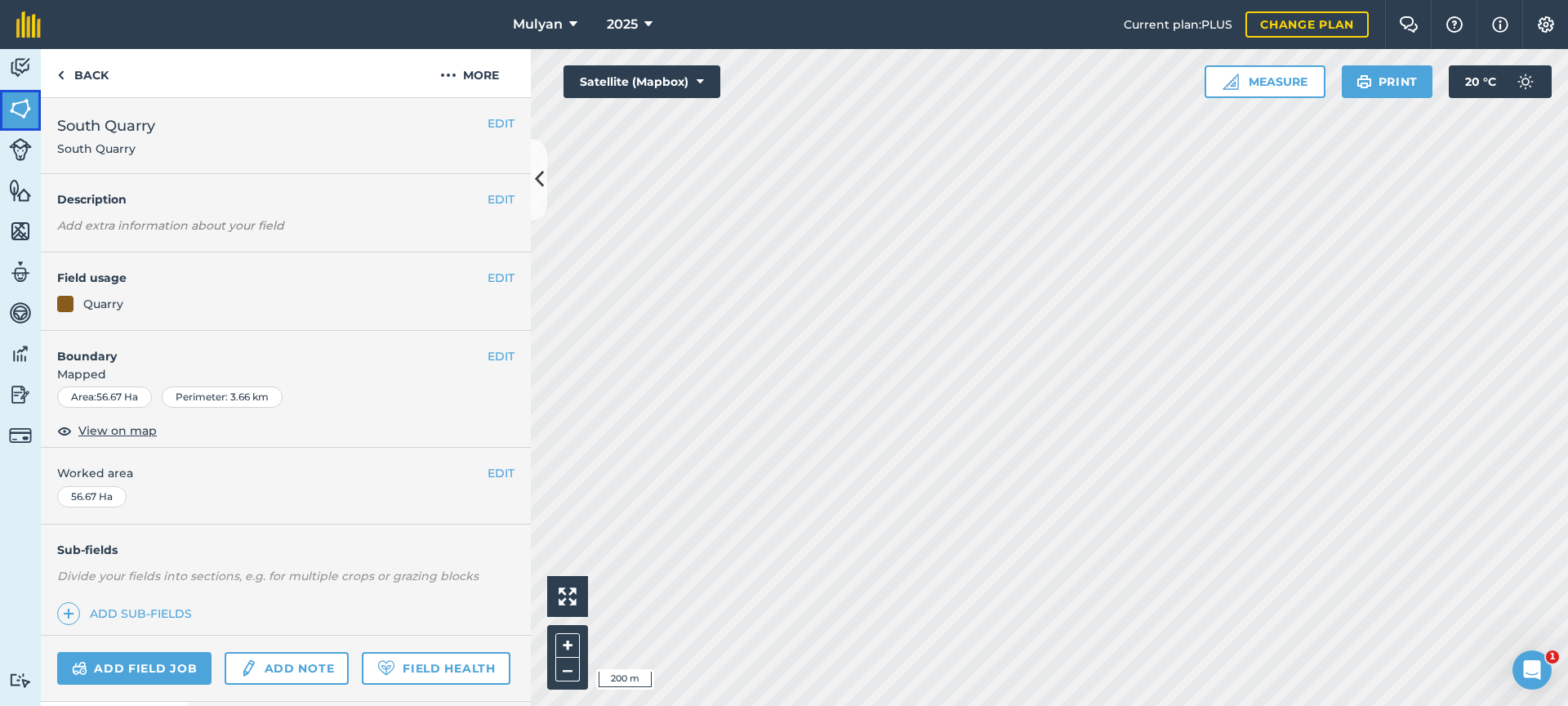
click at [18, 103] on img at bounding box center [19, 108] width 22 height 24
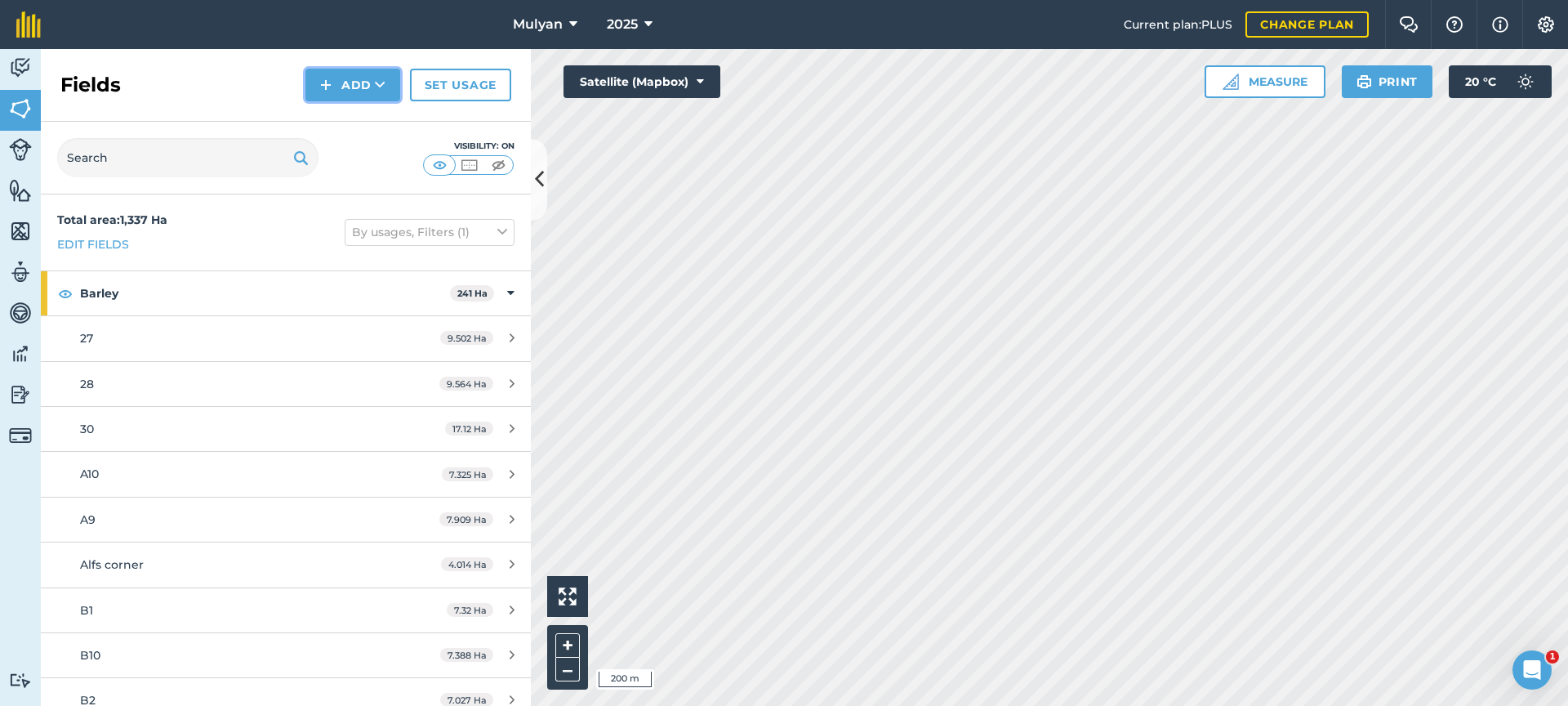
click at [363, 84] on button "Add" at bounding box center [353, 85] width 94 height 33
click at [362, 120] on link "Draw" at bounding box center [353, 122] width 90 height 36
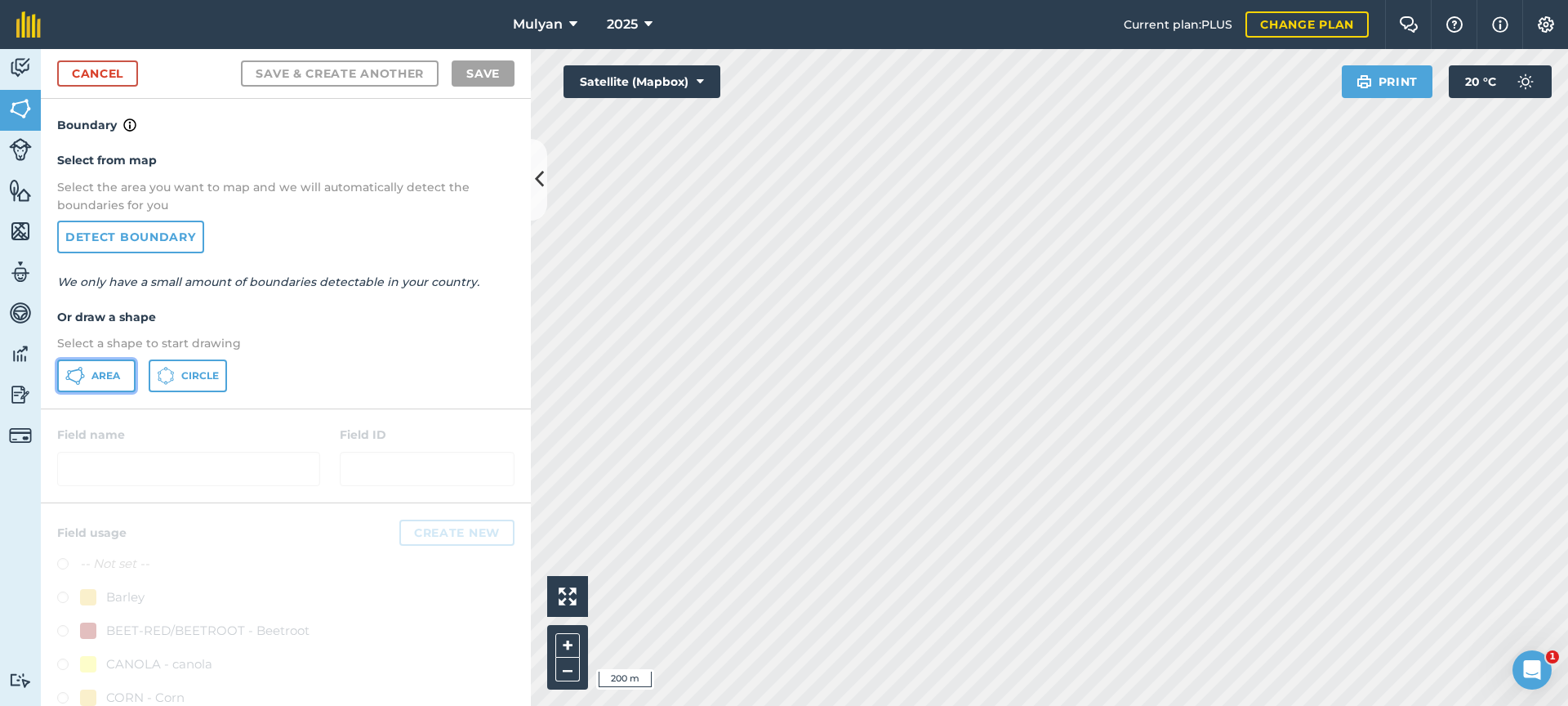
click at [99, 374] on span "Area" at bounding box center [105, 375] width 28 height 13
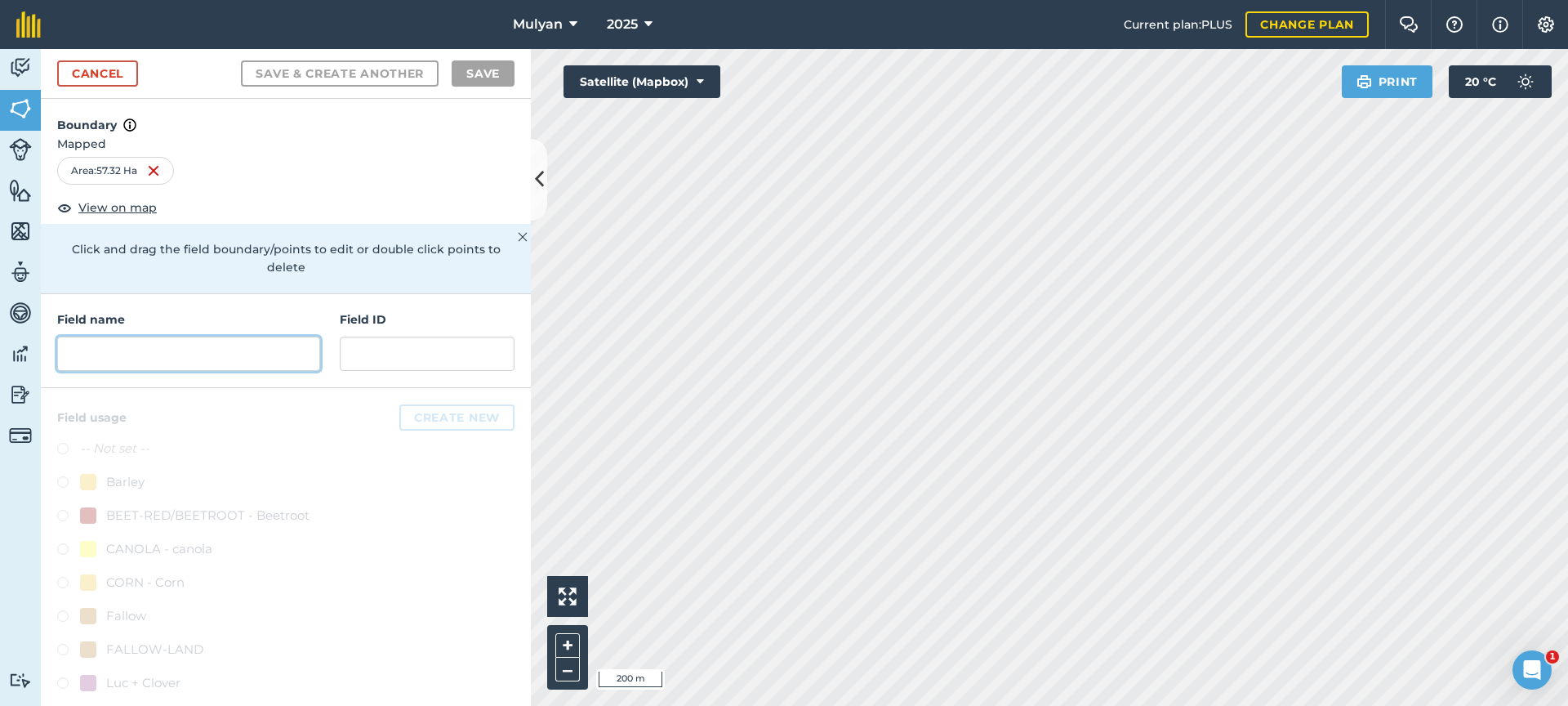
click at [136, 348] on input "text" at bounding box center [189, 353] width 263 height 34
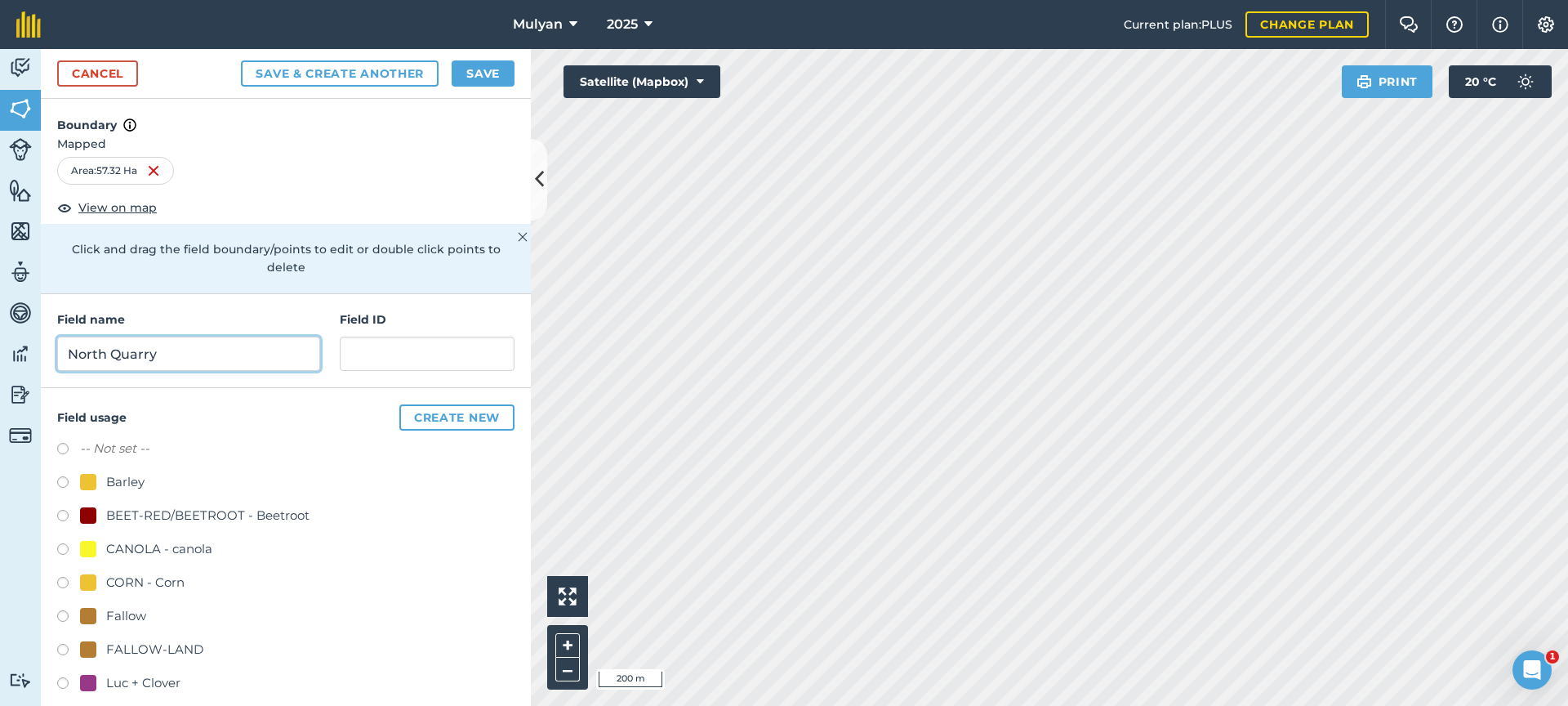
type input "North Quarry"
click at [427, 354] on input "text" at bounding box center [427, 353] width 174 height 34
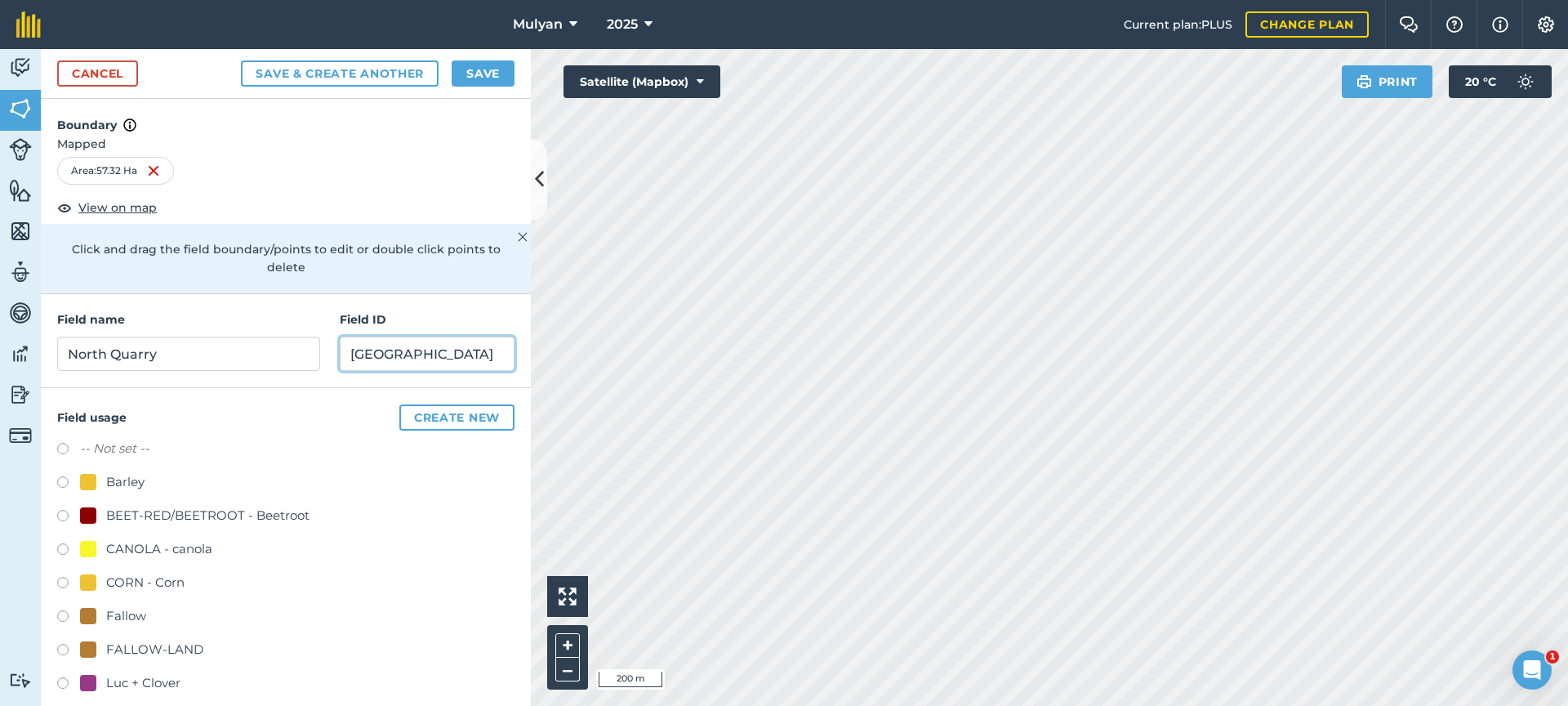
type input "[GEOGRAPHIC_DATA]"
click at [478, 73] on button "Save" at bounding box center [483, 73] width 63 height 26
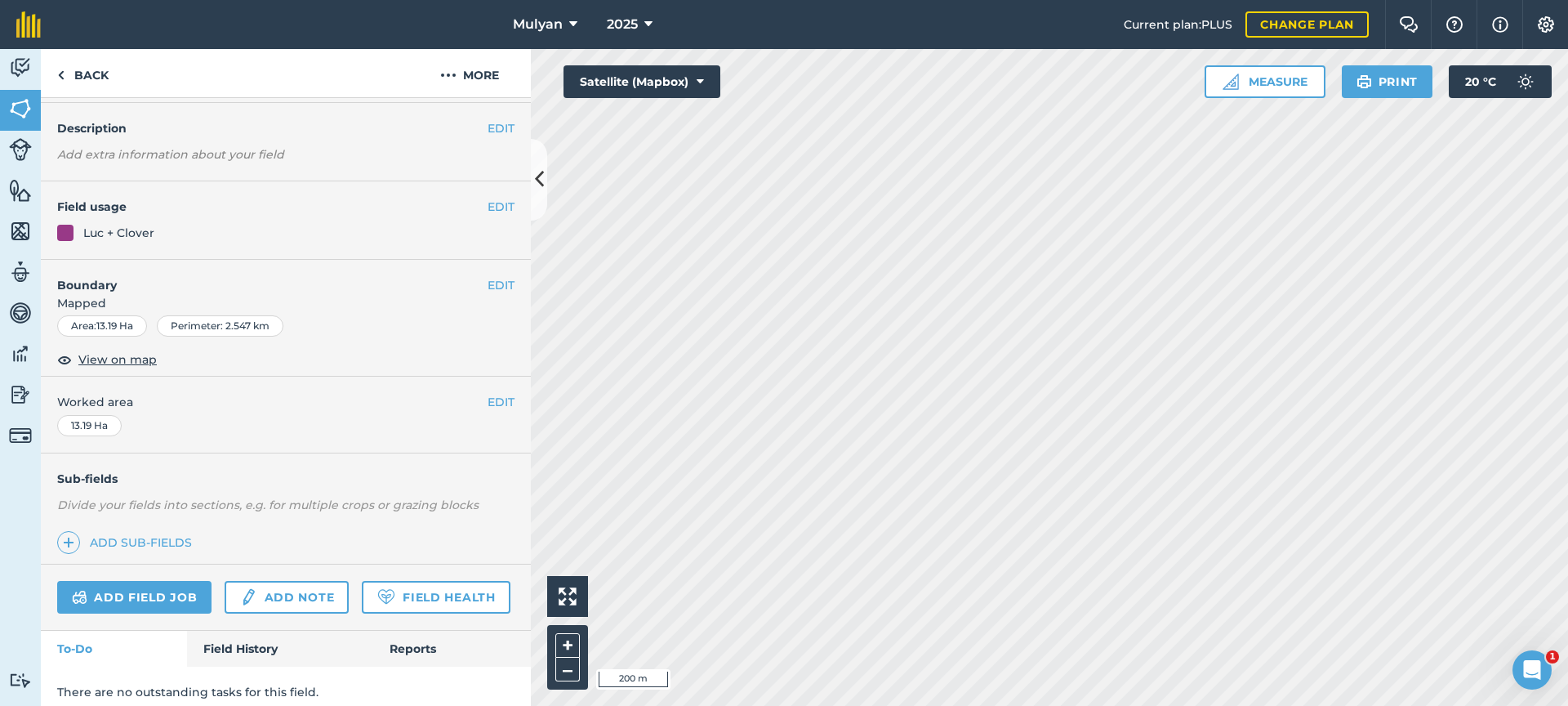
scroll to position [109, 0]
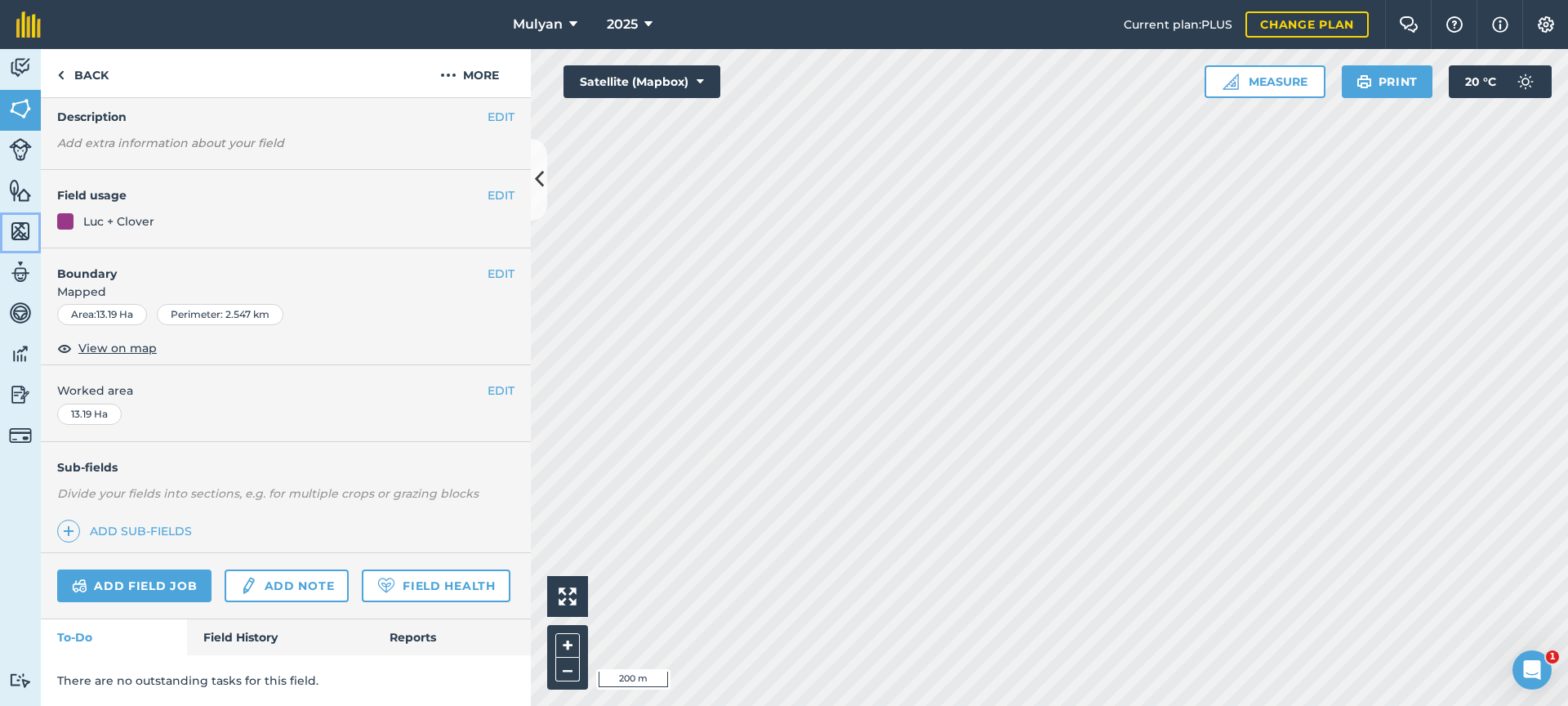
click at [14, 228] on img at bounding box center [19, 231] width 22 height 24
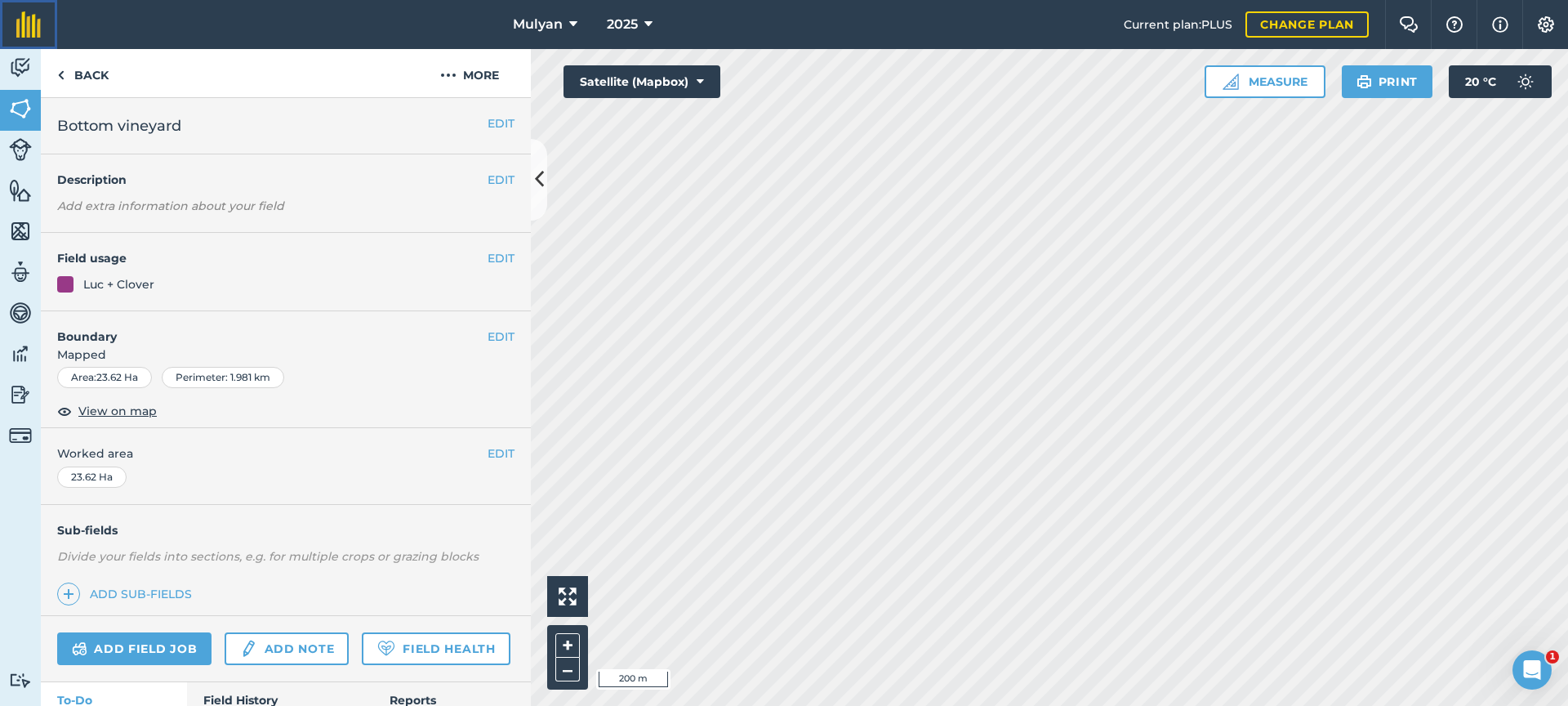
click at [29, 28] on img at bounding box center [28, 24] width 24 height 26
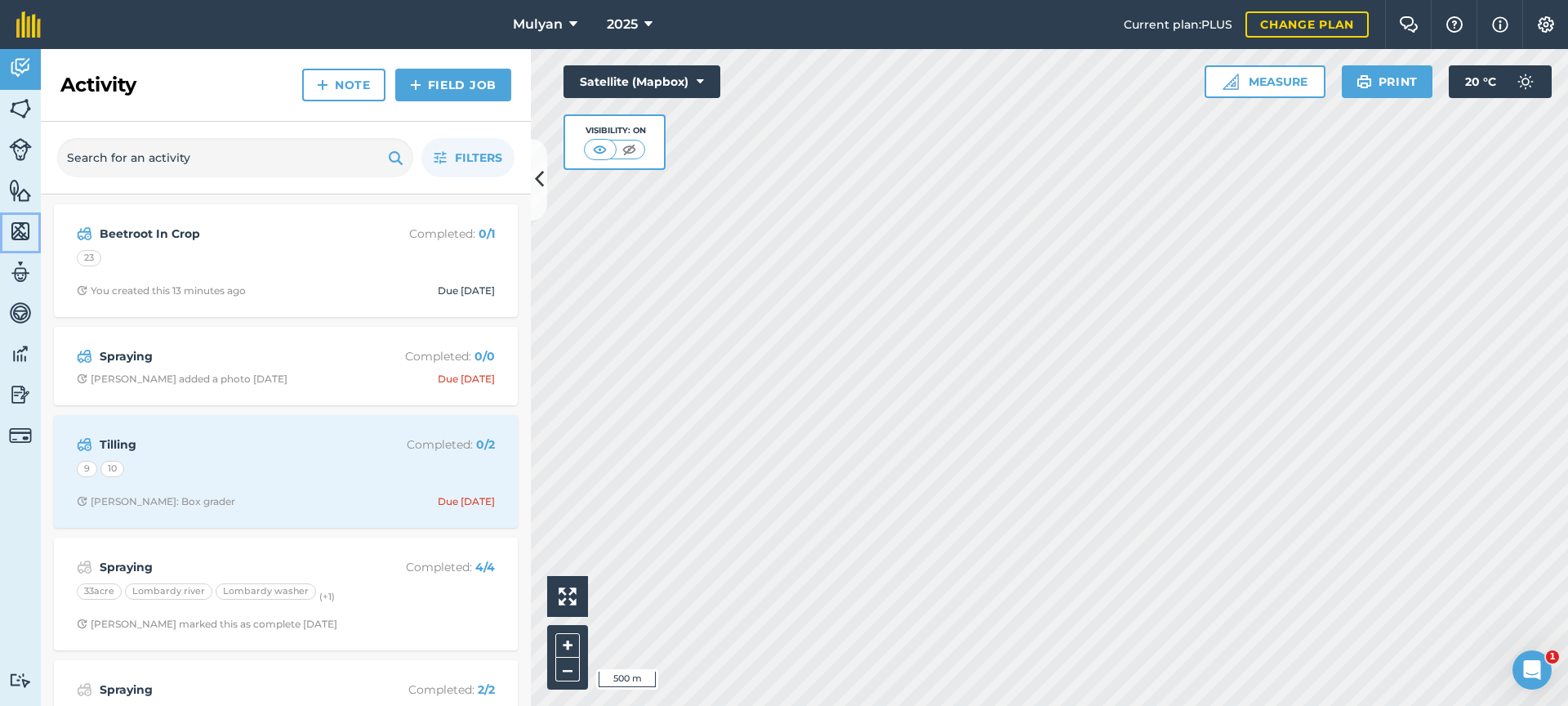
click at [17, 228] on img at bounding box center [19, 231] width 22 height 24
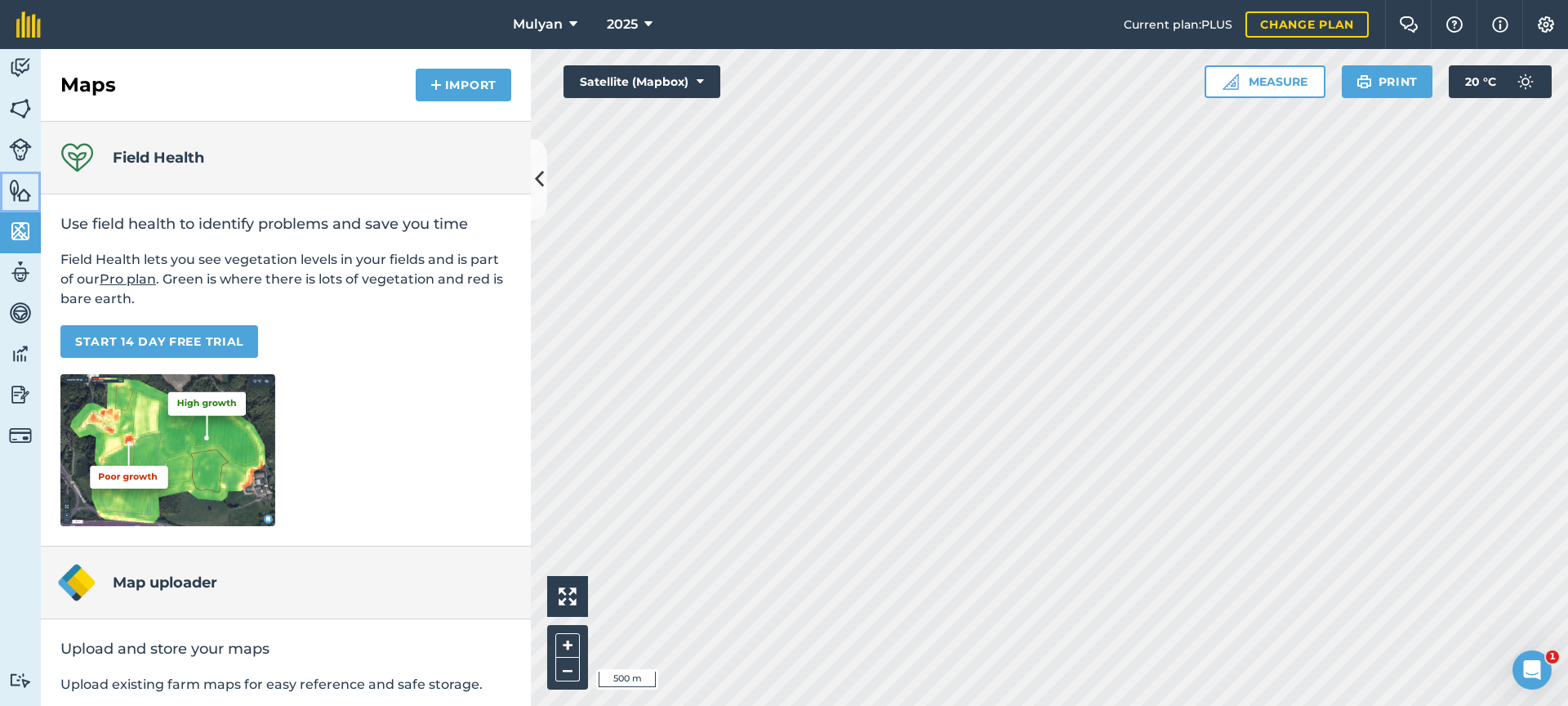
click at [15, 190] on img at bounding box center [19, 190] width 22 height 24
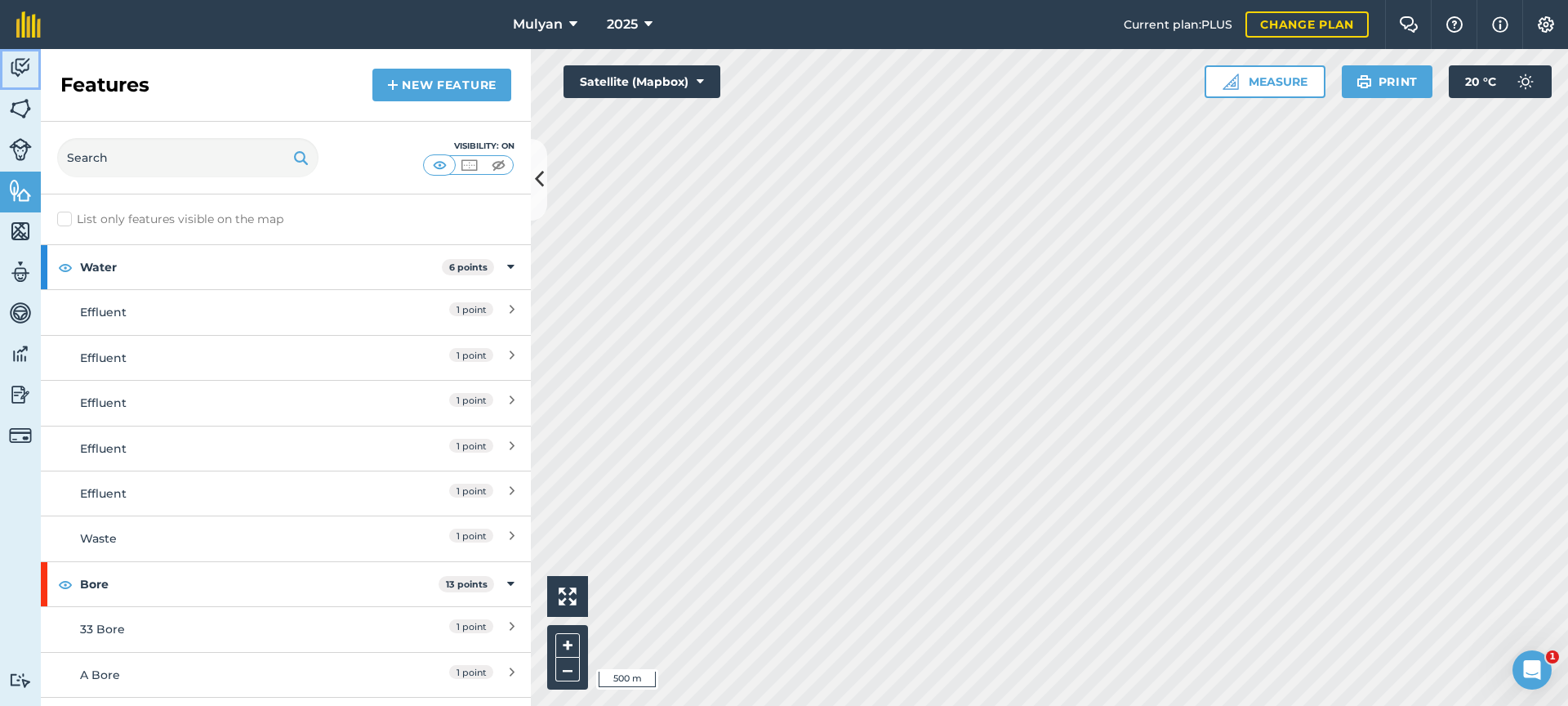
click at [14, 62] on img at bounding box center [19, 67] width 22 height 24
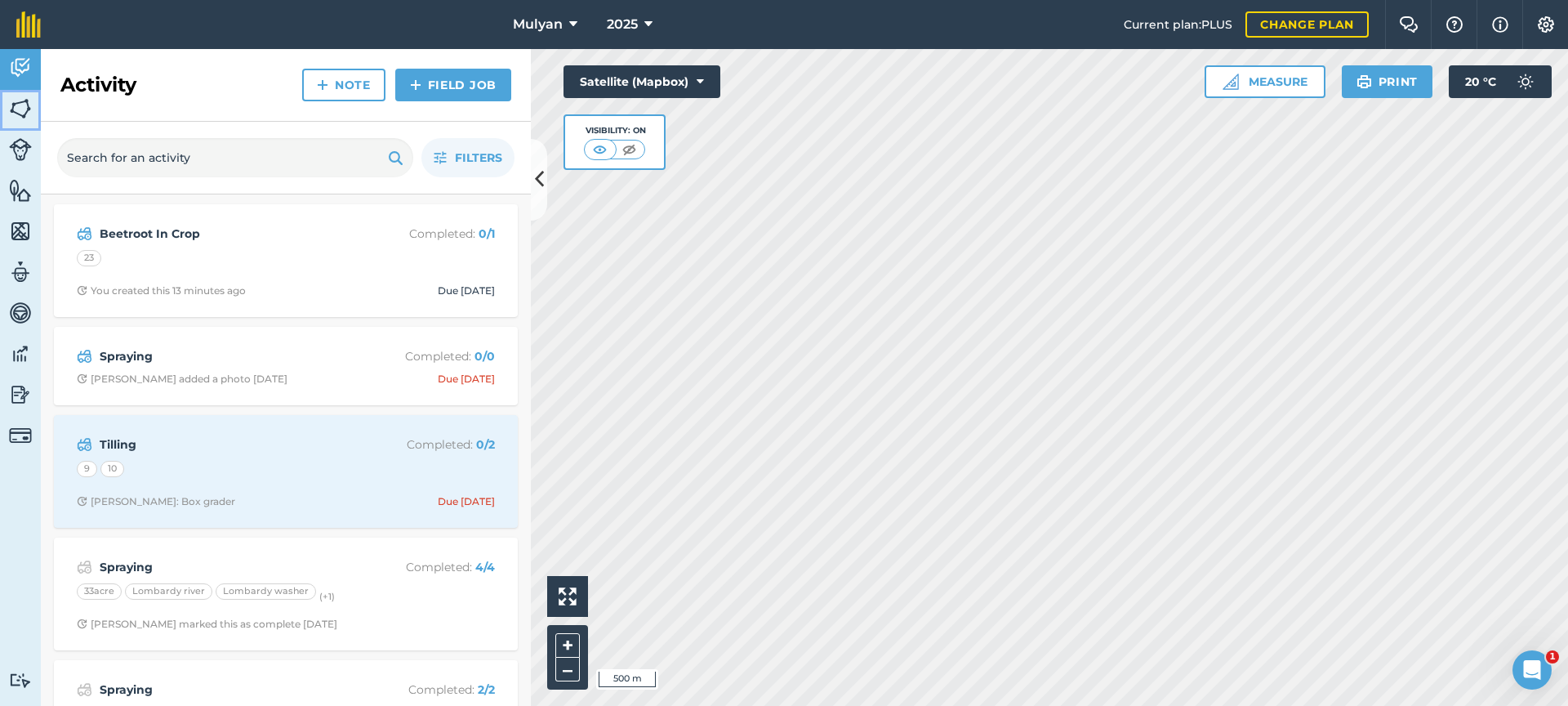
click at [22, 102] on img at bounding box center [19, 108] width 22 height 24
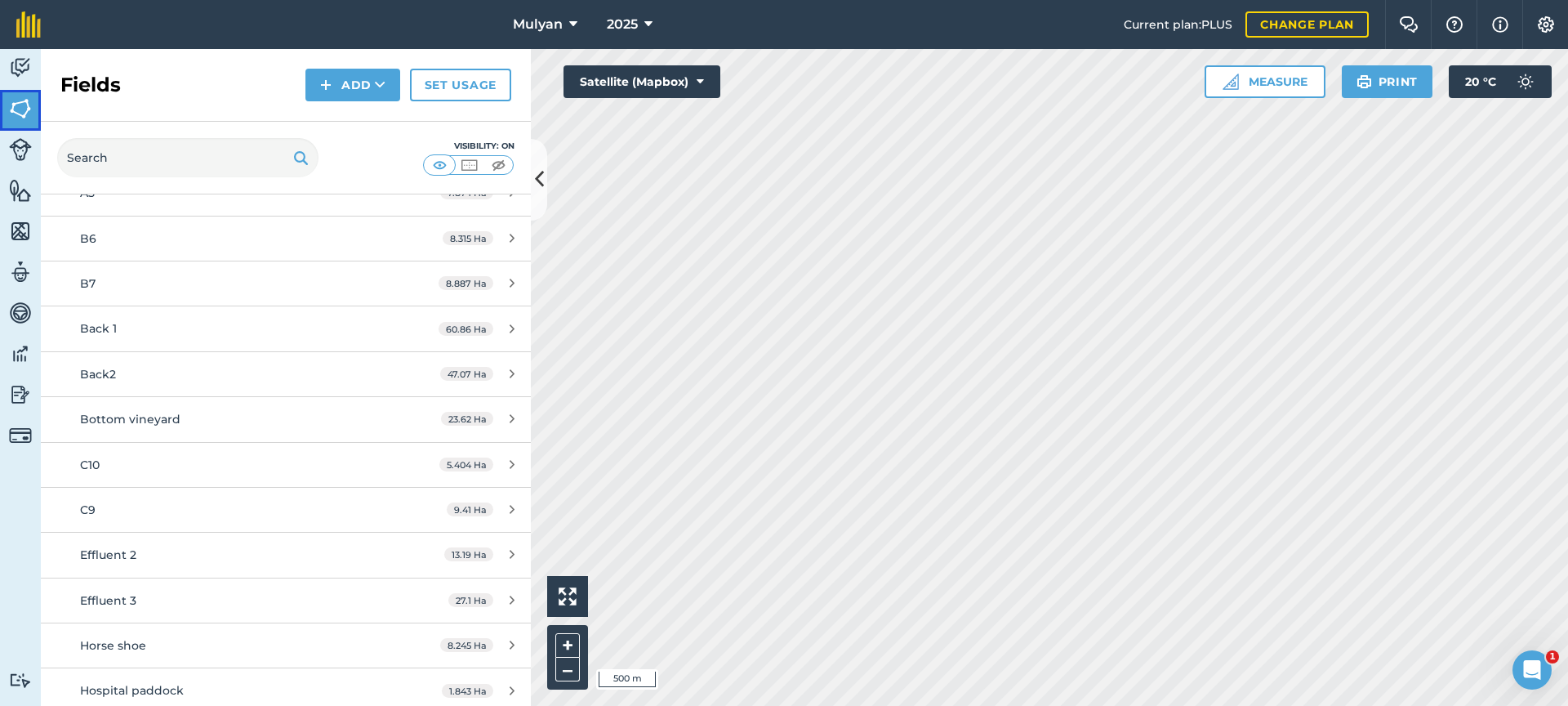
scroll to position [3111, 0]
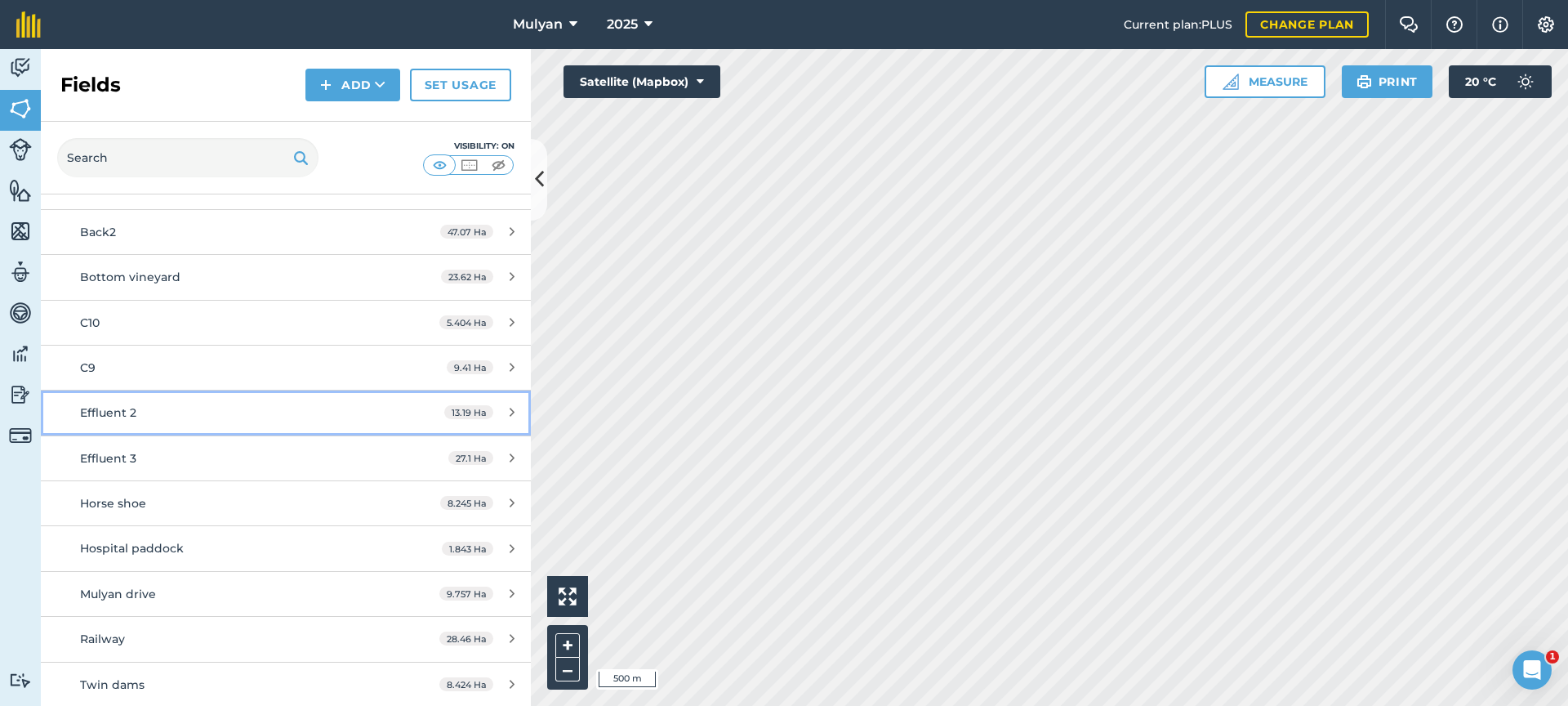
click at [223, 407] on div "Effluent 2" at bounding box center [233, 412] width 307 height 18
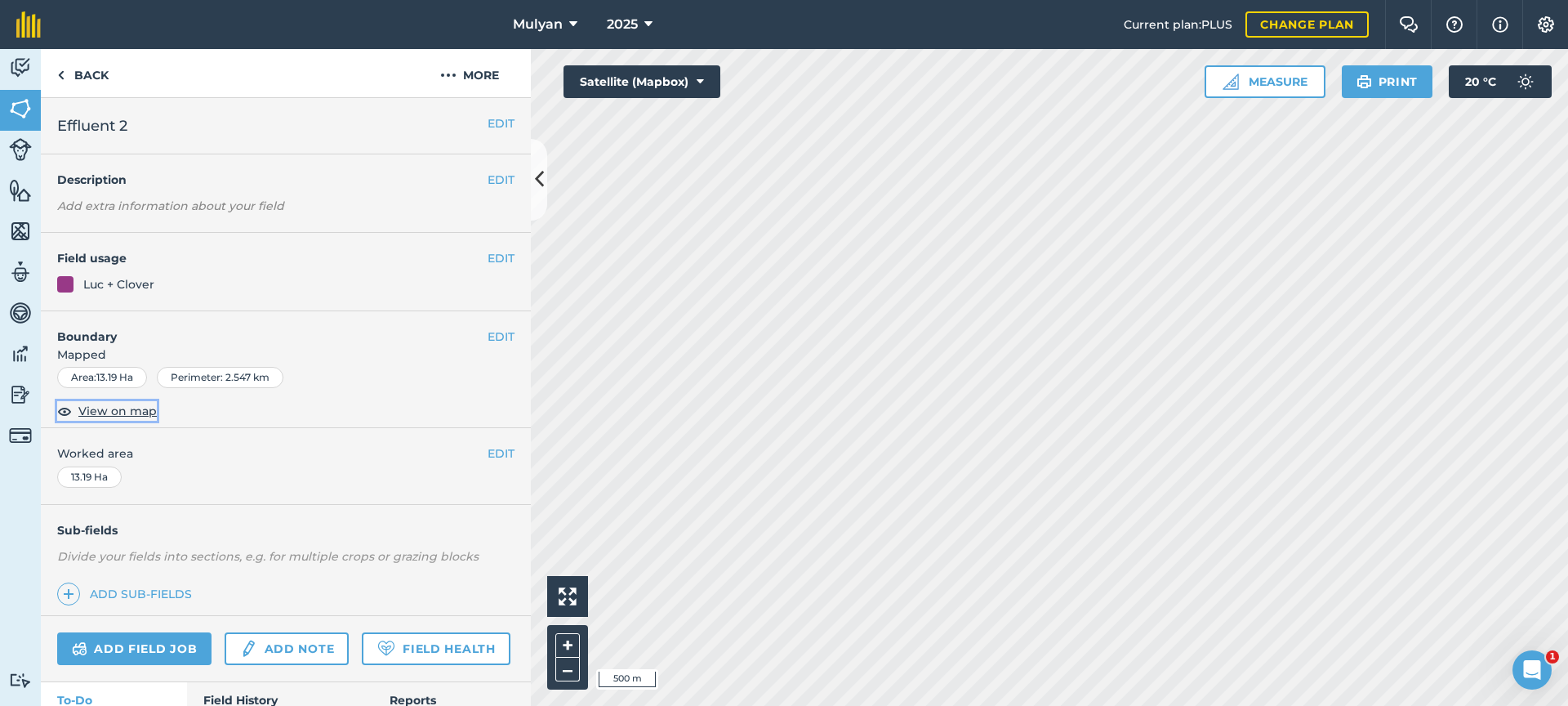
click at [132, 410] on span "View on map" at bounding box center [118, 411] width 79 height 18
click at [477, 73] on button "More" at bounding box center [469, 72] width 123 height 48
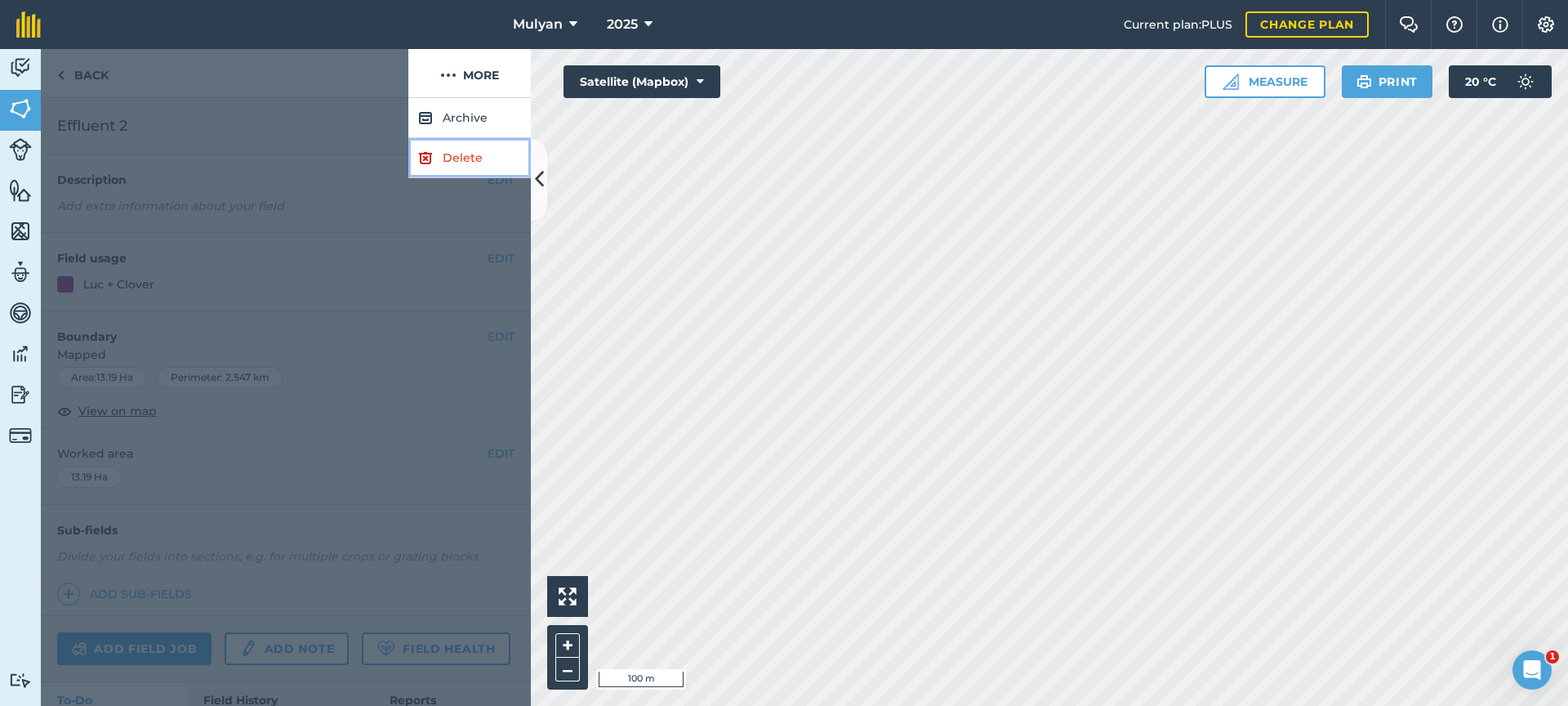
click at [467, 160] on link "Delete" at bounding box center [469, 158] width 123 height 40
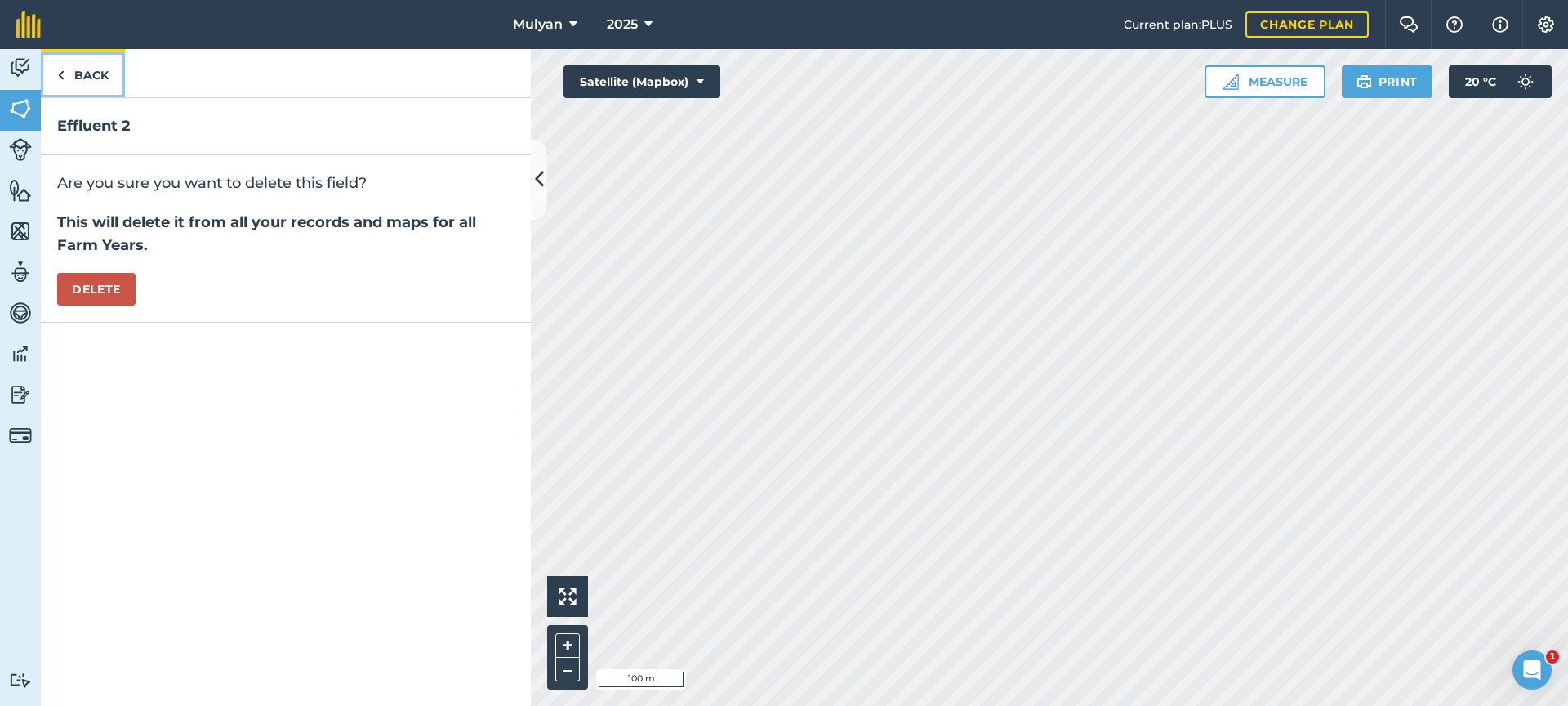
click at [95, 72] on link "Back" at bounding box center [83, 72] width 84 height 48
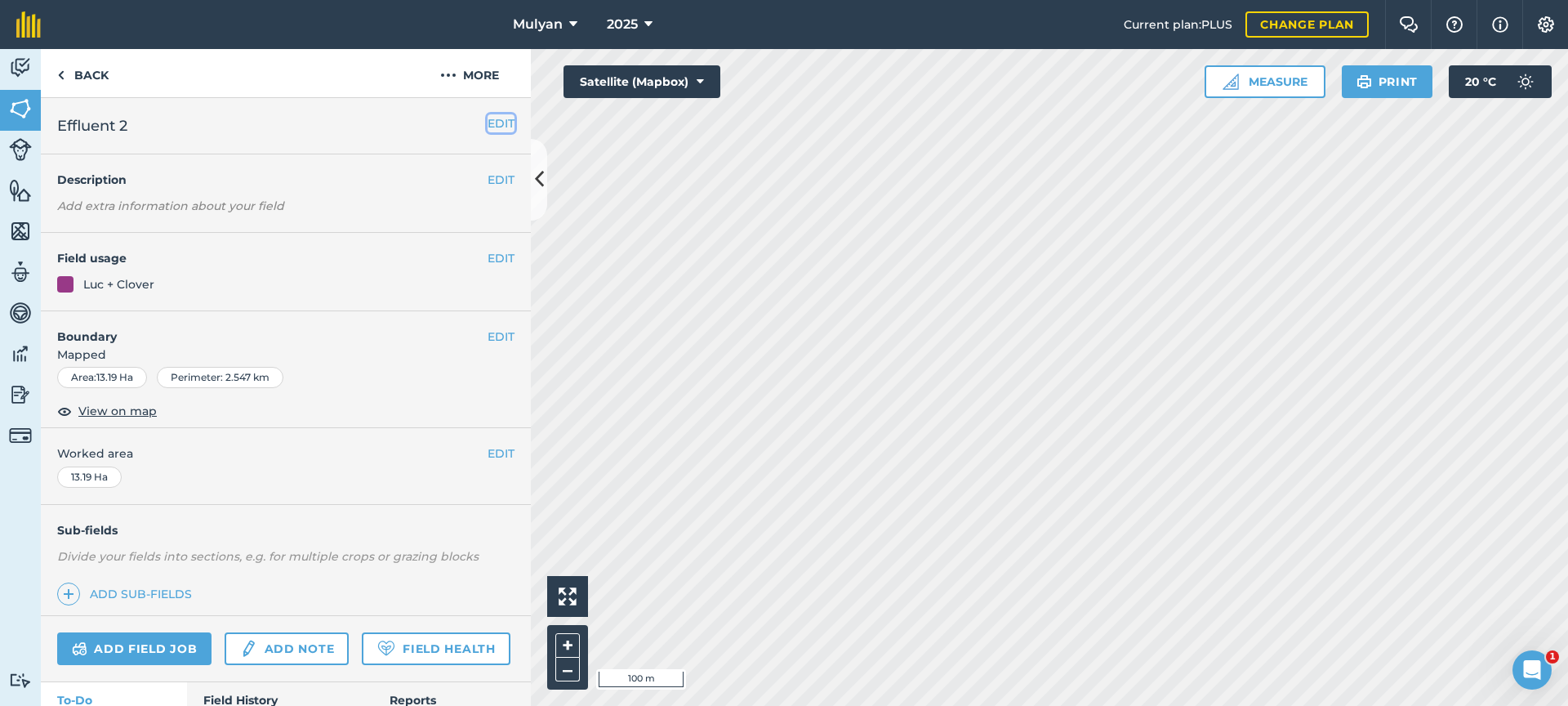
click at [489, 122] on button "EDIT" at bounding box center [502, 123] width 27 height 18
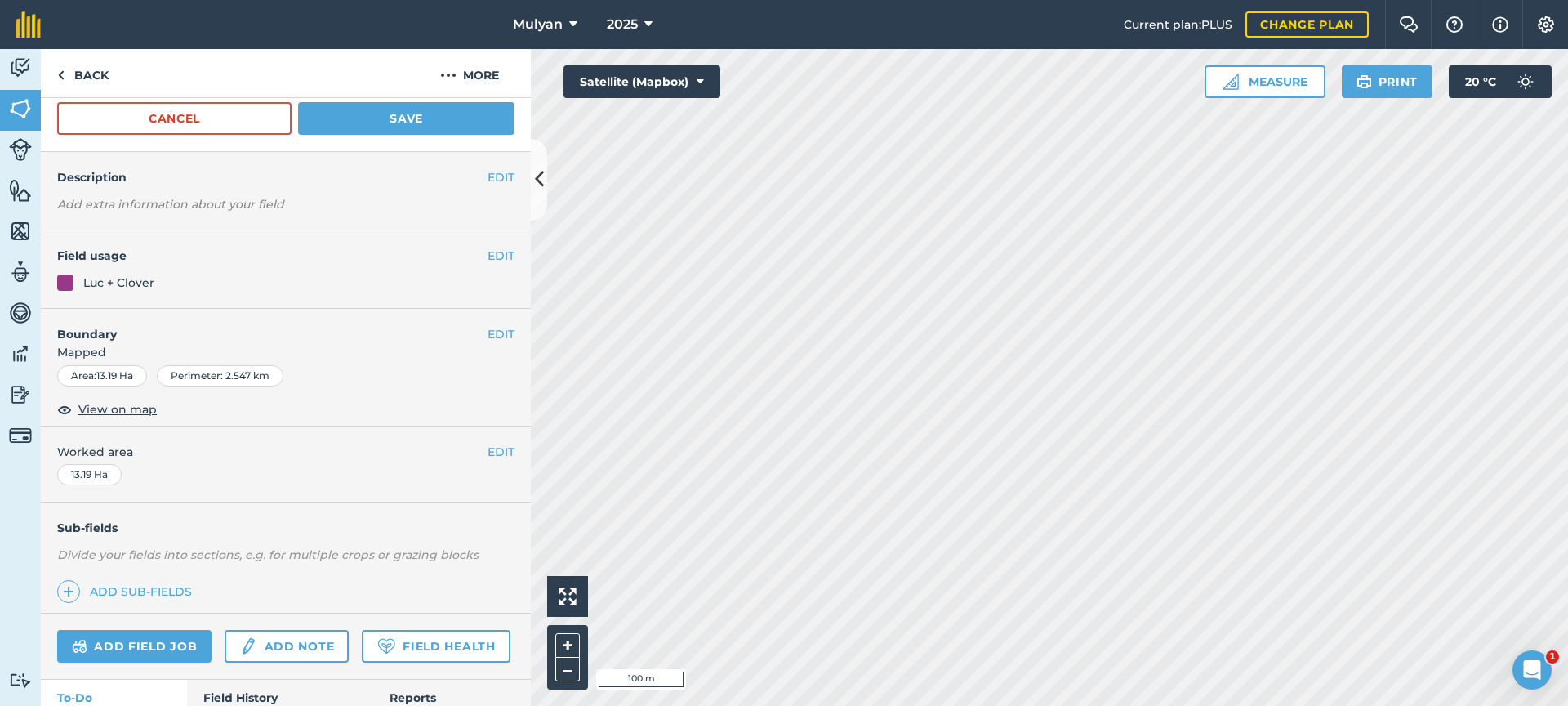
scroll to position [89, 0]
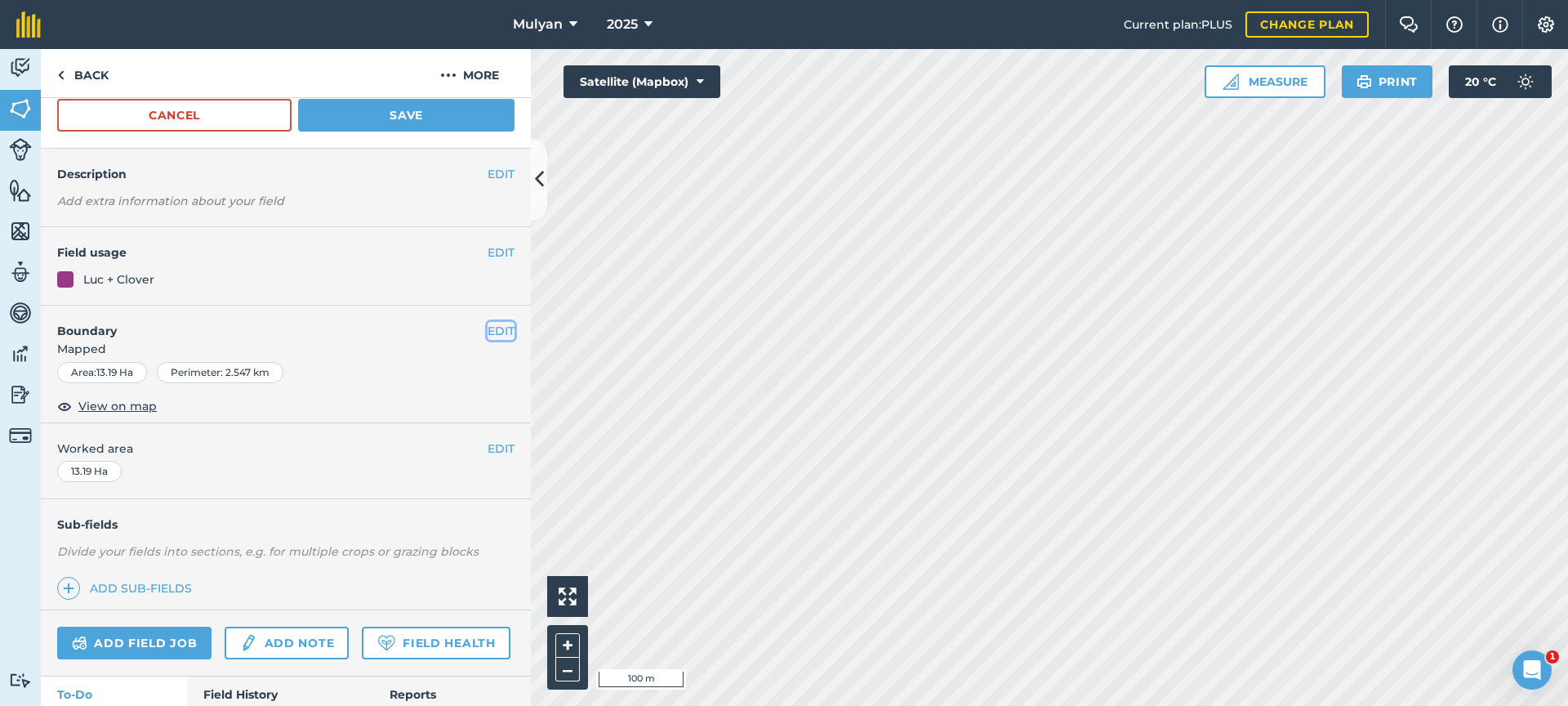
click at [488, 328] on button "EDIT" at bounding box center [502, 330] width 27 height 18
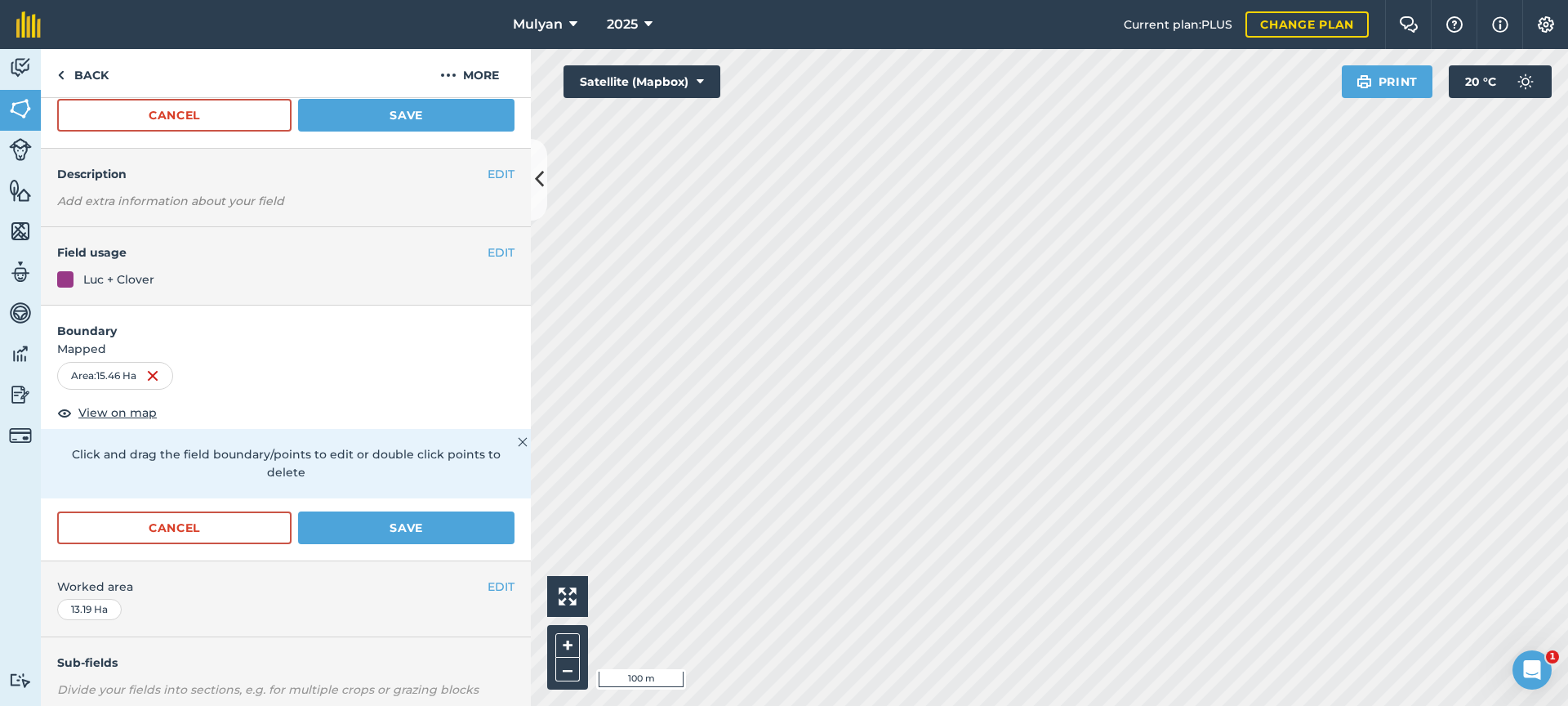
click at [1341, 67] on div "Hello i 100 m + – Satellite (Mapbox) Print 20 ° C" at bounding box center [1049, 377] width 1037 height 656
click at [425, 114] on button "Save" at bounding box center [406, 115] width 216 height 33
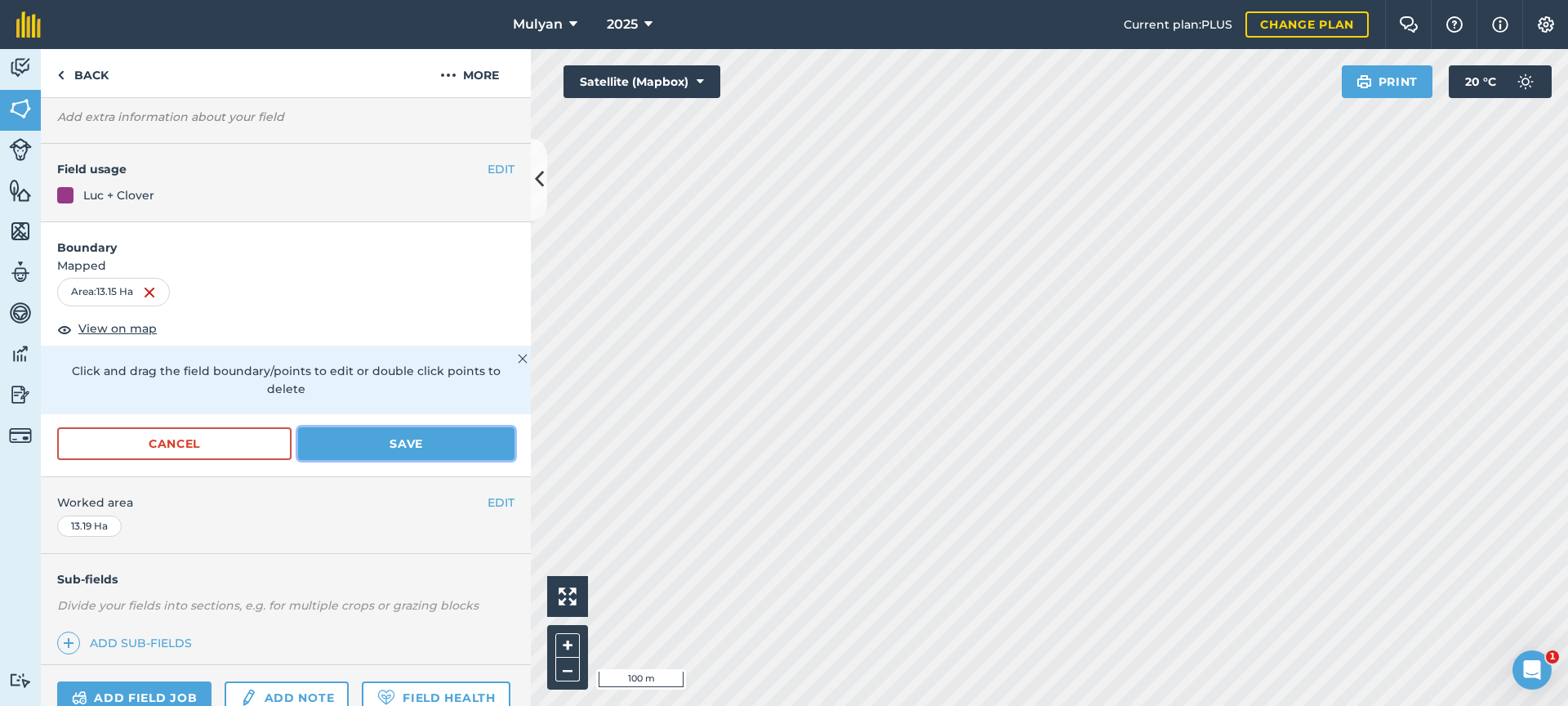
click at [411, 440] on button "Save" at bounding box center [406, 444] width 216 height 33
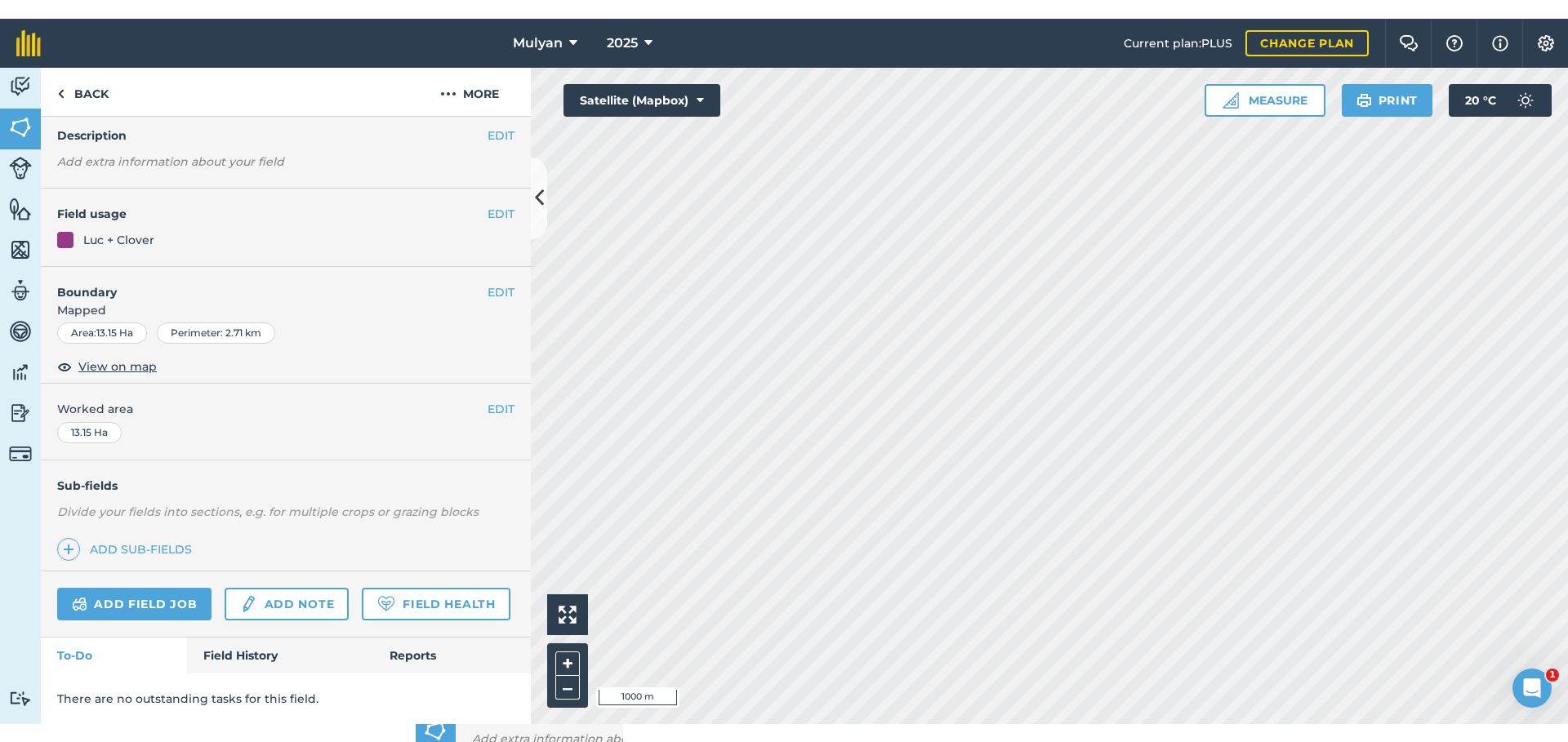
scroll to position [54, 0]
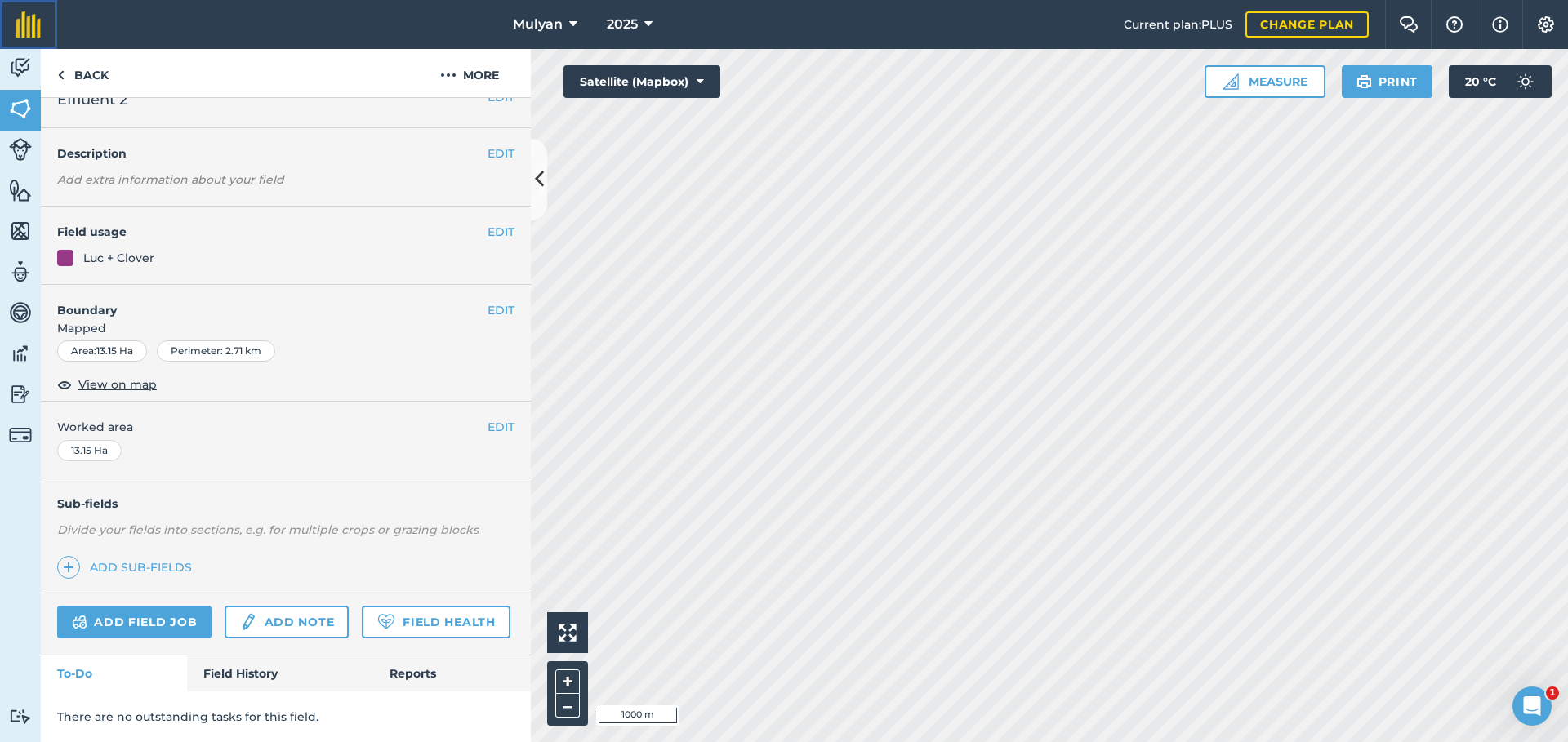
click at [23, 31] on img at bounding box center [28, 24] width 24 height 26
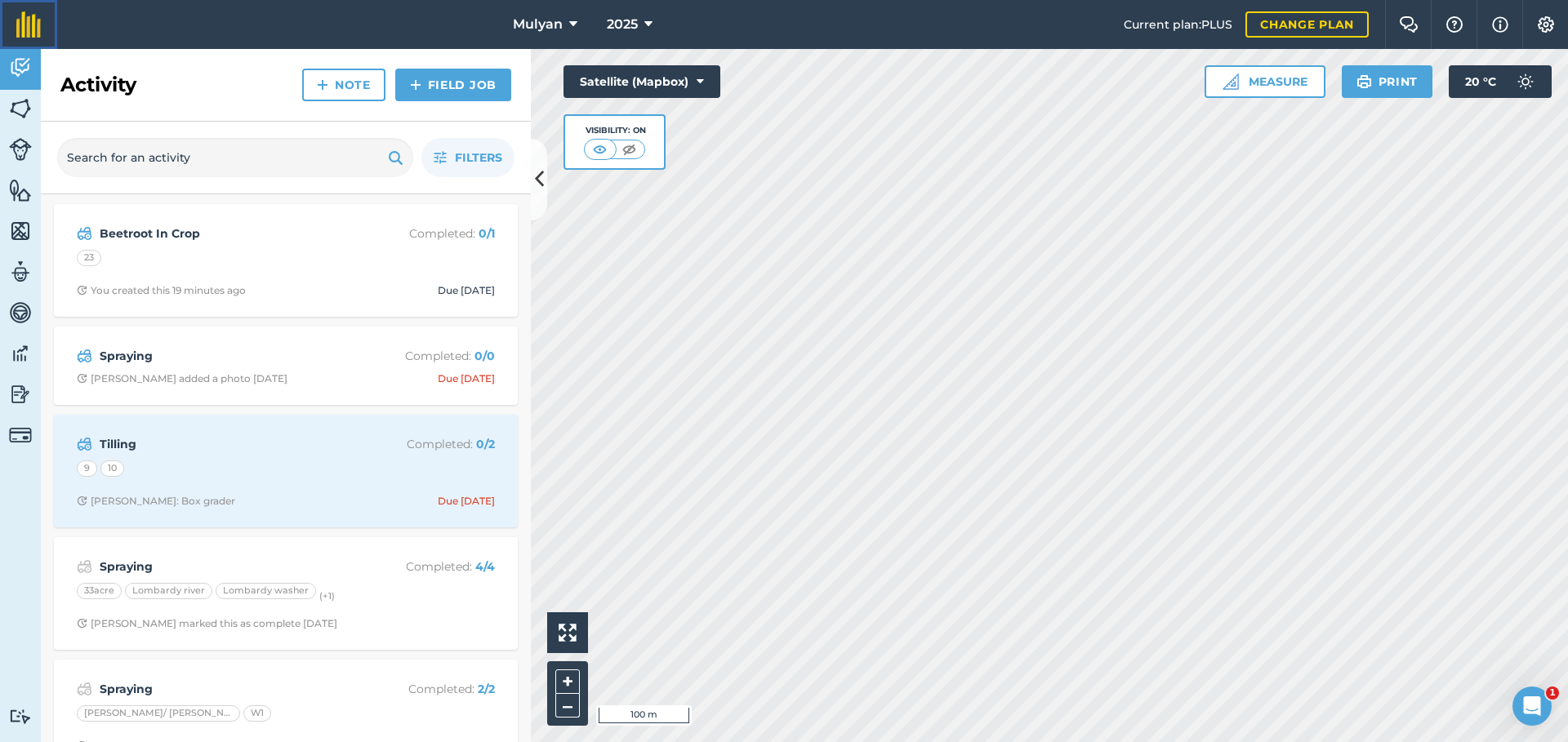
click at [23, 31] on img at bounding box center [28, 24] width 24 height 26
click at [25, 20] on img at bounding box center [28, 24] width 24 height 26
click at [19, 353] on img at bounding box center [19, 353] width 22 height 24
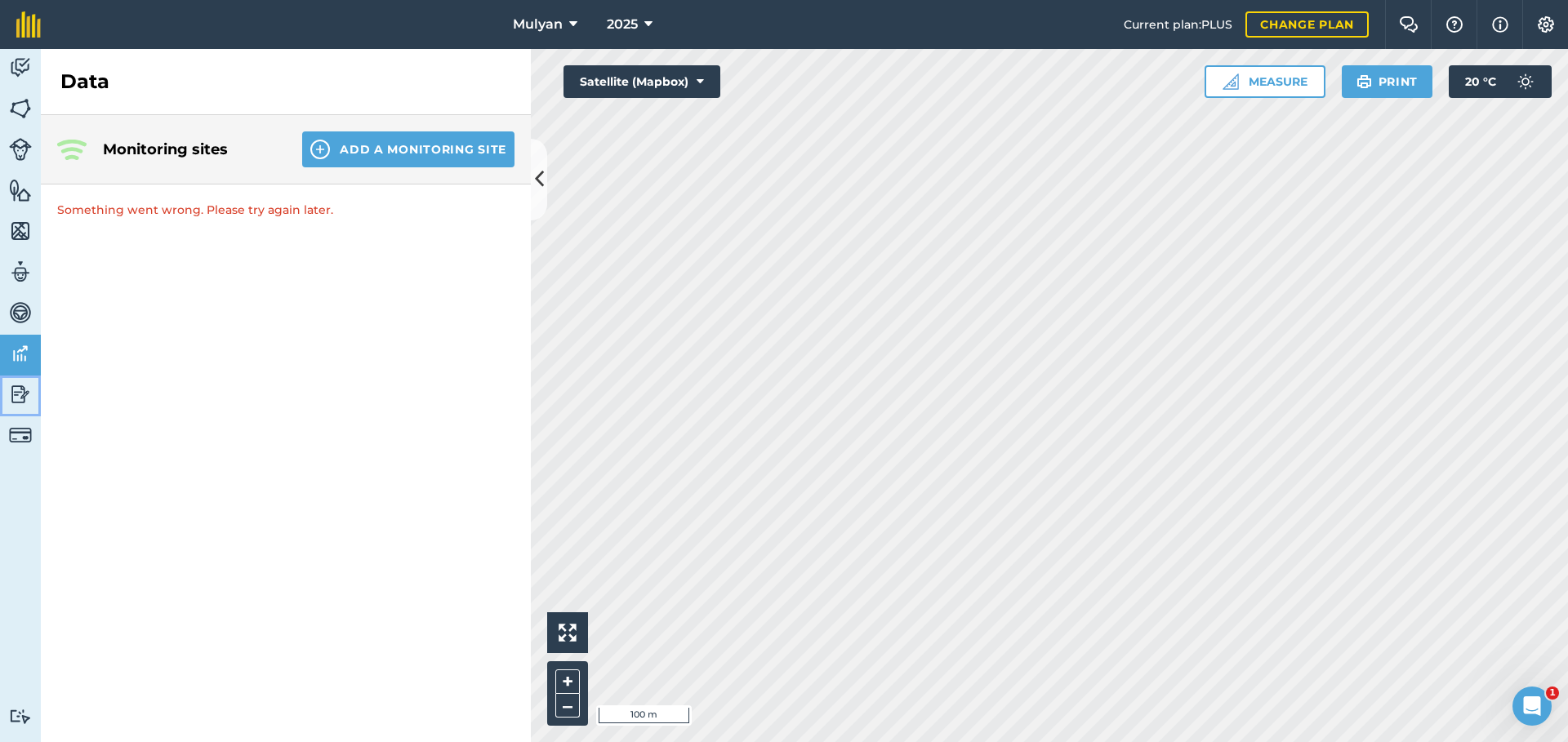
click at [19, 397] on img at bounding box center [19, 393] width 22 height 24
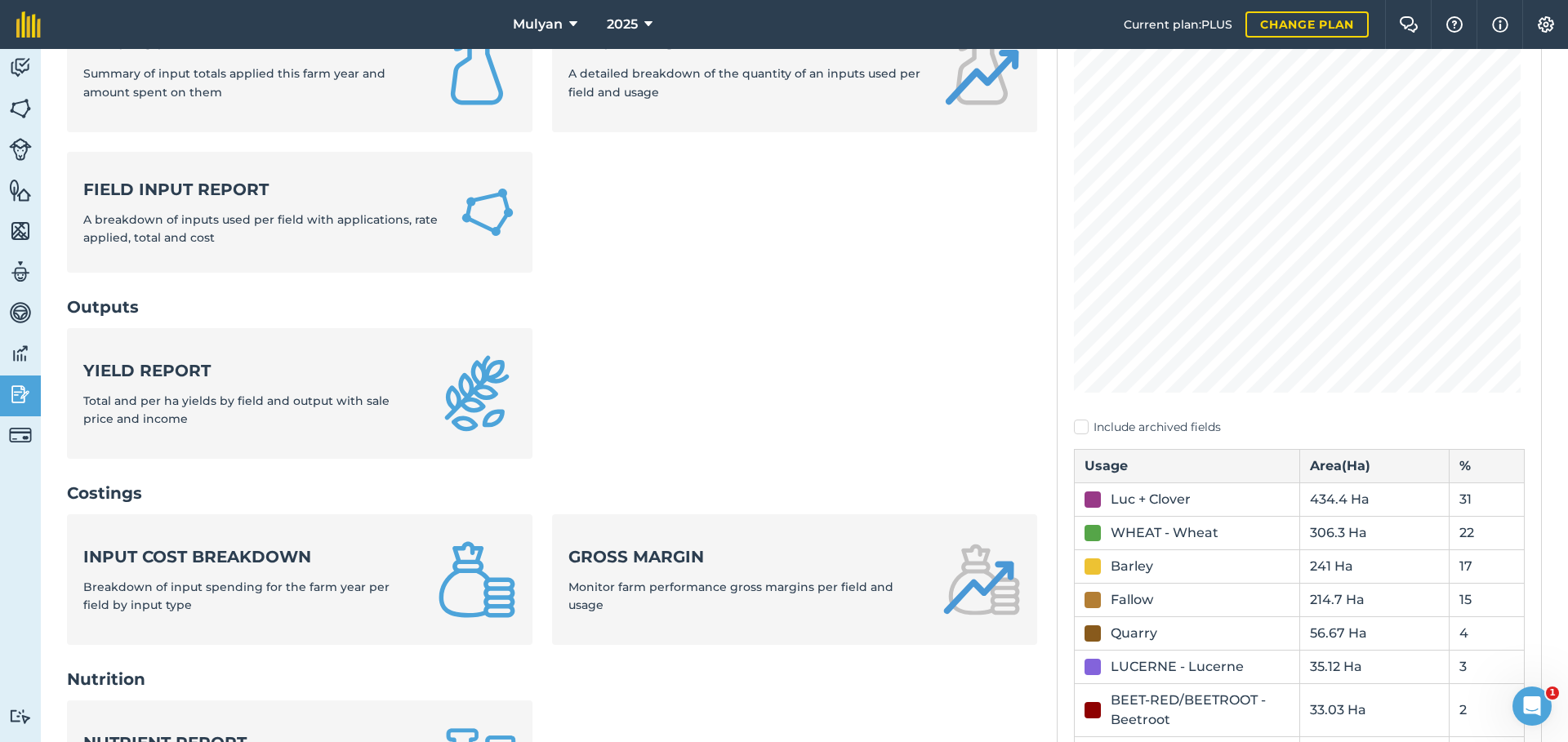
scroll to position [544, 0]
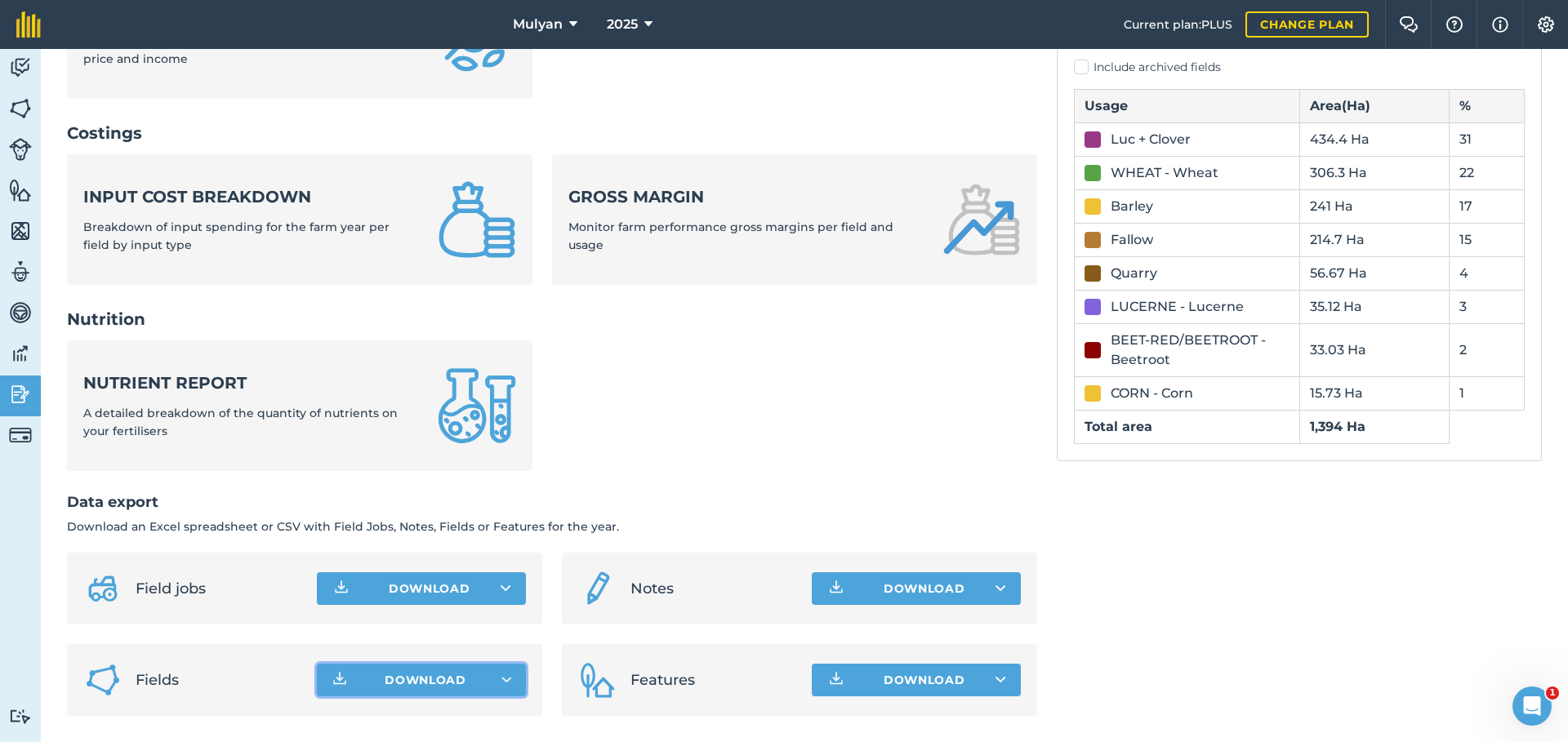
click at [504, 678] on icon "button" at bounding box center [507, 680] width 10 height 4
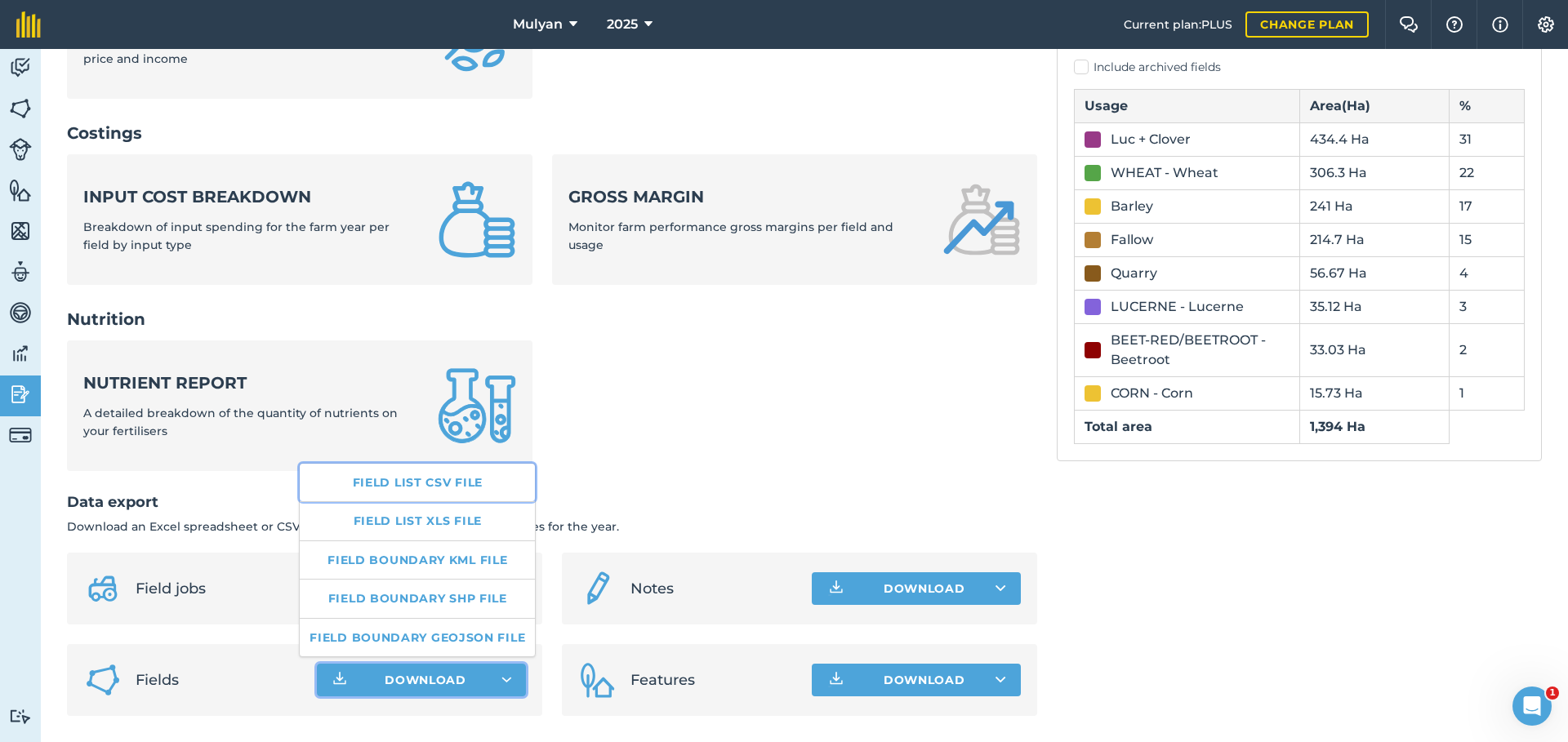
click at [464, 483] on link "Field list CSV file" at bounding box center [418, 482] width 236 height 38
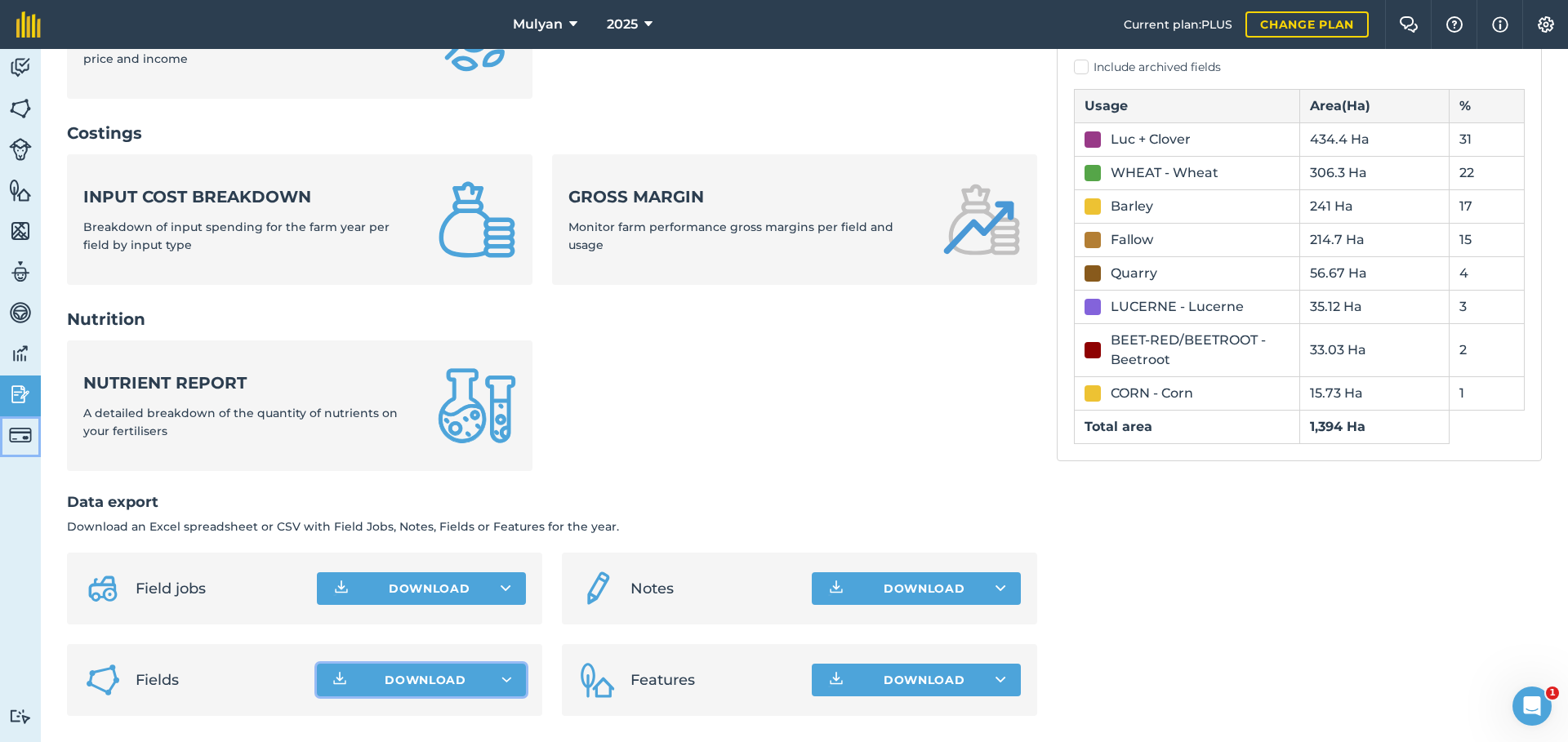
click at [18, 432] on img at bounding box center [19, 434] width 22 height 22
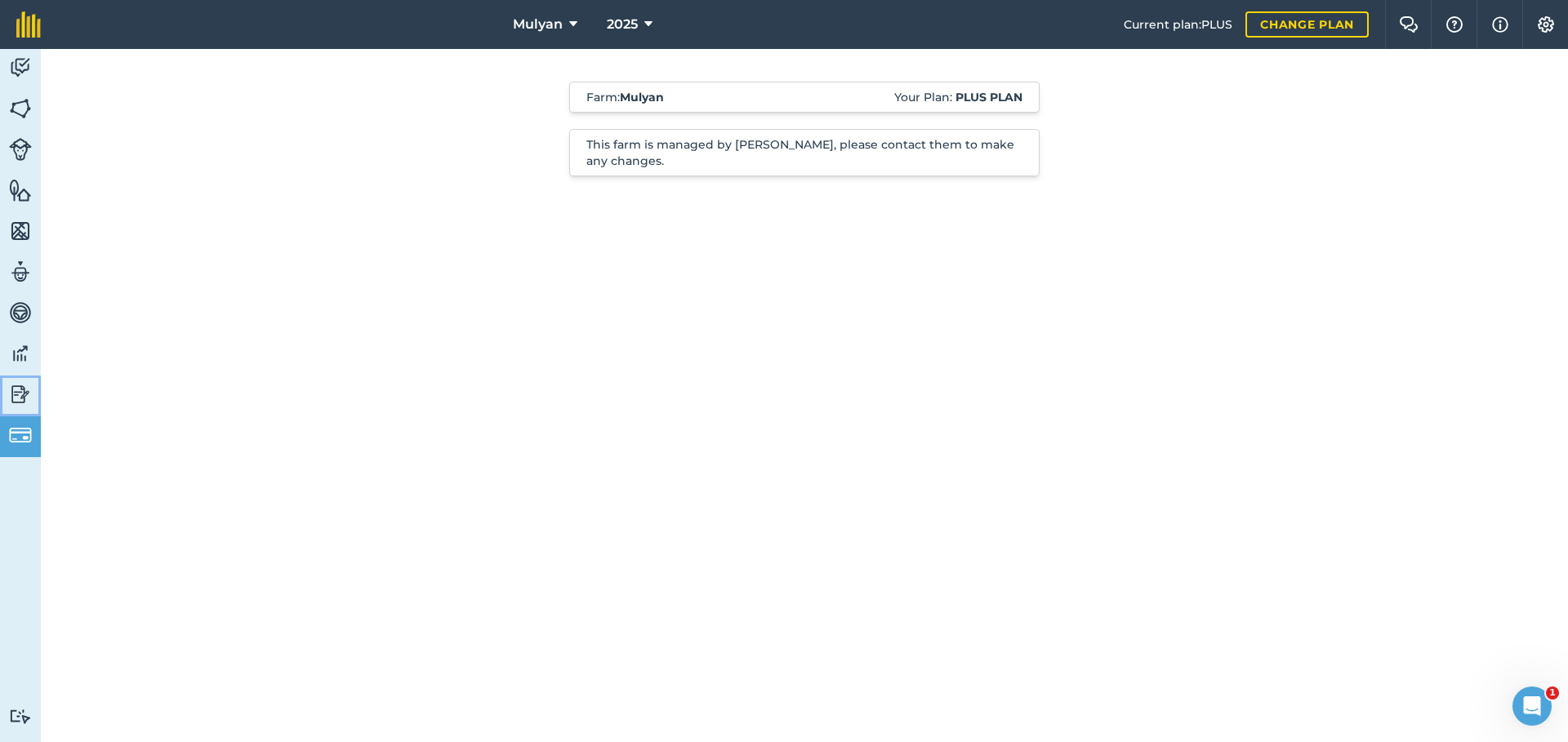
click at [26, 394] on img at bounding box center [19, 393] width 22 height 24
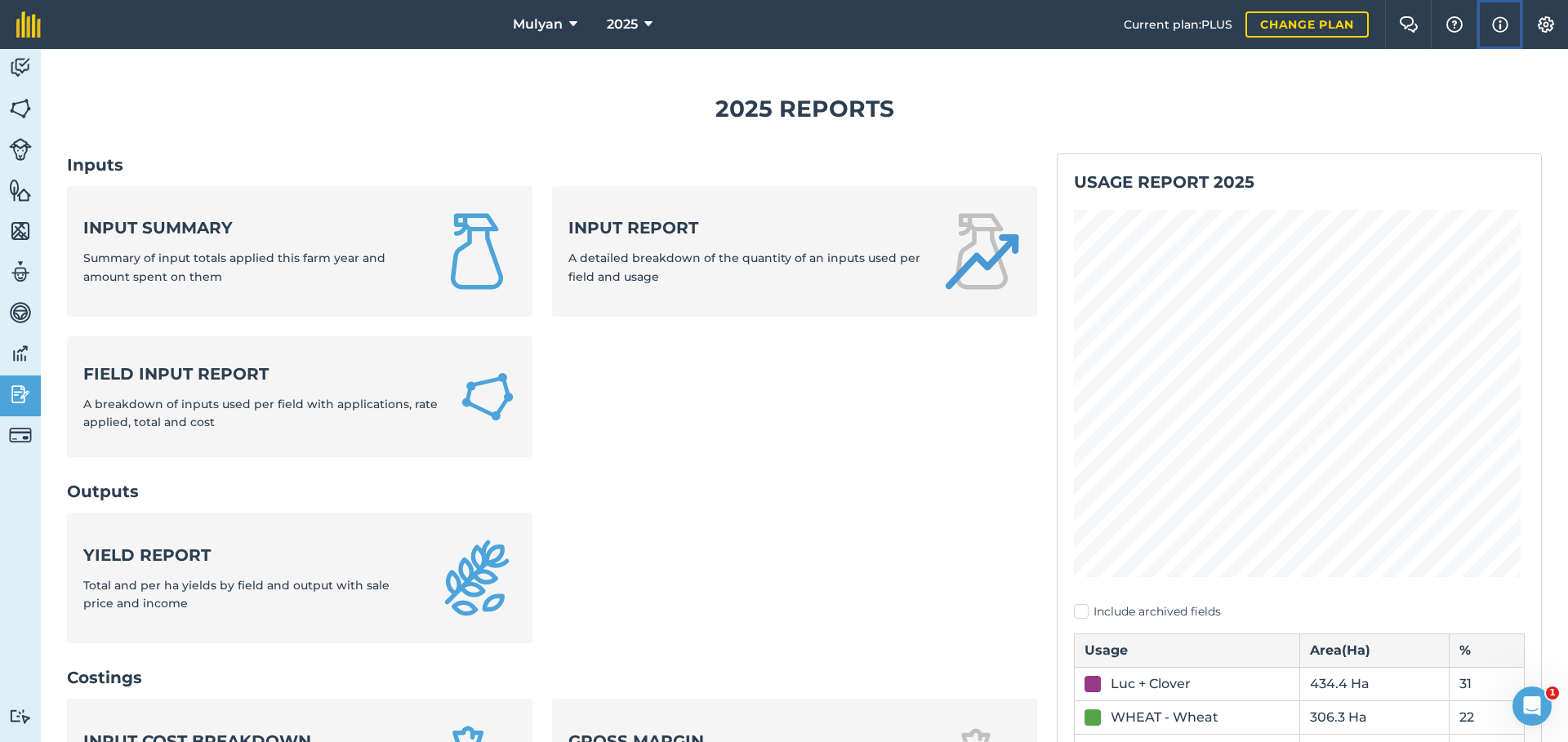
click at [1494, 30] on img at bounding box center [1500, 24] width 17 height 19
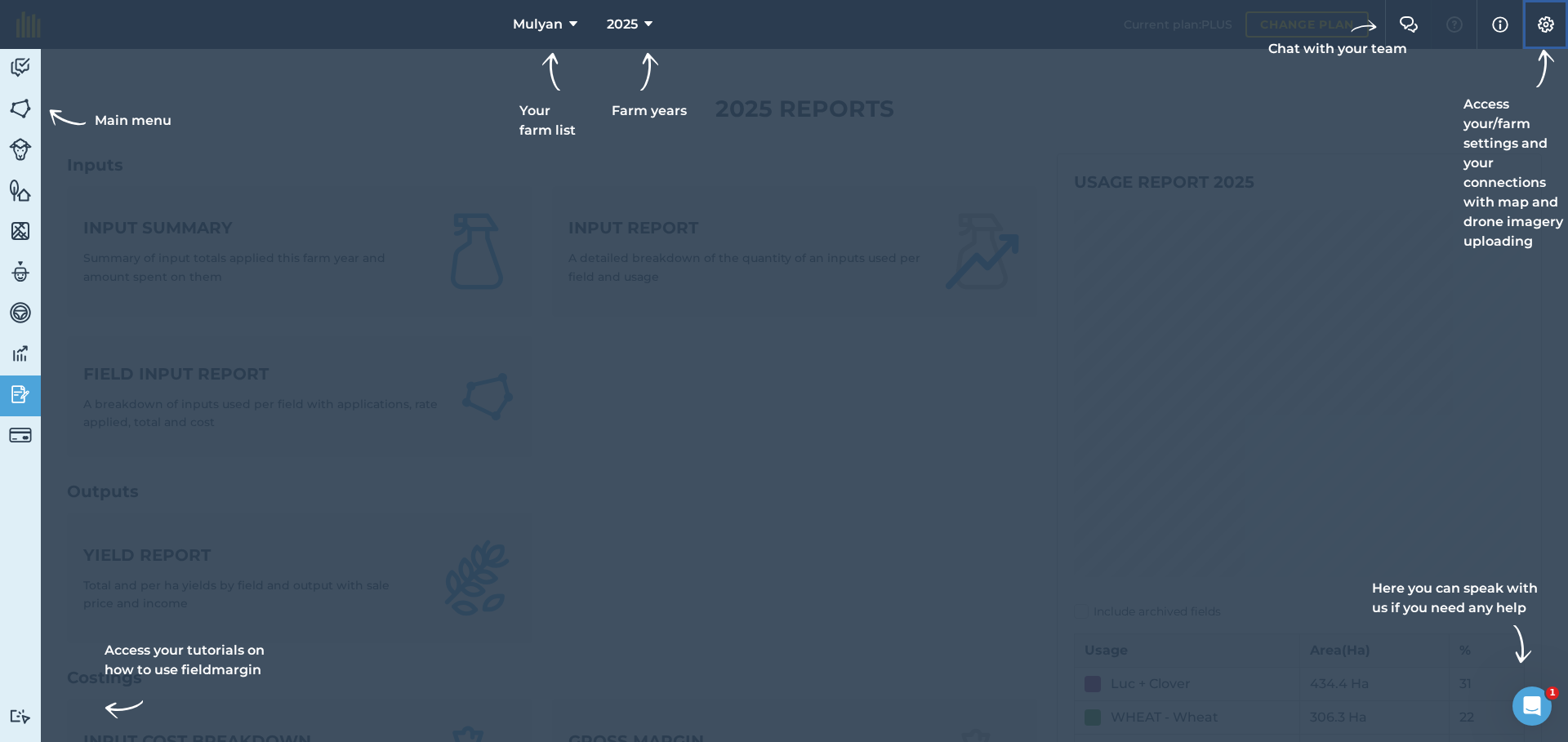
click at [1546, 24] on img at bounding box center [1547, 24] width 19 height 17
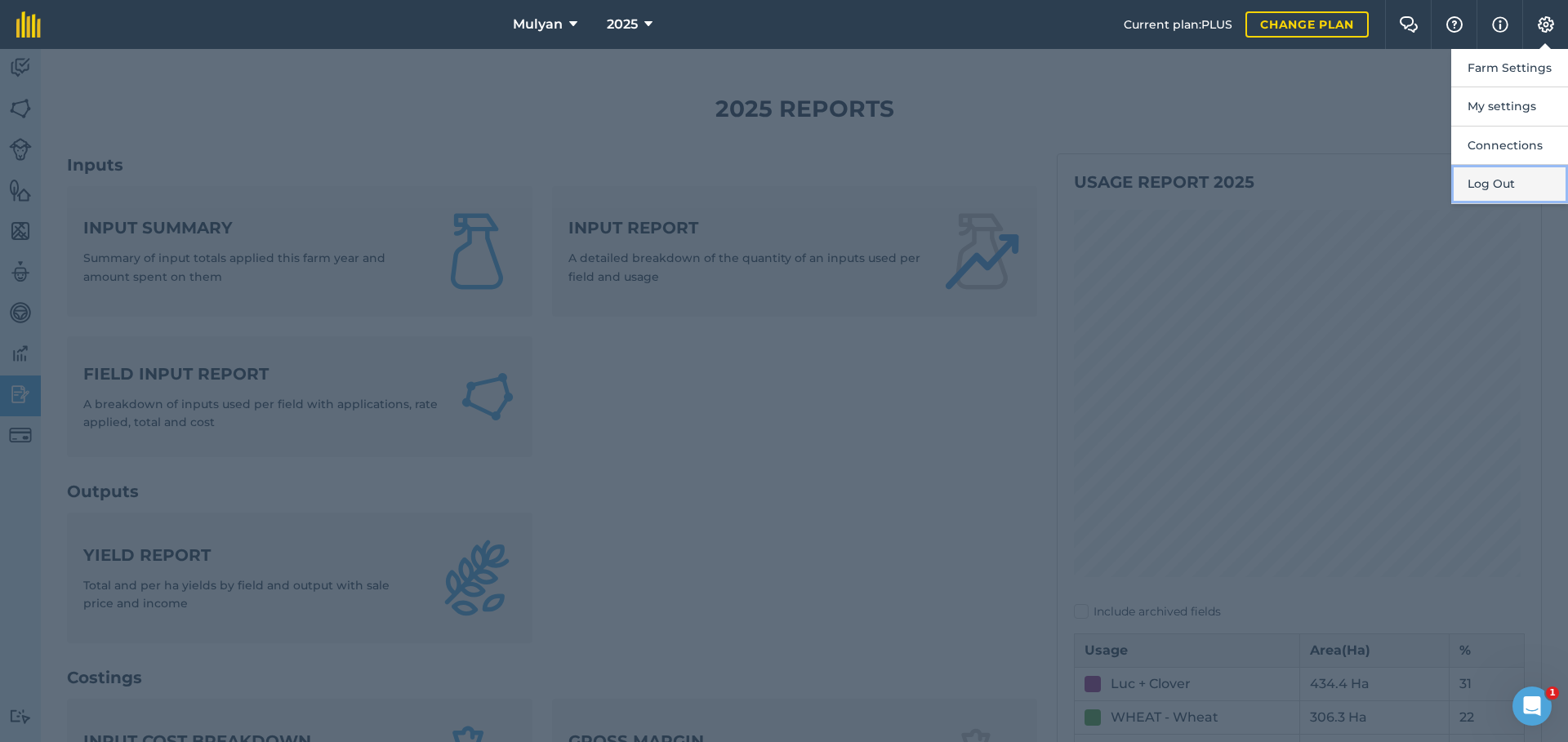
click at [1494, 181] on button "Log Out" at bounding box center [1510, 183] width 117 height 38
